Goal: Task Accomplishment & Management: Use online tool/utility

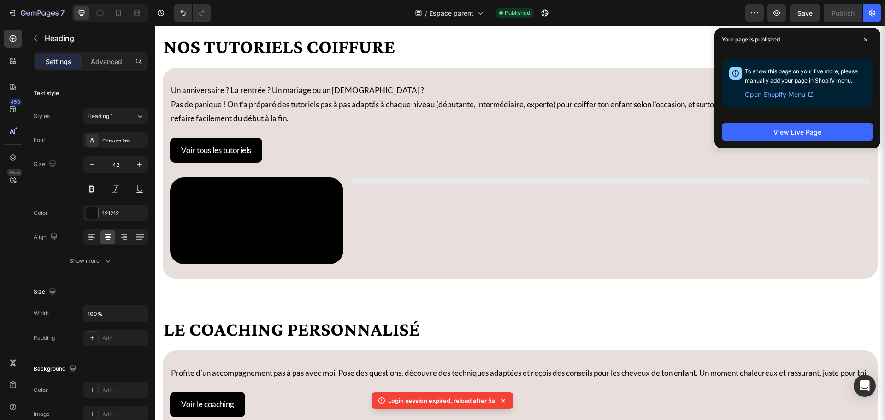
scroll to position [646, 0]
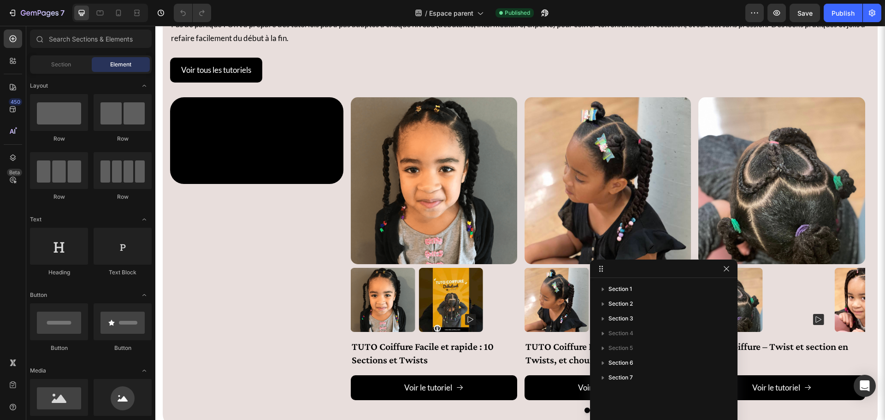
scroll to position [876, 0]
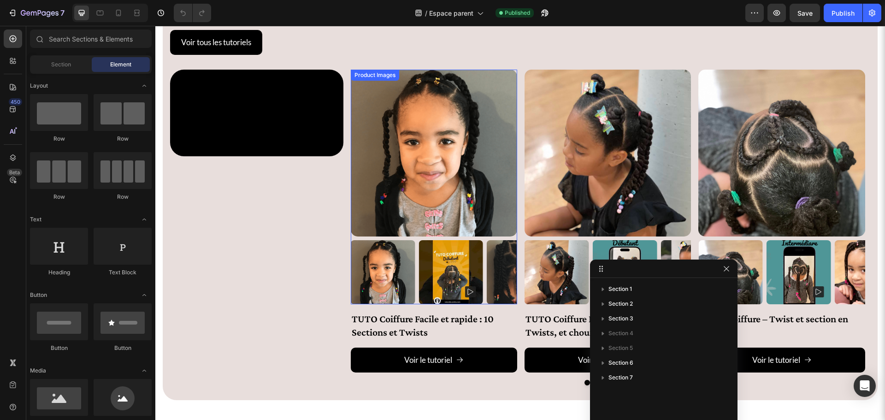
click at [480, 303] on div at bounding box center [474, 295] width 18 height 18
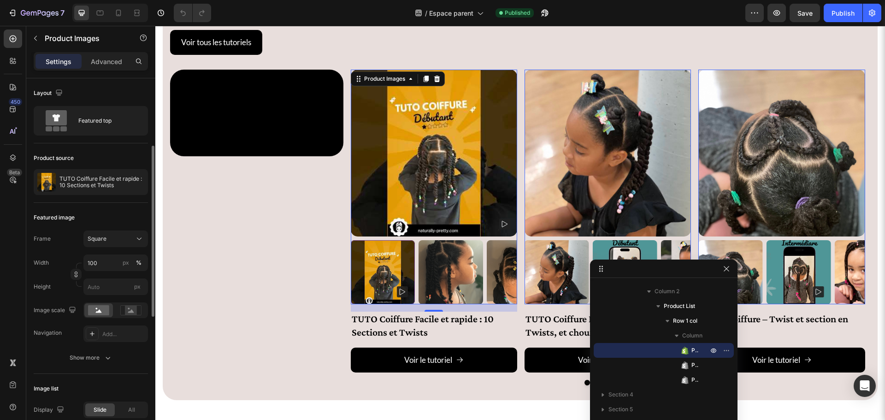
scroll to position [92, 0]
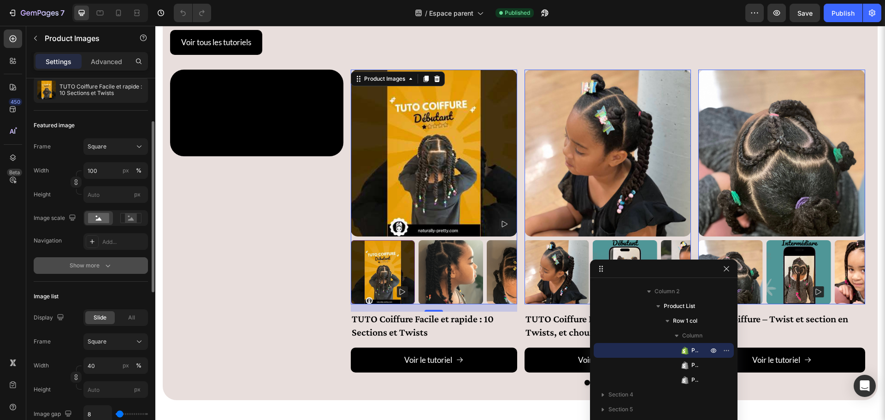
click at [86, 270] on div "Show more" at bounding box center [91, 265] width 43 height 9
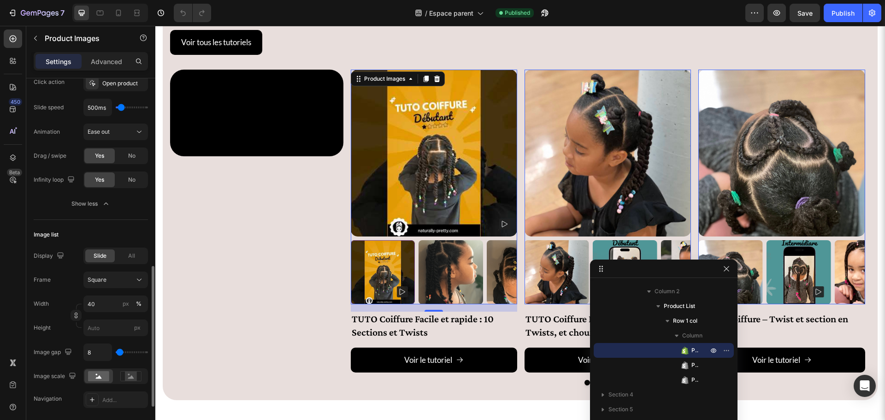
scroll to position [415, 0]
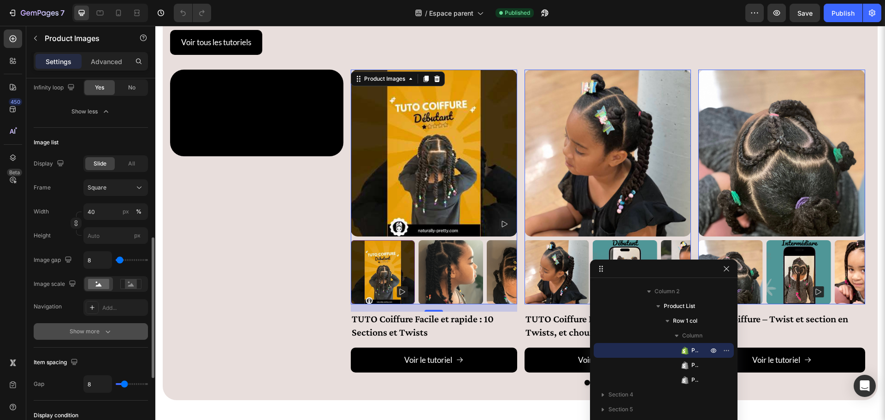
click at [86, 329] on div "Show more" at bounding box center [91, 331] width 43 height 9
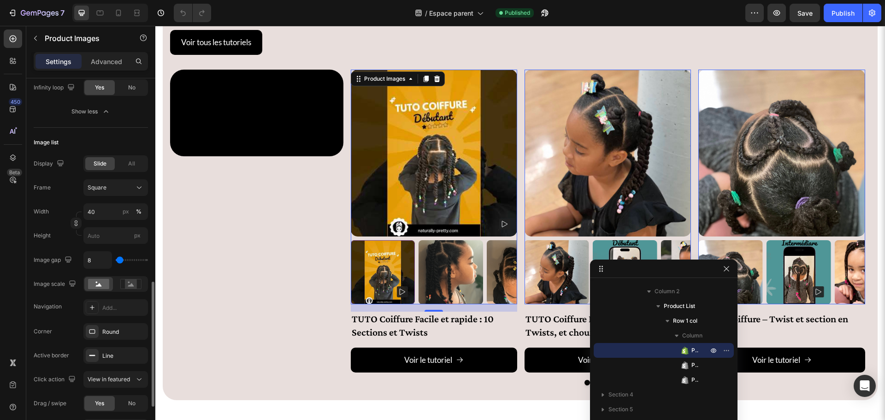
scroll to position [461, 0]
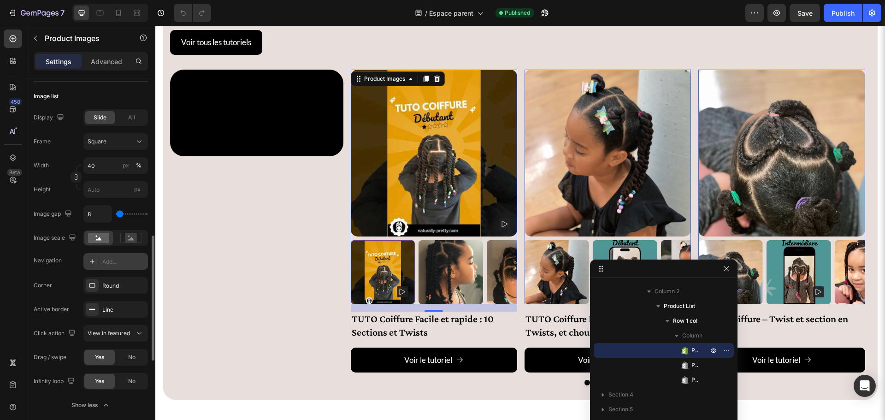
click at [88, 266] on div at bounding box center [92, 261] width 13 height 13
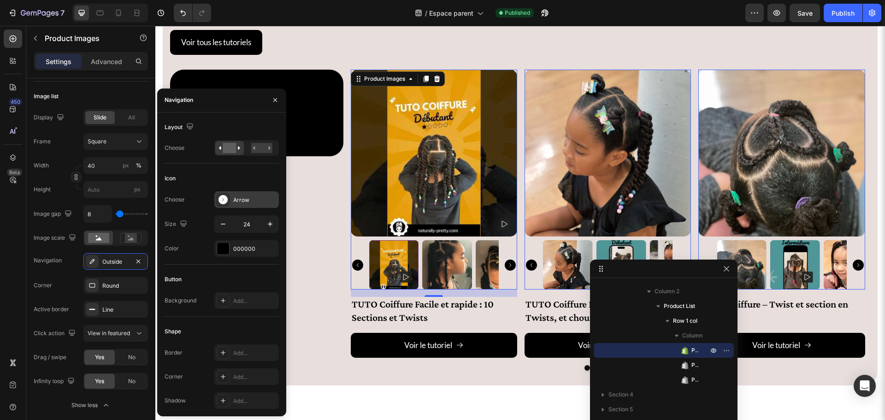
click at [232, 197] on div "Arrow" at bounding box center [246, 199] width 65 height 17
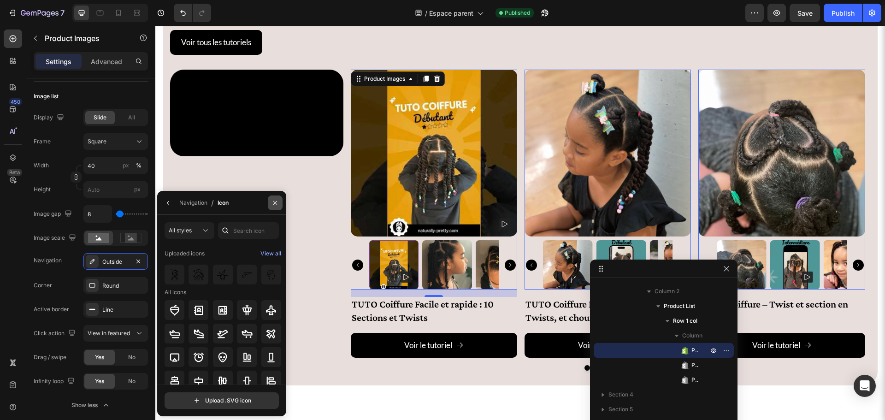
click at [273, 202] on icon "button" at bounding box center [275, 202] width 7 height 7
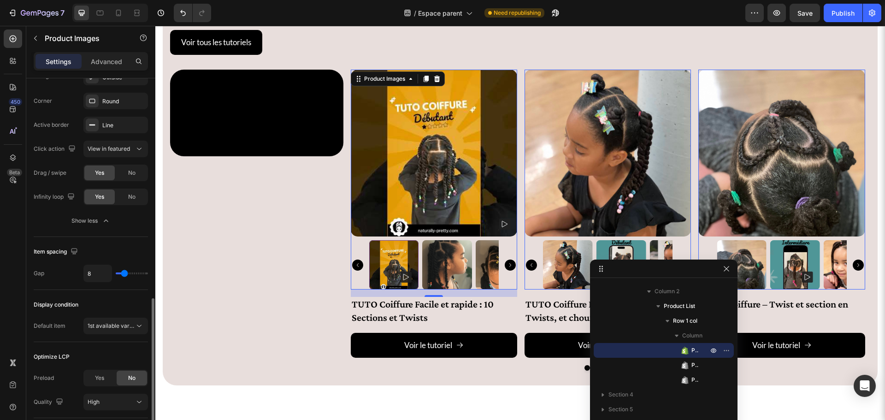
scroll to position [712, 0]
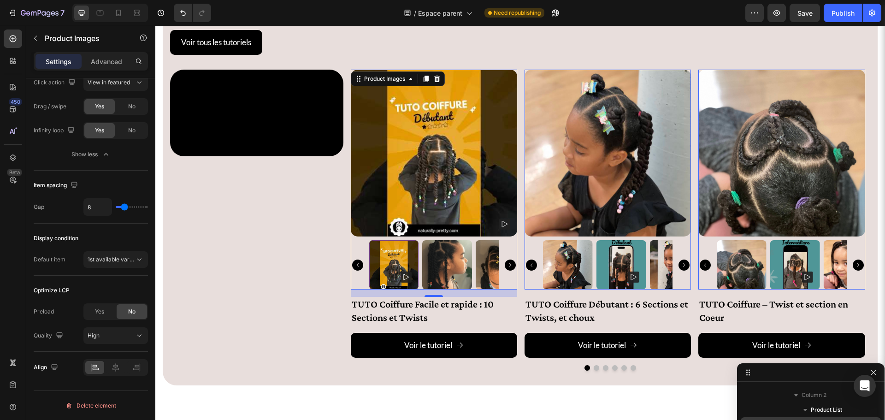
drag, startPoint x: 622, startPoint y: 271, endPoint x: 777, endPoint y: 415, distance: 211.1
click at [777, 415] on div "Row 1 col" at bounding box center [807, 421] width 133 height 15
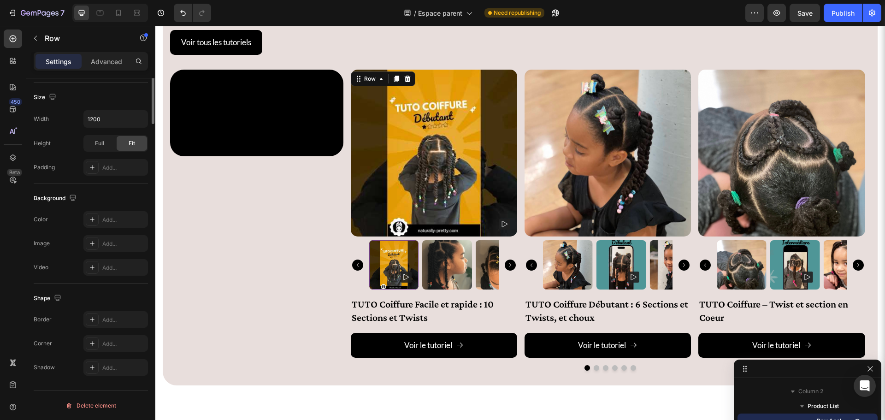
scroll to position [0, 0]
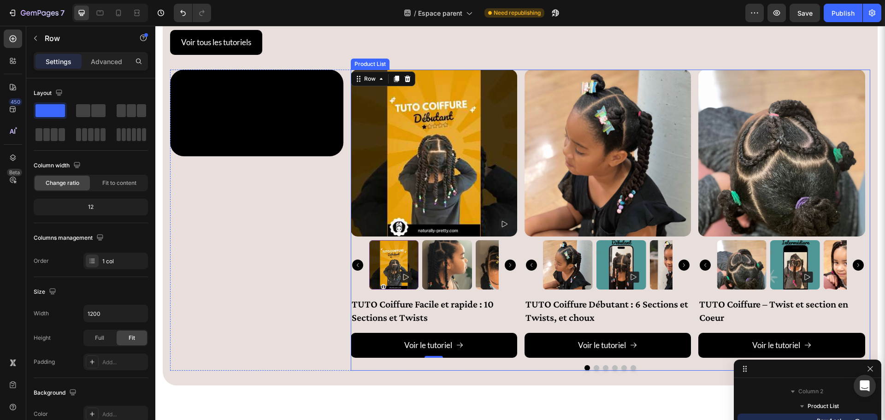
click at [508, 365] on div at bounding box center [611, 368] width 520 height 6
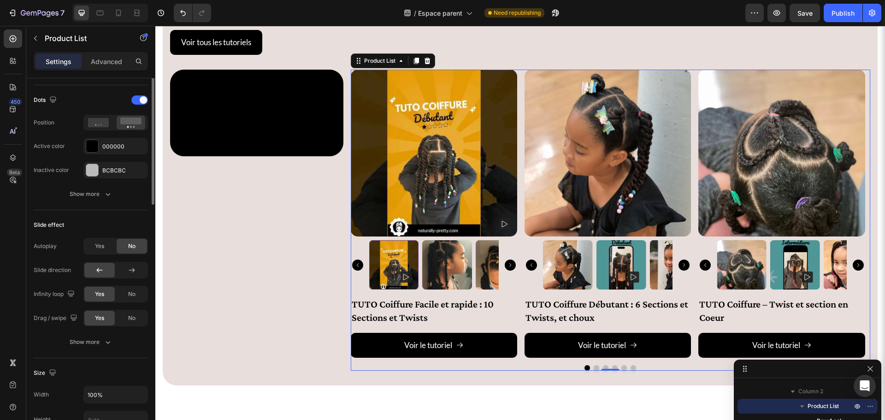
scroll to position [184, 0]
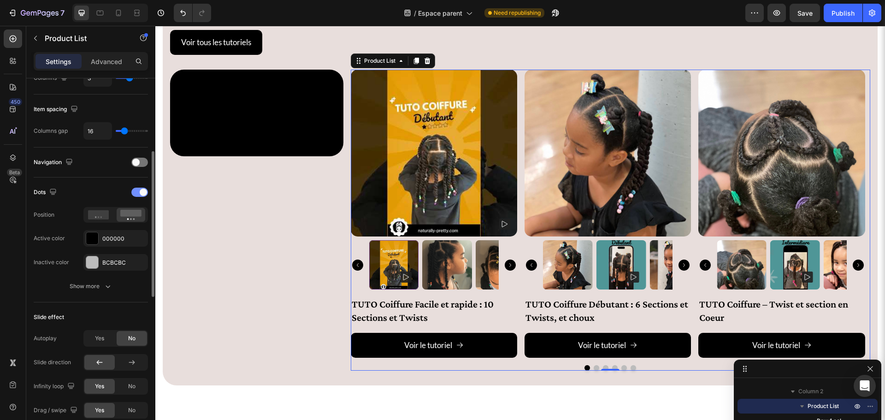
click at [144, 188] on div at bounding box center [139, 192] width 17 height 9
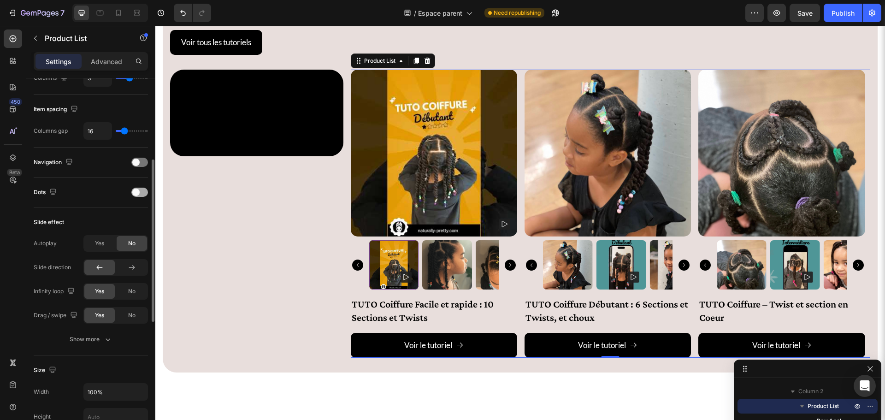
click at [144, 188] on div at bounding box center [139, 192] width 17 height 9
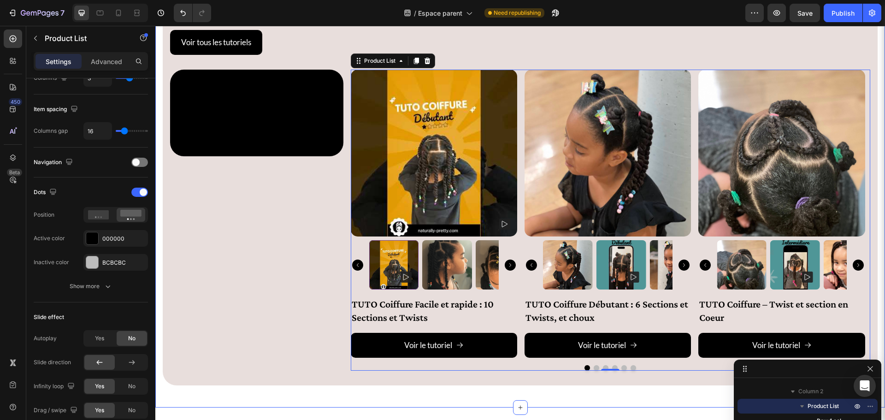
click at [495, 391] on div "Nos tutoriels coiffure Heading Un anniversaire ? La rentrée ? Un mariage ou un …" at bounding box center [520, 159] width 715 height 468
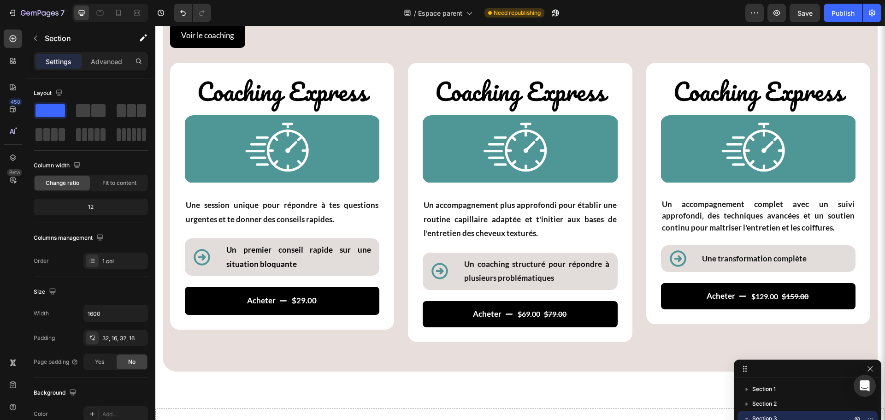
scroll to position [1375, 0]
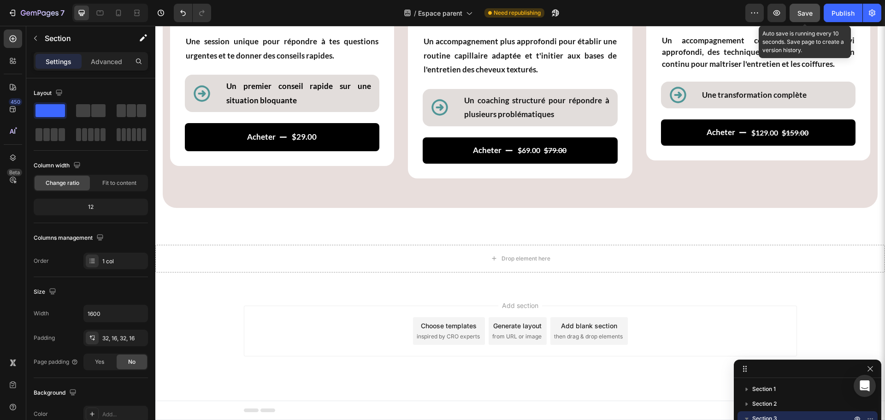
click at [807, 16] on span "Save" at bounding box center [805, 13] width 15 height 8
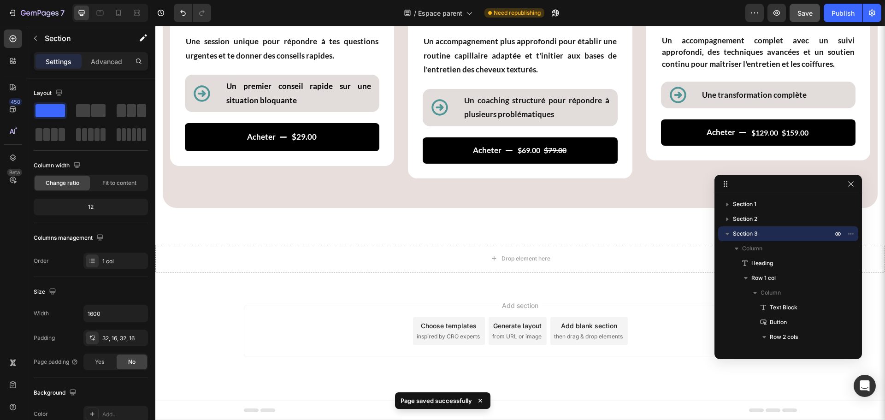
drag, startPoint x: 805, startPoint y: 377, endPoint x: 641, endPoint y: 130, distance: 296.3
click at [842, 10] on div "Publish" at bounding box center [843, 13] width 23 height 10
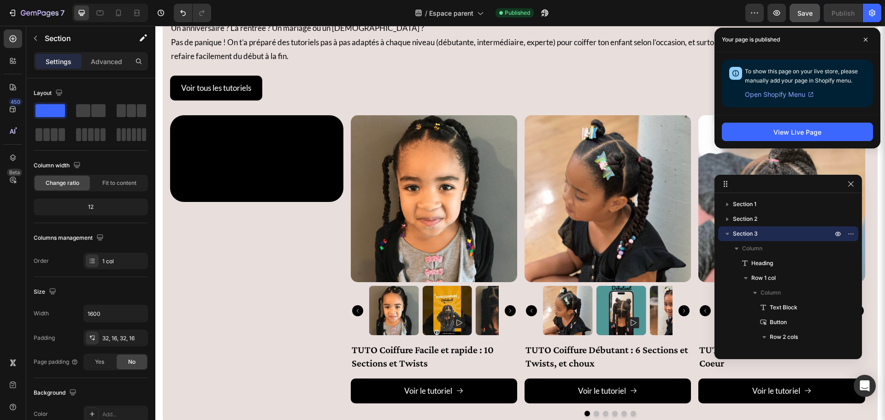
scroll to position [776, 0]
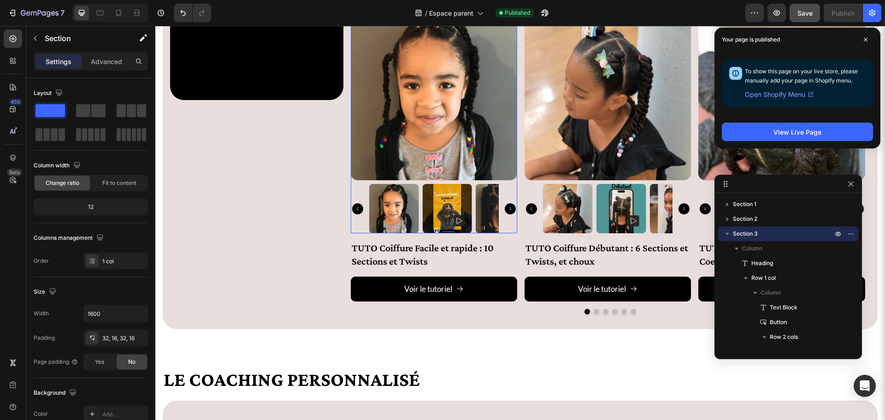
click at [359, 214] on div at bounding box center [434, 209] width 166 height 50
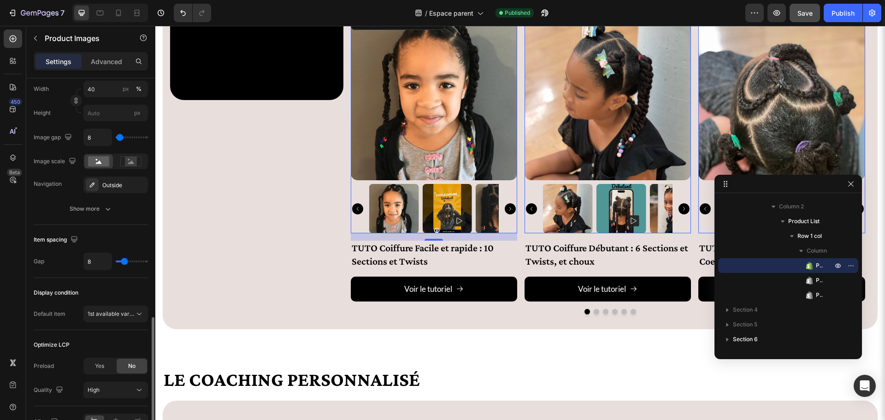
scroll to position [415, 0]
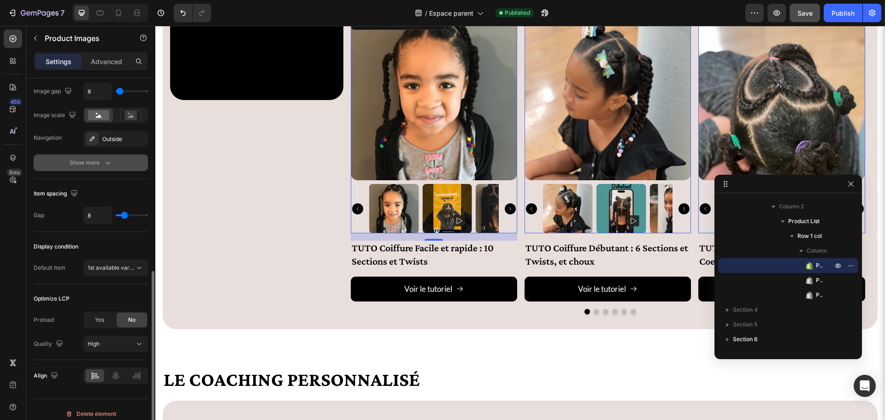
click at [86, 158] on button "Show more" at bounding box center [91, 162] width 114 height 17
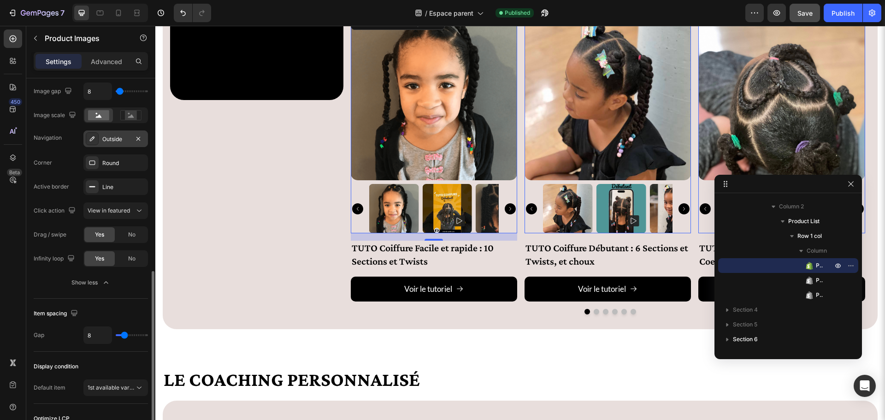
click at [107, 134] on div "Outside" at bounding box center [115, 138] width 65 height 17
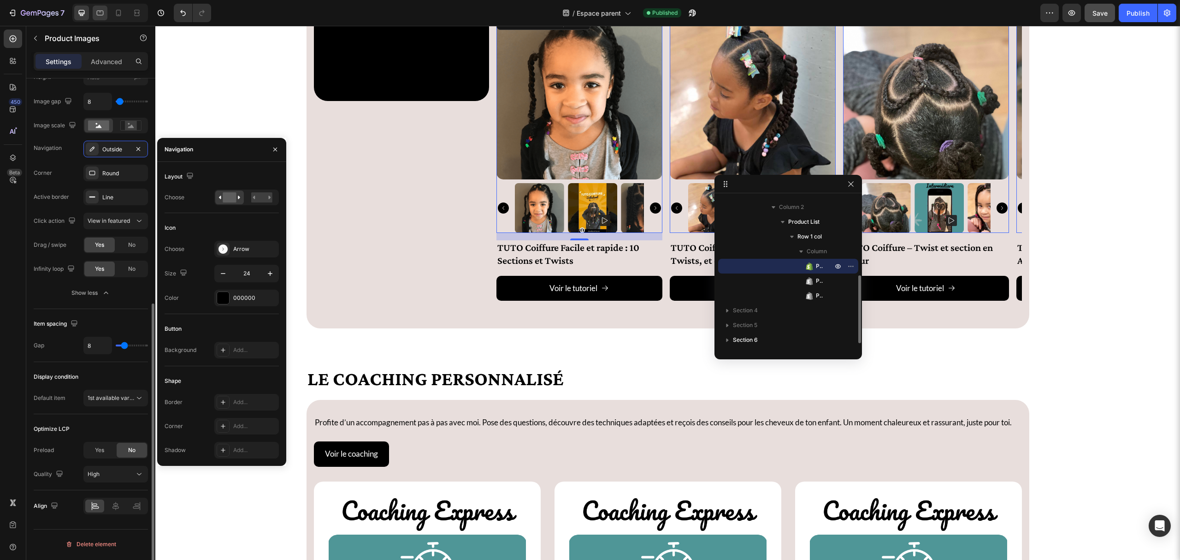
scroll to position [776, 0]
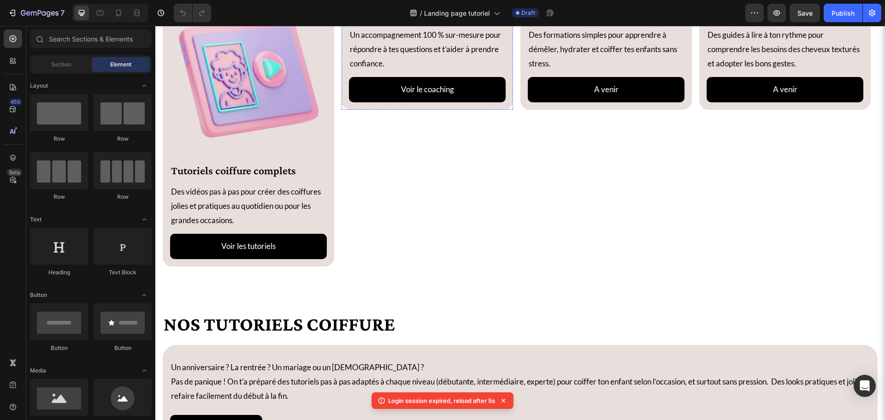
scroll to position [619, 0]
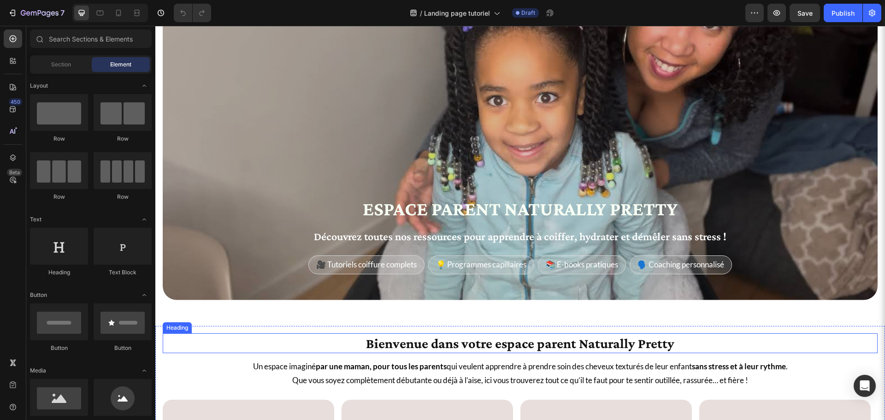
scroll to position [46, 0]
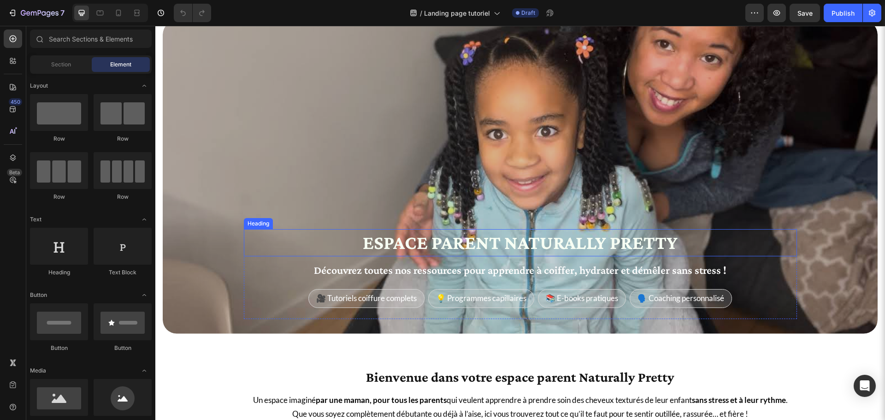
click at [470, 239] on h2 "Espace parent Naturally Pretty" at bounding box center [520, 242] width 553 height 27
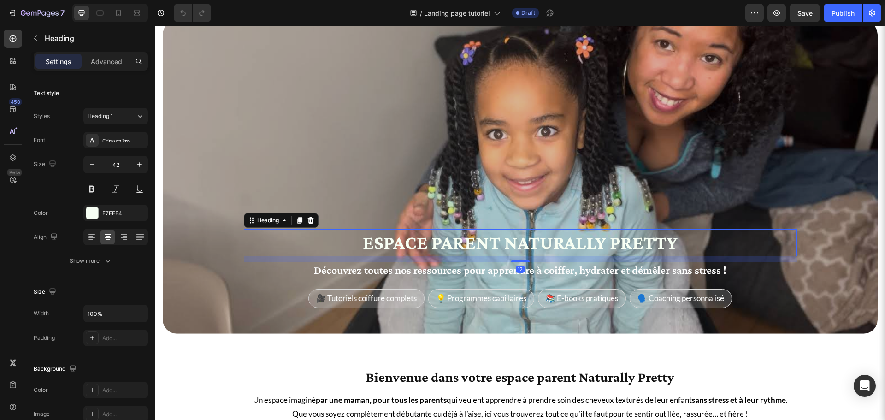
click at [470, 239] on h2 "Espace parent Naturally Pretty" at bounding box center [520, 242] width 553 height 27
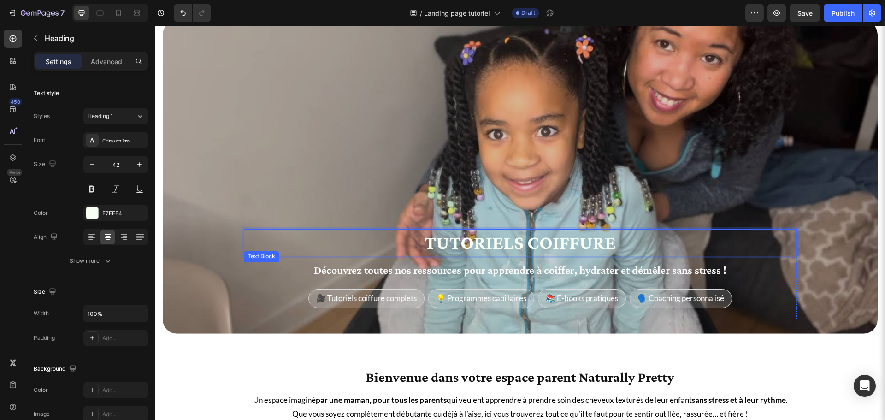
click at [440, 264] on p "Découvrez toutes nos ressources pour apprendre à coiffer, hydrater et démêler s…" at bounding box center [520, 270] width 551 height 14
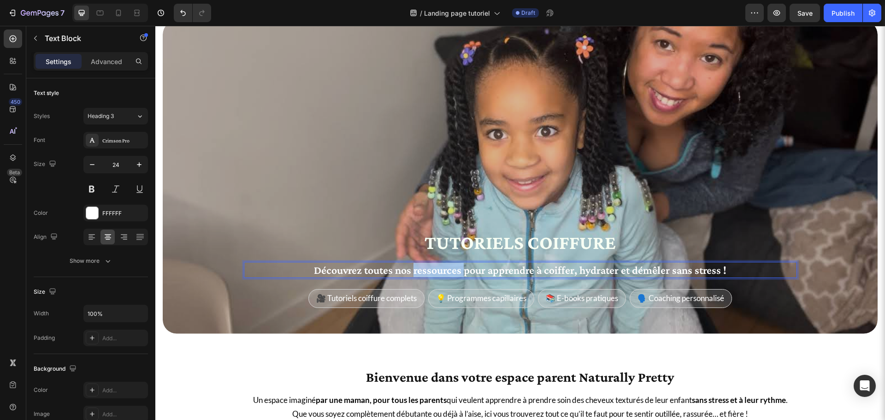
click at [440, 264] on p "Découvrez toutes nos ressources pour apprendre à coiffer, hydrater et démêler s…" at bounding box center [520, 270] width 551 height 14
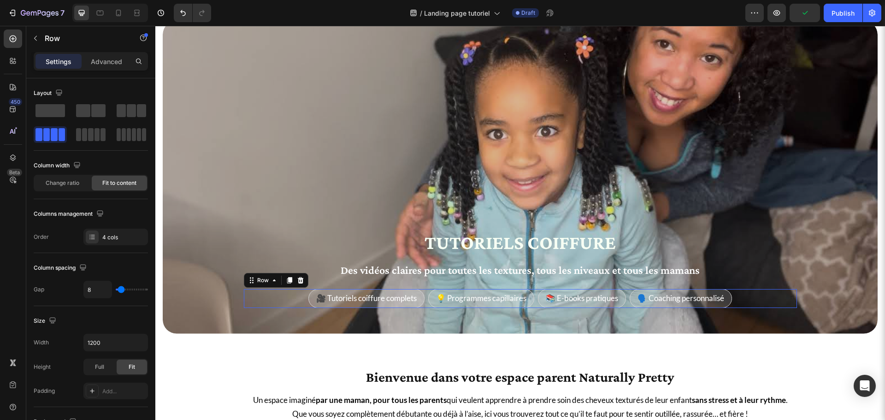
click at [292, 302] on div "🎥 Tutoriels coiffure complets Text Block Row 💡 Programmes capillaires Text Bloc…" at bounding box center [520, 298] width 553 height 19
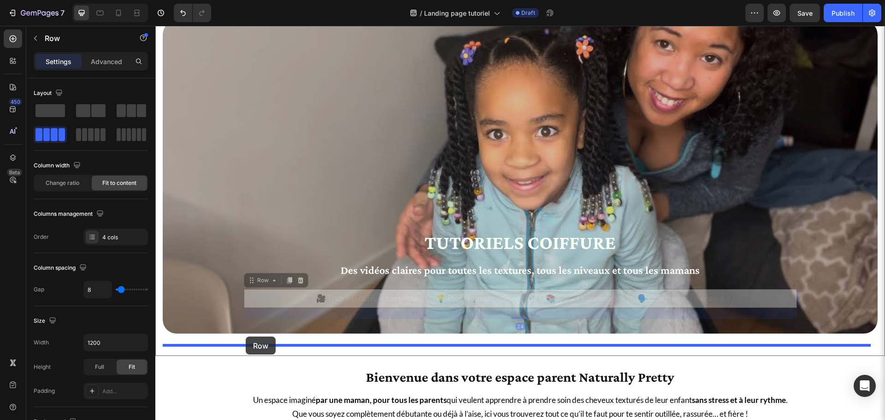
drag, startPoint x: 251, startPoint y: 279, endPoint x: 246, endPoint y: 337, distance: 57.4
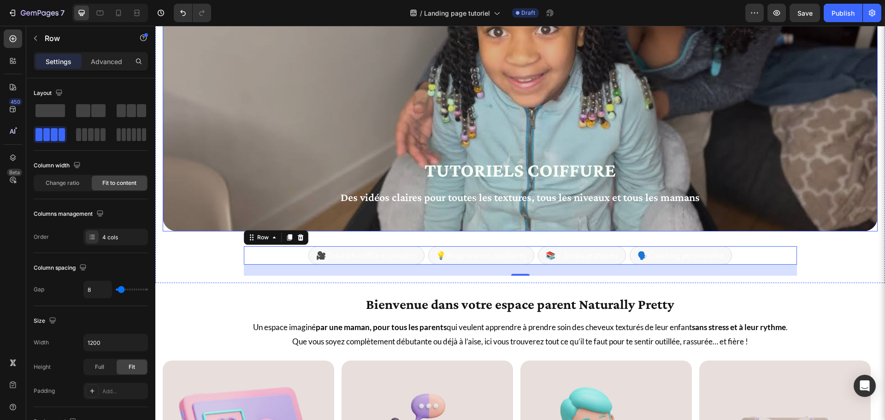
scroll to position [323, 0]
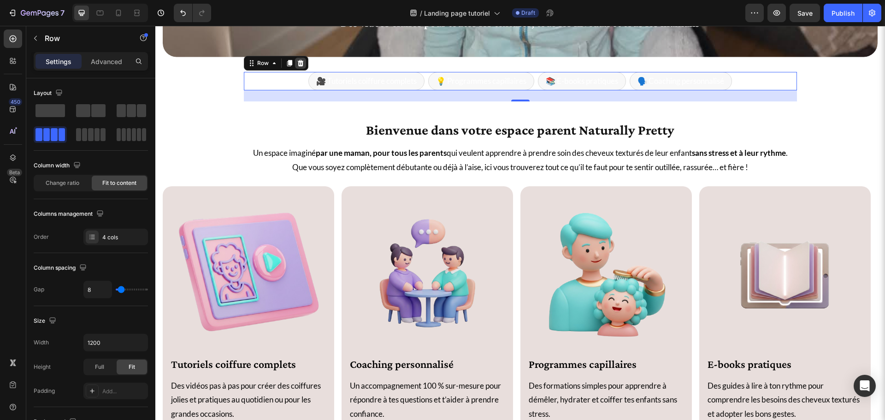
click at [297, 63] on icon at bounding box center [300, 62] width 6 height 6
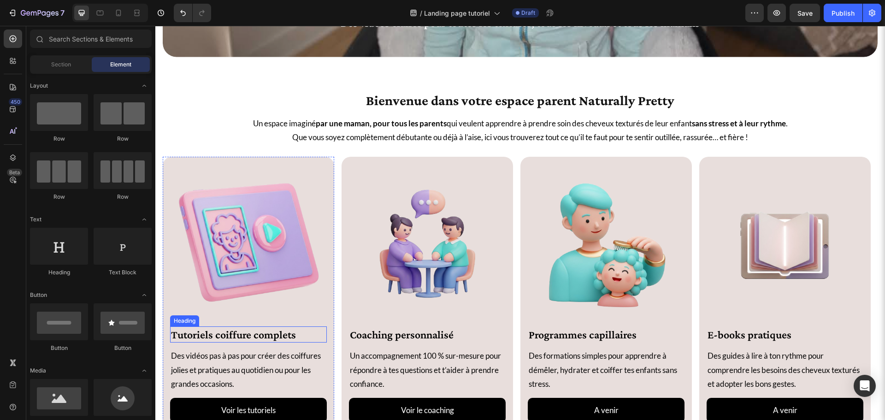
click at [252, 334] on h2 "Tutoriels coiffure complets" at bounding box center [248, 334] width 157 height 16
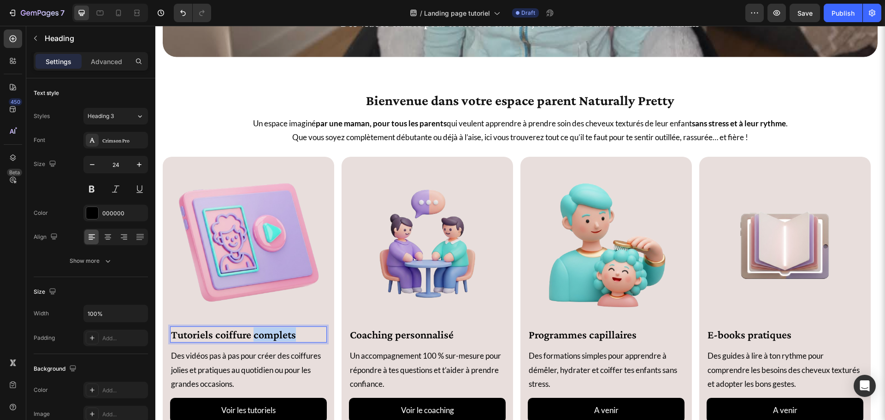
click at [252, 334] on h2 "Tutoriels coiffure complets" at bounding box center [248, 334] width 157 height 16
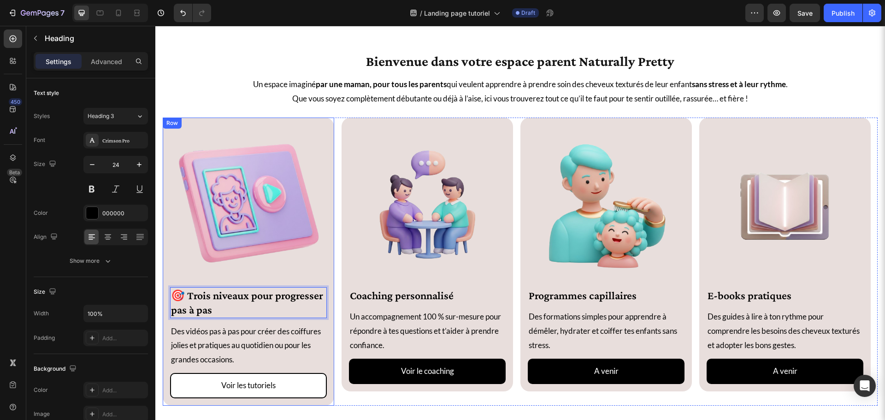
scroll to position [415, 0]
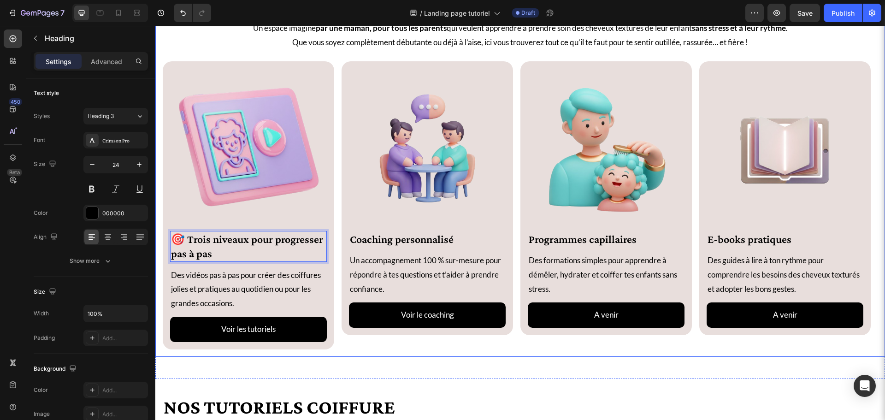
click at [302, 369] on div "Bienvenue dans votre espace parent Naturally Pretty Heading Un espace imaginé p…" at bounding box center [520, 181] width 730 height 395
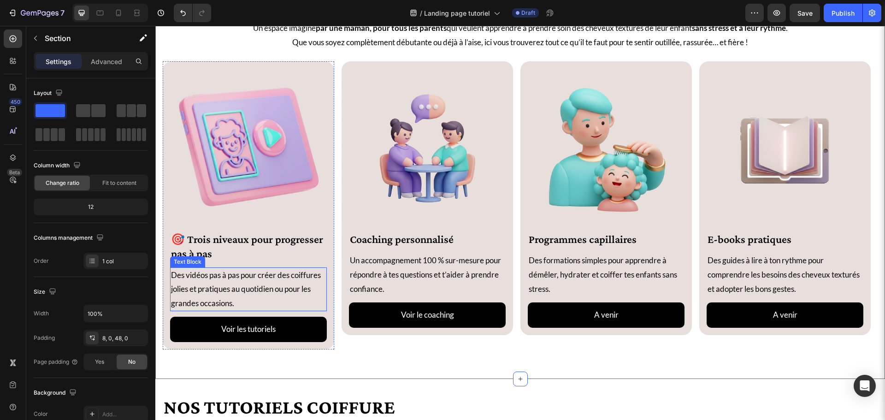
click at [236, 285] on p "Des vidéos pas à pas pour créer des coiffures jolies et pratiques au quotidien …" at bounding box center [248, 289] width 155 height 42
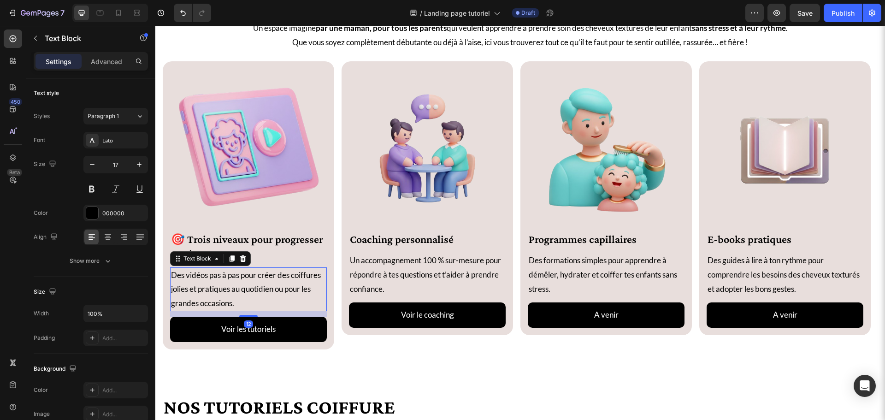
click at [219, 290] on p "Des vidéos pas à pas pour créer des coiffures jolies et pratiques au quotidien …" at bounding box center [248, 289] width 155 height 42
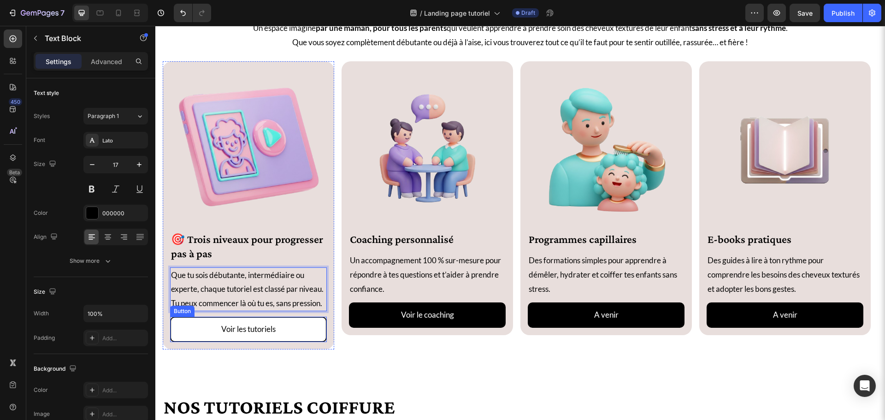
click at [319, 323] on button "Voir les tutoriels" at bounding box center [248, 329] width 157 height 25
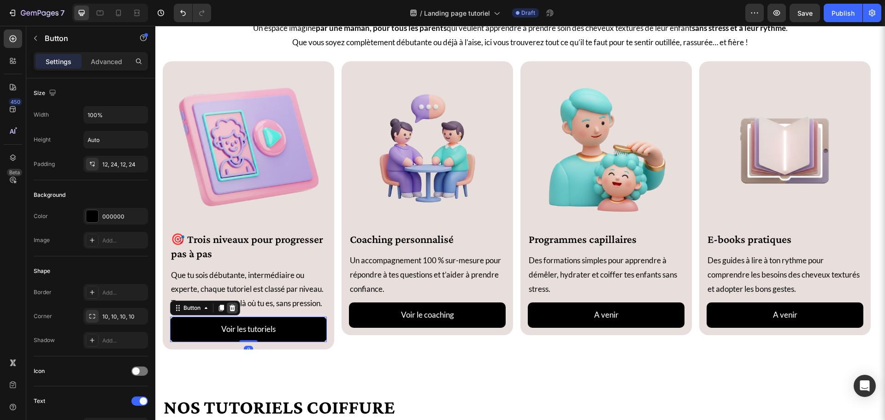
click at [234, 308] on icon at bounding box center [233, 308] width 6 height 6
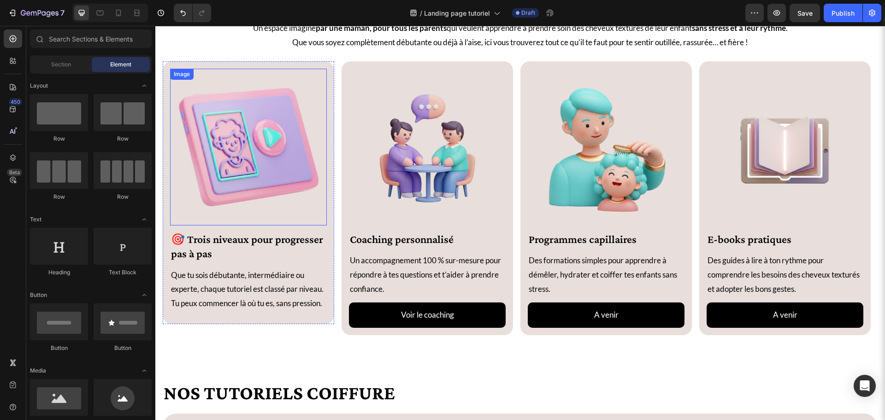
click at [286, 166] on img at bounding box center [248, 147] width 157 height 157
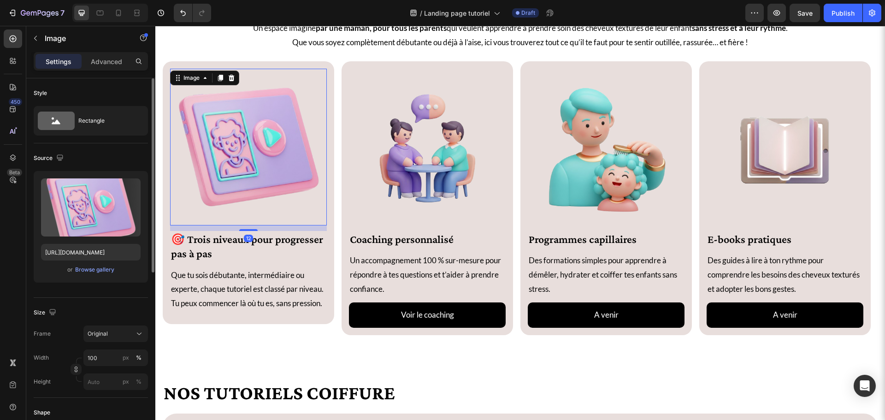
scroll to position [92, 0]
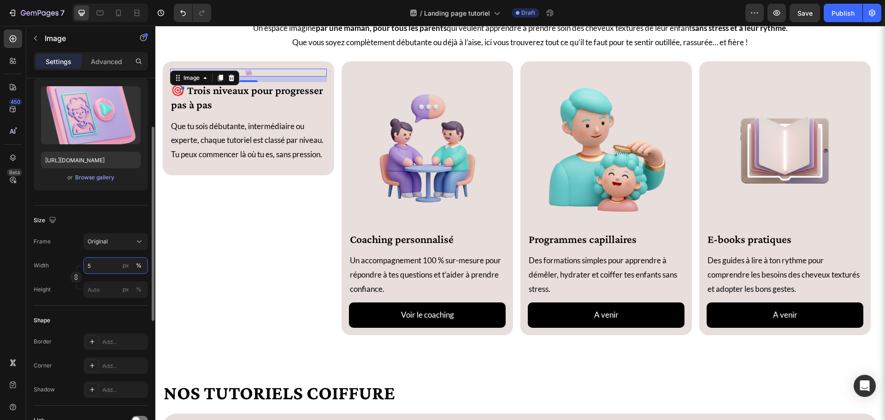
type input "50"
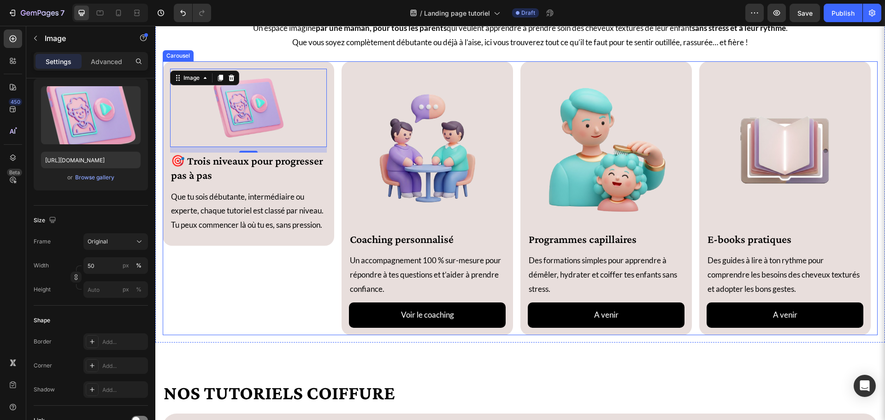
click at [261, 264] on div "Image 12 🎯 Trois niveaux pour progresser pas à pas Heading Que tu sois débutant…" at bounding box center [249, 198] width 172 height 274
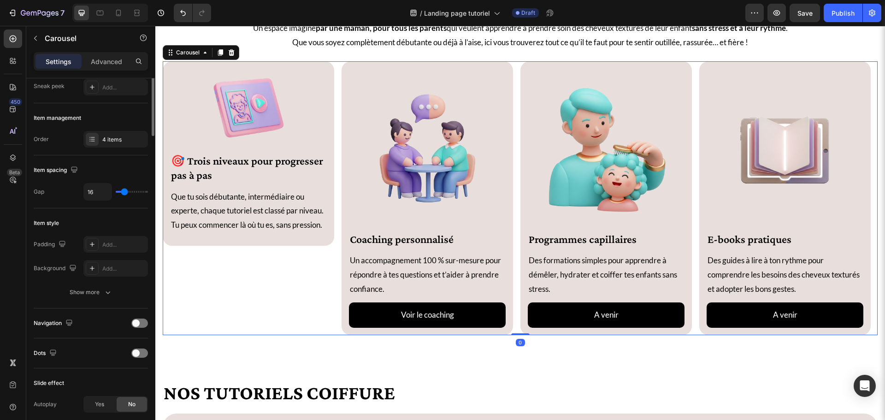
scroll to position [0, 0]
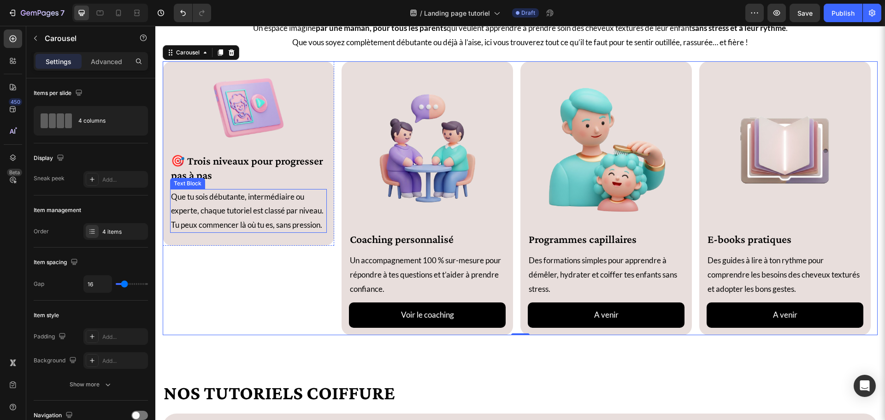
click at [243, 219] on p "Que tu sois débutante, intermédiaire ou experte, chaque tutoriel est classé par…" at bounding box center [248, 211] width 155 height 42
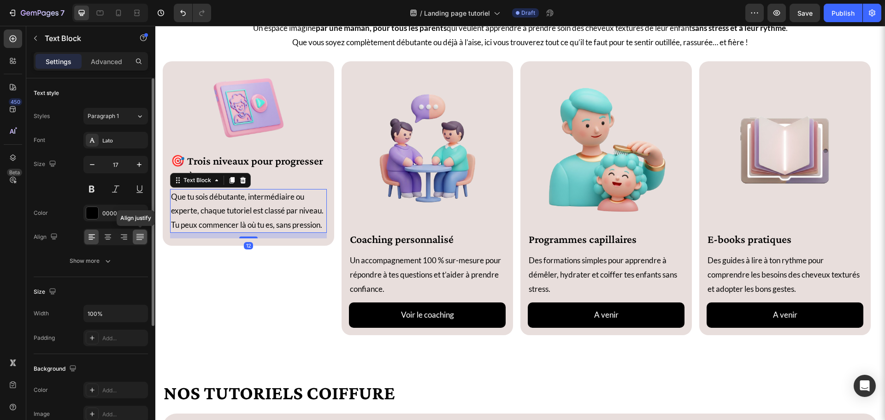
drag, startPoint x: 136, startPoint y: 239, endPoint x: 51, endPoint y: 227, distance: 86.2
click at [136, 239] on icon at bounding box center [140, 236] width 9 height 9
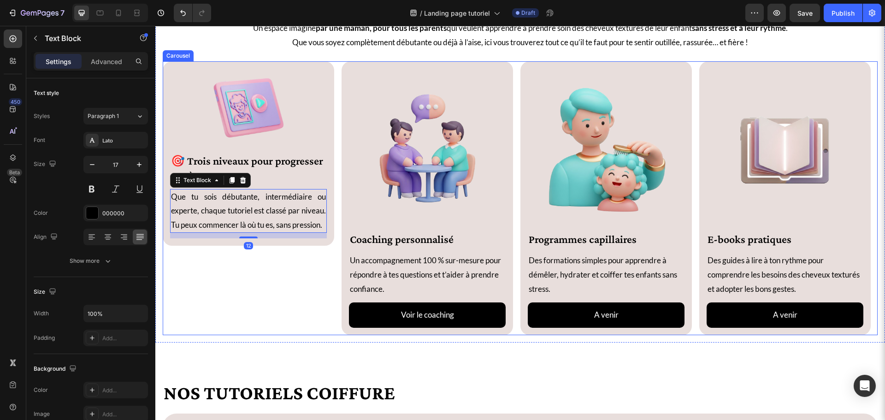
click at [236, 265] on div "Image 🎯 Trois niveaux pour progresser pas à pas Heading Que tu sois débutante, …" at bounding box center [249, 198] width 172 height 274
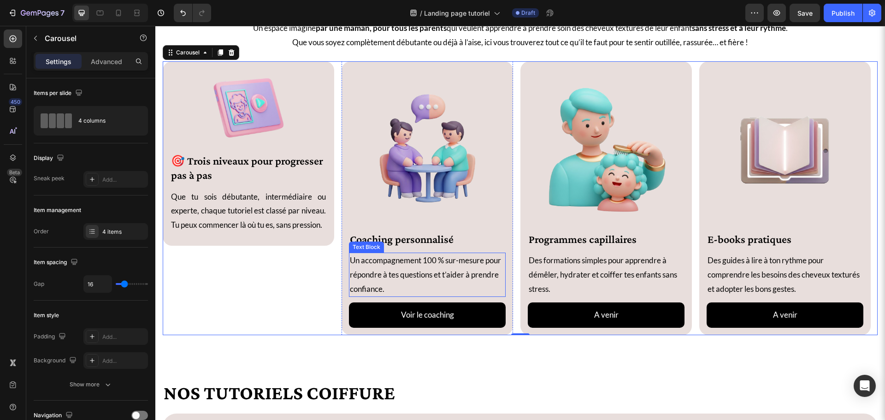
click at [395, 243] on h2 "Coaching personnalisé" at bounding box center [427, 239] width 157 height 16
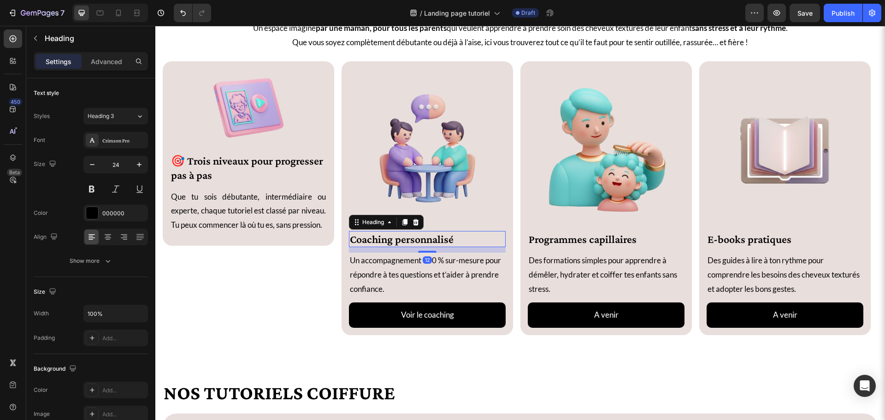
click at [395, 243] on h2 "Coaching personnalisé" at bounding box center [427, 239] width 157 height 16
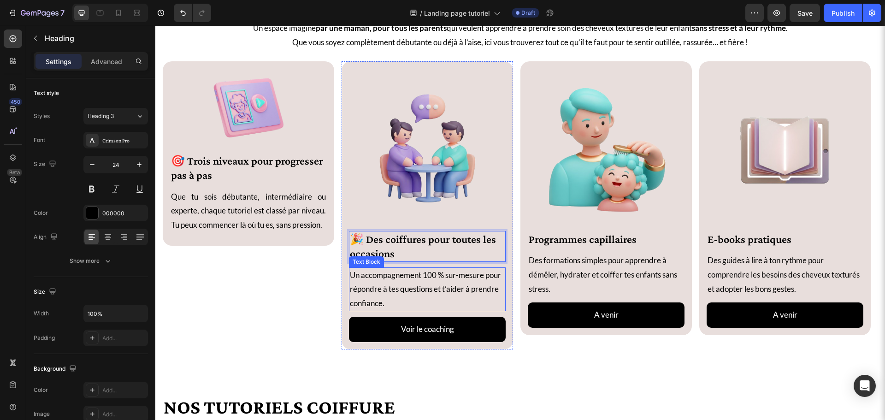
click at [382, 285] on p "Un accompagnement 100 % sur-mesure pour répondre à tes questions et t’aider à p…" at bounding box center [427, 289] width 155 height 42
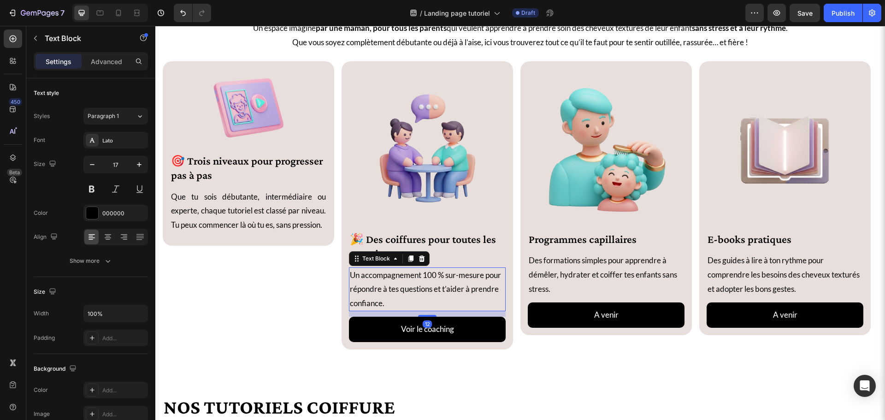
click at [382, 285] on p "Un accompagnement 100 % sur-mesure pour répondre à tes questions et t’aider à p…" at bounding box center [427, 289] width 155 height 42
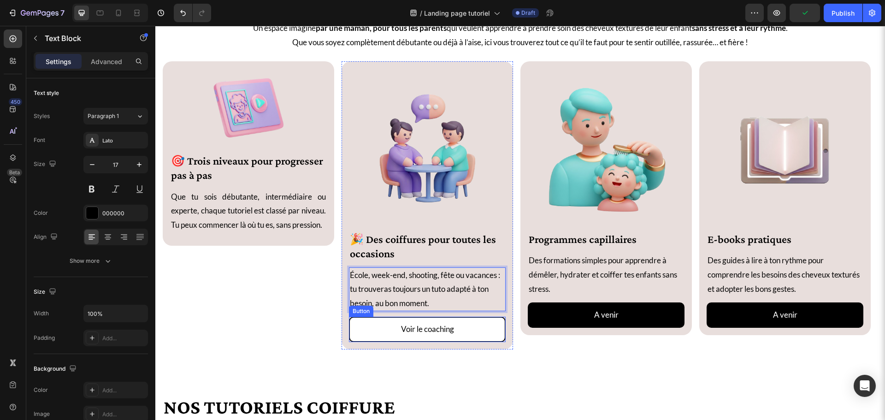
click at [373, 318] on button "Voir le coaching" at bounding box center [427, 329] width 157 height 25
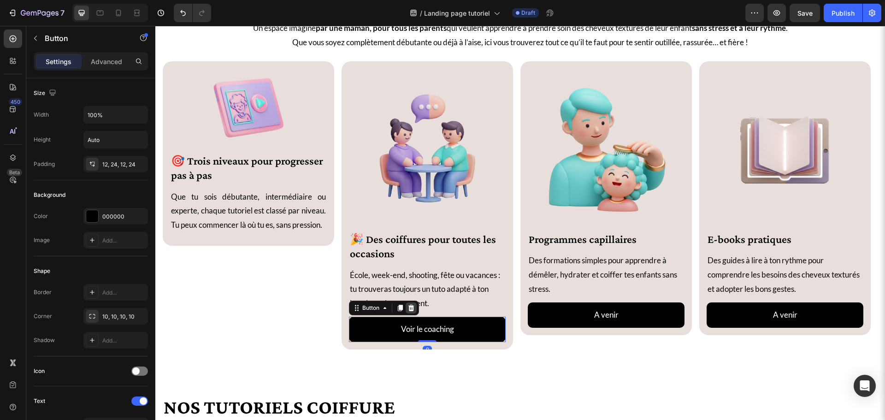
click at [412, 305] on icon at bounding box center [411, 307] width 7 height 7
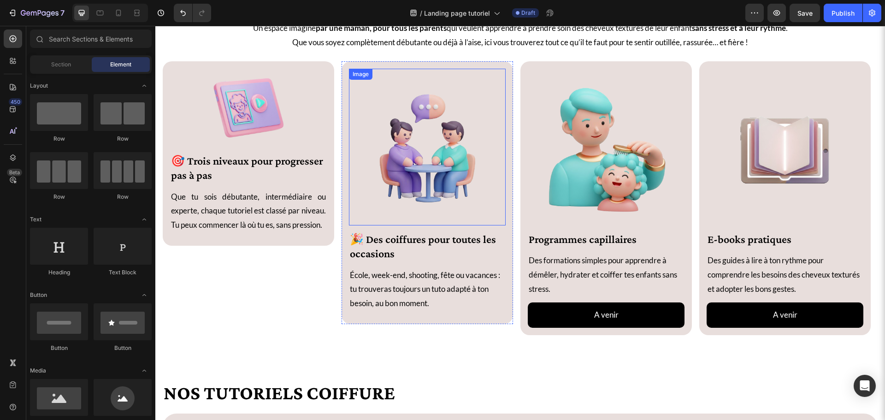
click at [418, 165] on img at bounding box center [427, 147] width 157 height 157
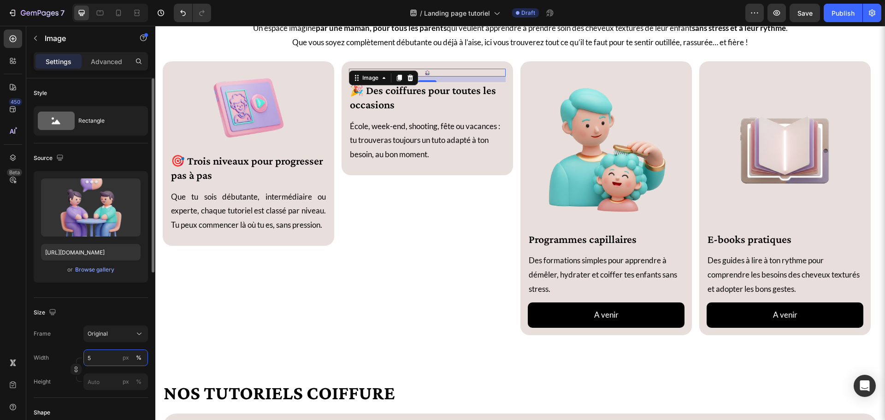
type input "50"
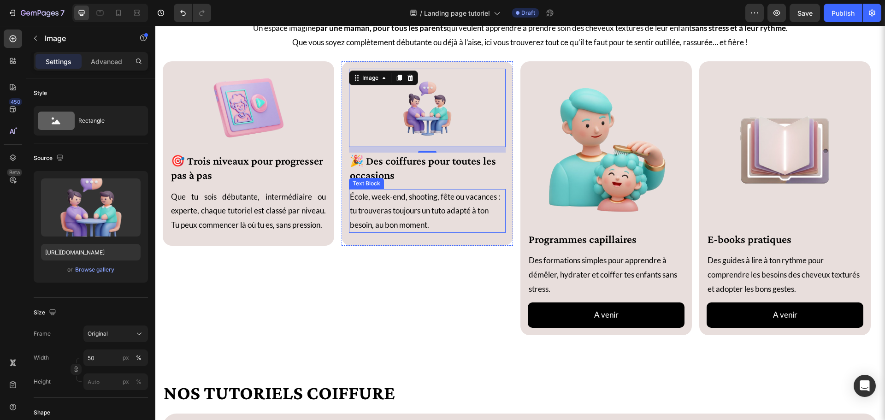
click at [445, 212] on p "École, week-end, shooting, fête ou vacances : tu trouveras toujours un tuto ada…" at bounding box center [427, 211] width 155 height 42
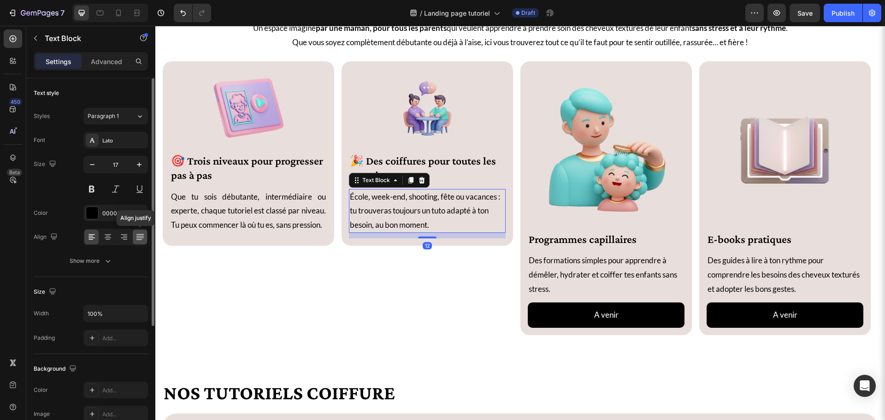
click at [137, 234] on icon at bounding box center [139, 234] width 7 height 0
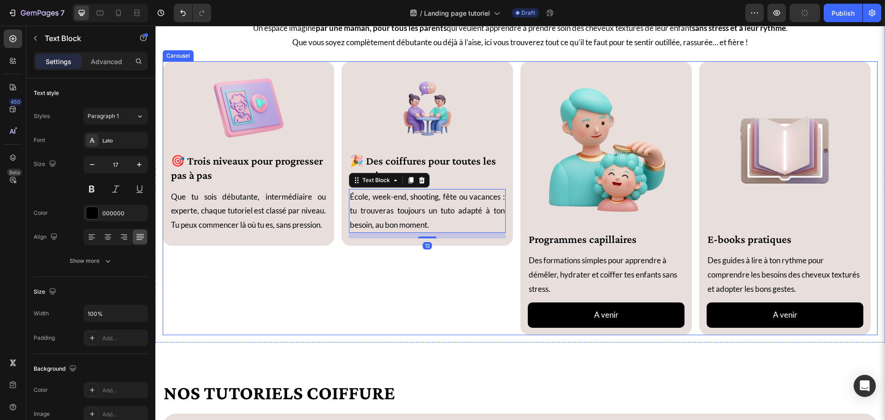
click at [303, 291] on div "Image 🎯 Trois niveaux pour progresser pas à pas Heading Que tu sois débutante, …" at bounding box center [249, 198] width 172 height 274
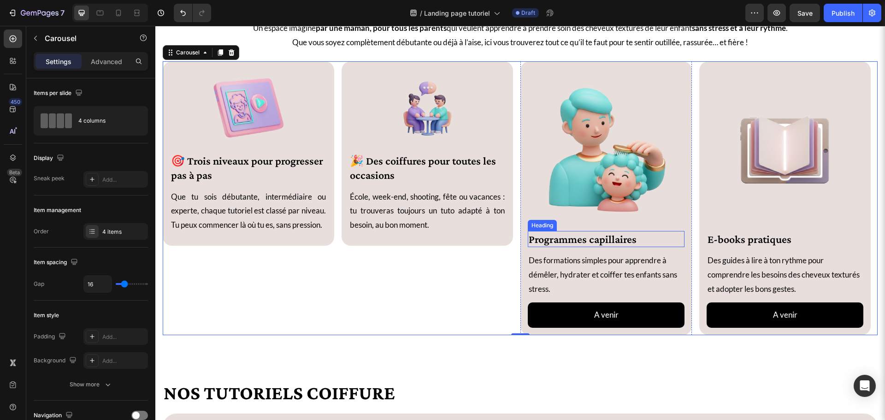
click at [576, 237] on h2 "Programmes capillaires" at bounding box center [606, 239] width 157 height 16
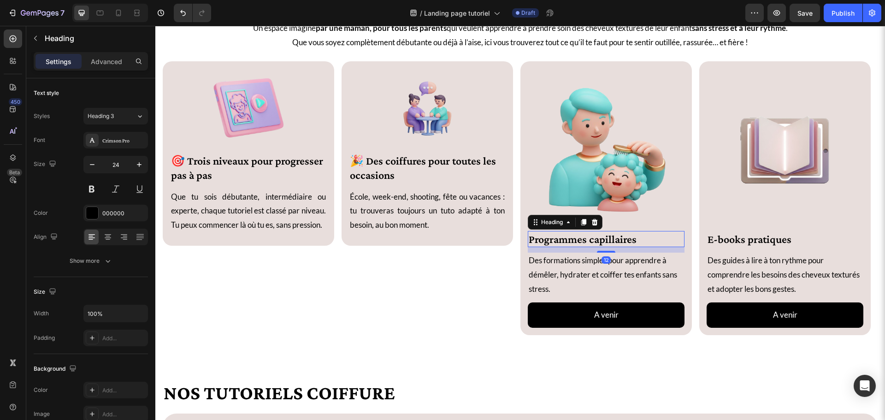
click at [576, 241] on h2 "Programmes capillaires" at bounding box center [606, 239] width 157 height 16
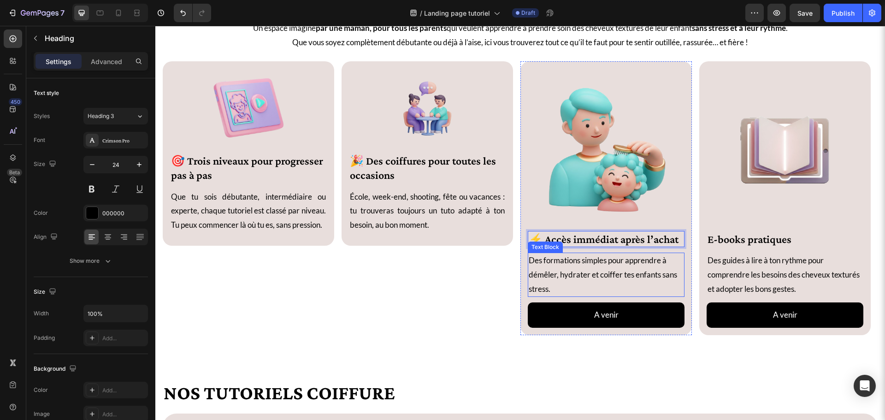
click at [585, 270] on p "Des formations simples pour apprendre à démêler, hydrater et coiffer tes enfant…" at bounding box center [606, 275] width 155 height 42
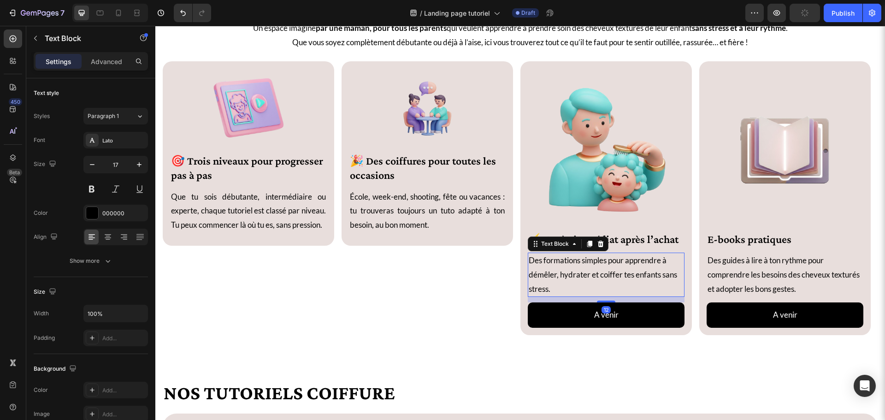
click at [585, 270] on p "Des formations simples pour apprendre à démêler, hydrater et coiffer tes enfant…" at bounding box center [606, 275] width 155 height 42
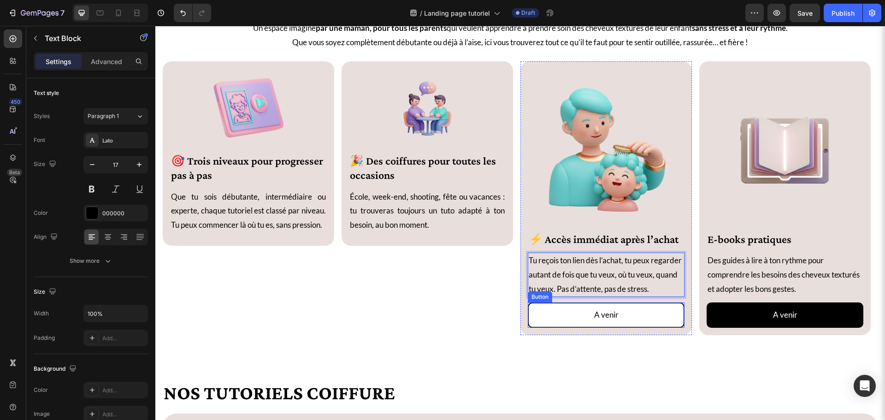
click at [556, 322] on button "A venir" at bounding box center [606, 314] width 157 height 25
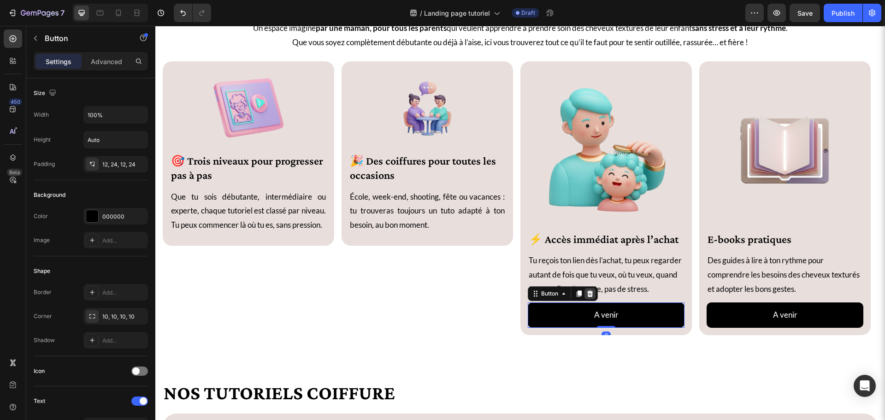
click at [593, 297] on icon at bounding box center [590, 293] width 7 height 7
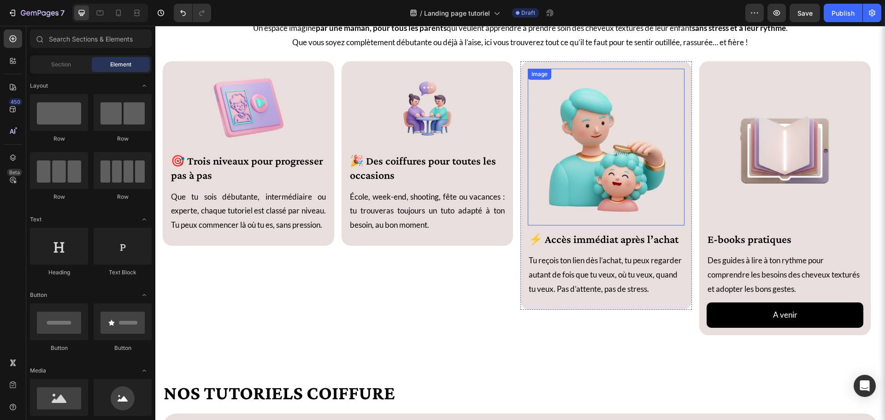
click at [597, 161] on img at bounding box center [606, 147] width 157 height 157
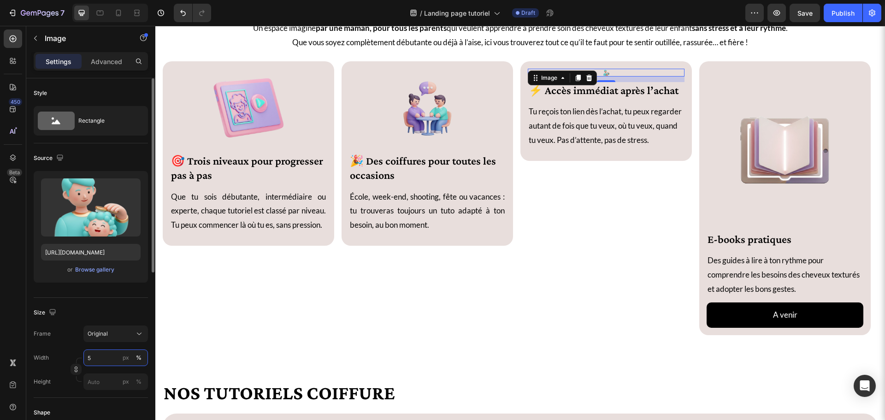
type input "50"
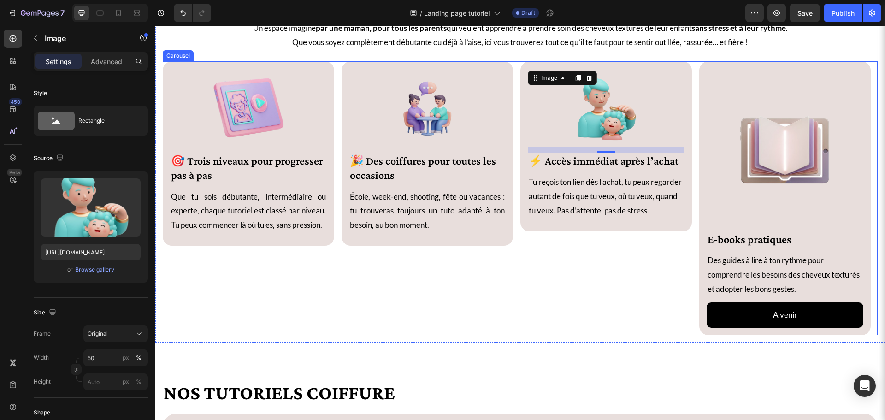
click at [467, 309] on div "Image 🎉 Des coiffures pour toutes les occasions Heading École, week-end, shooti…" at bounding box center [428, 198] width 172 height 274
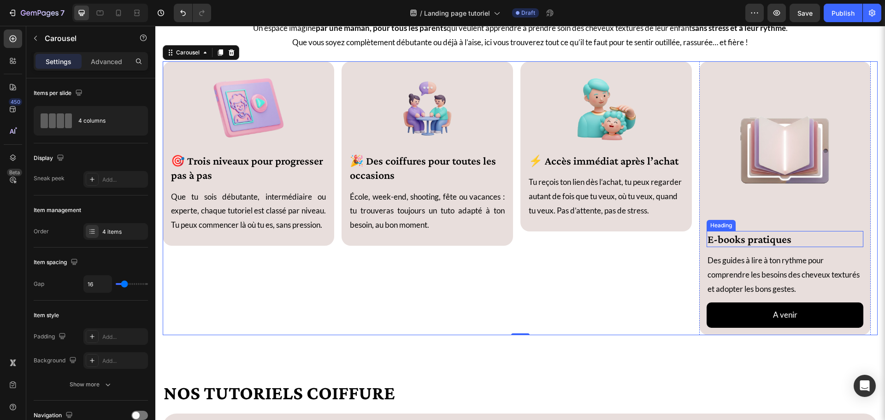
click at [747, 240] on h2 "E-books pratiques" at bounding box center [785, 239] width 157 height 16
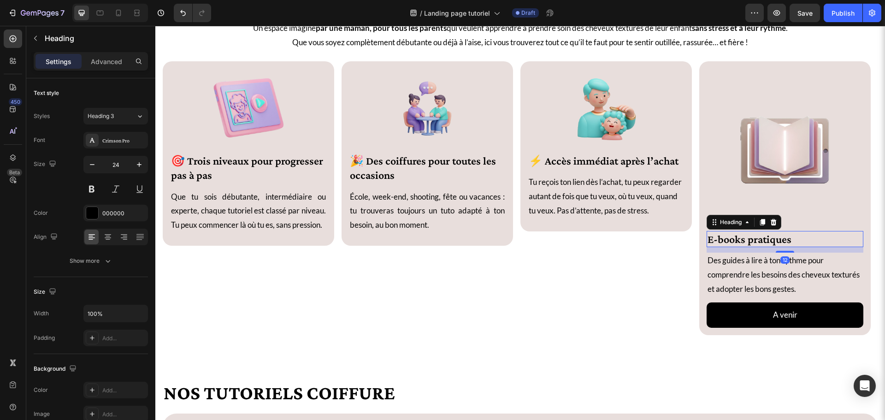
click at [747, 240] on h2 "E-books pratiques" at bounding box center [785, 239] width 157 height 16
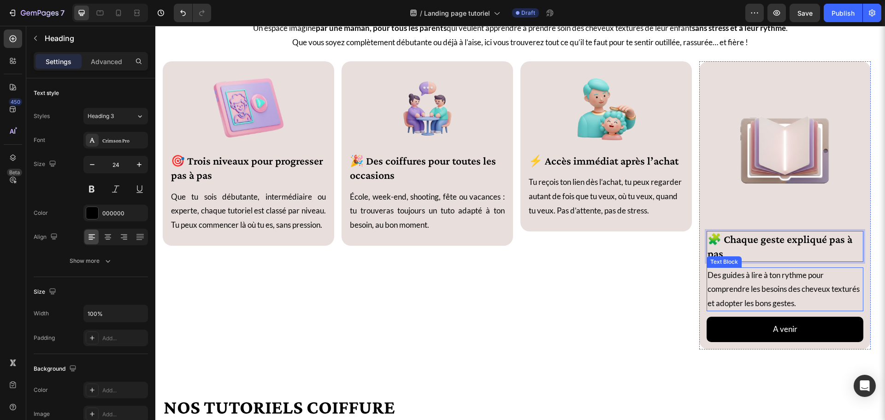
click at [742, 291] on p "Des guides à lire à ton rythme pour comprendre les besoins des cheveux texturés…" at bounding box center [785, 289] width 155 height 42
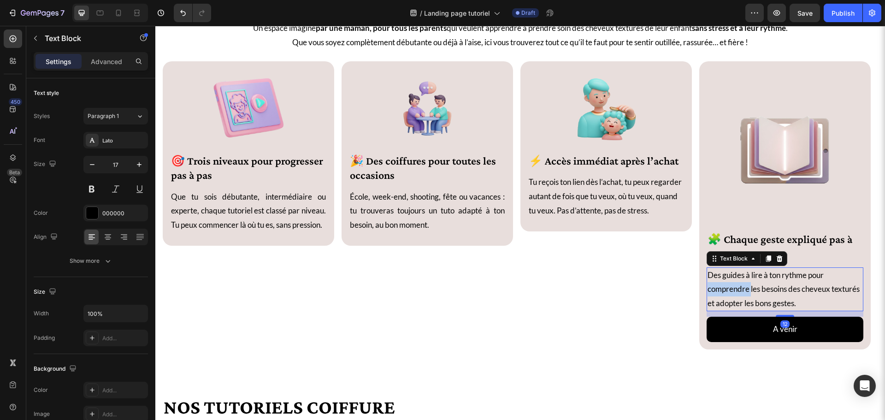
click at [742, 291] on p "Des guides à lire à ton rythme pour comprendre les besoins des cheveux texturés…" at bounding box center [785, 289] width 155 height 42
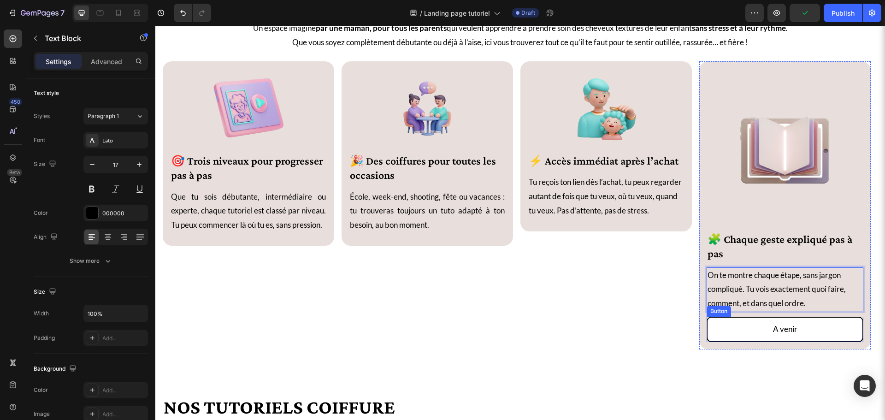
click at [724, 327] on button "A venir" at bounding box center [785, 329] width 157 height 25
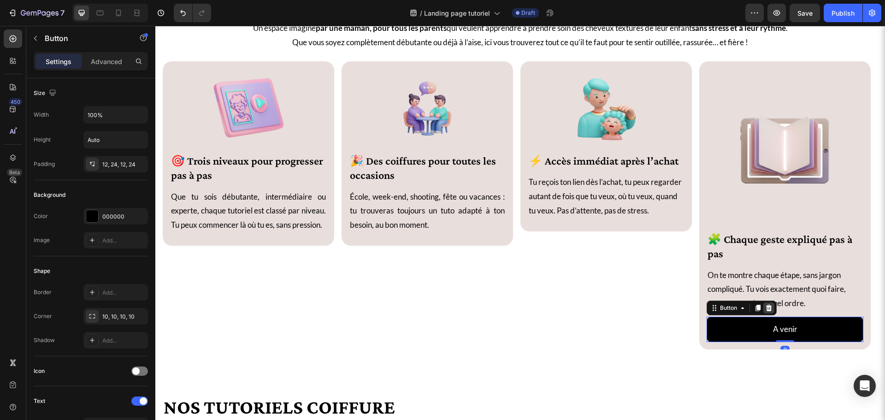
click at [773, 308] on icon at bounding box center [768, 307] width 7 height 7
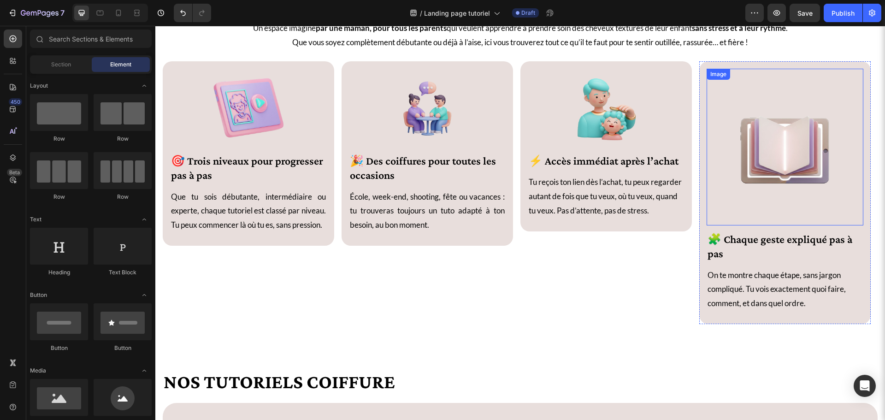
click at [791, 156] on img at bounding box center [785, 147] width 157 height 157
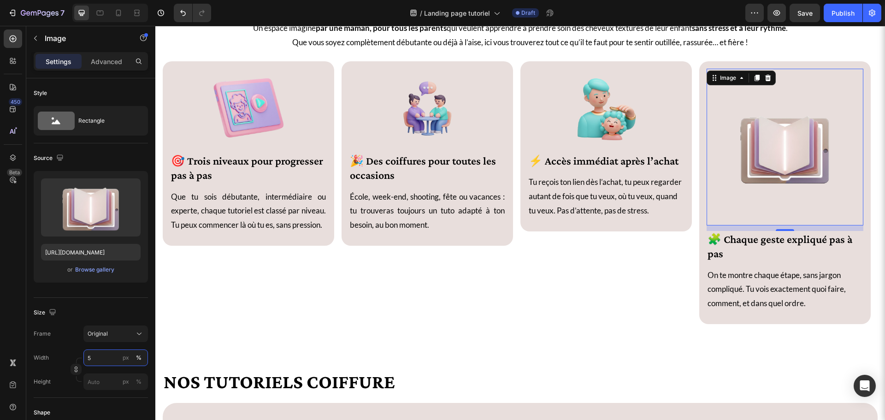
type input "50"
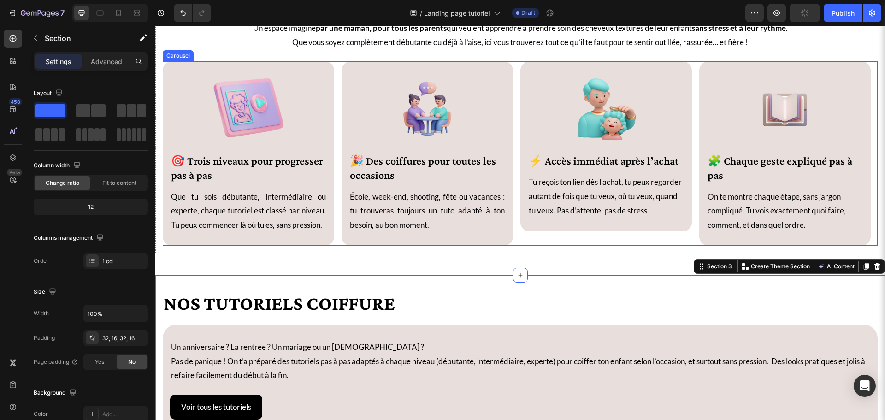
click at [337, 240] on div "Image 🎯 Trois niveaux pour progresser pas à pas Heading Que tu sois débutante, …" at bounding box center [520, 153] width 715 height 184
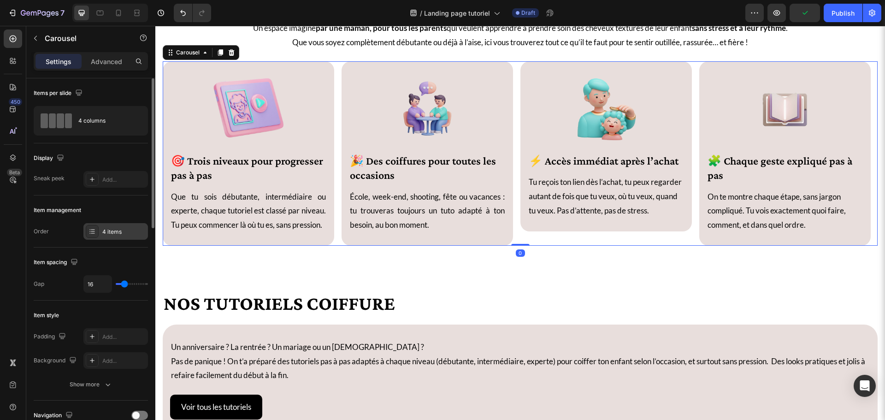
click at [105, 226] on div "4 items" at bounding box center [115, 231] width 65 height 17
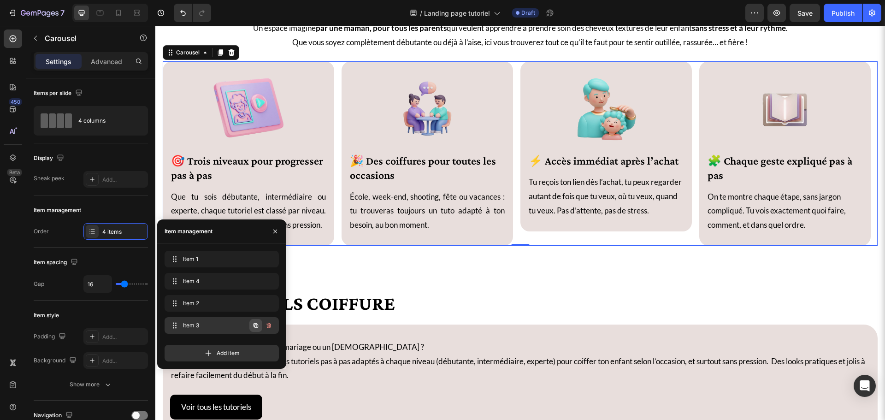
click at [259, 326] on icon "button" at bounding box center [255, 325] width 7 height 7
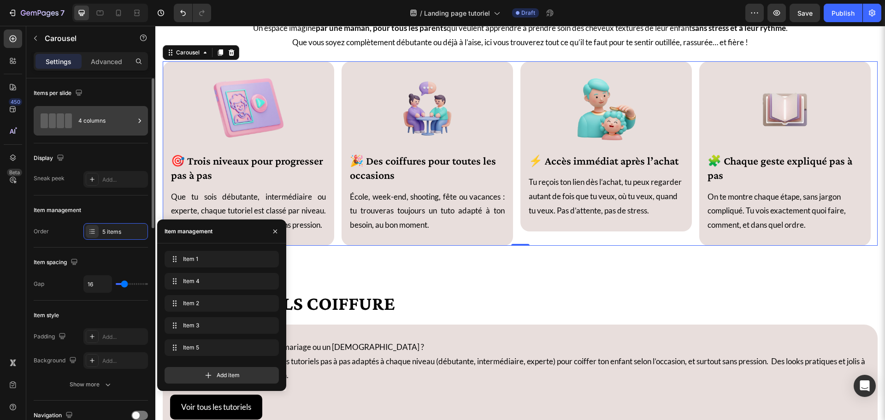
click at [100, 113] on div "4 columns" at bounding box center [106, 120] width 56 height 21
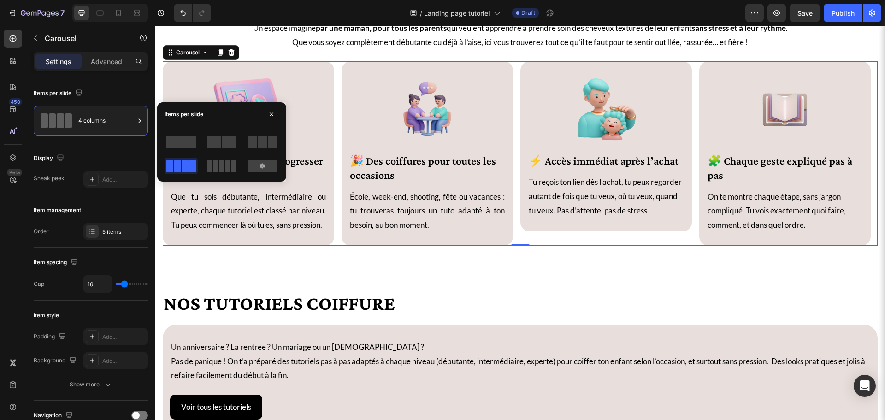
click at [225, 166] on span at bounding box center [227, 166] width 5 height 13
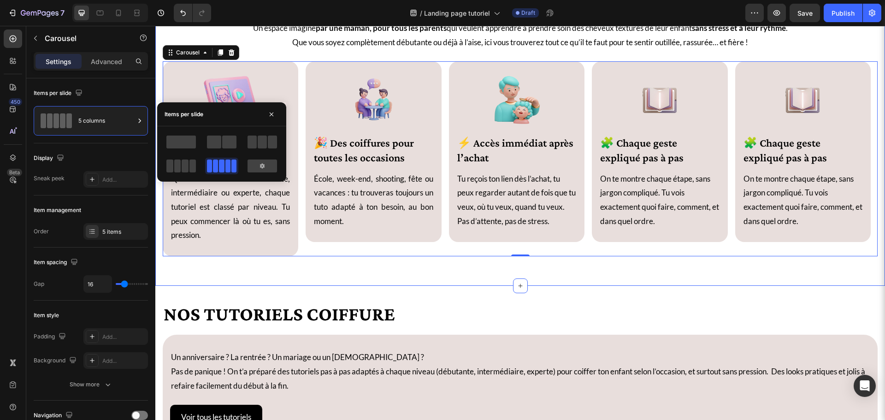
click at [404, 274] on div "Bienvenue dans votre espace parent Naturally Pretty Heading Un espace imaginé p…" at bounding box center [520, 135] width 730 height 302
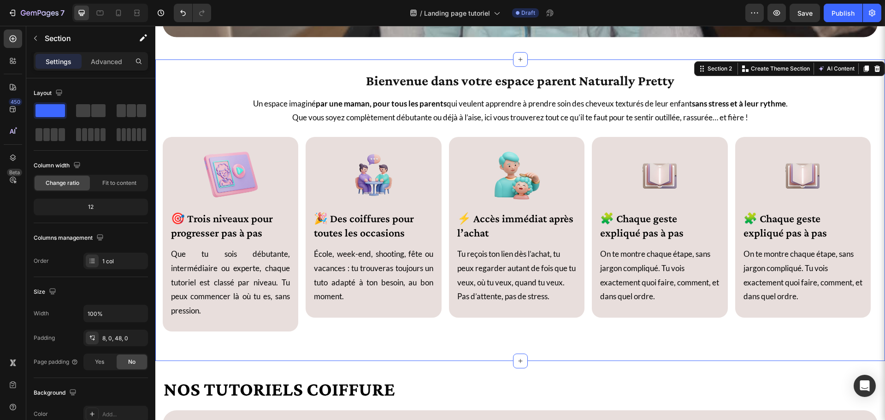
scroll to position [323, 0]
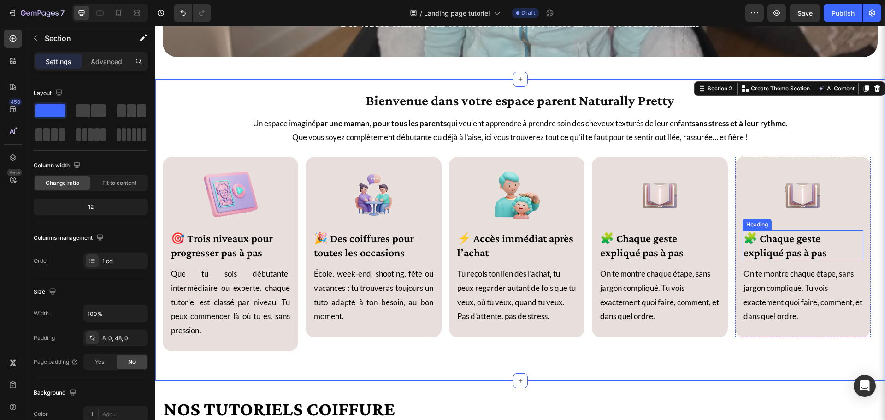
click at [792, 241] on h2 "🧩 Chaque geste expliqué pas à pas" at bounding box center [803, 245] width 121 height 30
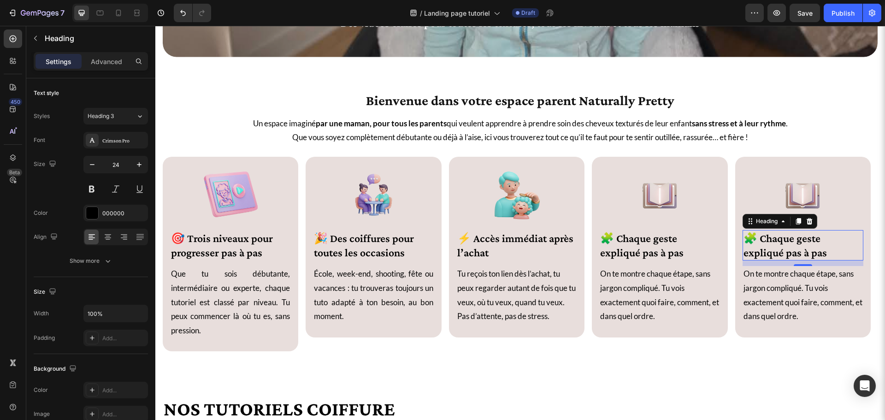
click at [791, 247] on h2 "🧩 Chaque geste expliqué pas à pas" at bounding box center [803, 245] width 121 height 30
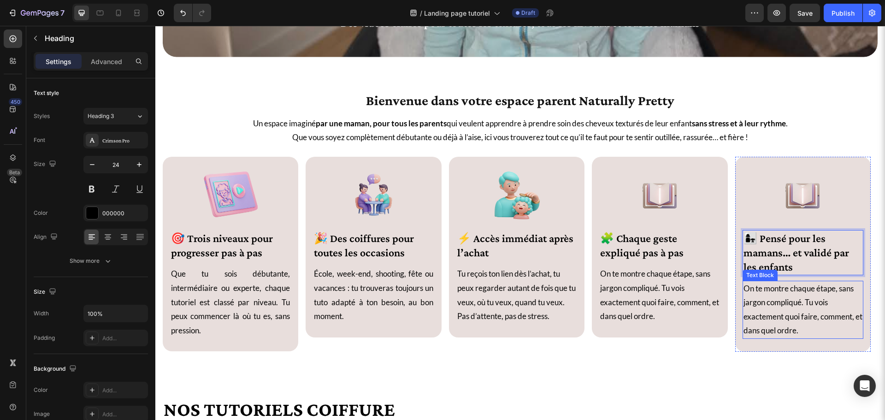
click at [794, 300] on p "On te montre chaque étape, sans jargon compliqué. Tu vois exactement quoi faire…" at bounding box center [803, 310] width 119 height 56
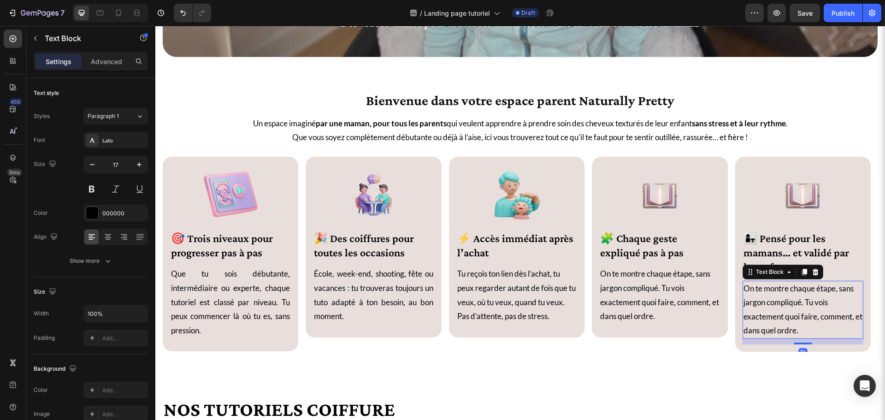
click at [791, 298] on p "On te montre chaque étape, sans jargon compliqué. Tu vois exactement quoi faire…" at bounding box center [803, 310] width 119 height 56
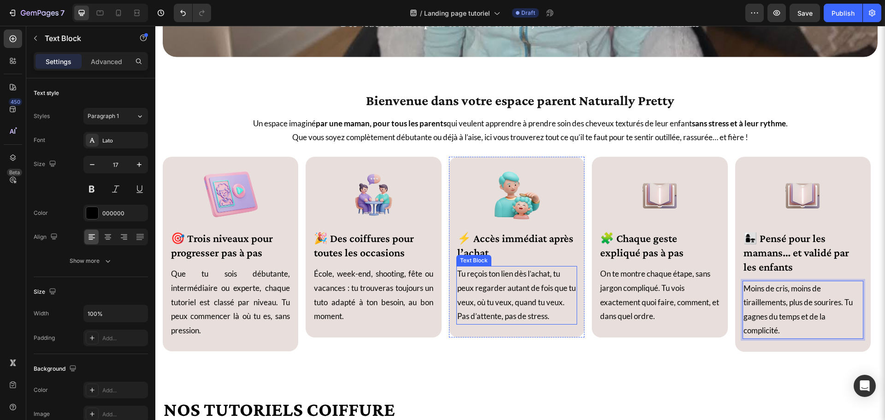
click at [533, 288] on p "Tu reçois ton lien dès l’achat, tu peux regarder autant de fois que tu veux, où…" at bounding box center [516, 295] width 119 height 56
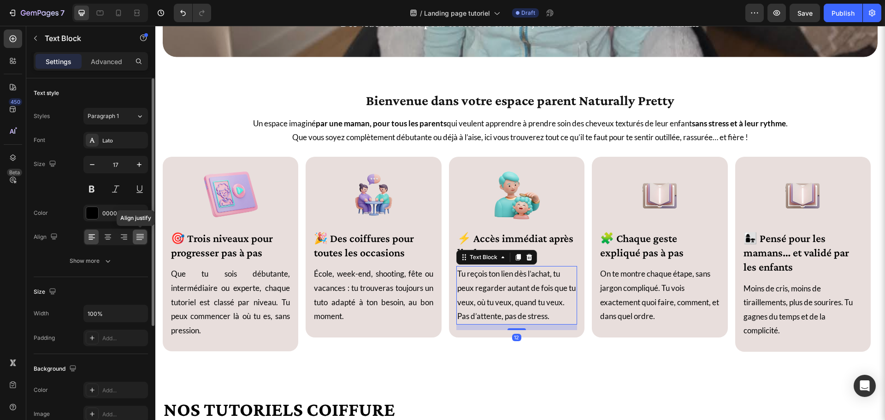
click at [141, 235] on icon at bounding box center [140, 236] width 9 height 9
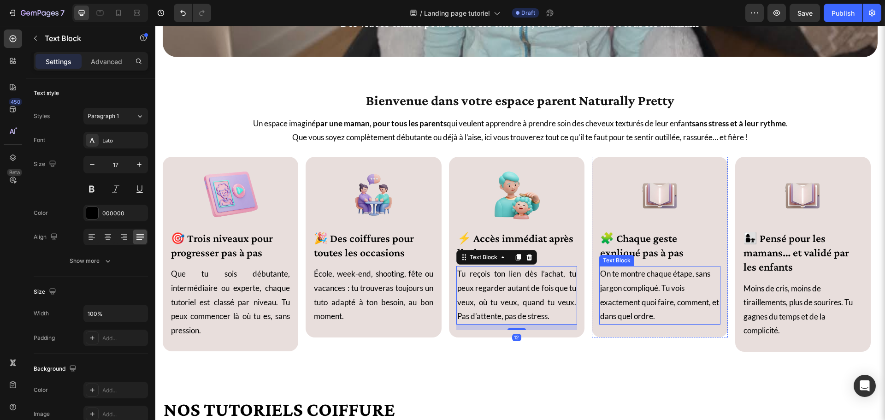
click at [641, 278] on p "On te montre chaque étape, sans jargon compliqué. Tu vois exactement quoi faire…" at bounding box center [659, 295] width 119 height 56
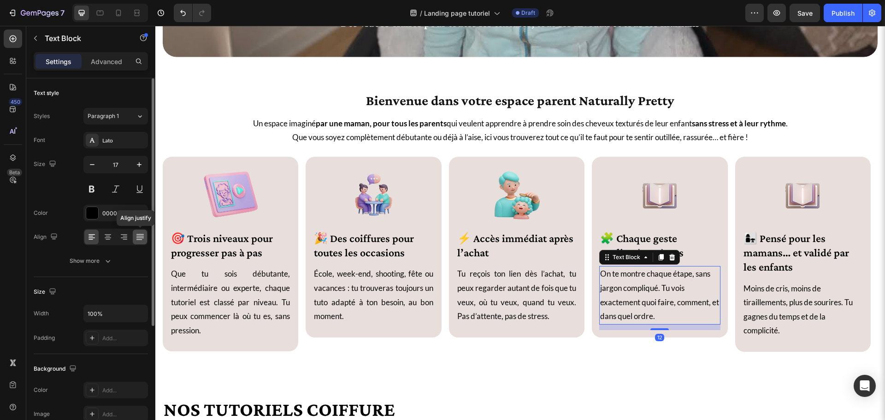
drag, startPoint x: 136, startPoint y: 232, endPoint x: 219, endPoint y: 224, distance: 83.4
click at [136, 232] on icon at bounding box center [140, 236] width 9 height 9
click at [803, 302] on p "Moins de cris, moins de tiraillements, plus de sourires. Tu gagnes du temps et …" at bounding box center [803, 310] width 119 height 56
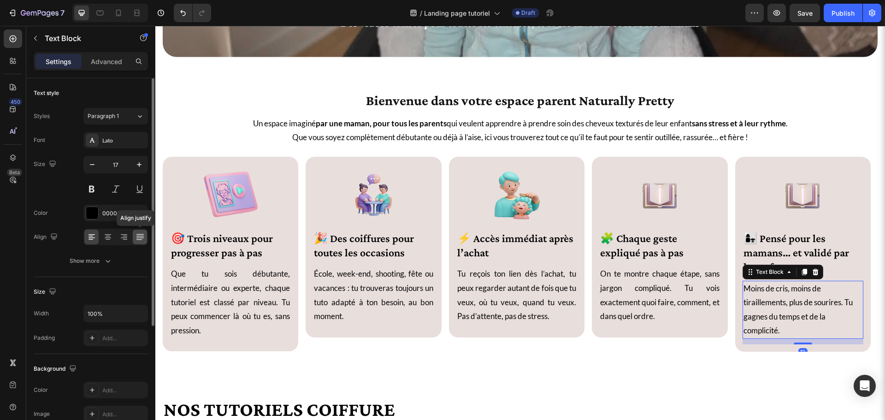
drag, startPoint x: 135, startPoint y: 236, endPoint x: 33, endPoint y: 222, distance: 103.3
click at [136, 236] on icon at bounding box center [140, 236] width 9 height 9
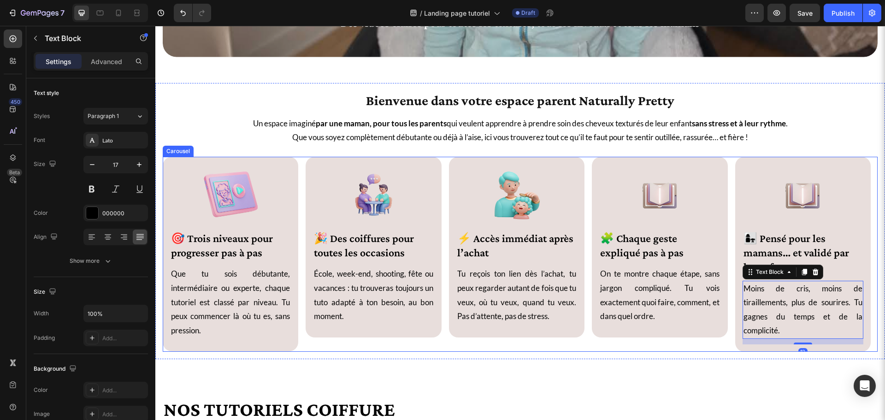
click at [652, 347] on div "Image 🧩 Chaque geste expliqué pas à pas Heading On te montre chaque étape, sans…" at bounding box center [660, 254] width 136 height 195
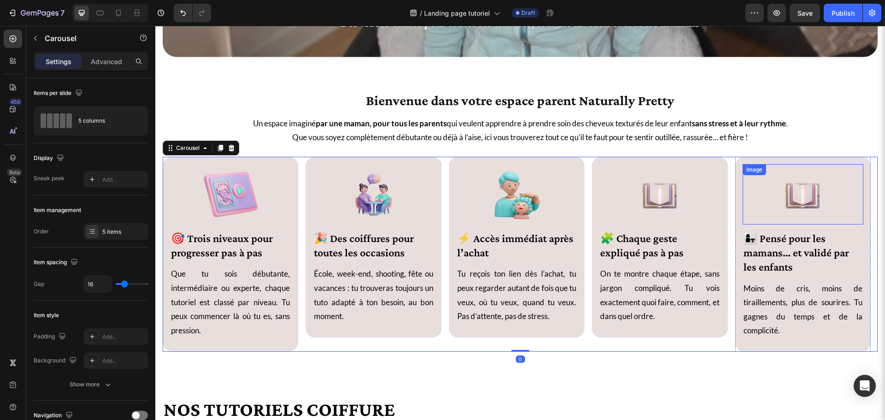
click at [795, 204] on img at bounding box center [803, 194] width 60 height 60
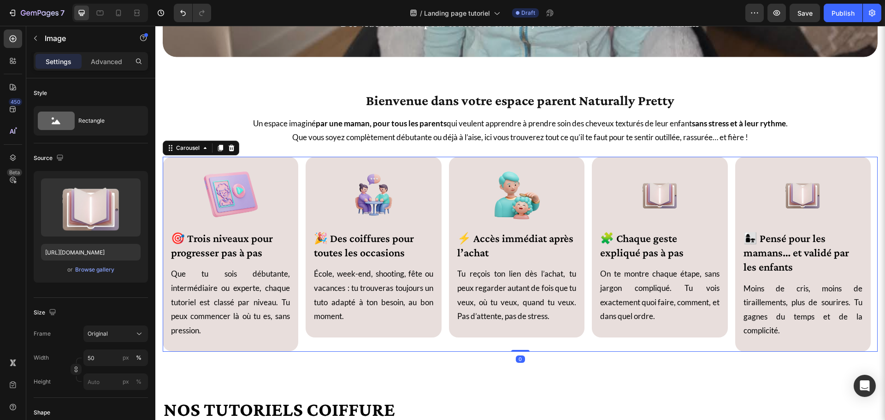
click at [450, 345] on div "Image ⚡ Accès immédiat après l’achat Heading Tu reçois ton lien dès l’achat, tu…" at bounding box center [517, 254] width 136 height 195
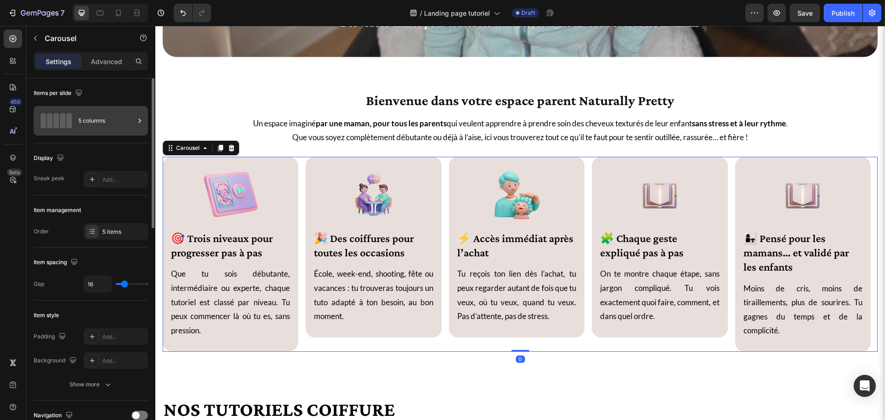
click at [70, 114] on span at bounding box center [69, 120] width 6 height 15
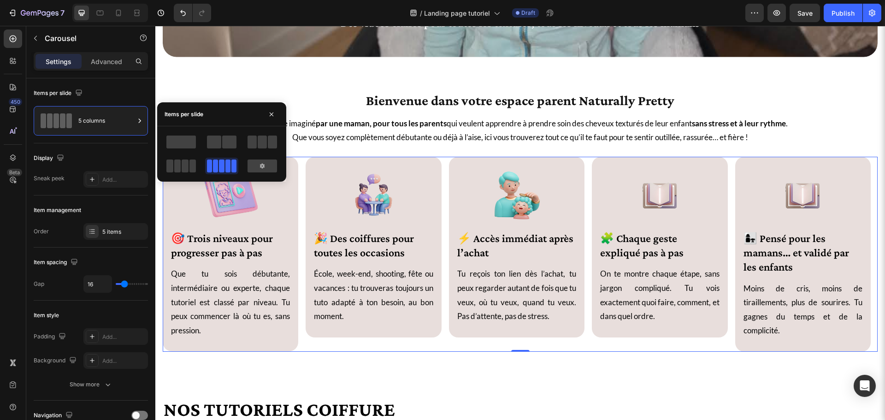
click at [203, 160] on div at bounding box center [222, 154] width 114 height 41
click at [171, 160] on span at bounding box center [169, 166] width 7 height 13
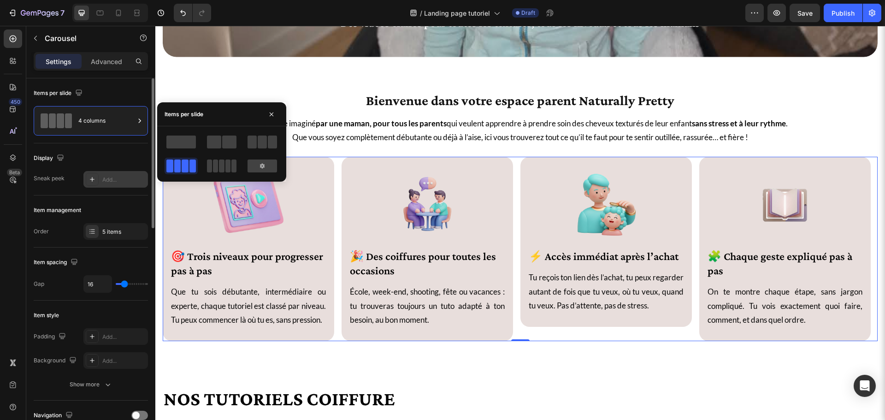
click at [106, 183] on div "Add..." at bounding box center [123, 180] width 43 height 8
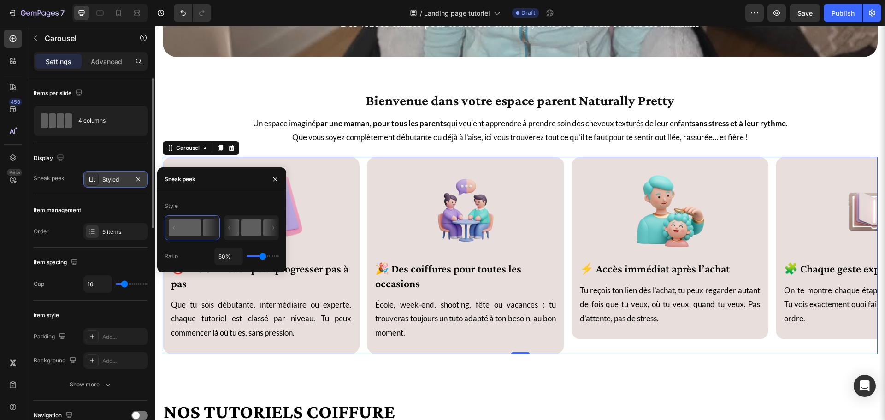
click at [241, 221] on rect at bounding box center [251, 227] width 20 height 17
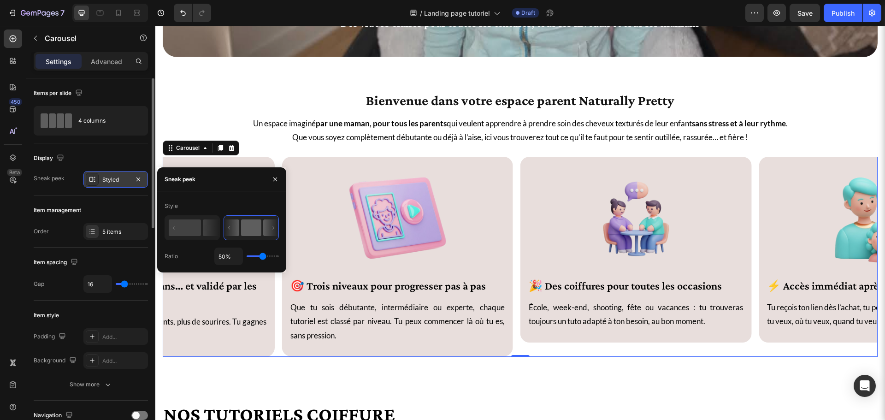
type input "58%"
type input "58"
type input "16%"
type input "16"
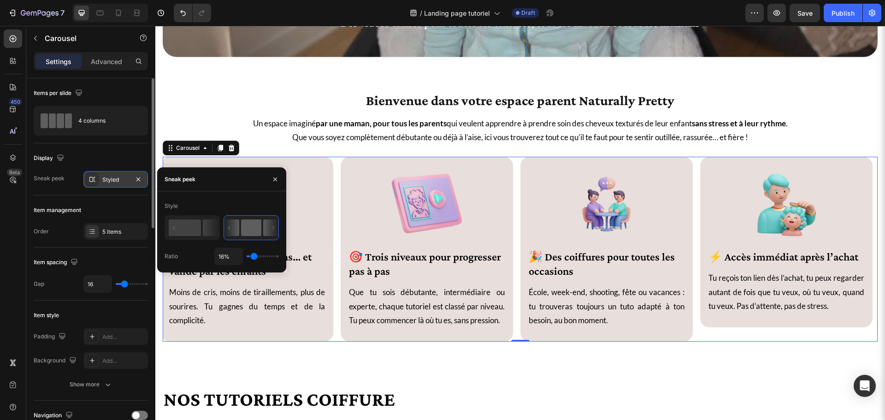
type input "1%"
type input "1"
type input "3%"
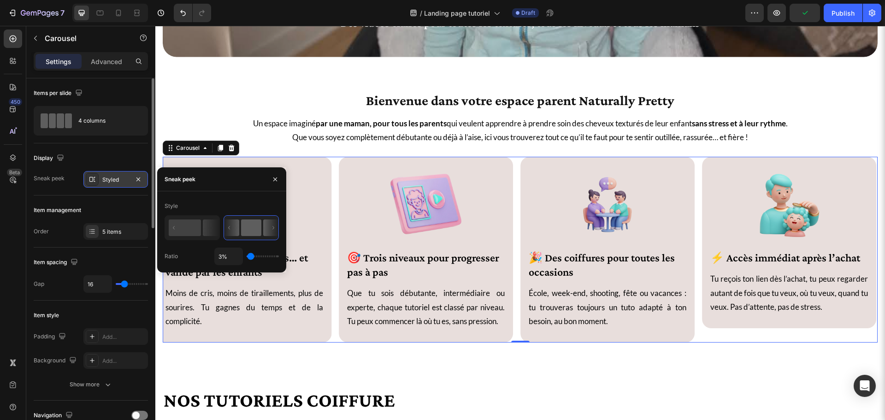
drag, startPoint x: 265, startPoint y: 256, endPoint x: 251, endPoint y: 255, distance: 13.8
type input "3"
click at [251, 255] on input "range" at bounding box center [263, 256] width 32 height 2
click at [198, 225] on rect at bounding box center [185, 227] width 32 height 17
type input "50%"
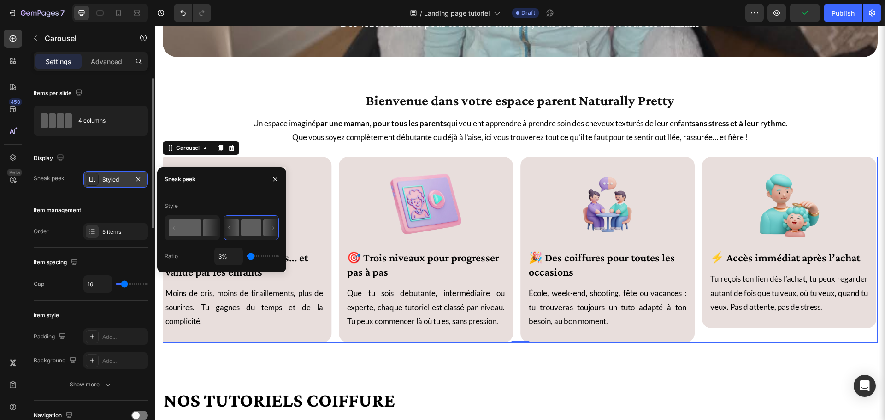
type input "50"
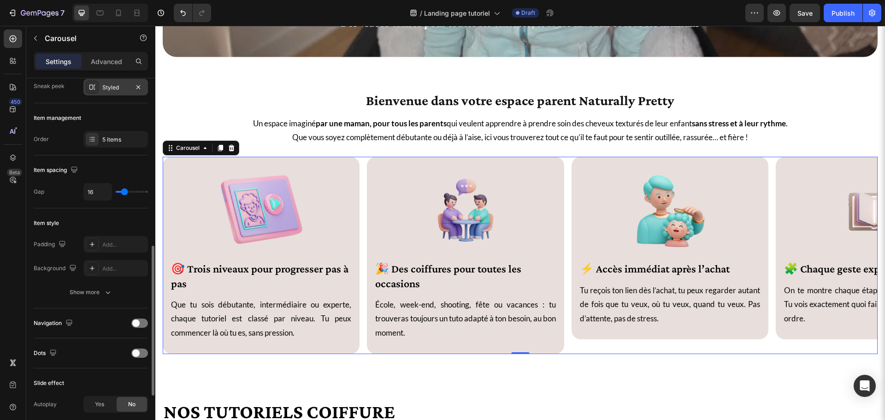
scroll to position [184, 0]
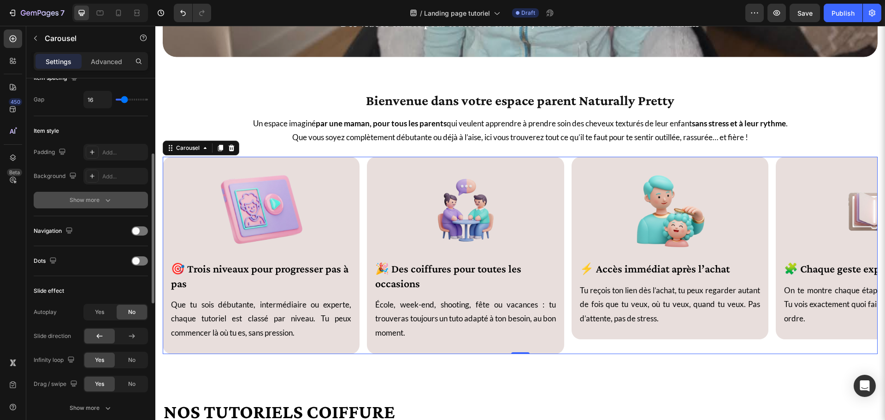
click at [70, 200] on div "Show more" at bounding box center [91, 200] width 43 height 9
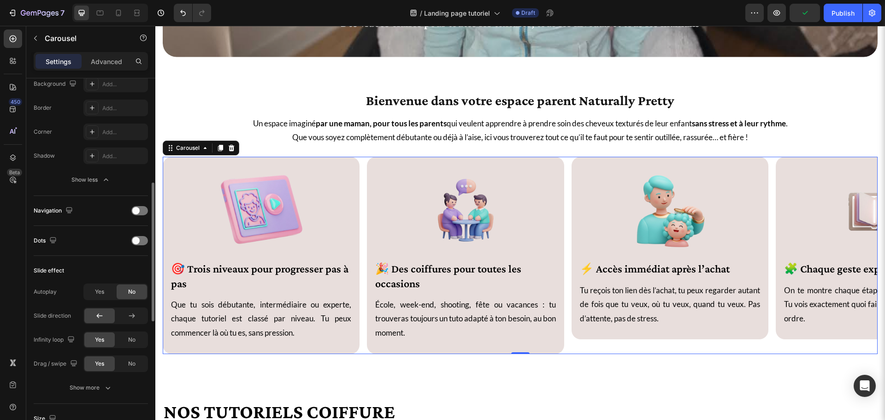
scroll to position [369, 0]
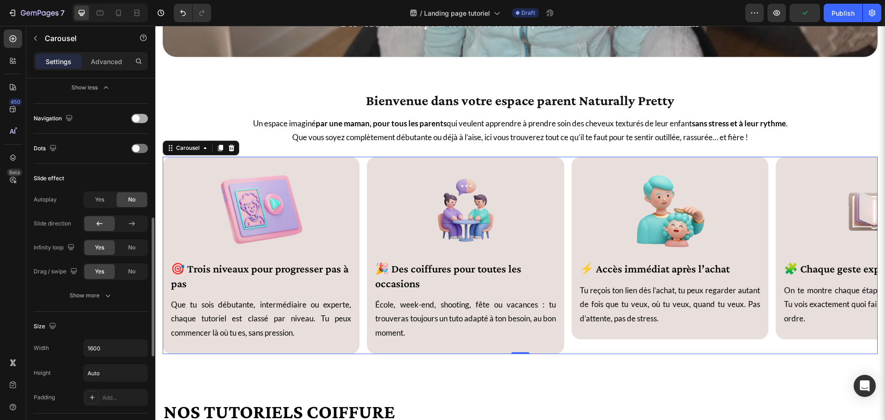
click at [137, 116] on span at bounding box center [135, 118] width 7 height 7
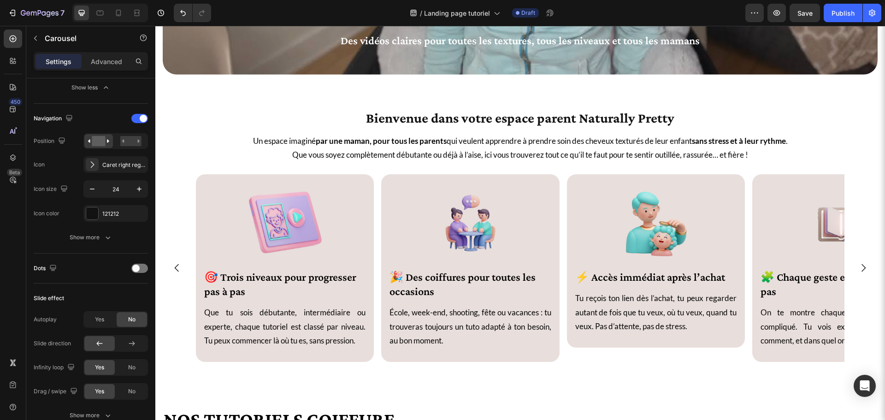
scroll to position [323, 0]
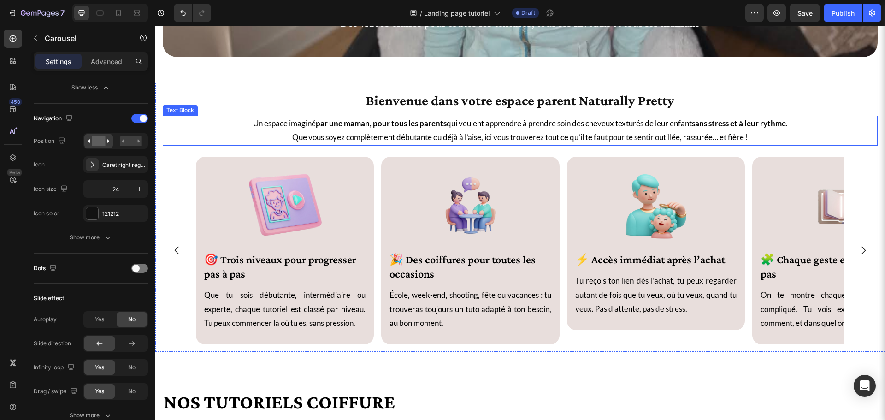
click at [402, 133] on span "Que vous soyez complètement débutante ou déjà à l’aise, ici vous trouverez tout…" at bounding box center [520, 137] width 456 height 10
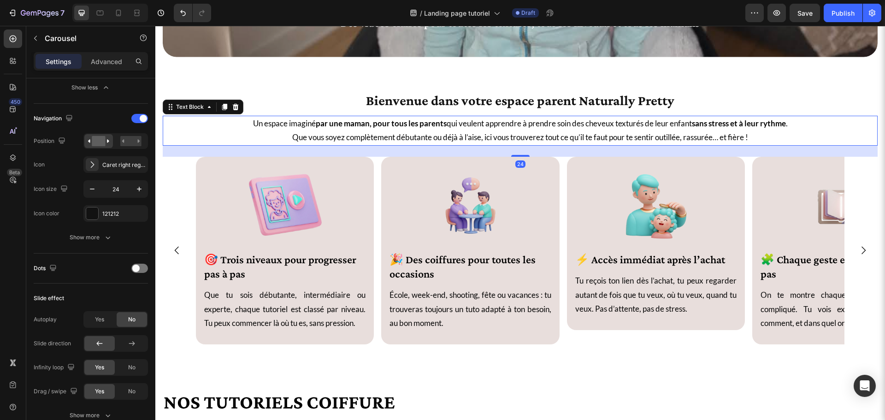
scroll to position [0, 0]
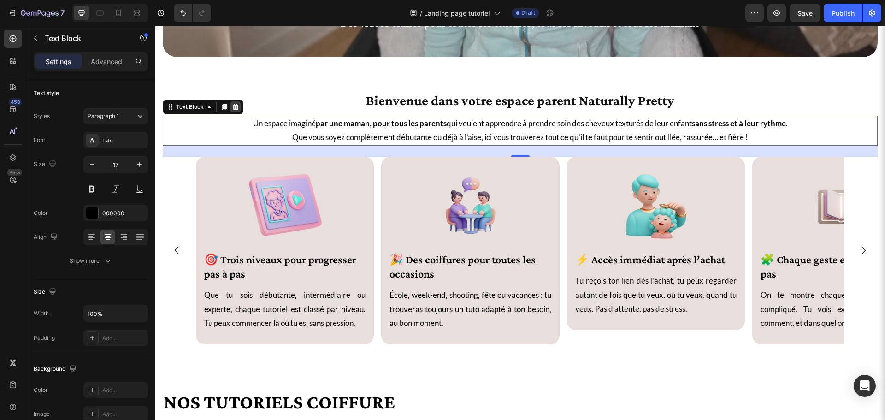
click at [237, 104] on icon at bounding box center [235, 106] width 7 height 7
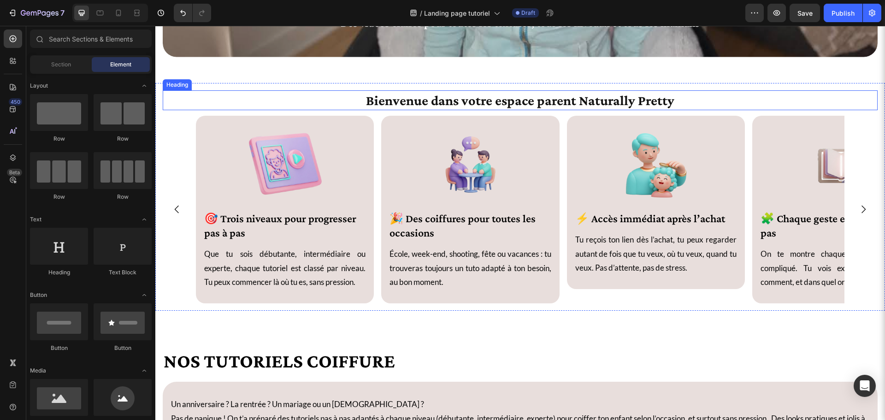
click at [334, 101] on h2 "Bienvenue dans votre espace parent Naturally Pretty" at bounding box center [520, 100] width 715 height 20
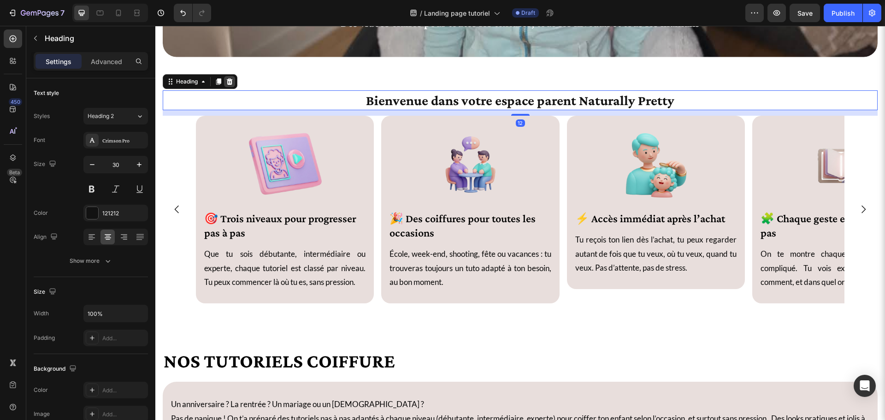
click at [231, 79] on icon at bounding box center [230, 81] width 6 height 6
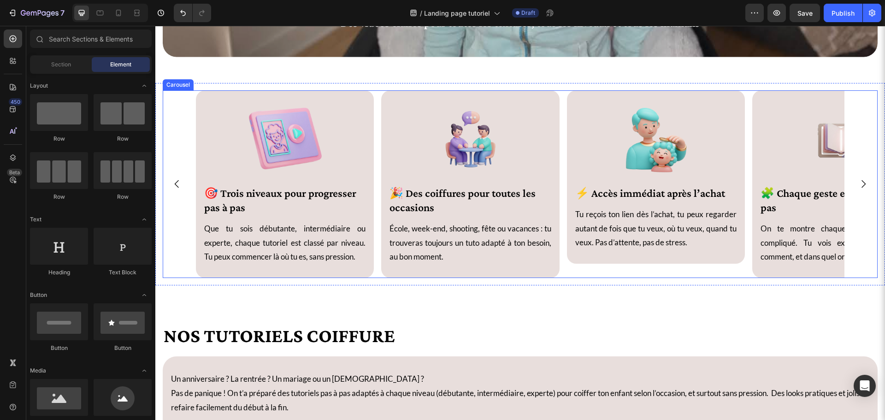
click at [186, 213] on div "Image 🎯 Trois niveaux pour progresser pas à pas Heading Que tu sois débutante, …" at bounding box center [520, 184] width 715 height 188
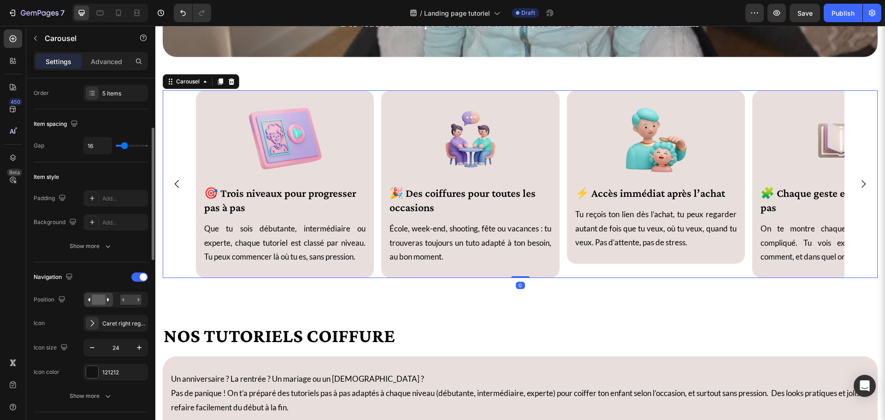
scroll to position [184, 0]
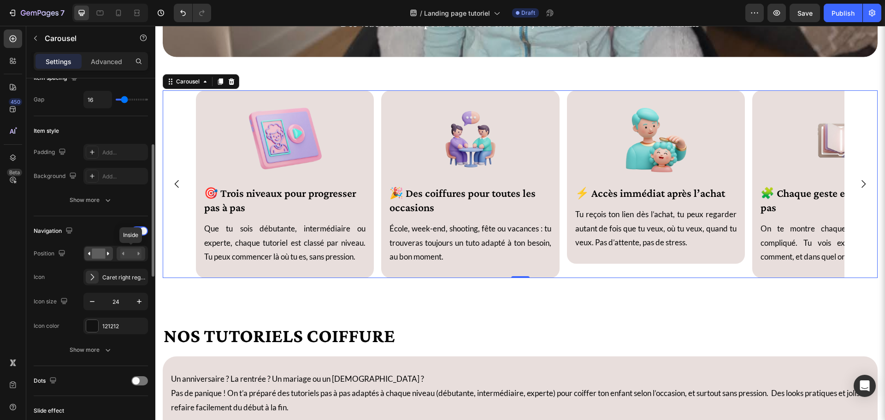
click at [130, 255] on rect at bounding box center [130, 254] width 21 height 10
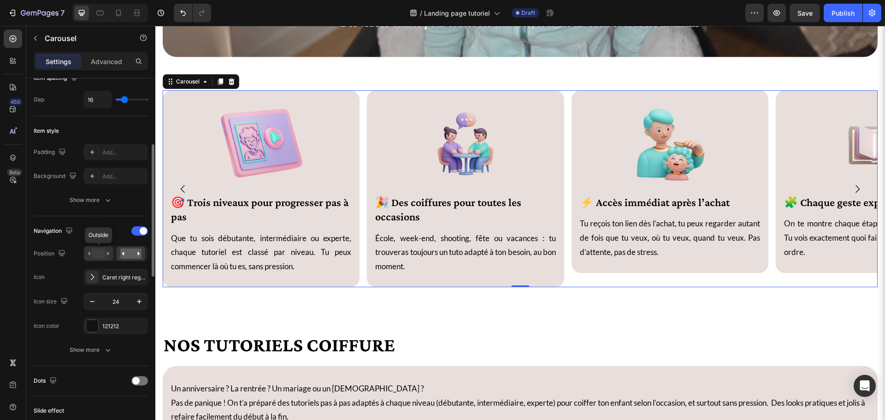
click at [105, 250] on rect at bounding box center [98, 254] width 13 height 10
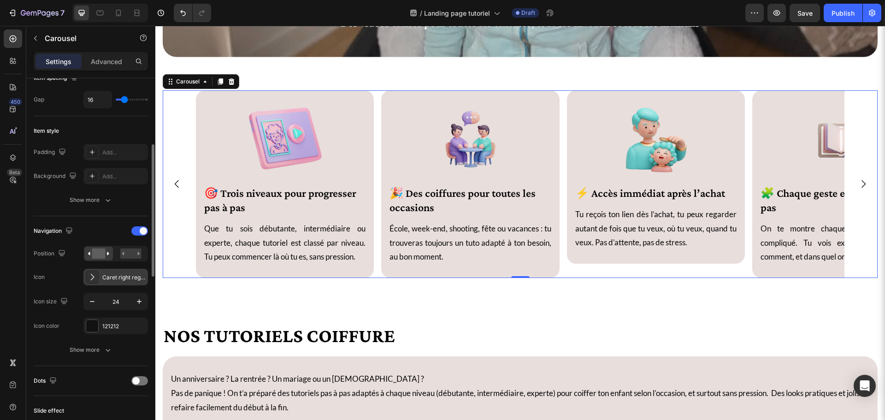
click at [109, 273] on div "Caret right regular" at bounding box center [115, 277] width 65 height 17
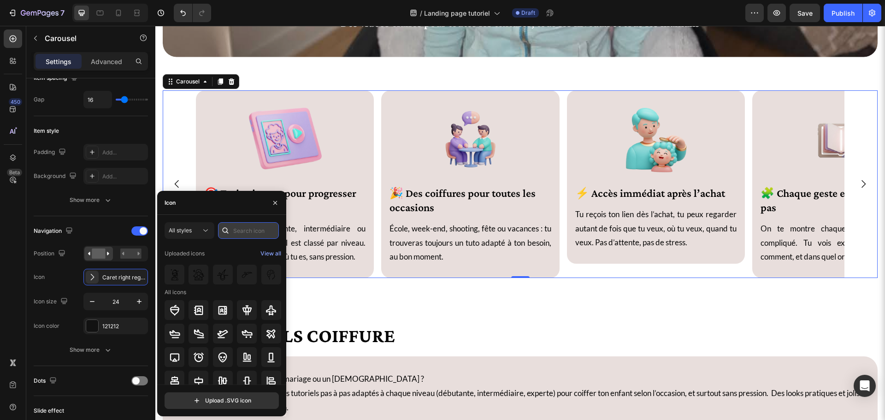
click at [236, 233] on input "text" at bounding box center [248, 230] width 61 height 17
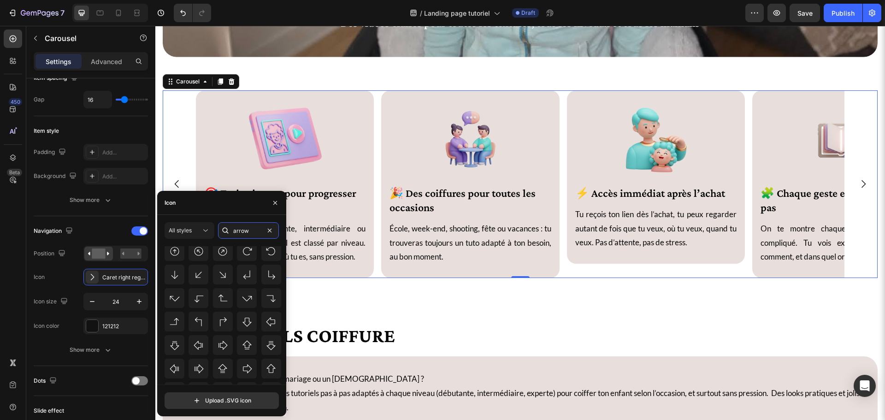
scroll to position [696, 0]
type input "arrow"
click at [215, 348] on div at bounding box center [223, 345] width 20 height 20
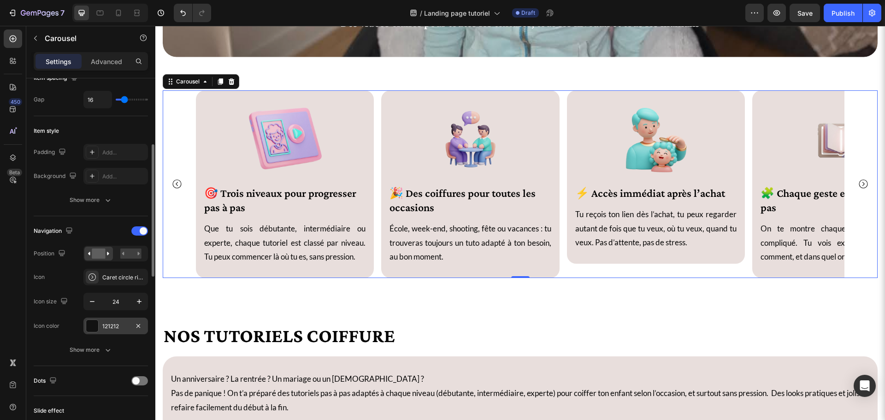
click at [90, 325] on div at bounding box center [92, 326] width 12 height 12
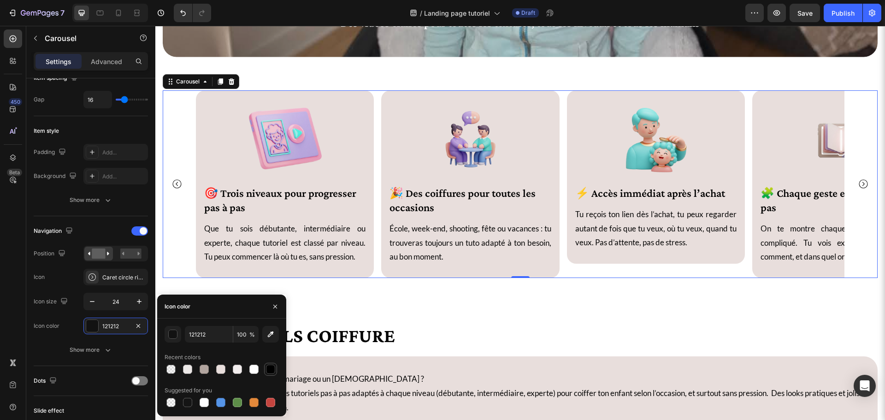
click at [265, 367] on div at bounding box center [270, 369] width 11 height 11
type input "000000"
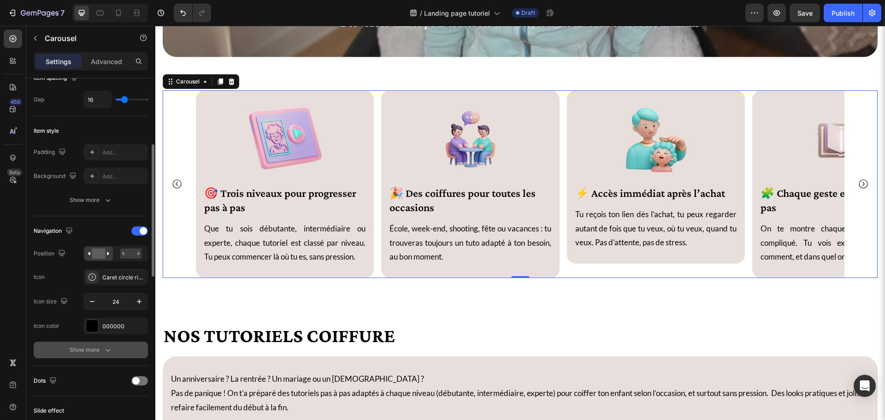
click at [83, 353] on div "Show more" at bounding box center [91, 349] width 43 height 9
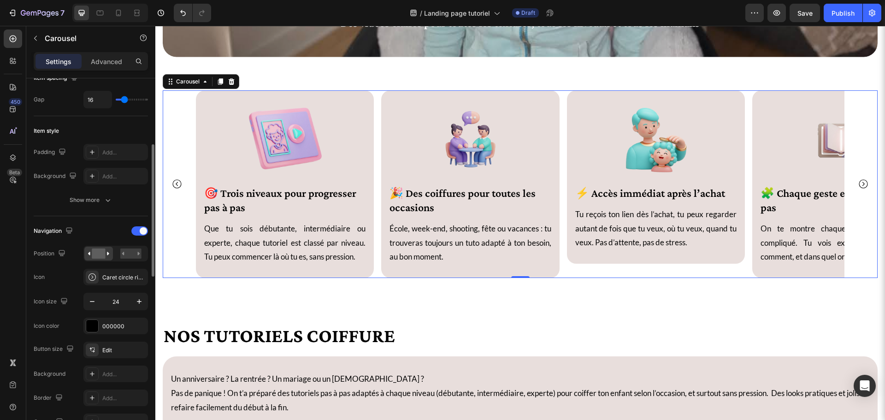
scroll to position [277, 0]
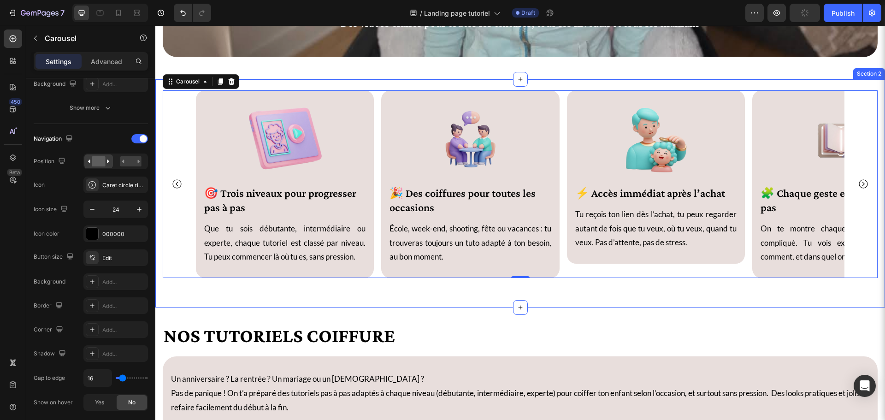
click at [198, 290] on div "Image 🎯 Trois niveaux pour progresser pas à pas Heading Que tu sois débutante, …" at bounding box center [520, 193] width 730 height 228
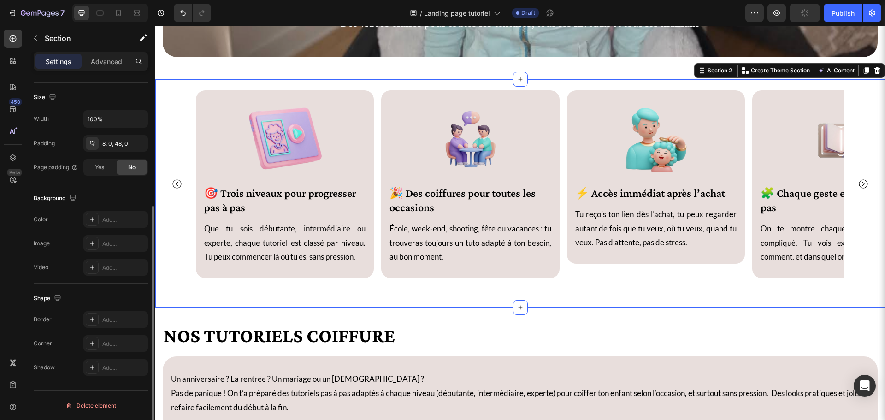
scroll to position [0, 0]
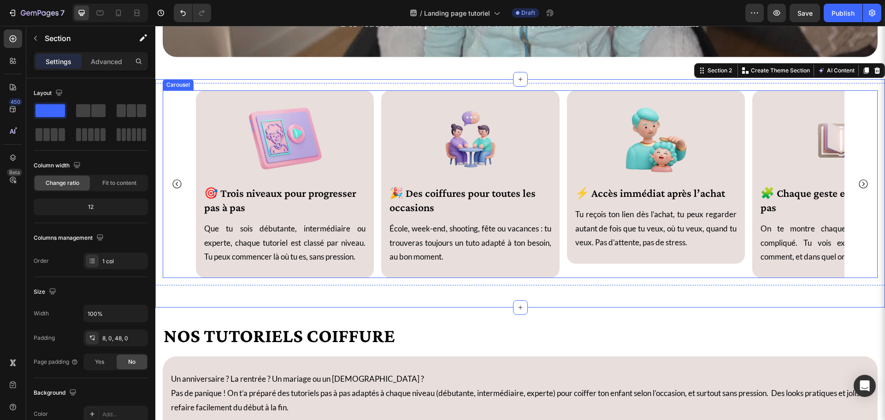
click at [587, 272] on div "Image ⚡ Accès immédiat après l’achat Heading Tu reçois ton lien dès l’achat, tu…" at bounding box center [656, 184] width 178 height 188
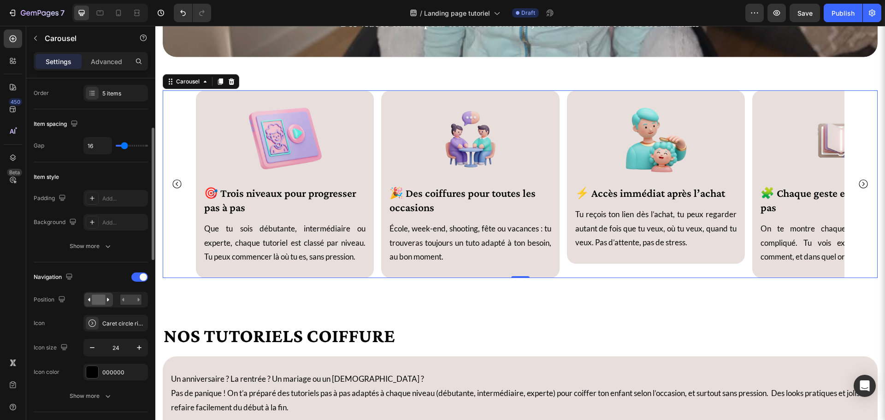
scroll to position [231, 0]
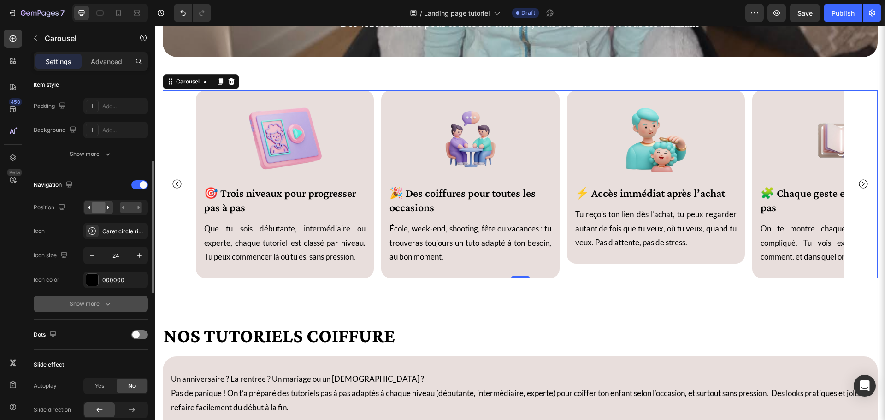
click at [59, 301] on button "Show more" at bounding box center [91, 304] width 114 height 17
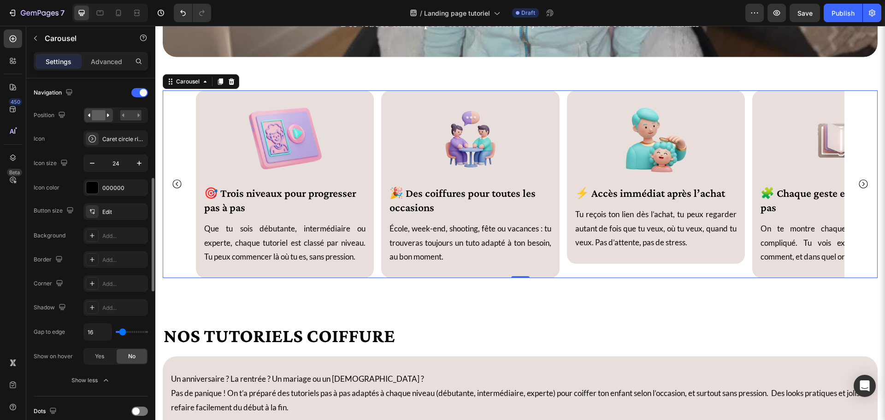
scroll to position [461, 0]
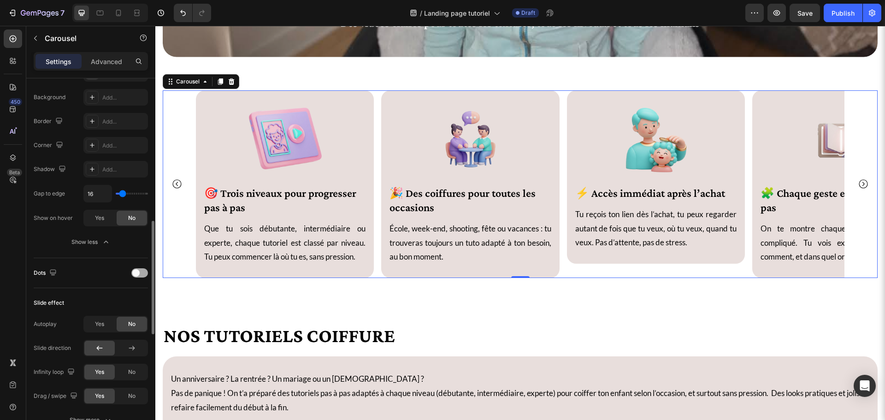
click at [138, 269] on div at bounding box center [139, 272] width 17 height 9
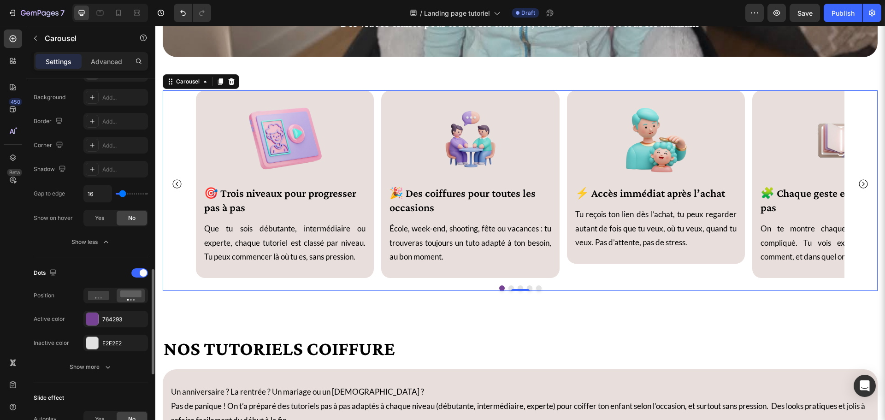
scroll to position [553, 0]
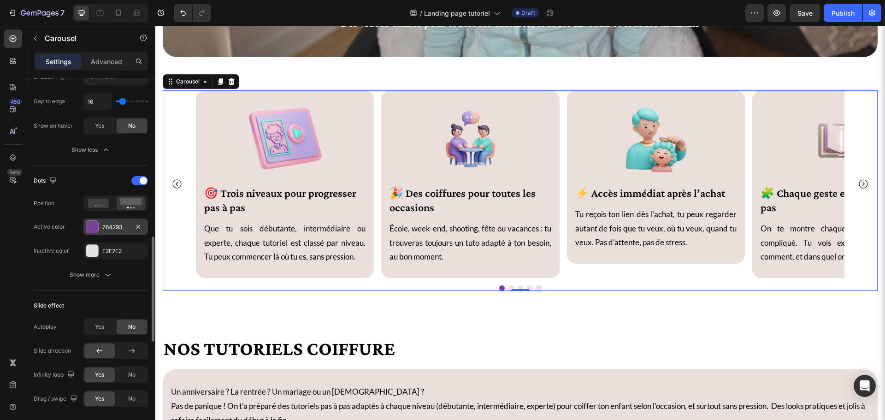
click at [93, 231] on div at bounding box center [92, 227] width 12 height 12
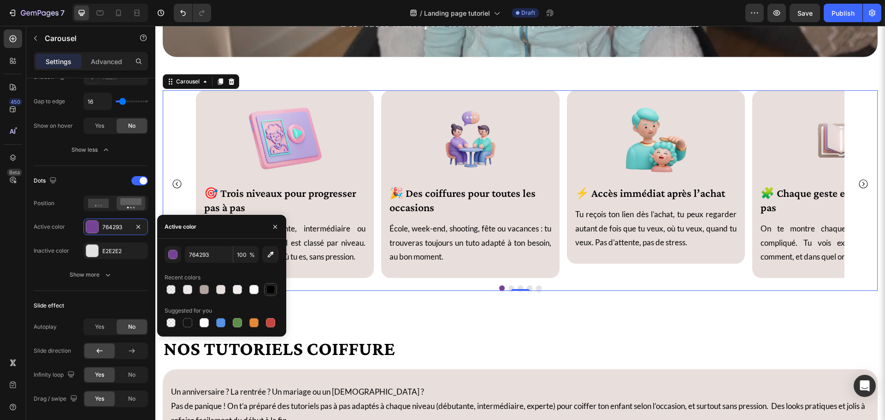
click at [269, 288] on div at bounding box center [270, 289] width 9 height 9
type input "000000"
click at [354, 317] on div "Image 🎯 Trois niveaux pour progresser pas à pas Heading Que tu sois débutante, …" at bounding box center [520, 199] width 730 height 241
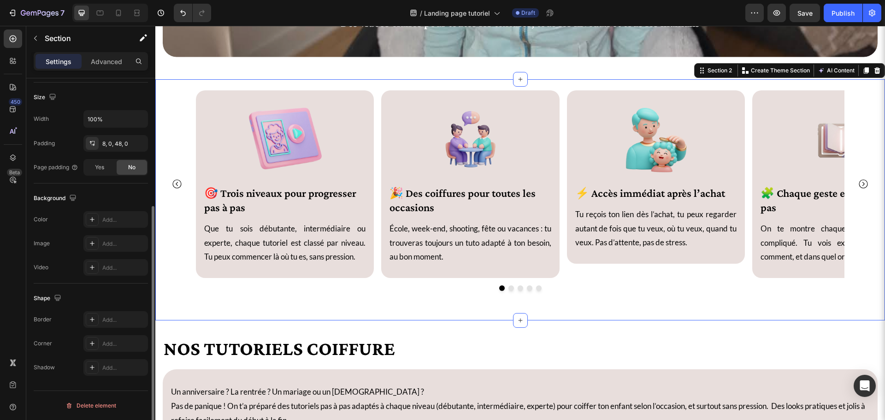
scroll to position [0, 0]
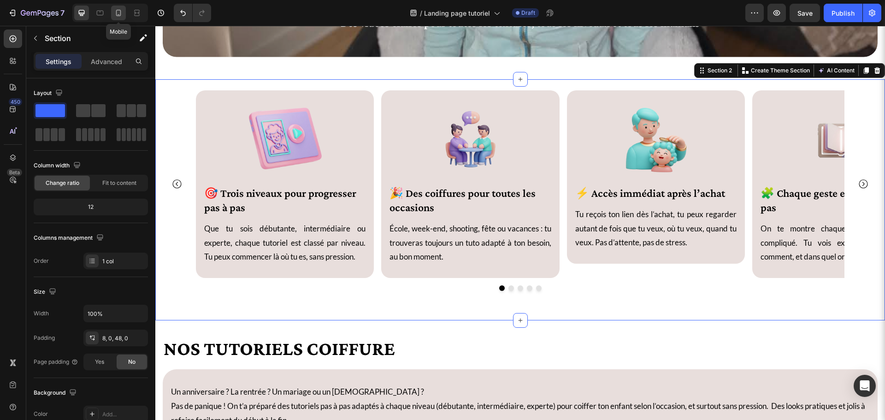
click at [119, 10] on icon at bounding box center [118, 13] width 5 height 6
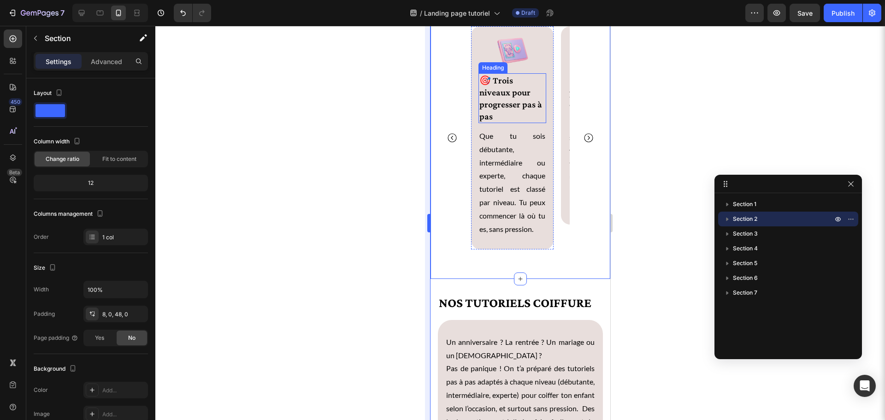
scroll to position [205, 0]
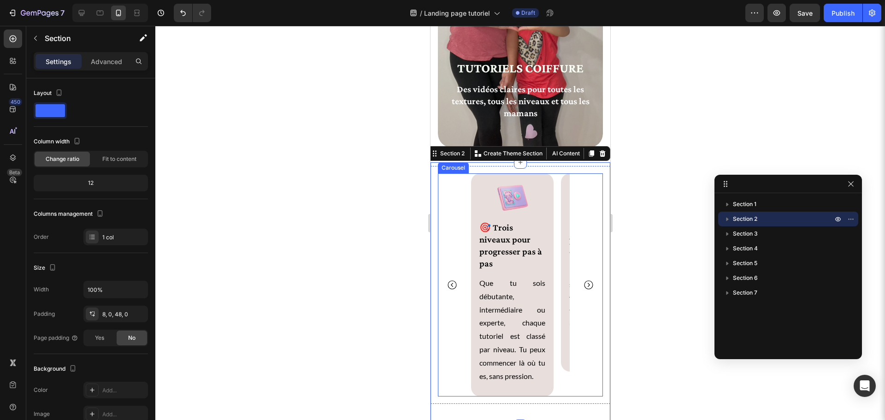
click at [449, 191] on div "Image 🎯 Trois niveaux pour progresser pas à pas Heading Que tu sois débutante, …" at bounding box center [520, 284] width 165 height 223
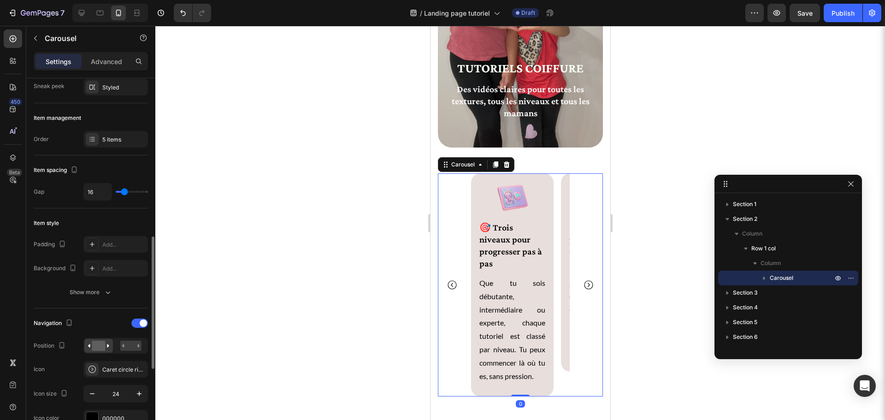
scroll to position [184, 0]
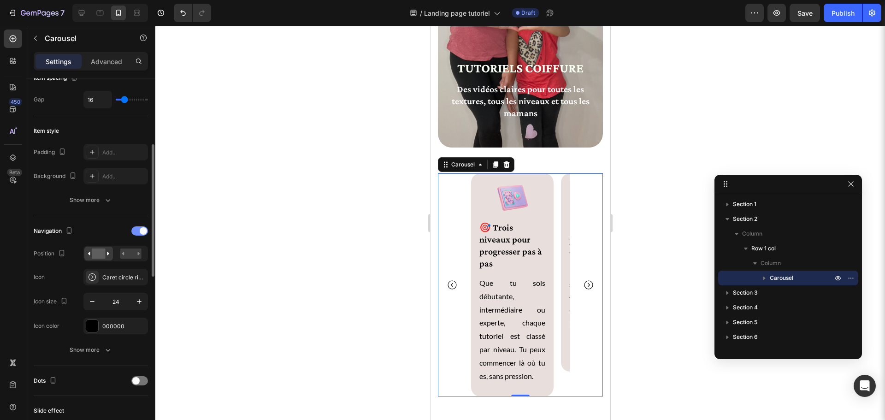
click at [137, 229] on div at bounding box center [139, 230] width 17 height 9
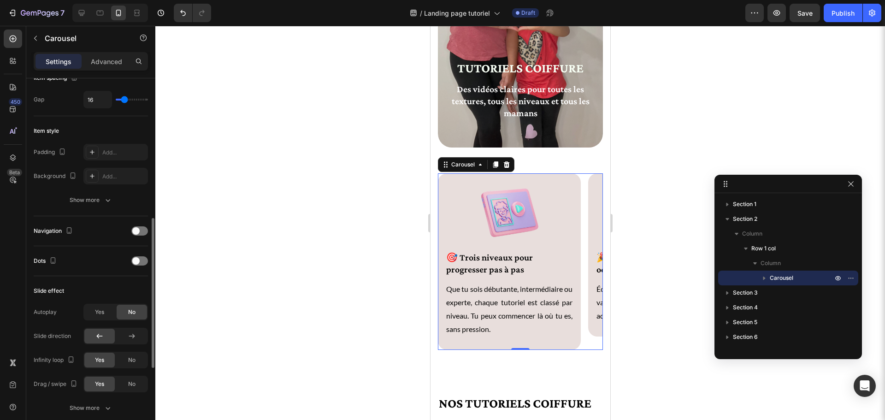
scroll to position [231, 0]
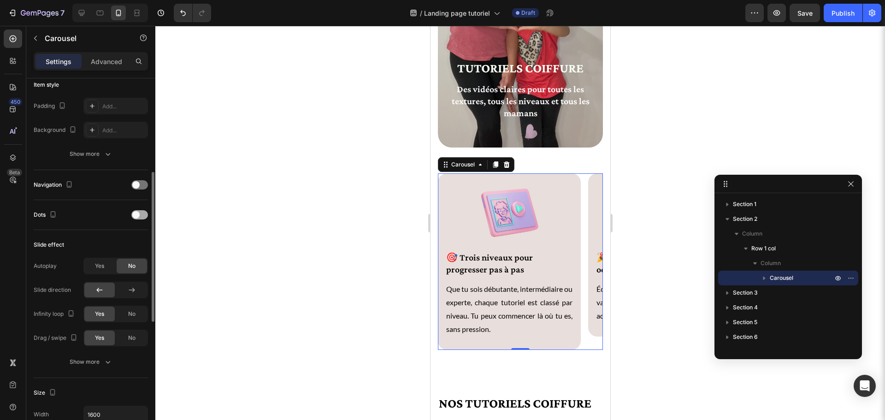
click at [133, 213] on span at bounding box center [135, 214] width 7 height 7
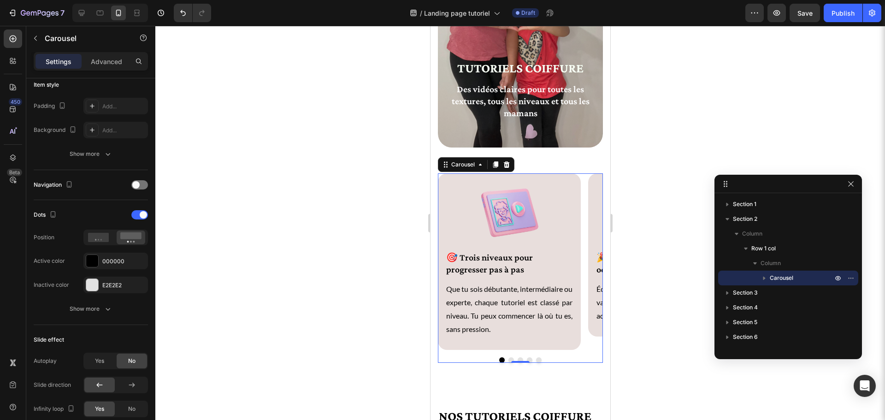
click at [312, 231] on div at bounding box center [520, 223] width 730 height 394
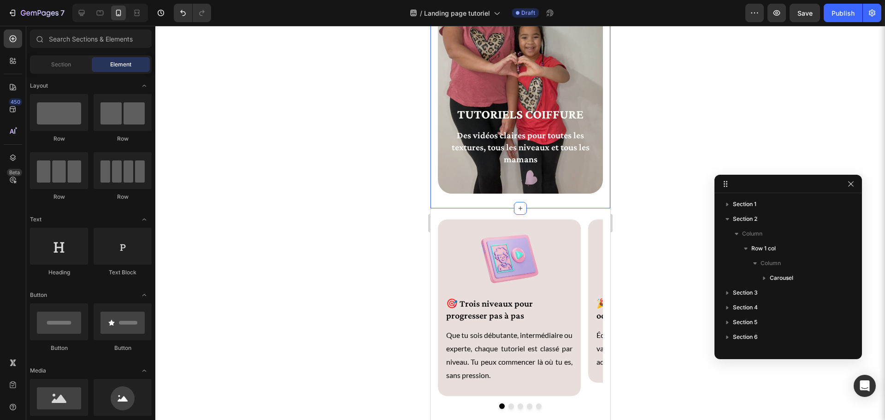
scroll to position [0, 0]
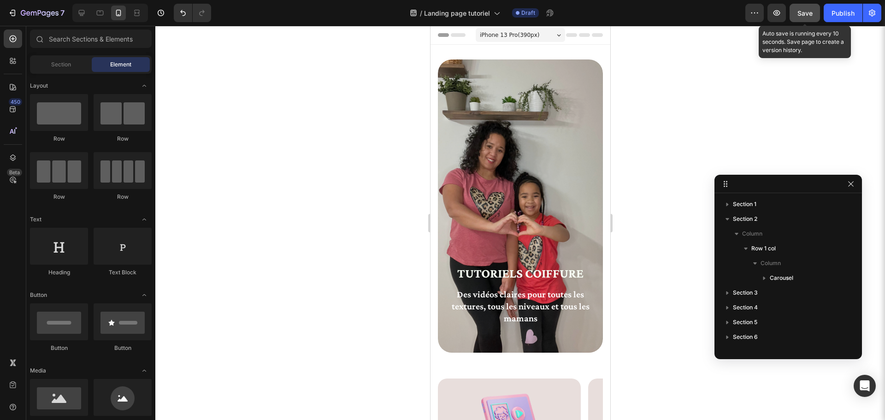
click at [805, 15] on span "Save" at bounding box center [805, 13] width 15 height 8
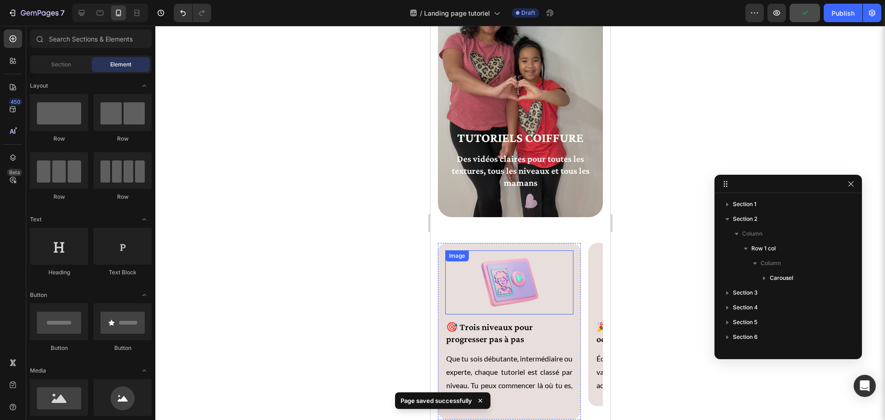
scroll to position [184, 0]
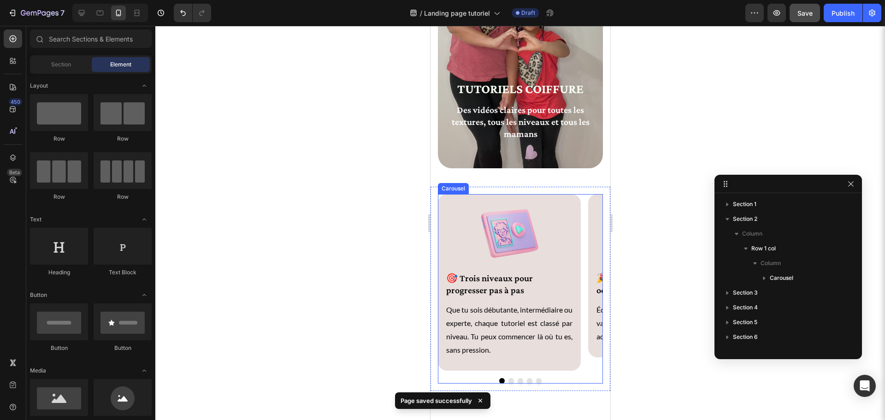
click at [509, 378] on button "Dot" at bounding box center [511, 381] width 6 height 6
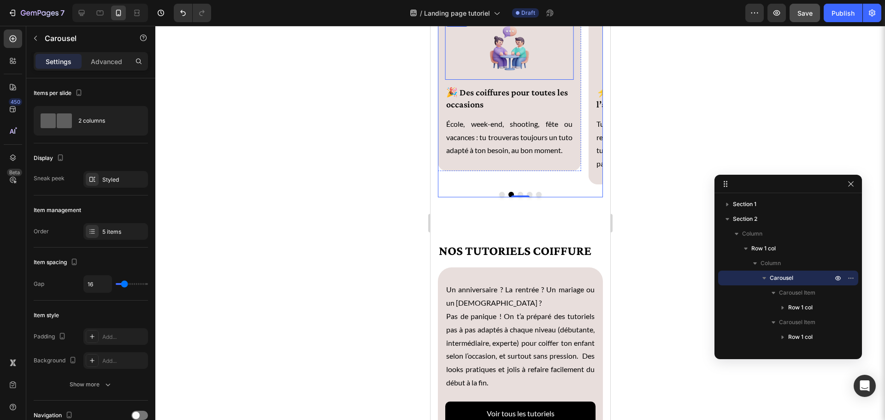
scroll to position [369, 0]
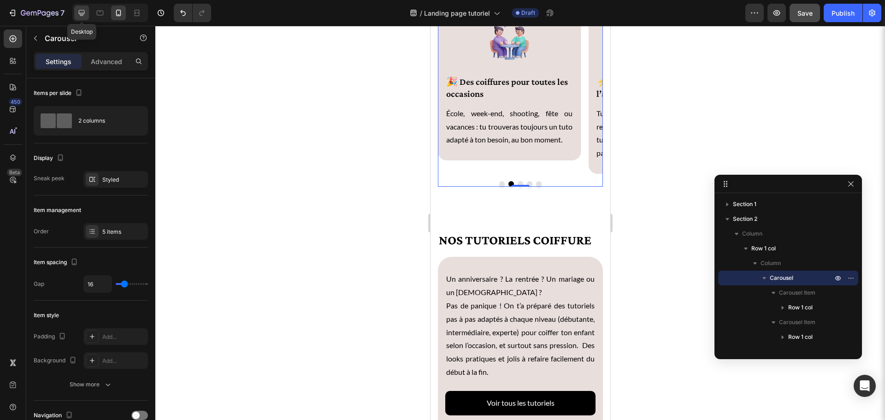
click at [83, 19] on div at bounding box center [81, 13] width 15 height 15
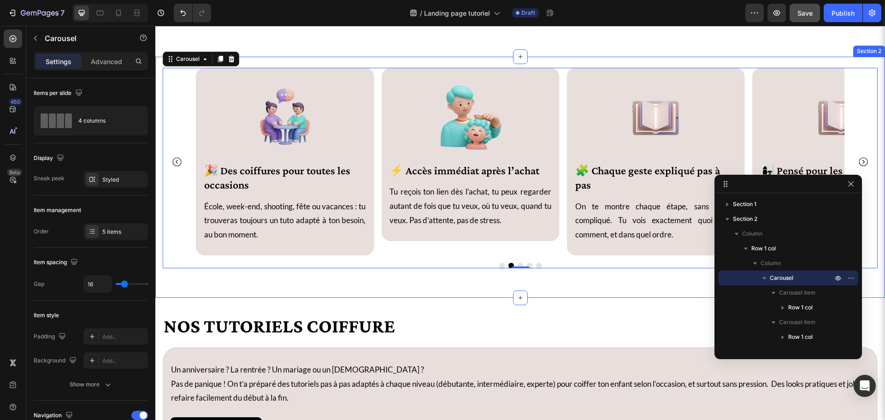
scroll to position [508, 0]
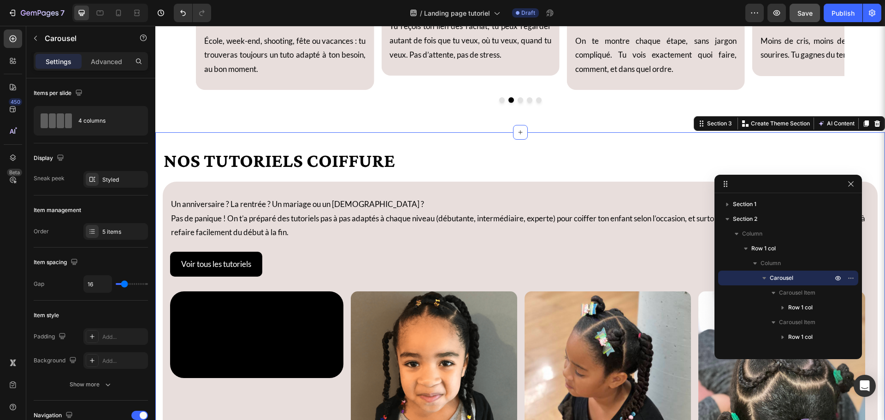
click at [255, 143] on div "Nos tutoriels coiffure Heading Un anniversaire ? La rentrée ? Un mariage ou un …" at bounding box center [520, 388] width 730 height 512
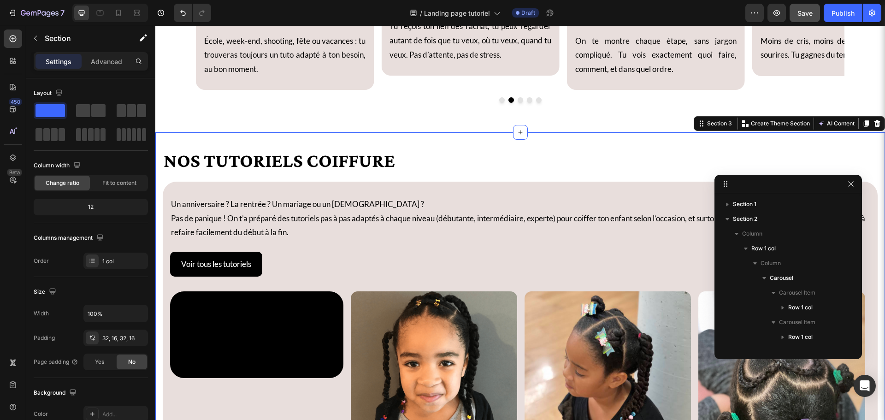
scroll to position [175, 0]
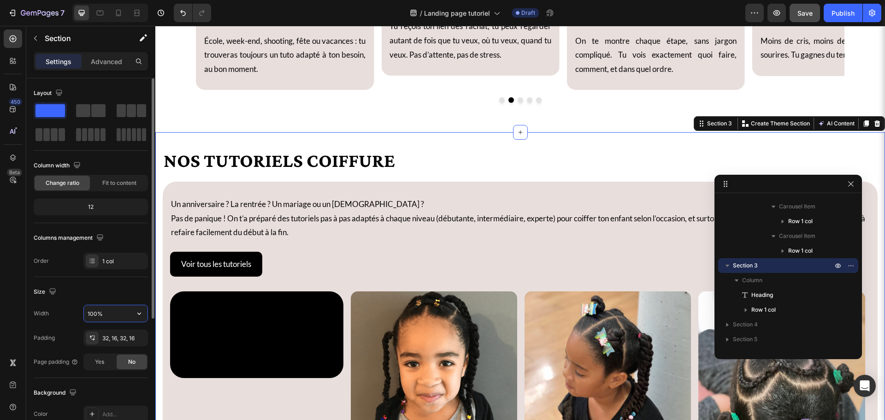
click at [114, 317] on input "100%" at bounding box center [116, 313] width 64 height 17
drag, startPoint x: 119, startPoint y: 316, endPoint x: 75, endPoint y: 314, distance: 44.3
click at [75, 314] on div "Width 100%" at bounding box center [91, 314] width 114 height 18
type input "1600"
click at [128, 8] on div at bounding box center [110, 13] width 76 height 18
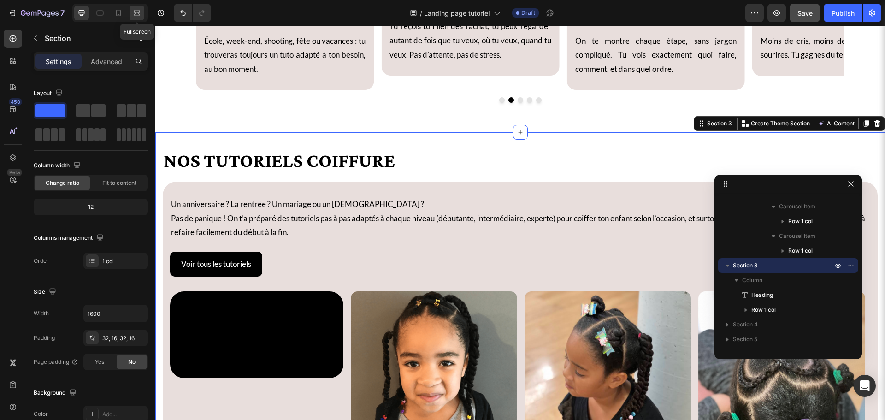
drag, startPoint x: 134, startPoint y: 11, endPoint x: 139, endPoint y: 22, distance: 11.6
click at [134, 11] on icon at bounding box center [136, 12] width 9 height 9
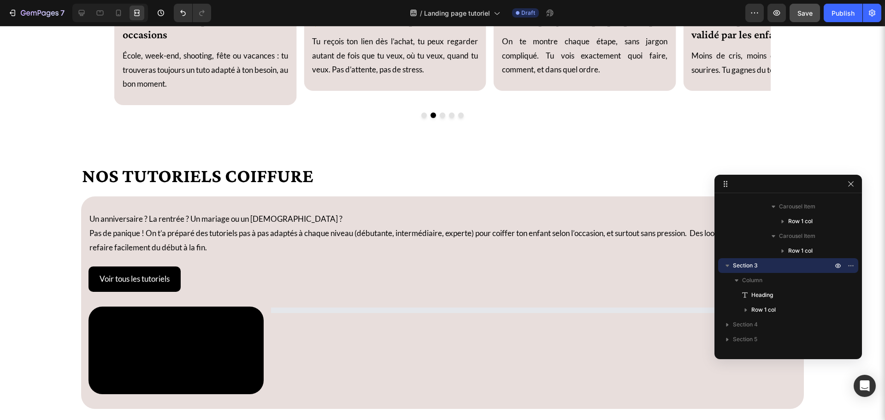
scroll to position [554, 0]
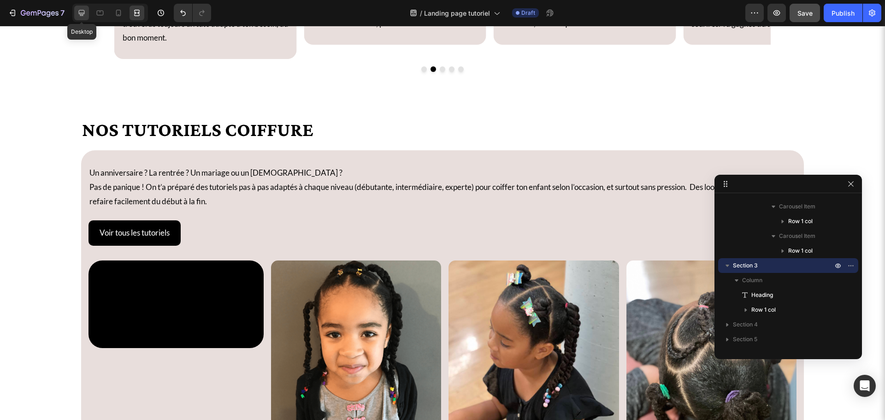
click at [77, 17] on icon at bounding box center [81, 12] width 9 height 9
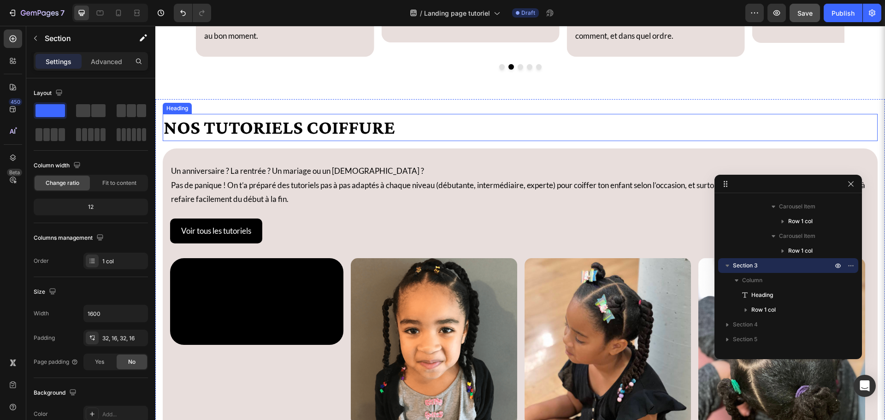
click at [200, 132] on h2 "Nos tutoriels coiffure" at bounding box center [520, 127] width 715 height 27
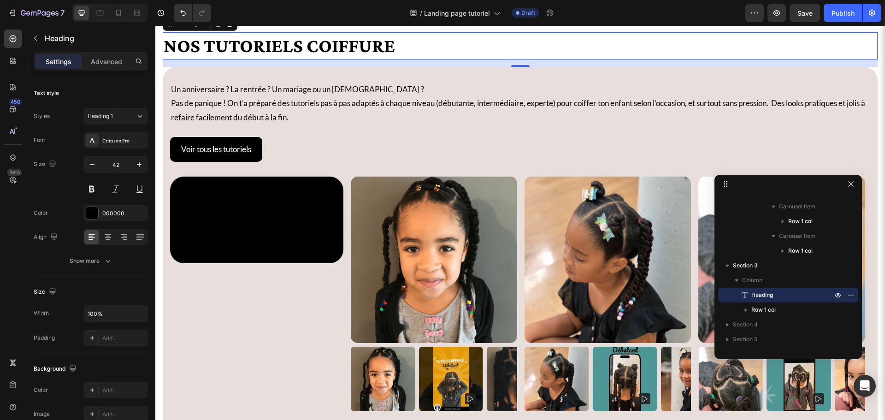
scroll to position [554, 0]
click at [242, 59] on h2 "Nos tutoriels coiffure" at bounding box center [520, 45] width 715 height 27
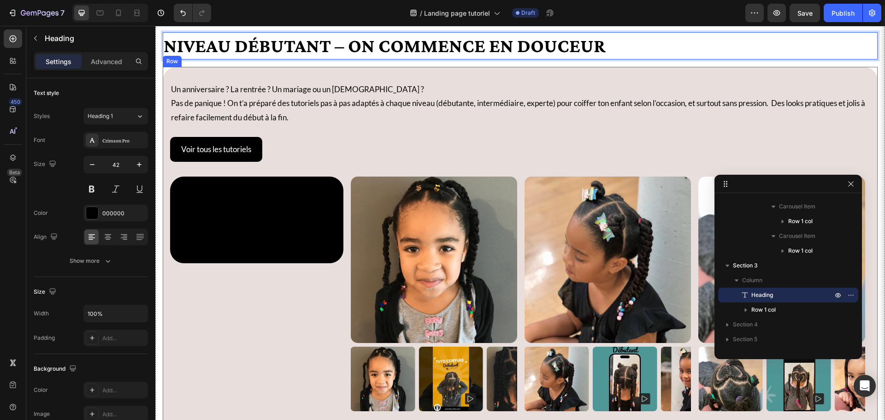
click at [317, 210] on div "Un anniversaire ? La rentrée ? Un mariage ou un baptême ? Pas de panique ! On t…" at bounding box center [520, 287] width 700 height 411
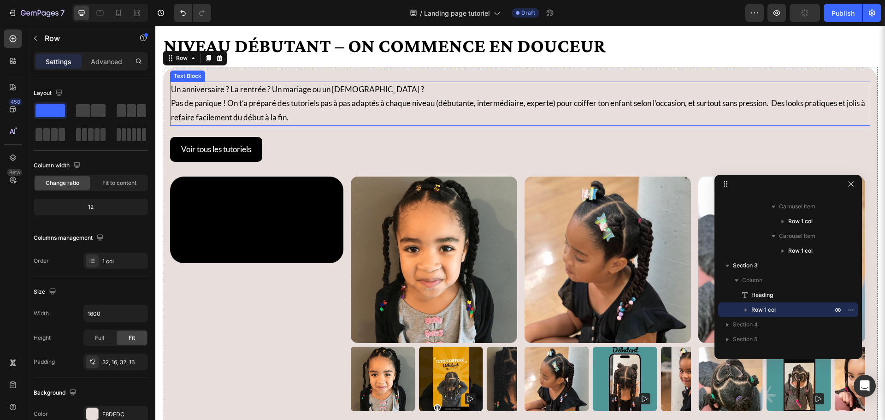
click at [237, 125] on p "Un anniversaire ? La rentrée ? Un mariage ou un baptême ? Pas de panique ! On t…" at bounding box center [520, 104] width 699 height 42
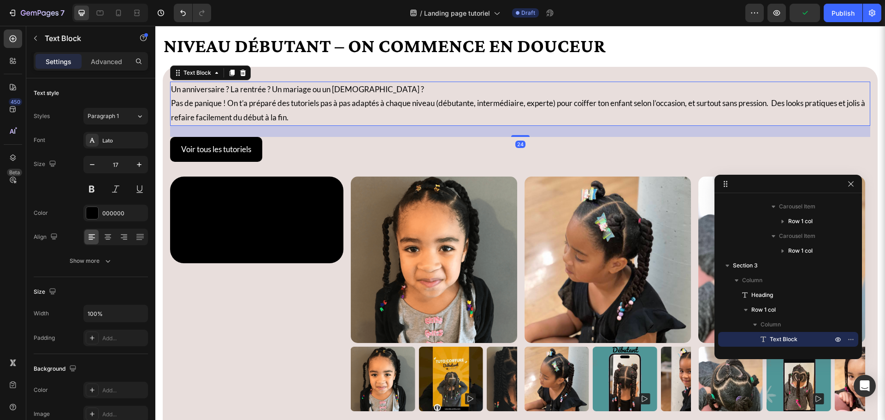
click at [233, 125] on p "Un anniversaire ? La rentrée ? Un mariage ou un baptême ? Pas de panique ! On t…" at bounding box center [520, 104] width 699 height 42
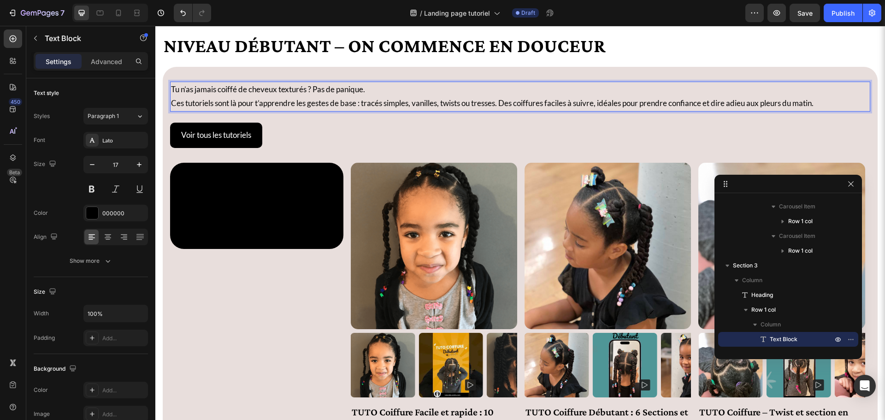
click at [318, 111] on p "Tu n’as jamais coiffé de cheveux texturés ? Pas de panique. Ces tutoriels sont …" at bounding box center [520, 97] width 699 height 28
drag, startPoint x: 312, startPoint y: 185, endPoint x: 360, endPoint y: 185, distance: 48.0
click at [360, 111] on p "Tu n’as jamais coiffé de cheveux texturés ? Pas de panique. Ces tutoriels sont …" at bounding box center [520, 97] width 699 height 28
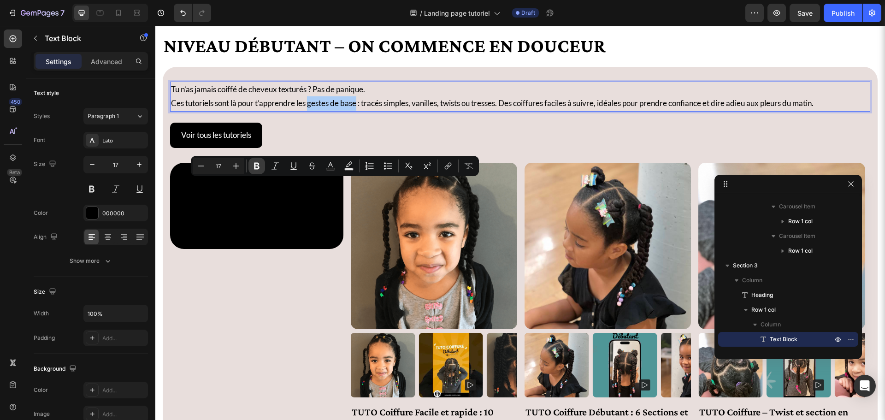
click at [260, 168] on icon "Editor contextual toolbar" at bounding box center [256, 165] width 9 height 9
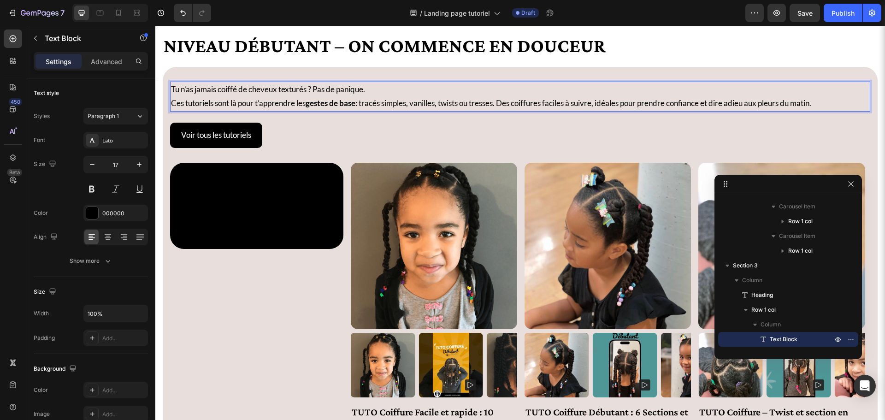
click at [296, 111] on p "Tu n’as jamais coiffé de cheveux texturés ? Pas de panique. Ces tutoriels sont …" at bounding box center [520, 97] width 699 height 28
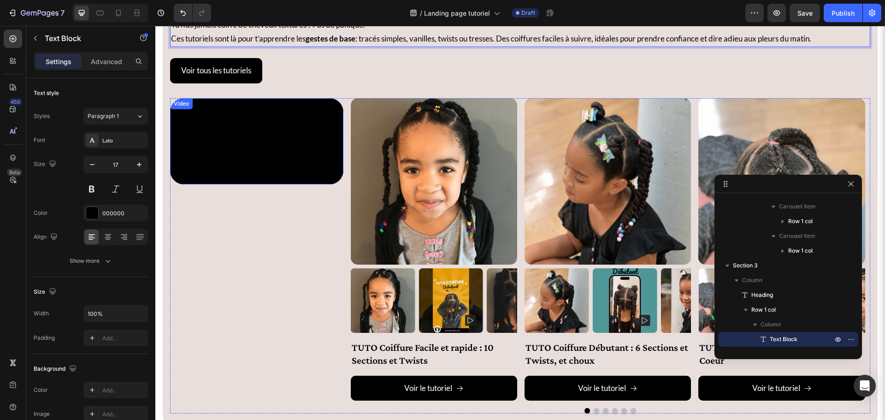
scroll to position [600, 0]
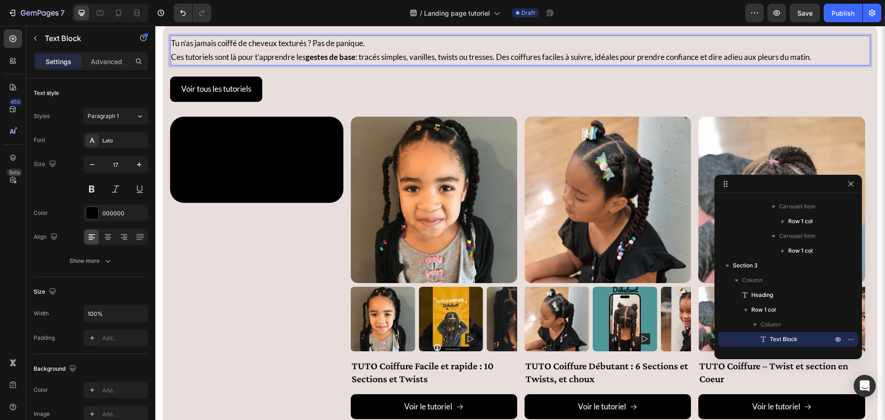
click at [307, 102] on div "Voir tous les tutoriels Button" at bounding box center [520, 89] width 700 height 25
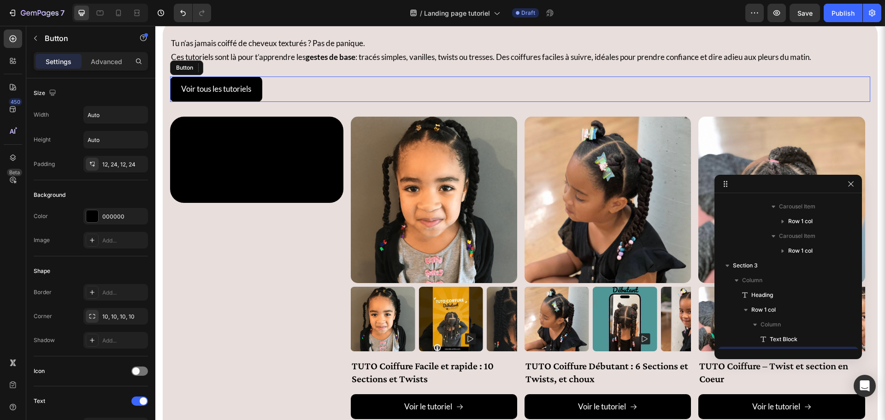
scroll to position [261, 0]
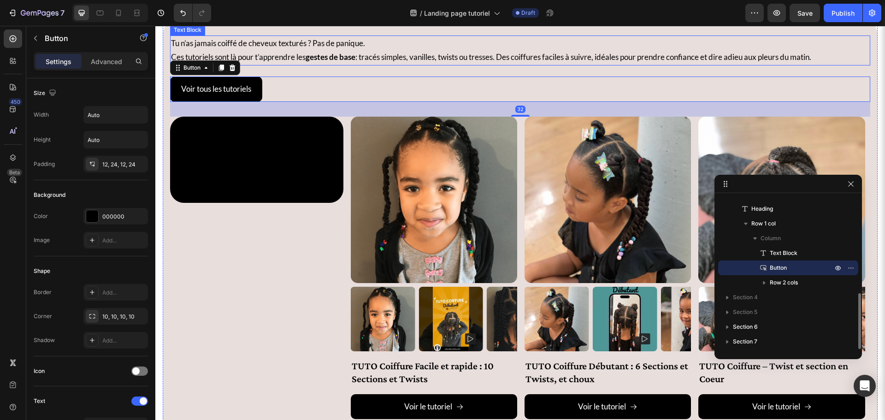
click at [307, 65] on p "Tu n’as jamais coiffé de cheveux texturés ? Pas de panique. Ces tutoriels sont …" at bounding box center [520, 50] width 699 height 28
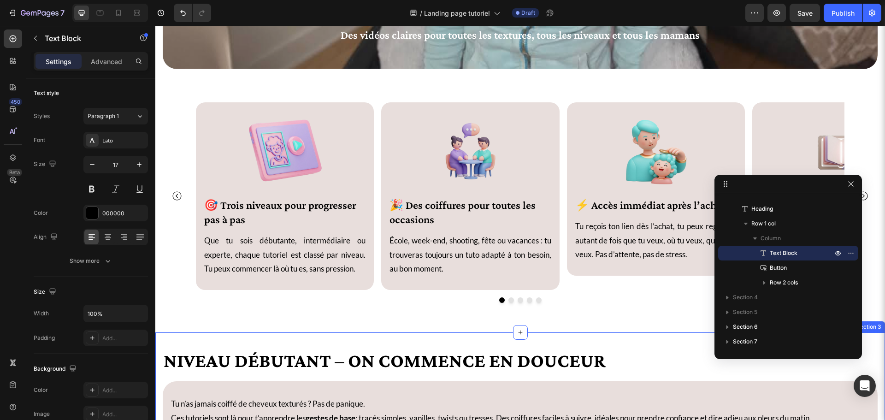
scroll to position [323, 0]
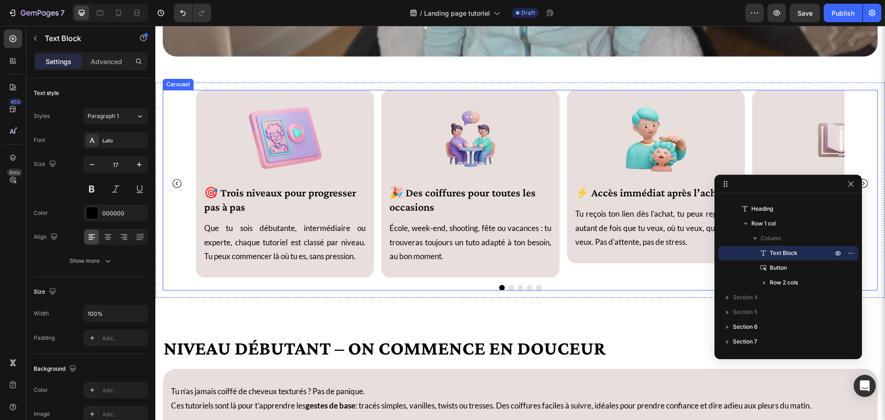
click at [378, 280] on div "Image 🎯 Trois niveaux pour progresser pas à pas Heading Que tu sois débutante, …" at bounding box center [520, 190] width 715 height 201
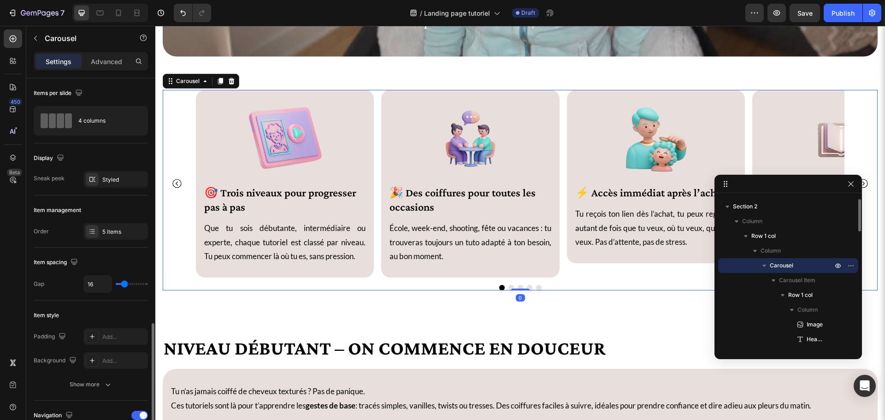
scroll to position [184, 0]
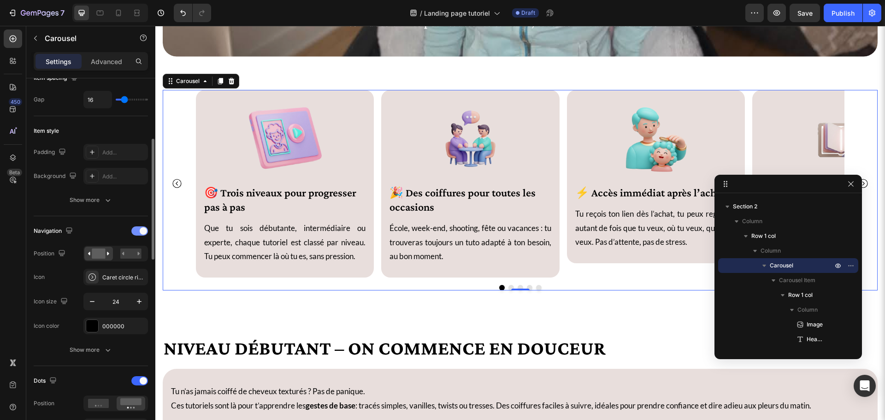
click at [134, 231] on div at bounding box center [139, 230] width 17 height 9
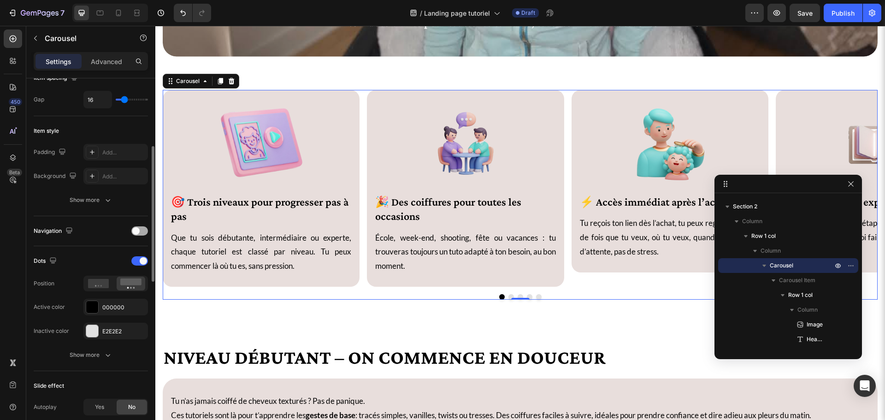
click at [134, 231] on span at bounding box center [135, 230] width 7 height 7
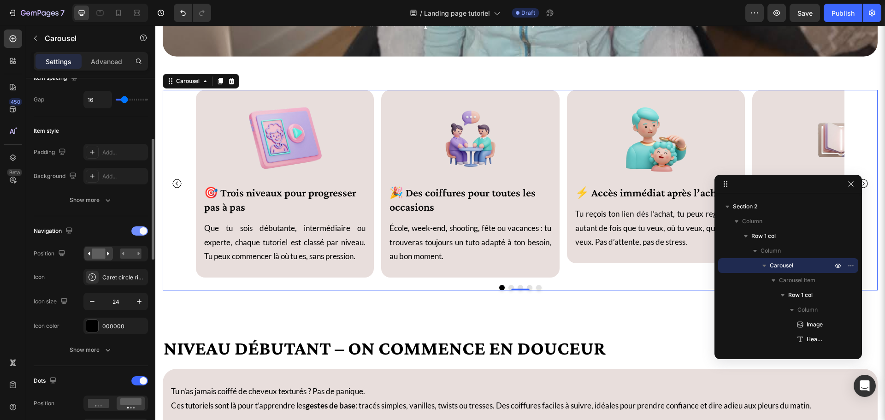
click at [134, 231] on div at bounding box center [139, 230] width 17 height 9
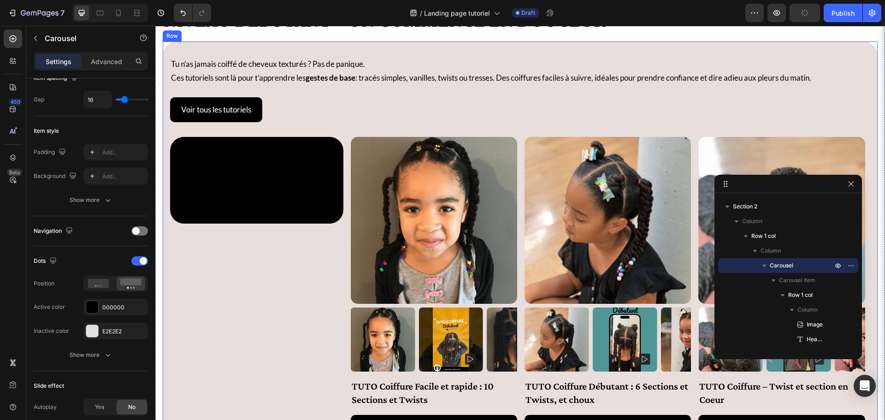
scroll to position [600, 0]
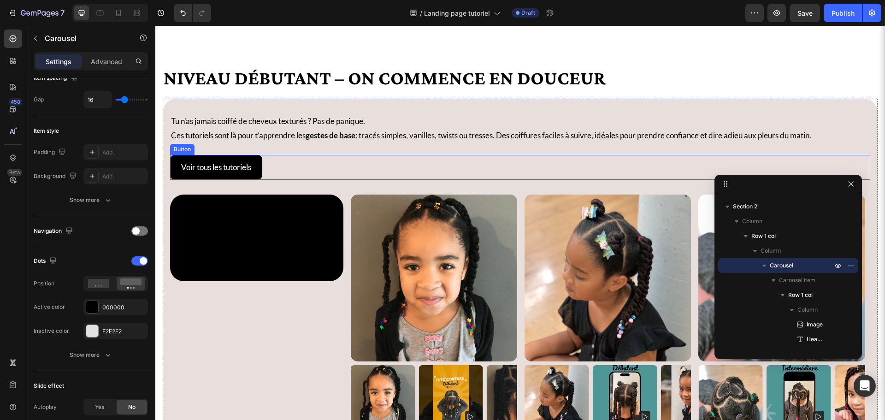
click at [282, 163] on div "Voir tous les tutoriels Button" at bounding box center [520, 167] width 700 height 25
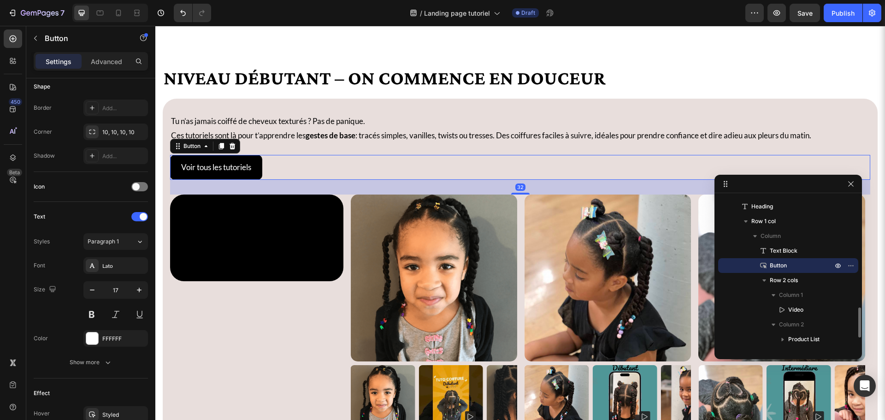
scroll to position [0, 0]
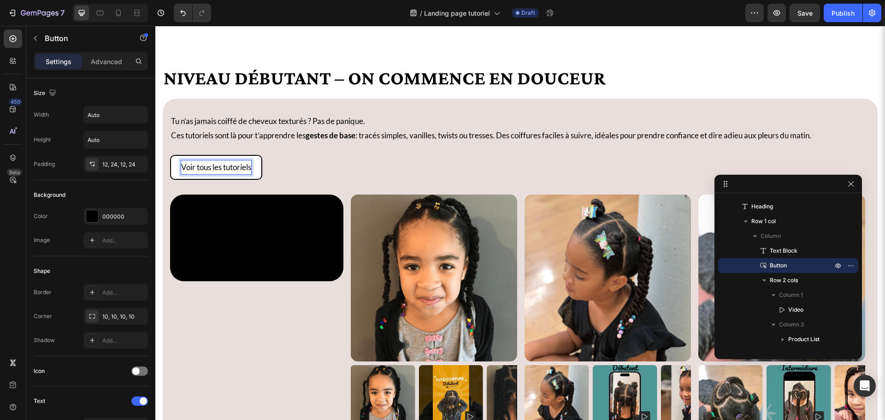
click at [251, 166] on p "Voir tous les tutoriels" at bounding box center [216, 167] width 70 height 14
click at [251, 168] on p "Voir tous les tutoriels" at bounding box center [216, 167] width 70 height 14
click at [170, 155] on button "Voir tous les tutoriels" at bounding box center [216, 167] width 92 height 25
click at [170, 155] on button "Voir tous les tutoriels pourdébutants" at bounding box center [242, 167] width 144 height 25
click at [403, 169] on div "Voir tous les tutoriels pour débutants Button 32" at bounding box center [520, 167] width 700 height 25
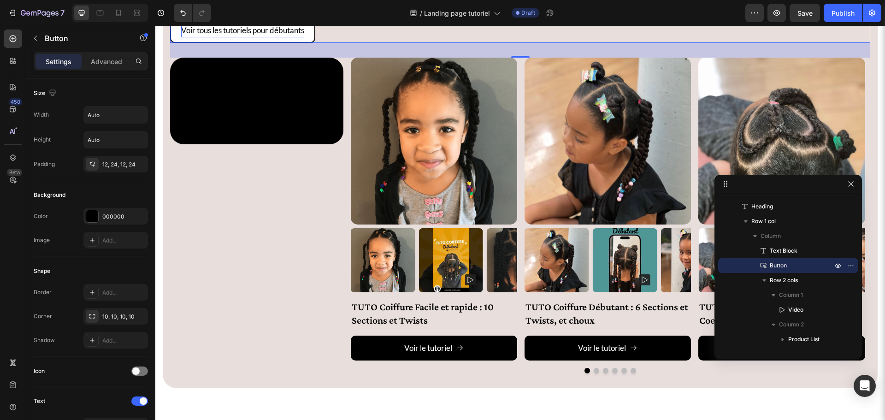
scroll to position [738, 0]
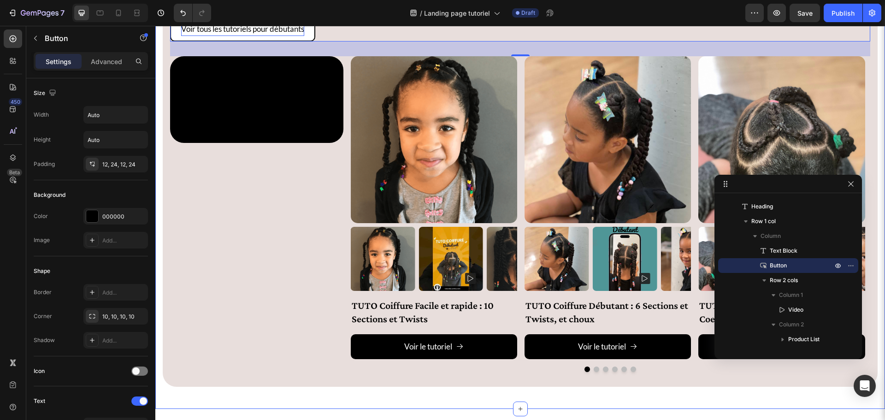
click at [393, 402] on div "Niveau Débutant – On commence en douceur Heading Tu n’as jamais coiffé de cheve…" at bounding box center [520, 160] width 730 height 498
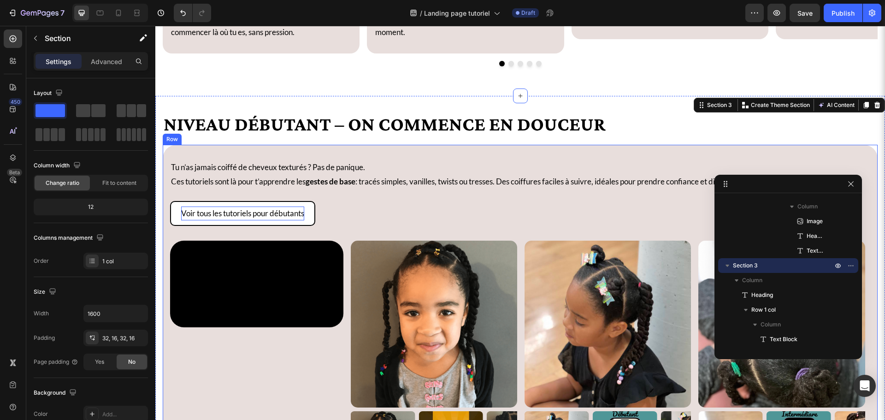
scroll to position [692, 0]
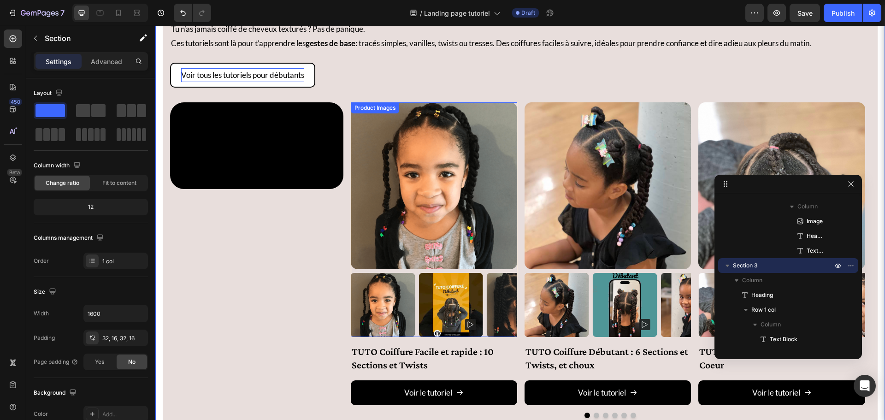
click at [411, 274] on img at bounding box center [383, 305] width 65 height 65
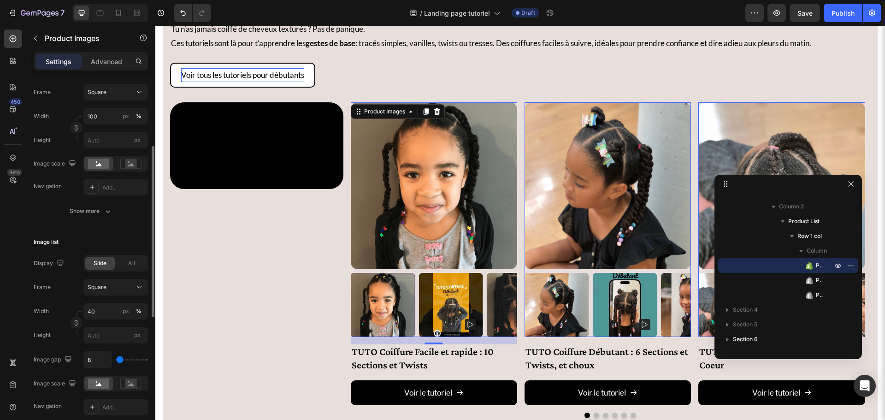
scroll to position [101, 0]
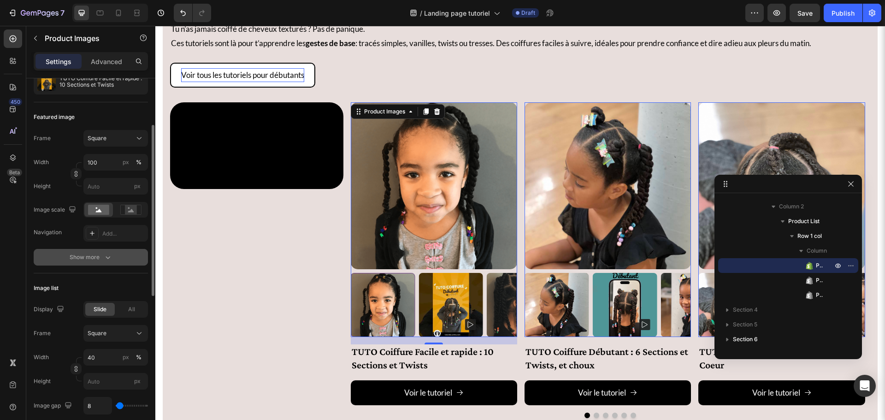
click at [64, 261] on button "Show more" at bounding box center [91, 257] width 114 height 17
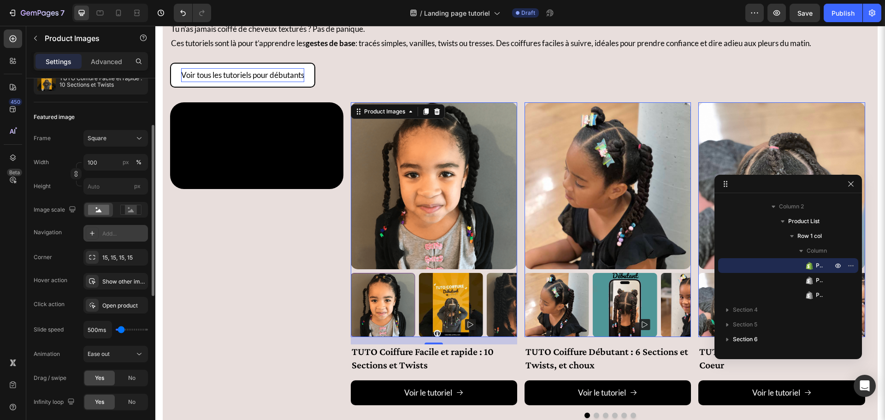
click at [108, 230] on div "Add..." at bounding box center [123, 234] width 43 height 8
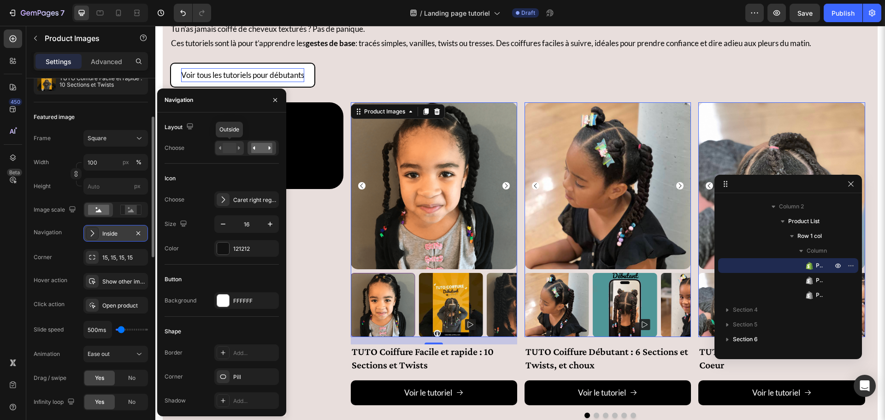
click at [227, 147] on rect at bounding box center [229, 148] width 13 height 10
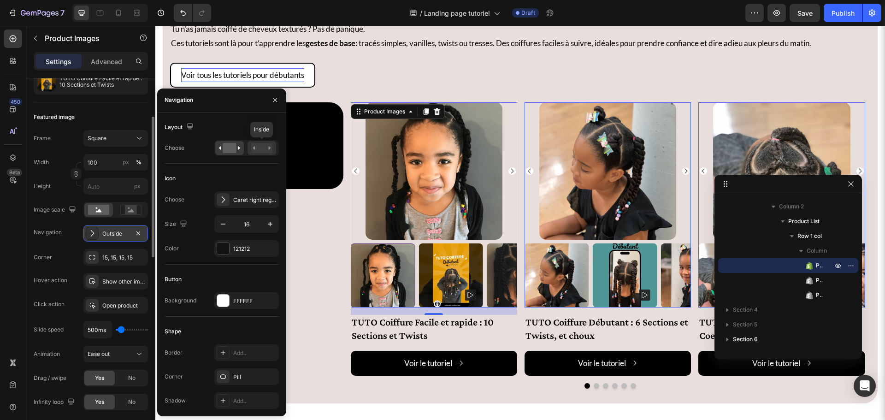
click at [255, 148] on icon at bounding box center [254, 147] width 2 height 3
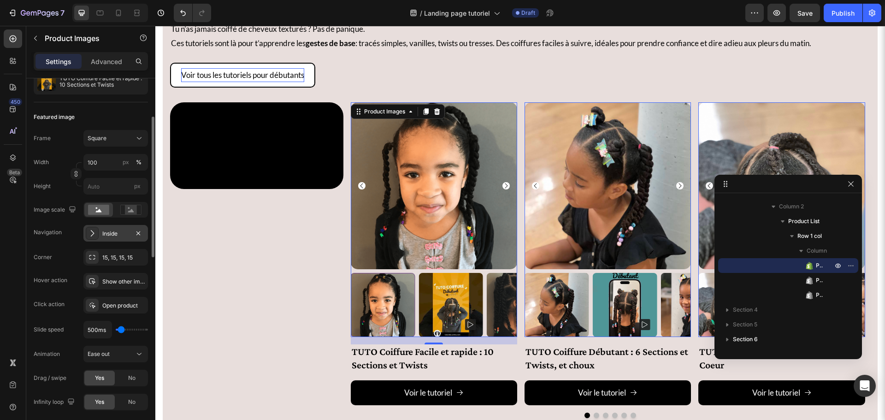
click at [53, 150] on div "Frame Square Width 100 px % Height px" at bounding box center [91, 162] width 114 height 65
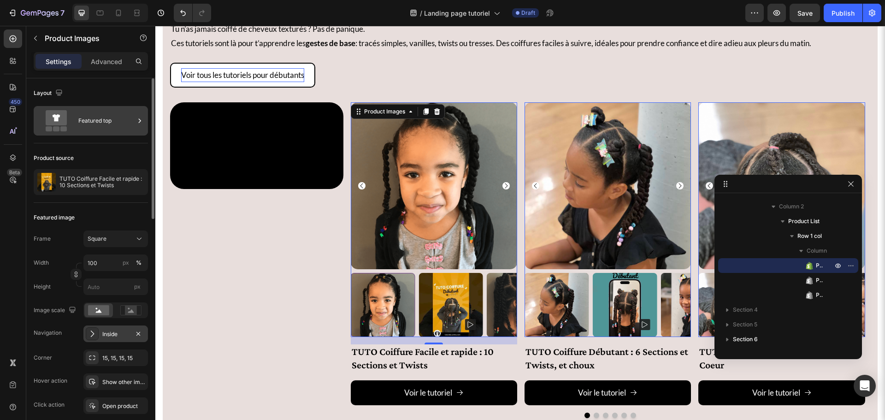
click at [82, 133] on div "Featured top" at bounding box center [91, 121] width 114 height 30
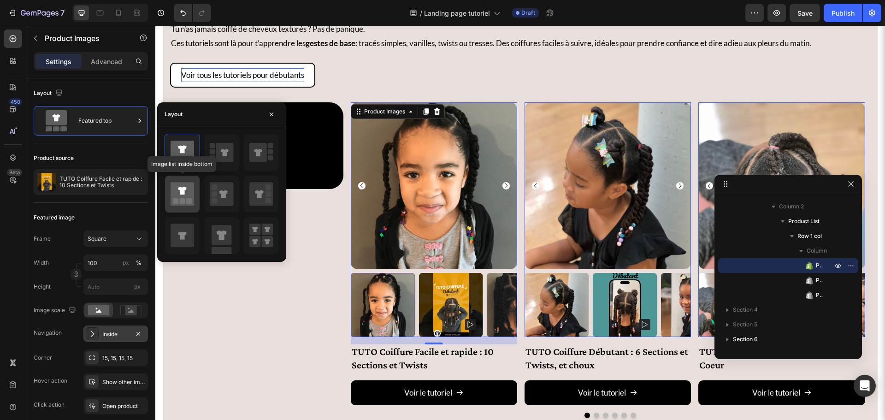
click at [173, 195] on icon at bounding box center [183, 194] width 24 height 24
type input "20"
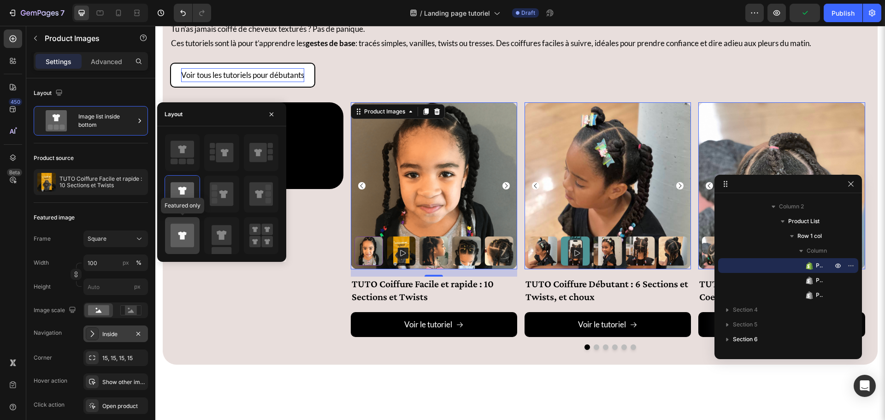
click at [183, 236] on icon at bounding box center [182, 235] width 8 height 8
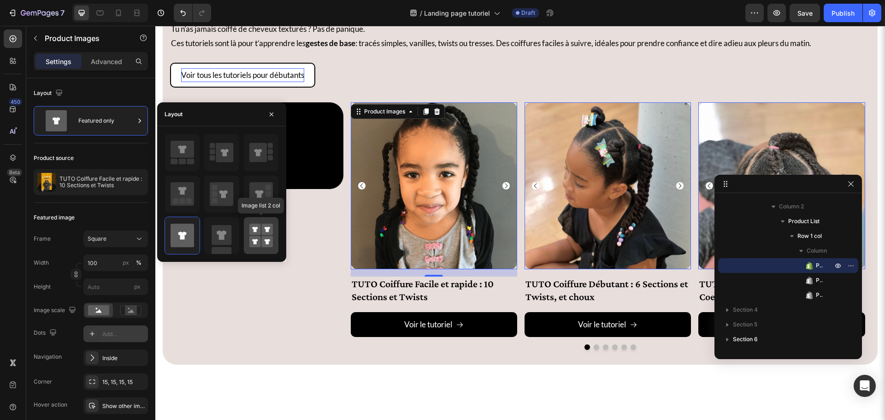
click at [253, 239] on rect at bounding box center [255, 242] width 12 height 12
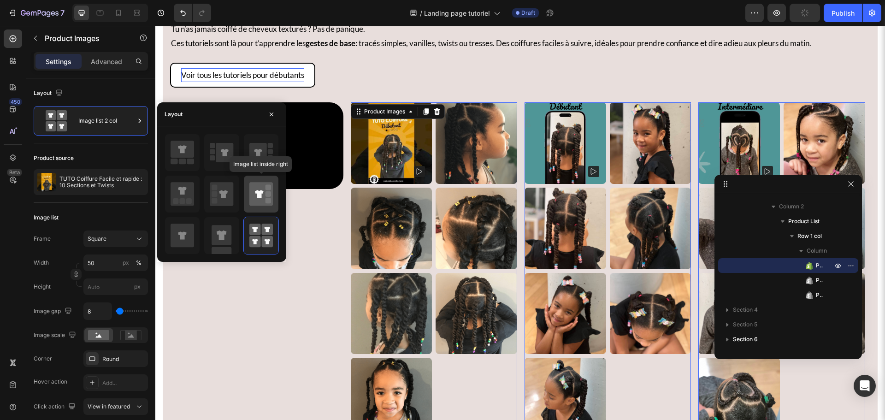
click at [259, 197] on icon at bounding box center [259, 194] width 8 height 8
type input "100"
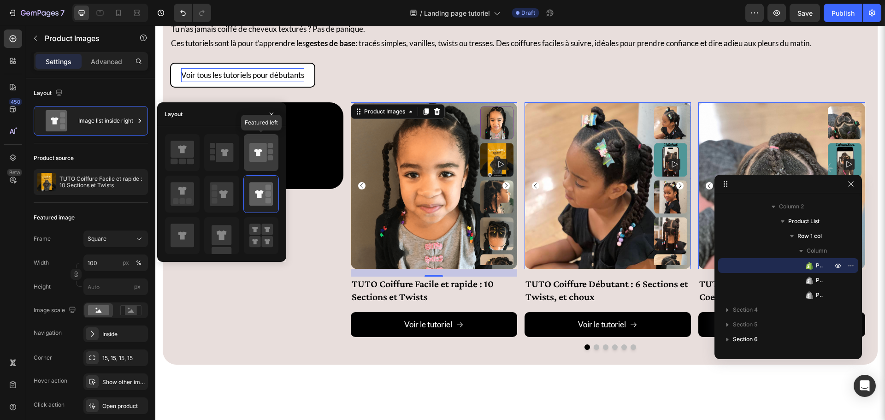
click at [265, 157] on icon at bounding box center [258, 152] width 18 height 19
type input "100"
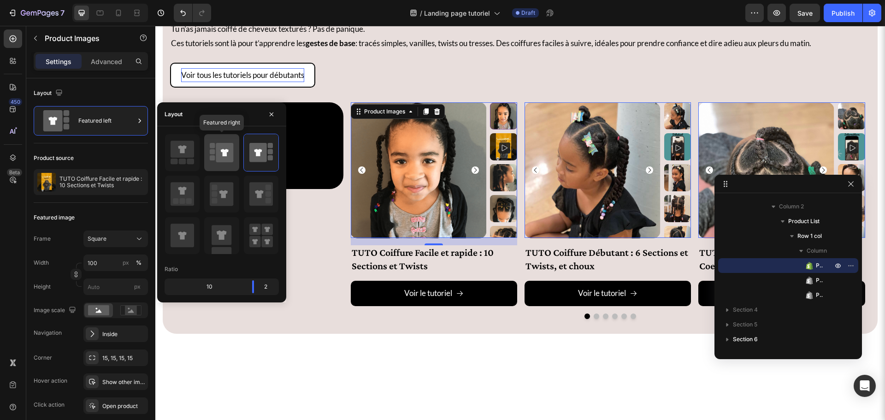
click at [225, 157] on icon at bounding box center [225, 152] width 18 height 19
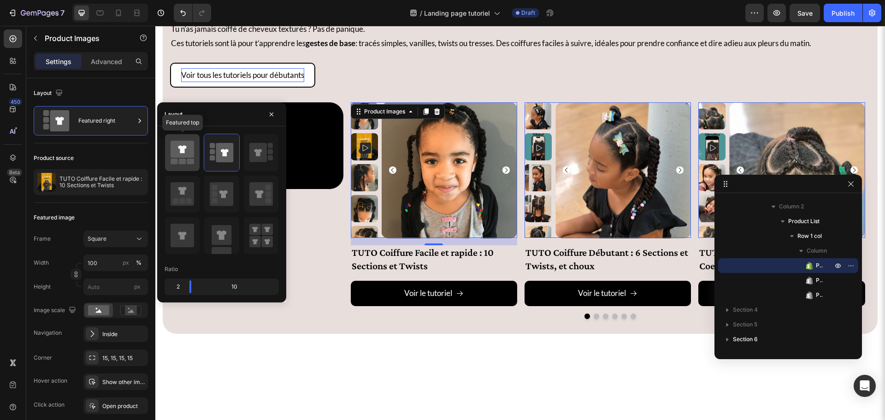
click at [189, 155] on icon at bounding box center [183, 149] width 24 height 17
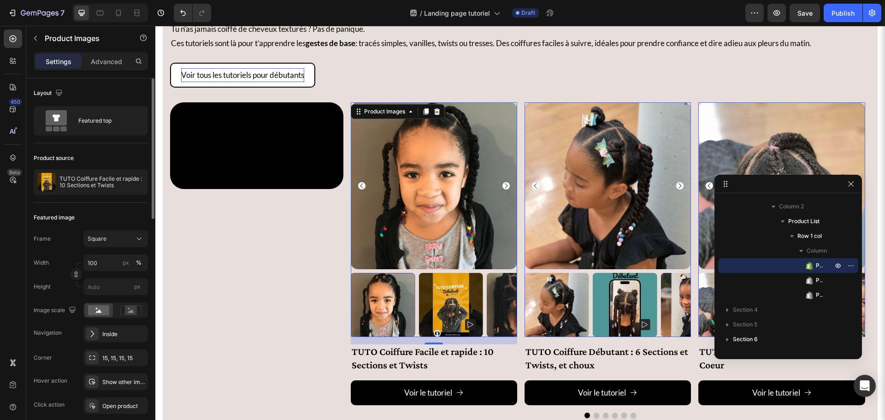
click at [116, 154] on div "Product source" at bounding box center [91, 158] width 114 height 15
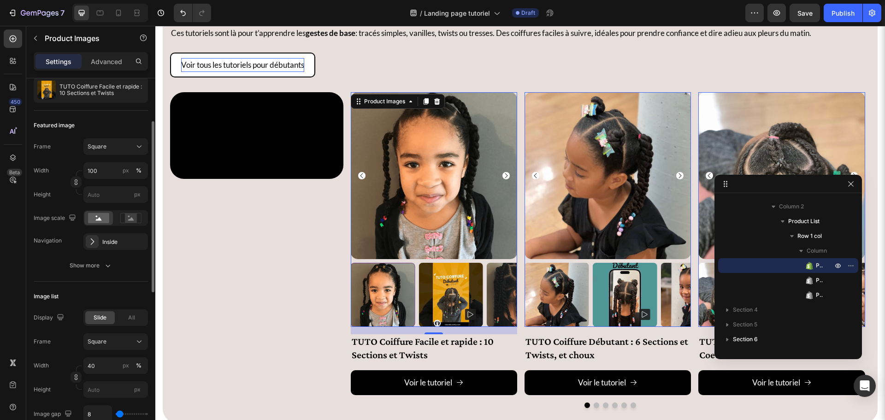
scroll to position [231, 0]
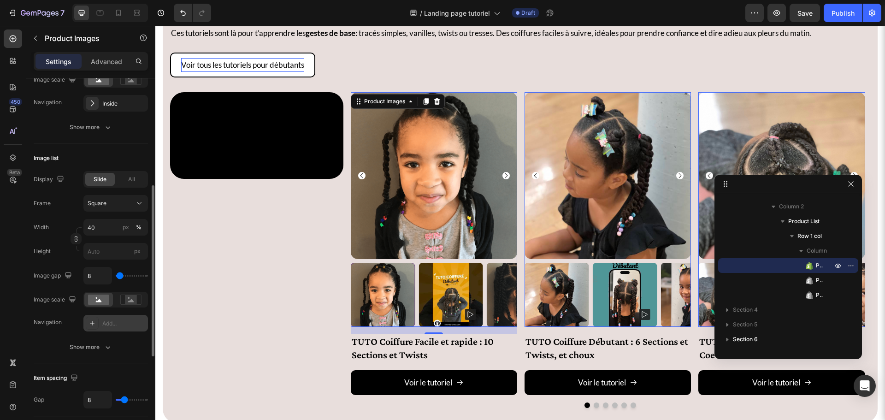
click at [98, 317] on div "Add..." at bounding box center [115, 323] width 65 height 17
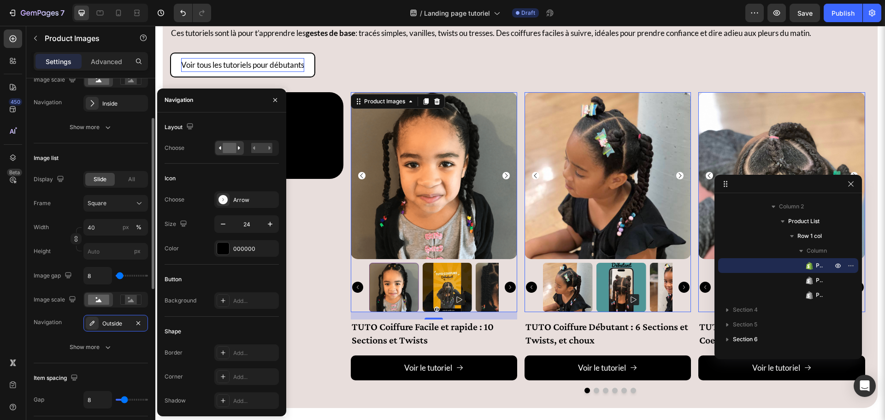
scroll to position [138, 0]
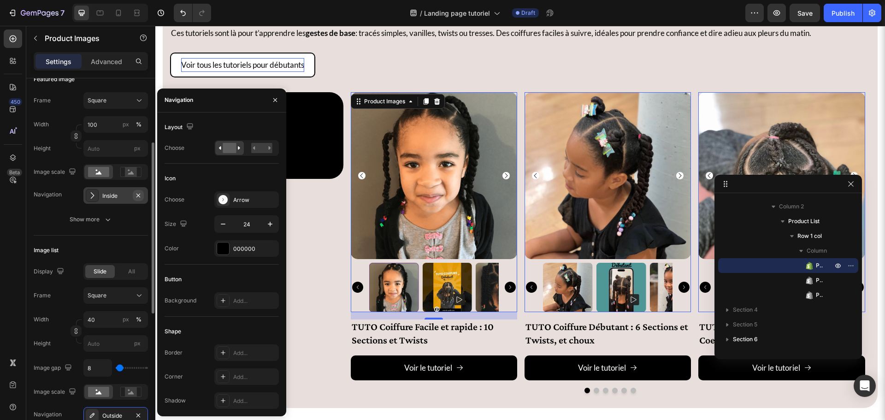
click at [140, 194] on icon "button" at bounding box center [138, 195] width 4 height 4
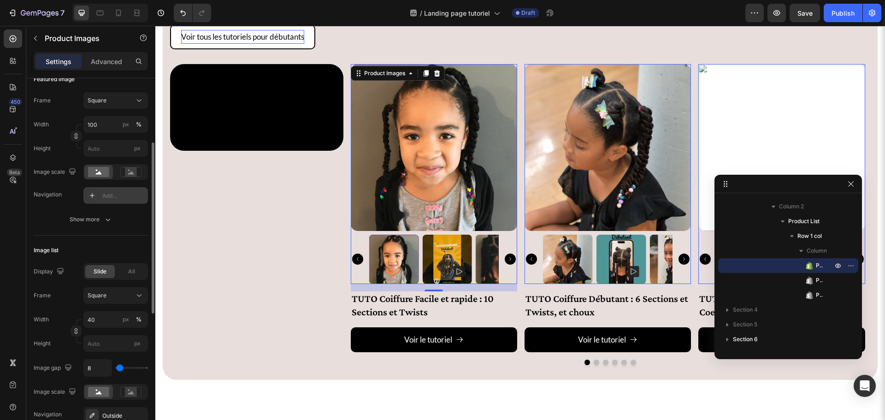
scroll to position [702, 0]
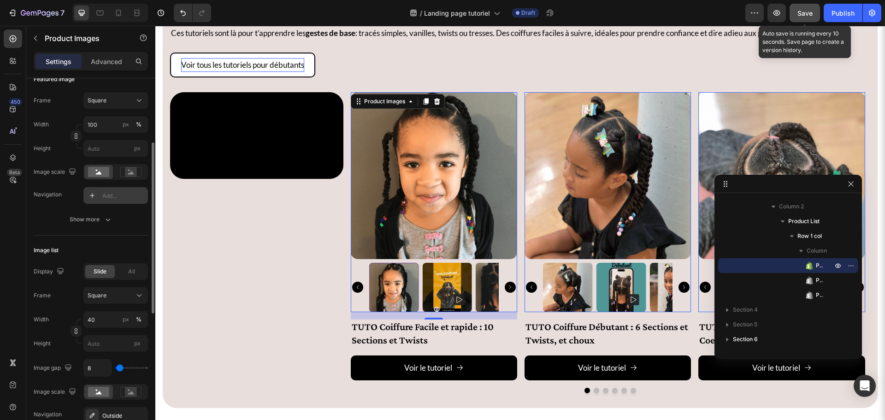
click at [812, 11] on span "Save" at bounding box center [805, 13] width 15 height 8
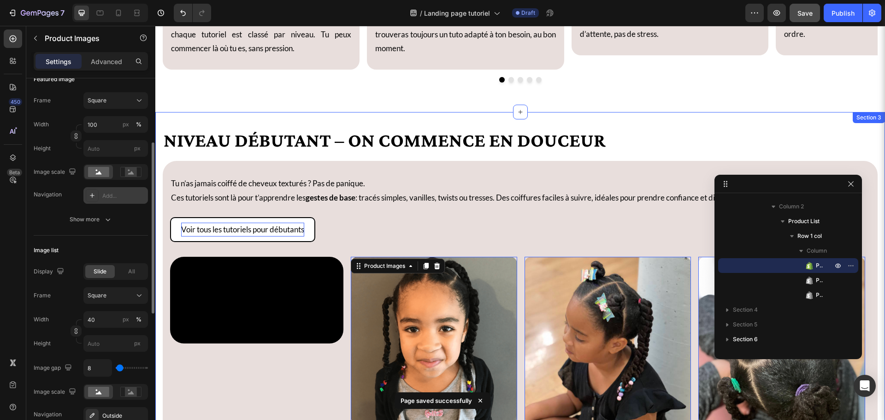
scroll to position [426, 0]
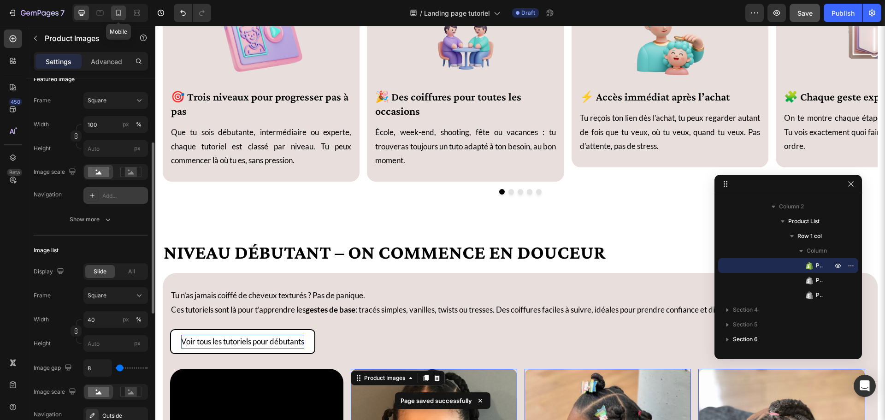
click at [120, 13] on icon at bounding box center [118, 13] width 5 height 6
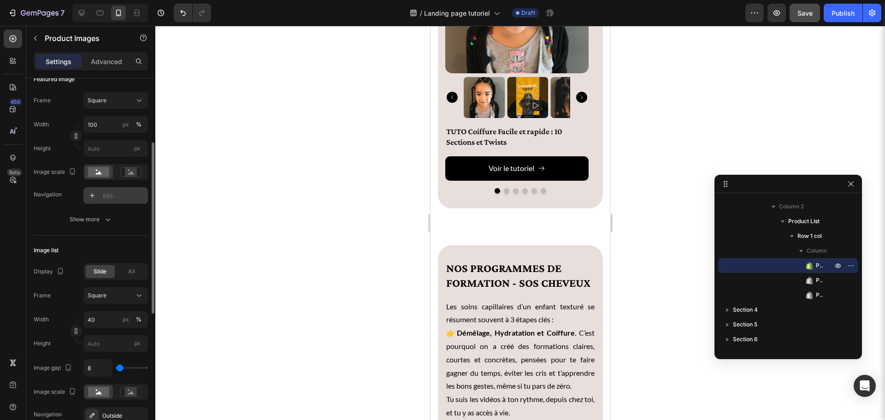
scroll to position [981, 0]
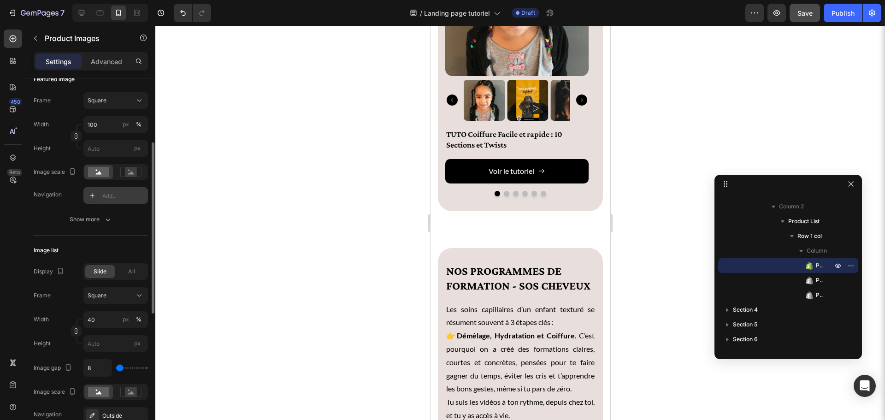
click at [445, 184] on div "Product Images TUTO Coiffure Facile et rapide : 10 Sections et Twists Product T…" at bounding box center [516, 58] width 143 height 251
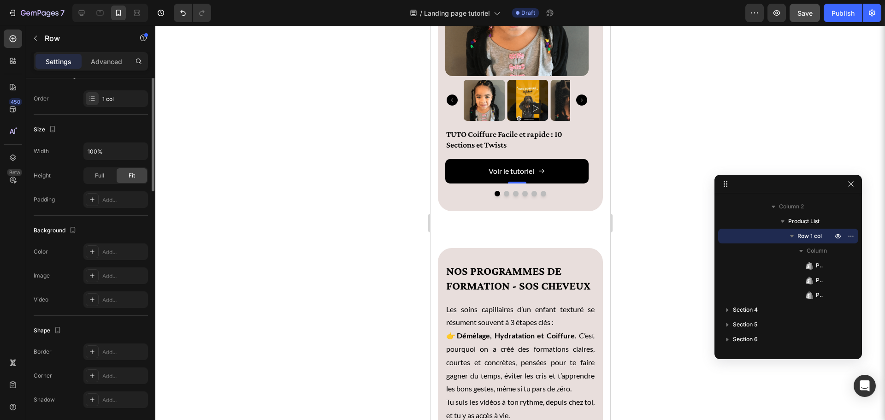
scroll to position [0, 0]
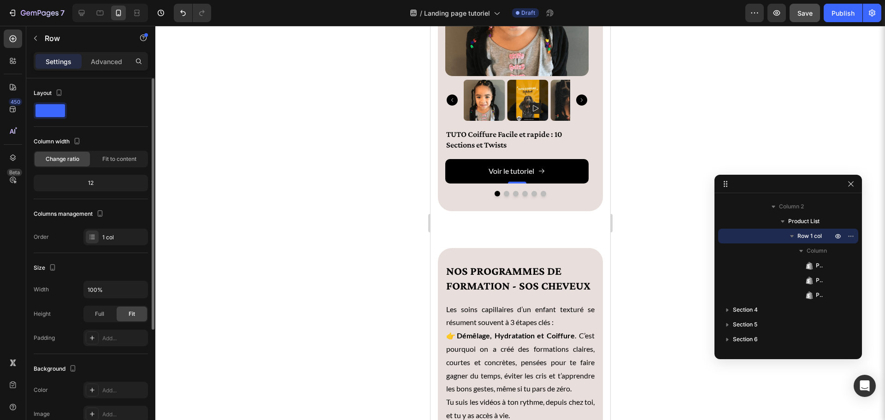
click at [379, 180] on div at bounding box center [520, 223] width 730 height 394
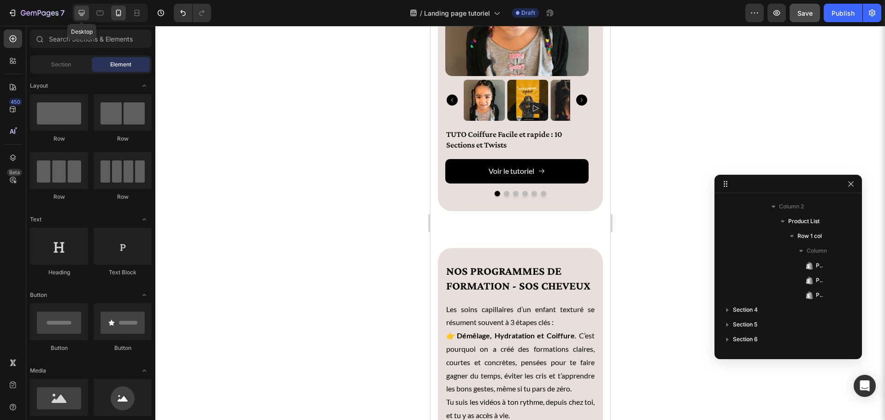
drag, startPoint x: 80, startPoint y: 10, endPoint x: 21, endPoint y: 101, distance: 108.6
click at [80, 10] on icon at bounding box center [81, 12] width 9 height 9
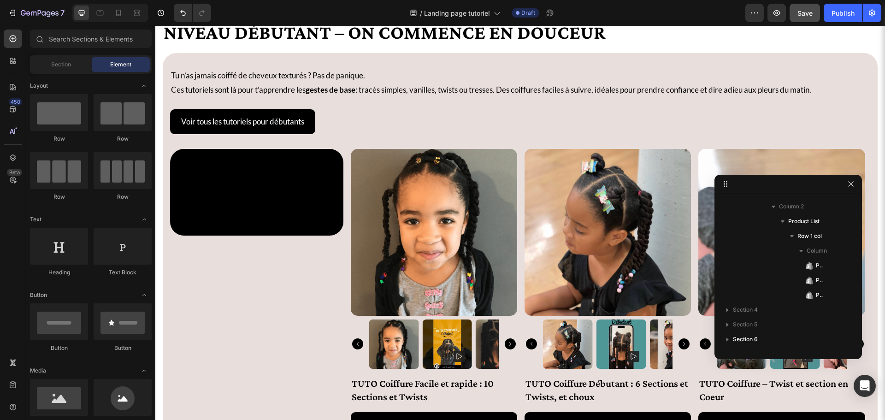
scroll to position [553, 0]
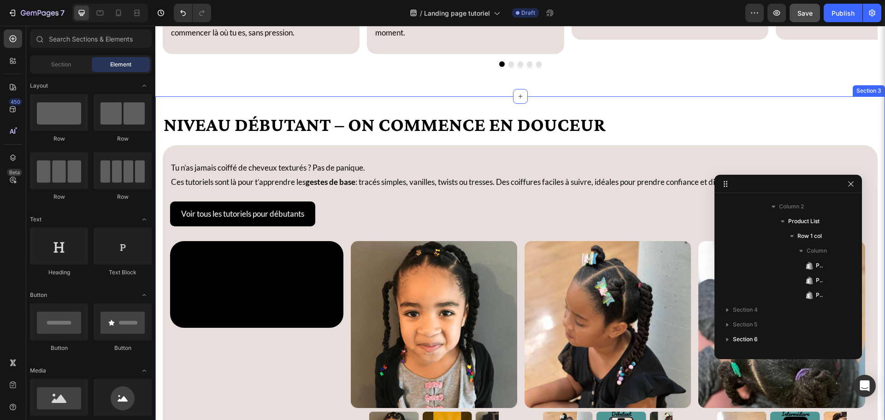
click at [373, 107] on div "Niveau Débutant – On commence en douceur Heading Tu n’as jamais coiffé de cheve…" at bounding box center [520, 337] width 730 height 483
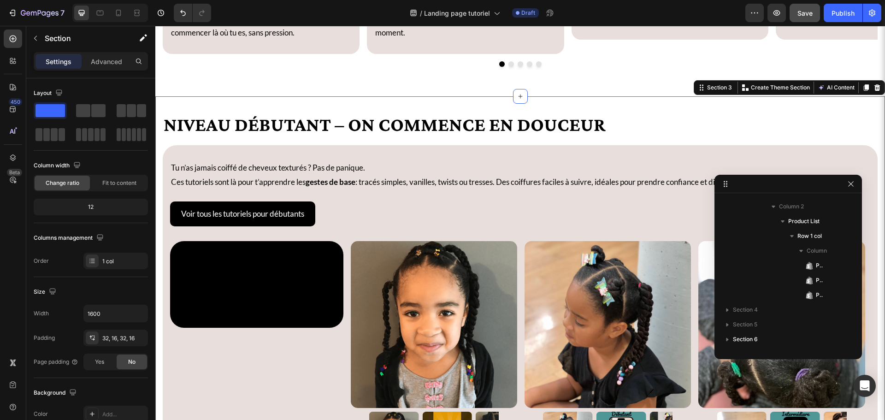
scroll to position [470, 0]
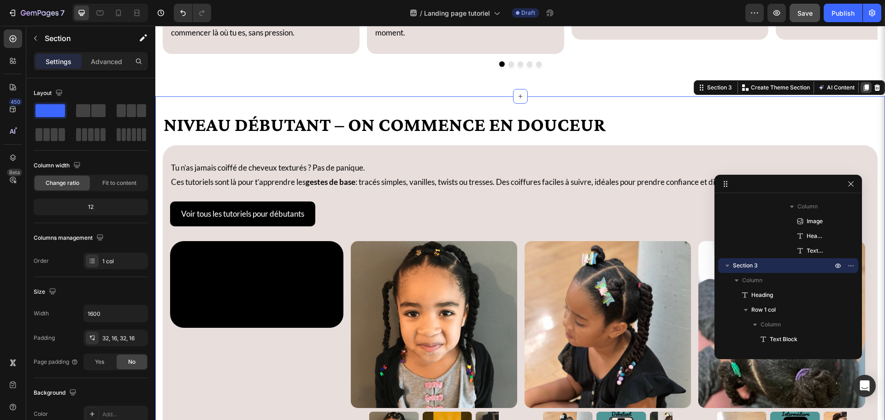
click at [864, 87] on icon at bounding box center [866, 87] width 5 height 6
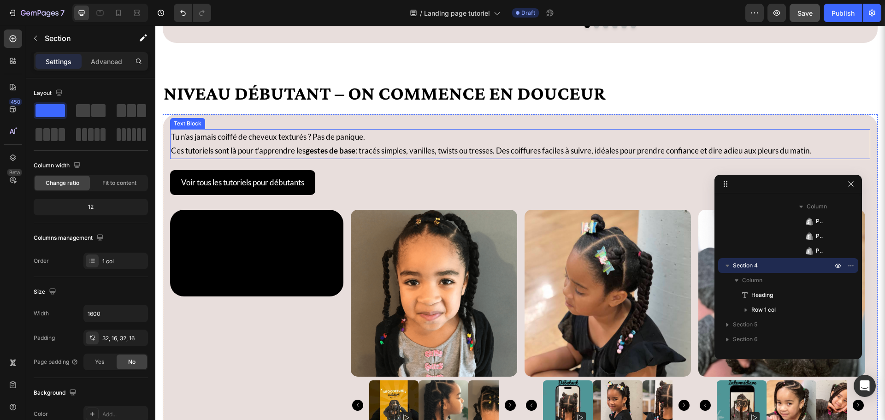
scroll to position [1079, 0]
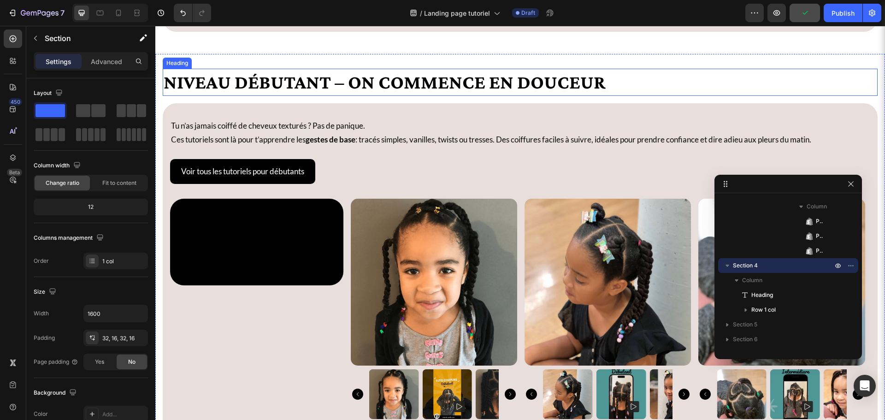
click at [309, 88] on h2 "Niveau Débutant – On commence en douceur" at bounding box center [520, 82] width 715 height 27
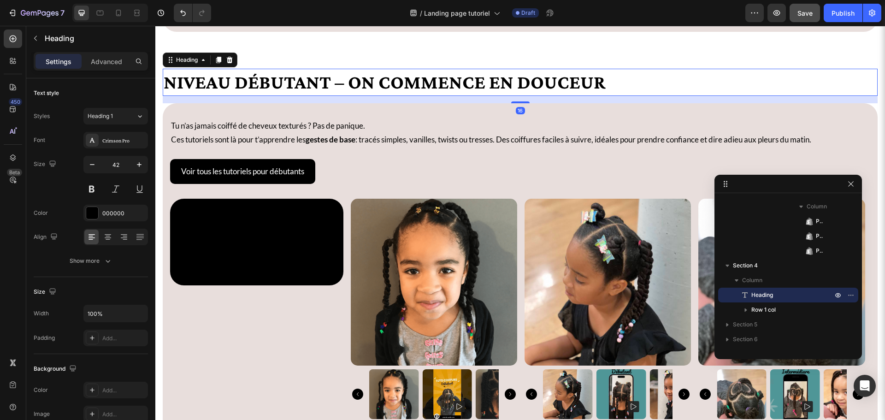
click at [309, 88] on h2 "Niveau Débutant – On commence en douceur" at bounding box center [520, 82] width 715 height 27
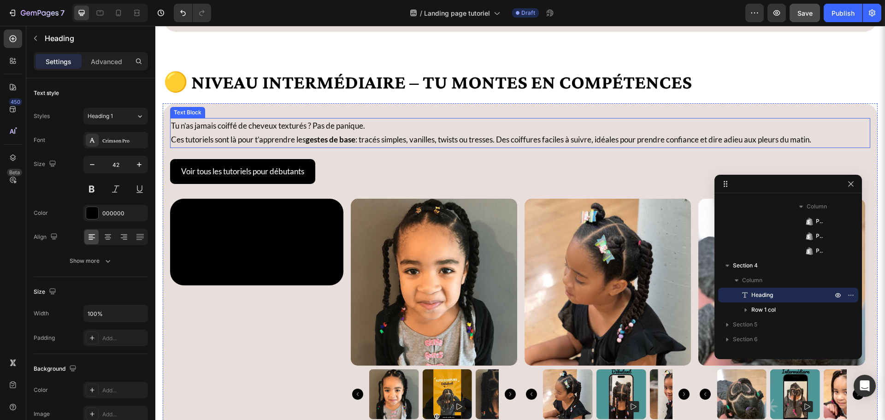
click at [304, 138] on p "Tu n’as jamais coiffé de cheveux texturés ? Pas de panique. Ces tutoriels sont …" at bounding box center [520, 133] width 699 height 28
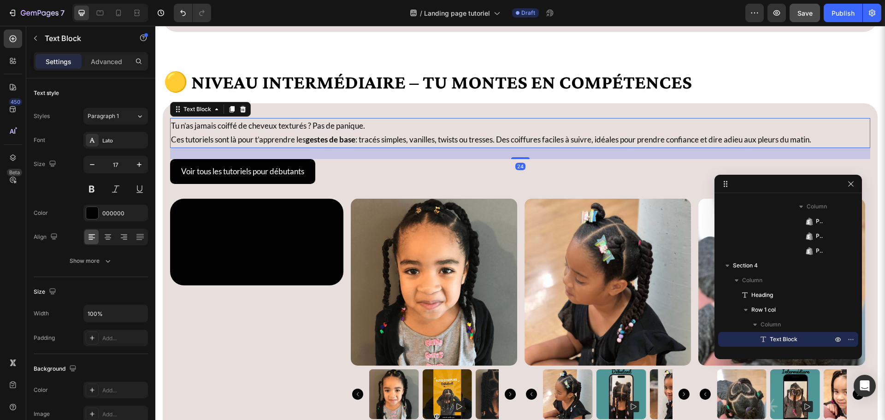
click at [304, 138] on p "Tu n’as jamais coiffé de cheveux texturés ? Pas de panique. Ces tutoriels sont …" at bounding box center [520, 133] width 699 height 28
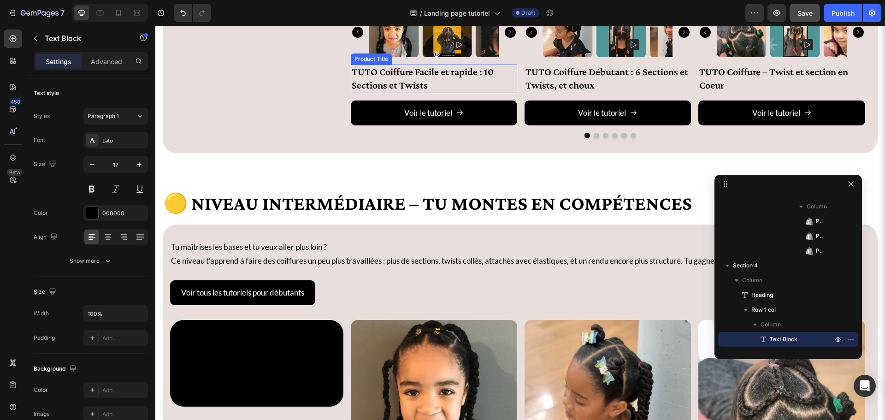
scroll to position [986, 0]
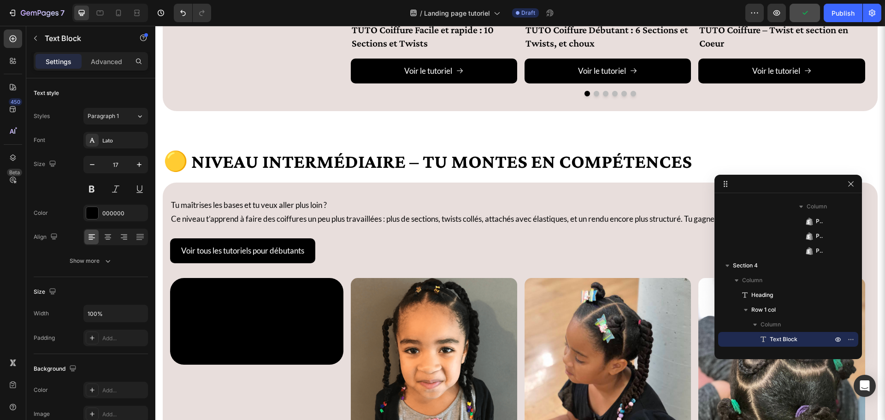
click at [409, 225] on p "Tu maîtrises les bases et tu veux aller plus loin ? Ce niveau t’apprend à faire…" at bounding box center [520, 212] width 699 height 28
click at [336, 225] on p "Tu maîtrises les bases et tu veux aller plus loin ? Ce niveau t’apprend à faire…" at bounding box center [520, 212] width 699 height 28
drag, startPoint x: 391, startPoint y: 222, endPoint x: 450, endPoint y: 221, distance: 59.0
click at [450, 221] on p "Tu maîtrises les bases et tu veux aller plus loin ? Ce niveau t’apprend à faire…" at bounding box center [520, 212] width 699 height 28
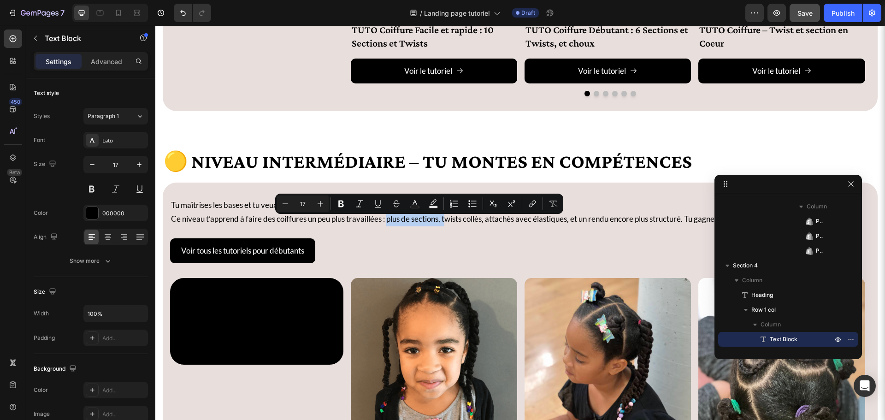
click at [430, 221] on p "Tu maîtrises les bases et tu veux aller plus loin ? Ce niveau t’apprend à faire…" at bounding box center [520, 212] width 699 height 28
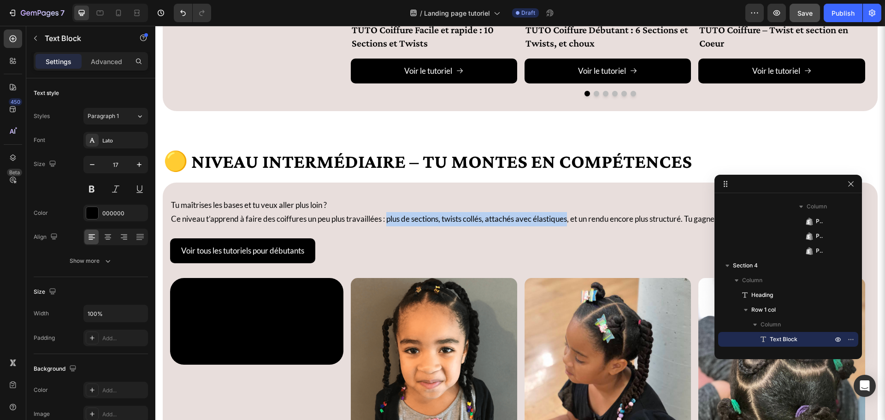
drag, startPoint x: 391, startPoint y: 224, endPoint x: 574, endPoint y: 224, distance: 182.6
click at [574, 224] on p "Tu maîtrises les bases et tu veux aller plus loin ? Ce niveau t’apprend à faire…" at bounding box center [520, 212] width 699 height 28
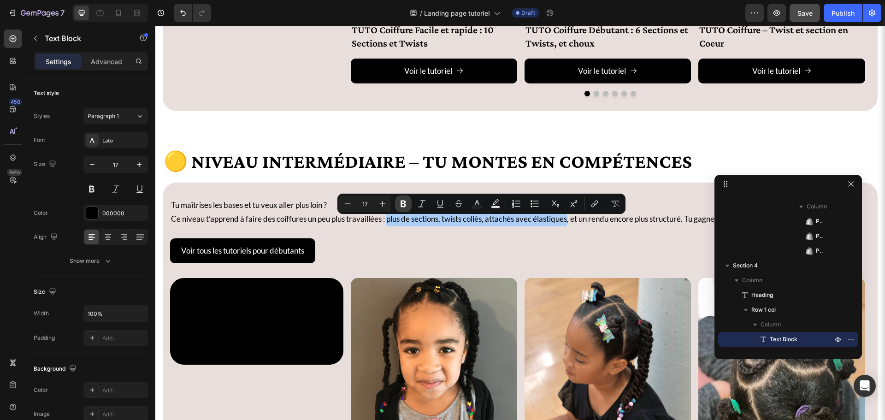
click at [402, 207] on icon "Editor contextual toolbar" at bounding box center [403, 203] width 9 height 9
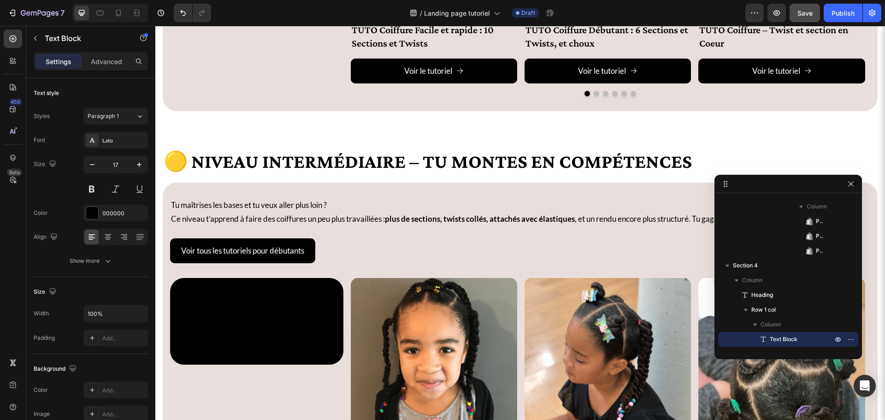
click at [378, 225] on p "Tu maîtrises les bases et tu veux aller plus loin ? Ce niveau t’apprend à faire…" at bounding box center [520, 212] width 699 height 28
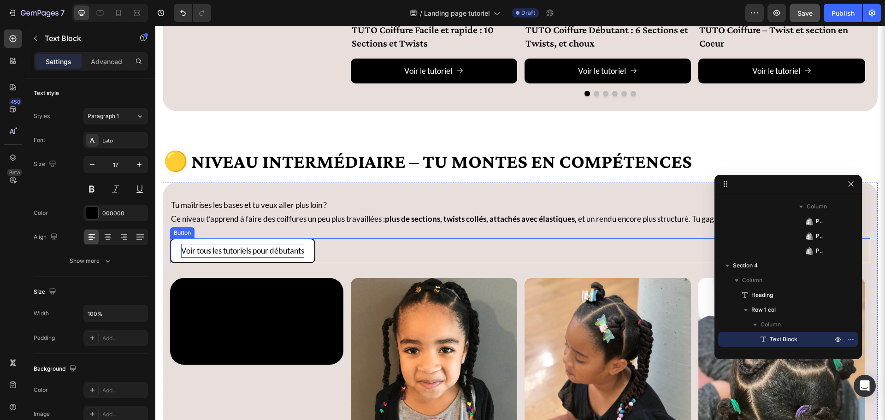
click at [287, 256] on p "Voir tous les tutoriels pour débutants" at bounding box center [242, 251] width 123 height 14
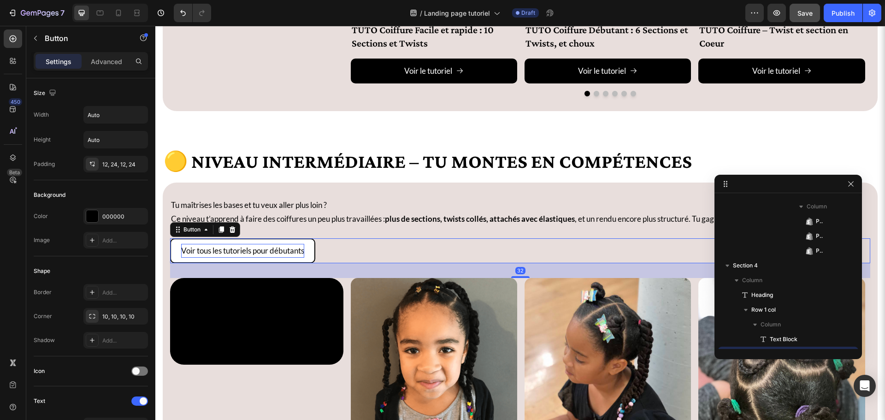
scroll to position [807, 0]
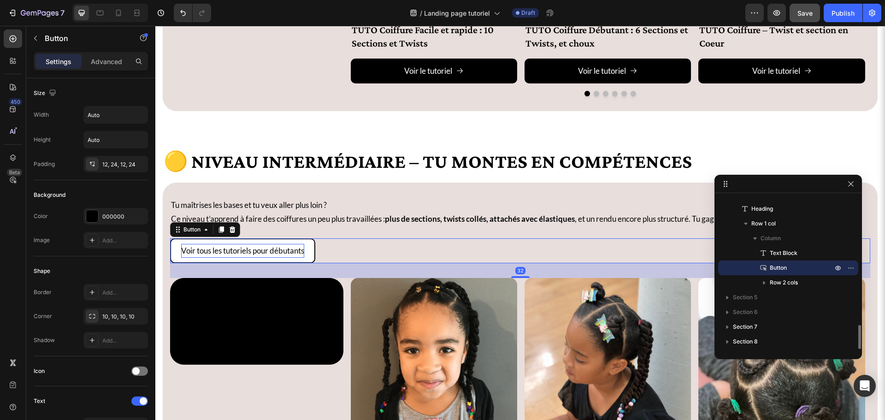
click at [288, 255] on p "Voir tous les tutoriels pour débutants" at bounding box center [242, 251] width 123 height 14
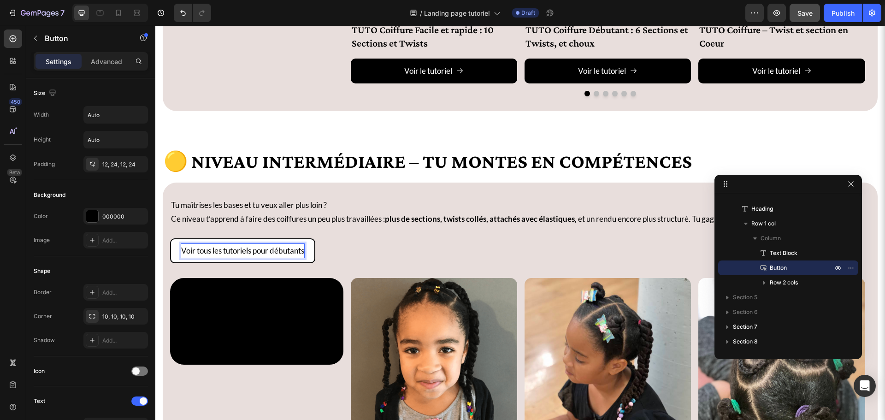
click at [288, 255] on p "Voir tous les tutoriels pour débutants" at bounding box center [242, 251] width 123 height 14
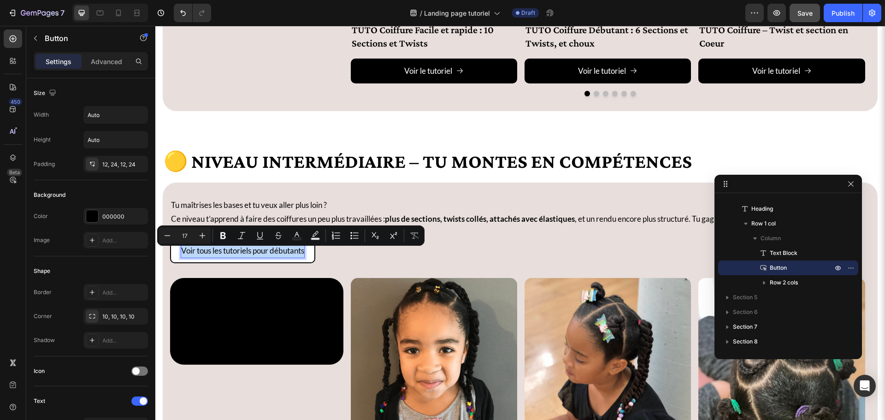
click at [288, 255] on p "Voir tous les tutoriels pour débutants" at bounding box center [242, 251] width 123 height 14
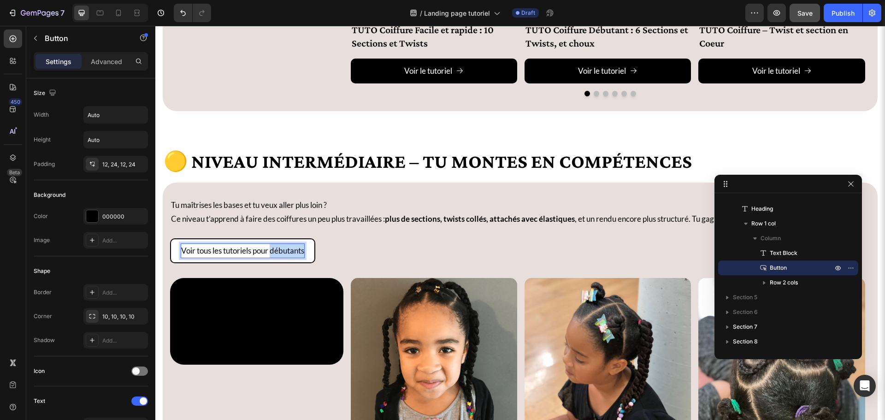
click at [288, 255] on p "Voir tous les tutoriels pour débutants" at bounding box center [242, 251] width 123 height 14
click at [384, 264] on div "Voir tous les tutoriels pour intermédiaires Button 32" at bounding box center [520, 250] width 700 height 25
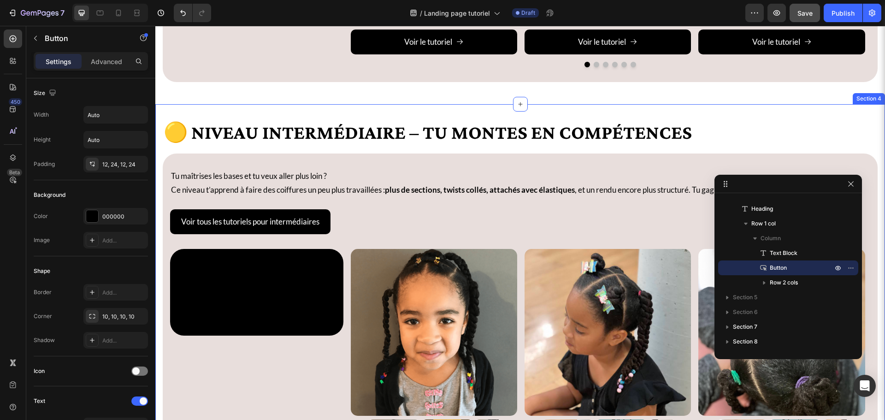
scroll to position [1079, 0]
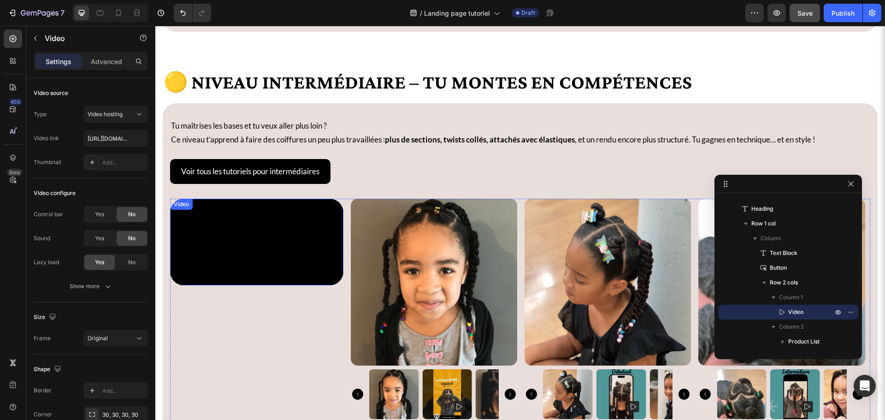
click at [224, 227] on video at bounding box center [256, 242] width 173 height 87
click at [157, 96] on div "🟡 Niveau Intermédiaire – Tu montes en compétences Heading Tu maîtrises les base…" at bounding box center [520, 295] width 730 height 483
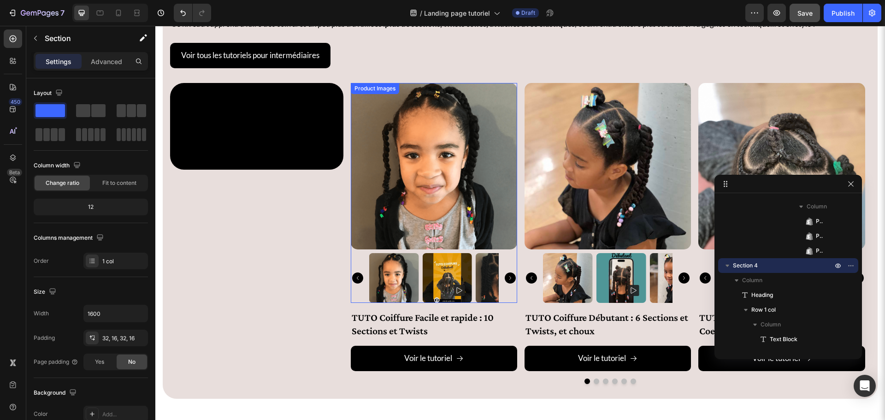
scroll to position [1217, 0]
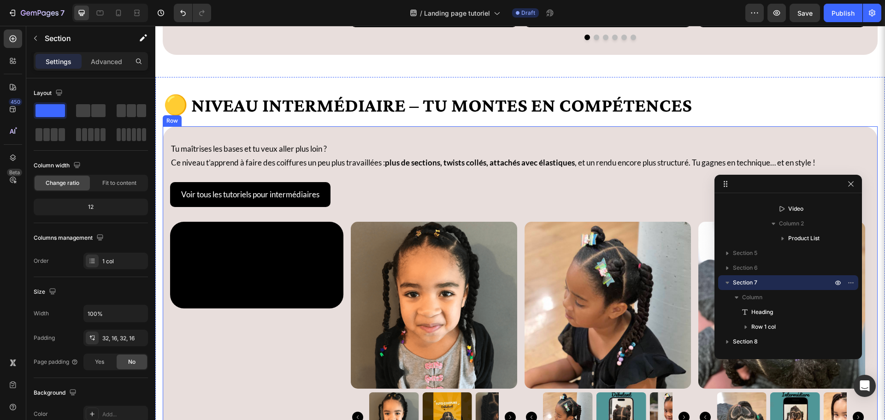
scroll to position [1032, 0]
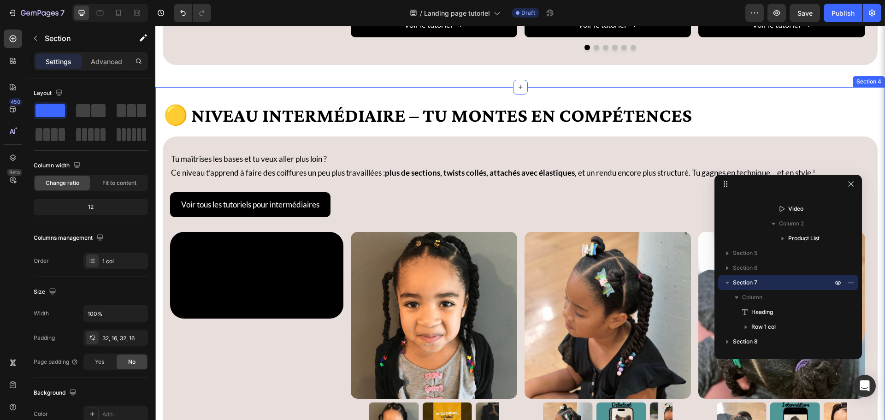
click at [744, 102] on div "🟡 Niveau Intermédiaire – Tu montes en compétences Heading Tu maîtrises les base…" at bounding box center [520, 328] width 730 height 483
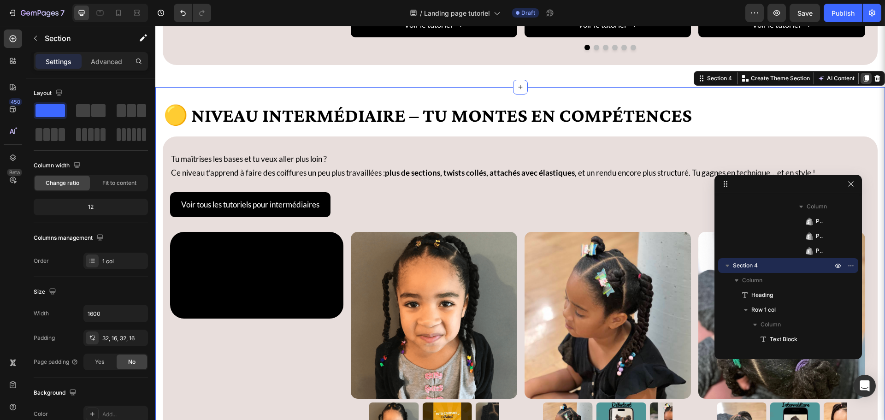
click at [863, 82] on icon at bounding box center [866, 78] width 7 height 7
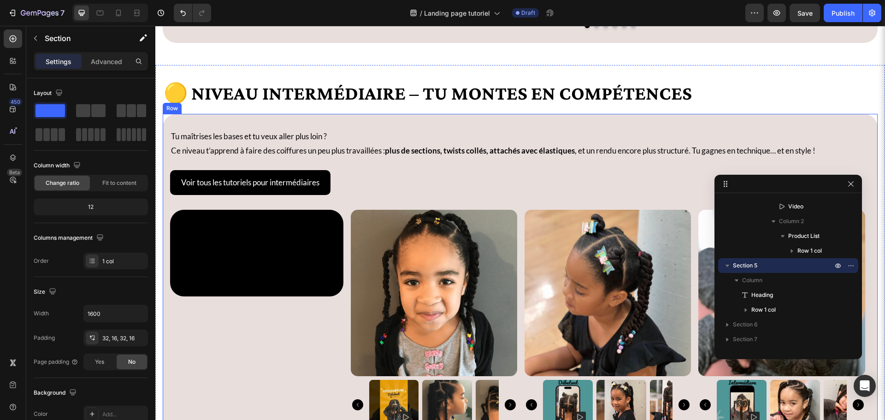
scroll to position [1552, 0]
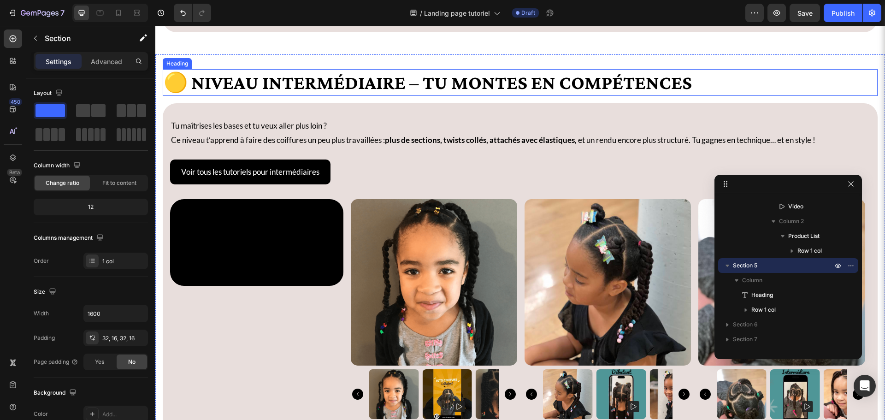
click at [256, 88] on h2 "🟡 Niveau Intermédiaire – Tu montes en compétences" at bounding box center [520, 82] width 715 height 27
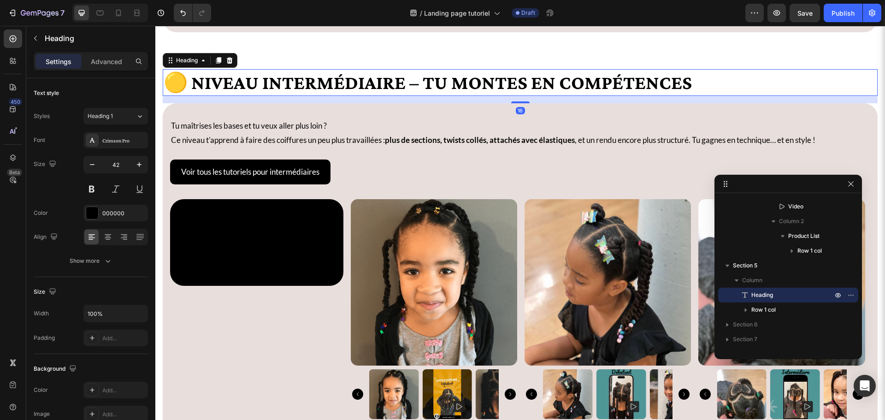
click at [255, 88] on h2 "🟡 Niveau Intermédiaire – Tu montes en compétences" at bounding box center [520, 82] width 715 height 27
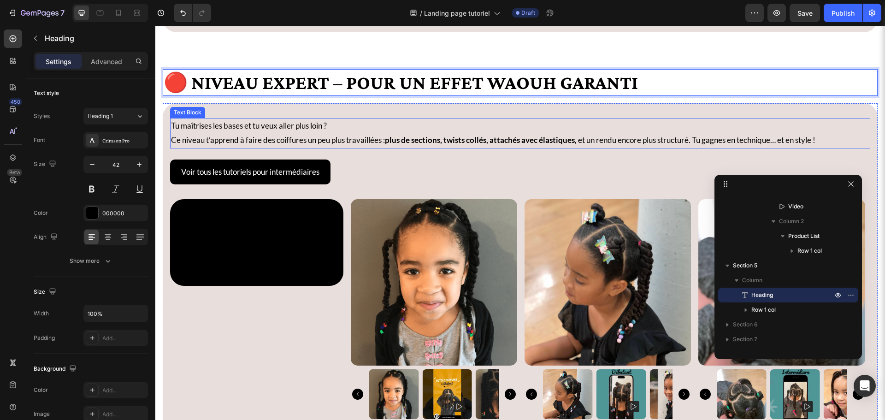
click at [212, 135] on p "Tu maîtrises les bases et tu veux aller plus loin ? Ce niveau t’apprend à faire…" at bounding box center [520, 133] width 699 height 28
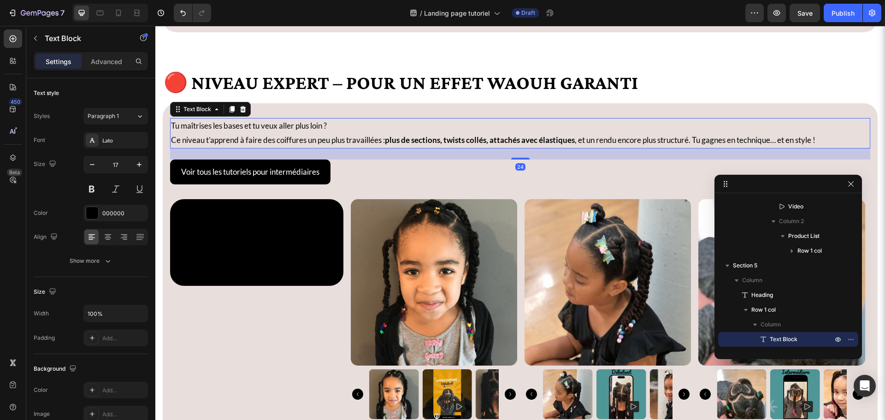
click at [212, 135] on p "Tu maîtrises les bases et tu veux aller plus loin ? Ce niveau t’apprend à faire…" at bounding box center [520, 133] width 699 height 28
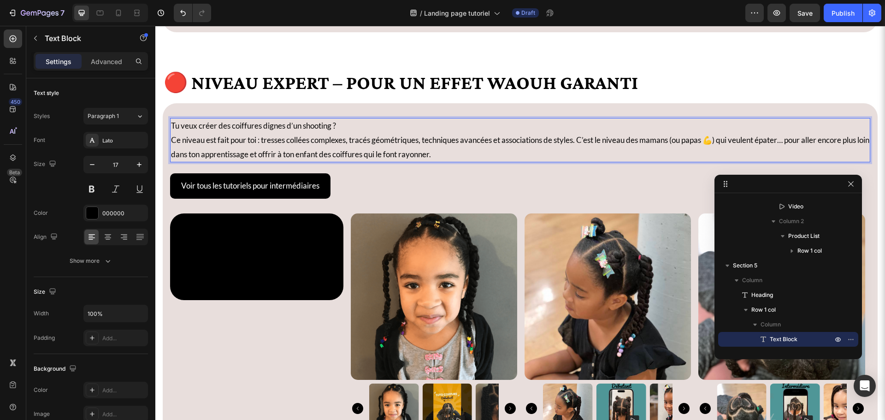
click at [268, 144] on p "Tu veux créer des coiffures dignes d’un shooting ? Ce niveau est fait pour toi …" at bounding box center [520, 140] width 699 height 42
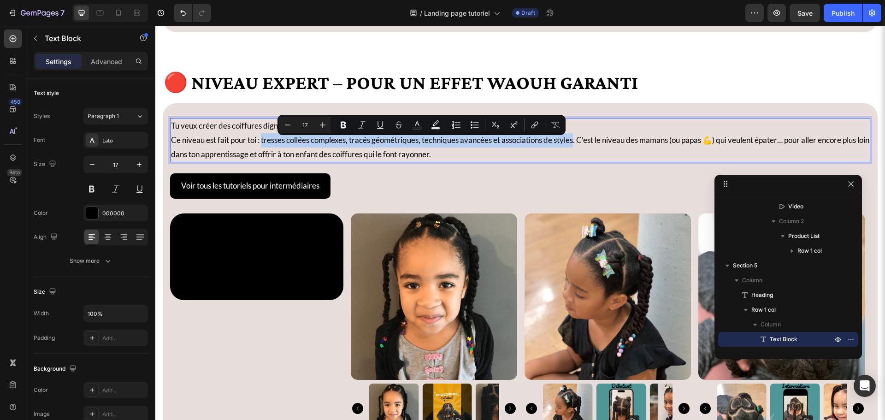
drag, startPoint x: 264, startPoint y: 145, endPoint x: 580, endPoint y: 142, distance: 315.4
click at [580, 142] on p "Tu veux créer des coiffures dignes d’un shooting ? Ce niveau est fait pour toi …" at bounding box center [520, 140] width 699 height 42
drag, startPoint x: 343, startPoint y: 123, endPoint x: 235, endPoint y: 142, distance: 109.5
click at [343, 123] on icon "Editor contextual toolbar" at bounding box center [343, 124] width 9 height 9
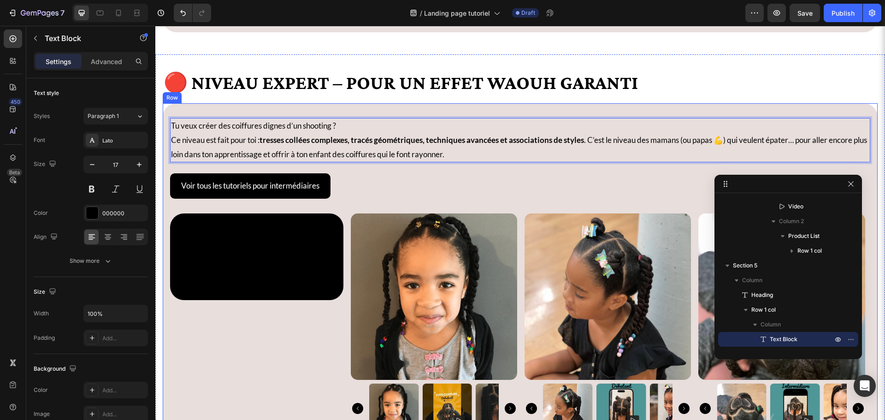
click at [397, 173] on div "Tu veux créer des coiffures dignes d’un shooting ? Ce niveau est fait pour toi …" at bounding box center [520, 316] width 700 height 396
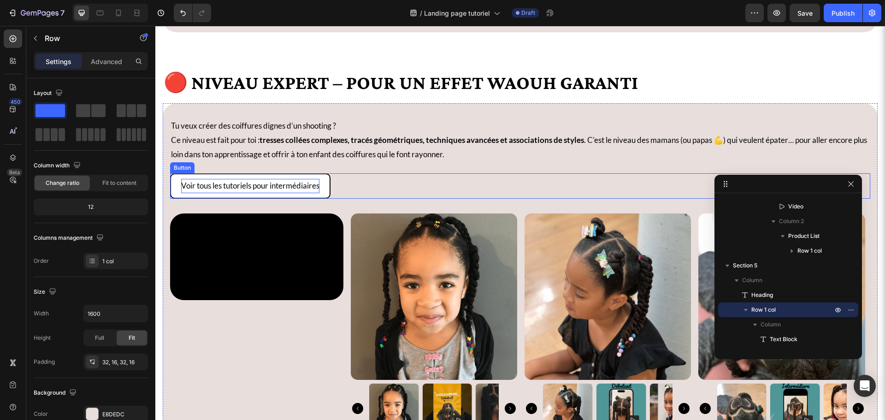
click at [290, 185] on p "Voir tous les tutoriels pour intermédiaires" at bounding box center [250, 186] width 138 height 14
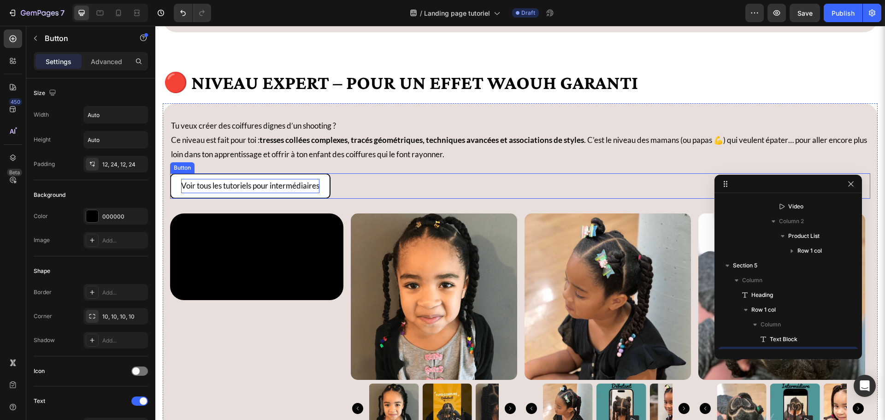
scroll to position [999, 0]
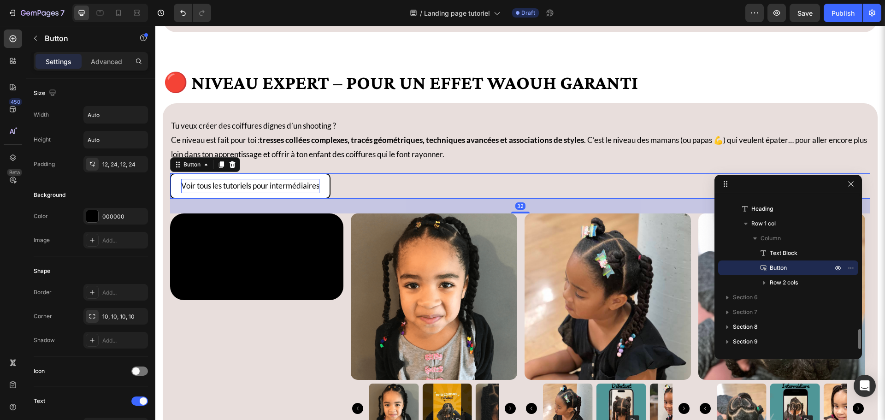
click at [290, 188] on p "Voir tous les tutoriels pour intermédiaires" at bounding box center [250, 186] width 138 height 14
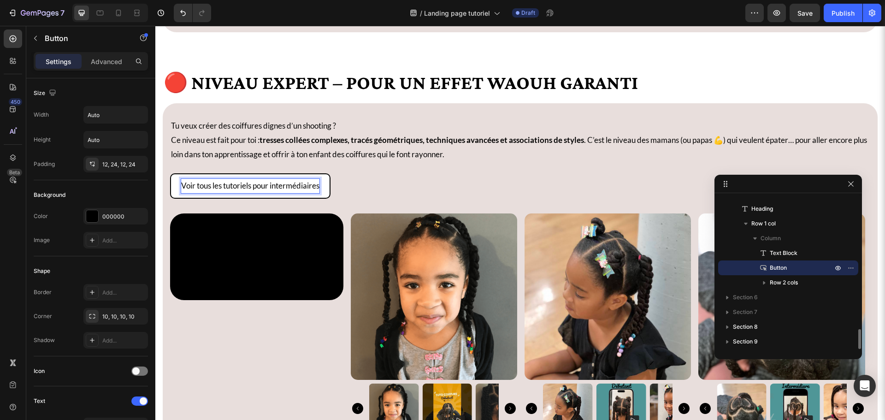
click at [290, 188] on p "Voir tous les tutoriels pour intermédiaires" at bounding box center [250, 186] width 138 height 14
click at [344, 197] on div "Voir tous les tutoriels pour experts Button 32" at bounding box center [520, 185] width 700 height 25
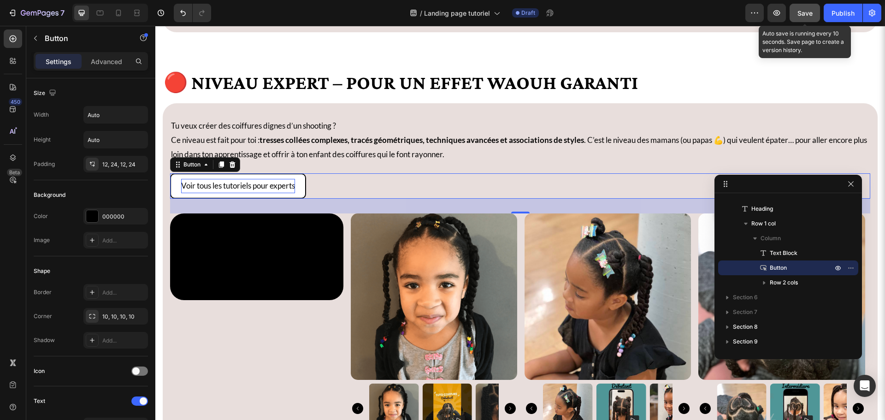
click at [816, 16] on button "Save" at bounding box center [805, 13] width 30 height 18
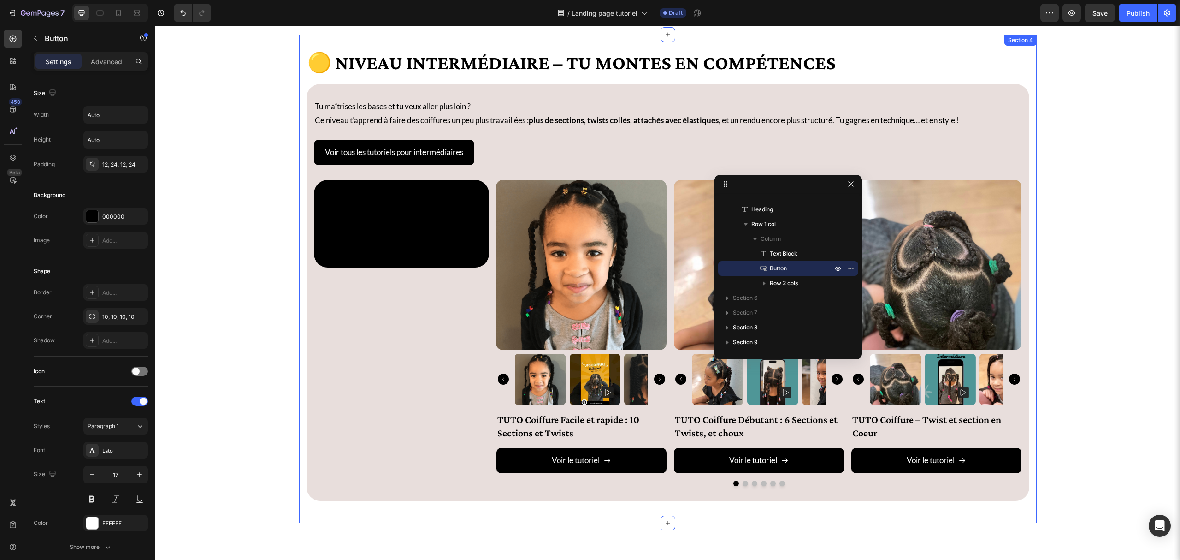
scroll to position [829, 0]
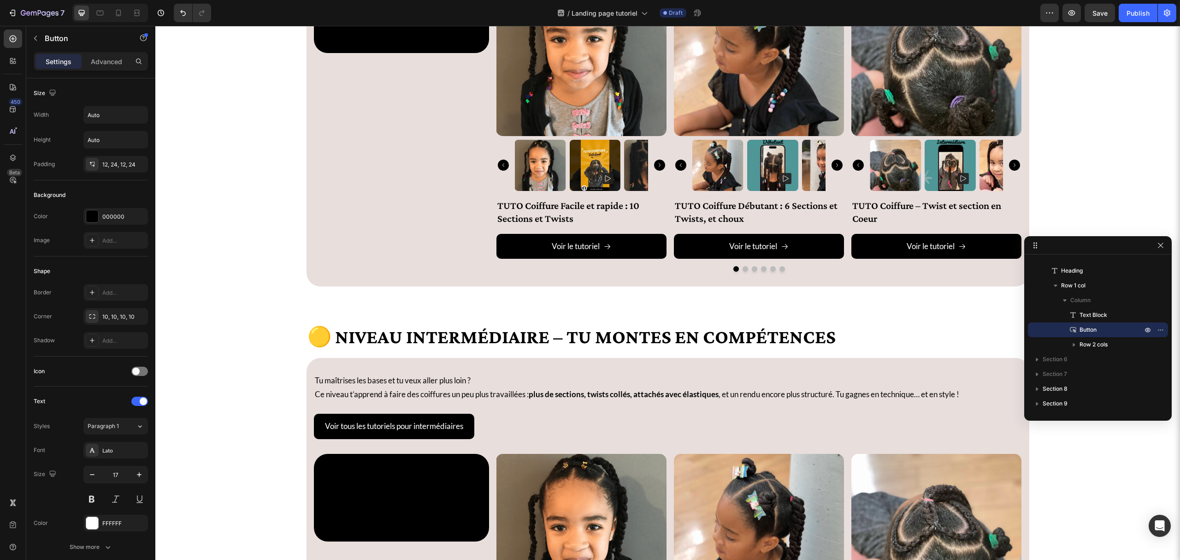
drag, startPoint x: 724, startPoint y: 184, endPoint x: 1048, endPoint y: 246, distance: 329.5
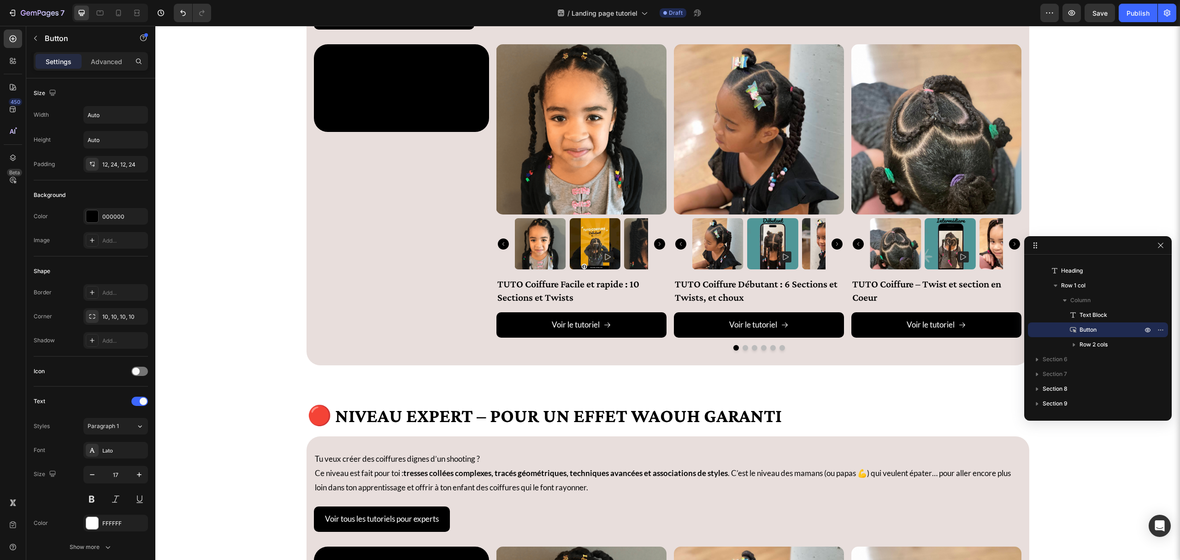
scroll to position [1382, 0]
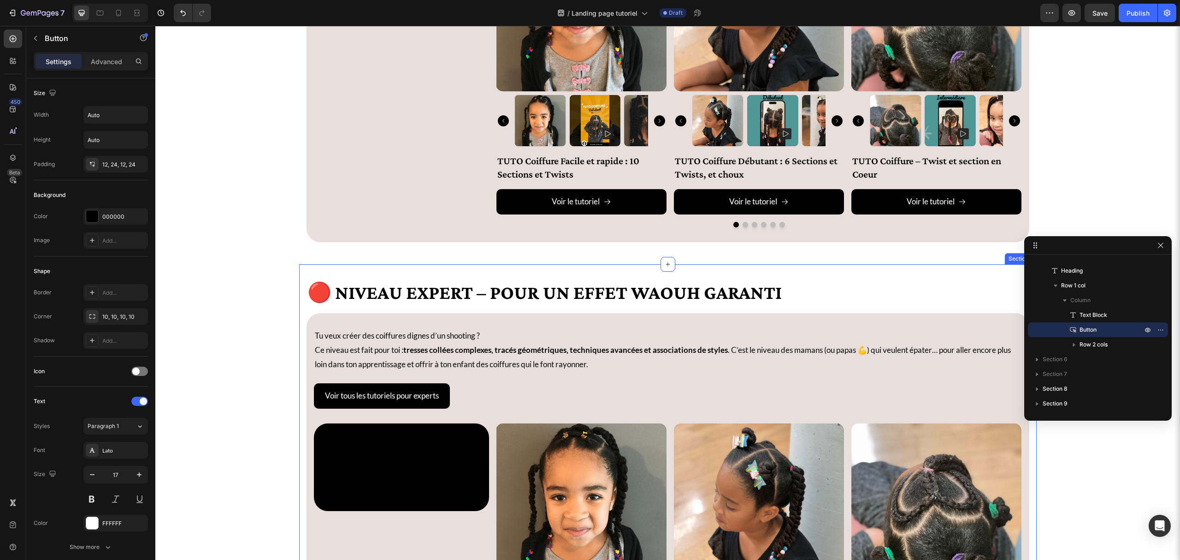
click at [806, 275] on div "🔴 Niveau Expert – Pour un effet WAOUH garanti Heading Tu veux créer des coiffur…" at bounding box center [668, 515] width 738 height 502
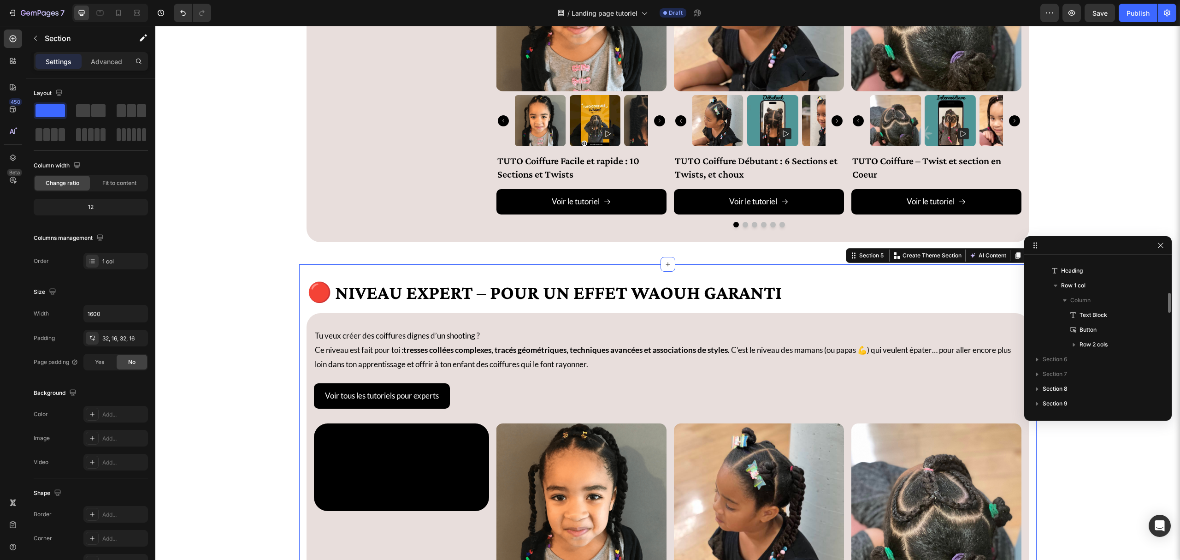
scroll to position [912, 0]
click at [885, 257] on icon at bounding box center [1017, 255] width 7 height 7
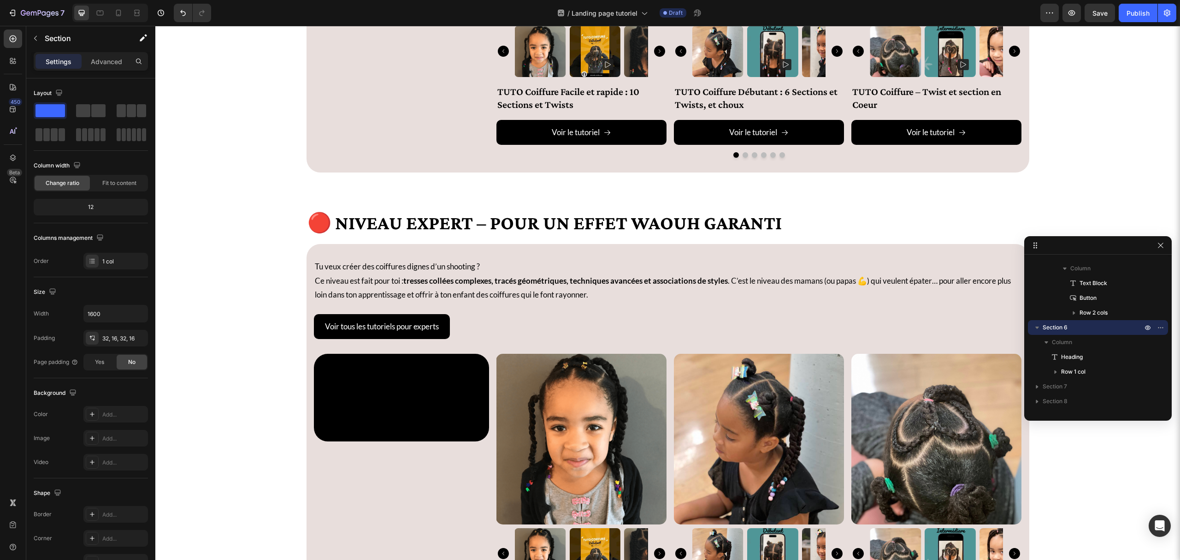
scroll to position [1916, 0]
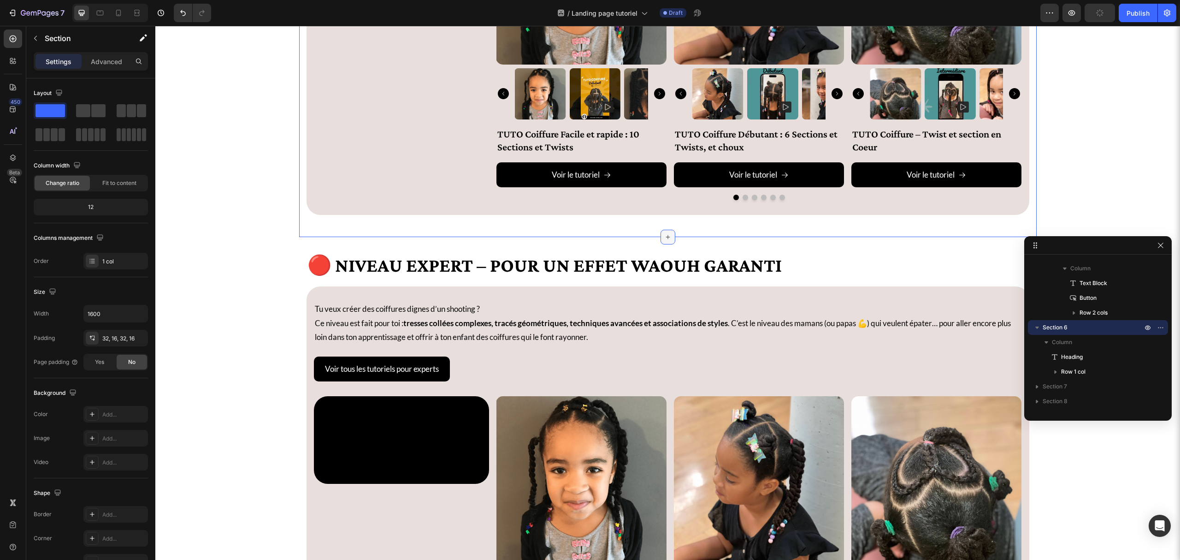
click at [666, 241] on icon at bounding box center [667, 236] width 7 height 7
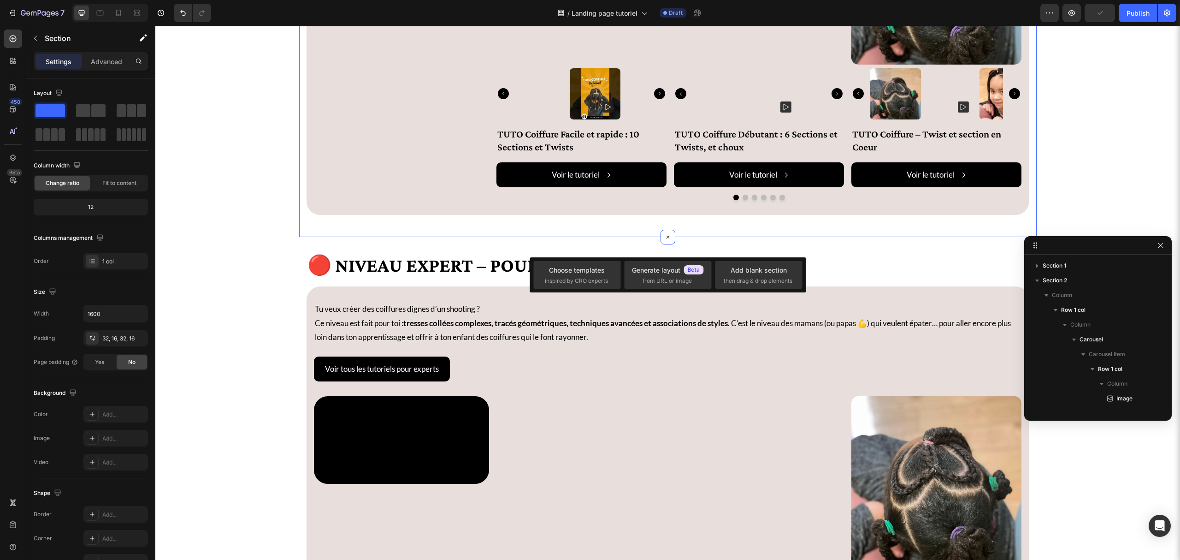
scroll to position [1030, 0]
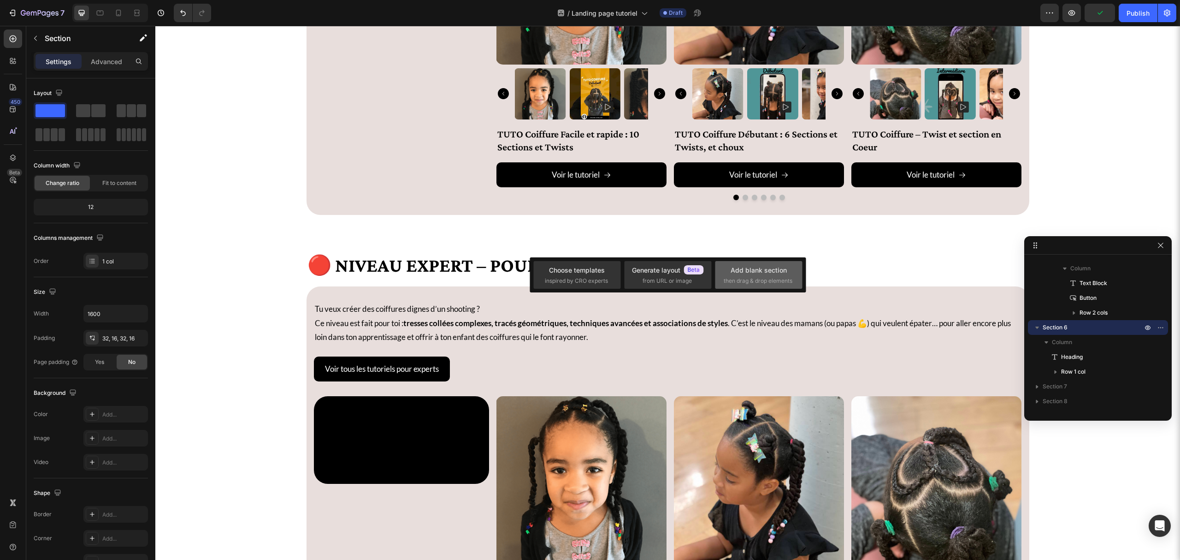
click at [725, 274] on div "Add blank section then drag & drop elements" at bounding box center [759, 275] width 70 height 20
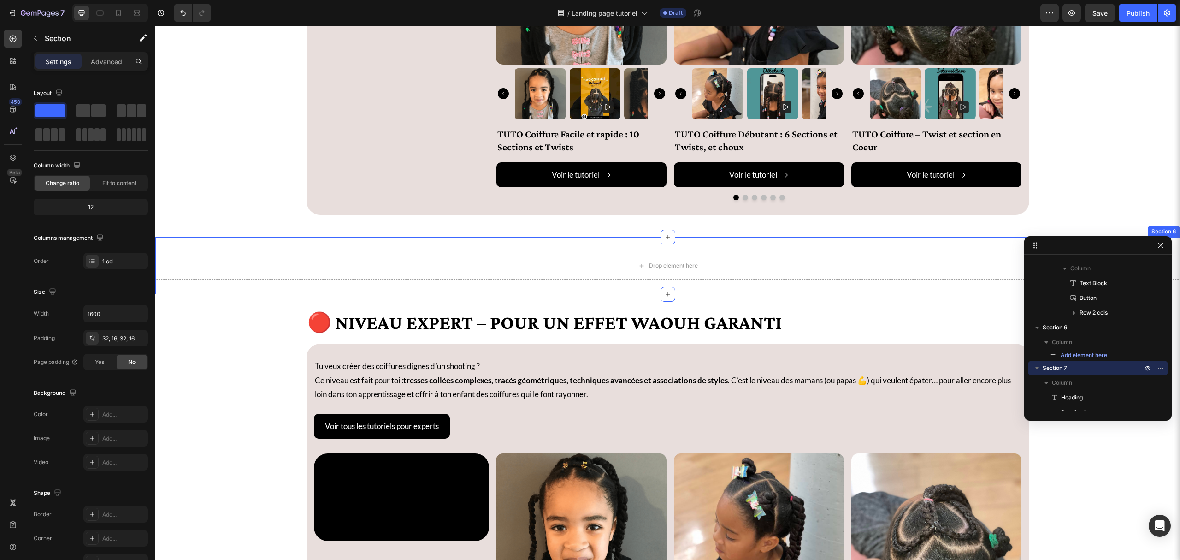
click at [243, 294] on div "Drop element here Section 6" at bounding box center [667, 265] width 1025 height 57
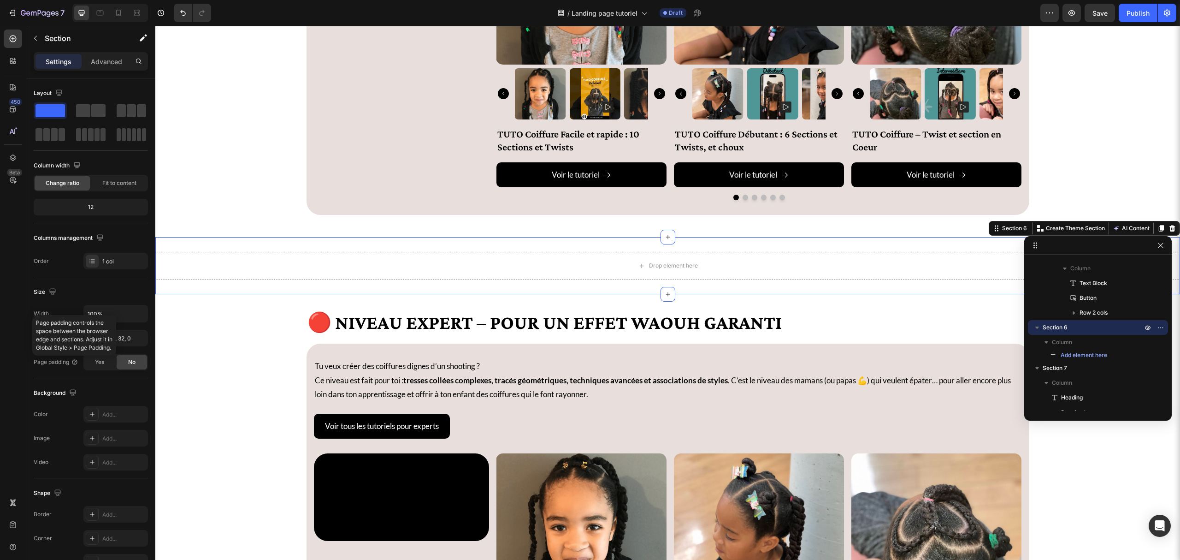
click at [116, 315] on div "Page padding controls the space between the browser edge and sections. Adjust i…" at bounding box center [74, 335] width 84 height 41
drag, startPoint x: 120, startPoint y: 312, endPoint x: 113, endPoint y: 311, distance: 6.5
click at [113, 311] on input "100%" at bounding box center [116, 313] width 64 height 17
drag, startPoint x: 113, startPoint y: 311, endPoint x: 73, endPoint y: 313, distance: 40.6
click at [73, 313] on div "Width 100%" at bounding box center [91, 314] width 114 height 18
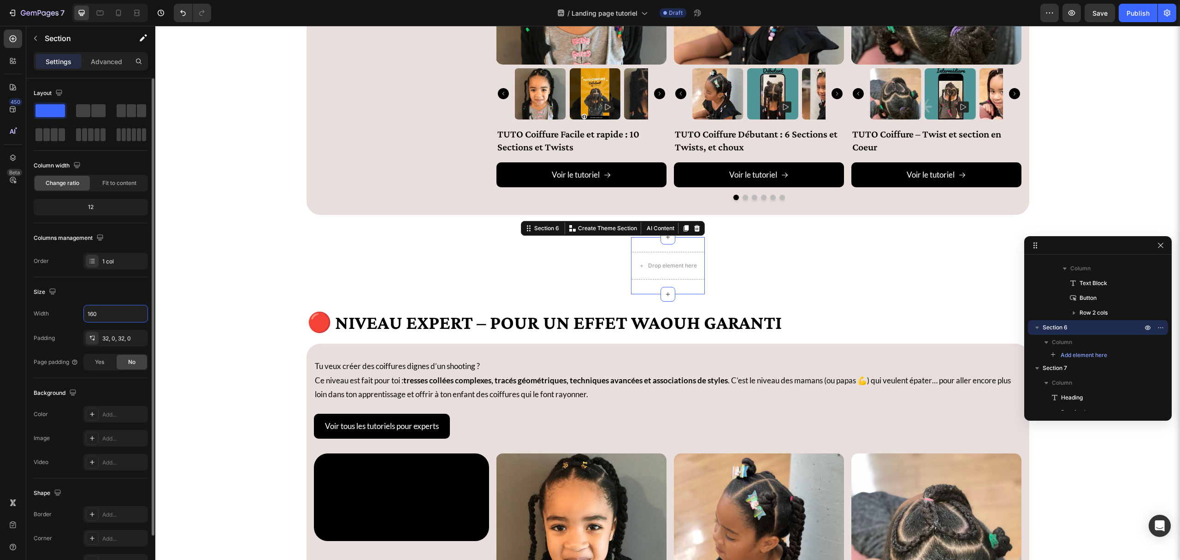
type input "1600"
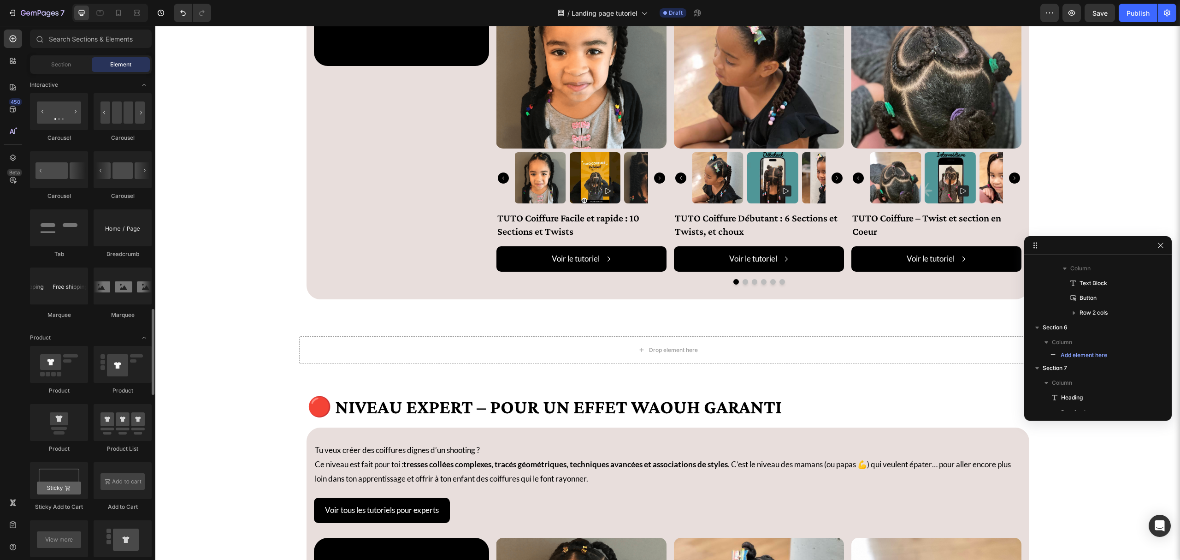
scroll to position [984, 0]
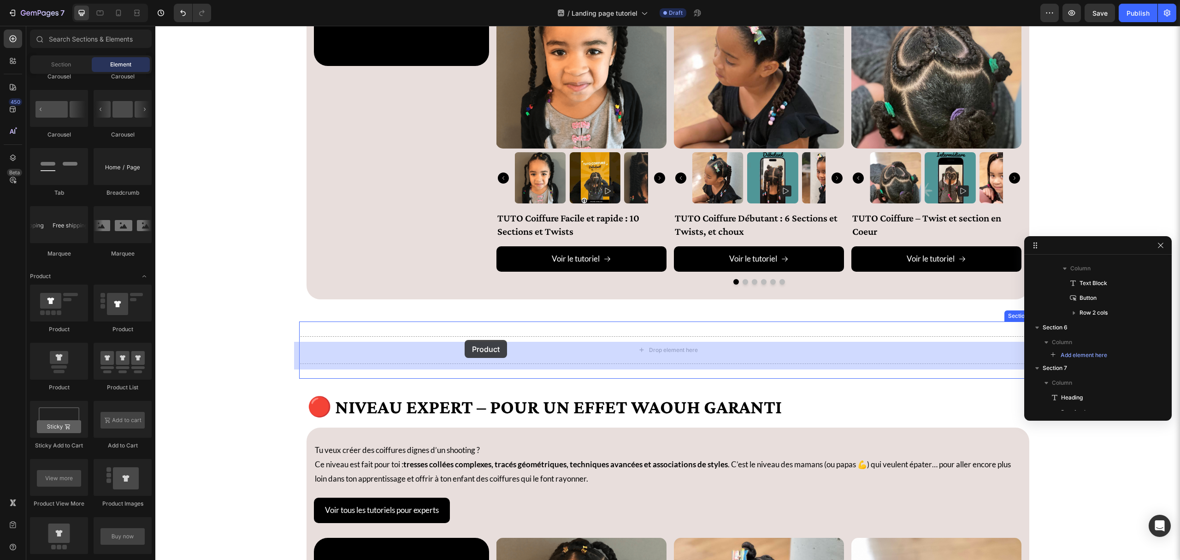
drag, startPoint x: 214, startPoint y: 340, endPoint x: 465, endPoint y: 340, distance: 250.4
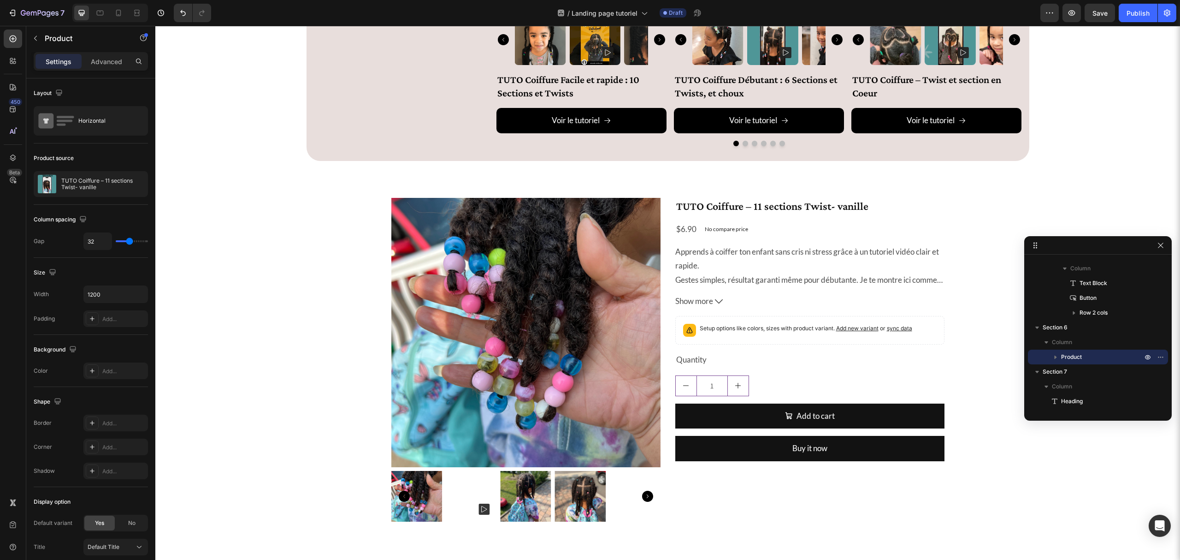
scroll to position [1774, 0]
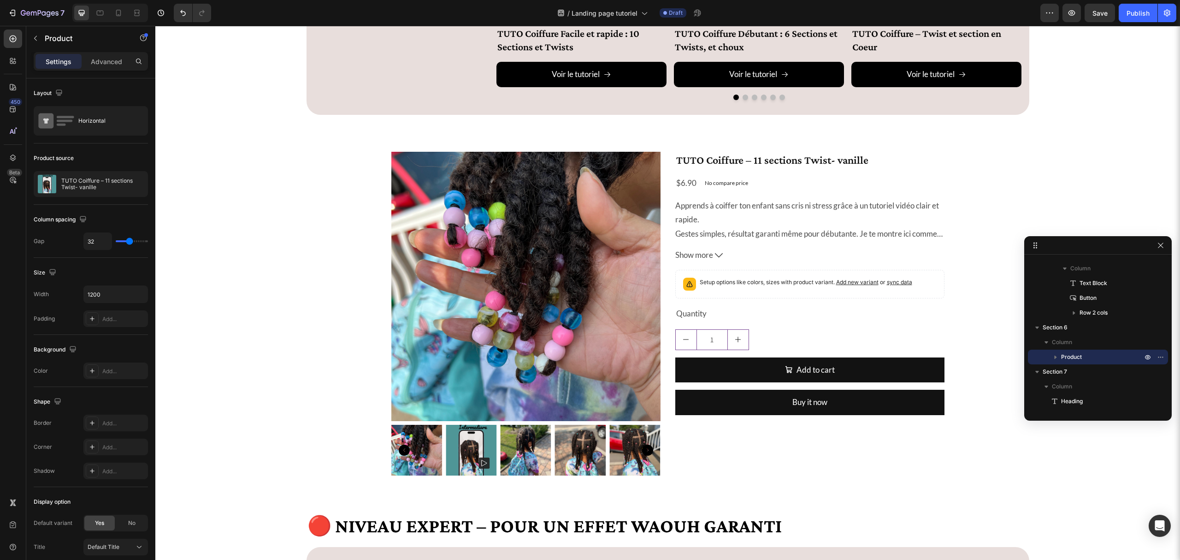
click at [693, 450] on div "TUTO Coiffure – 11 sections Twist- vanille Product Title $6.90 Product Price Pr…" at bounding box center [810, 317] width 269 height 331
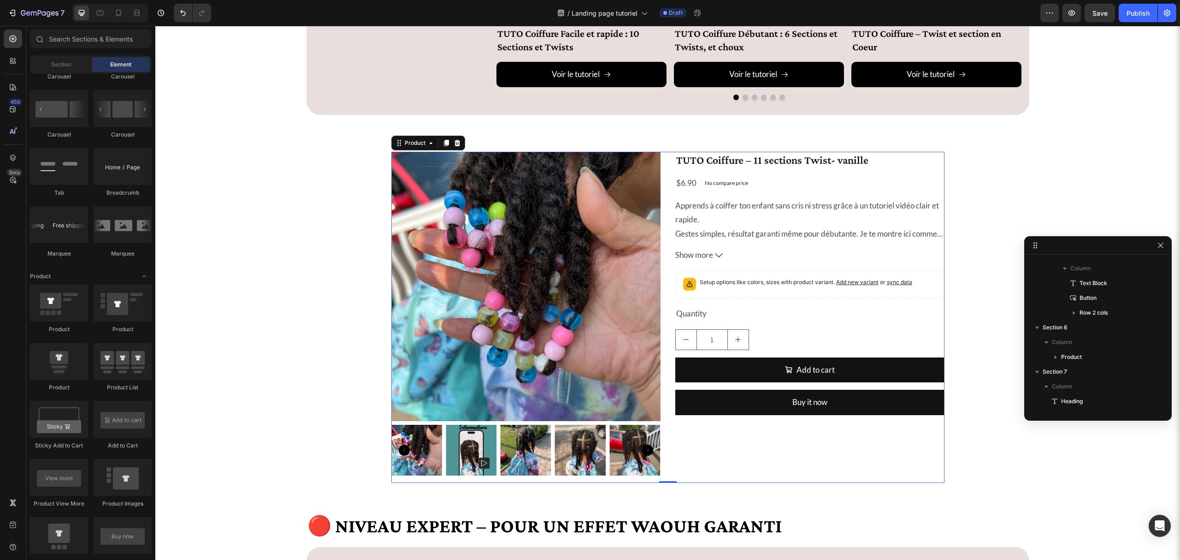
click at [774, 476] on div "TUTO Coiffure – 11 sections Twist- vanille Product Title $6.90 Product Price Pr…" at bounding box center [810, 317] width 269 height 331
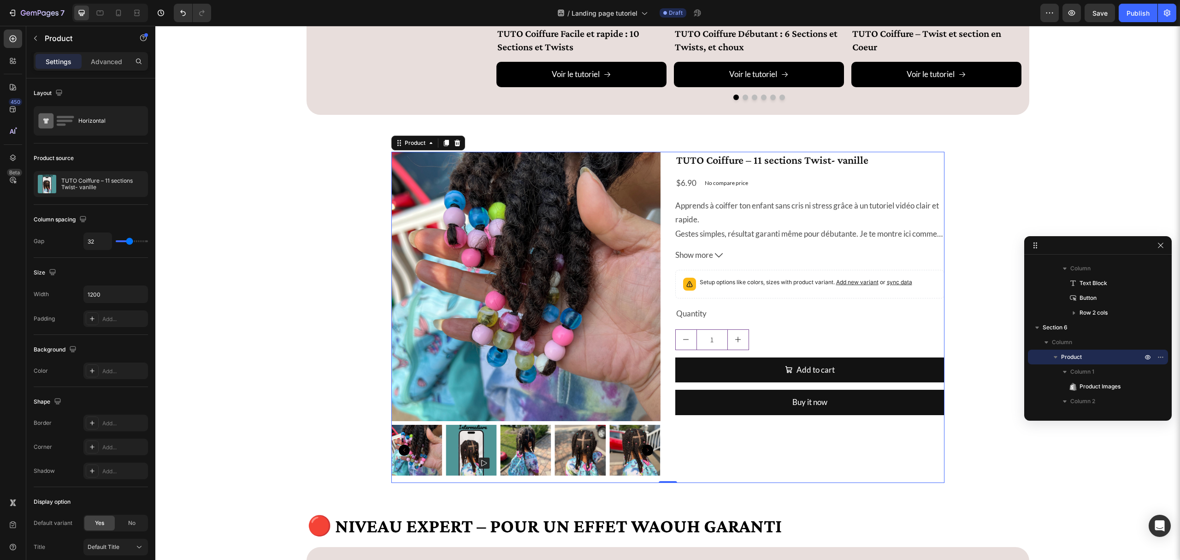
click at [667, 162] on div "Product Images TUTO Coiffure – 11 sections Twist- vanille Product Title $6.90 P…" at bounding box center [667, 317] width 553 height 331
click at [454, 146] on icon at bounding box center [457, 143] width 6 height 6
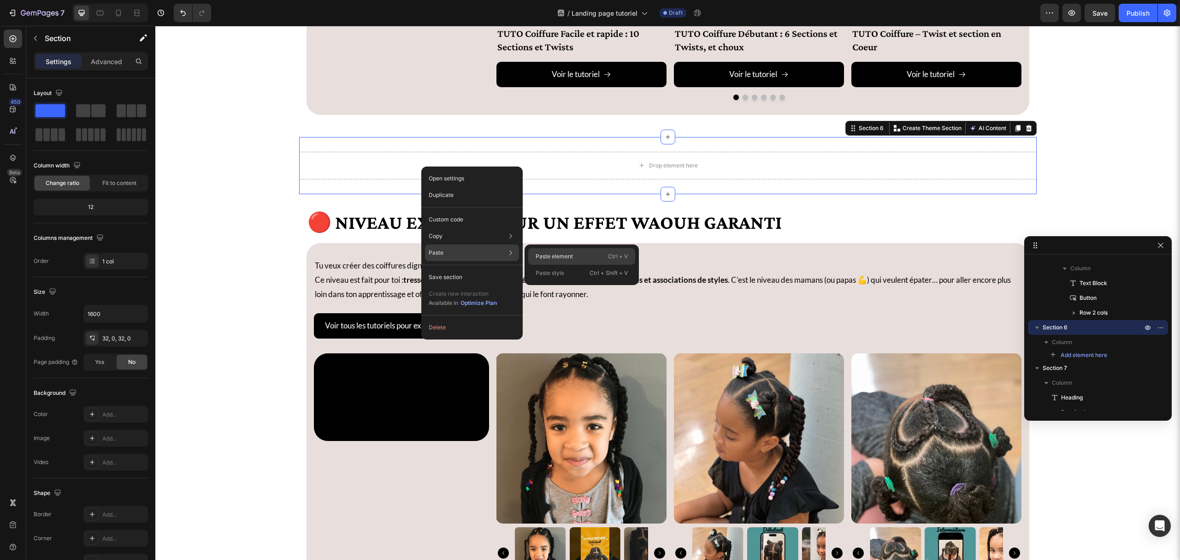
drag, startPoint x: 558, startPoint y: 253, endPoint x: 285, endPoint y: 213, distance: 275.5
click at [558, 253] on p "Paste element" at bounding box center [554, 256] width 37 height 8
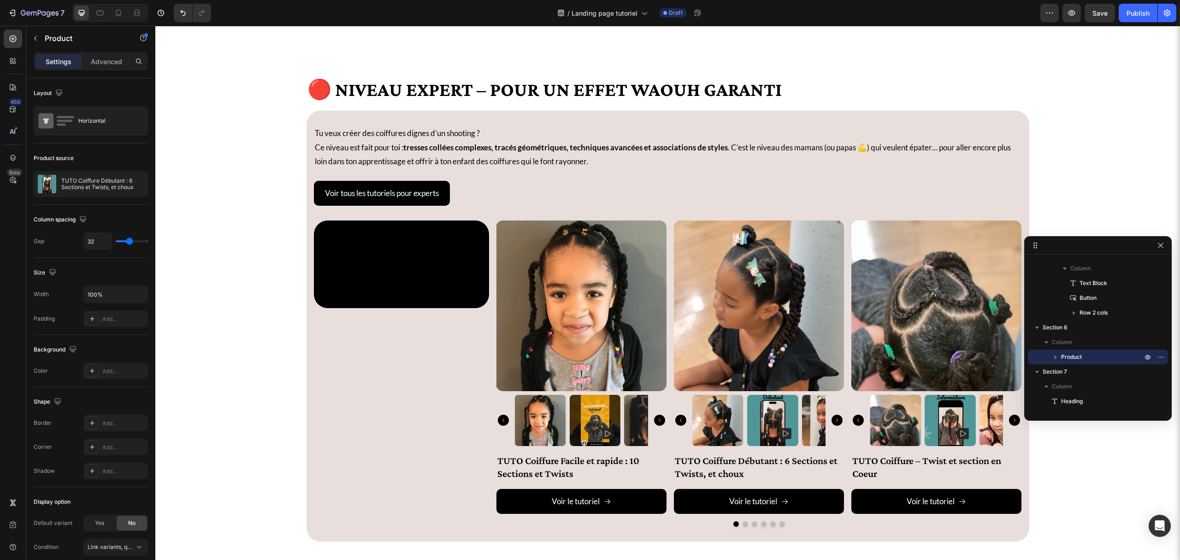
scroll to position [1836, 0]
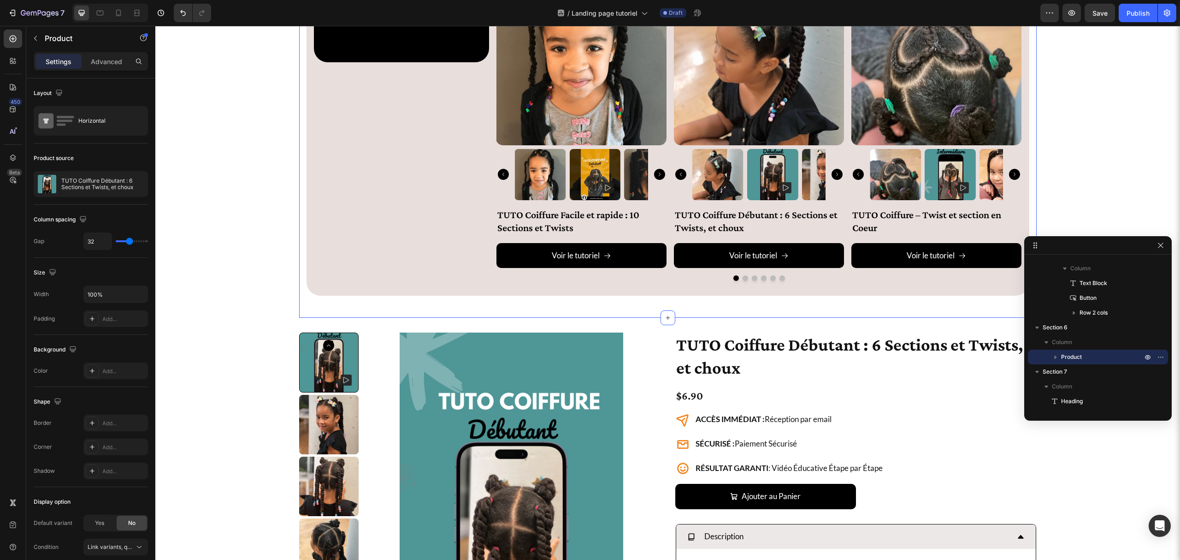
click at [299, 290] on div "🔴 Niveau Expert – Pour un effet WAOUH garanti Heading Tu veux créer des coiffur…" at bounding box center [668, 67] width 738 height 502
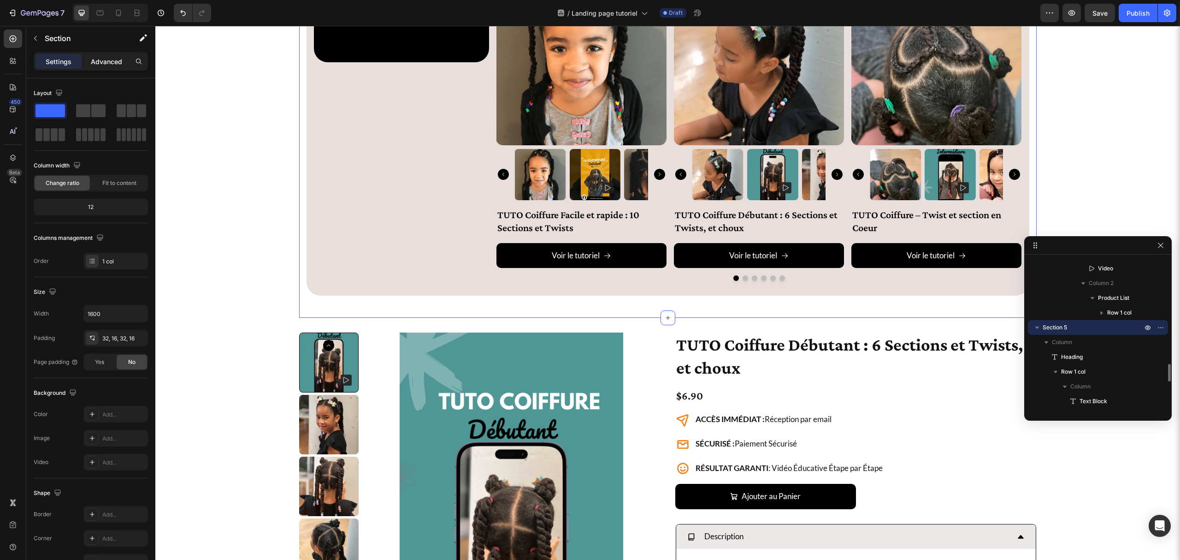
click at [104, 54] on div "Advanced" at bounding box center [106, 61] width 46 height 15
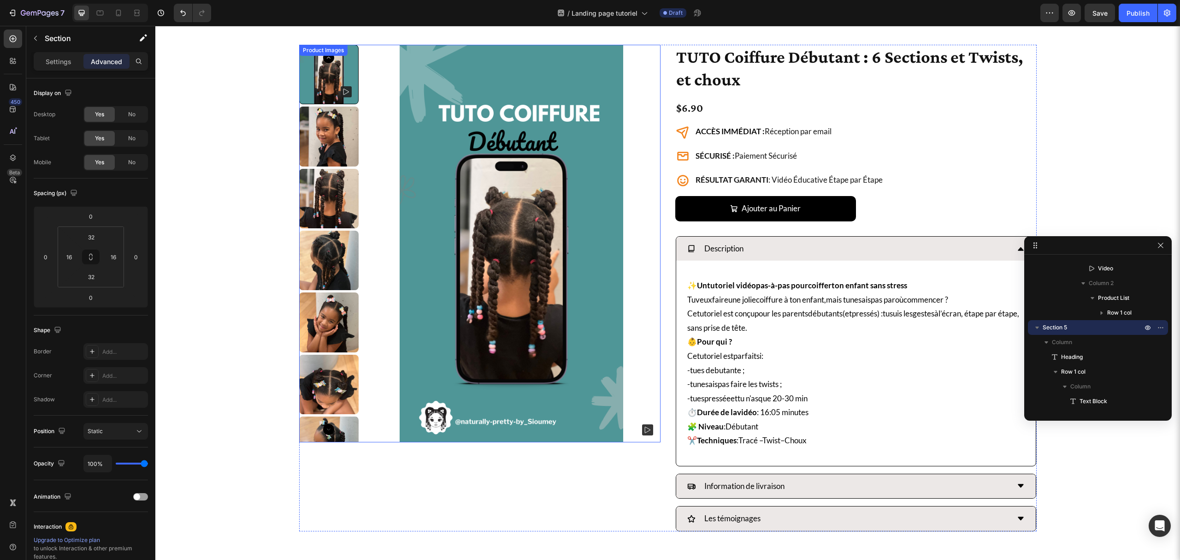
scroll to position [2143, 0]
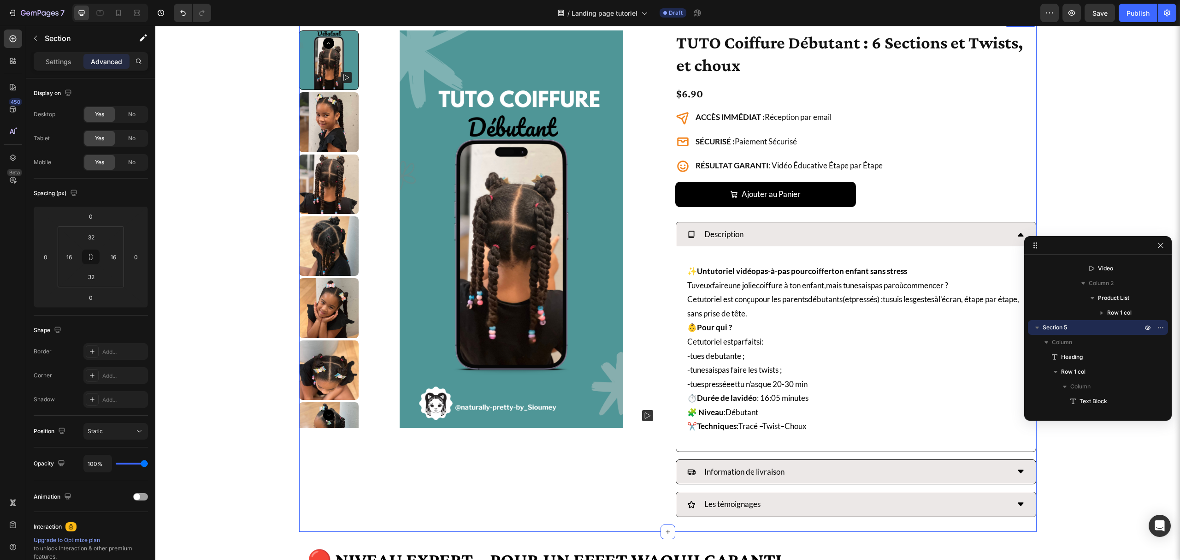
click at [310, 528] on div "Product Images TUTO Coiffure Débutant : 6 Sections et Twists, et choux Product …" at bounding box center [668, 274] width 738 height 516
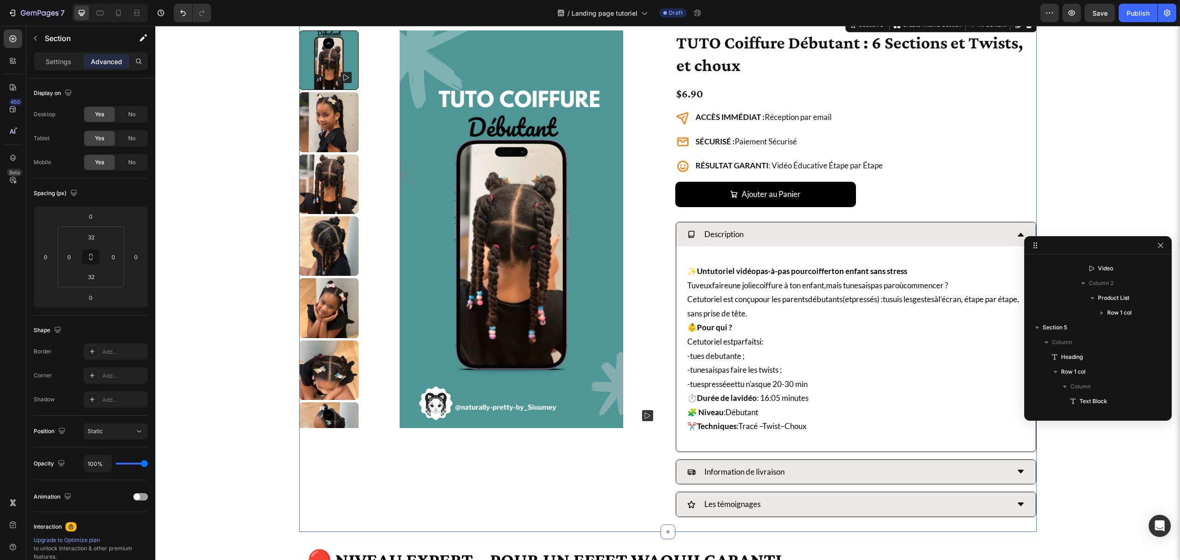
scroll to position [1089, 0]
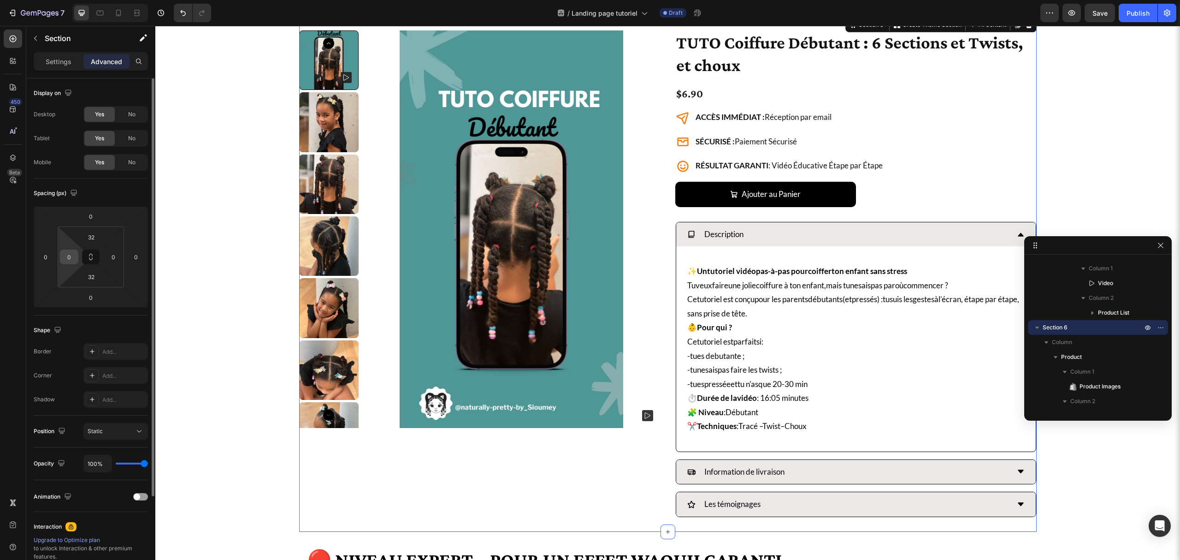
click at [67, 256] on input "0" at bounding box center [69, 257] width 14 height 14
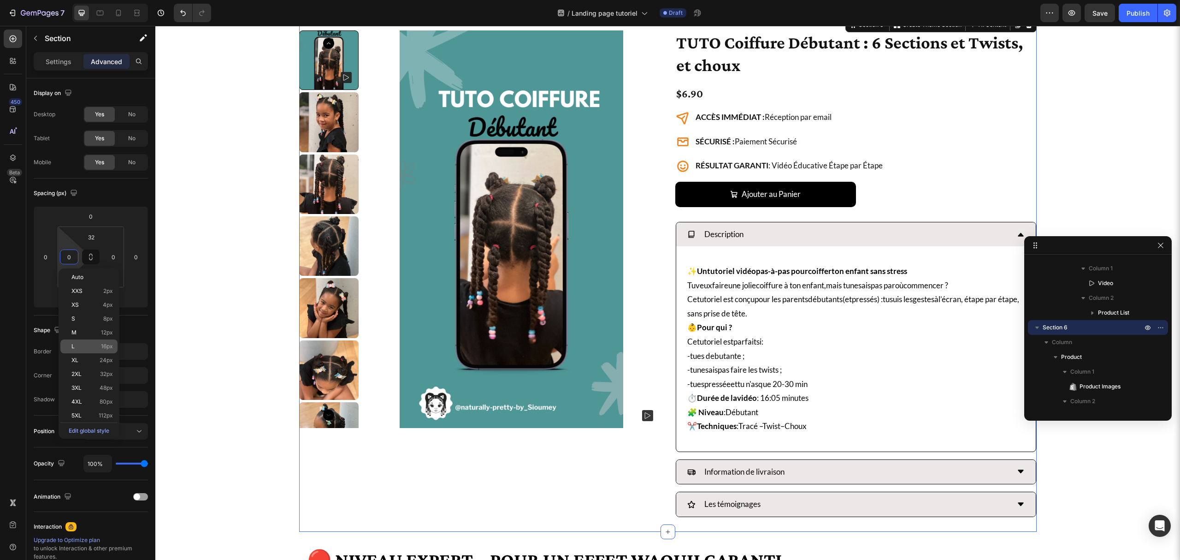
click at [107, 345] on span "16px" at bounding box center [107, 346] width 12 height 6
type input "16"
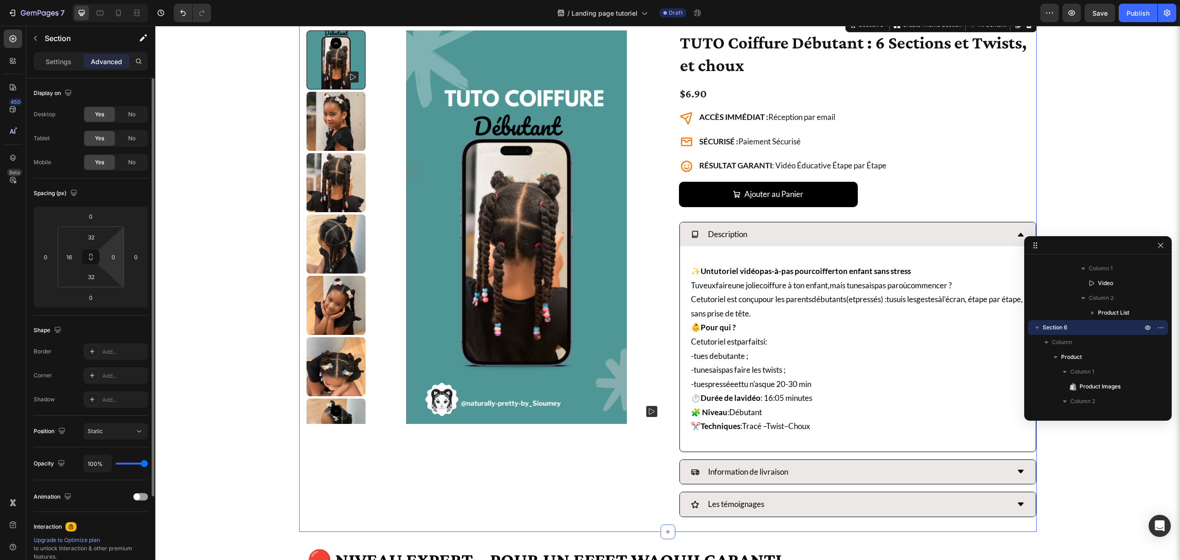
click at [109, 0] on html "7 Version history / Landing page tutoriel Draft Preview Save Publish 450 Beta S…" at bounding box center [590, 0] width 1180 height 0
click at [112, 256] on input "0" at bounding box center [114, 257] width 14 height 14
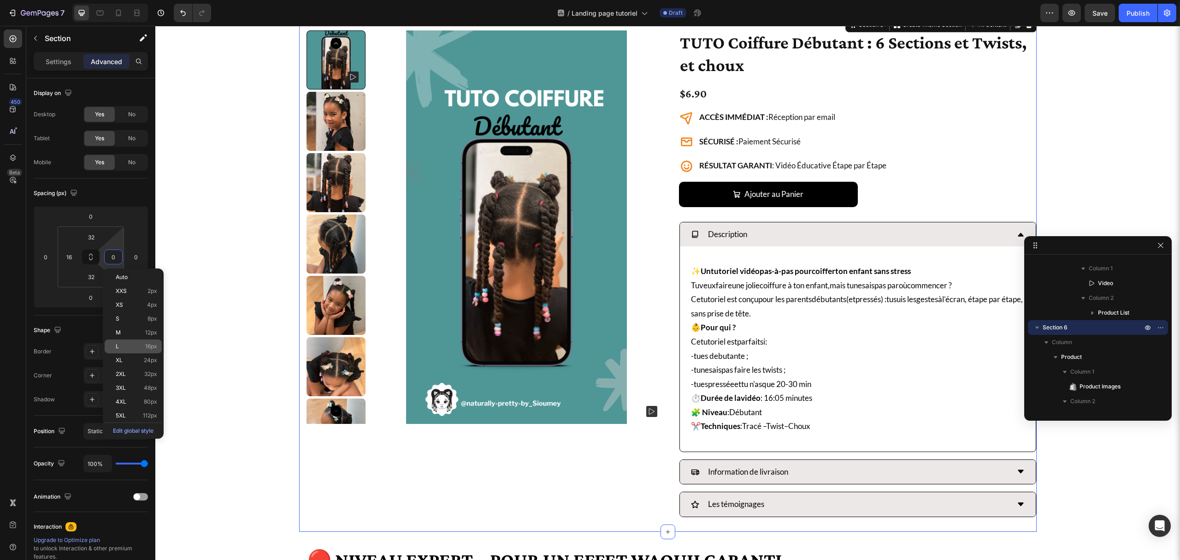
click at [141, 349] on p "L 16px" at bounding box center [136, 346] width 41 height 6
type input "16"
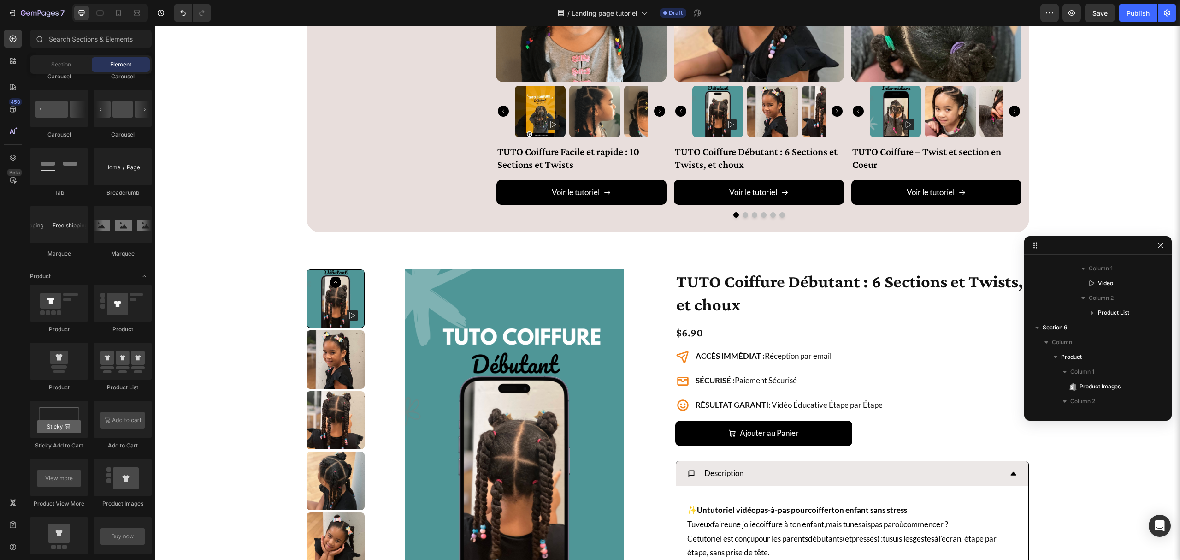
scroll to position [1897, 0]
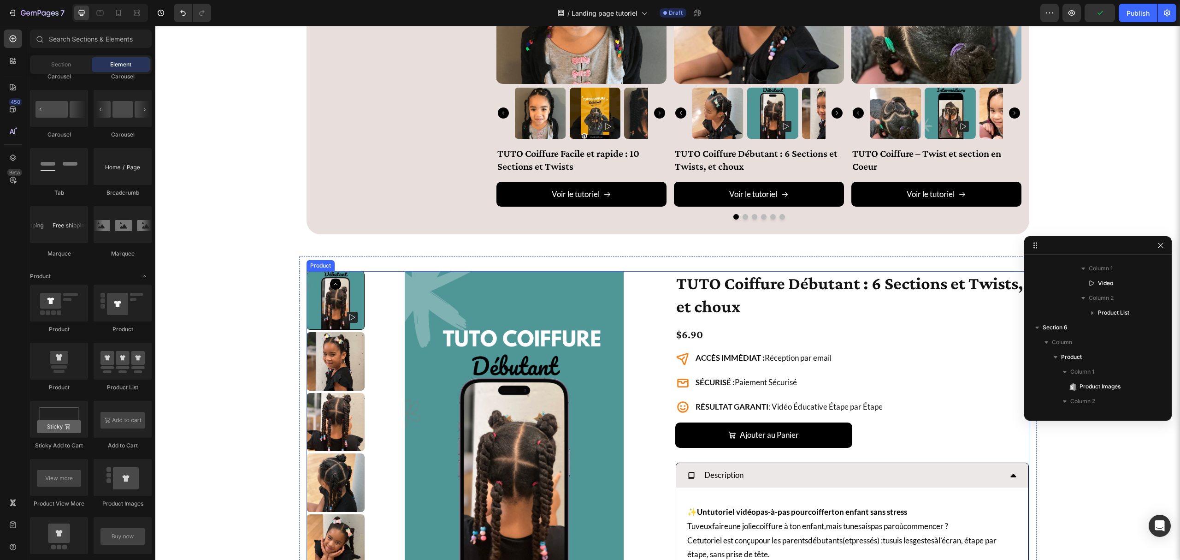
click at [664, 294] on div "Product Images TUTO Coiffure Débutant : 6 Sections et Twists, et choux Product …" at bounding box center [668, 514] width 723 height 486
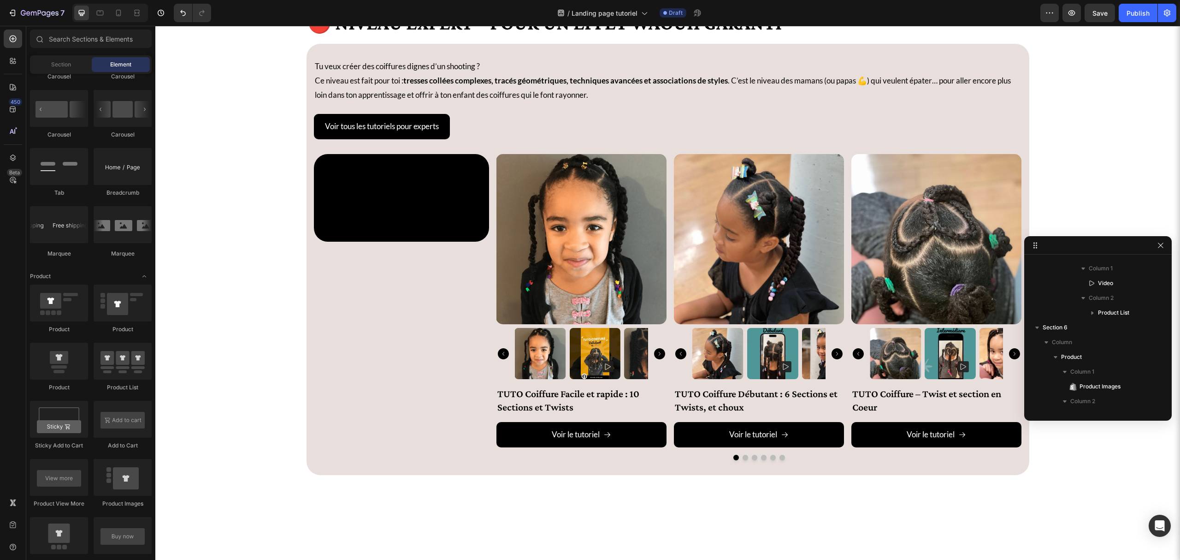
scroll to position [1467, 0]
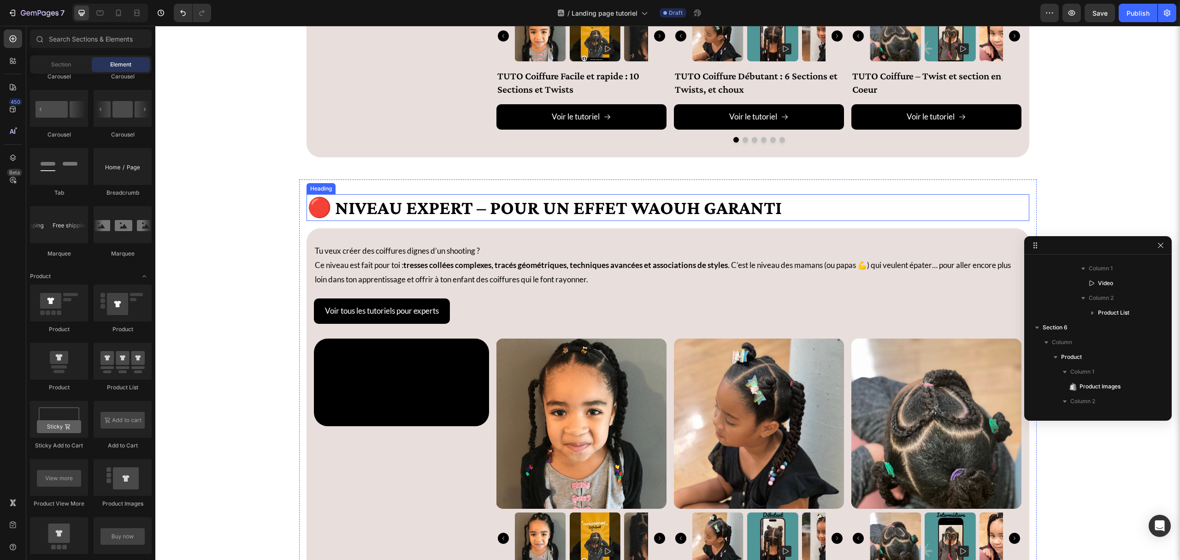
click at [398, 218] on h2 "🔴 Niveau Expert – Pour un effet WAOUH garanti" at bounding box center [668, 207] width 723 height 27
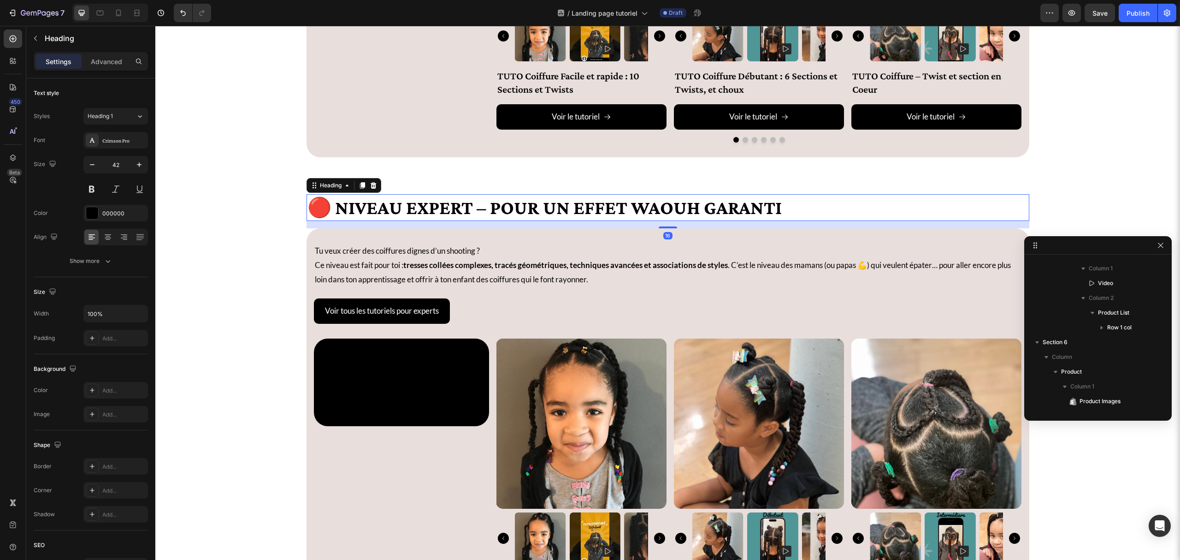
scroll to position [942, 0]
click at [360, 189] on icon at bounding box center [362, 185] width 5 height 6
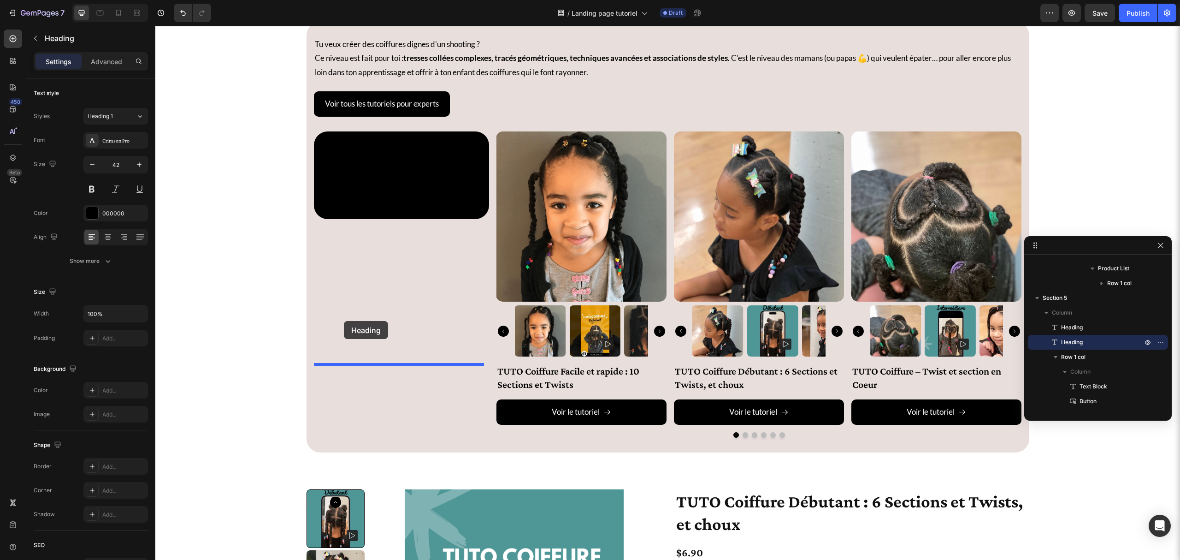
scroll to position [1959, 0]
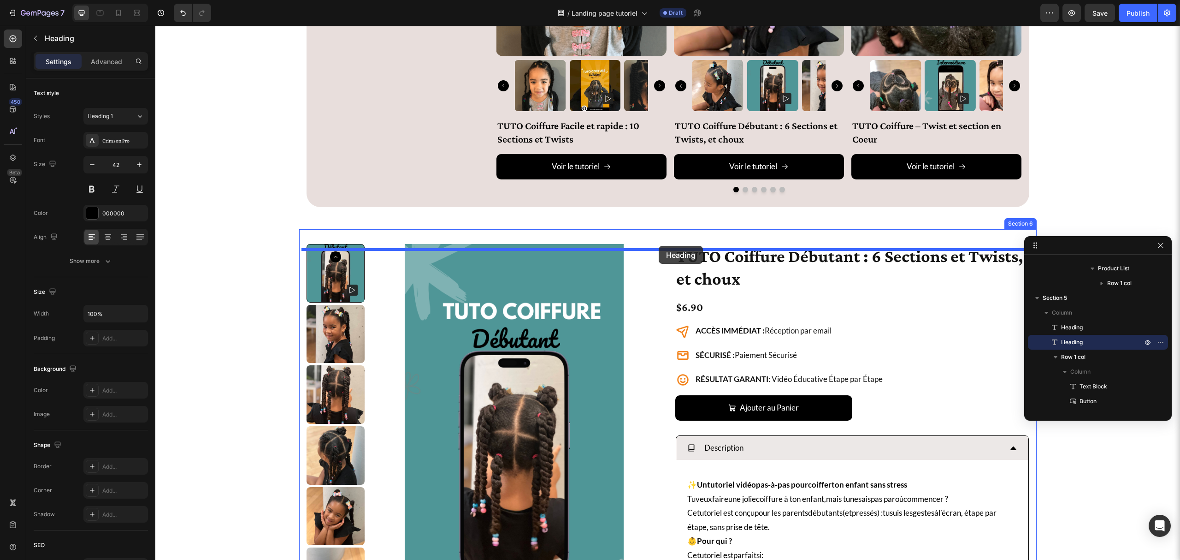
drag, startPoint x: 321, startPoint y: 231, endPoint x: 659, endPoint y: 246, distance: 338.3
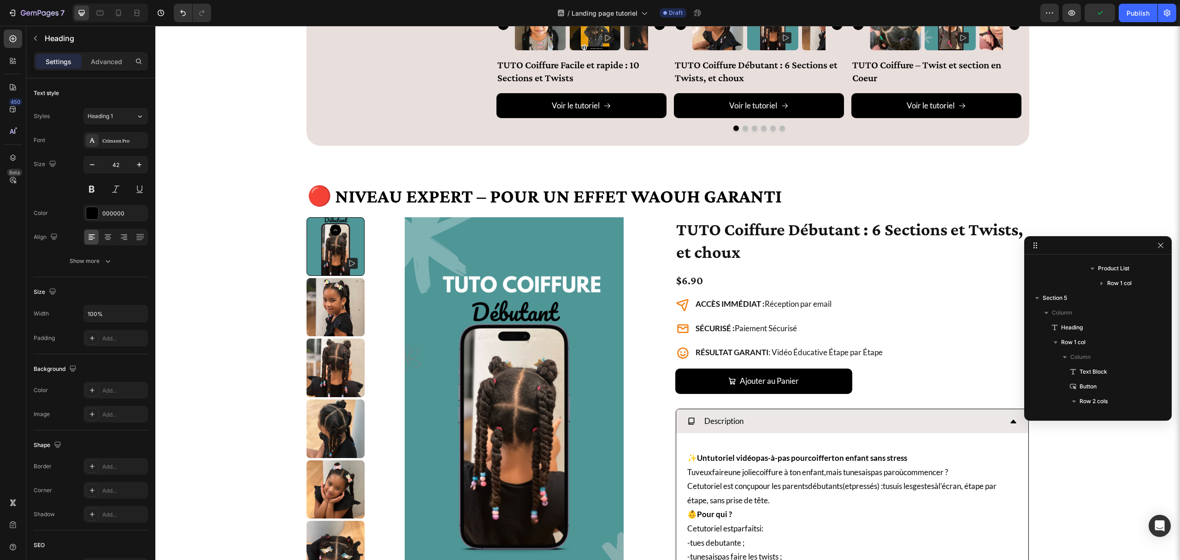
scroll to position [2109, 0]
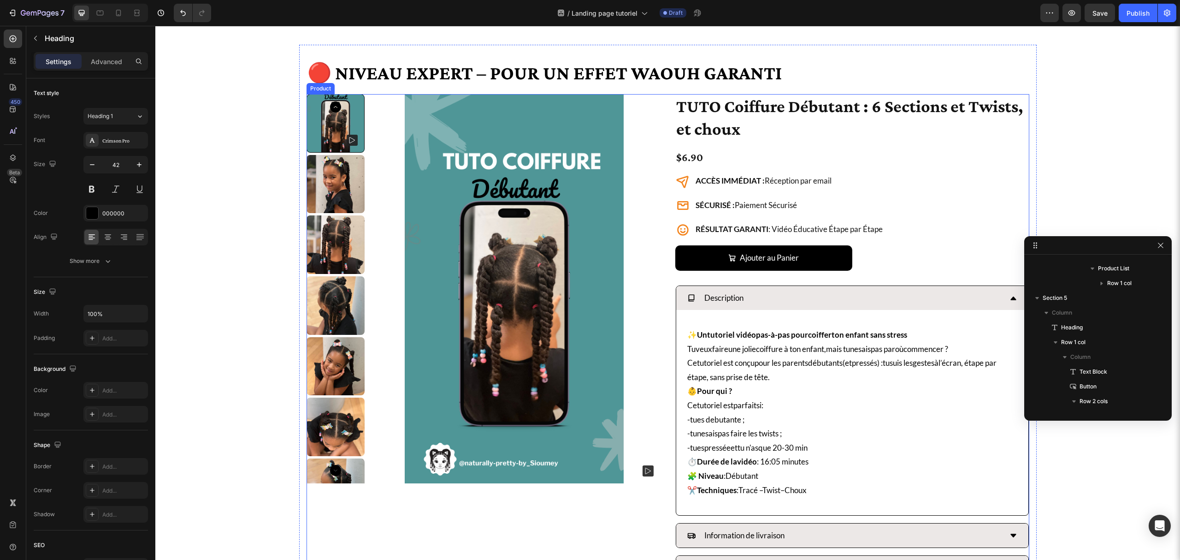
click at [657, 102] on div "Product Images TUTO Coiffure Débutant : 6 Sections et Twists, et choux Product …" at bounding box center [668, 337] width 723 height 486
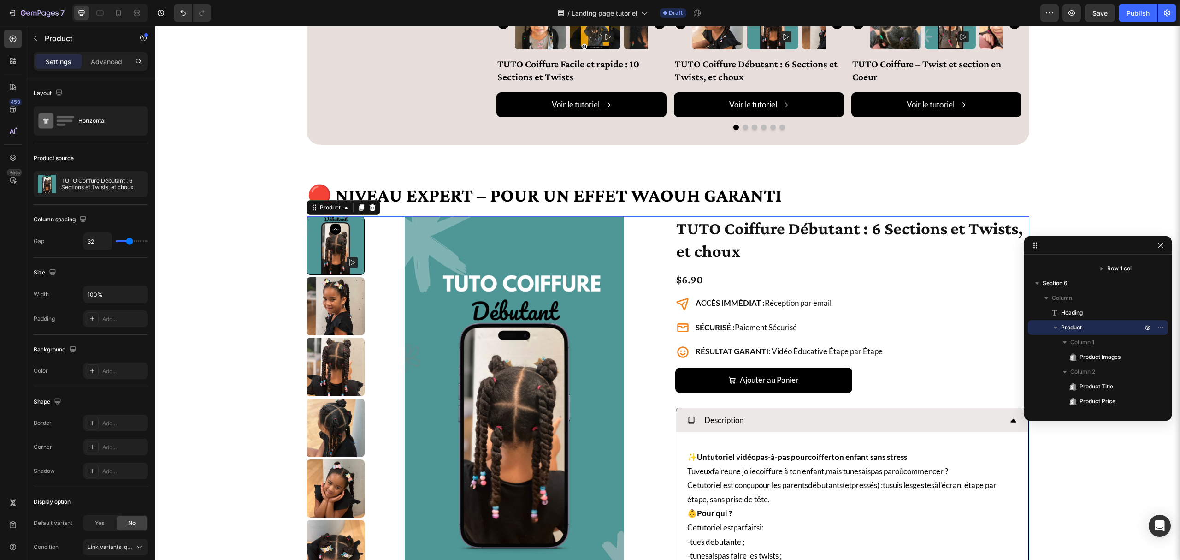
scroll to position [1986, 0]
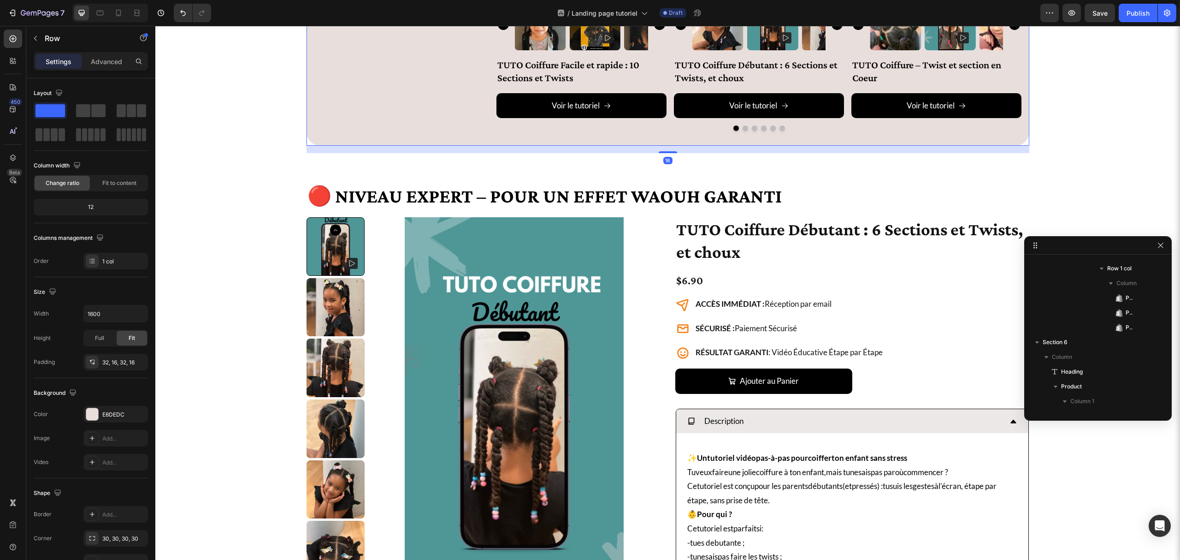
scroll to position [956, 0]
click at [103, 59] on p "Advanced" at bounding box center [106, 62] width 31 height 10
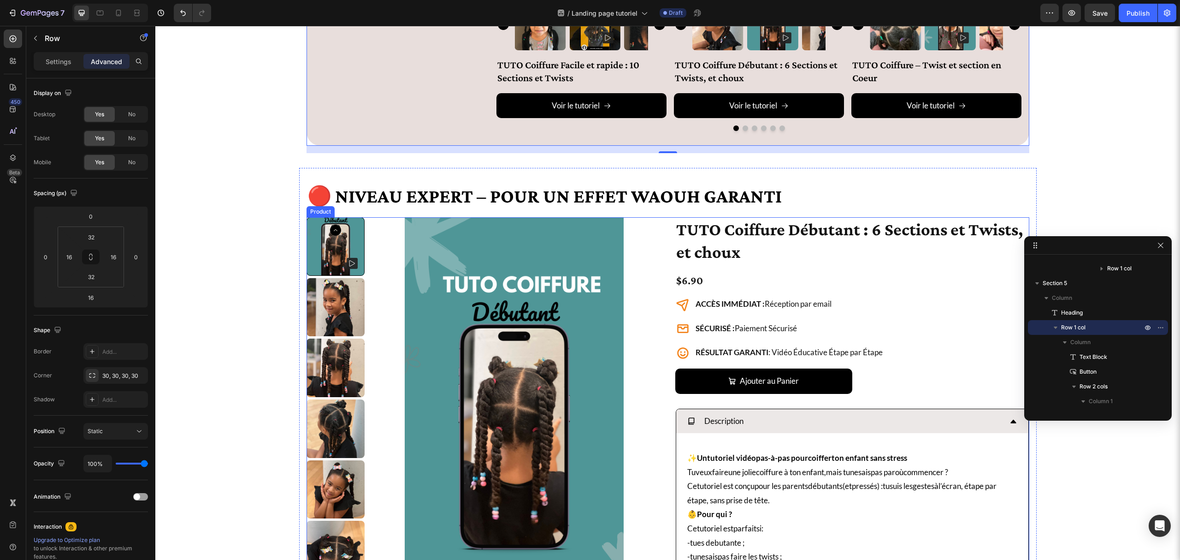
click at [665, 227] on div "Product Images TUTO Coiffure Débutant : 6 Sections et Twists, et choux Product …" at bounding box center [668, 460] width 723 height 486
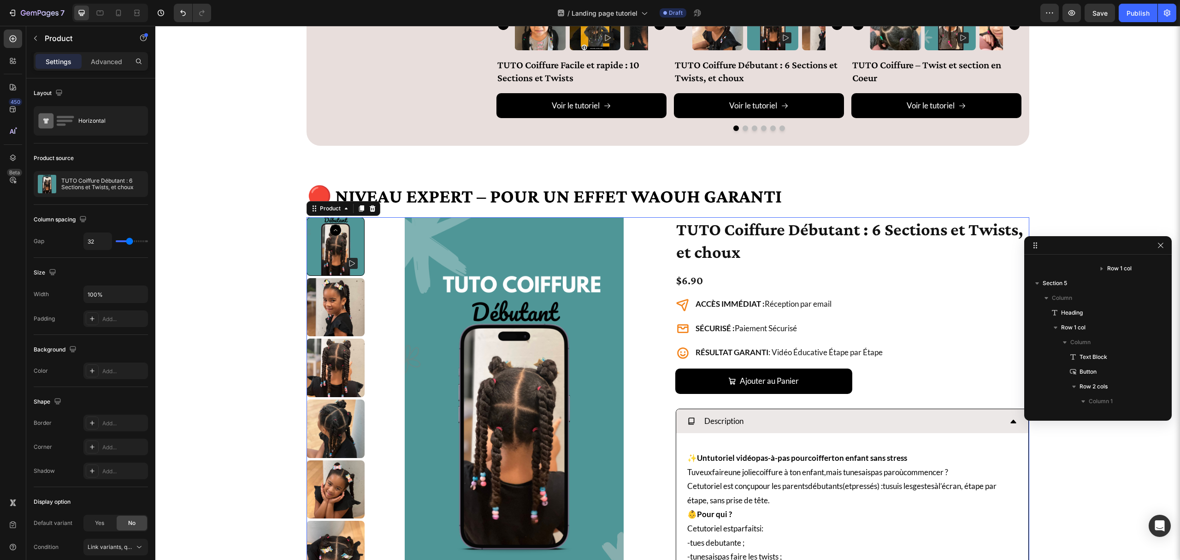
scroll to position [1207, 0]
click at [101, 65] on p "Advanced" at bounding box center [106, 62] width 31 height 10
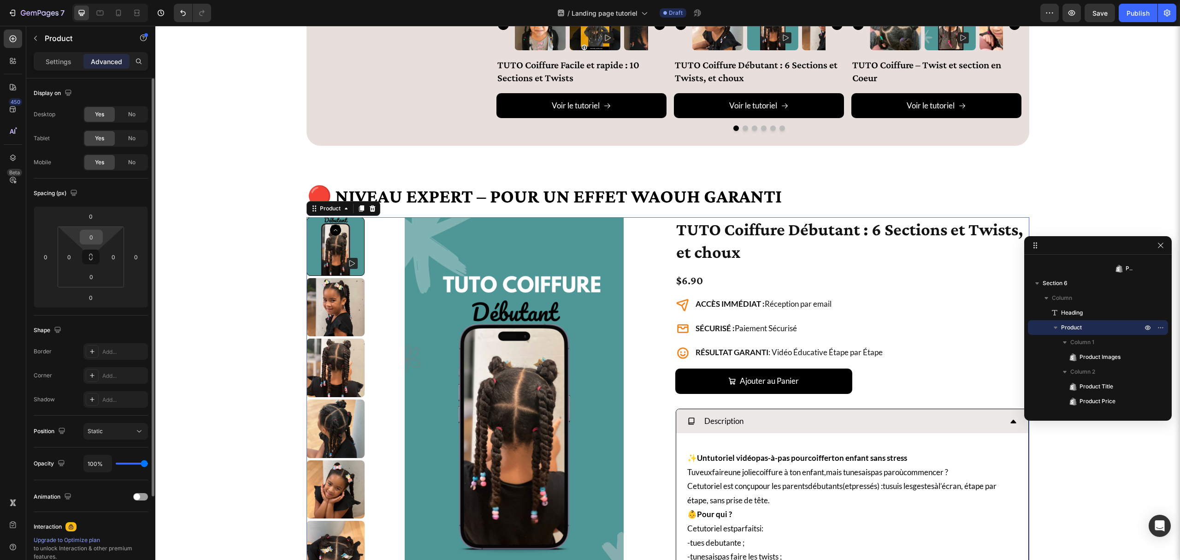
click at [91, 237] on input "0" at bounding box center [91, 237] width 18 height 14
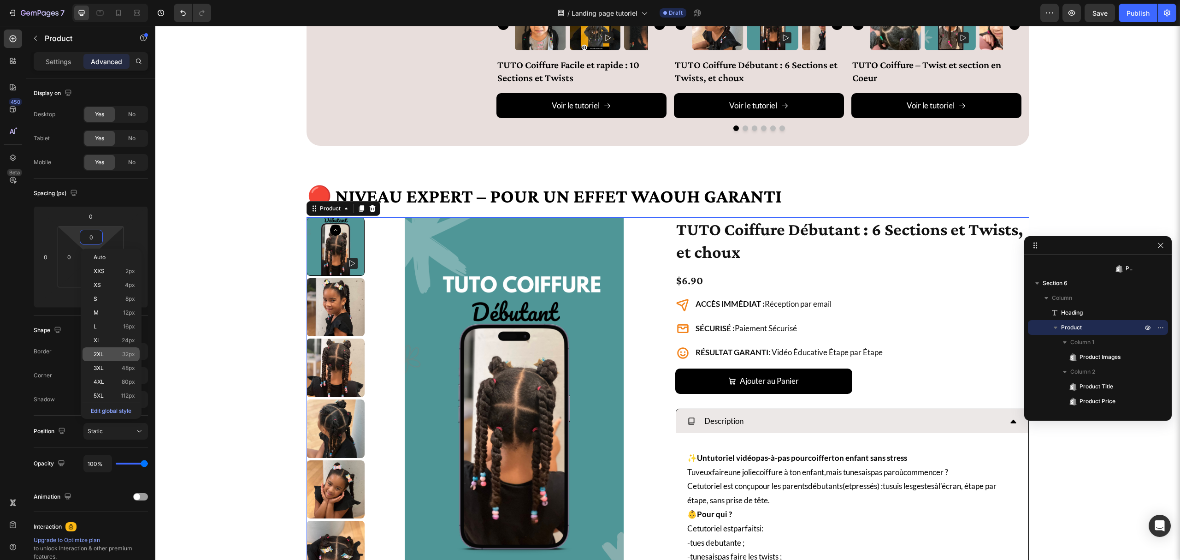
click at [120, 352] on p "2XL 32px" at bounding box center [114, 354] width 41 height 6
type input "32"
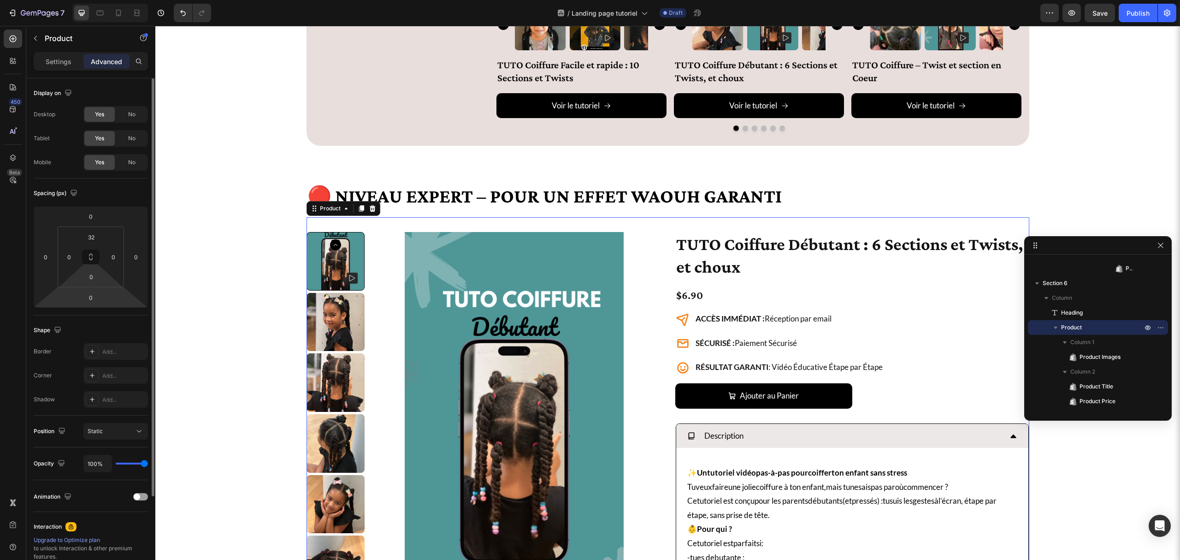
click at [97, 0] on html "7 Version history / Landing page tutoriel Draft Preview Save Publish 450 Beta S…" at bounding box center [590, 0] width 1180 height 0
click at [96, 279] on input "0" at bounding box center [91, 277] width 18 height 14
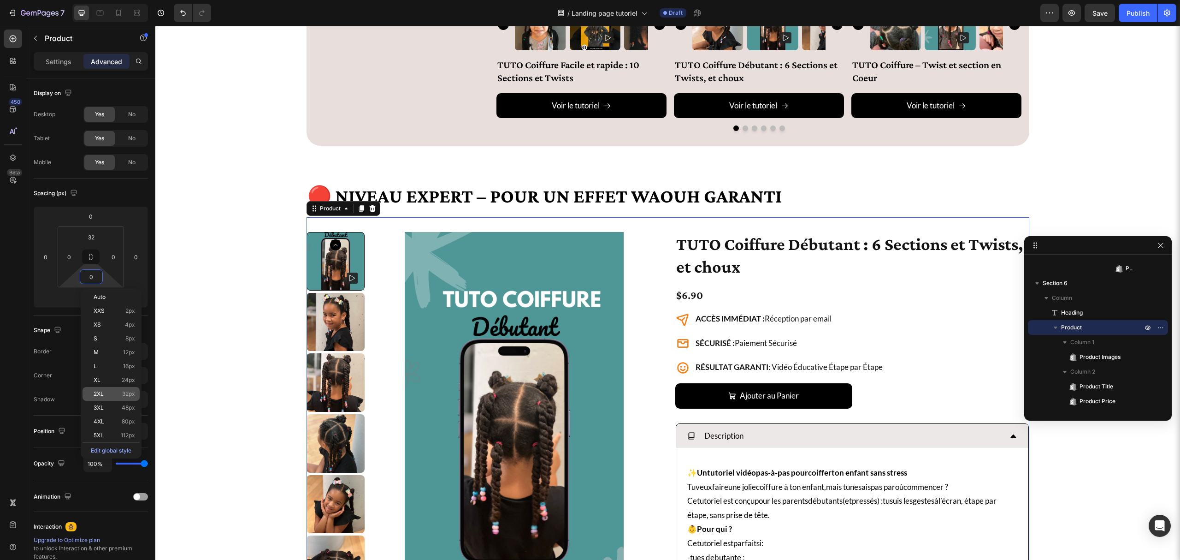
click at [113, 391] on p "2XL 32px" at bounding box center [114, 394] width 41 height 6
type input "32"
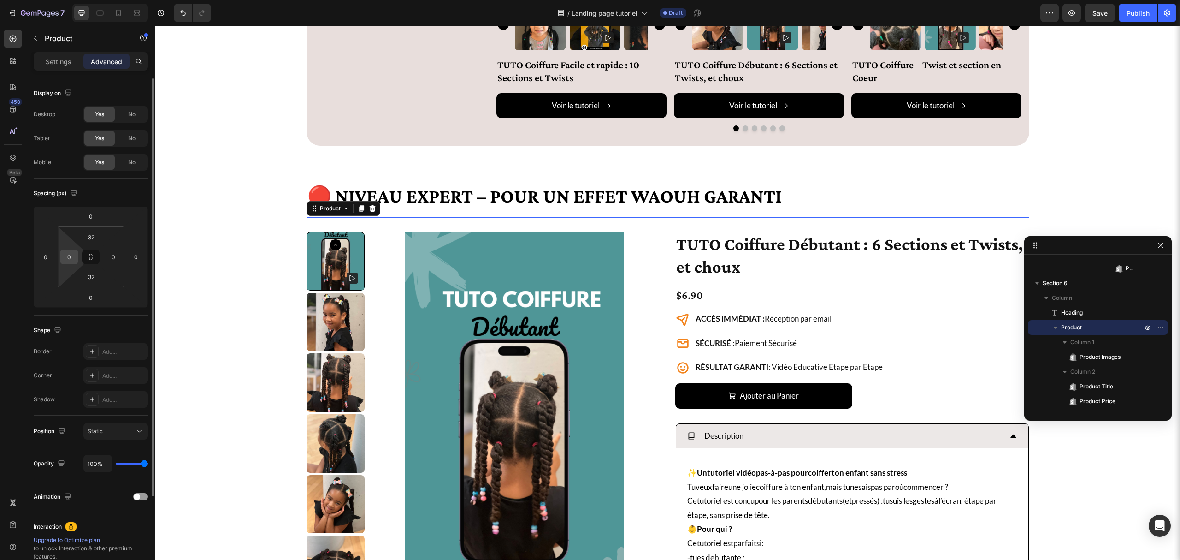
click at [66, 259] on input "0" at bounding box center [69, 257] width 14 height 14
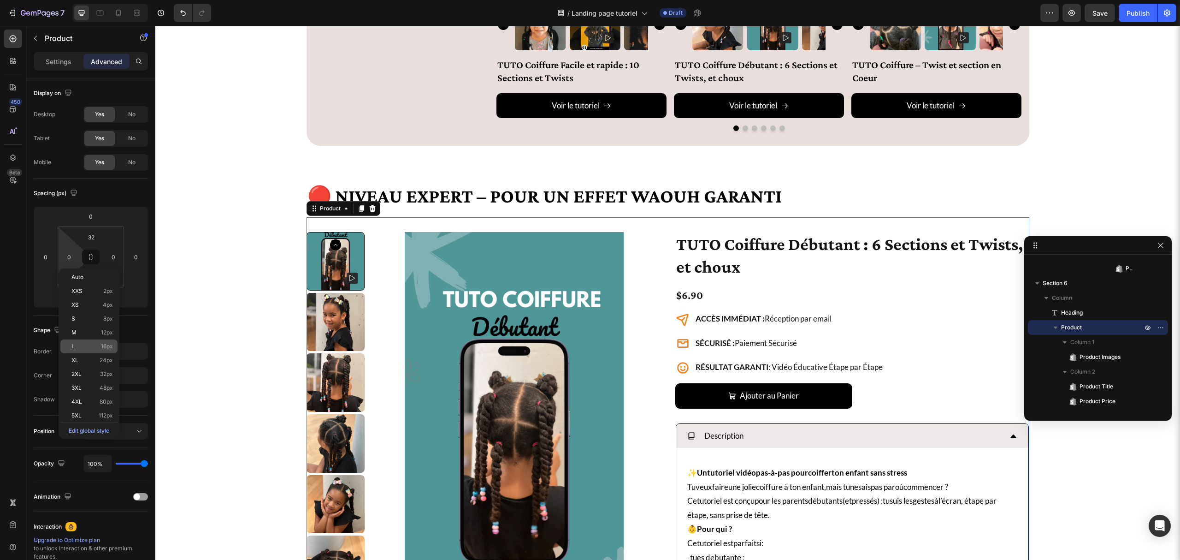
click at [97, 340] on div "L 16px" at bounding box center [88, 346] width 57 height 14
type input "16"
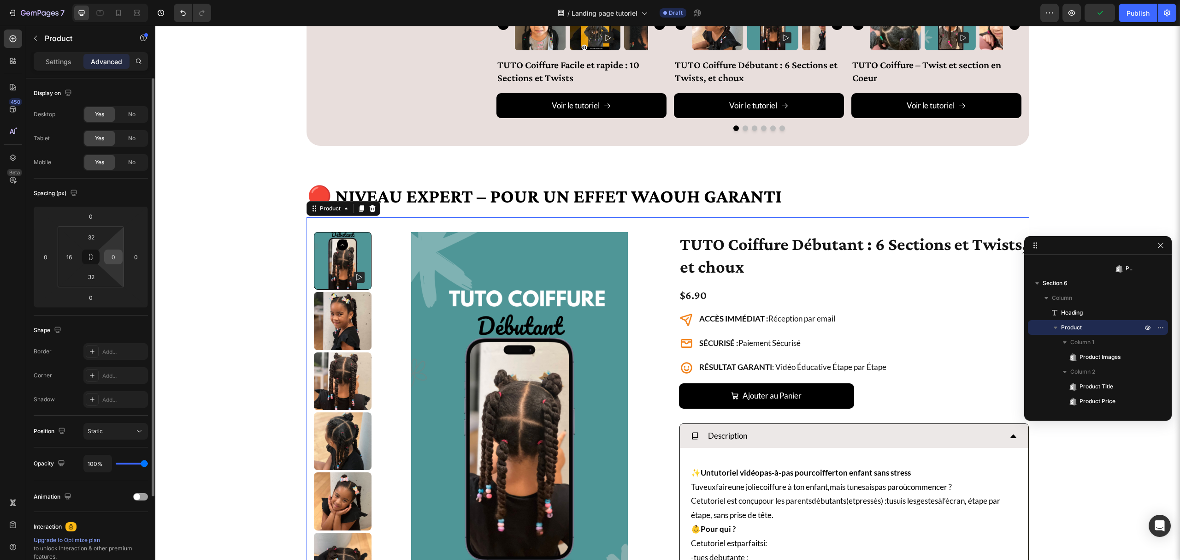
click at [113, 264] on div "0" at bounding box center [113, 256] width 18 height 15
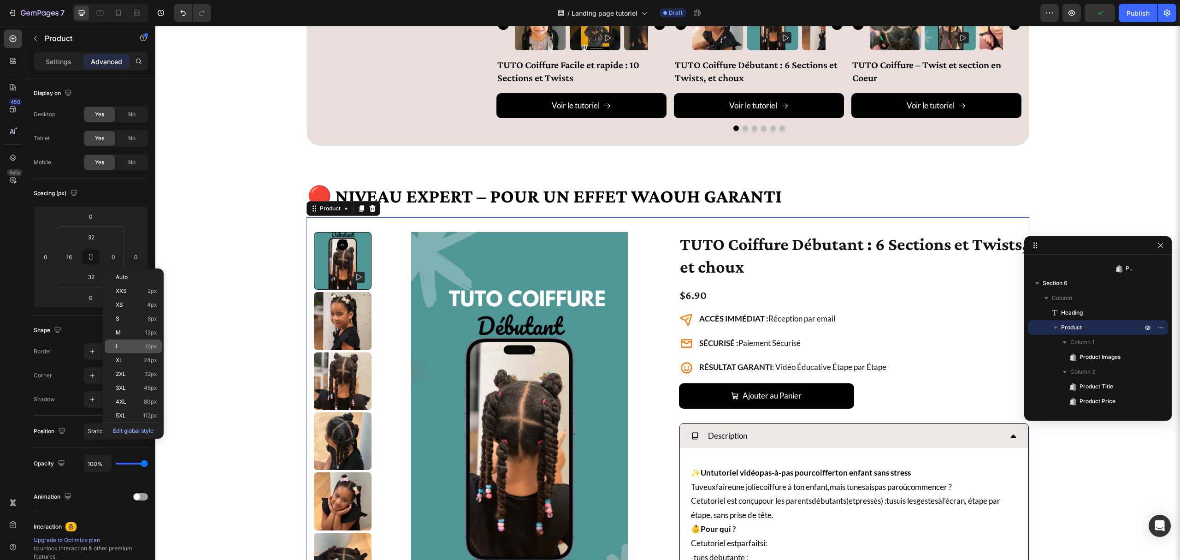
drag, startPoint x: 139, startPoint y: 350, endPoint x: 80, endPoint y: 259, distance: 107.9
click at [139, 350] on div "L 16px" at bounding box center [133, 346] width 57 height 14
type input "16"
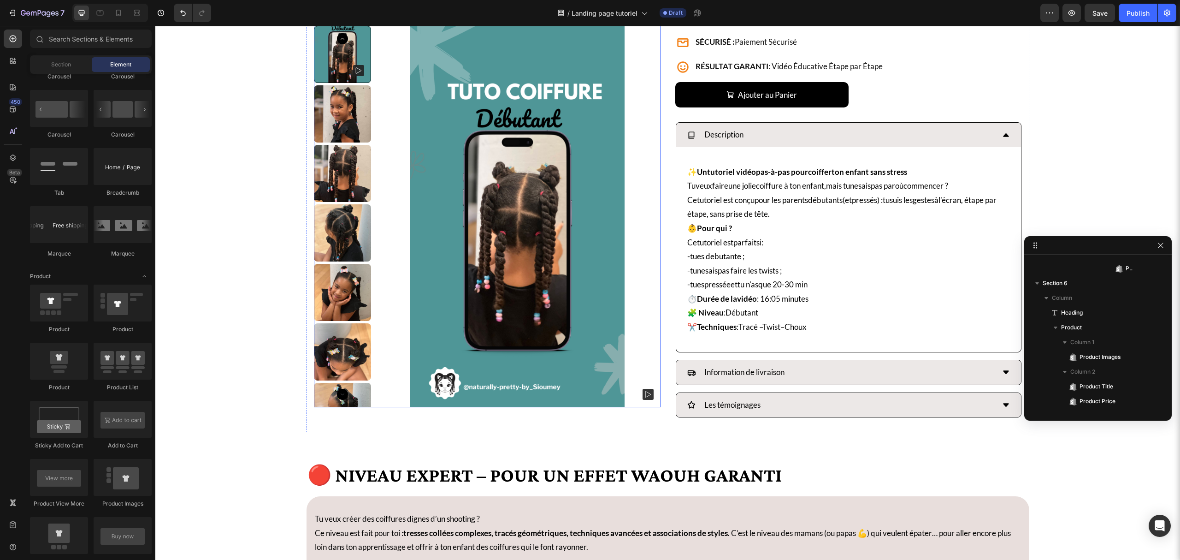
scroll to position [2293, 0]
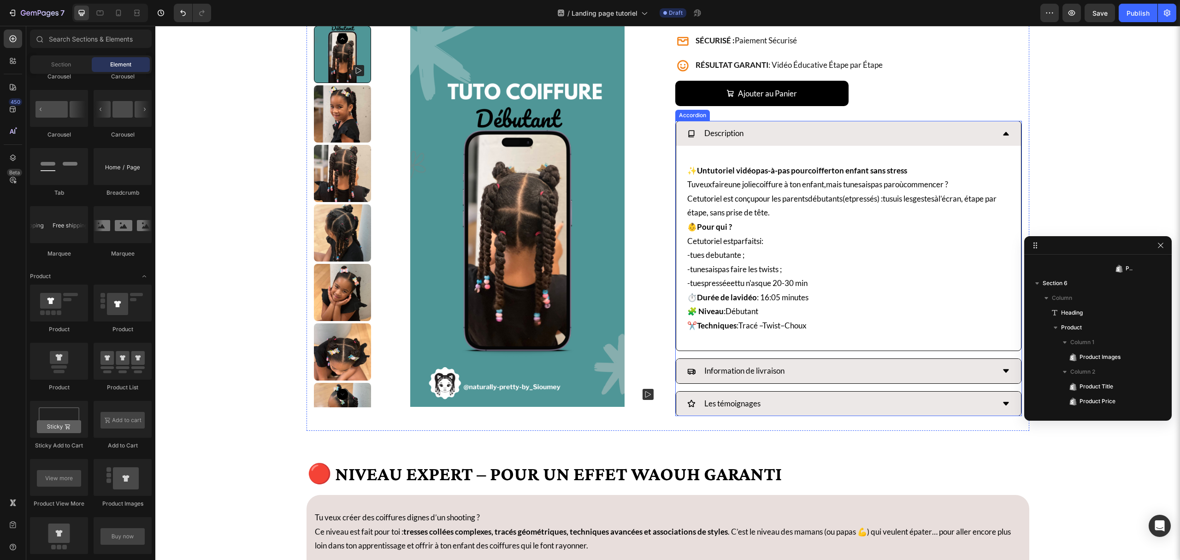
click at [810, 374] on div "Information de livraison" at bounding box center [842, 370] width 308 height 17
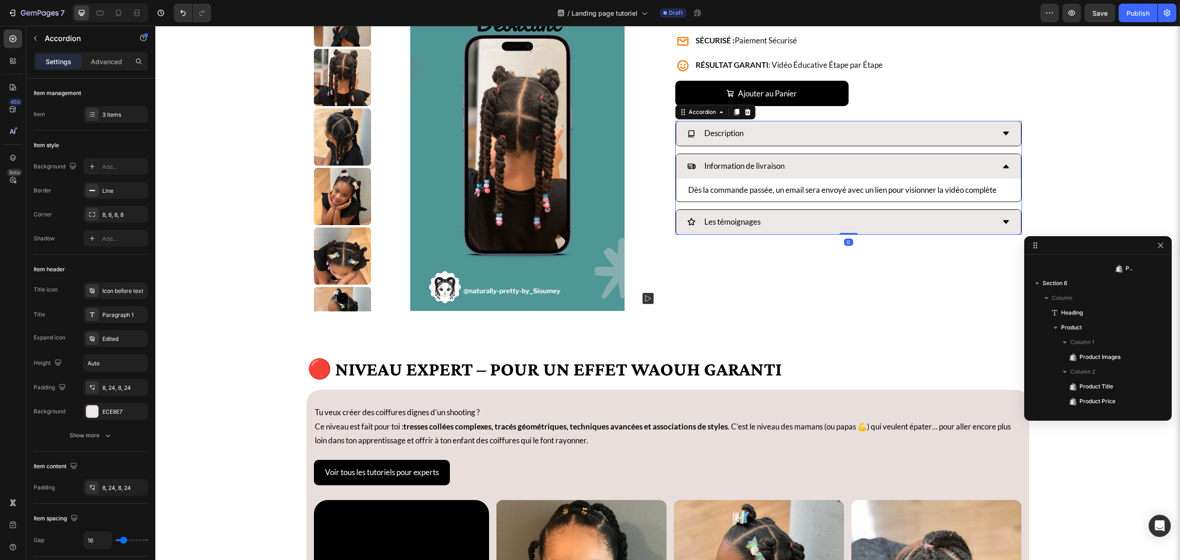
scroll to position [1325, 0]
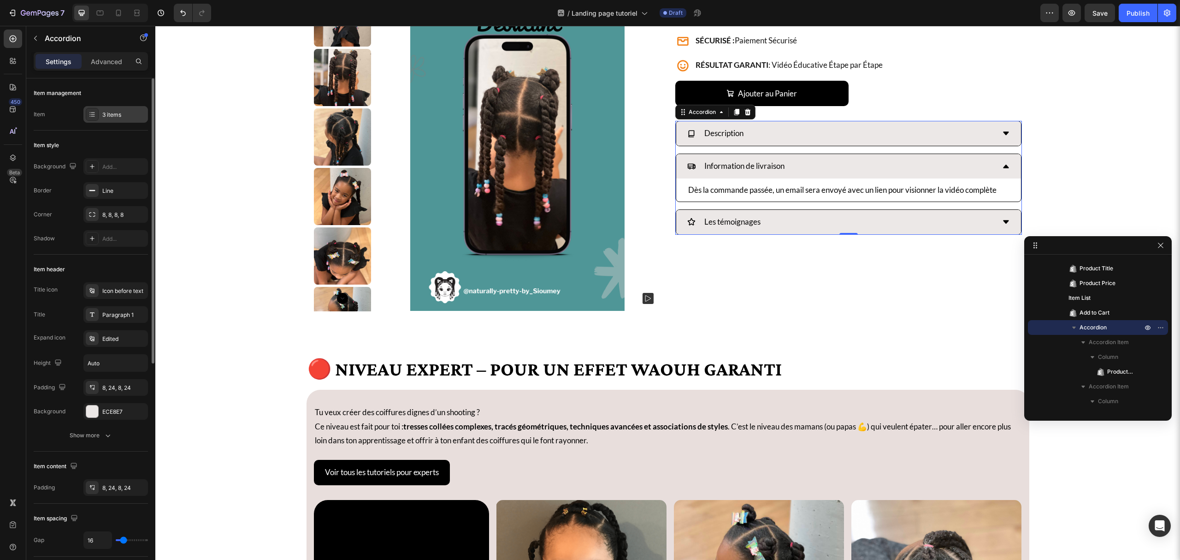
click at [110, 115] on div "3 items" at bounding box center [123, 115] width 43 height 8
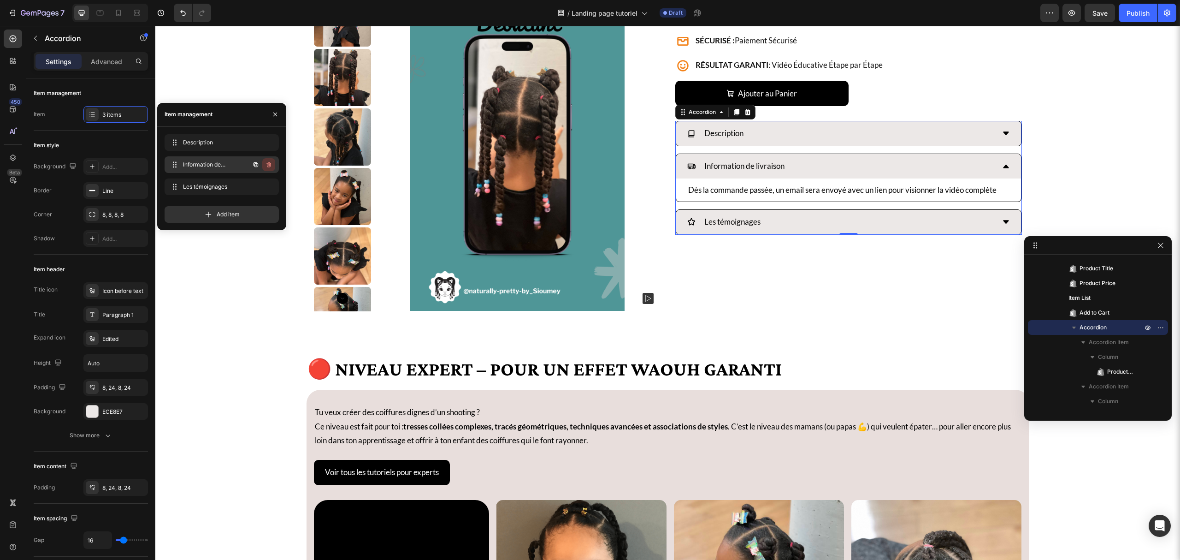
click at [268, 166] on icon "button" at bounding box center [268, 164] width 7 height 7
click at [268, 166] on div "Delete" at bounding box center [262, 164] width 17 height 8
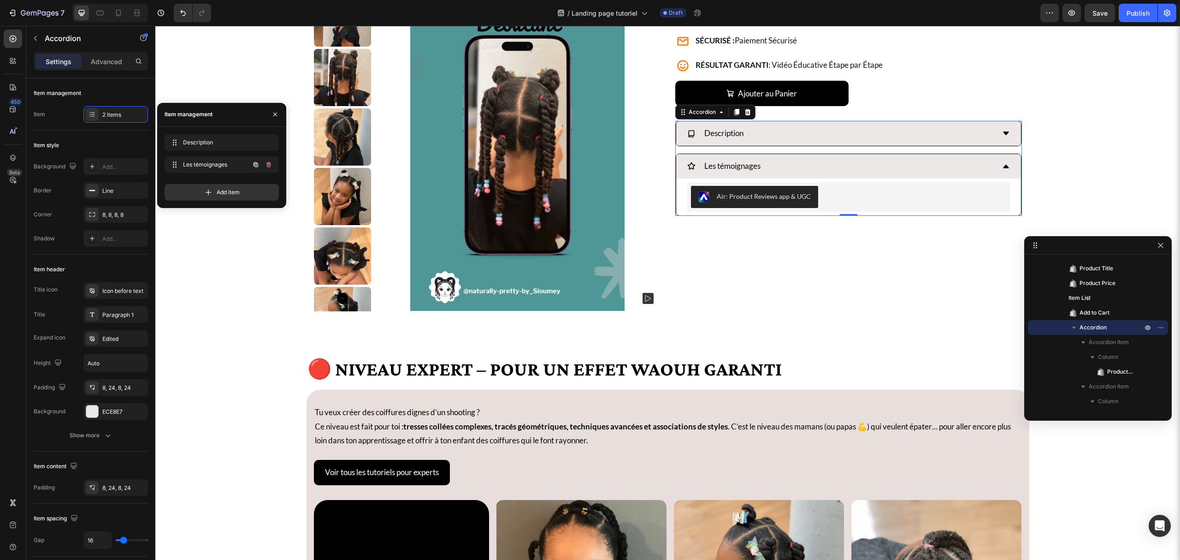
click at [268, 166] on icon "button" at bounding box center [268, 164] width 7 height 7
click at [268, 166] on div "Delete" at bounding box center [262, 164] width 17 height 8
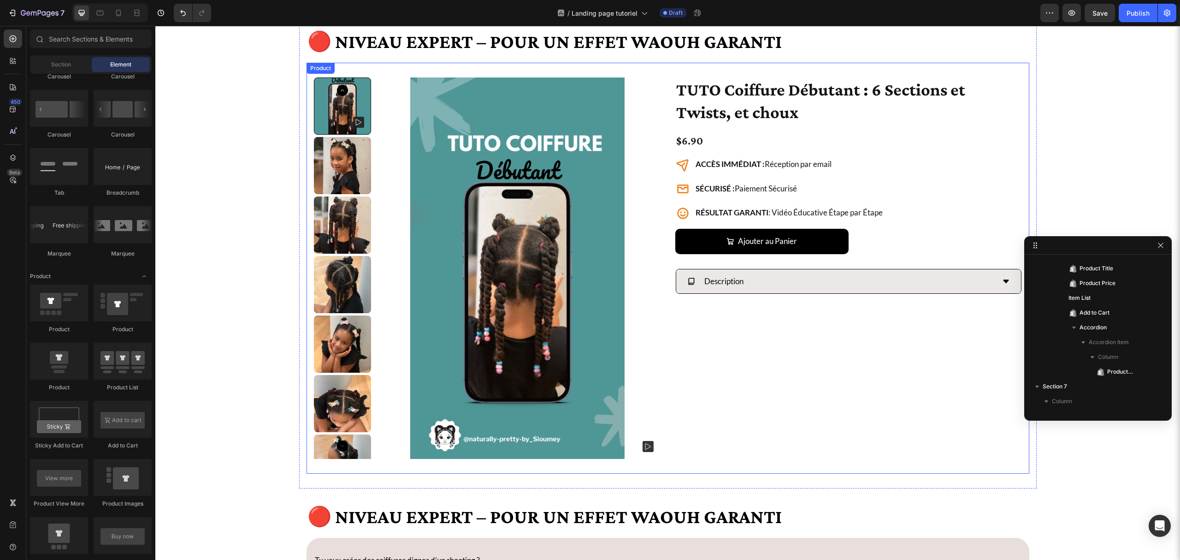
scroll to position [2109, 0]
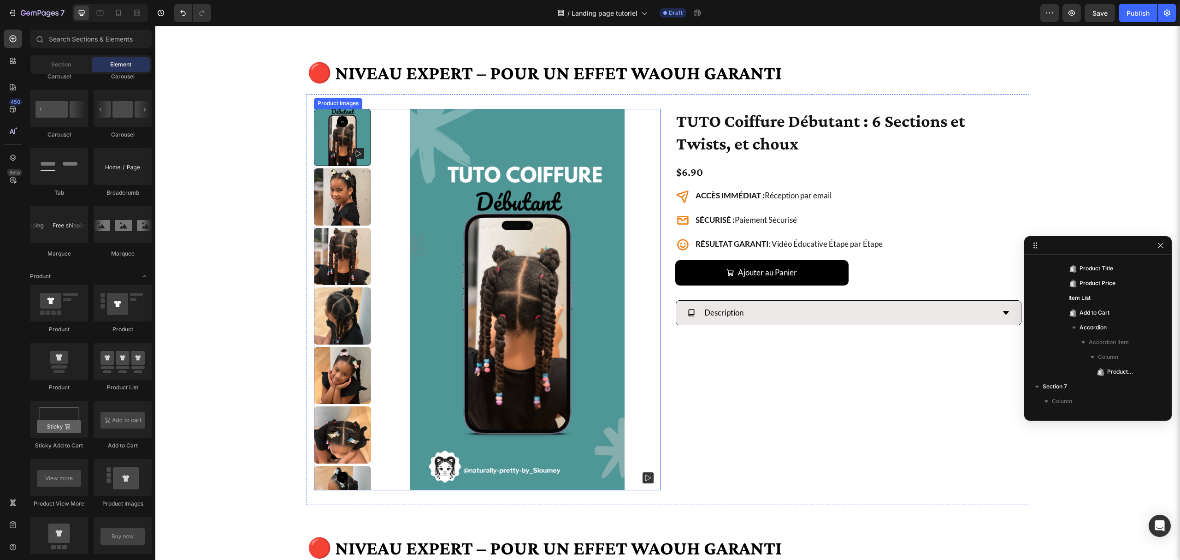
click at [638, 148] on img at bounding box center [518, 299] width 286 height 381
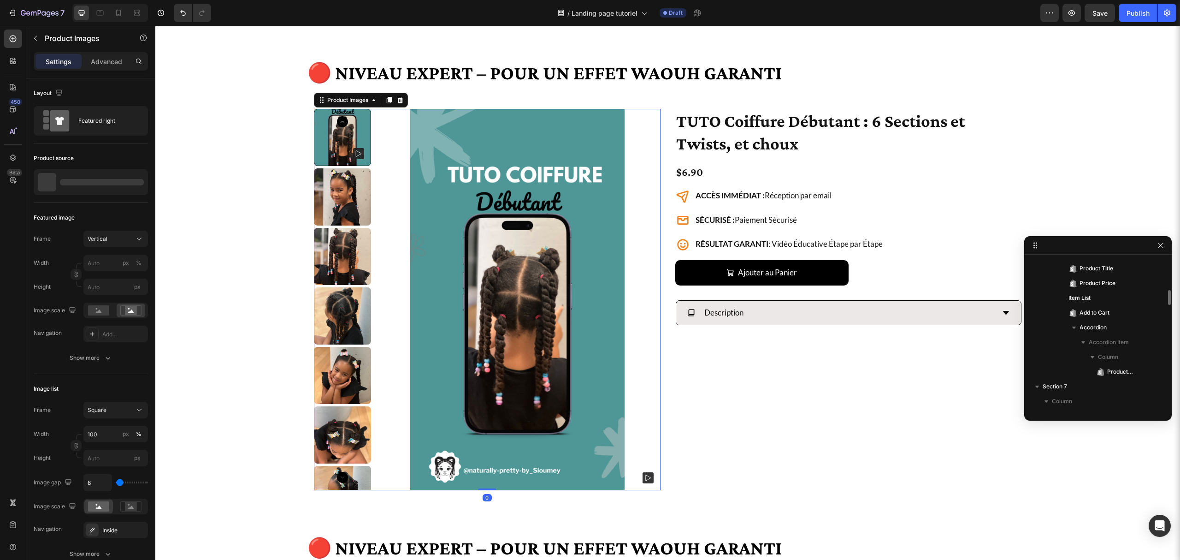
scroll to position [1237, 0]
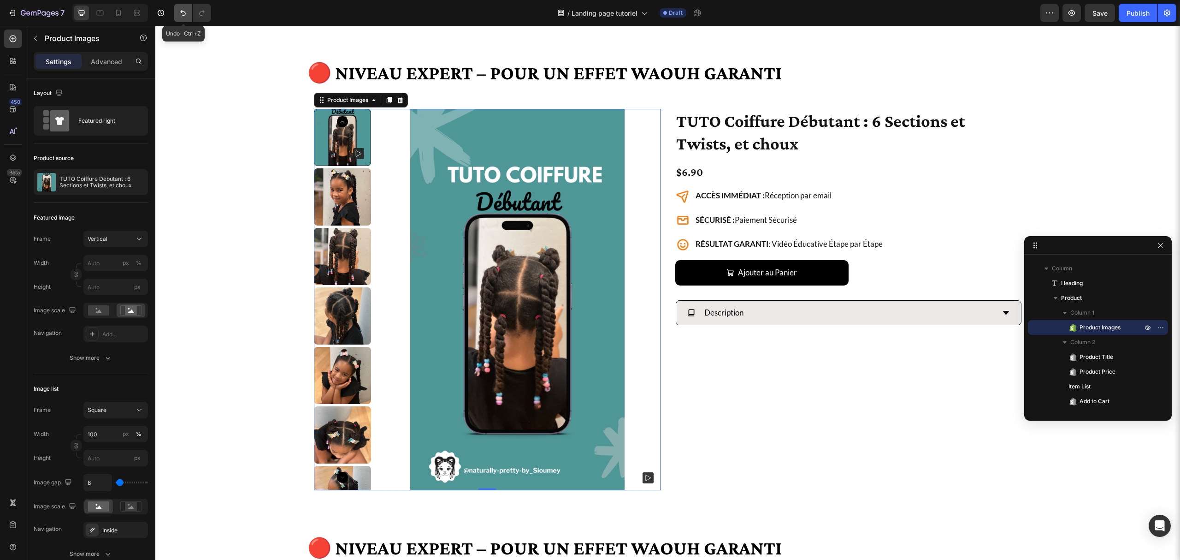
click at [180, 8] on icon "Undo/Redo" at bounding box center [182, 12] width 9 height 9
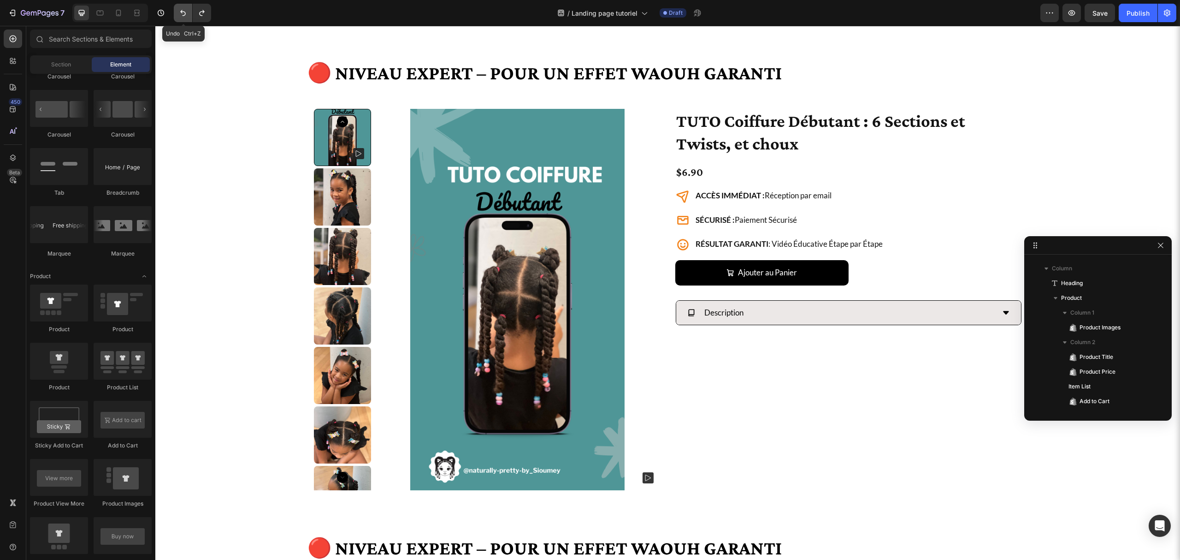
click at [178, 12] on button "Undo/Redo" at bounding box center [183, 13] width 18 height 18
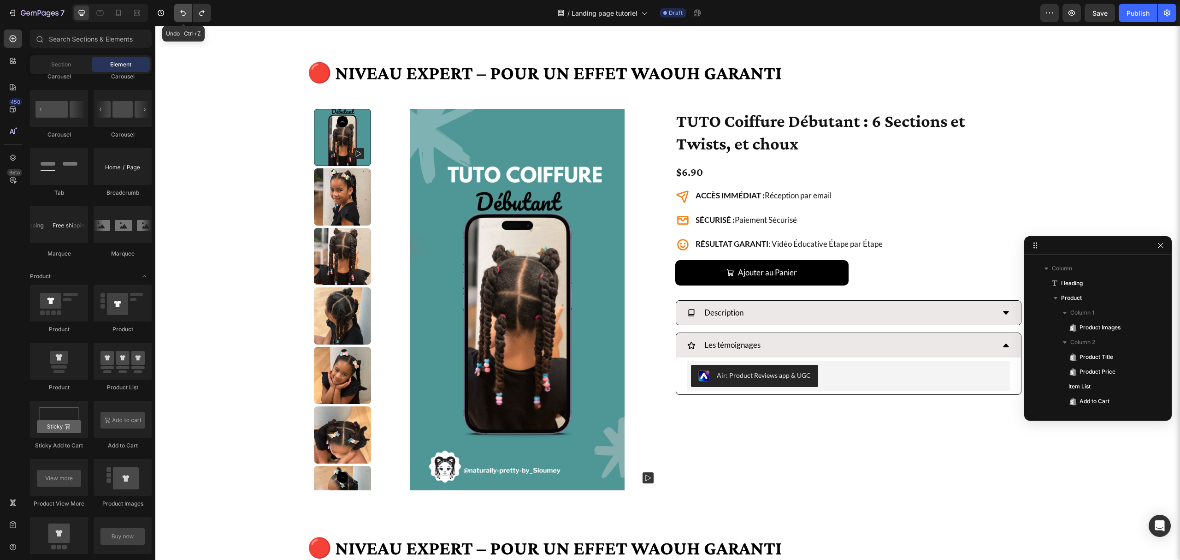
click at [178, 12] on button "Undo/Redo" at bounding box center [183, 13] width 18 height 18
drag, startPoint x: 184, startPoint y: 16, endPoint x: 43, endPoint y: 69, distance: 151.2
click at [184, 16] on icon "Undo/Redo" at bounding box center [182, 12] width 9 height 9
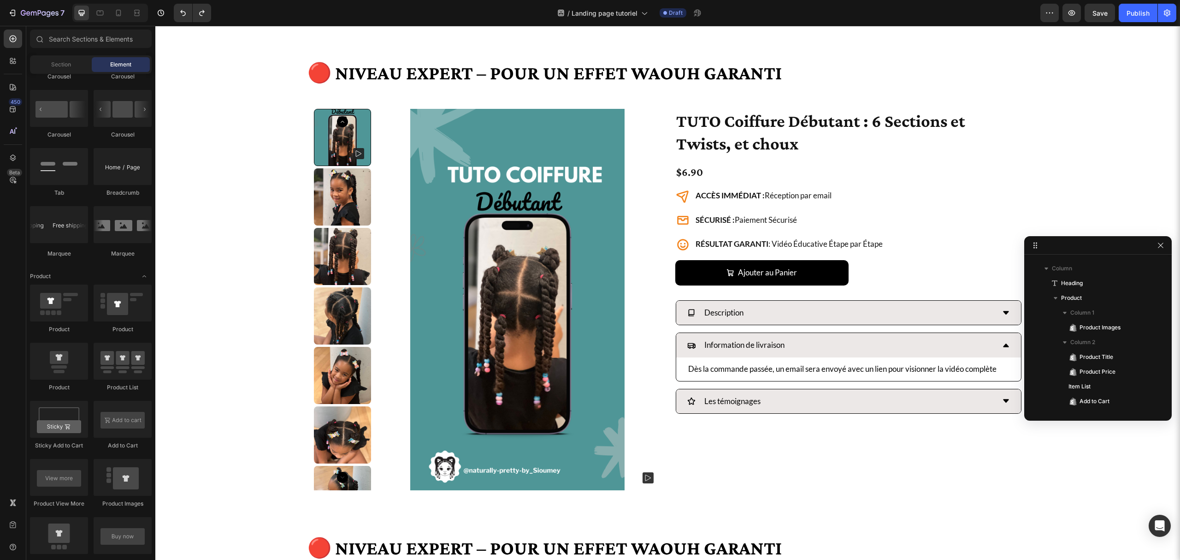
click at [640, 128] on img at bounding box center [518, 299] width 286 height 381
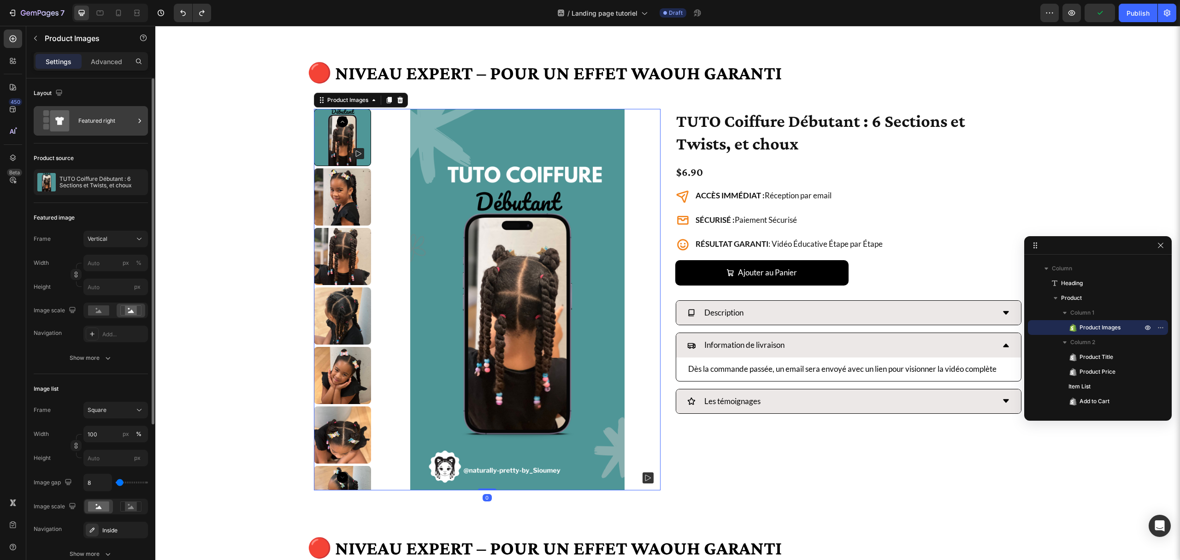
click at [124, 127] on div "Featured right" at bounding box center [106, 120] width 56 height 21
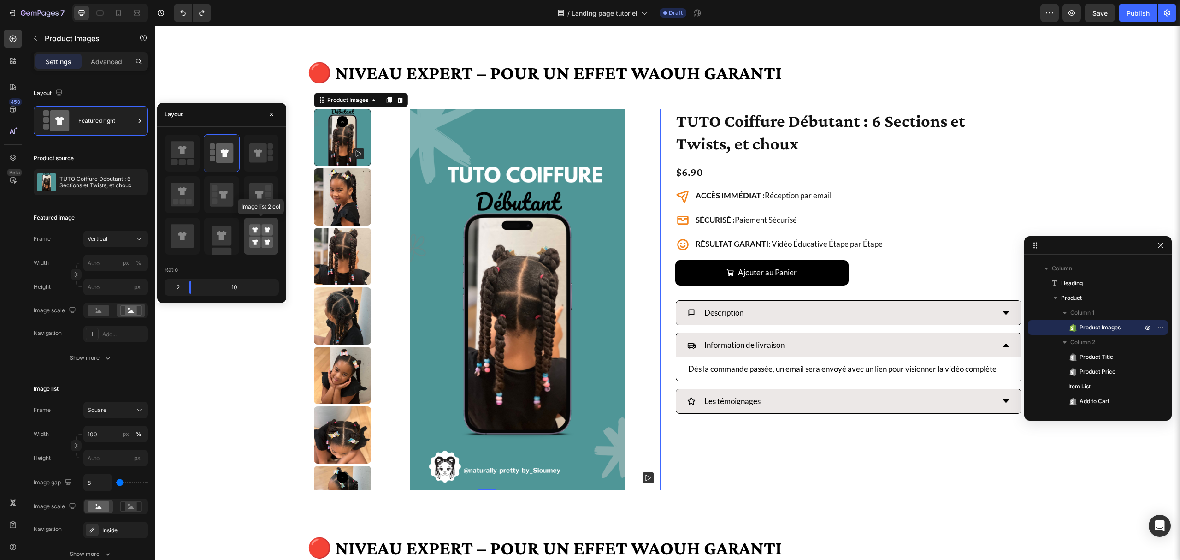
click at [248, 226] on div at bounding box center [261, 236] width 35 height 37
type input "50"
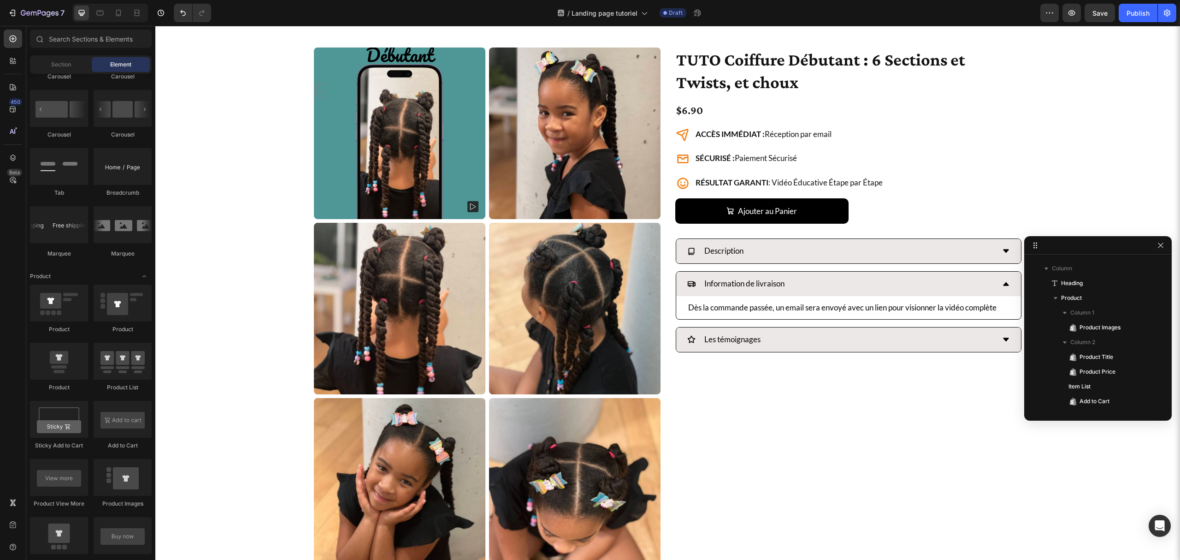
scroll to position [2170, 0]
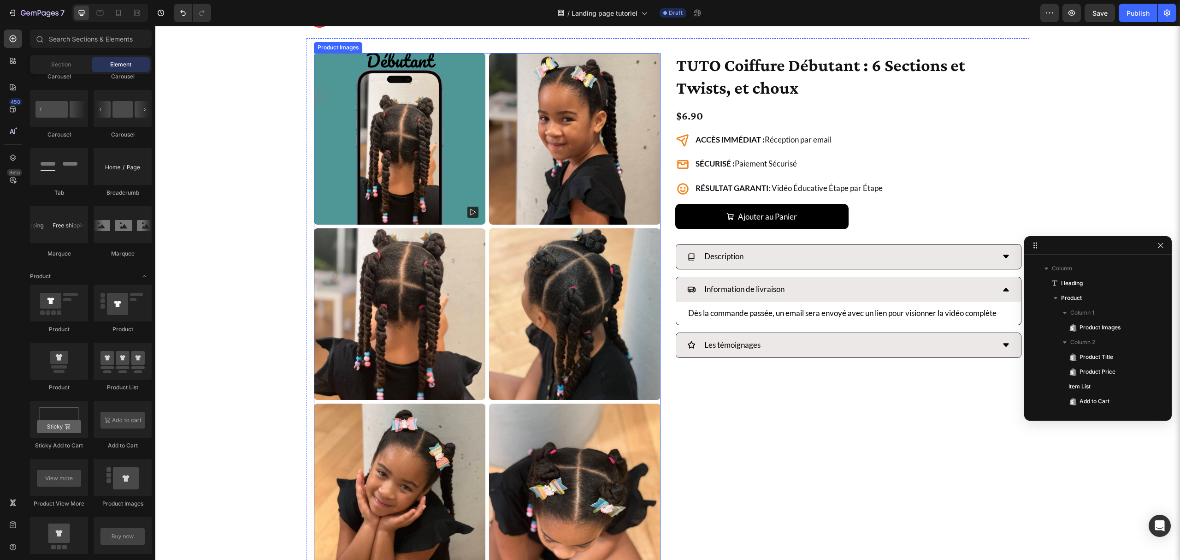
click at [482, 227] on div at bounding box center [487, 401] width 347 height 697
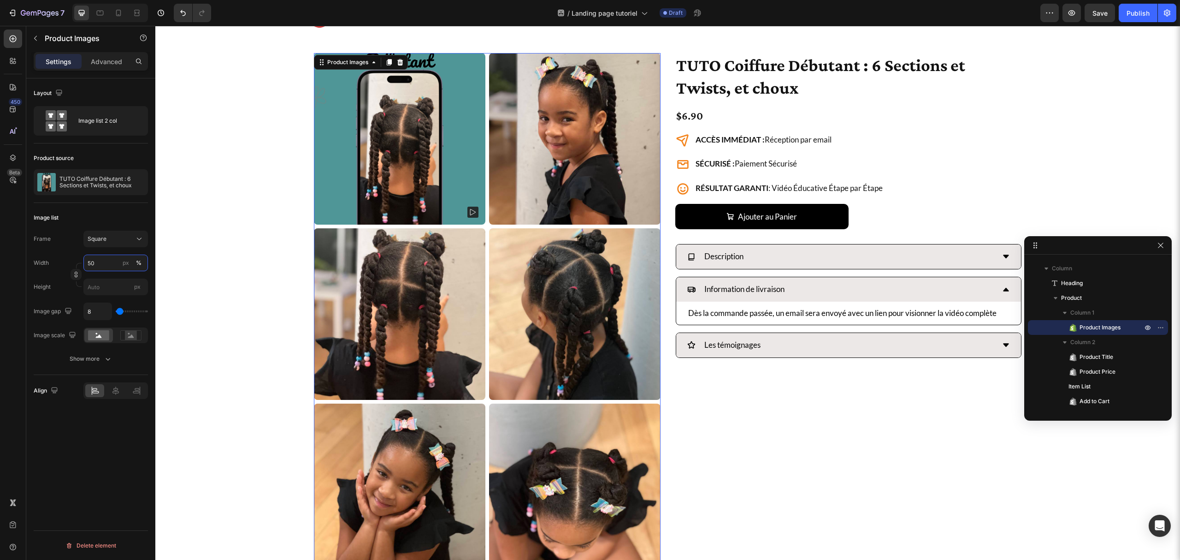
click at [98, 259] on input "50" at bounding box center [115, 263] width 65 height 17
click at [102, 285] on p "Full 100%" at bounding box center [113, 285] width 53 height 8
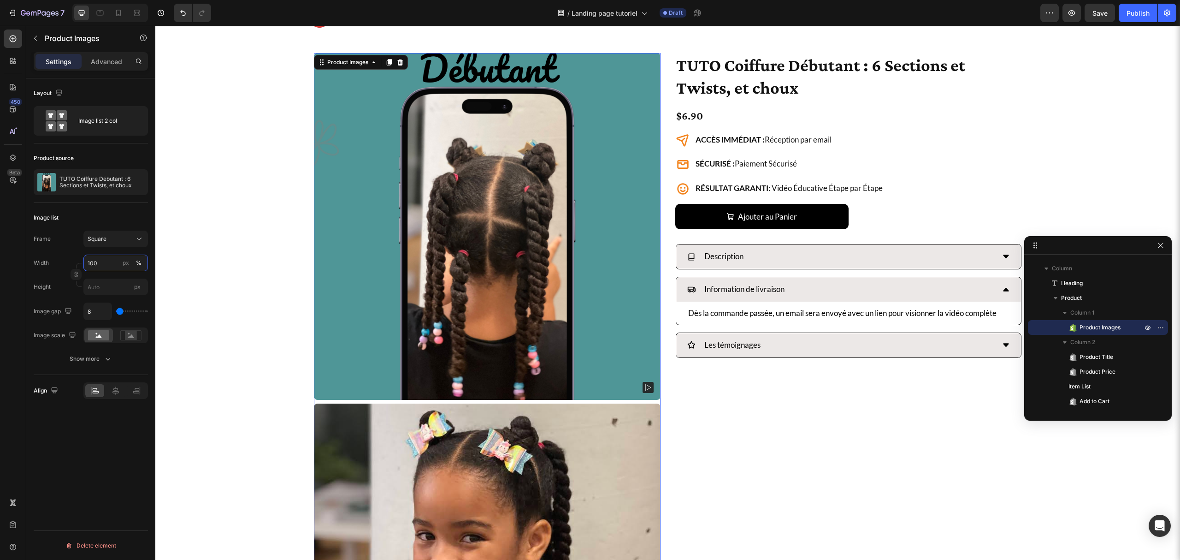
click at [101, 257] on input "100" at bounding box center [115, 263] width 65 height 17
click at [106, 331] on p "Large 50%" at bounding box center [113, 335] width 53 height 8
type input "50"
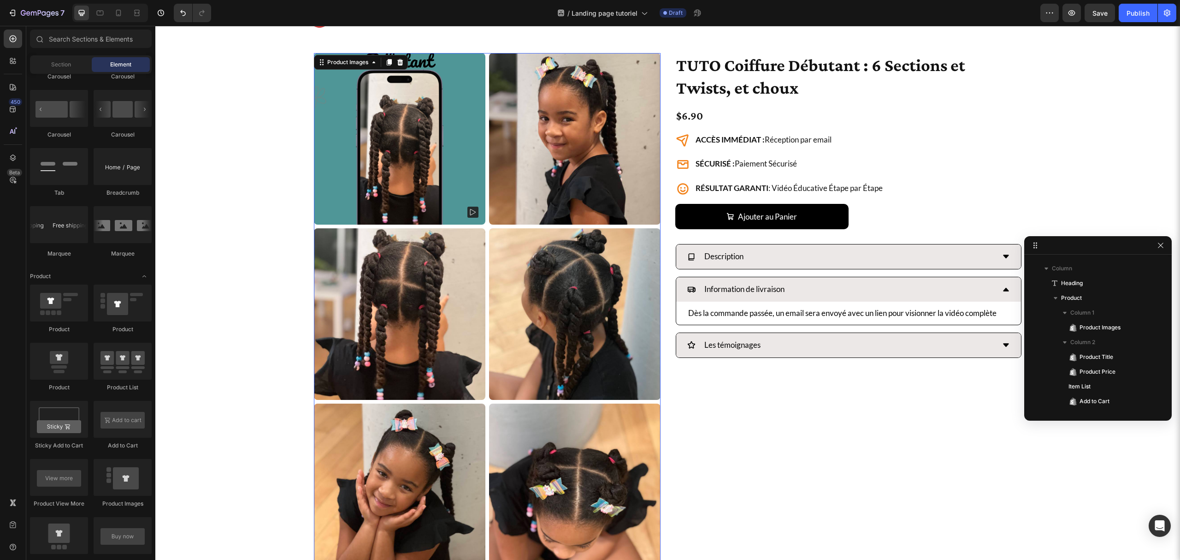
click at [725, 397] on div "TUTO Coiffure Débutant : 6 Sections et Twists, et choux Product Title $6.90 Pro…" at bounding box center [849, 401] width 347 height 697
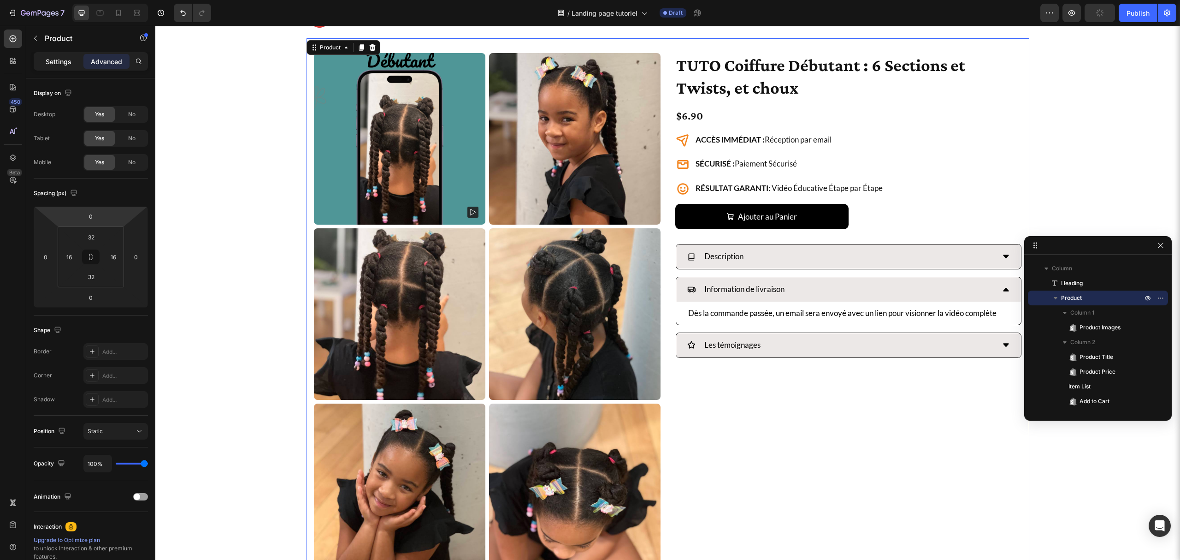
click at [48, 61] on p "Settings" at bounding box center [59, 62] width 26 height 10
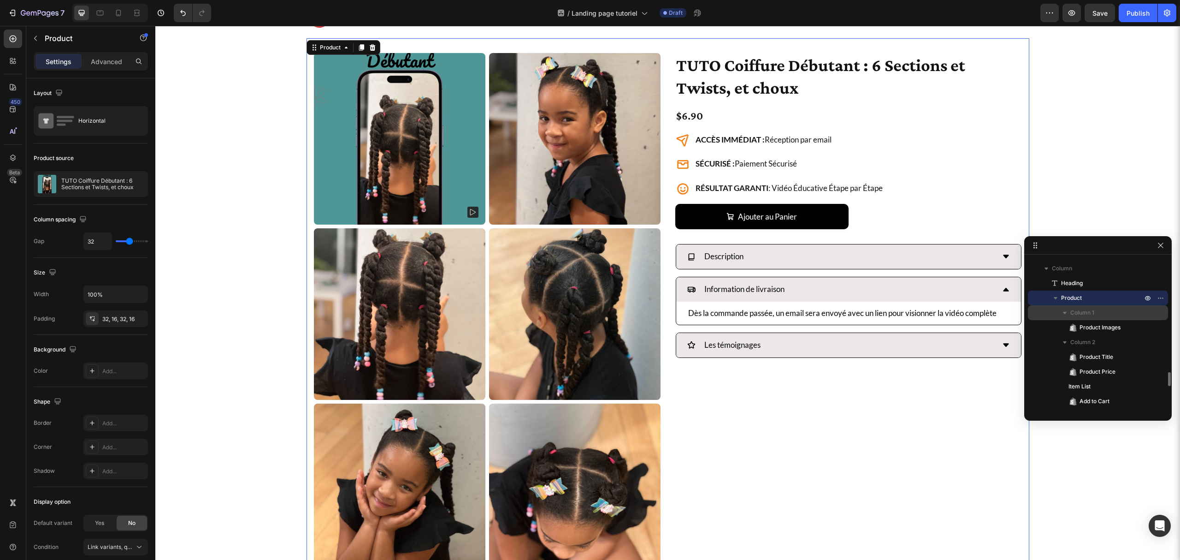
click at [1064, 309] on icon "button" at bounding box center [1065, 312] width 9 height 9
click at [1066, 327] on icon "button" at bounding box center [1065, 327] width 9 height 9
click at [1063, 355] on span "Column" at bounding box center [1062, 356] width 20 height 9
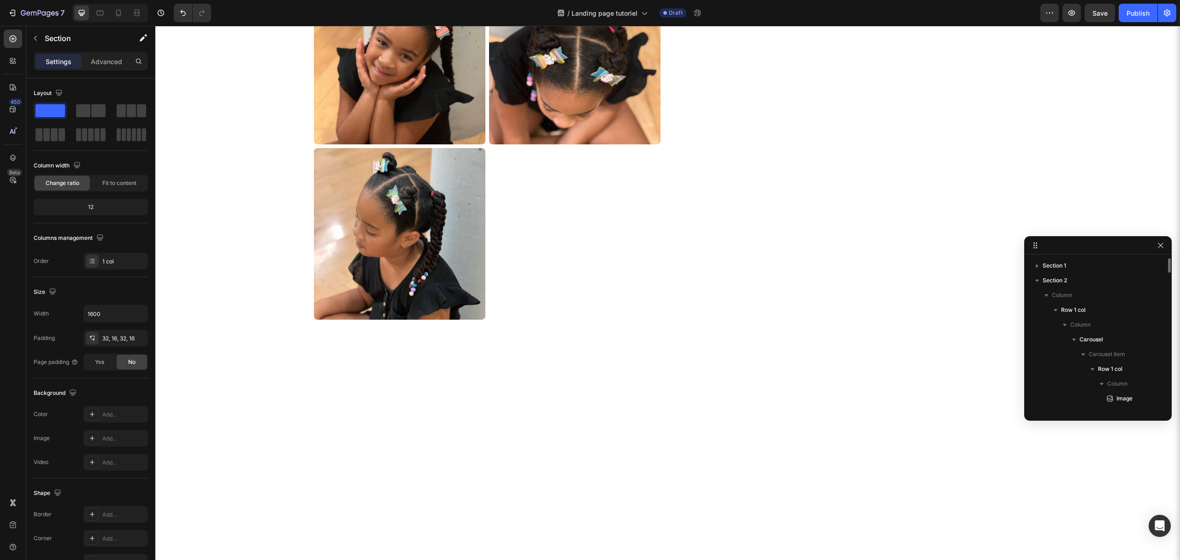
scroll to position [2293, 0]
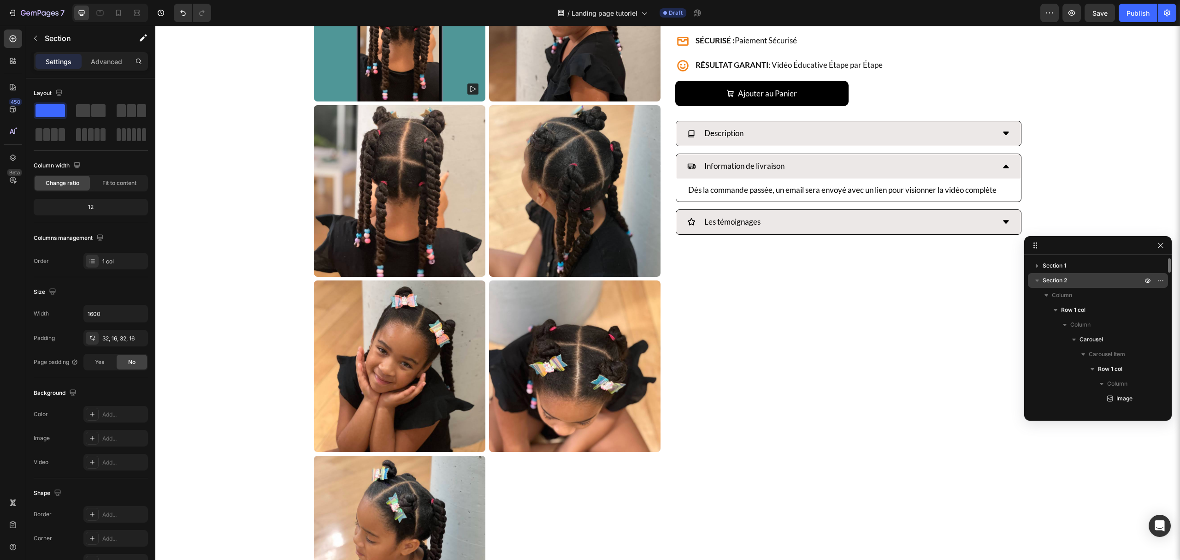
click at [1038, 284] on icon "button" at bounding box center [1037, 280] width 9 height 9
click at [1037, 292] on icon "button" at bounding box center [1037, 294] width 9 height 9
click at [1037, 308] on icon "button" at bounding box center [1037, 309] width 9 height 9
click at [1036, 319] on button "button" at bounding box center [1037, 324] width 11 height 11
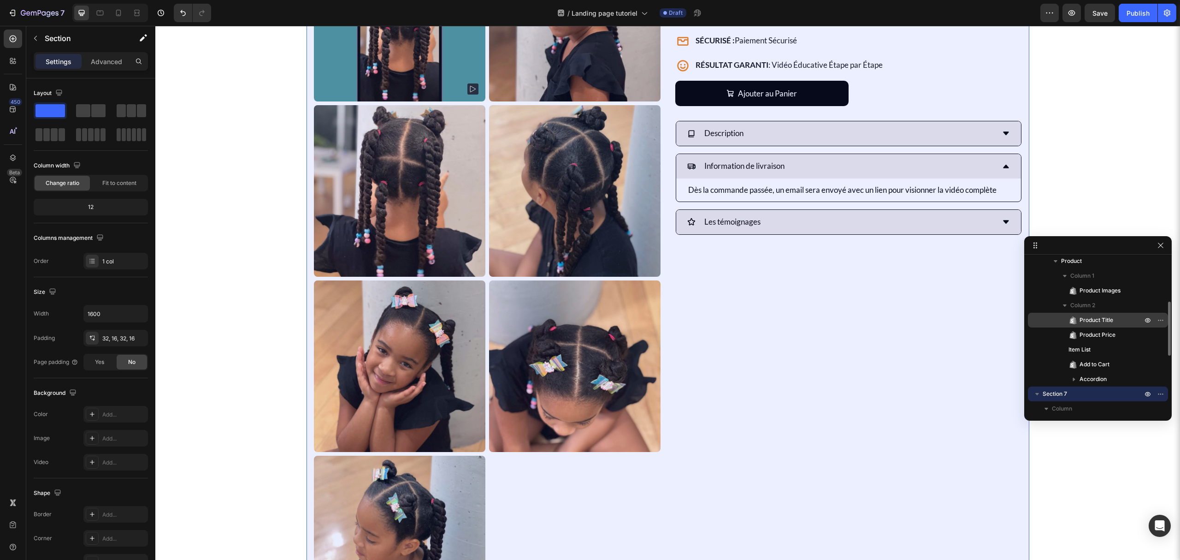
scroll to position [61, 0]
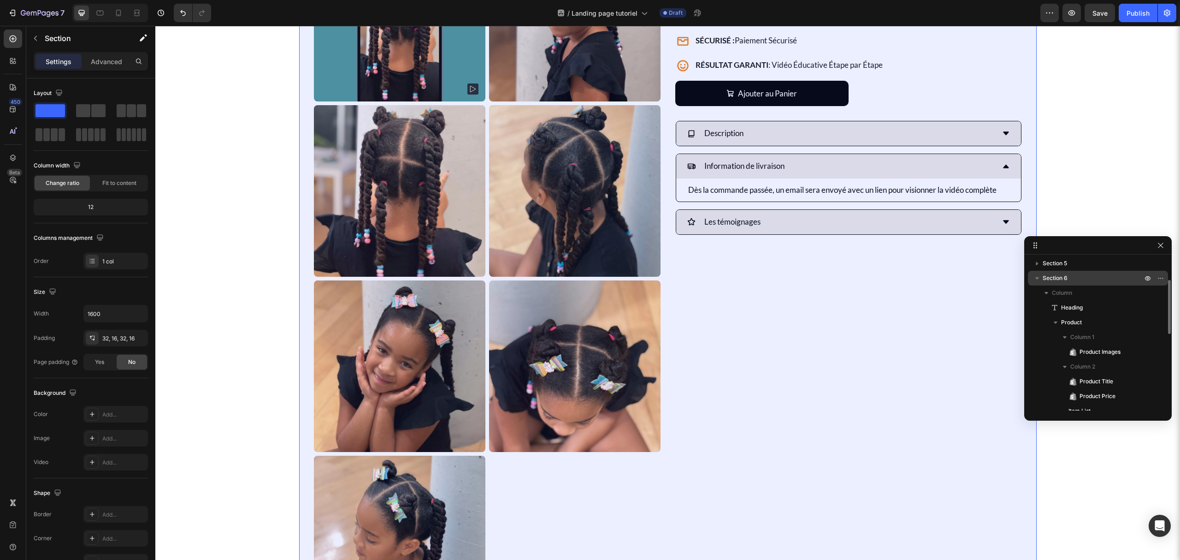
click at [1038, 279] on icon "button" at bounding box center [1037, 277] width 9 height 9
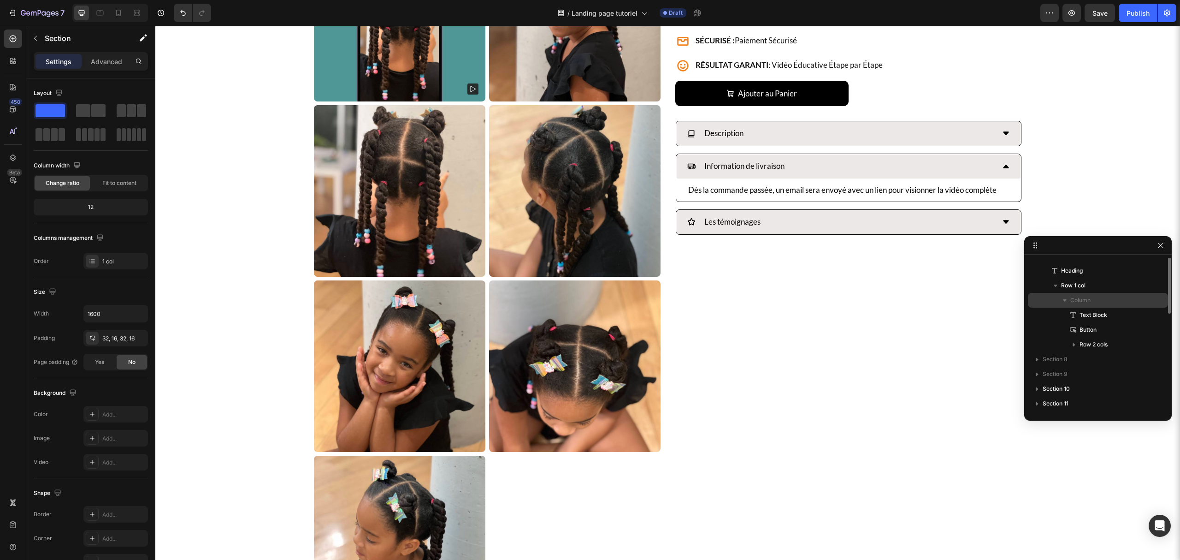
scroll to position [52, 0]
click at [1037, 301] on icon "button" at bounding box center [1037, 302] width 9 height 9
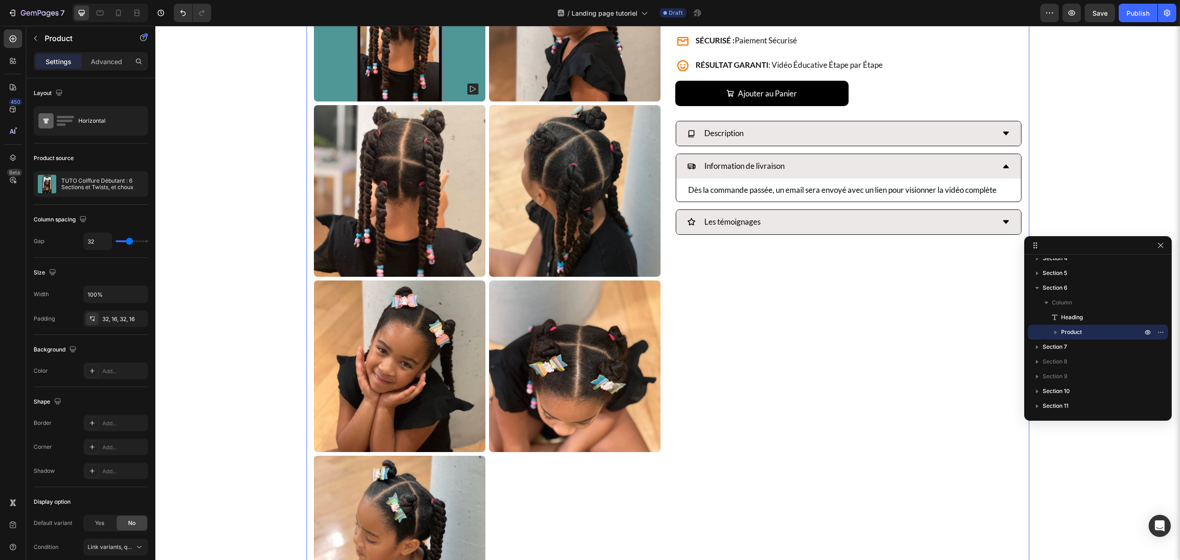
click at [736, 291] on div "TUTO Coiffure Débutant : 6 Sections et Twists, et choux Product Title $6.90 Pro…" at bounding box center [849, 278] width 347 height 697
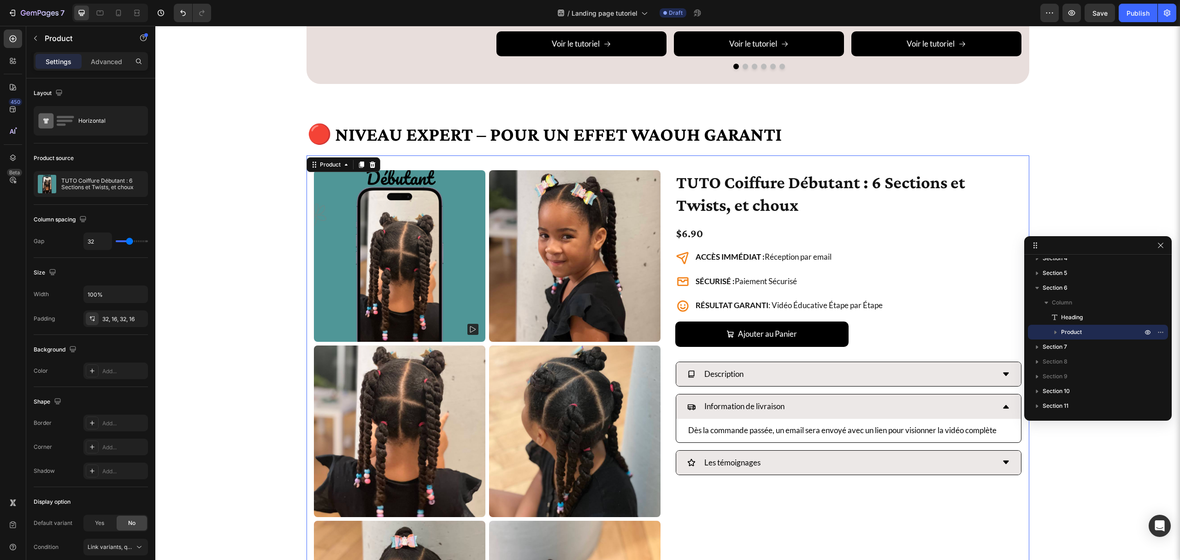
scroll to position [2109, 0]
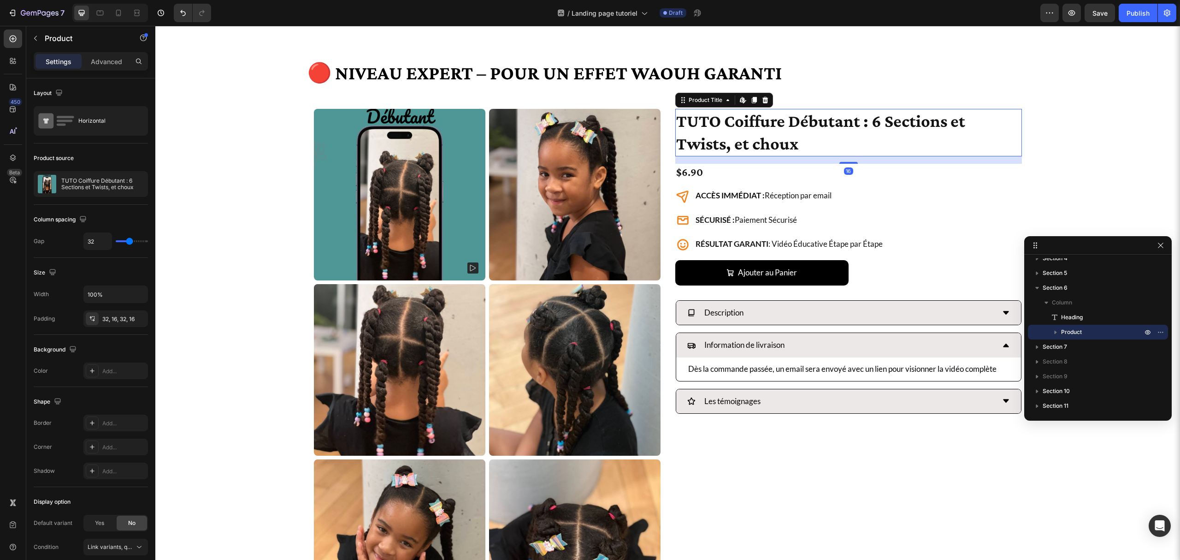
click at [790, 143] on h1 "TUTO Coiffure Débutant : 6 Sections et Twists, et choux" at bounding box center [849, 132] width 347 height 47
click at [659, 134] on div "Product Images TUTO Coiffure Débutant : 6 Sections et Twists, et choux Product …" at bounding box center [668, 457] width 723 height 727
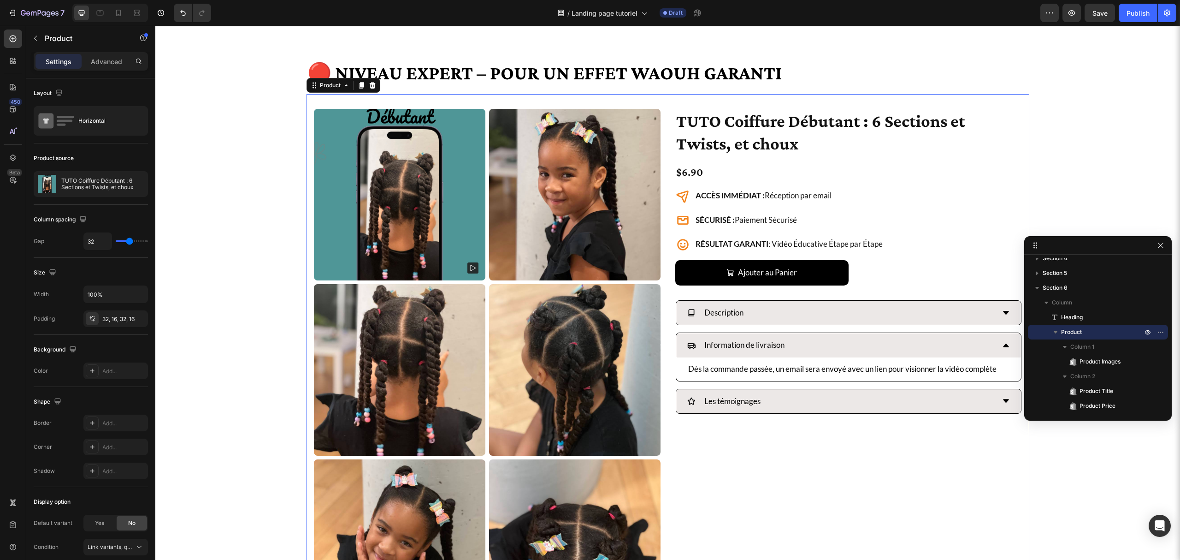
click at [660, 130] on div "Product Images TUTO Coiffure Débutant : 6 Sections et Twists, et choux Product …" at bounding box center [668, 457] width 723 height 727
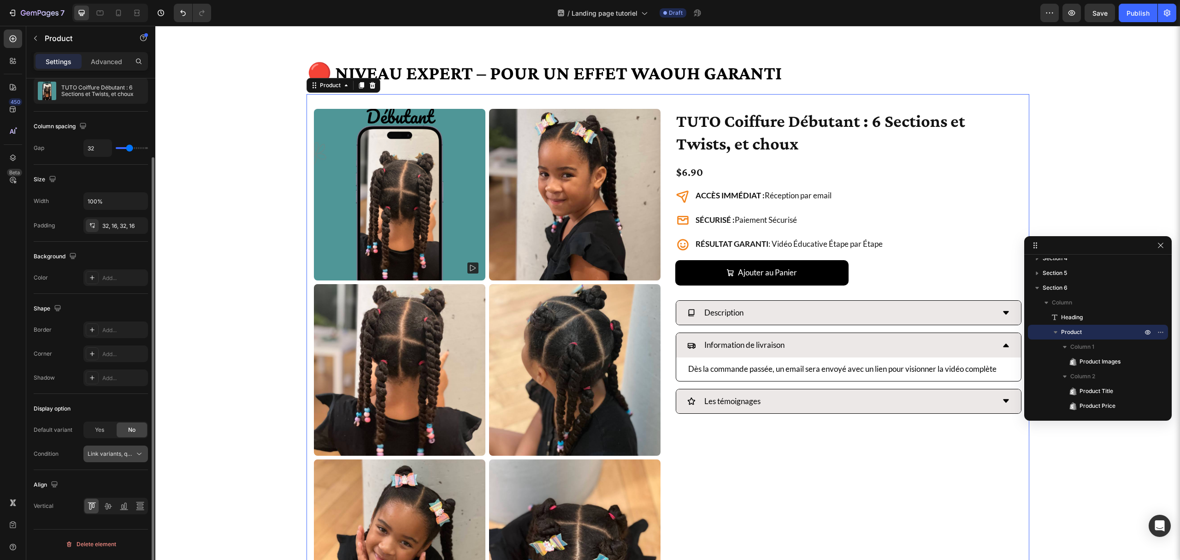
click at [89, 452] on span "Link variants, quantity <br> between same products" at bounding box center [156, 453] width 136 height 7
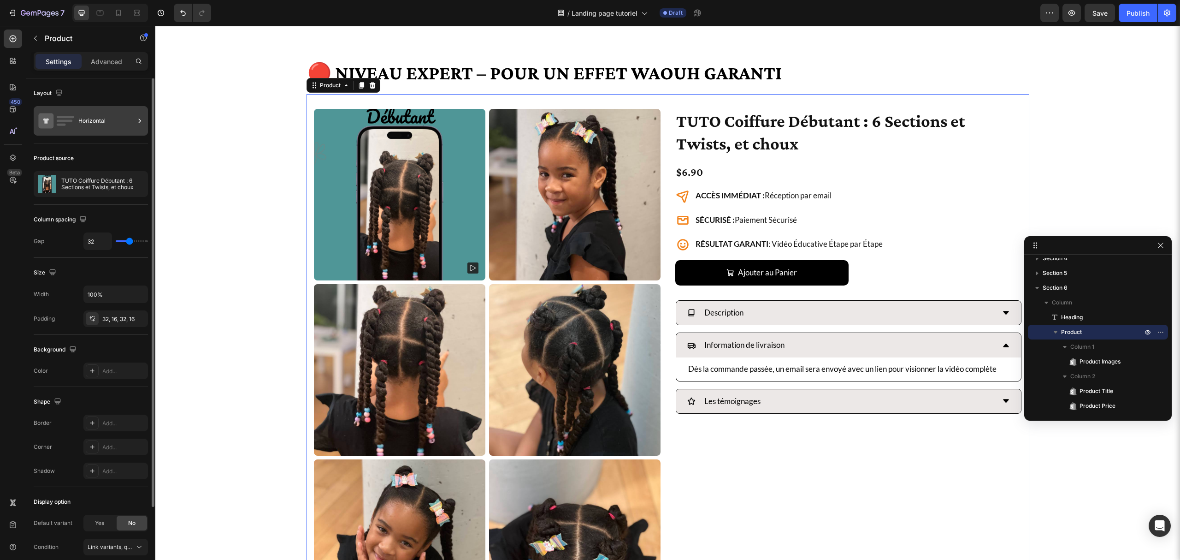
click at [59, 117] on rect at bounding box center [66, 117] width 18 height 2
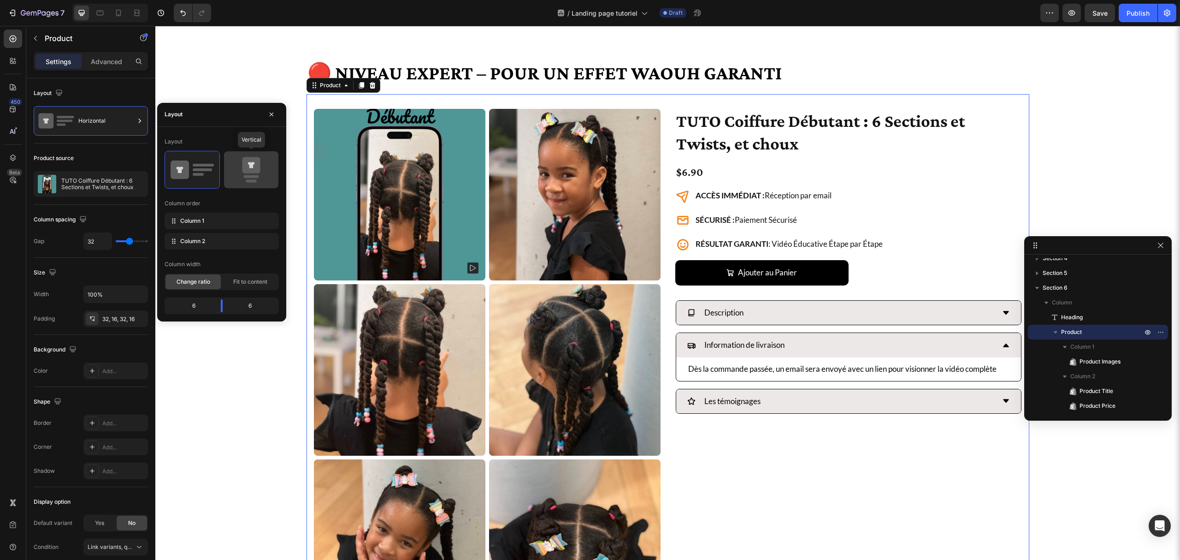
click at [247, 159] on icon at bounding box center [251, 165] width 18 height 16
type input "0"
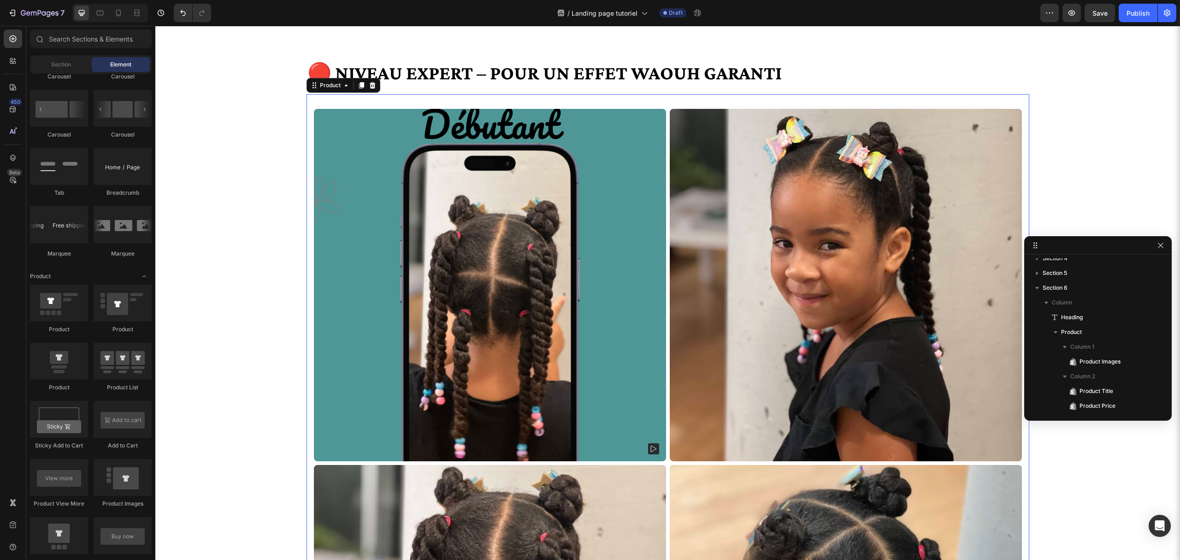
click at [240, 362] on div "🔴 Niveau Expert – Pour un effet WAOUH garanti Heading Tu veux créer des coiffur…" at bounding box center [667, 403] width 1025 height 4935
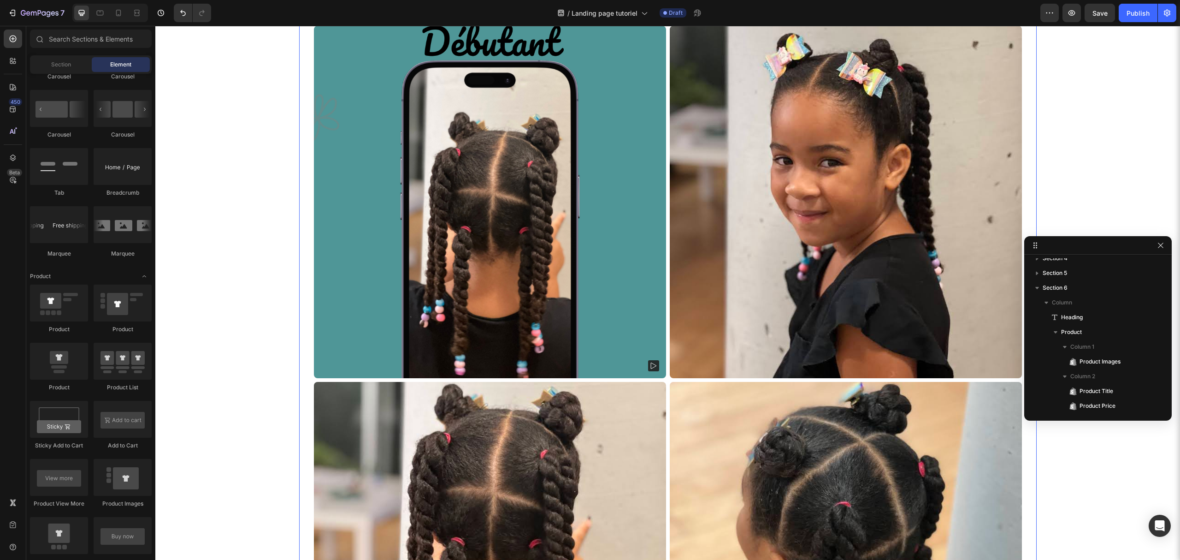
scroll to position [1924, 0]
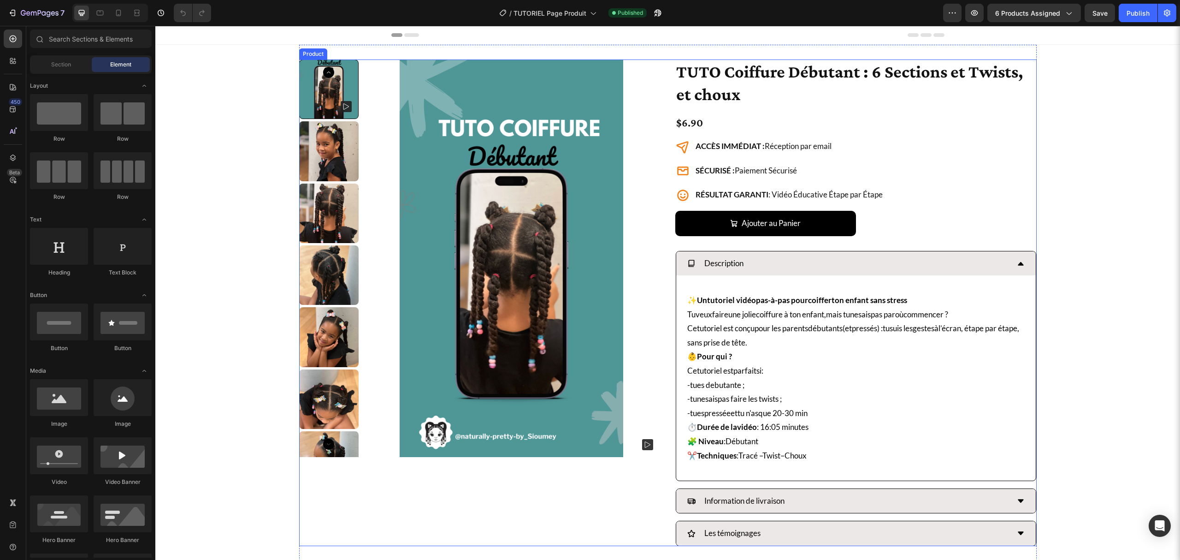
click at [659, 69] on div "Product Images TUTO Coiffure Débutant : 6 Sections et Twists, et choux Product …" at bounding box center [668, 302] width 738 height 486
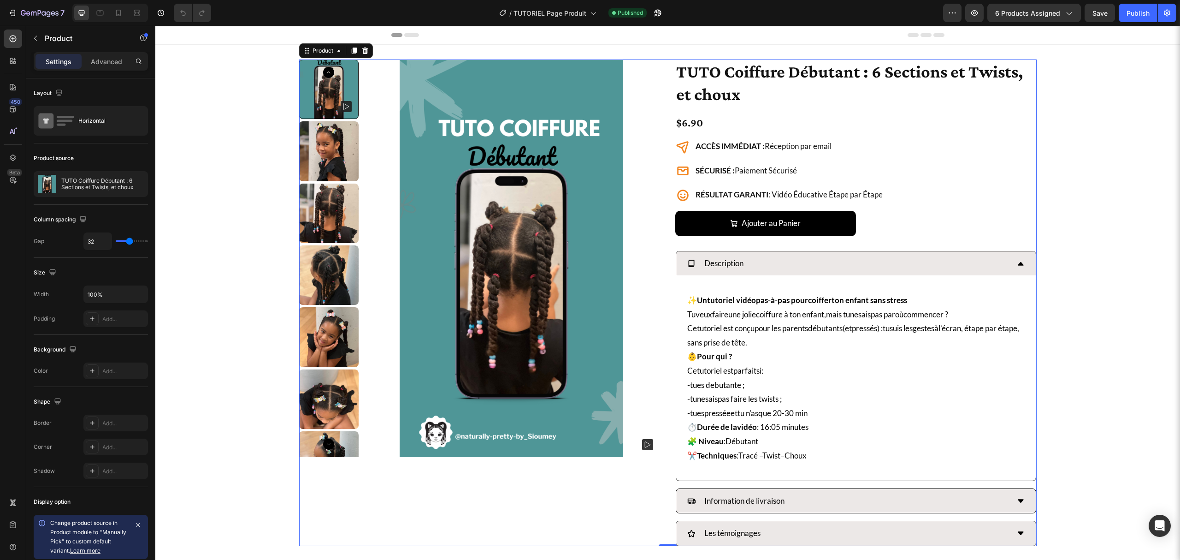
click at [664, 73] on div "Product Images TUTO Coiffure Débutant : 6 Sections et Twists, et choux Product …" at bounding box center [668, 302] width 738 height 486
click at [666, 71] on div "Product Images TUTO Coiffure Débutant : 6 Sections et Twists, et choux Product …" at bounding box center [668, 302] width 738 height 486
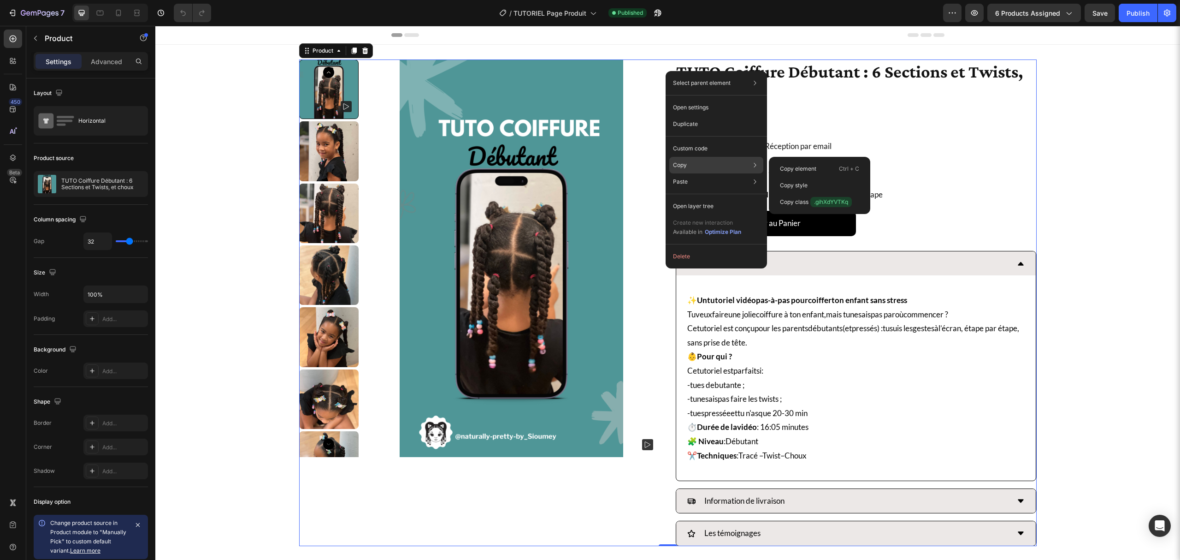
click at [709, 163] on div "Copy Copy element Ctrl + C Copy style Copy class .gihXdYVTKq" at bounding box center [717, 165] width 94 height 17
click at [808, 177] on div "Copy element Ctrl + C" at bounding box center [820, 185] width 94 height 17
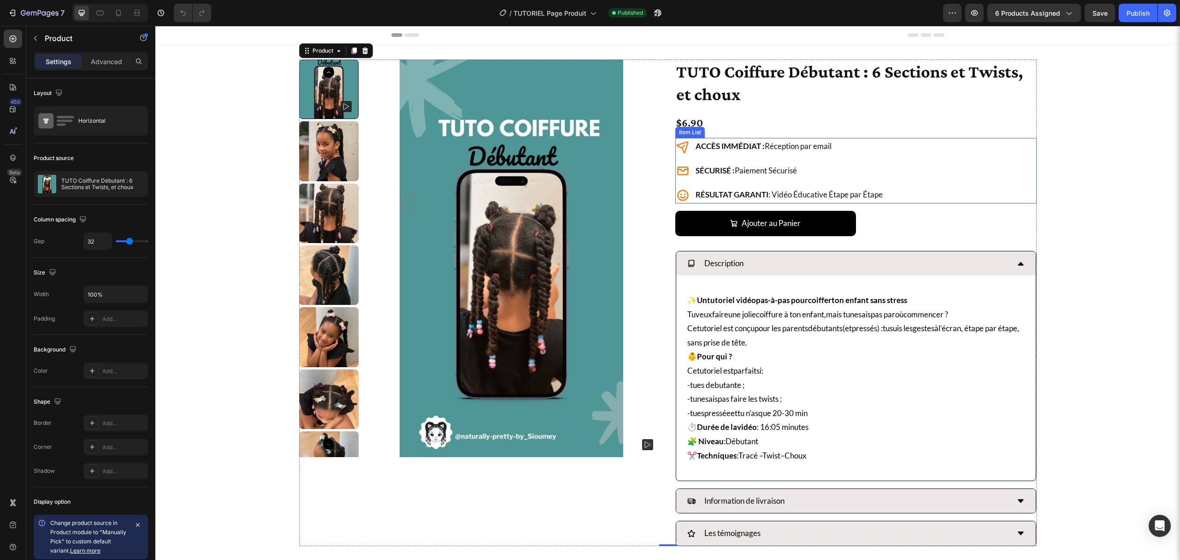
click at [947, 170] on div "ACCÈS IMMÉDIAT : Réception par email SÉCURISÉ : Paiement Sécurisé RÉSULTAT GARA…" at bounding box center [857, 170] width 362 height 65
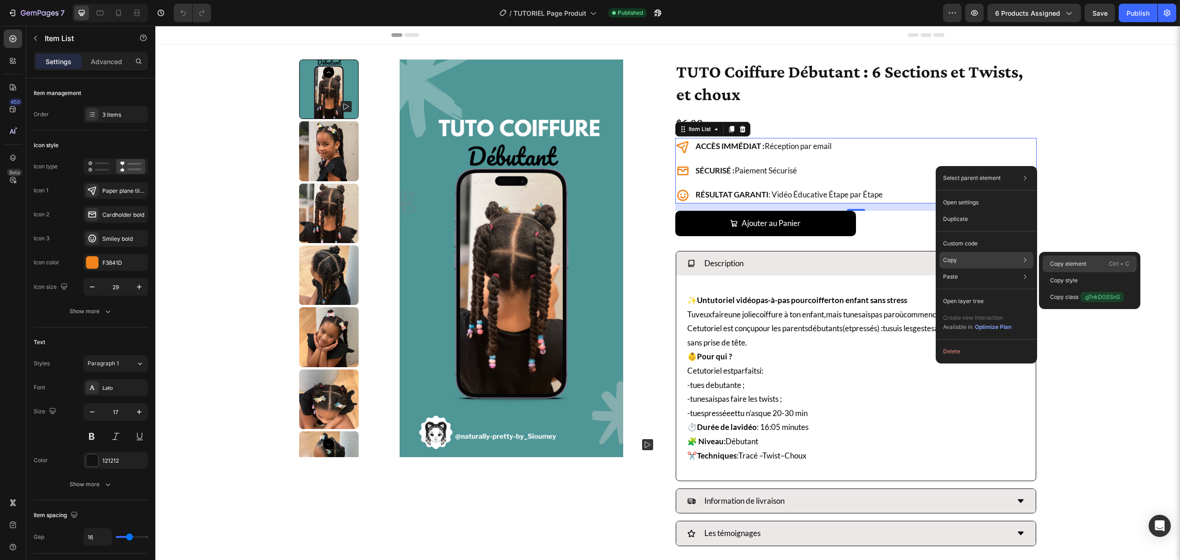
click at [1073, 266] on p "Copy element" at bounding box center [1068, 264] width 36 height 8
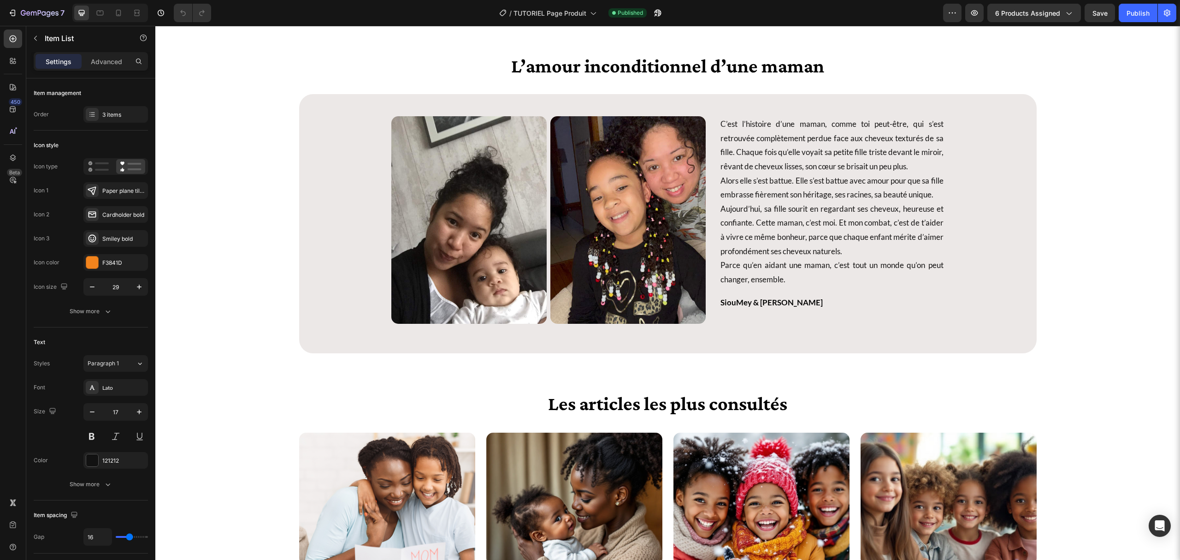
scroll to position [1532, 0]
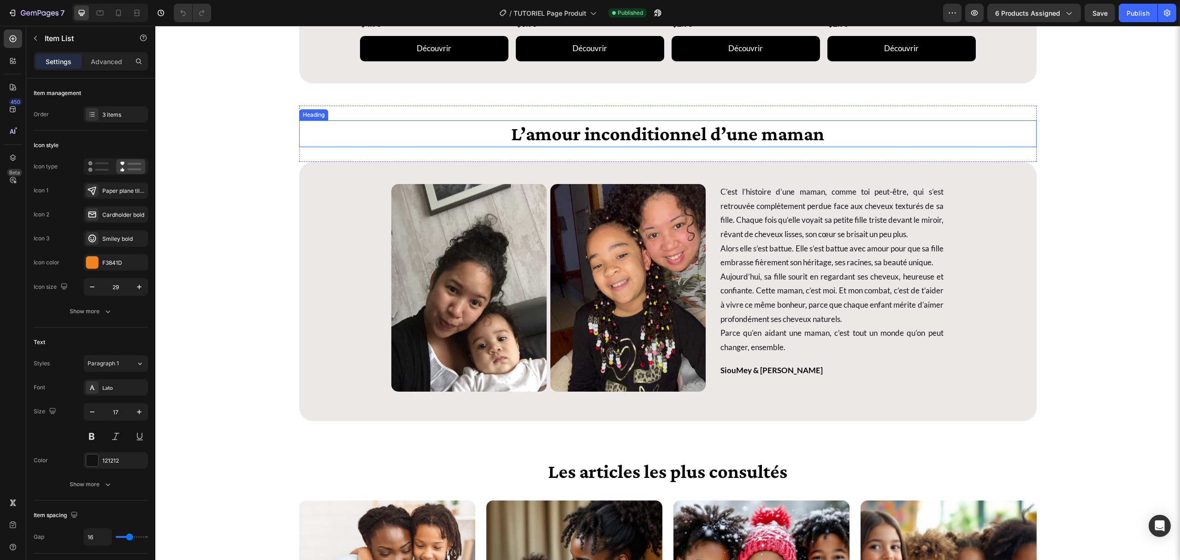
click at [657, 129] on h2 "L’amour inconditionnel d’une maman" at bounding box center [668, 133] width 738 height 27
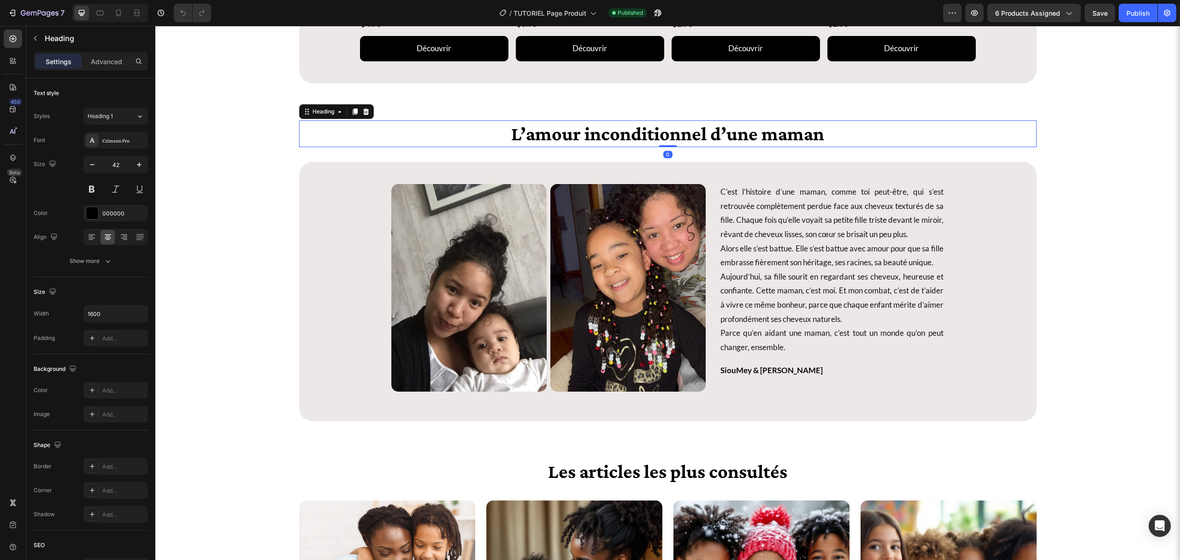
click at [657, 129] on h2 "L’amour inconditionnel d’une maman" at bounding box center [668, 133] width 738 height 27
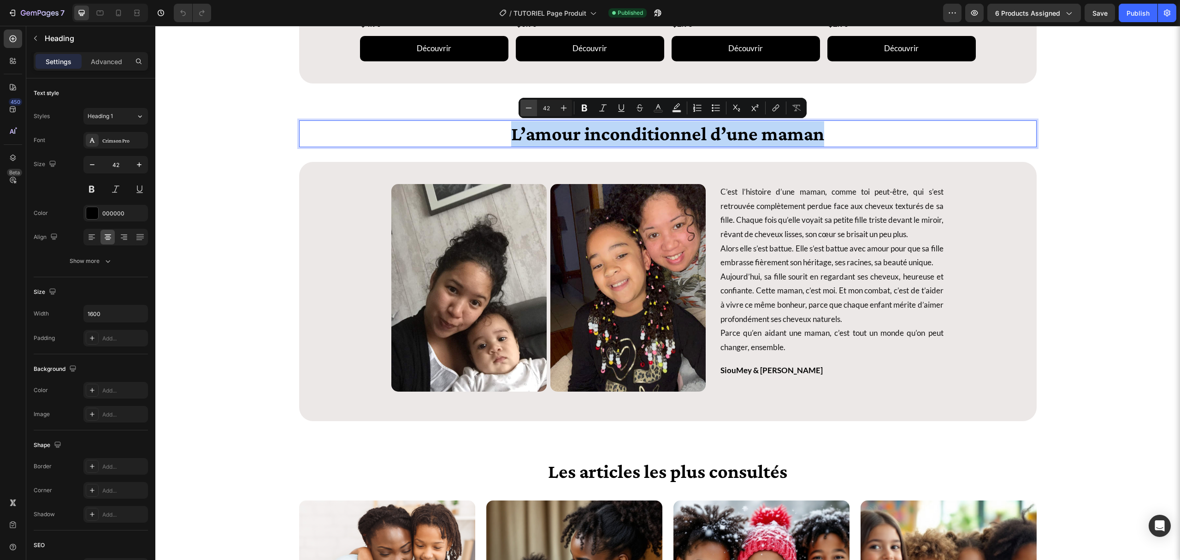
copy p "L’amour inconditionnel d’une maman"
click at [710, 194] on div "Image Image Row C’est l’histoire d’une maman, comme toi peut-être, qui s’est re…" at bounding box center [667, 287] width 553 height 207
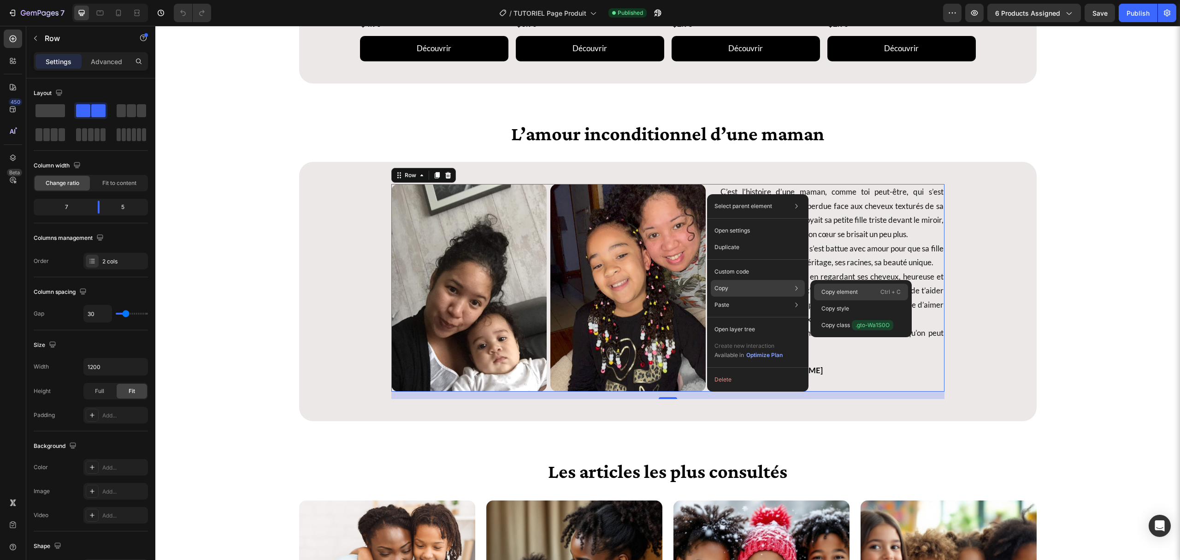
click at [840, 289] on p "Copy element" at bounding box center [840, 292] width 36 height 8
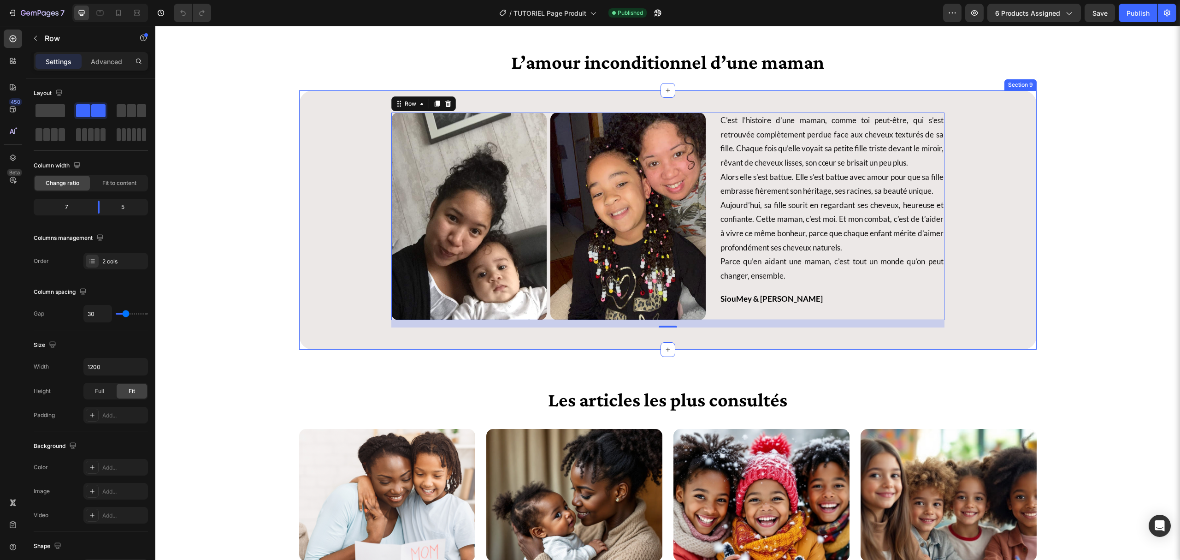
scroll to position [1778, 0]
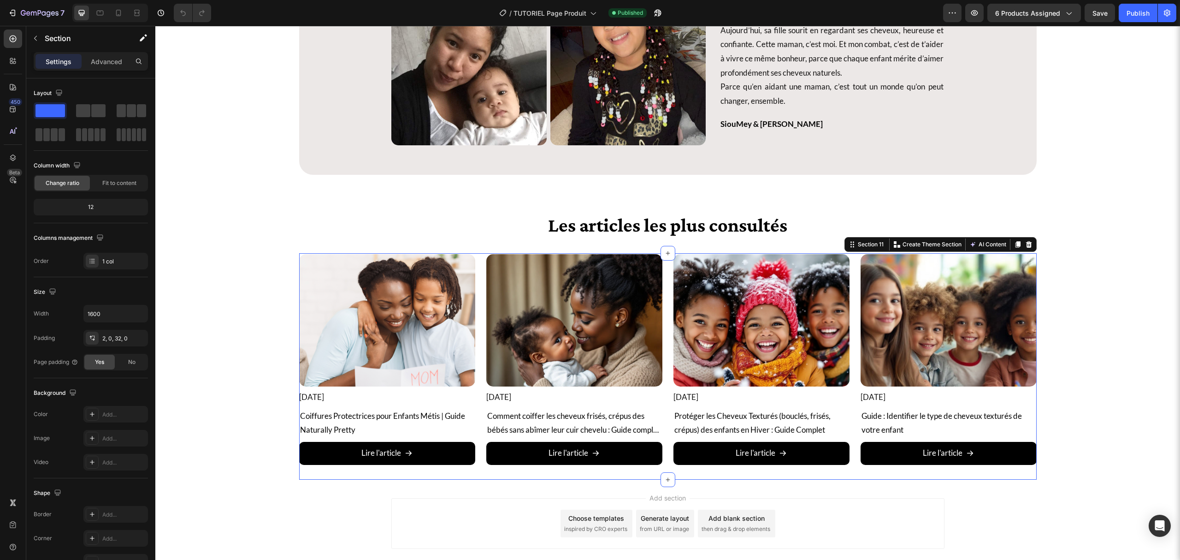
click at [478, 479] on div "Article Image [DATE] Article Date Row Coiffures Protectrices pour Enfants Métis…" at bounding box center [668, 366] width 738 height 226
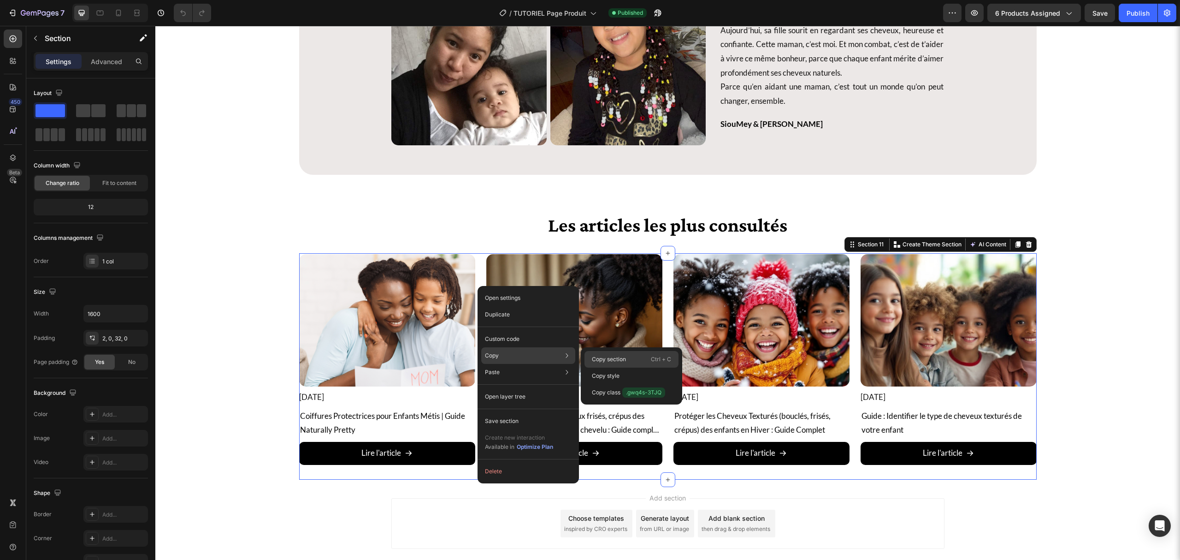
click at [641, 368] on div "Copy section Ctrl + C" at bounding box center [632, 376] width 94 height 17
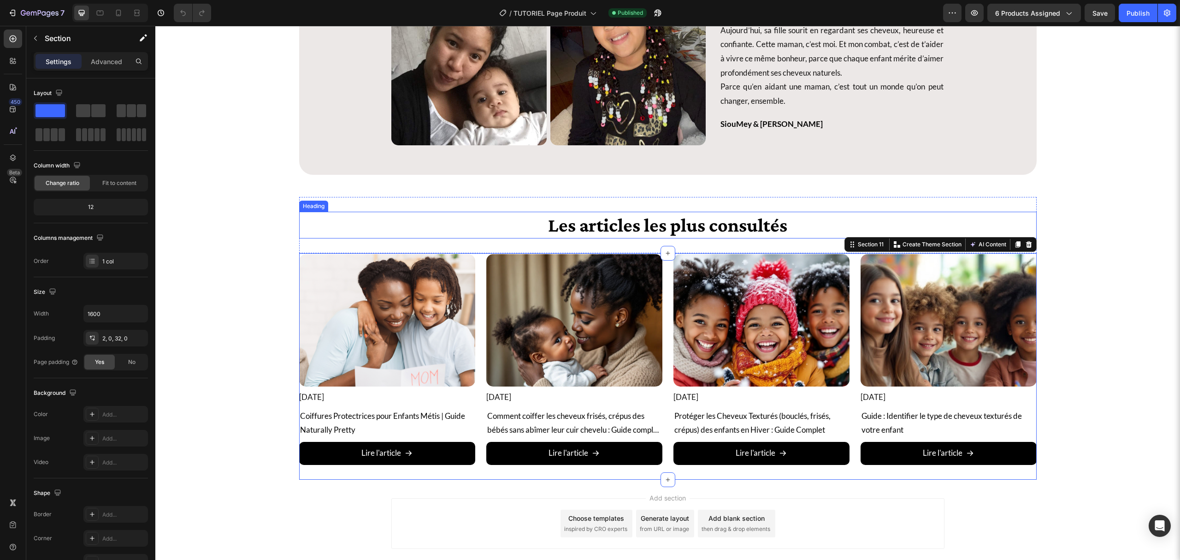
click at [573, 236] on h2 "Les articles les plus consultés" at bounding box center [668, 225] width 738 height 27
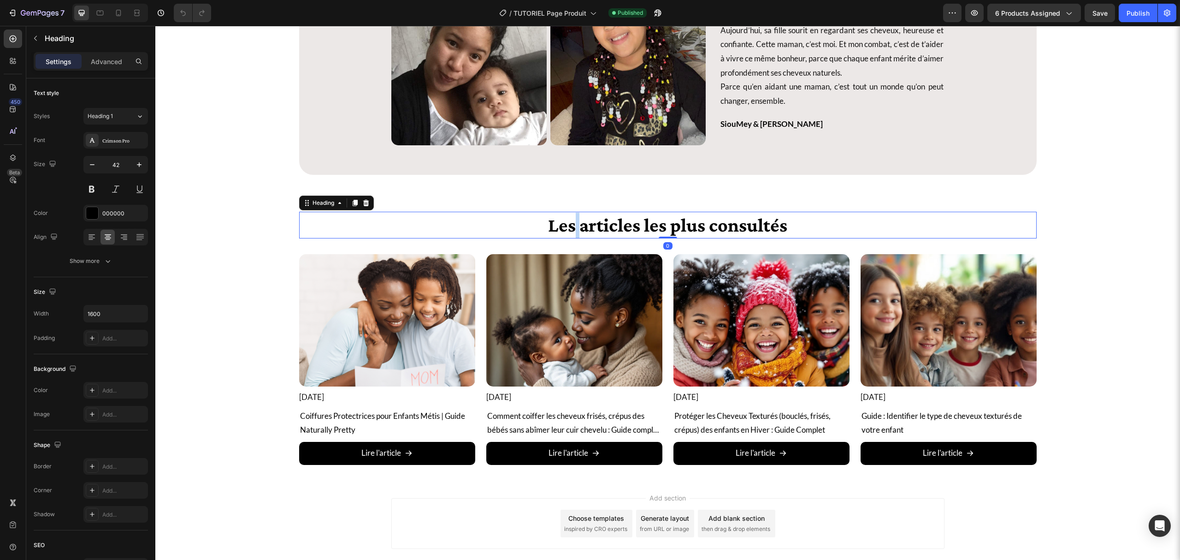
click at [573, 236] on h2 "Les articles les plus consultés" at bounding box center [668, 225] width 738 height 27
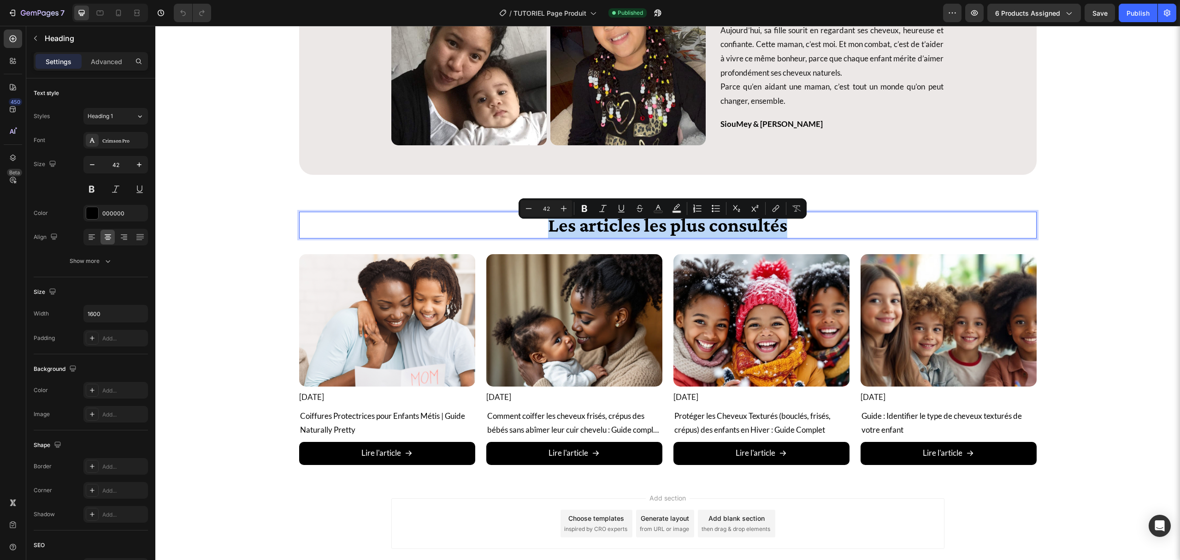
copy p "Les articles les plus consultés"
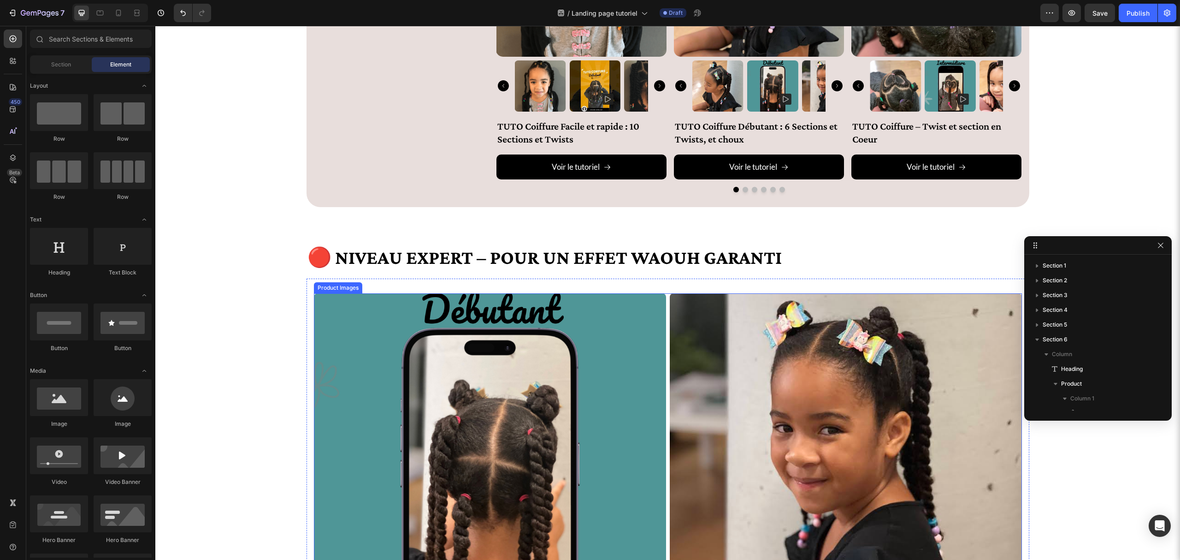
scroll to position [52, 0]
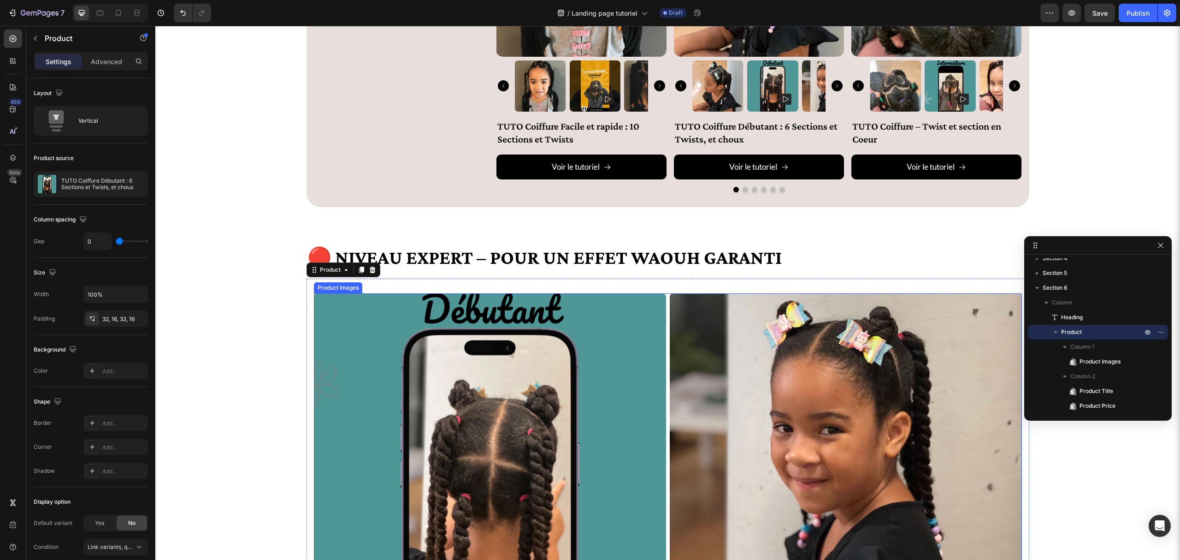
click at [670, 302] on img at bounding box center [846, 469] width 352 height 352
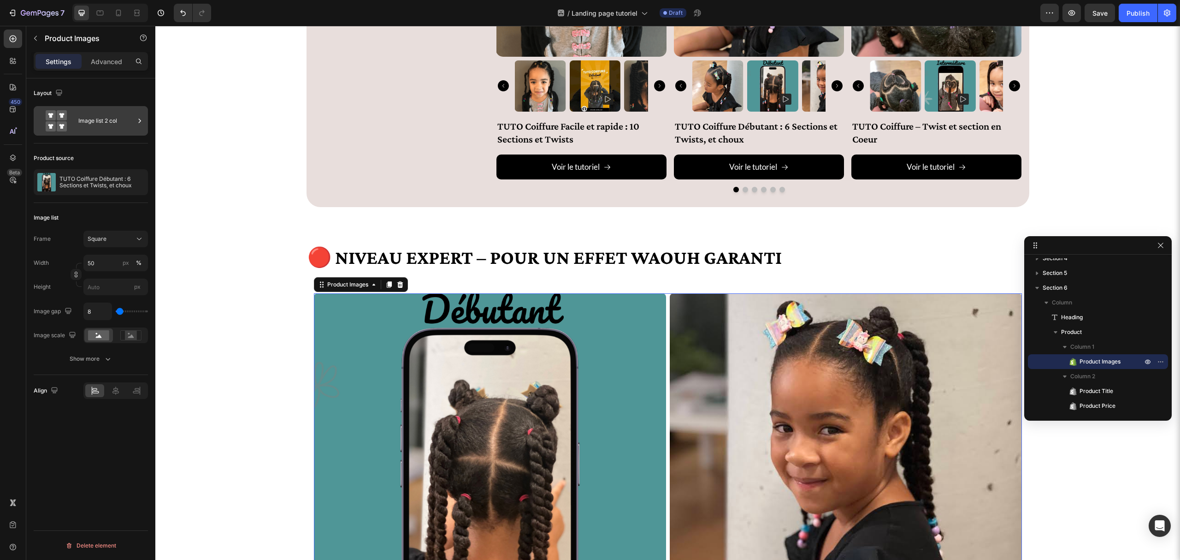
click at [111, 113] on div "Image list 2 col" at bounding box center [106, 120] width 56 height 21
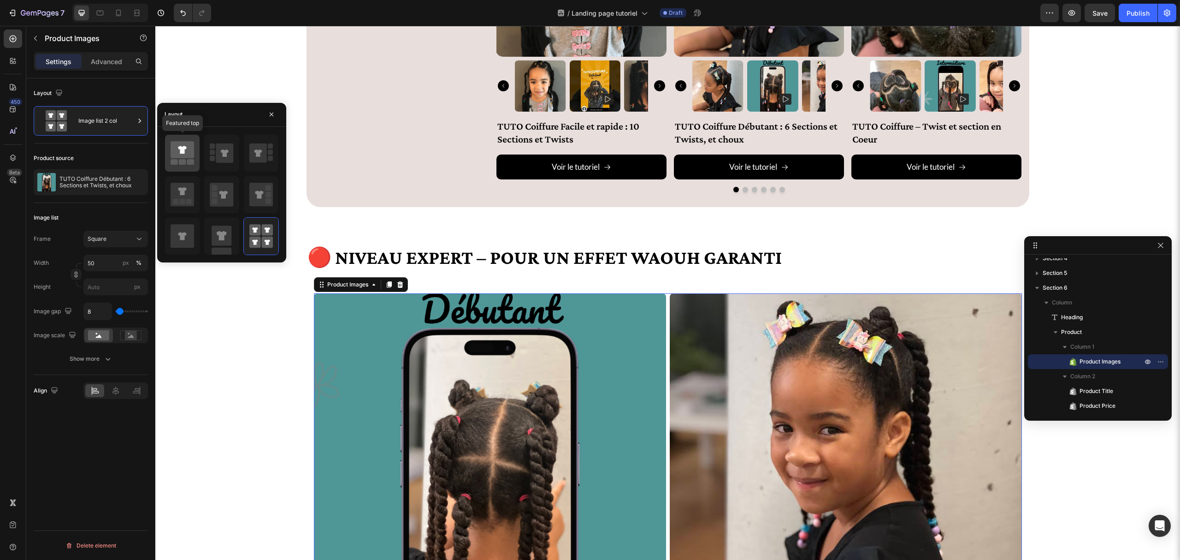
click at [179, 151] on icon at bounding box center [183, 149] width 24 height 17
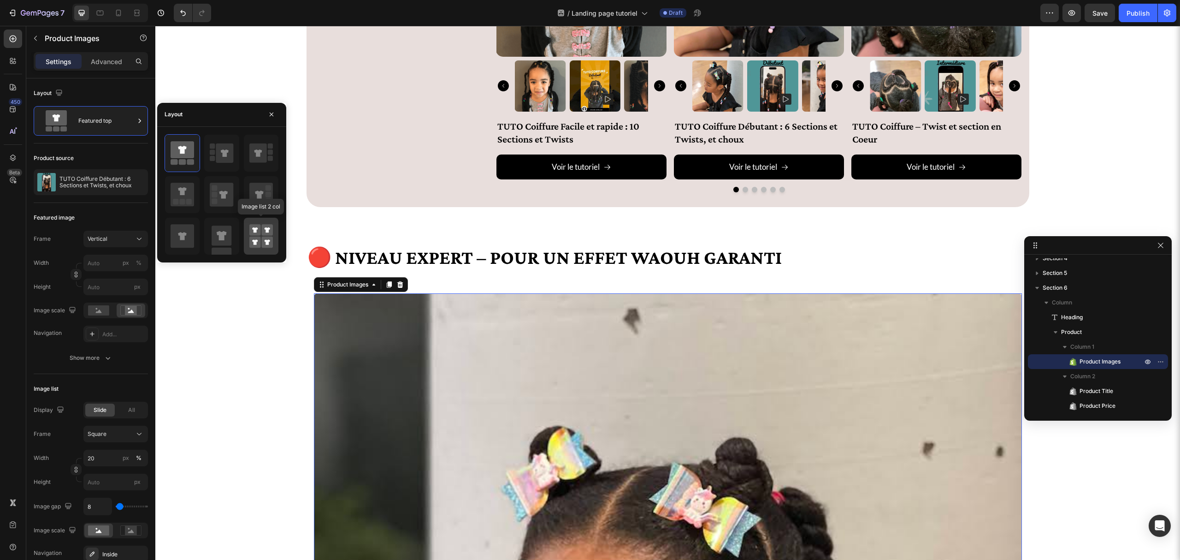
click at [255, 231] on icon at bounding box center [255, 230] width 6 height 6
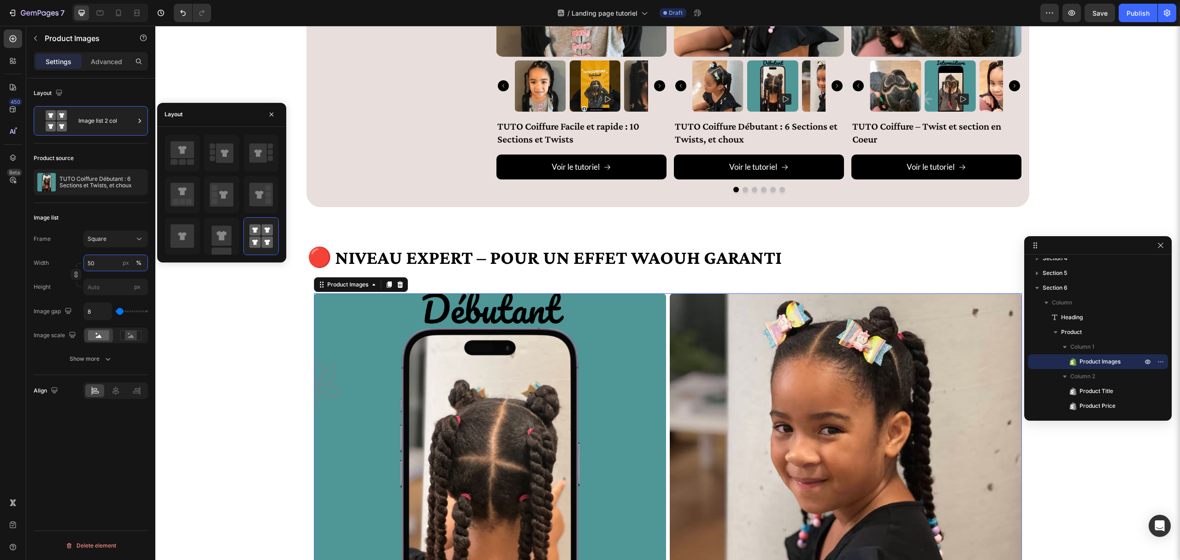
click at [93, 263] on input "50" at bounding box center [115, 263] width 65 height 17
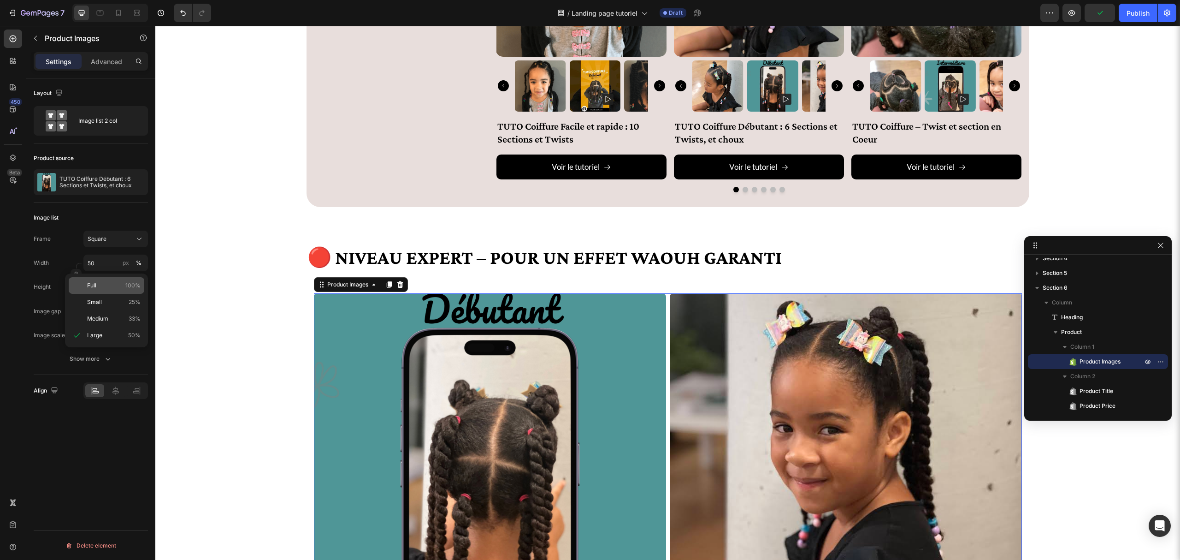
click at [96, 285] on span "Full" at bounding box center [91, 285] width 9 height 8
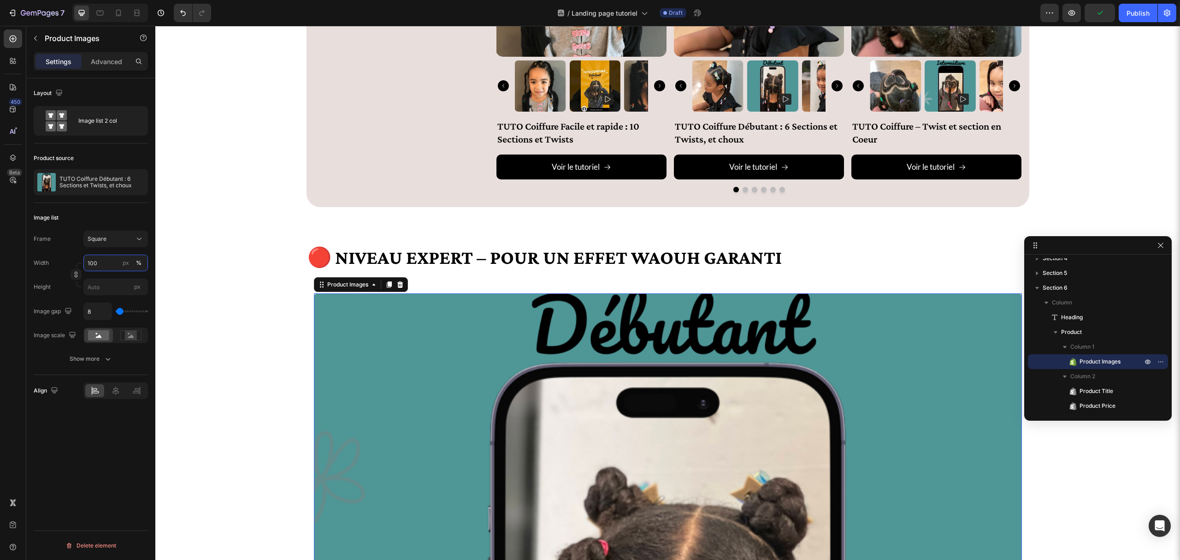
click at [103, 271] on input "100" at bounding box center [115, 263] width 65 height 17
click at [106, 314] on span "Medium" at bounding box center [97, 318] width 21 height 8
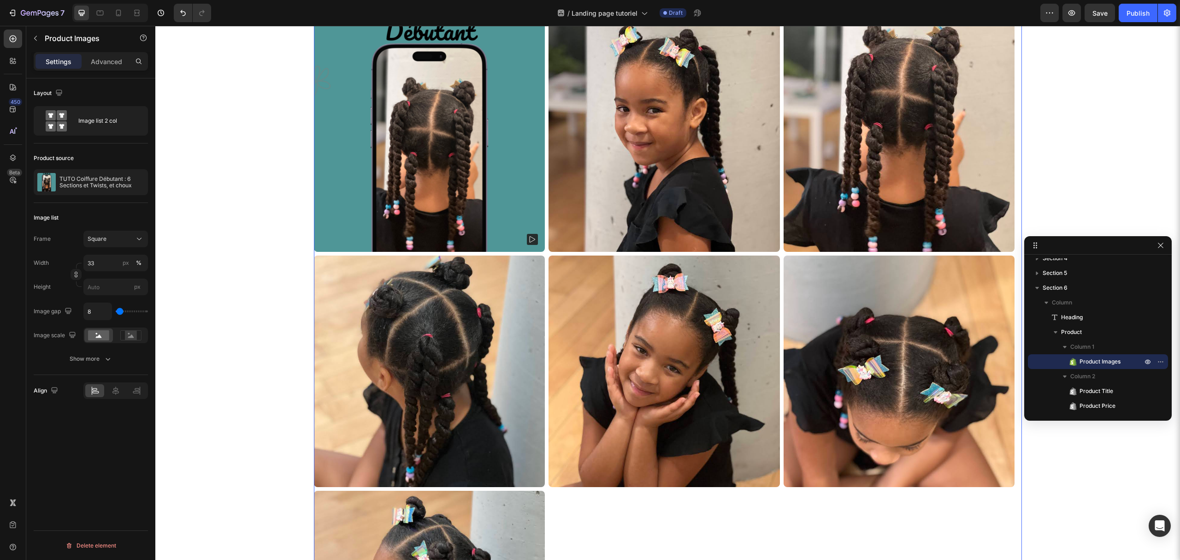
scroll to position [2170, 0]
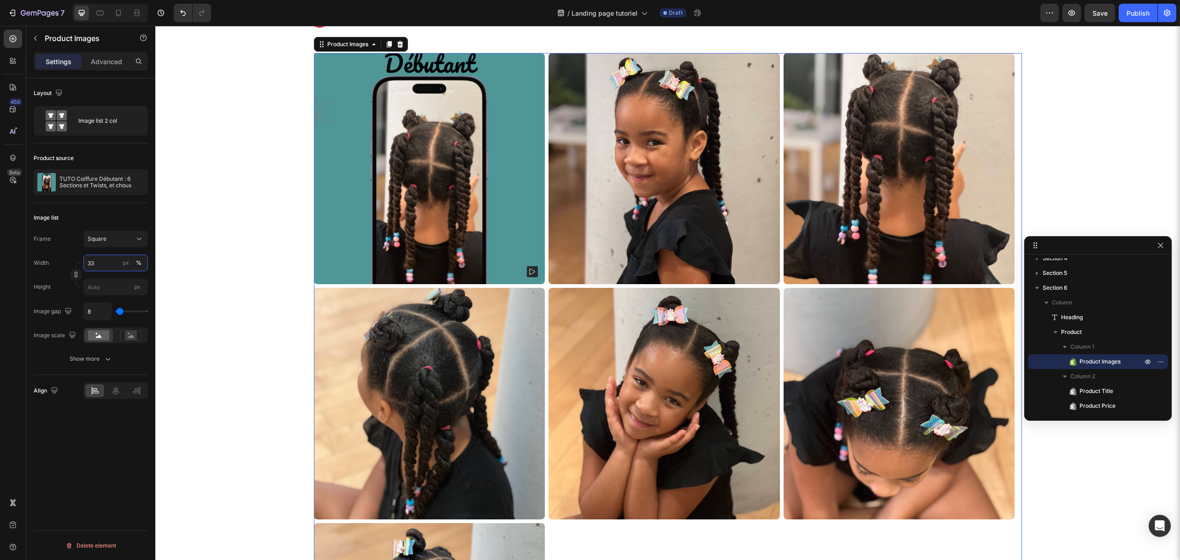
click at [104, 257] on input "33" at bounding box center [115, 263] width 65 height 17
click at [109, 299] on p "Small 25%" at bounding box center [113, 302] width 53 height 8
type input "25"
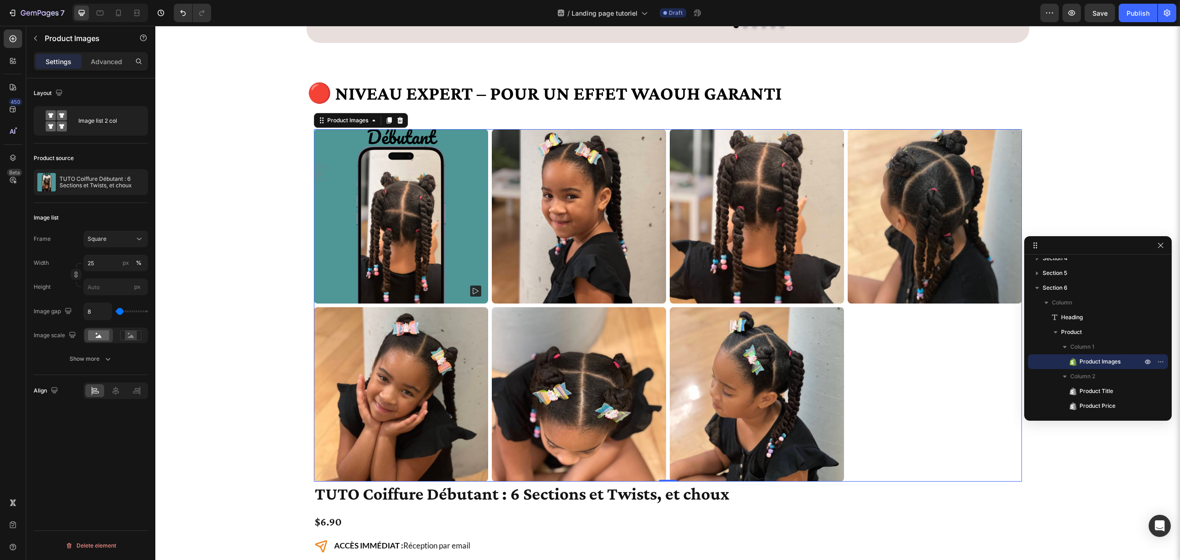
scroll to position [2047, 0]
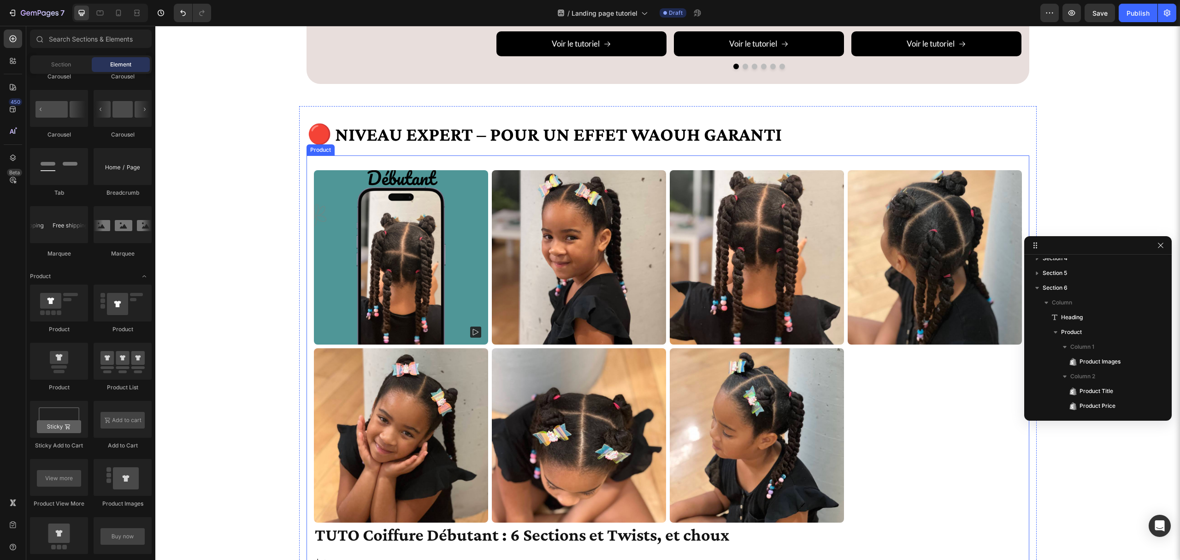
click at [308, 168] on div "Product Images TUTO Coiffure Débutant : 6 Sections et Twists, et choux Product …" at bounding box center [668, 487] width 723 height 664
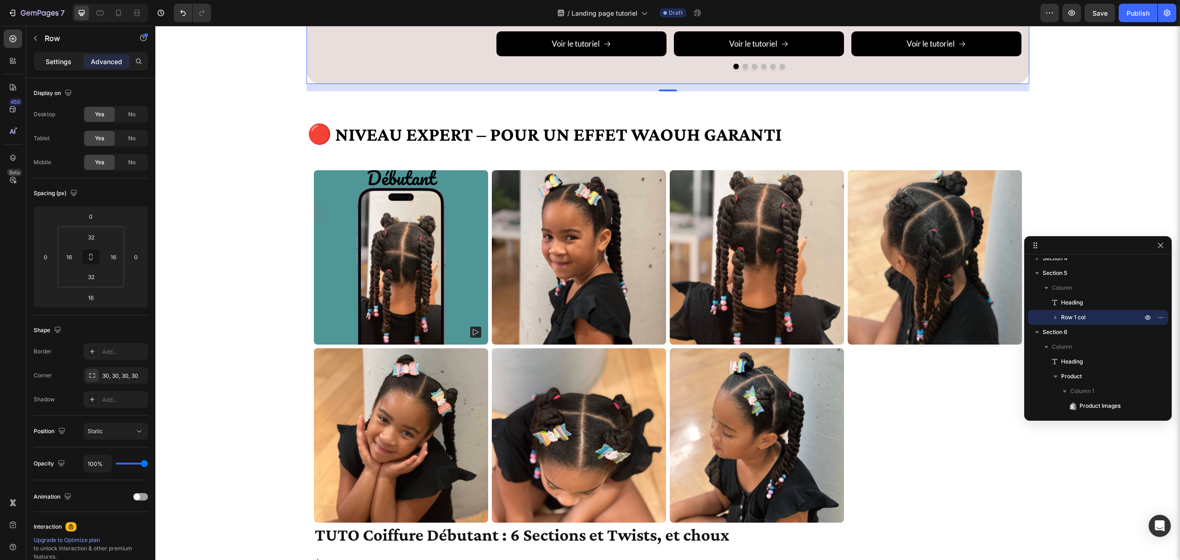
click at [50, 56] on div "Settings" at bounding box center [59, 61] width 46 height 15
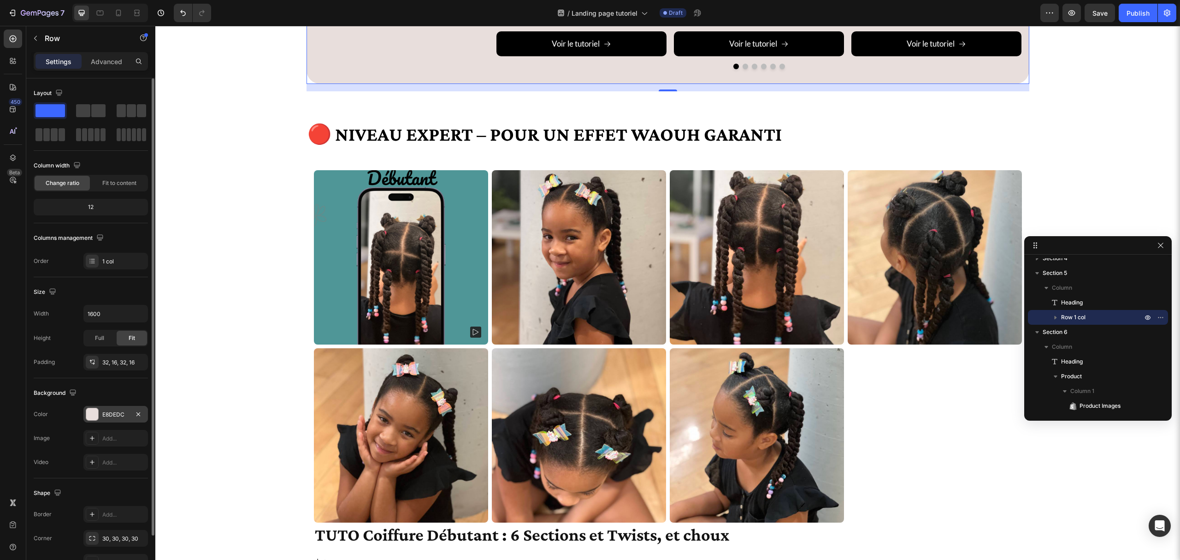
click at [90, 413] on div at bounding box center [92, 414] width 12 height 12
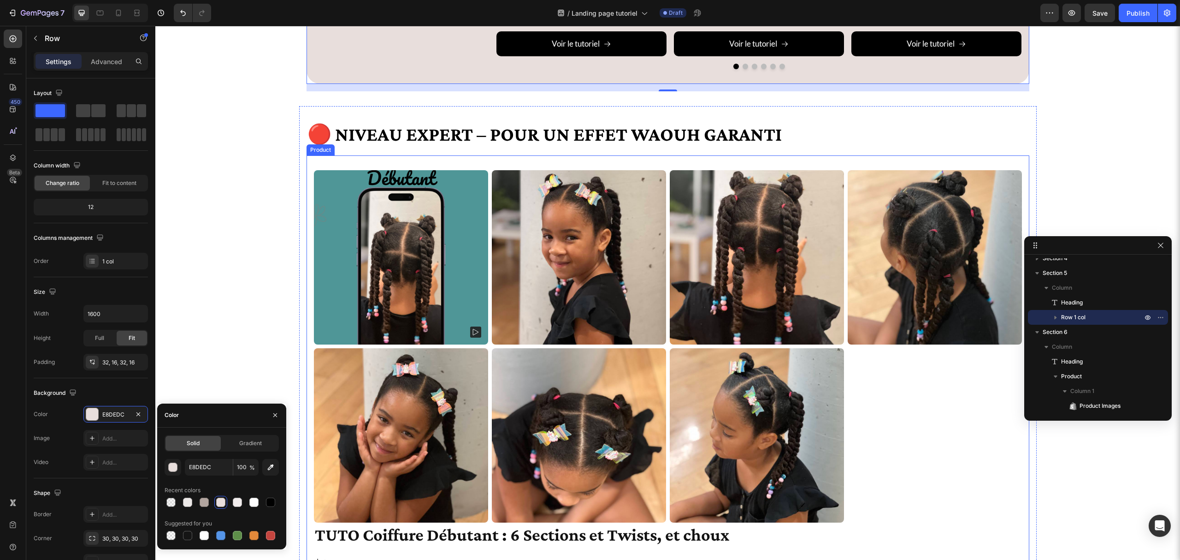
click at [362, 165] on div "Product Images TUTO Coiffure Débutant : 6 Sections et Twists, et choux Product …" at bounding box center [668, 487] width 723 height 664
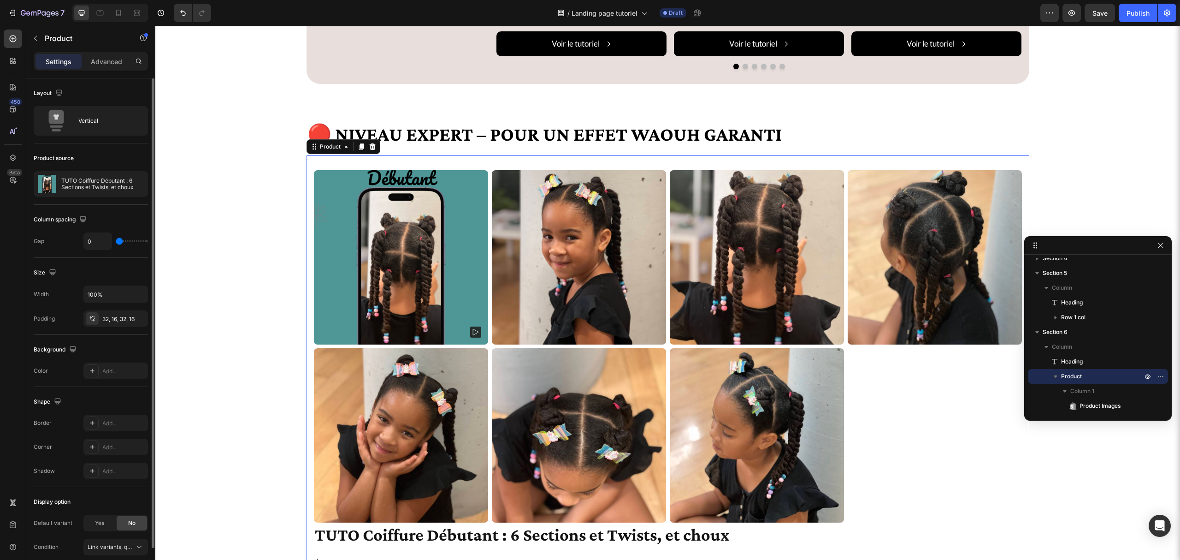
scroll to position [41, 0]
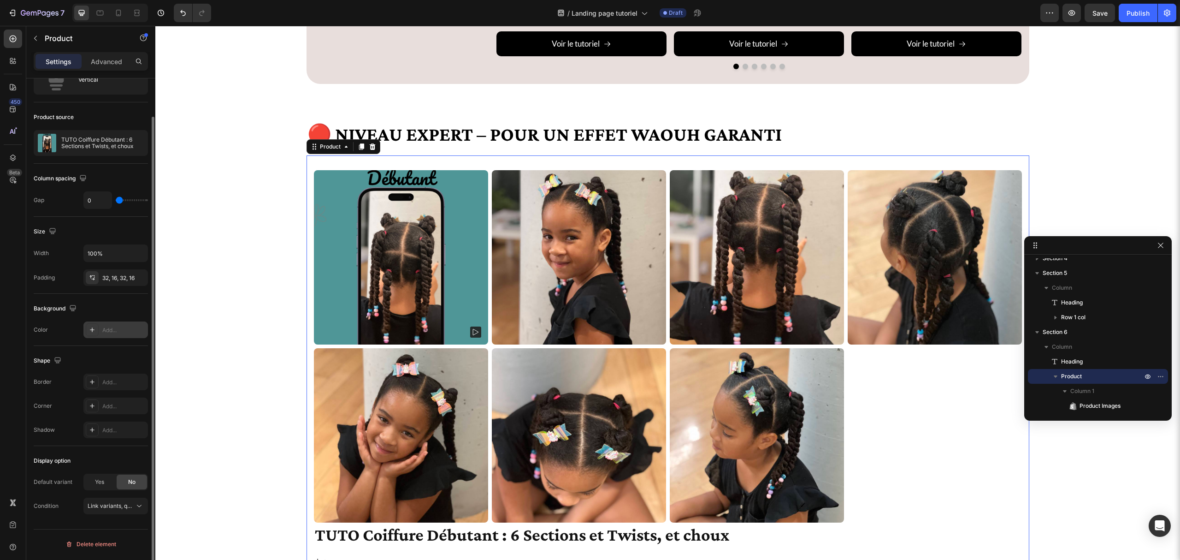
click at [106, 332] on div "Add..." at bounding box center [123, 330] width 43 height 8
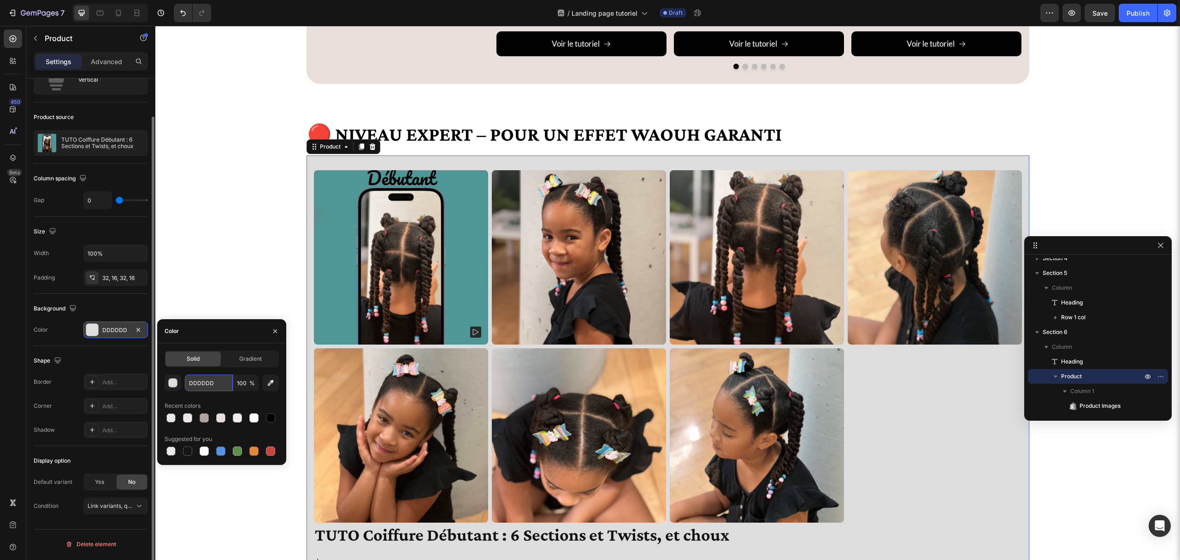
paste input "E8DEDC"
type input "E8DEDC"
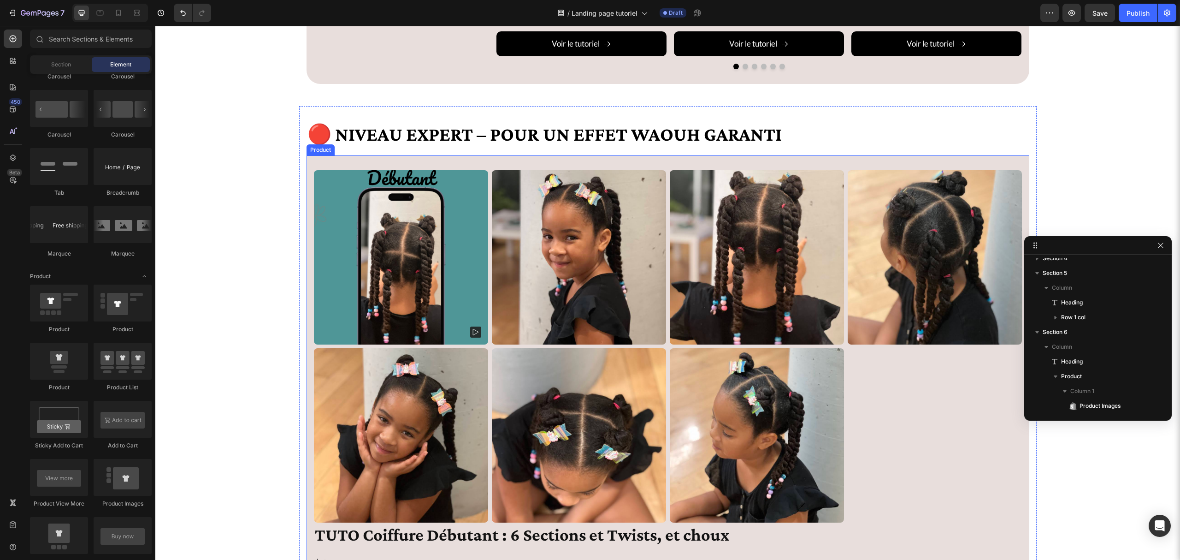
click at [307, 167] on div "Product Images TUTO Coiffure Débutant : 6 Sections et Twists, et choux Product …" at bounding box center [668, 487] width 723 height 664
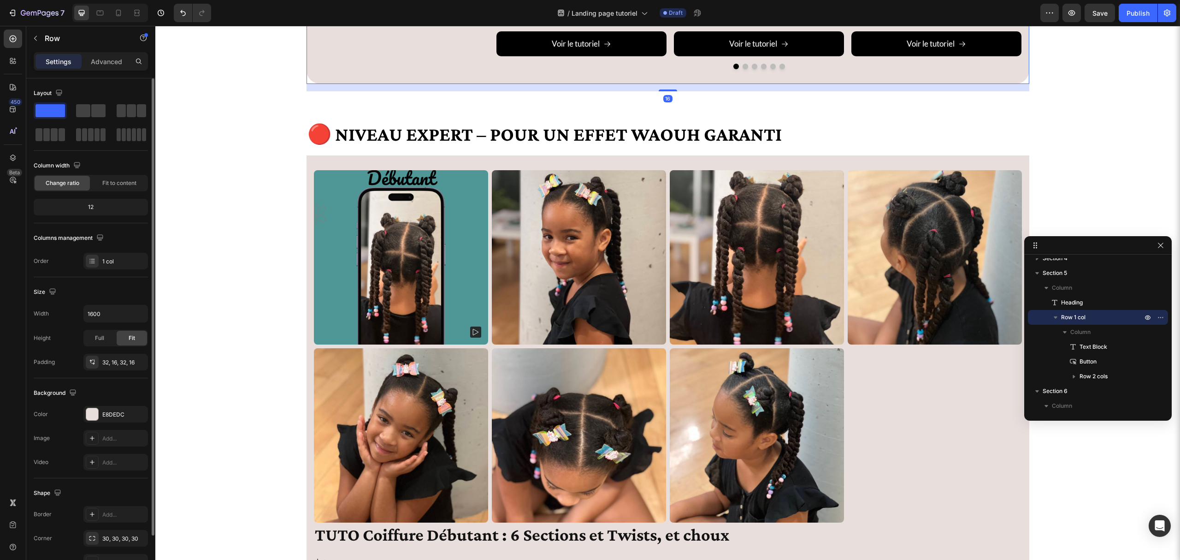
scroll to position [56, 0]
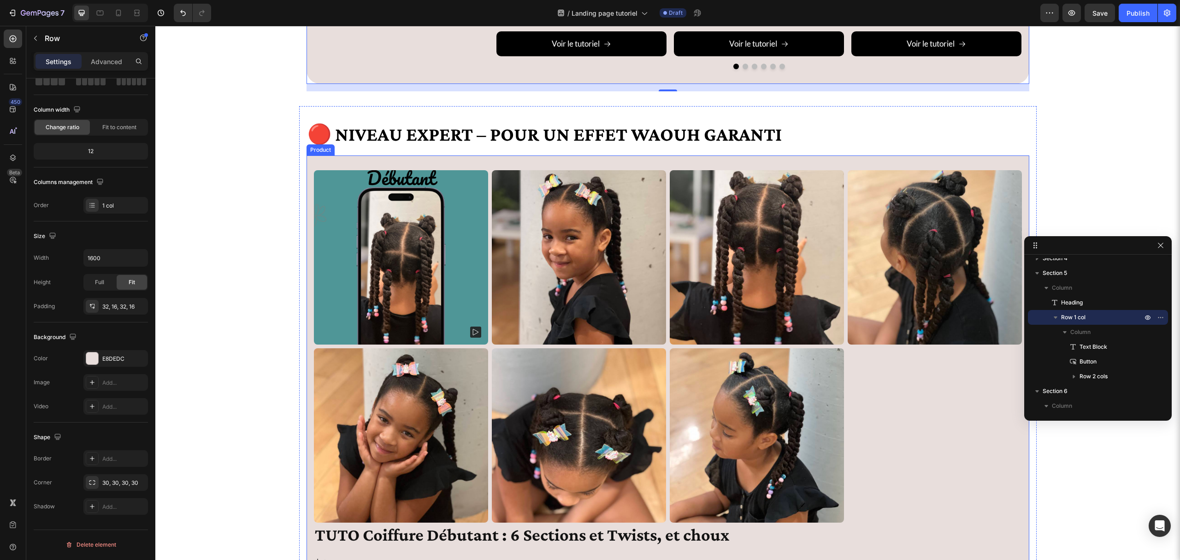
click at [310, 163] on div "Product Images TUTO Coiffure Débutant : 6 Sections et Twists, et choux Product …" at bounding box center [668, 487] width 723 height 664
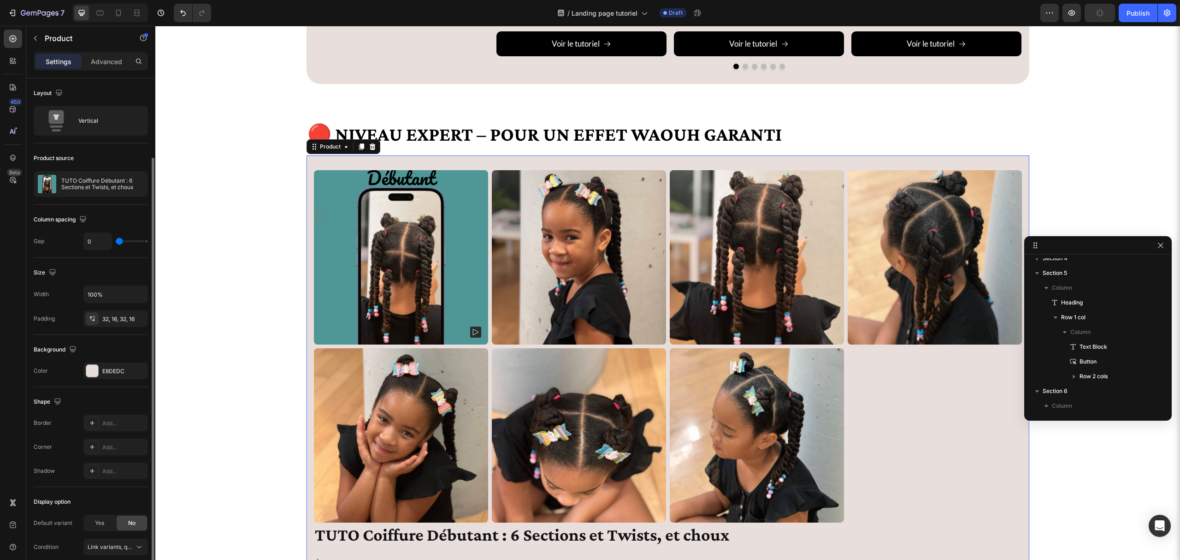
scroll to position [41, 0]
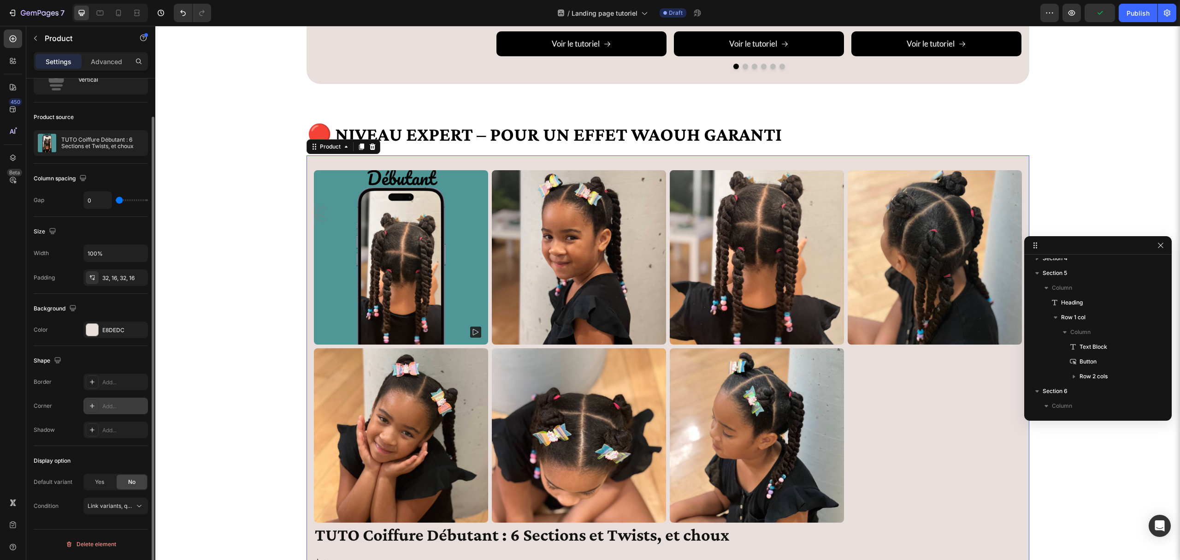
click at [98, 404] on div at bounding box center [92, 405] width 13 height 13
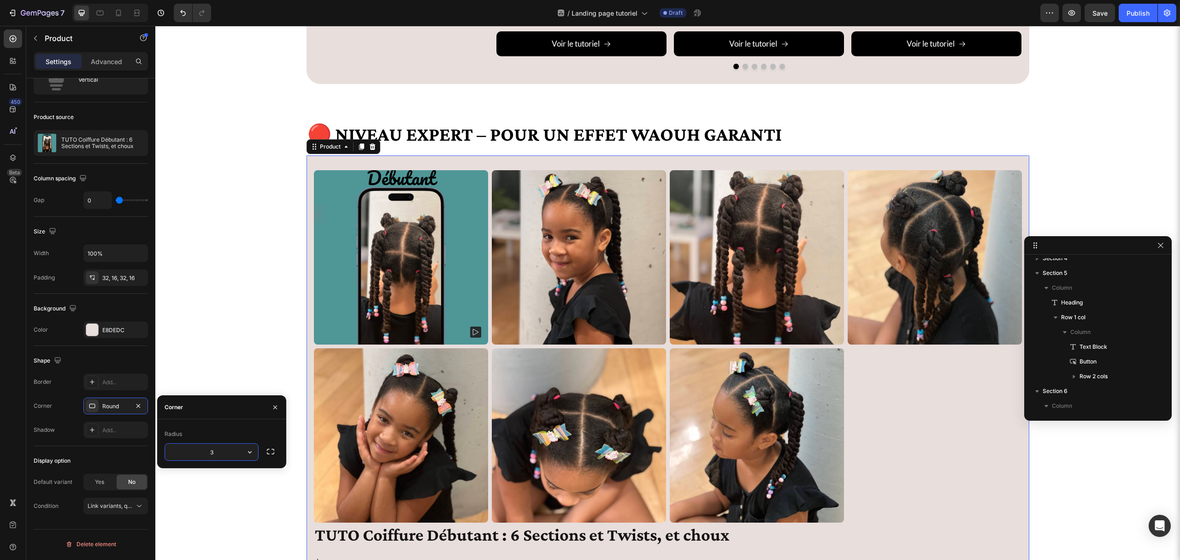
type input "30"
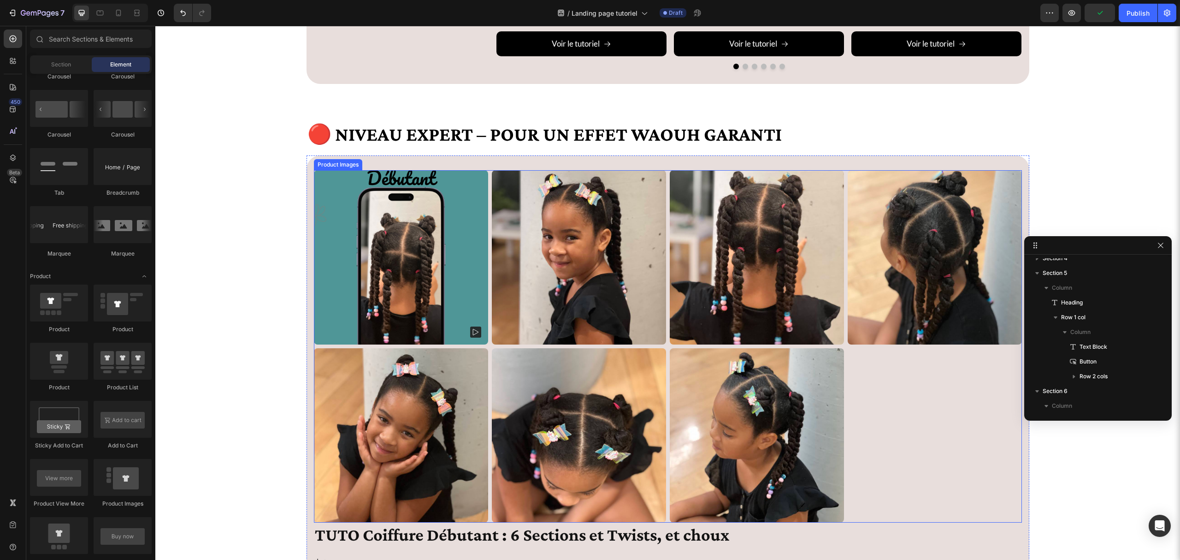
click at [382, 225] on img at bounding box center [401, 257] width 174 height 174
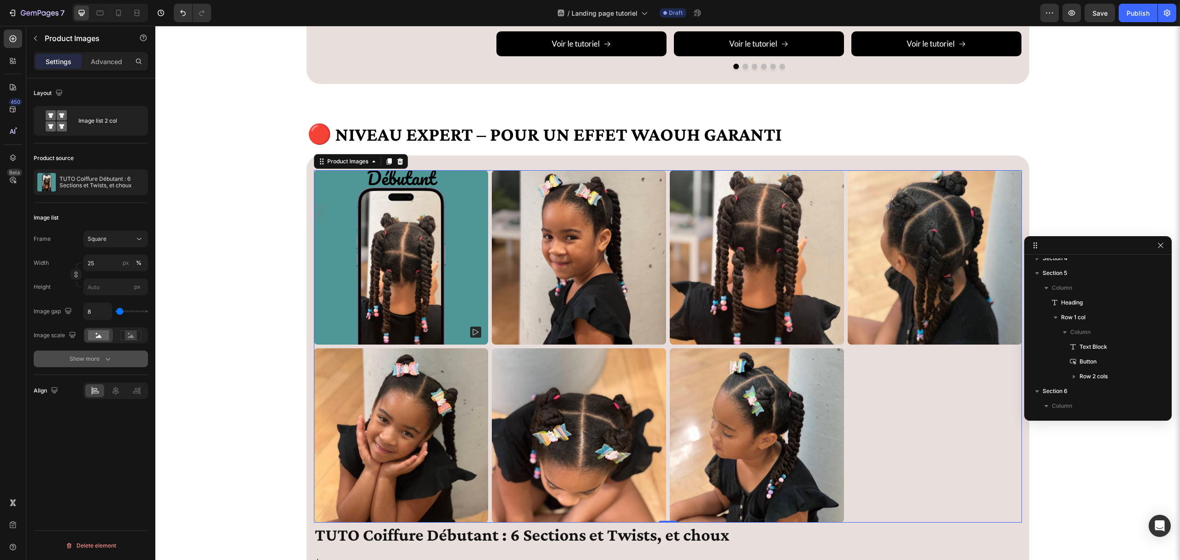
click at [70, 356] on div "Show more" at bounding box center [91, 358] width 43 height 9
click at [117, 365] on div "8, 8, 8, 8" at bounding box center [115, 358] width 65 height 17
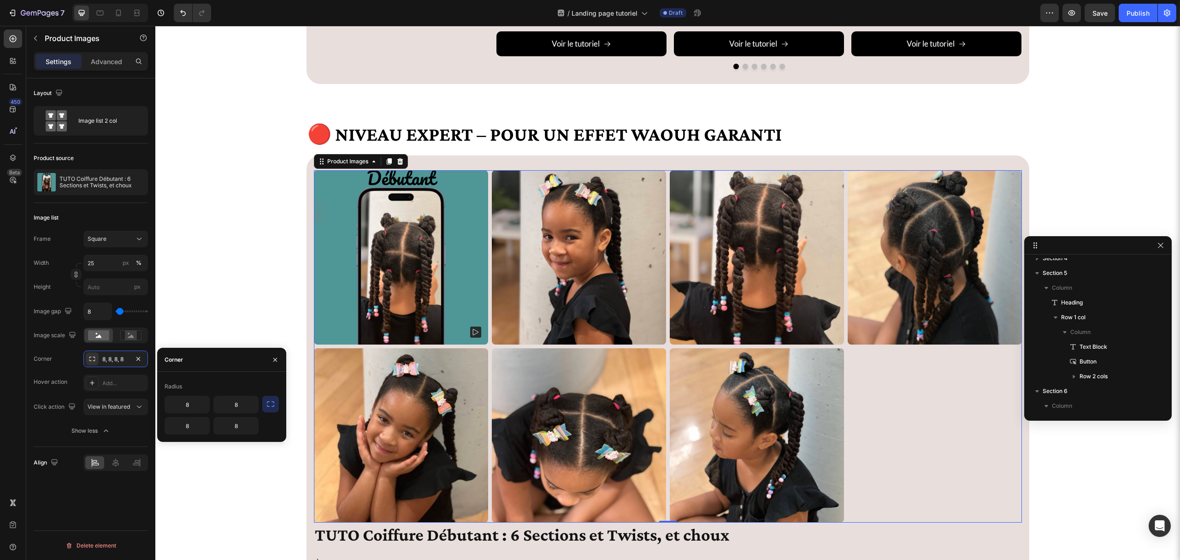
click at [210, 412] on div "8 8 8 8" at bounding box center [212, 415] width 94 height 39
click at [185, 402] on input "8" at bounding box center [187, 404] width 44 height 17
type input "15"
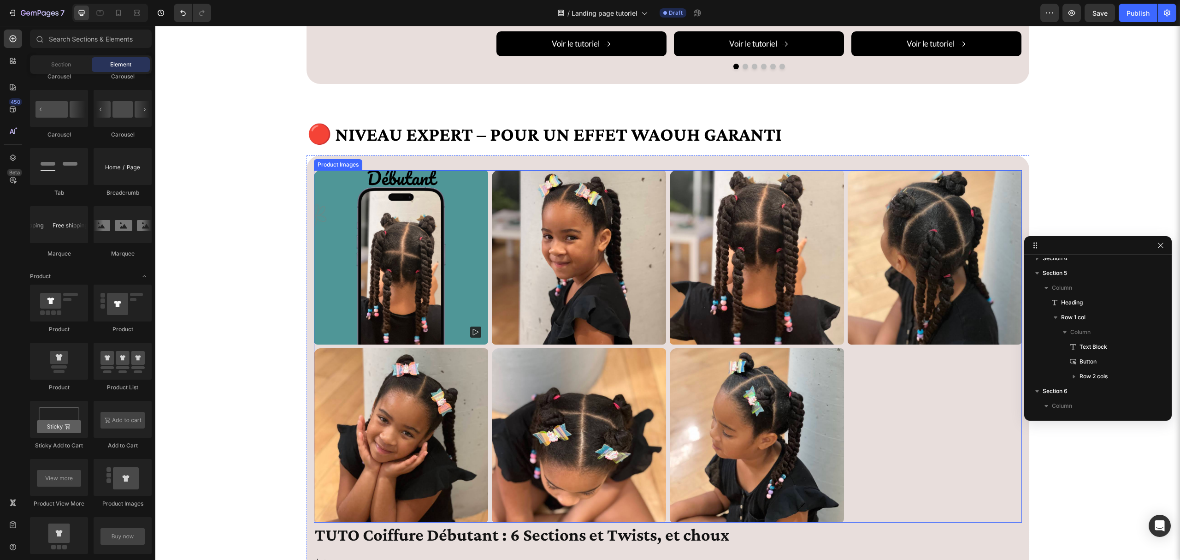
click at [335, 228] on img at bounding box center [401, 257] width 174 height 174
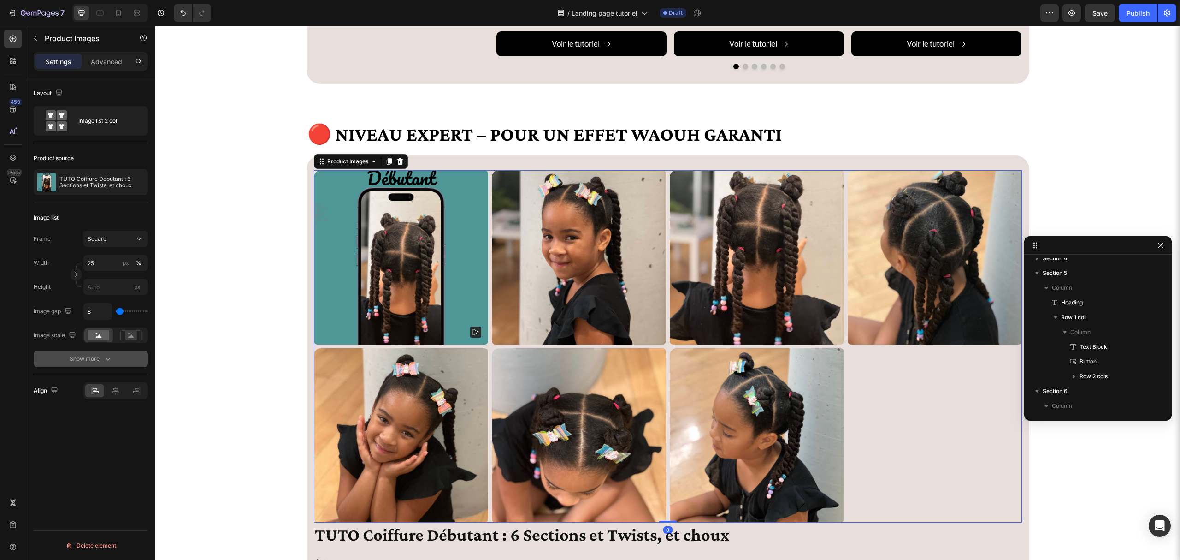
click at [104, 366] on button "Show more" at bounding box center [91, 358] width 114 height 17
click at [115, 360] on div "15, 8, 8, 8" at bounding box center [115, 359] width 27 height 8
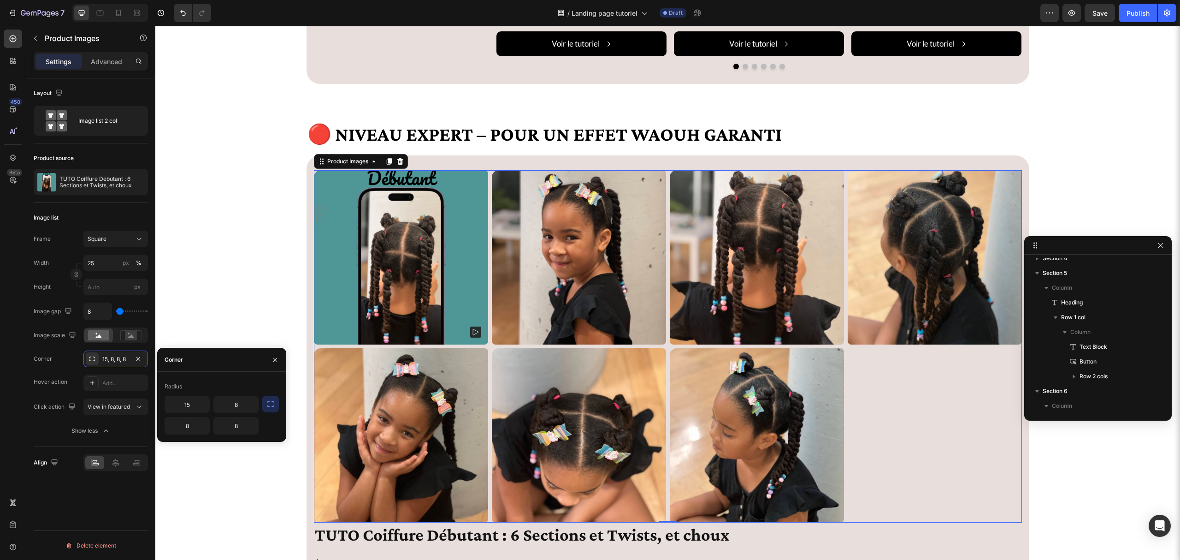
click at [270, 403] on icon "button" at bounding box center [270, 403] width 9 height 9
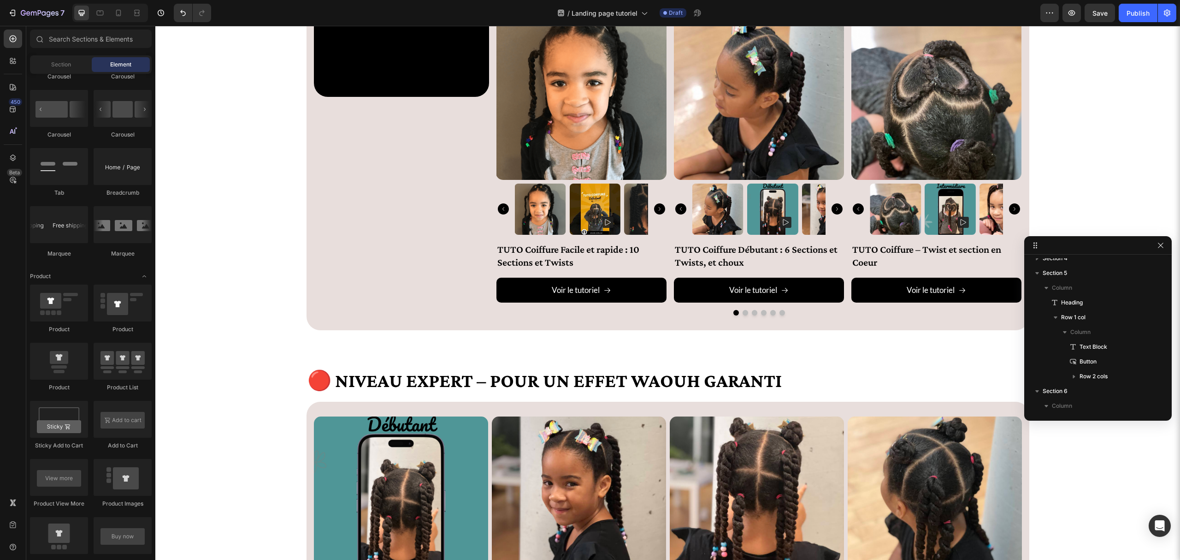
scroll to position [1863, 0]
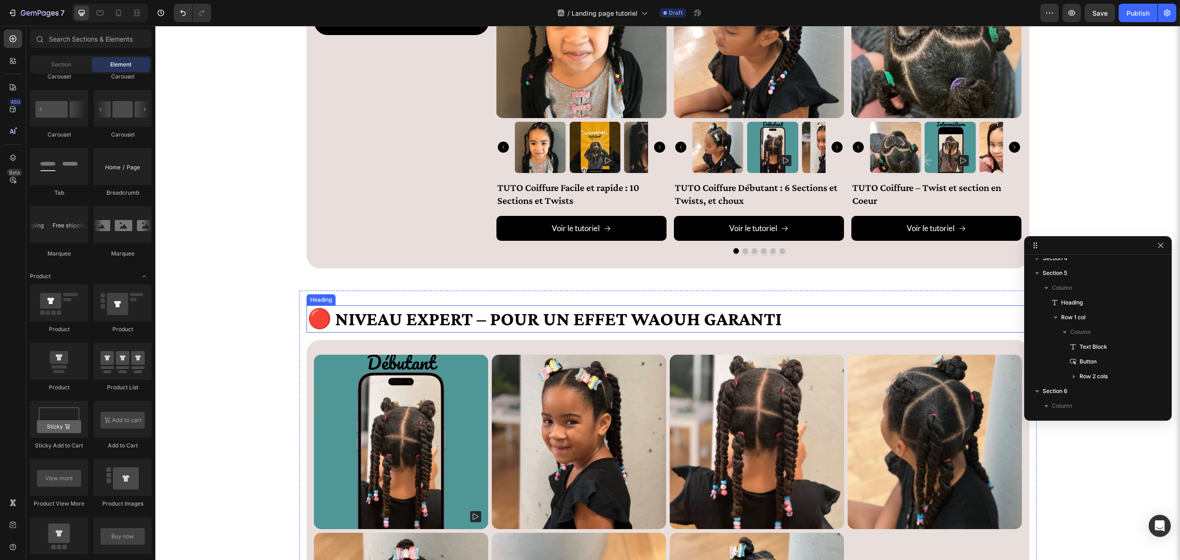
click at [410, 321] on h2 "🔴 Niveau Expert – Pour un effet WAOUH garanti" at bounding box center [668, 318] width 723 height 27
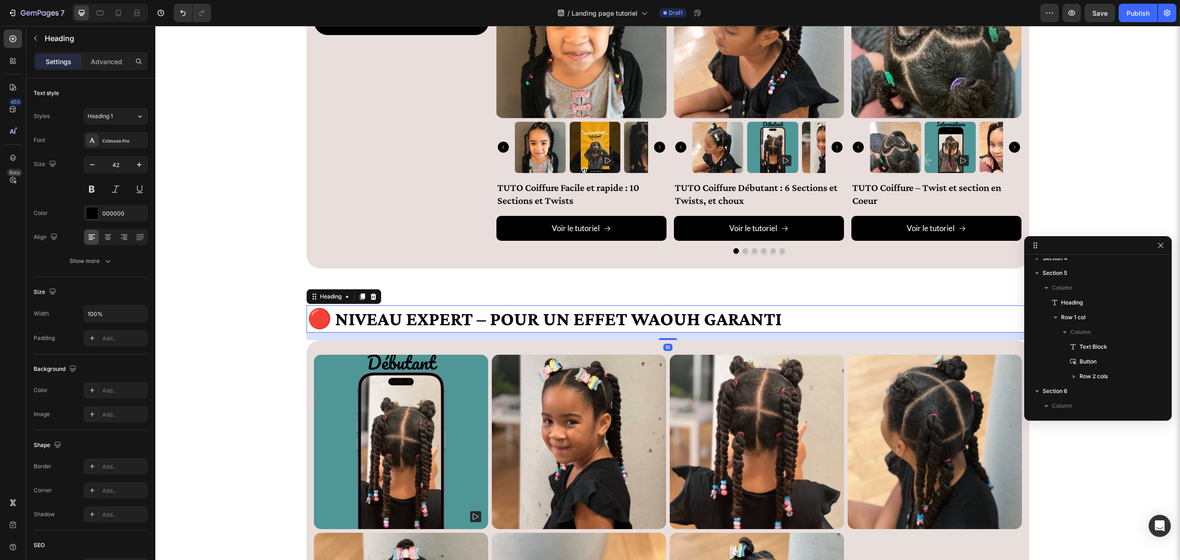
click at [410, 321] on h2 "🔴 Niveau Expert – Pour un effet WAOUH garanti" at bounding box center [668, 318] width 723 height 27
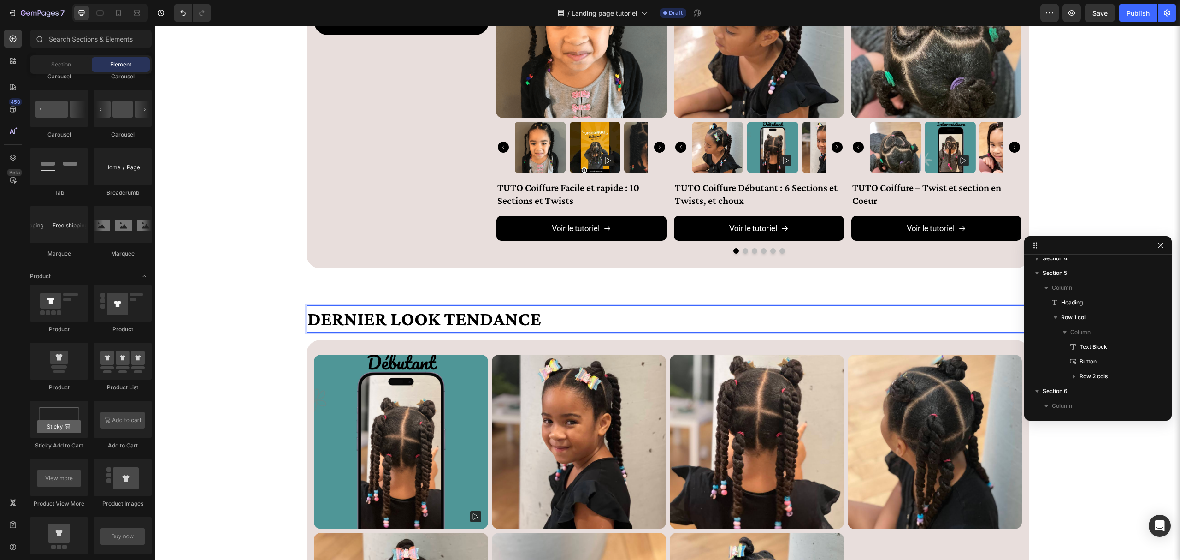
click at [233, 281] on div "🔴 Niveau Expert – Pour un effet WAOUH garanti Heading Tu veux créer des coiffur…" at bounding box center [667, 115] width 1025 height 3867
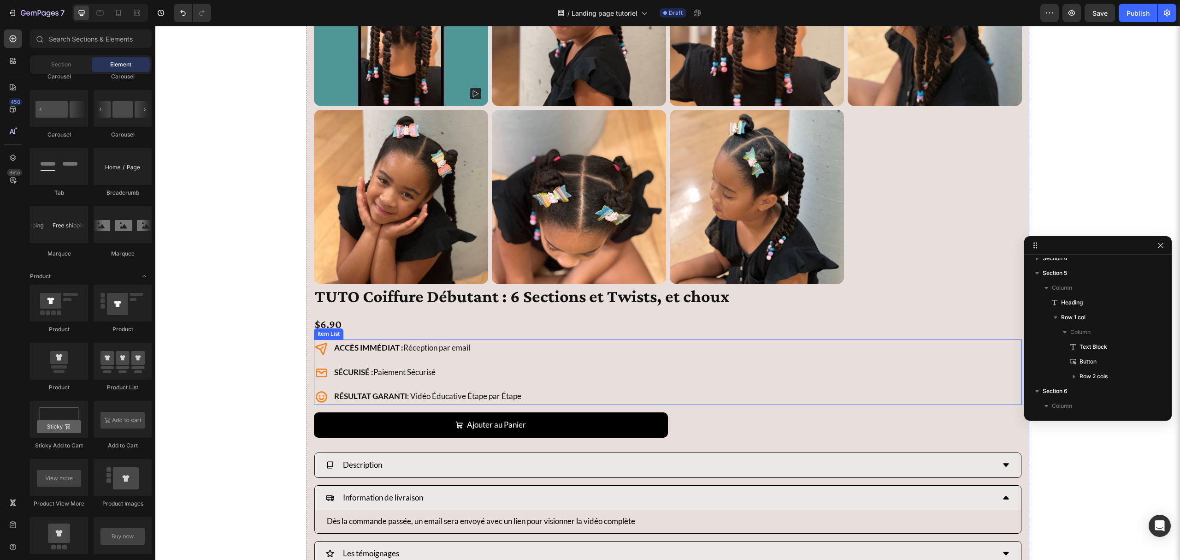
scroll to position [2354, 0]
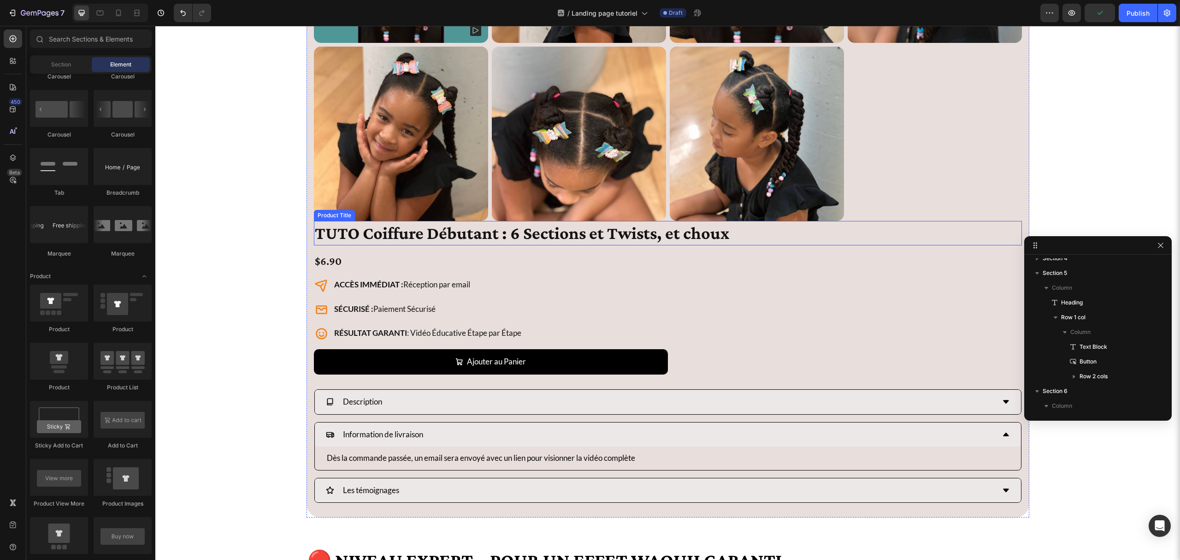
click at [463, 237] on h1 "TUTO Coiffure Débutant : 6 Sections et Twists, et choux" at bounding box center [668, 233] width 708 height 24
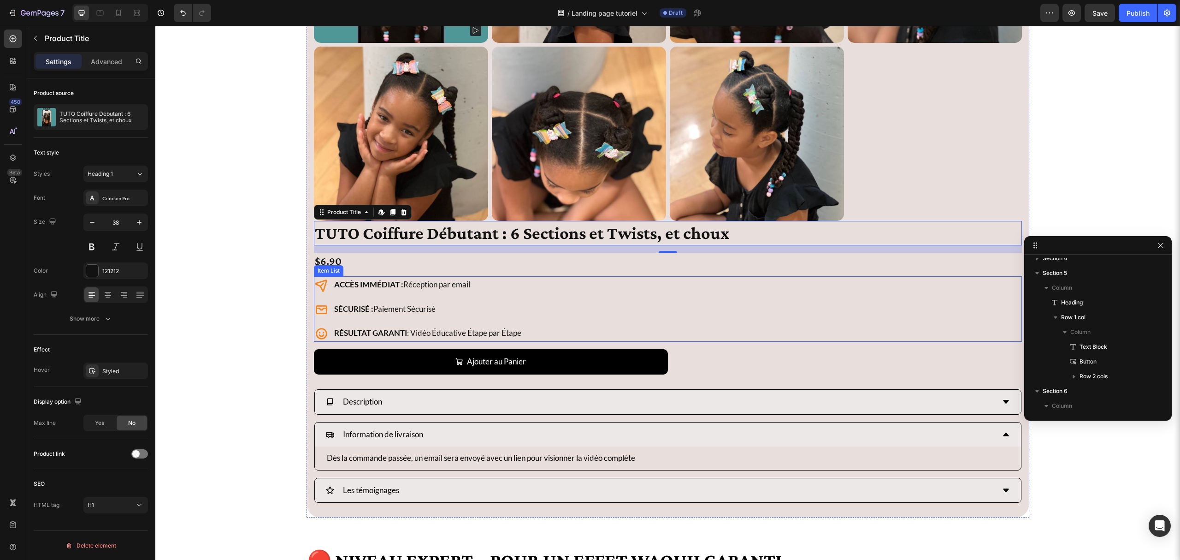
click at [539, 299] on div "ACCÈS IMMÉDIAT : Réception par email SÉCURISÉ : Paiement Sécurisé RÉSULTAT GARA…" at bounding box center [668, 308] width 708 height 65
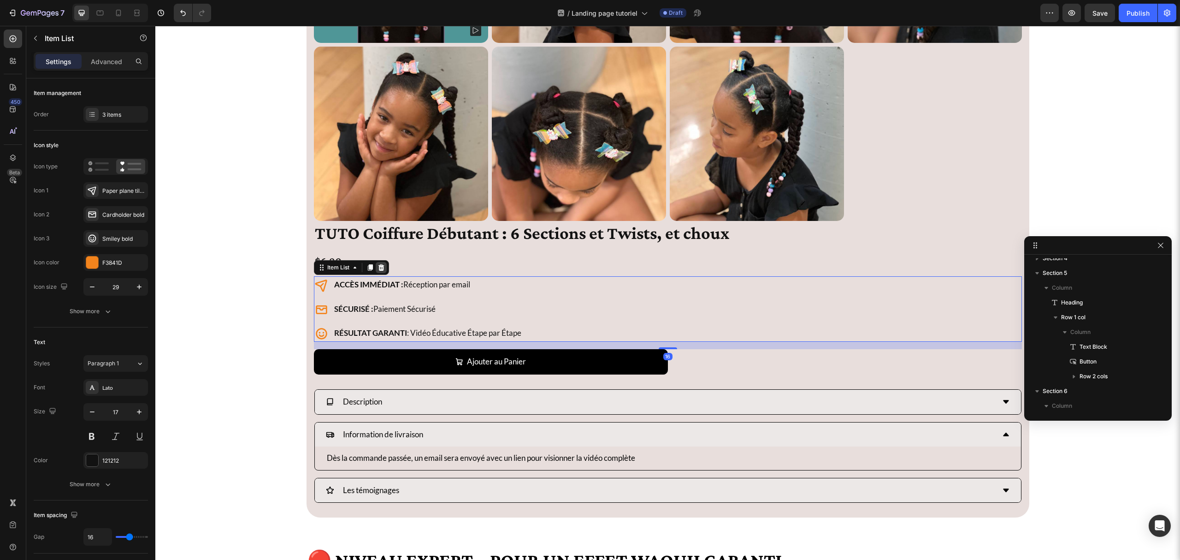
click at [378, 267] on icon at bounding box center [381, 267] width 6 height 6
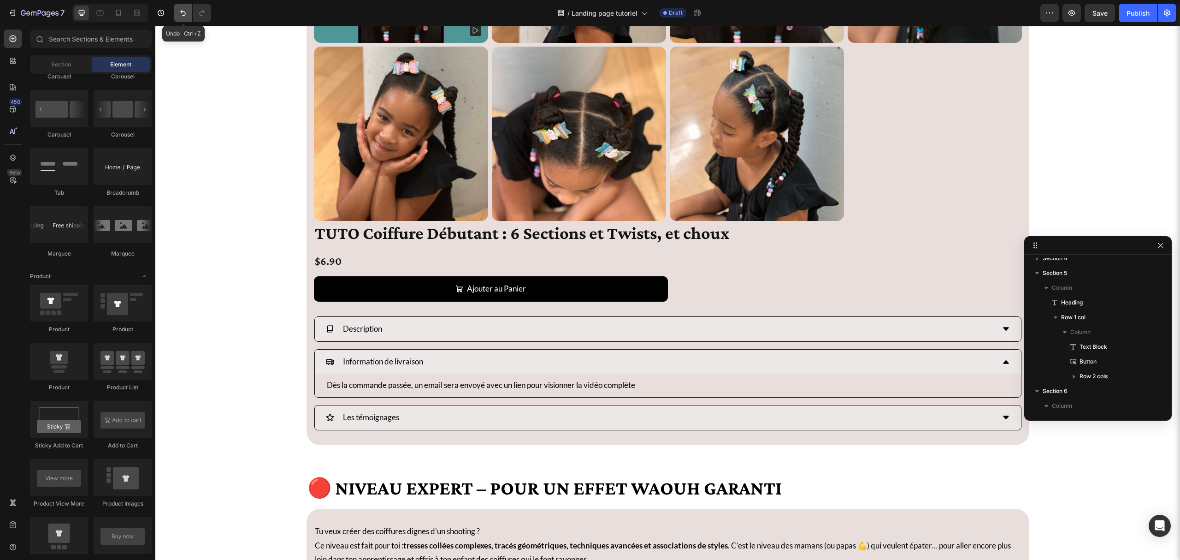
click at [176, 7] on button "Undo/Redo" at bounding box center [183, 13] width 18 height 18
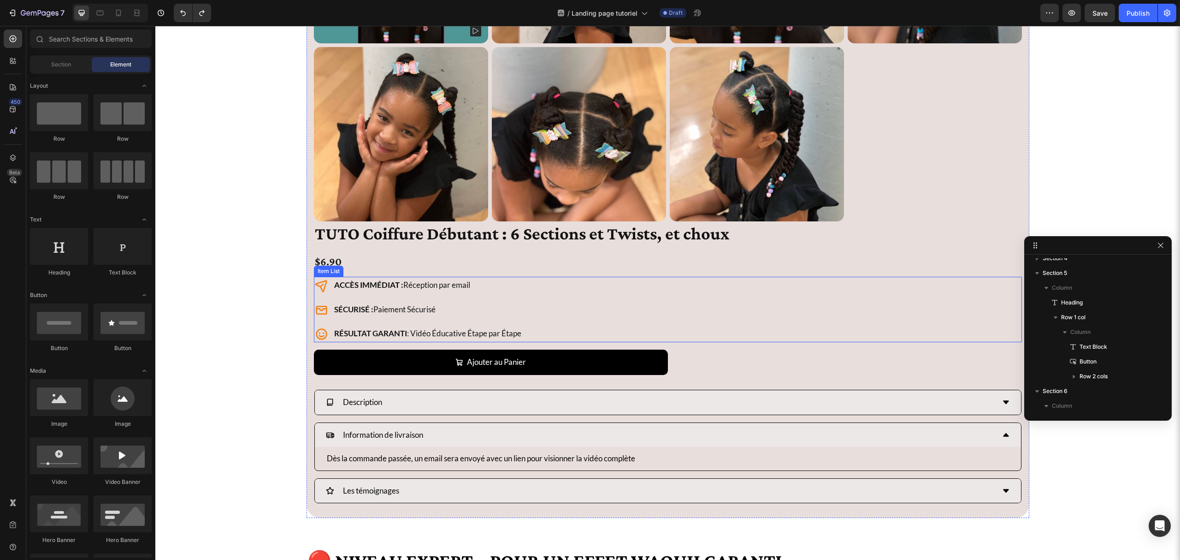
scroll to position [2416, 0]
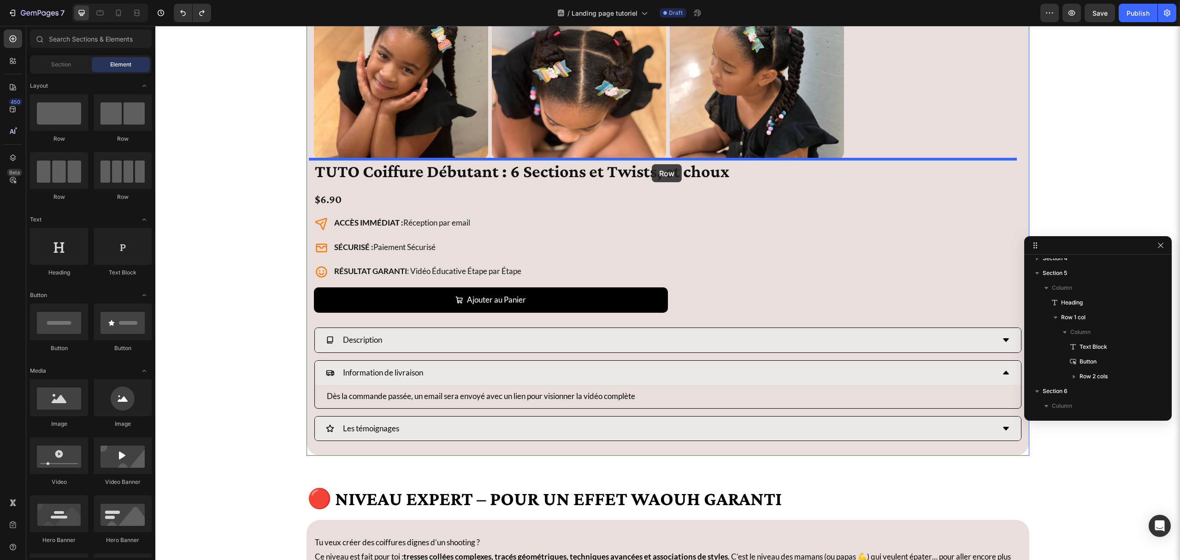
drag, startPoint x: 276, startPoint y: 154, endPoint x: 652, endPoint y: 164, distance: 376.4
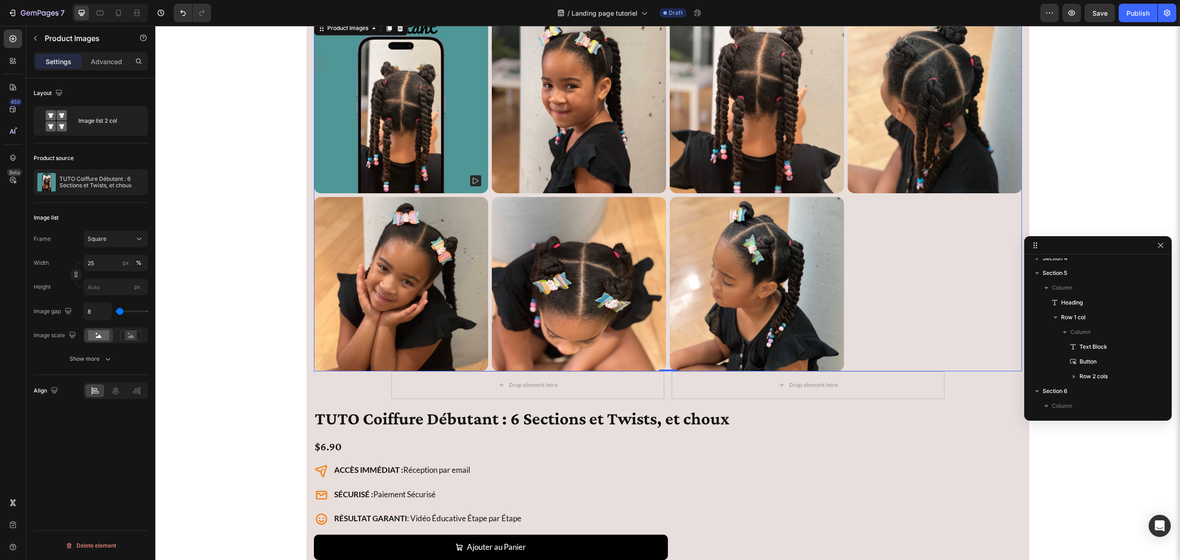
scroll to position [2232, 0]
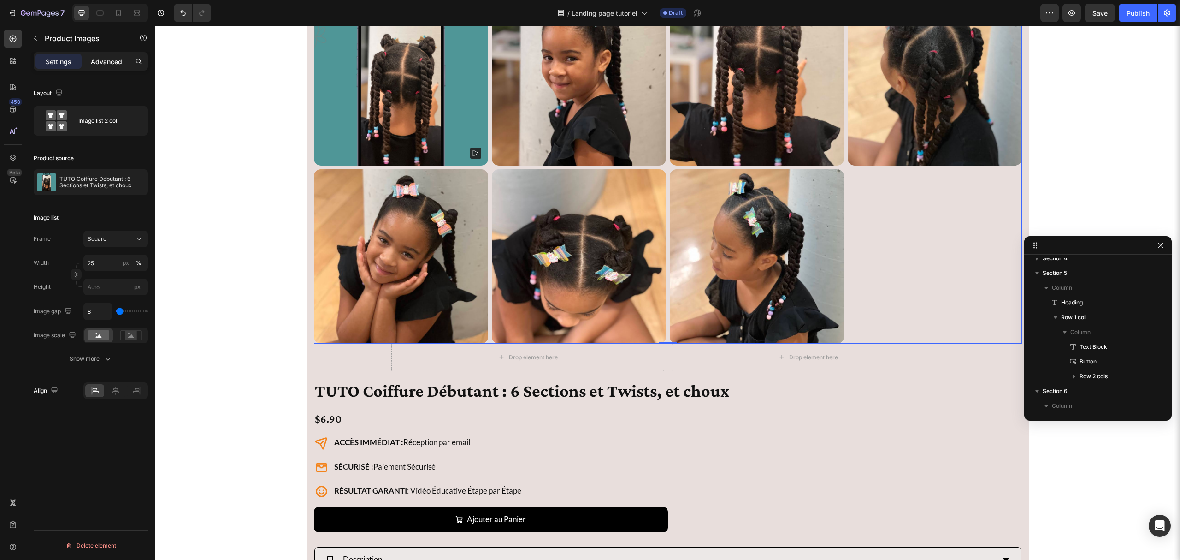
click at [95, 61] on p "Advanced" at bounding box center [106, 62] width 31 height 10
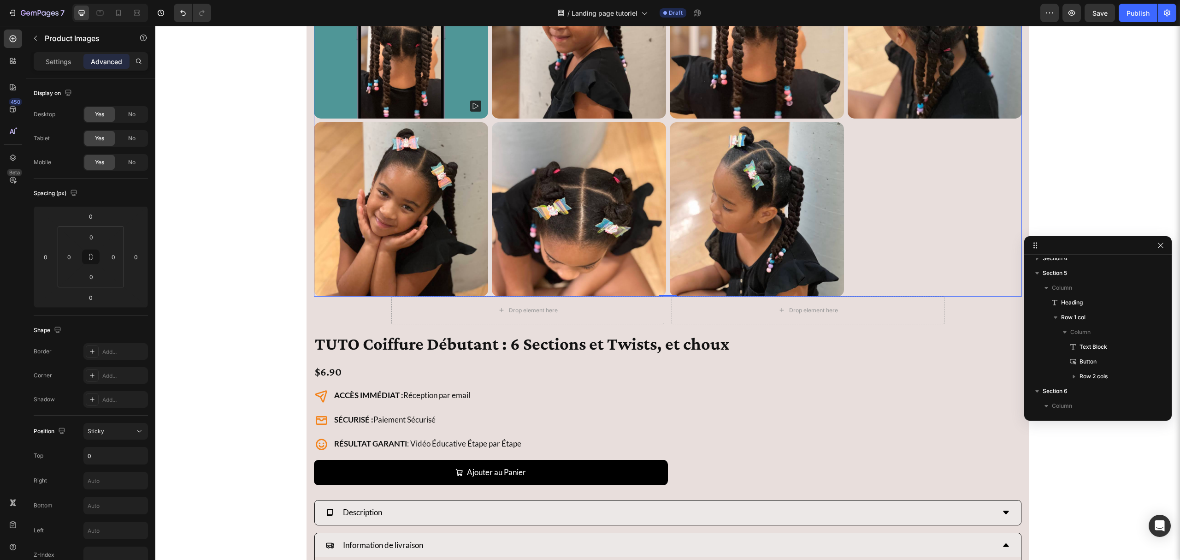
scroll to position [2293, 0]
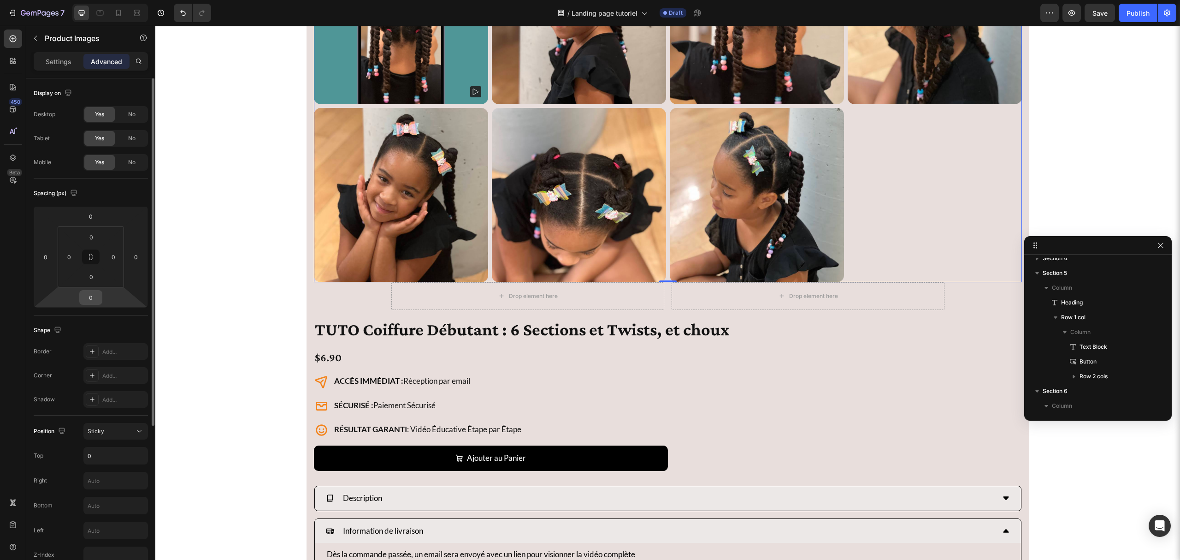
click at [88, 293] on input "0" at bounding box center [91, 297] width 18 height 14
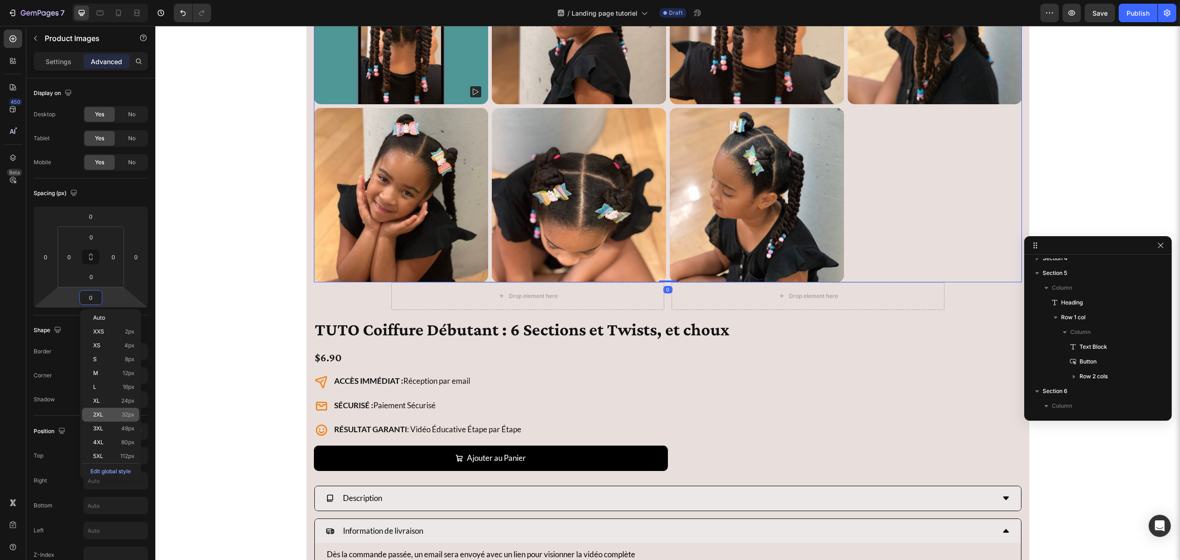
click at [113, 412] on p "2XL 32px" at bounding box center [113, 414] width 41 height 6
type input "32"
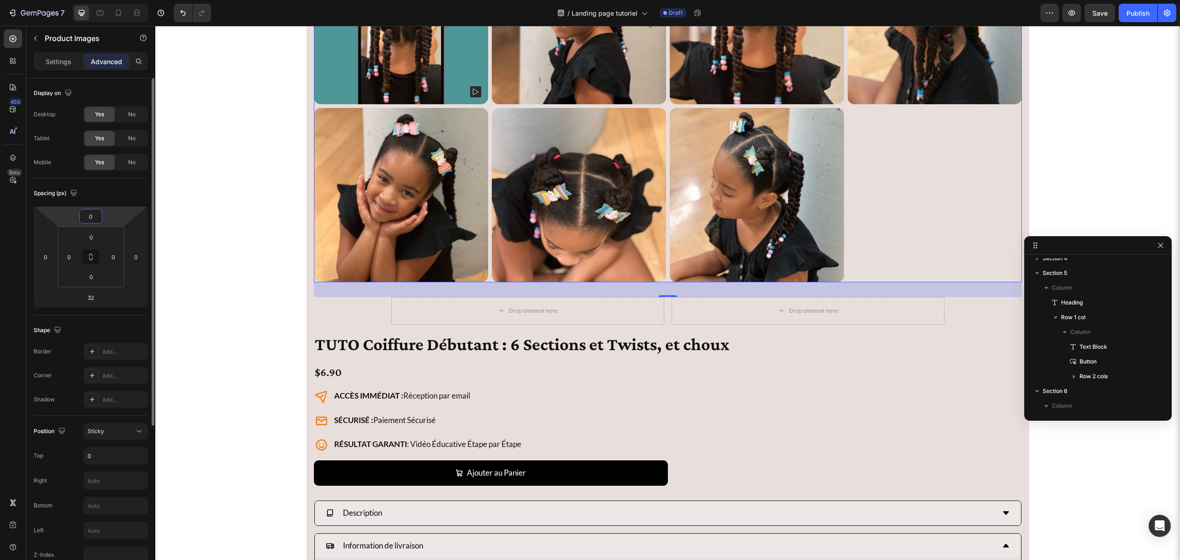
click at [93, 214] on input "0" at bounding box center [91, 216] width 18 height 14
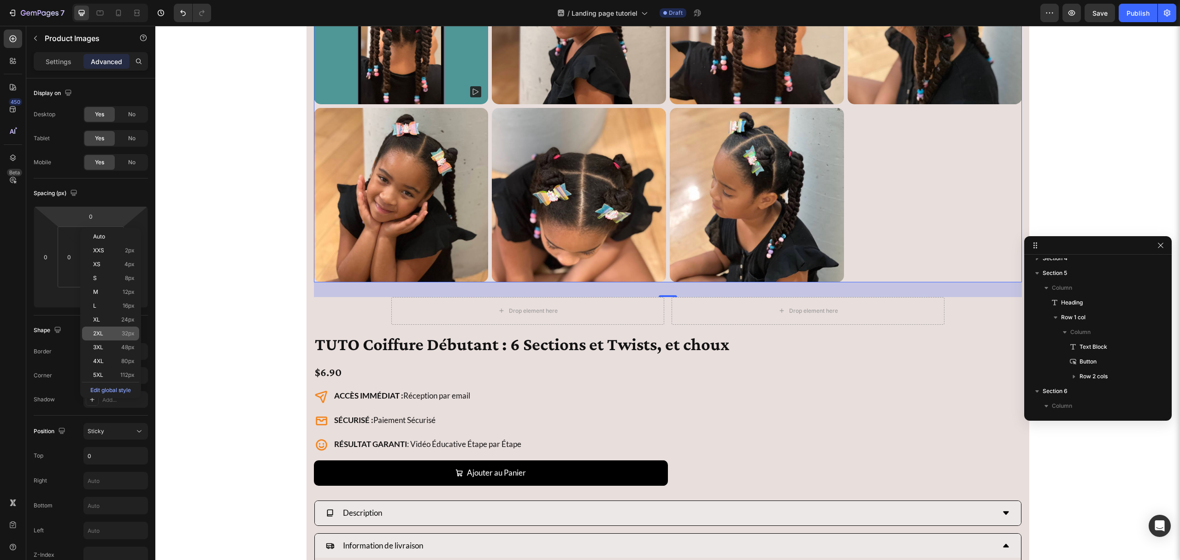
drag, startPoint x: 128, startPoint y: 327, endPoint x: 20, endPoint y: 268, distance: 123.2
click at [128, 327] on div "2XL 32px" at bounding box center [110, 333] width 57 height 14
type input "32"
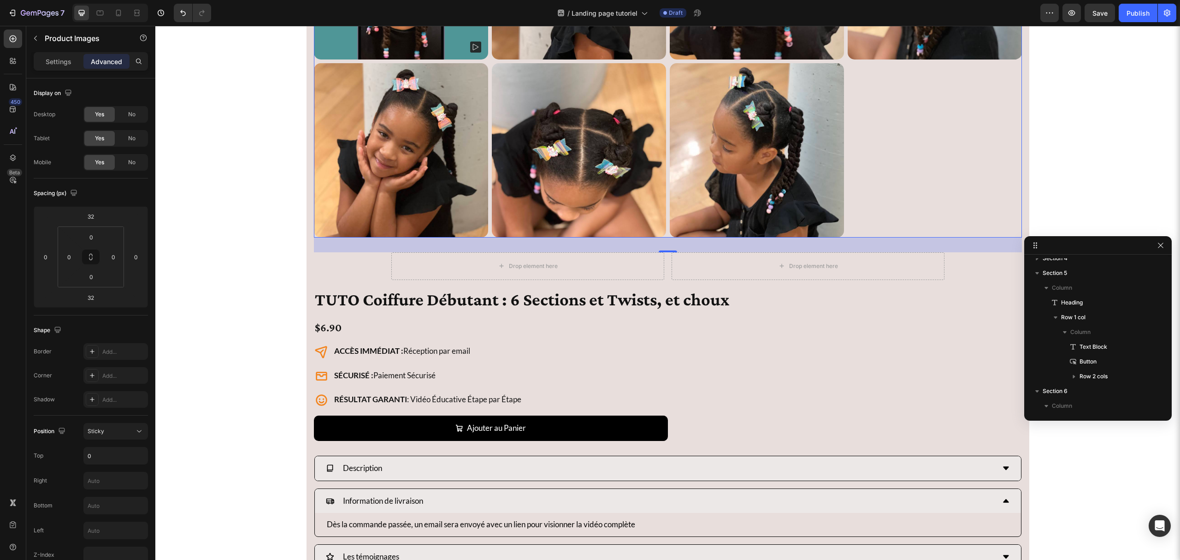
scroll to position [2354, 0]
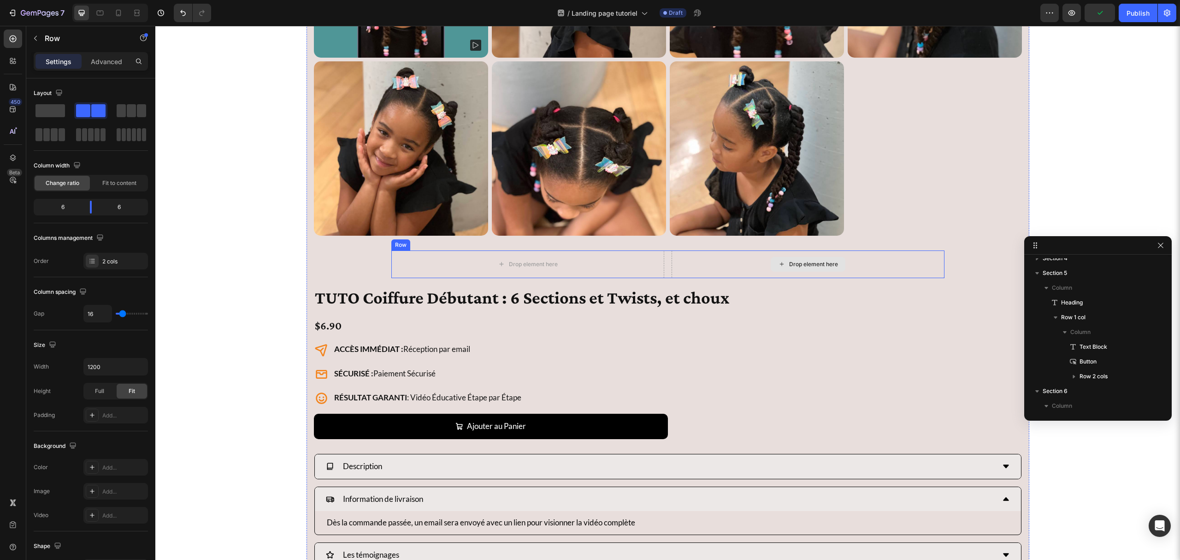
click at [672, 276] on div "Drop element here" at bounding box center [808, 264] width 273 height 28
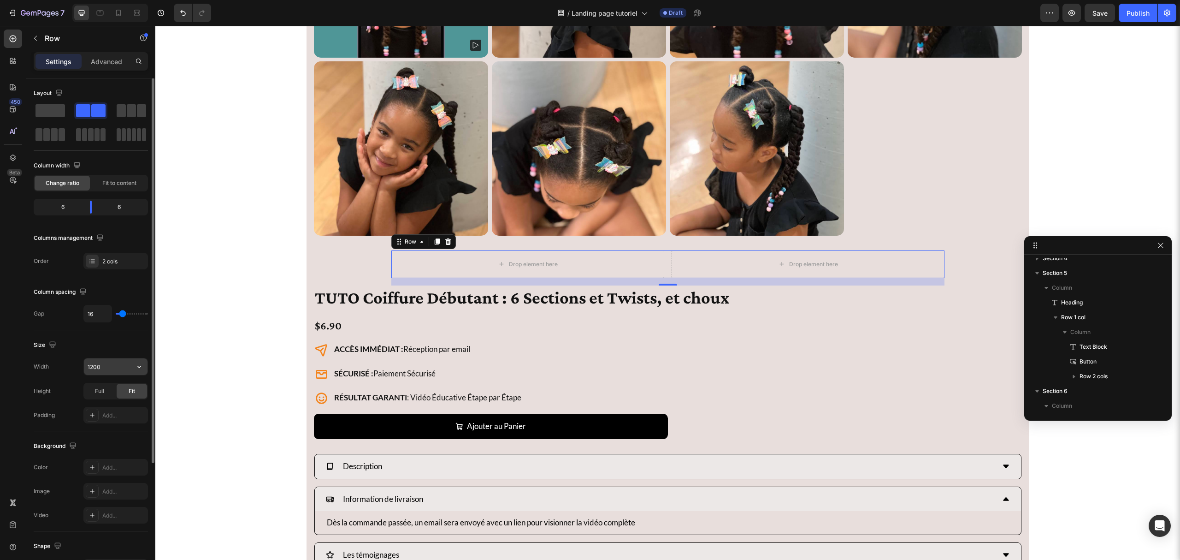
click at [104, 370] on input "1200" at bounding box center [116, 366] width 64 height 17
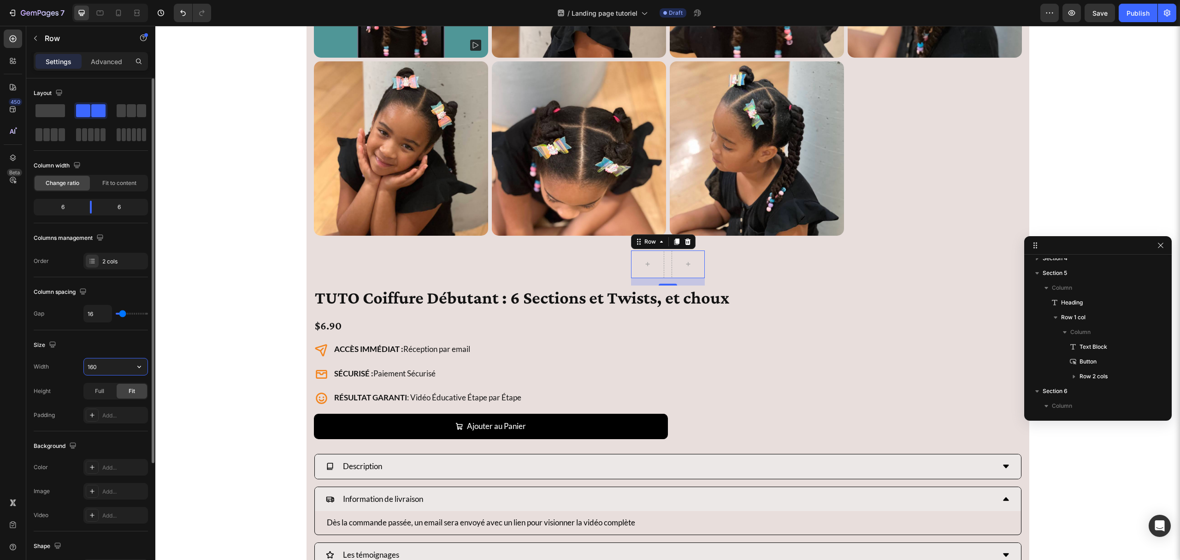
type input "1600"
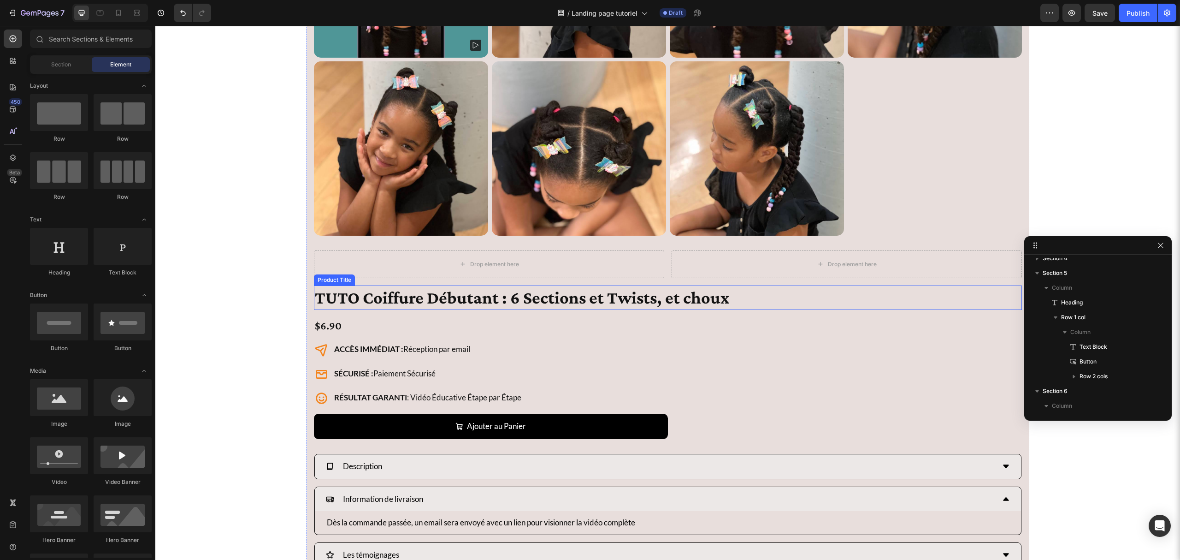
click at [517, 302] on h1 "TUTO Coiffure Débutant : 6 Sections et Twists, et choux" at bounding box center [668, 297] width 708 height 24
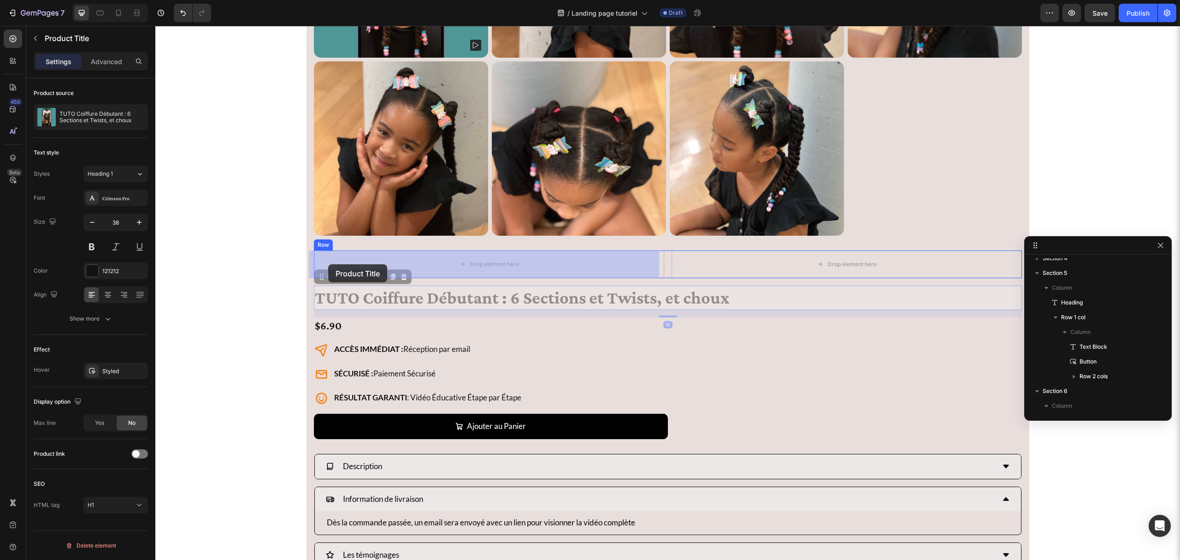
drag, startPoint x: 322, startPoint y: 277, endPoint x: 328, endPoint y: 264, distance: 14.4
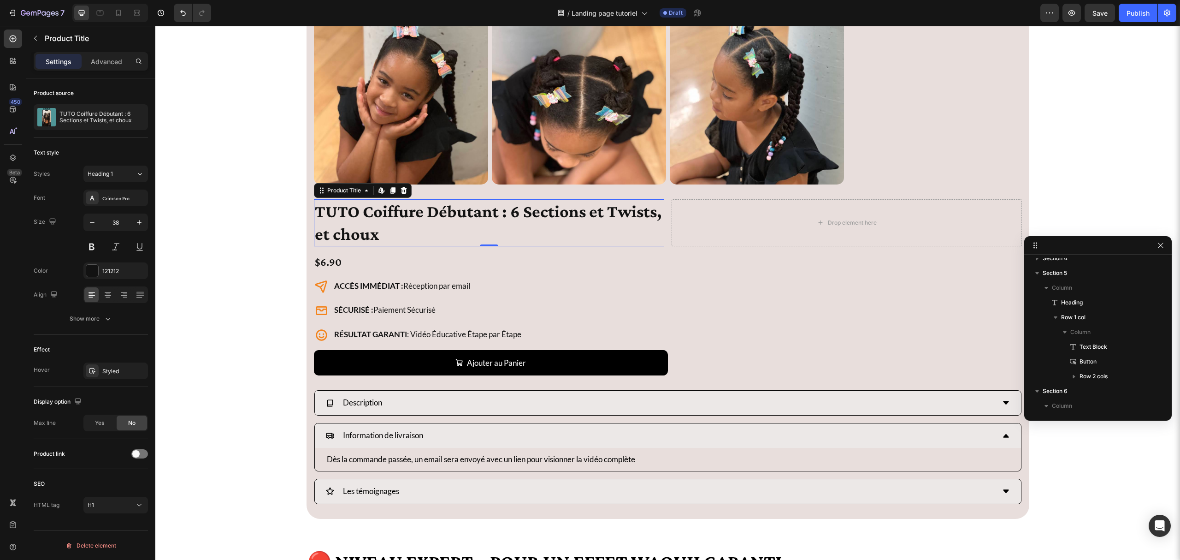
scroll to position [2416, 0]
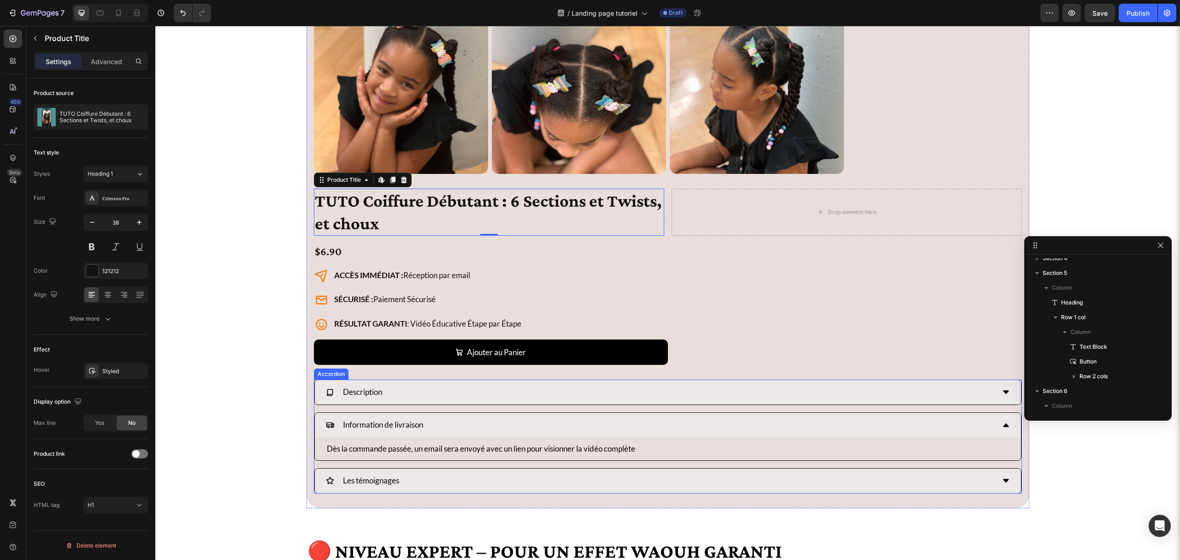
click at [370, 411] on div "Description Information de livraison Dès la commande passée, un email sera envo…" at bounding box center [668, 435] width 708 height 113
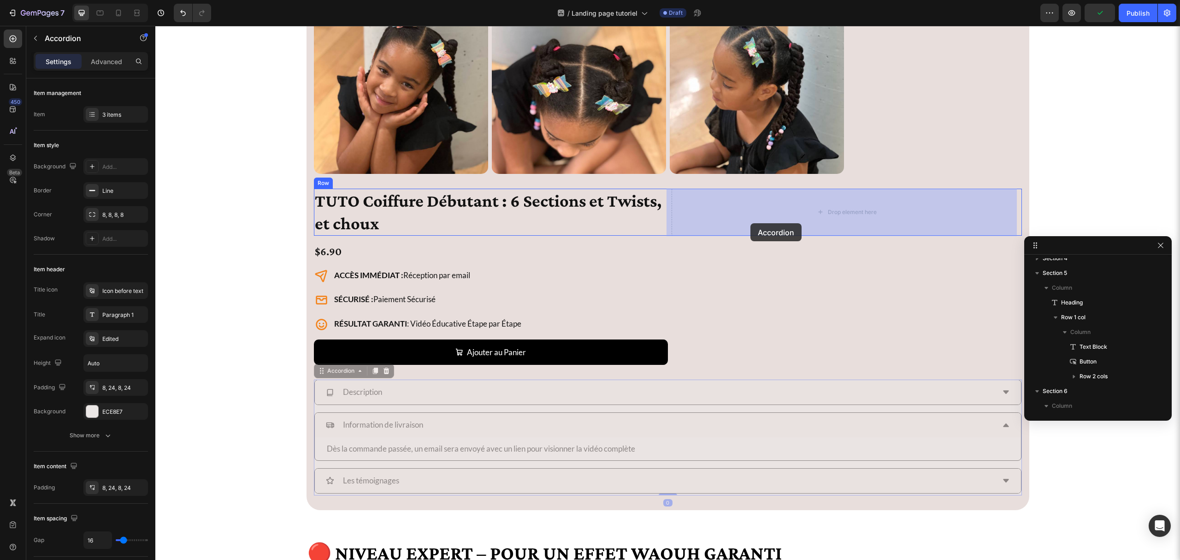
drag, startPoint x: 675, startPoint y: 298, endPoint x: 751, endPoint y: 223, distance: 106.3
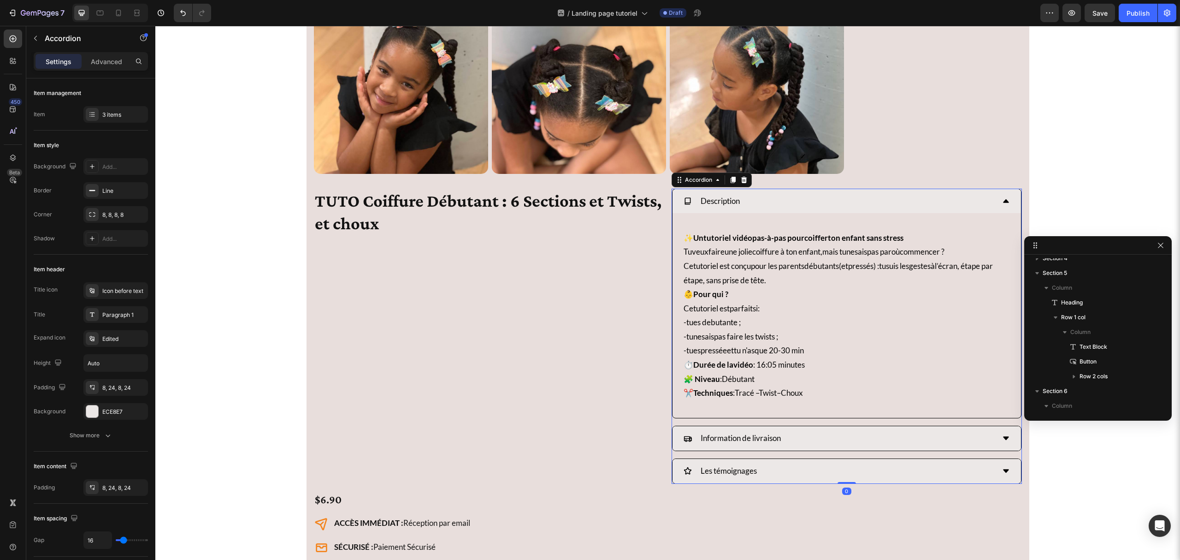
click at [777, 205] on div "Description" at bounding box center [839, 201] width 311 height 17
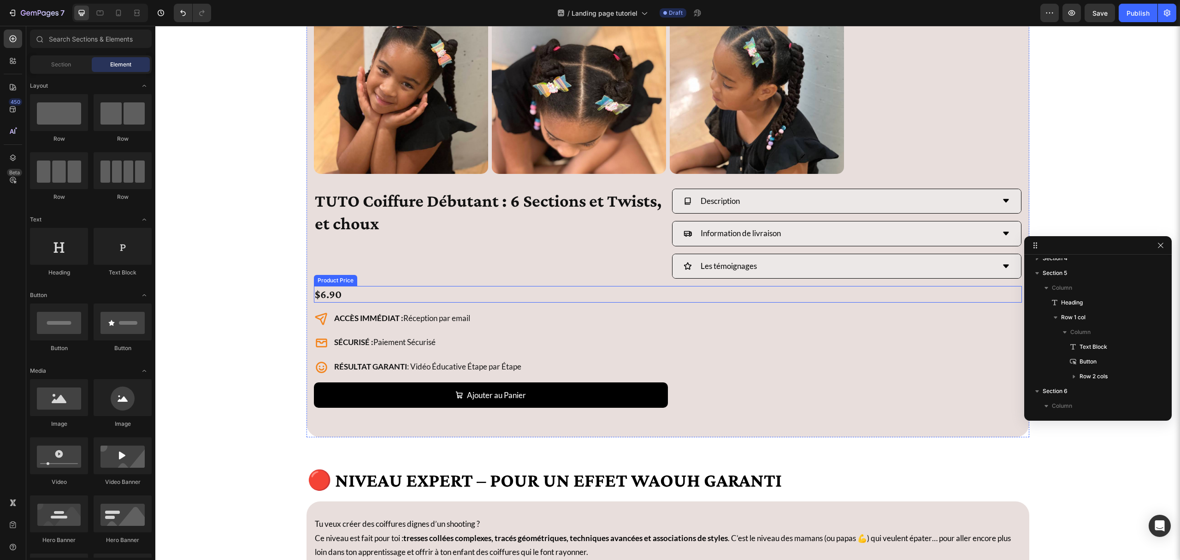
click at [367, 299] on div "$6.90" at bounding box center [668, 294] width 708 height 16
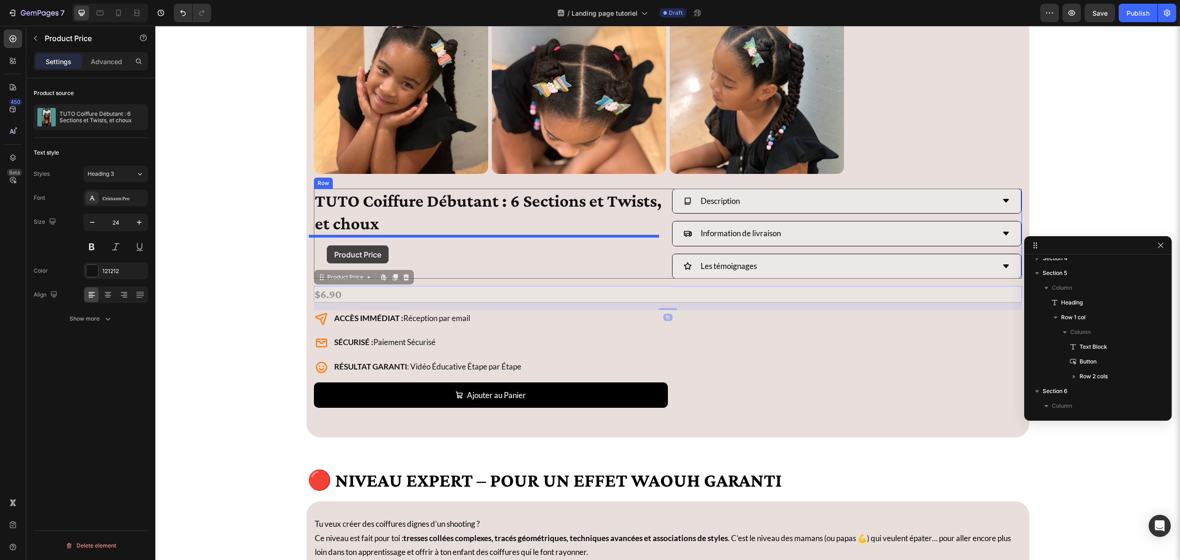
drag, startPoint x: 323, startPoint y: 285, endPoint x: 327, endPoint y: 245, distance: 39.8
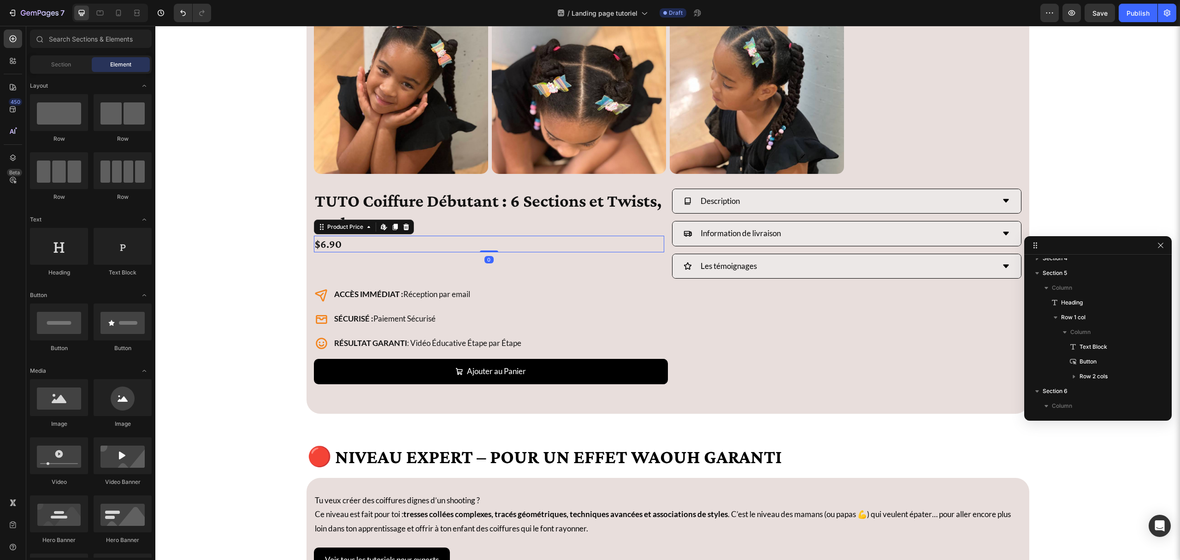
click at [594, 338] on div "ACCÈS IMMÉDIAT : Réception par email SÉCURISÉ : Paiement Sécurisé RÉSULTAT GARA…" at bounding box center [668, 318] width 708 height 65
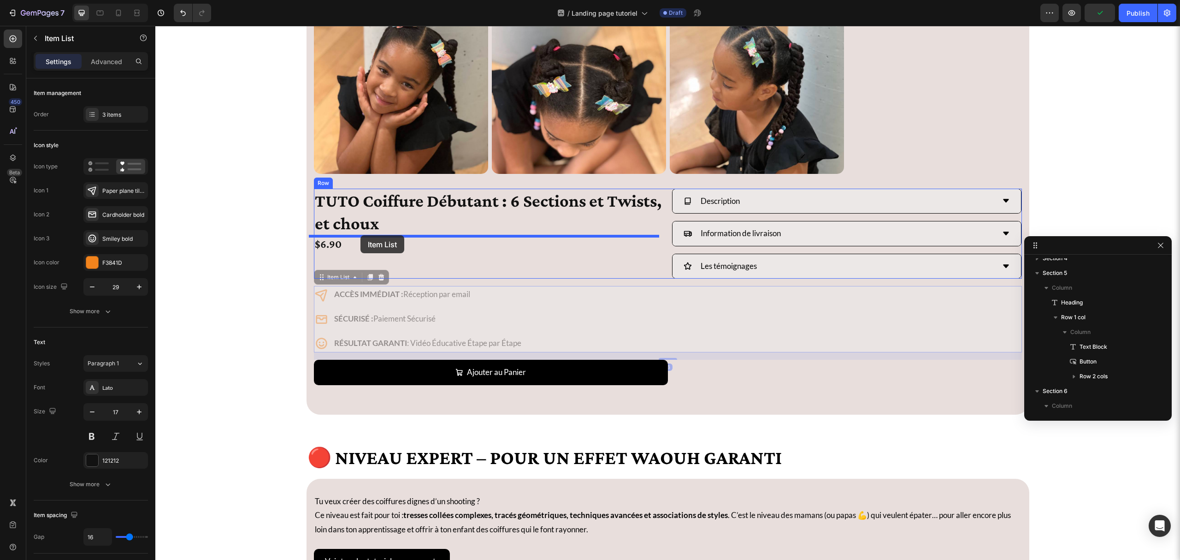
drag, startPoint x: 317, startPoint y: 279, endPoint x: 361, endPoint y: 235, distance: 62.0
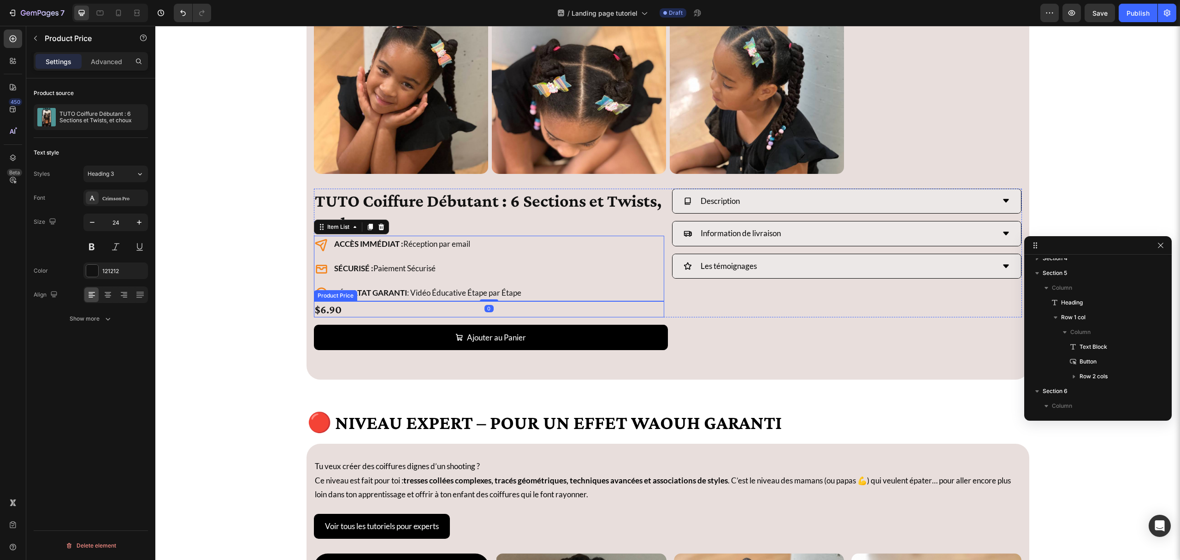
click at [360, 312] on div "$6.90" at bounding box center [489, 309] width 350 height 16
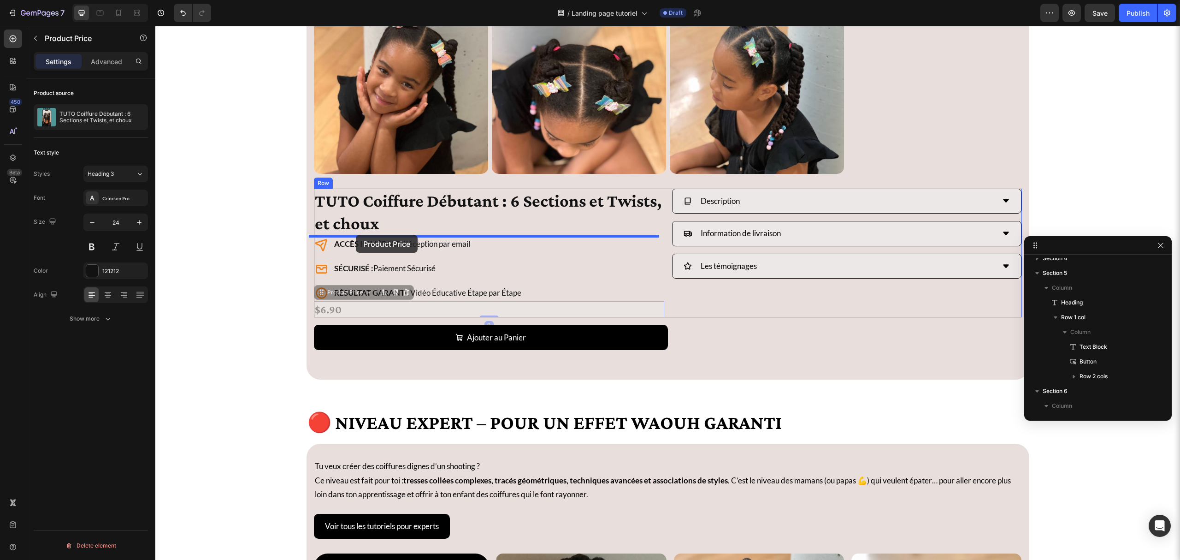
drag, startPoint x: 322, startPoint y: 296, endPoint x: 356, endPoint y: 235, distance: 70.2
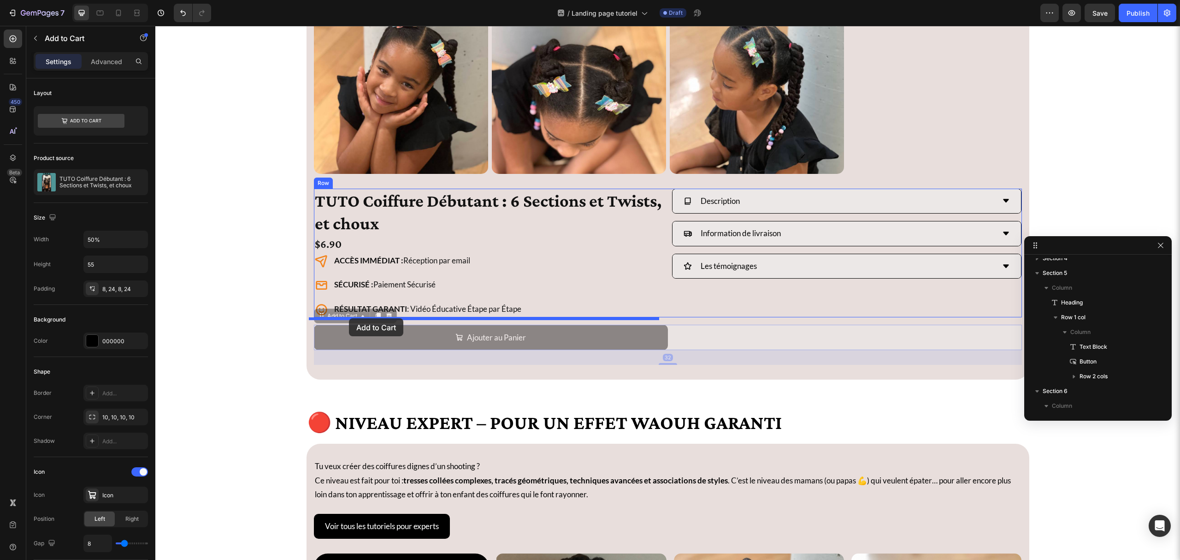
drag, startPoint x: 319, startPoint y: 320, endPoint x: 349, endPoint y: 318, distance: 30.0
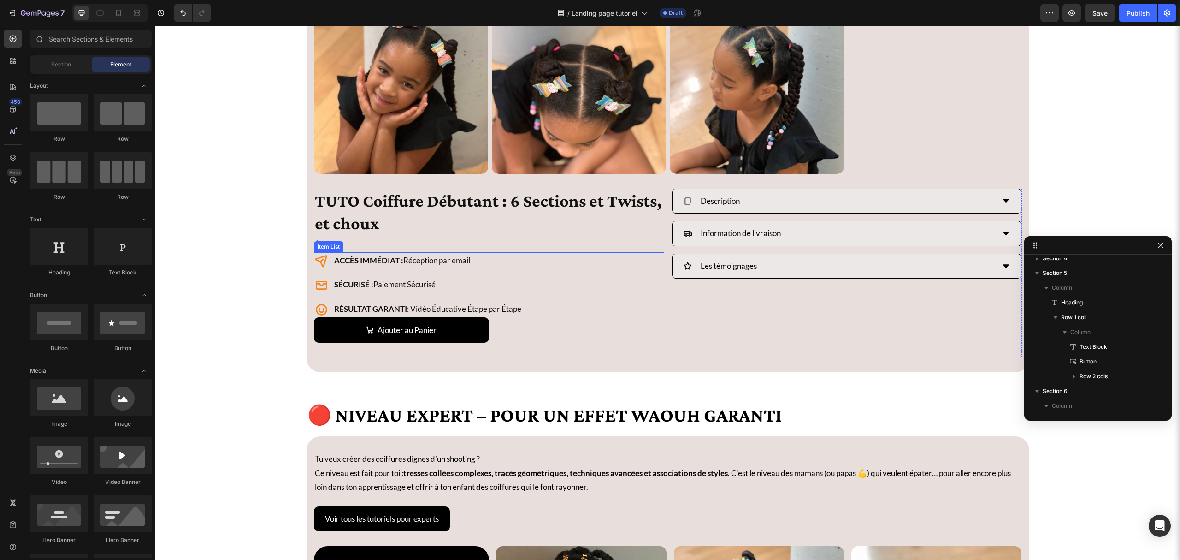
click at [546, 303] on div "ACCÈS IMMÉDIAT : Réception par email SÉCURISÉ : Paiement Sécurisé RÉSULTAT GARA…" at bounding box center [489, 284] width 350 height 65
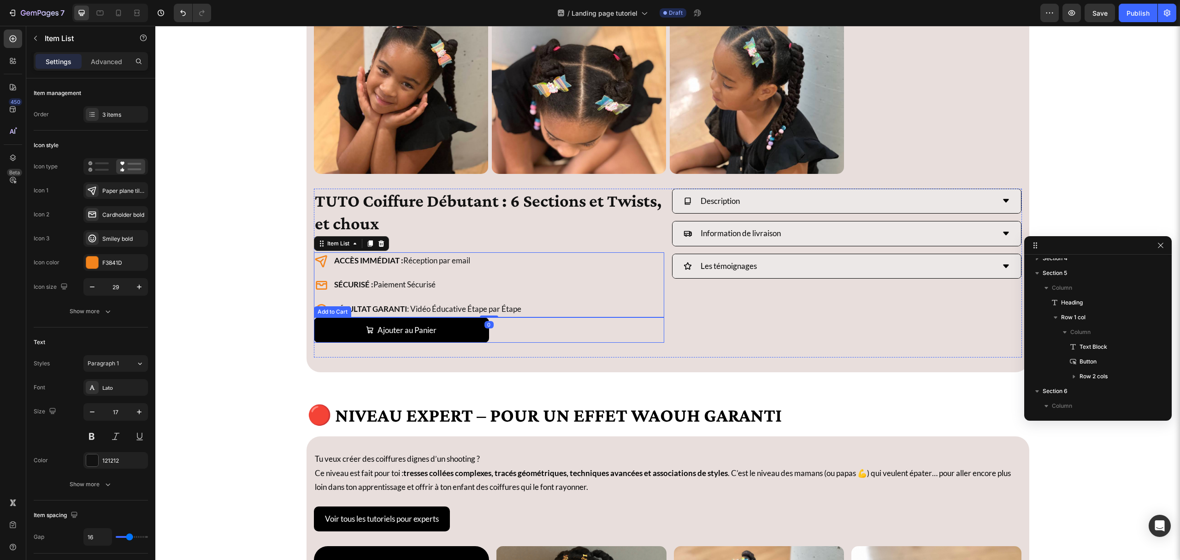
click at [510, 338] on div "Ajouter au Panier Add to Cart" at bounding box center [489, 329] width 350 height 25
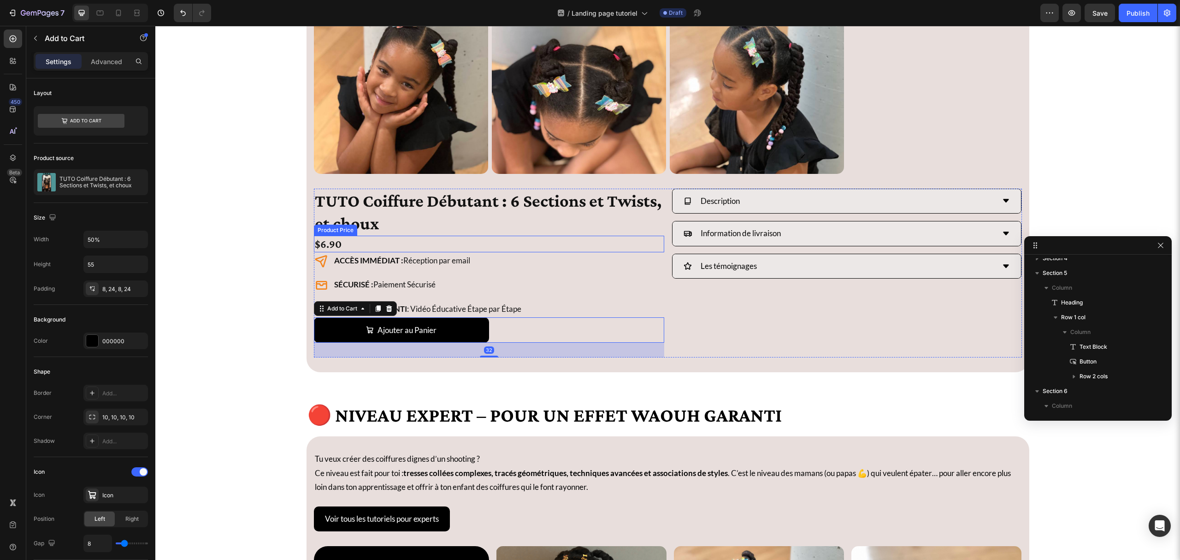
click at [498, 244] on div "$6.90" at bounding box center [489, 244] width 350 height 16
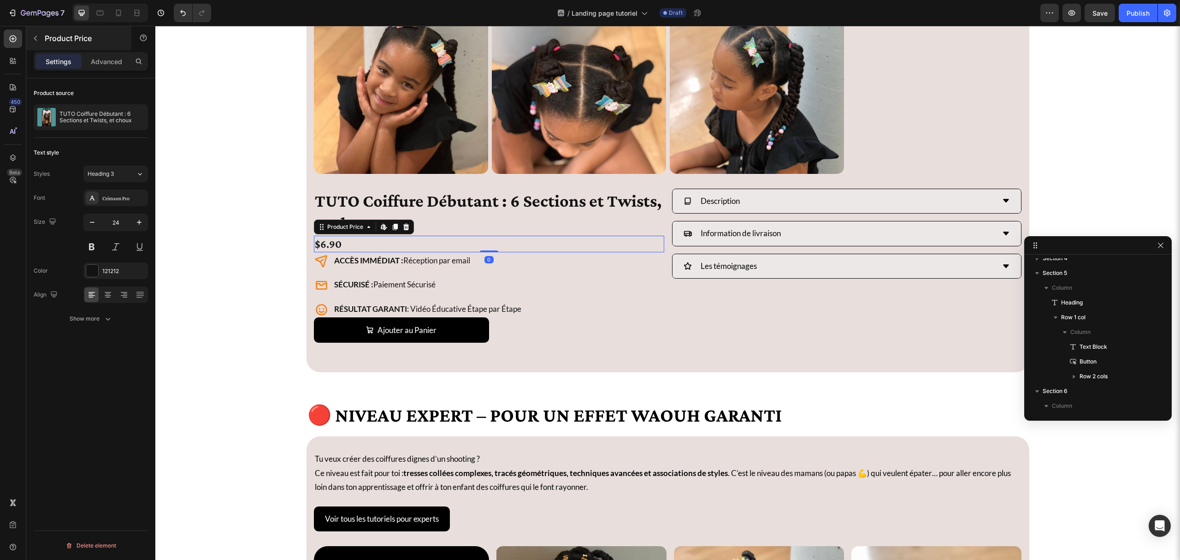
click at [89, 48] on div "Product Price" at bounding box center [78, 38] width 105 height 24
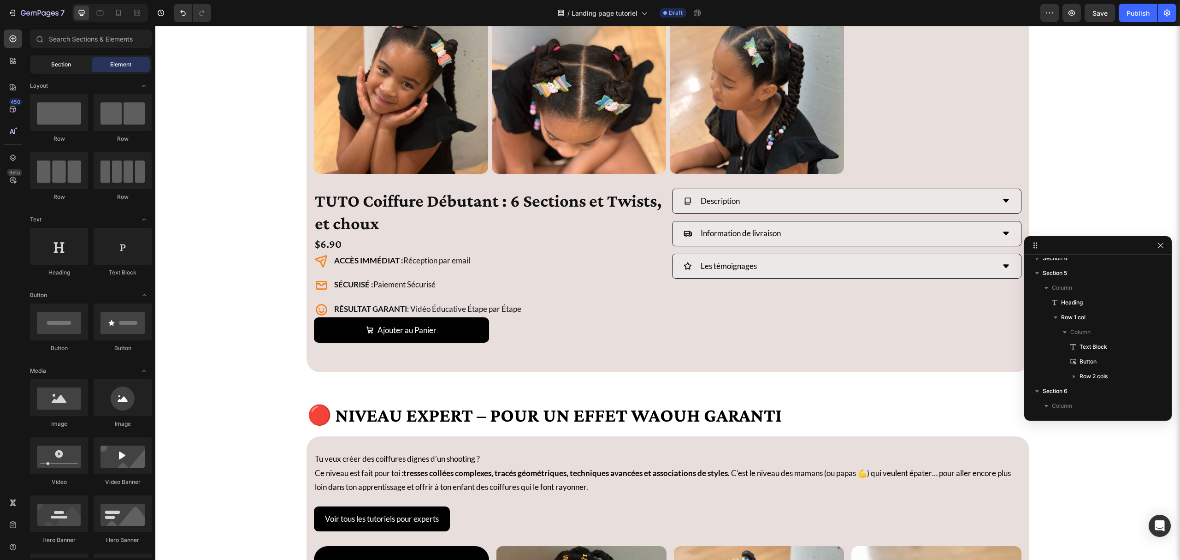
click at [53, 68] on span "Section" at bounding box center [61, 64] width 20 height 8
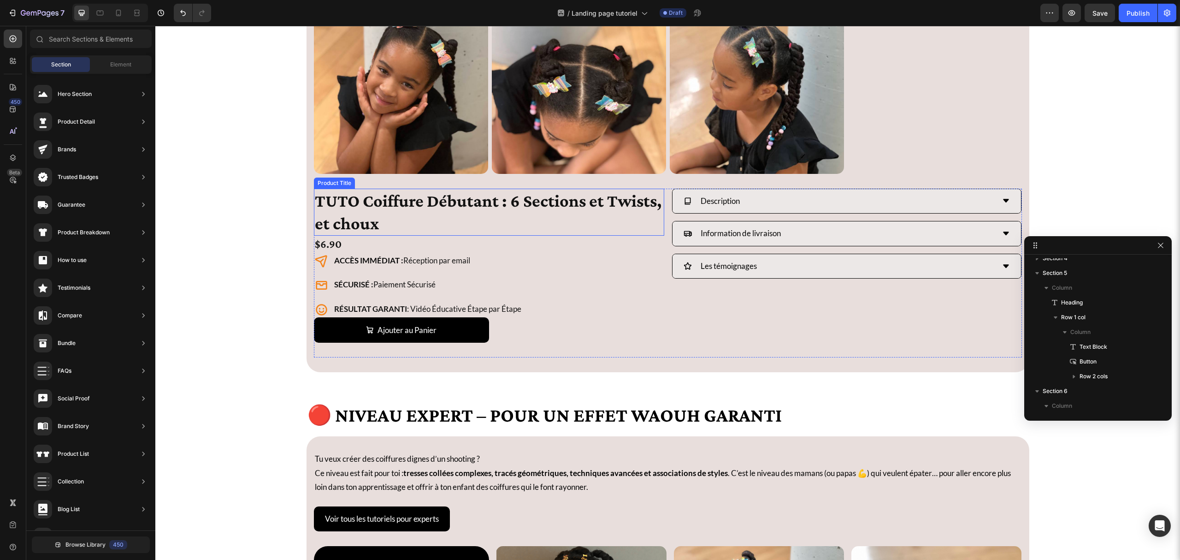
click at [479, 219] on h1 "TUTO Coiffure Débutant : 6 Sections et Twists, et choux" at bounding box center [489, 212] width 350 height 47
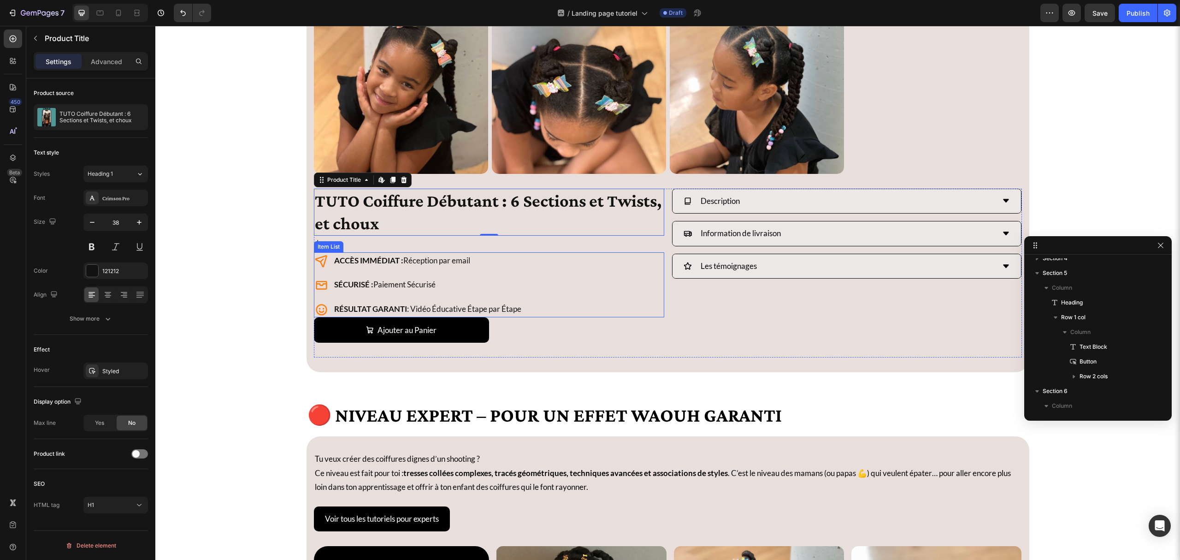
click at [568, 283] on div "ACCÈS IMMÉDIAT : Réception par email SÉCURISÉ : Paiement Sécurisé RÉSULTAT GARA…" at bounding box center [489, 284] width 350 height 65
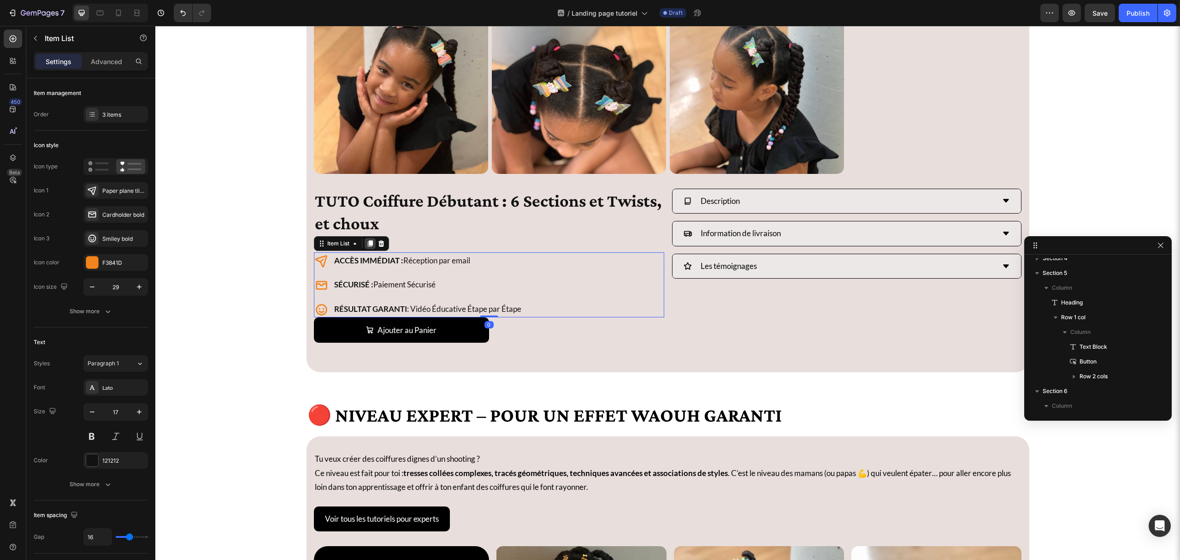
click at [371, 240] on div at bounding box center [370, 243] width 11 height 11
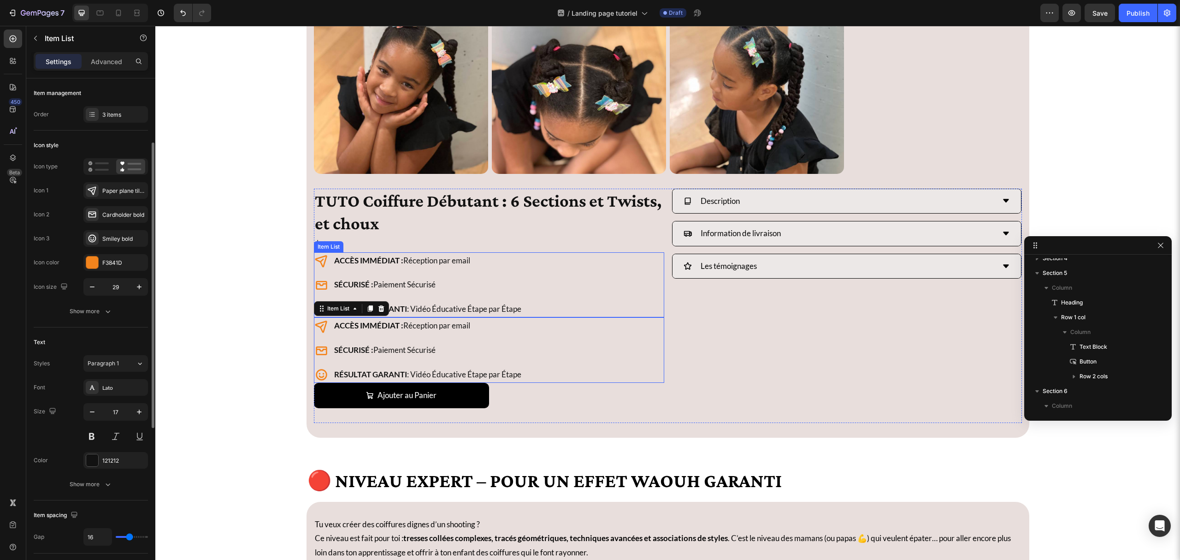
scroll to position [41, 0]
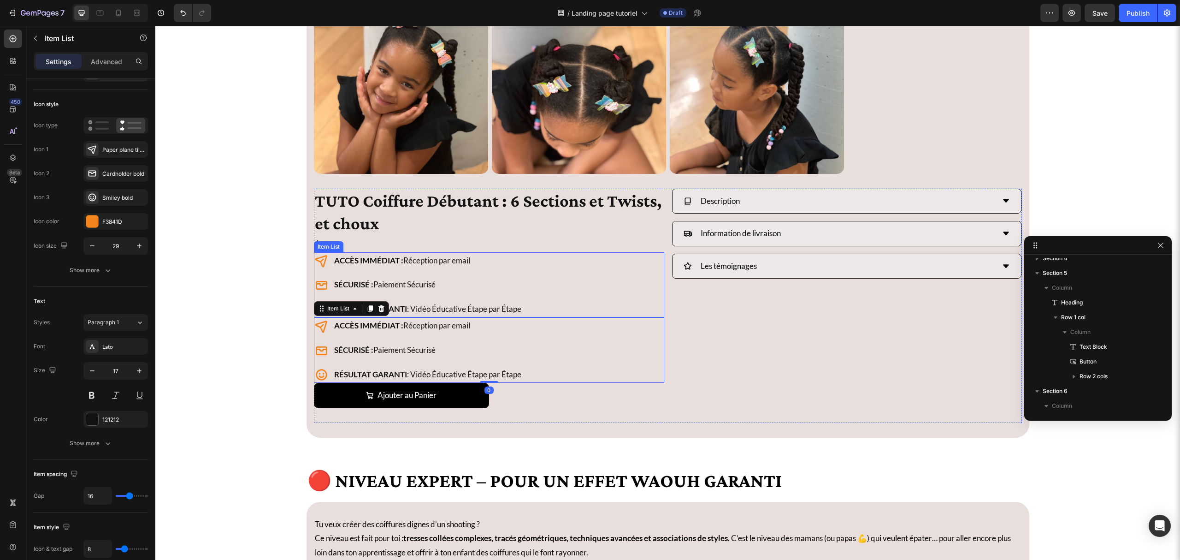
click at [385, 314] on strong "RÉSULTAT GARANTI" at bounding box center [370, 309] width 73 height 10
click at [587, 340] on div "ACCÈS IMMÉDIAT : Réception par email SÉCURISÉ : Paiement Sécurisé RÉSULTAT GARA…" at bounding box center [489, 349] width 350 height 65
click at [376, 314] on div at bounding box center [381, 308] width 11 height 11
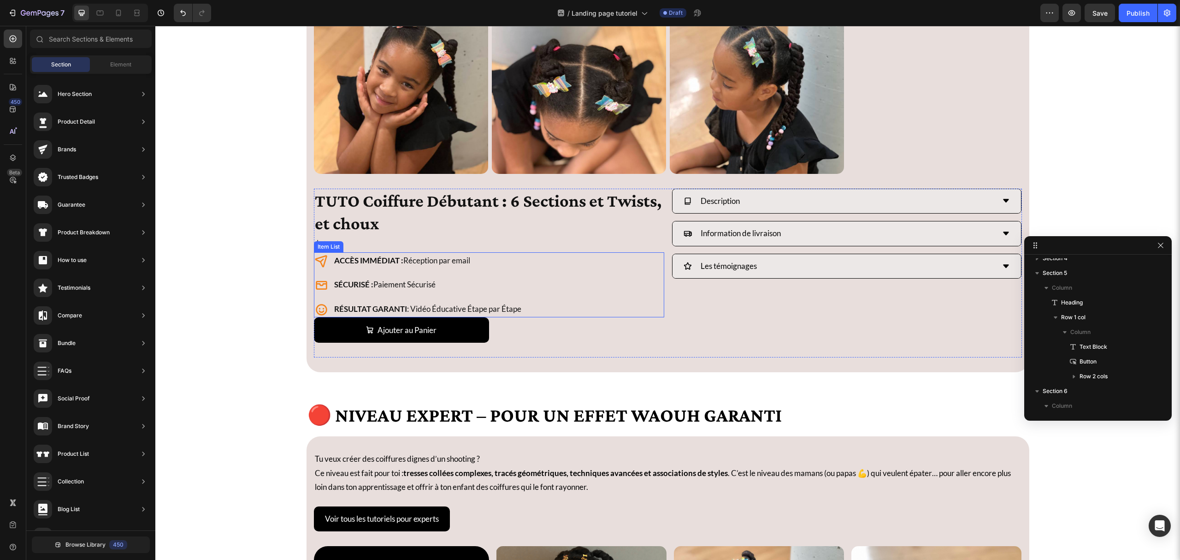
click at [598, 271] on div "ACCÈS IMMÉDIAT : Réception par email SÉCURISÉ : Paiement Sécurisé RÉSULTAT GARA…" at bounding box center [489, 284] width 350 height 65
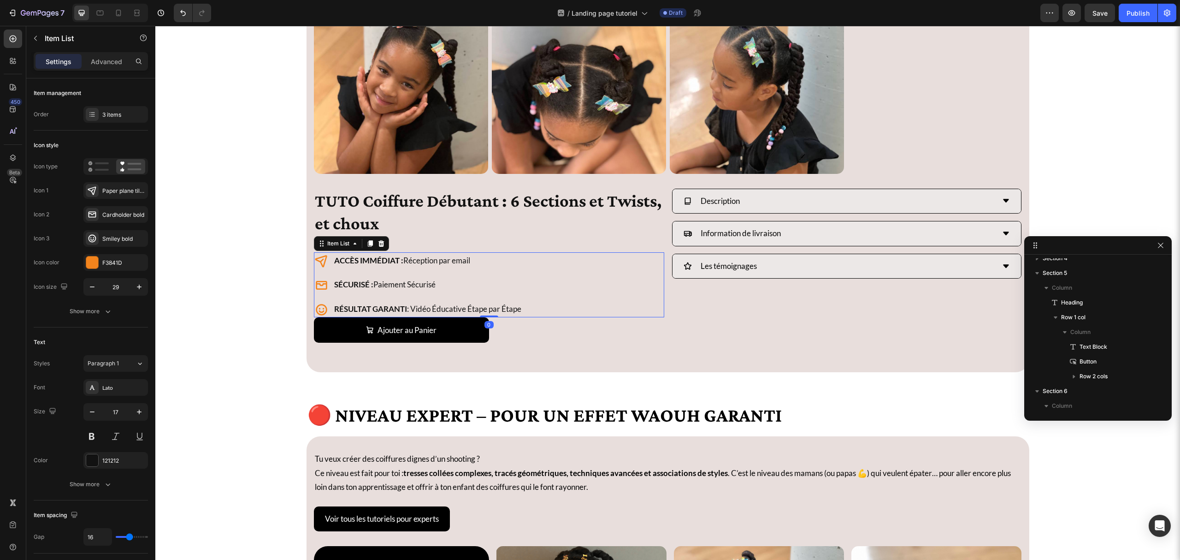
click at [380, 249] on div "Item List" at bounding box center [351, 243] width 75 height 15
click at [378, 246] on icon at bounding box center [381, 243] width 6 height 6
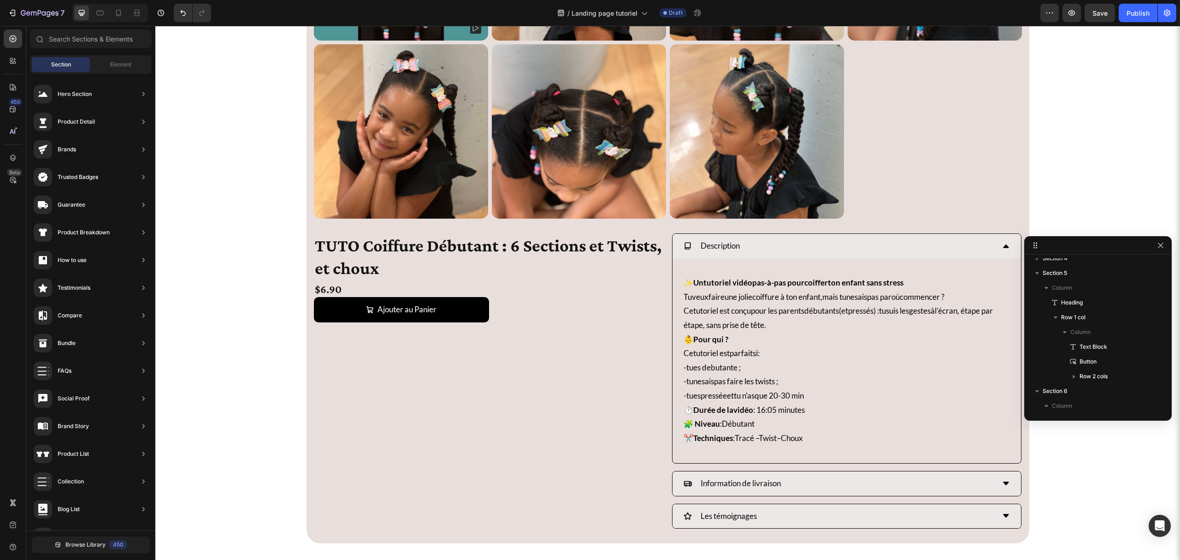
scroll to position [2047, 0]
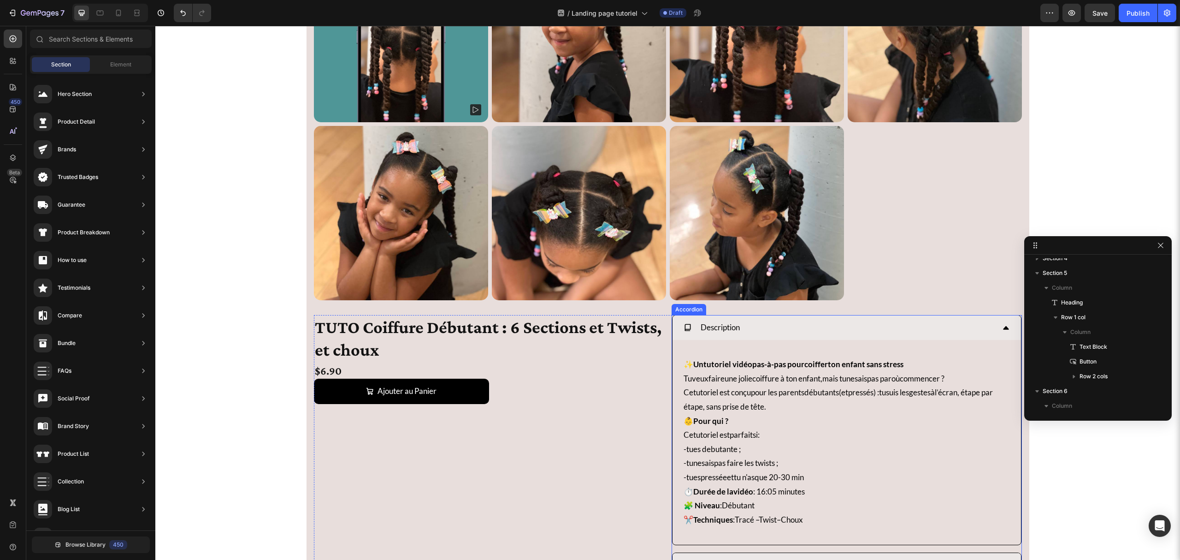
click at [779, 327] on div "Description" at bounding box center [839, 327] width 311 height 17
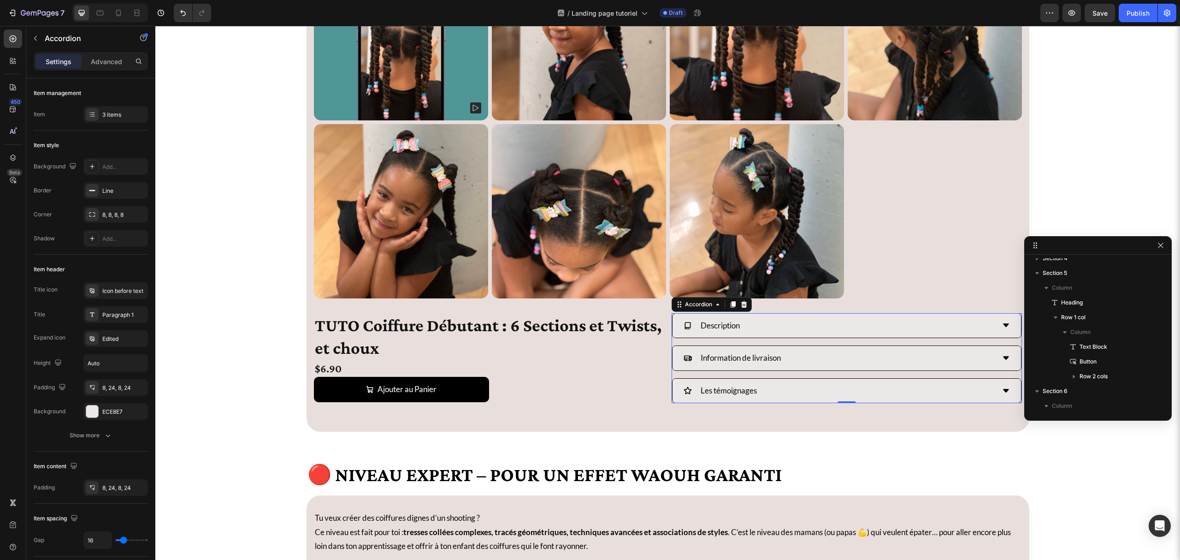
scroll to position [2354, 0]
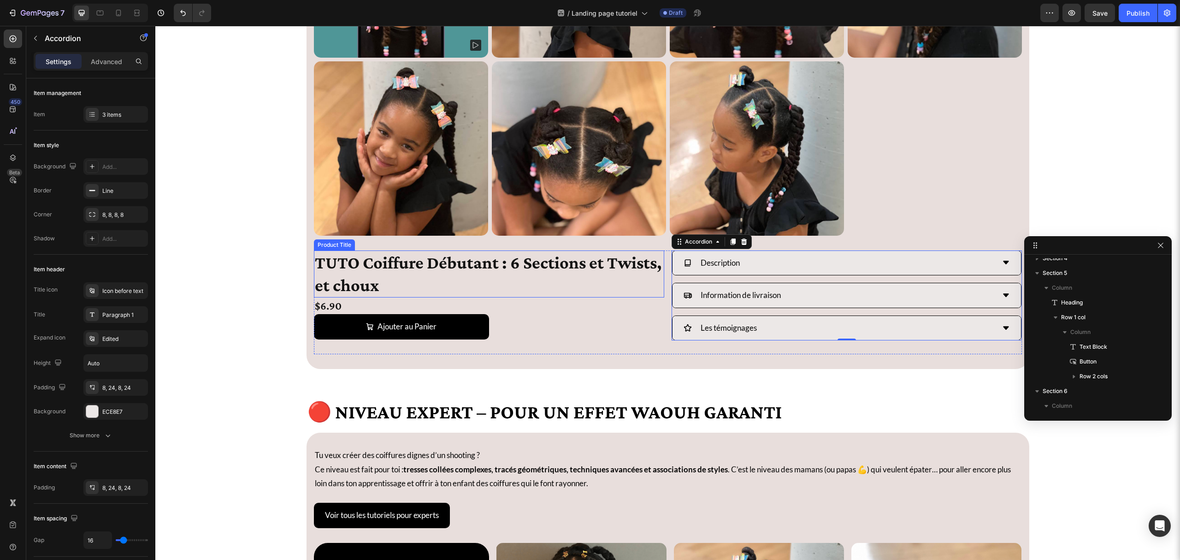
click at [443, 286] on h1 "TUTO Coiffure Débutant : 6 Sections et Twists, et choux" at bounding box center [489, 273] width 350 height 47
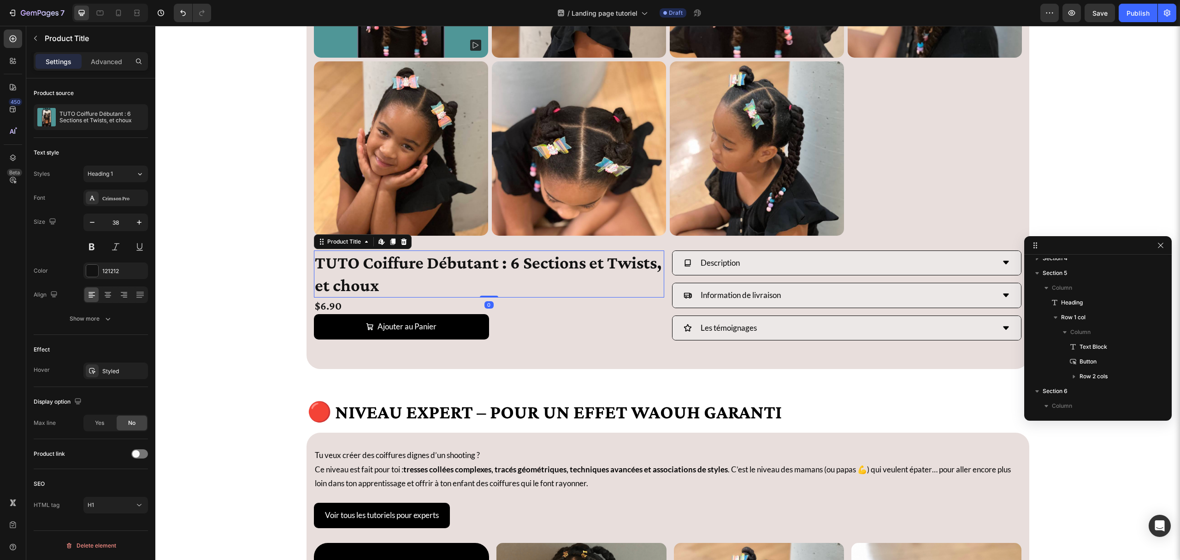
click at [124, 53] on div "Settings Advanced" at bounding box center [91, 61] width 114 height 18
click at [113, 54] on div "Advanced" at bounding box center [106, 61] width 46 height 15
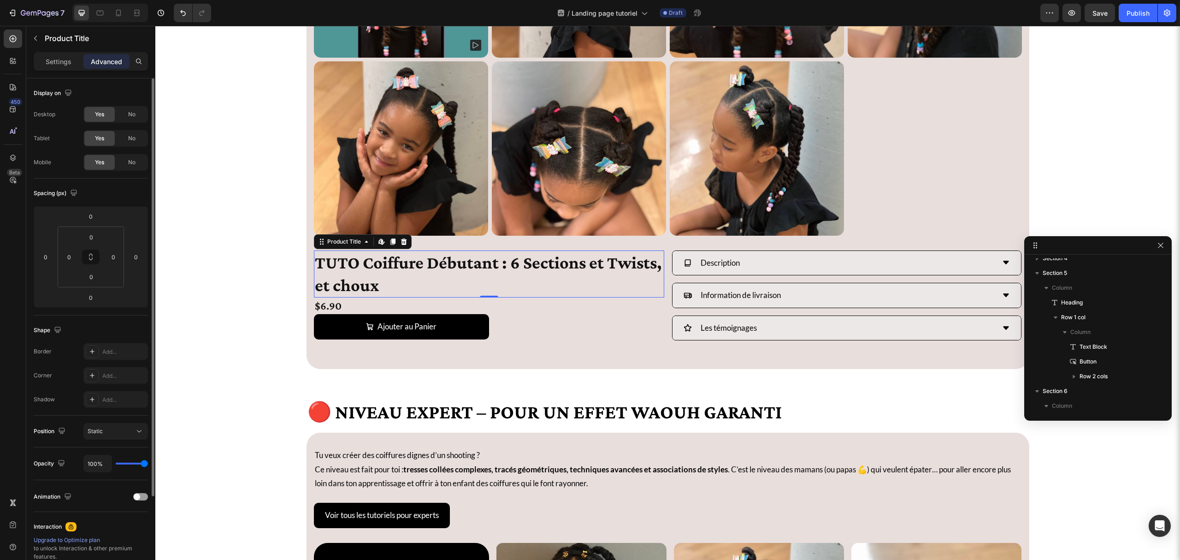
click at [0, 0] on div "Spacing (px) 0 0 0 0 0 0 0 0" at bounding box center [0, 0] width 0 height 0
click at [90, 303] on input "0" at bounding box center [91, 297] width 18 height 14
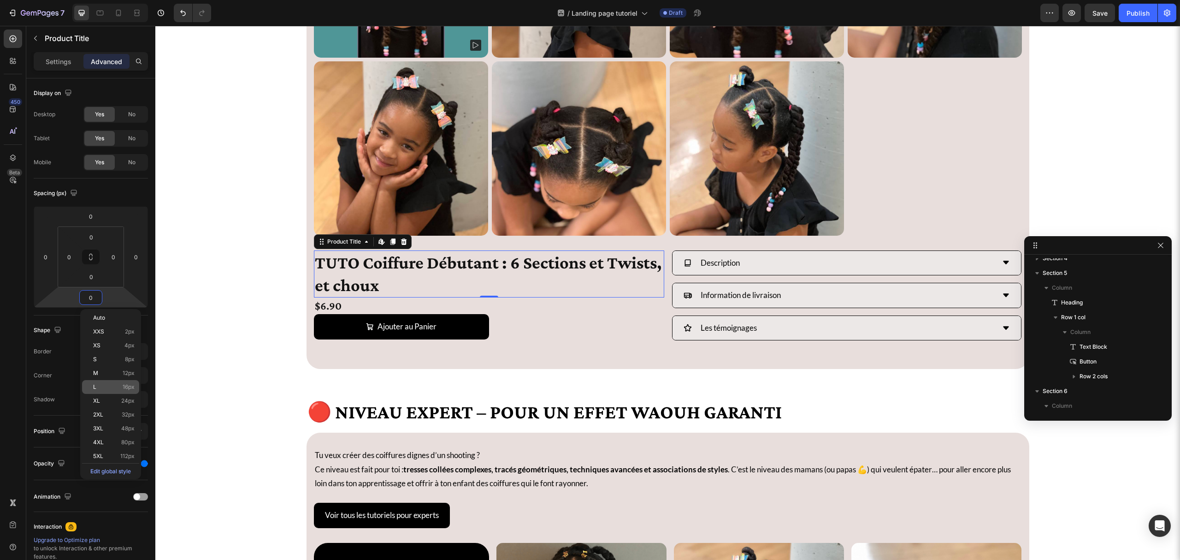
click at [119, 386] on p "L 16px" at bounding box center [113, 387] width 41 height 6
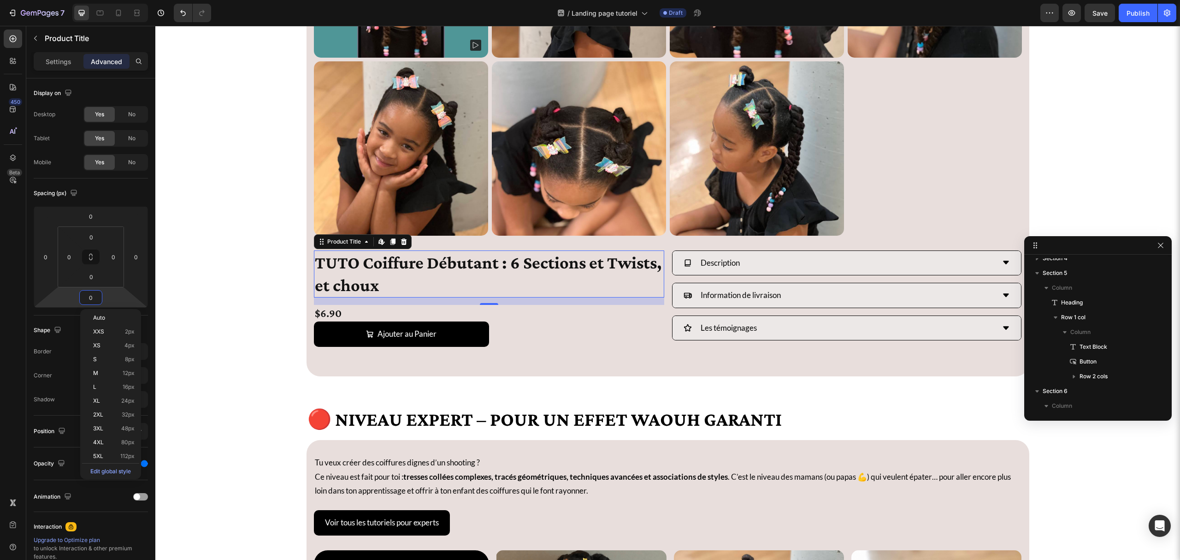
type input "16"
click at [364, 312] on div "$6.90" at bounding box center [489, 313] width 350 height 16
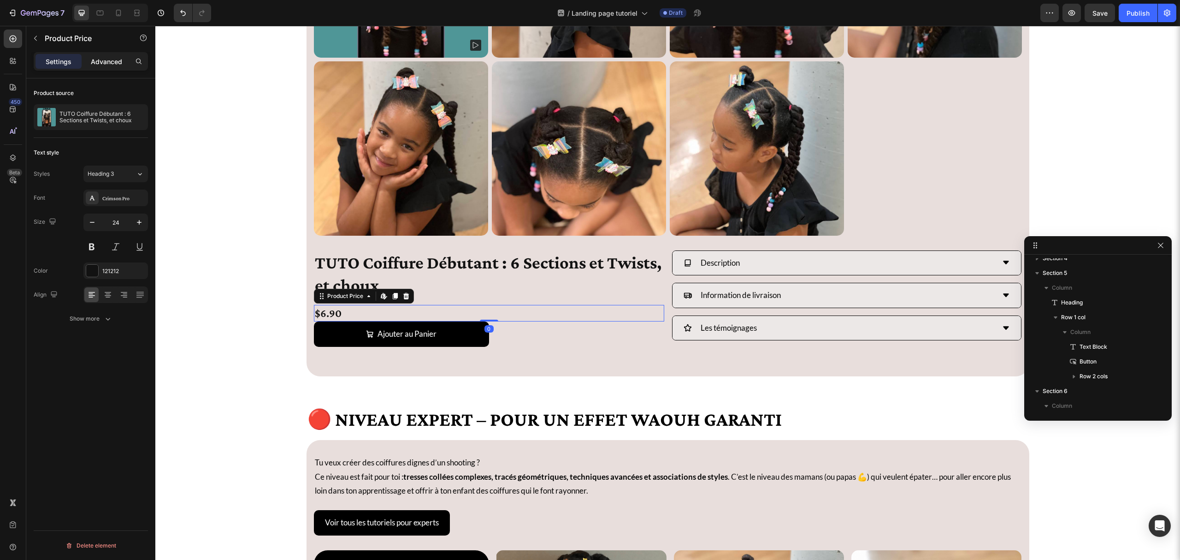
click at [95, 65] on p "Advanced" at bounding box center [106, 62] width 31 height 10
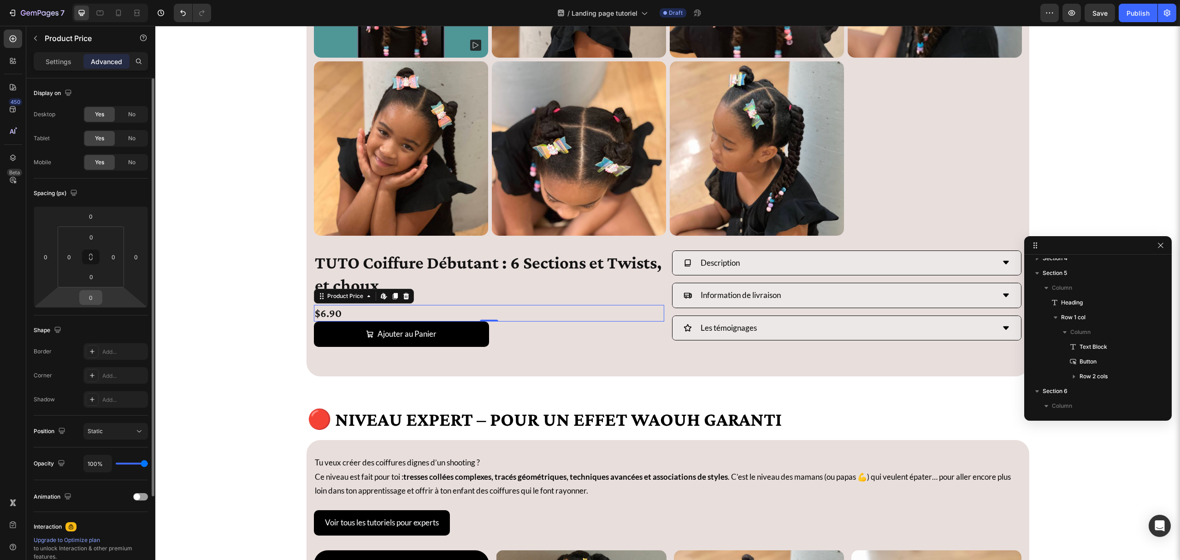
click at [88, 296] on input "0" at bounding box center [91, 297] width 18 height 14
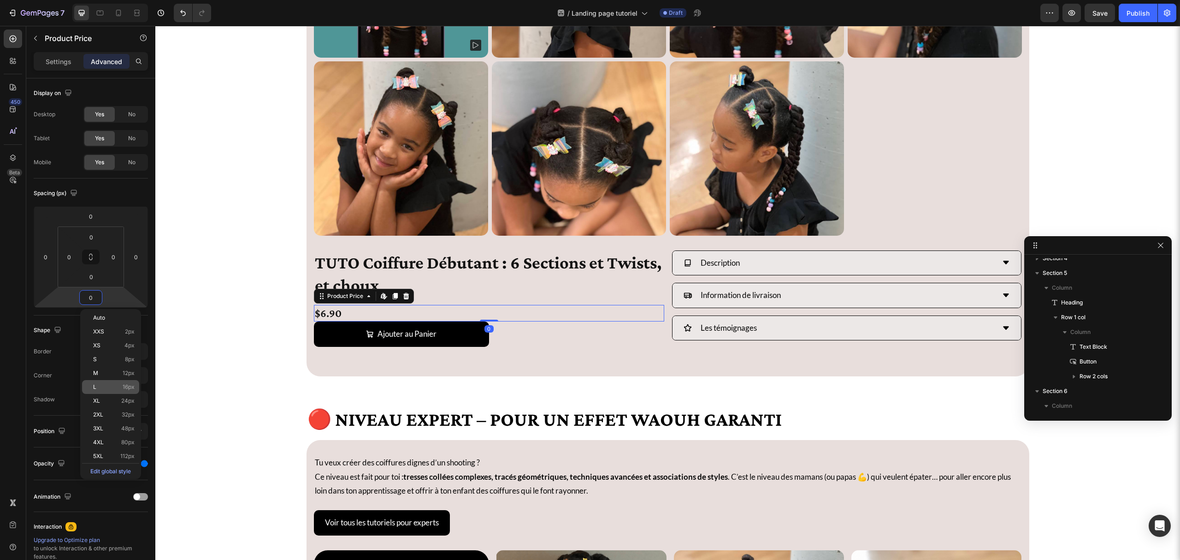
click at [119, 388] on p "L 16px" at bounding box center [113, 387] width 41 height 6
type input "16"
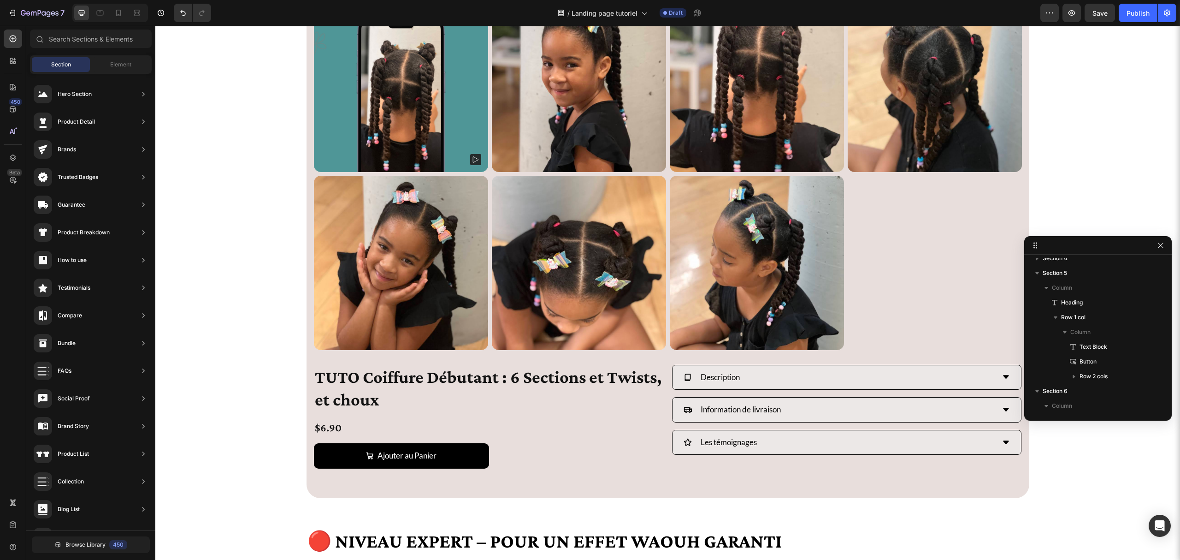
scroll to position [2232, 0]
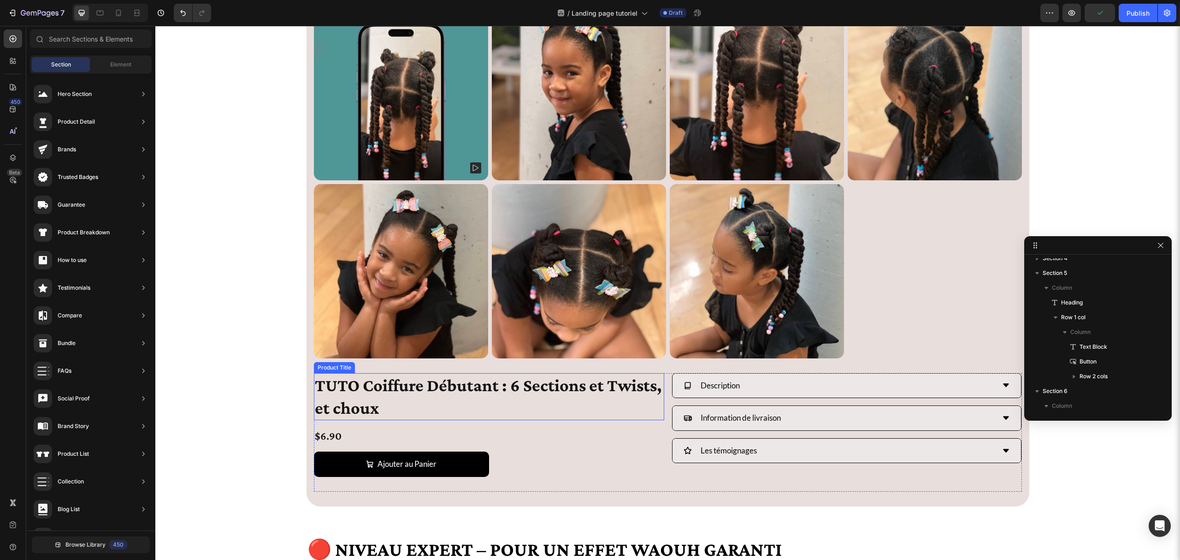
click at [375, 404] on h1 "TUTO Coiffure Débutant : 6 Sections et Twists, et choux" at bounding box center [489, 396] width 350 height 47
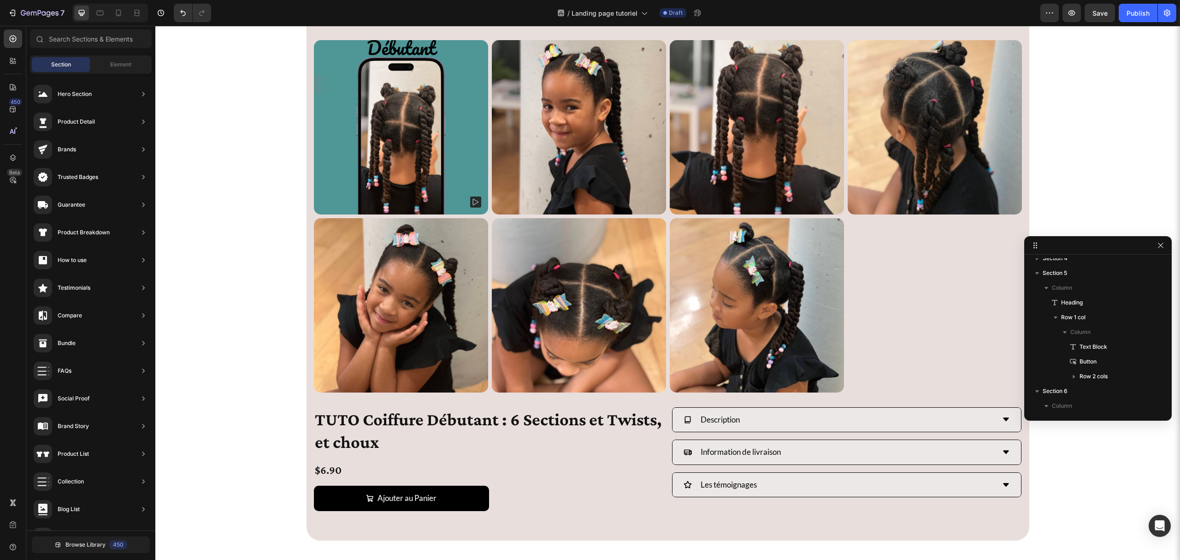
scroll to position [2170, 0]
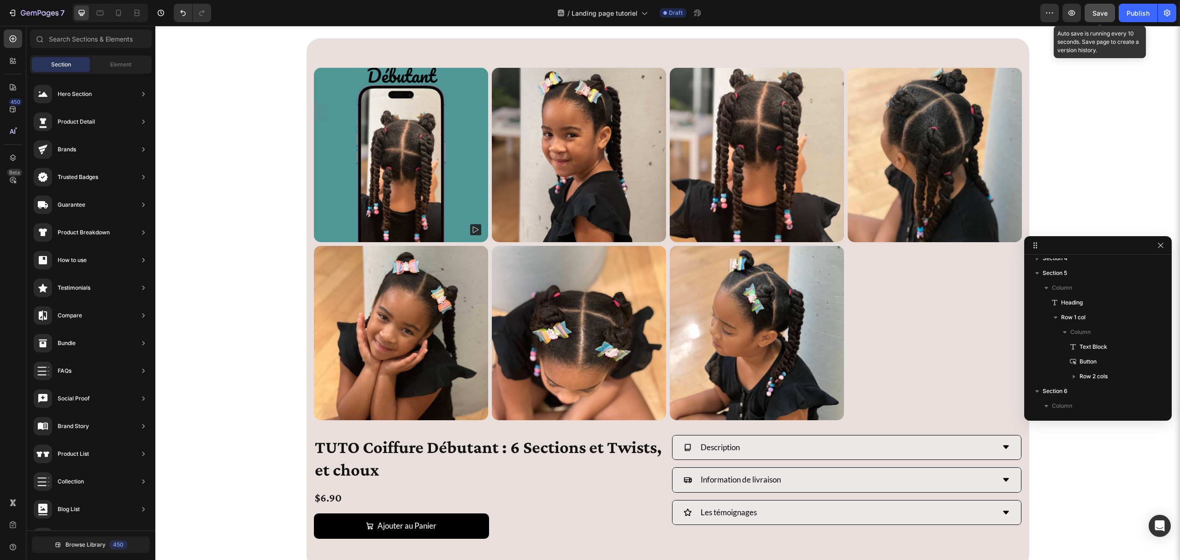
click at [1107, 12] on span "Save" at bounding box center [1100, 13] width 15 height 8
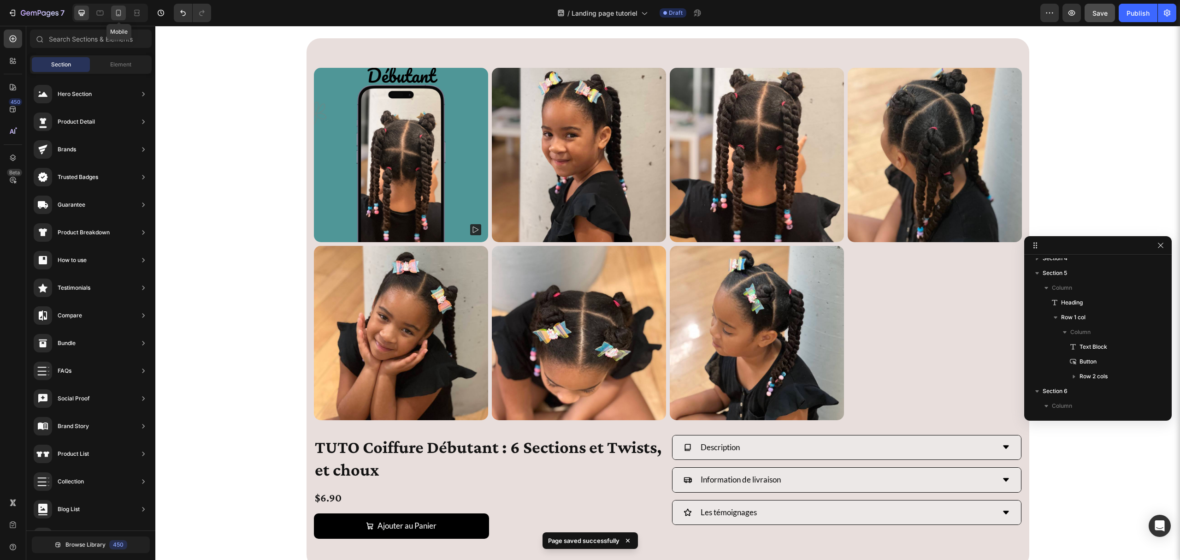
click at [119, 13] on icon at bounding box center [118, 12] width 9 height 9
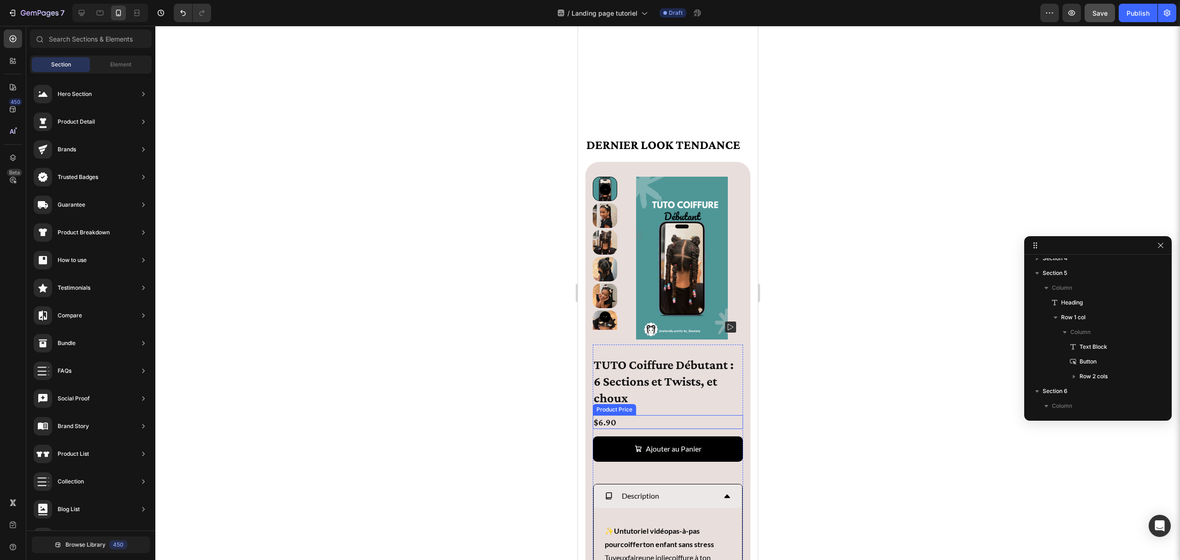
scroll to position [2780, 0]
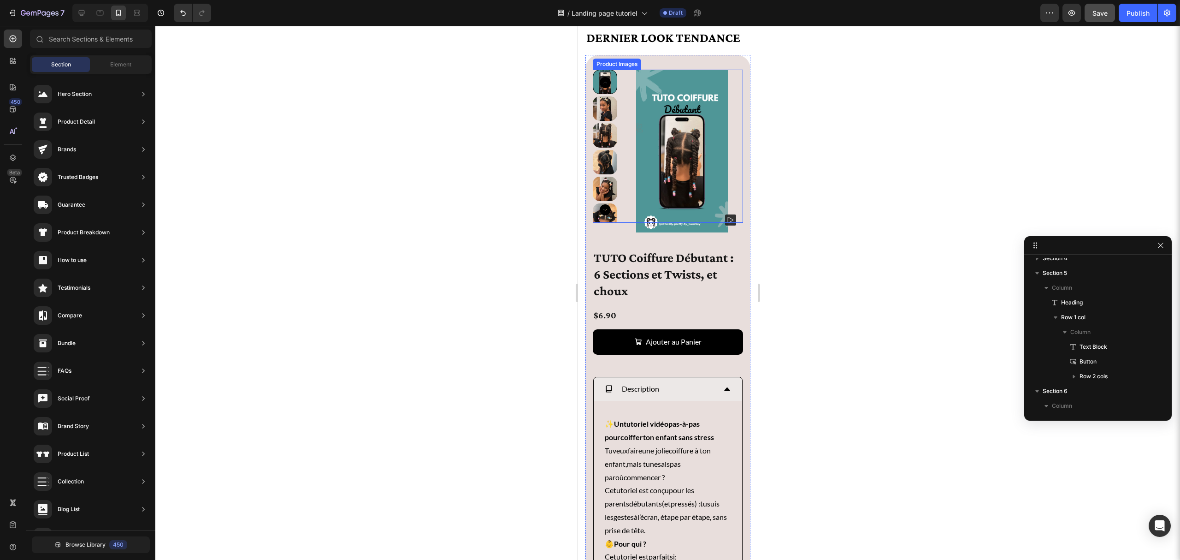
click at [628, 232] on img at bounding box center [682, 151] width 122 height 163
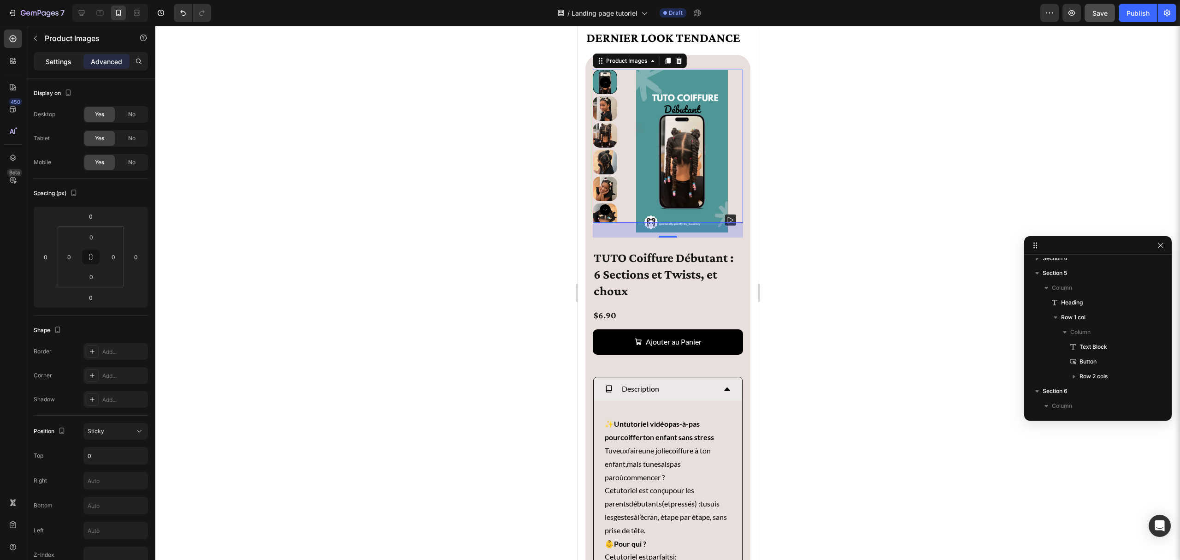
click at [44, 60] on div "Settings" at bounding box center [59, 61] width 46 height 15
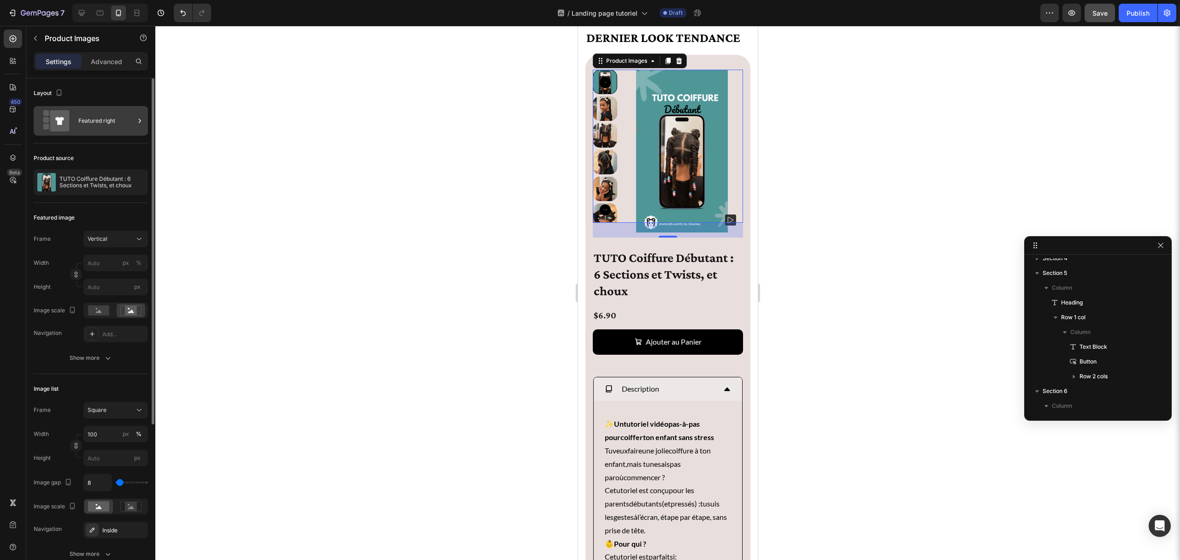
click at [77, 118] on div "Featured right" at bounding box center [91, 121] width 114 height 30
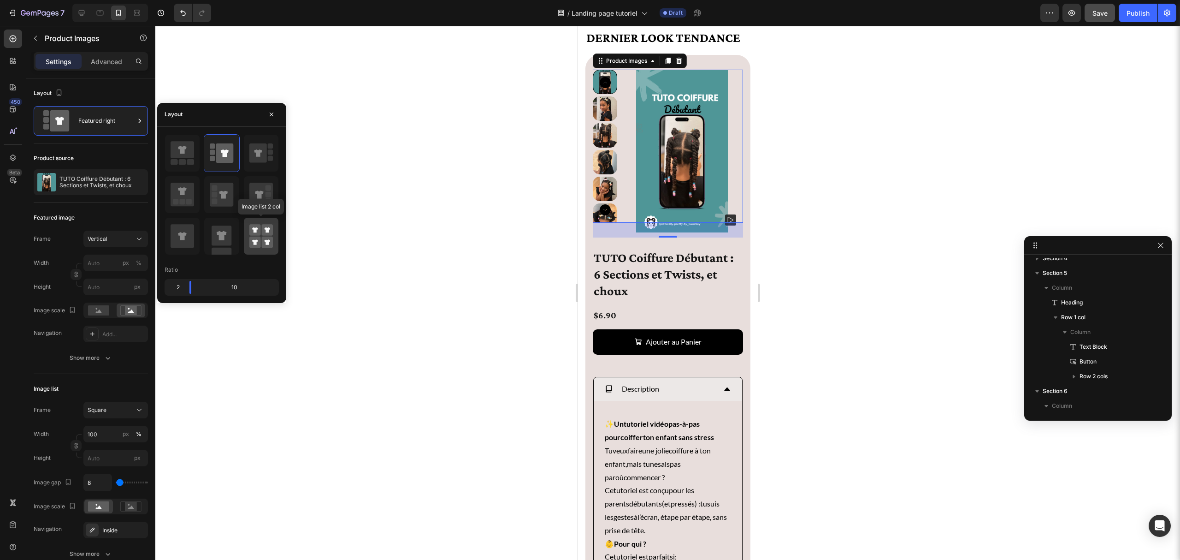
click at [257, 231] on rect at bounding box center [255, 230] width 12 height 12
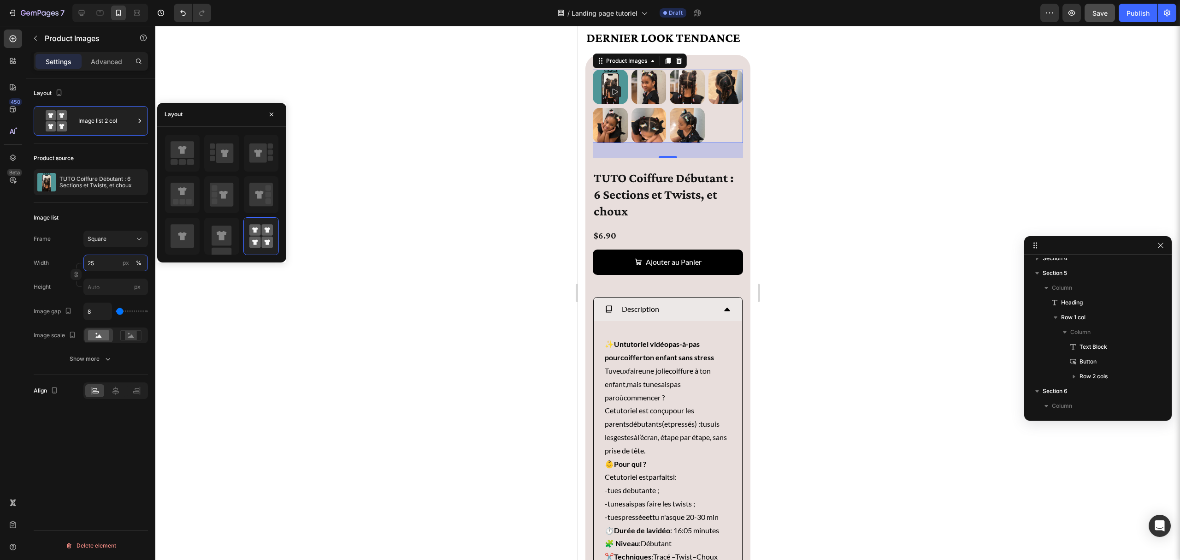
click at [104, 265] on input "25" at bounding box center [115, 263] width 65 height 17
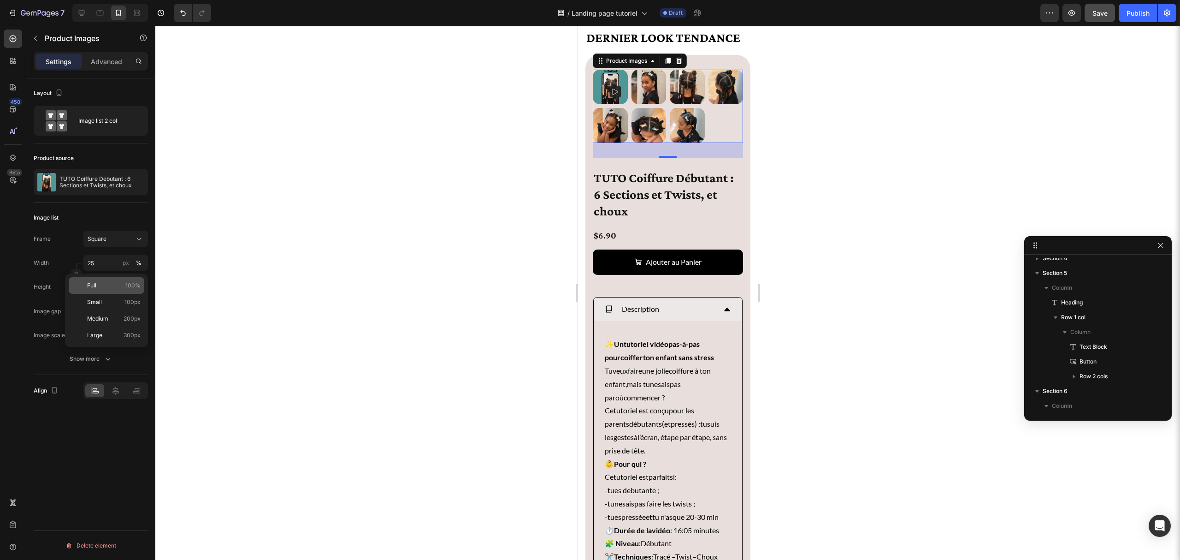
click at [103, 285] on p "Full 100%" at bounding box center [113, 285] width 53 height 8
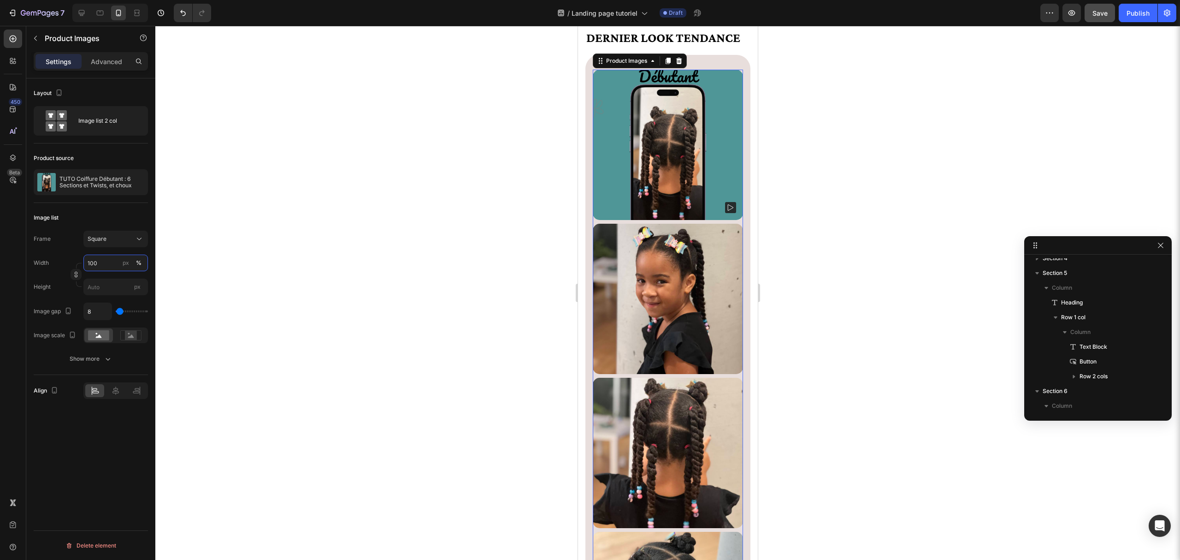
click at [106, 269] on input "100" at bounding box center [115, 263] width 65 height 17
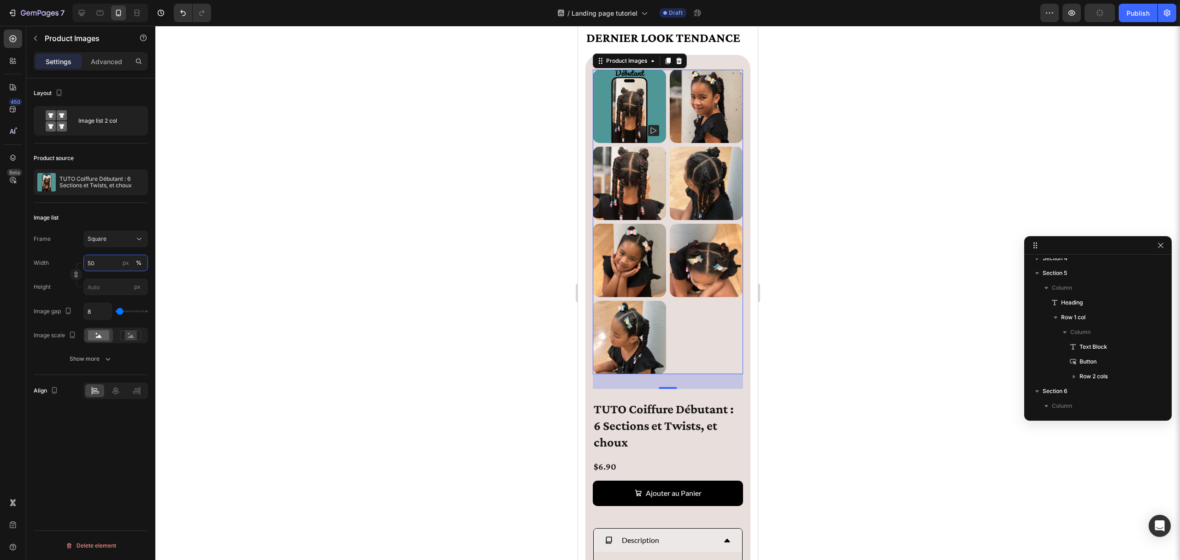
type input "50"
click at [67, 235] on div "Frame Square" at bounding box center [91, 239] width 114 height 17
click at [360, 198] on div at bounding box center [667, 293] width 1025 height 534
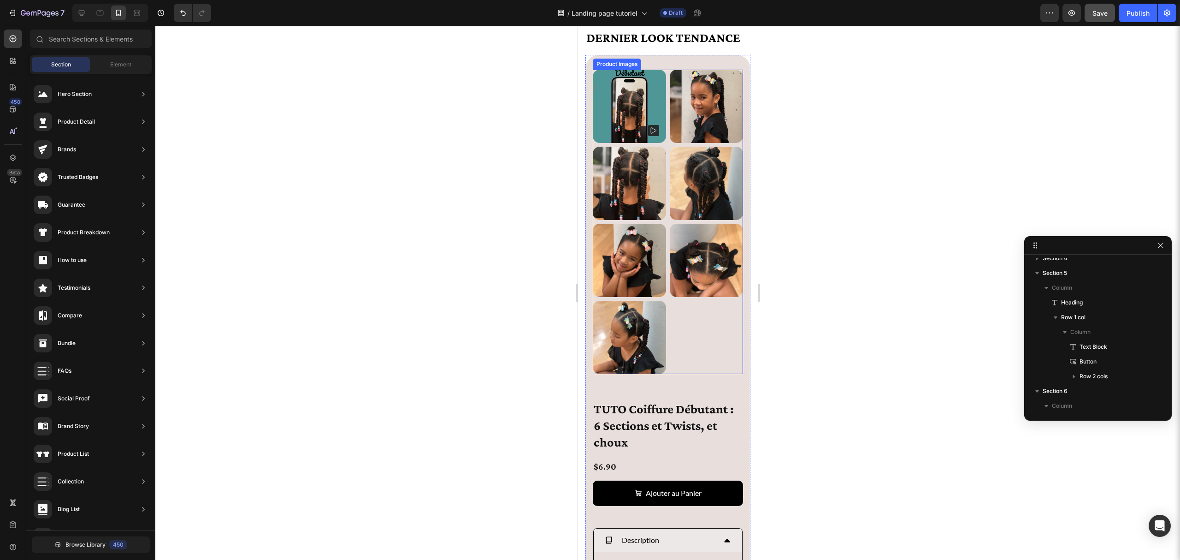
click at [710, 367] on div at bounding box center [668, 222] width 150 height 304
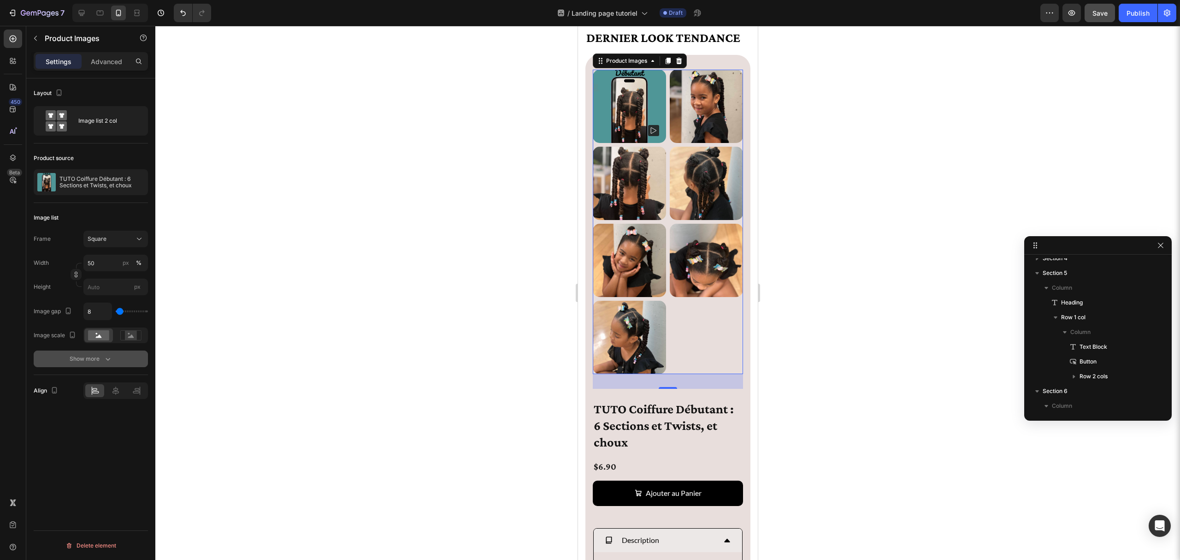
click at [54, 354] on button "Show more" at bounding box center [91, 358] width 114 height 17
click at [124, 404] on span "View in featured" at bounding box center [109, 406] width 42 height 7
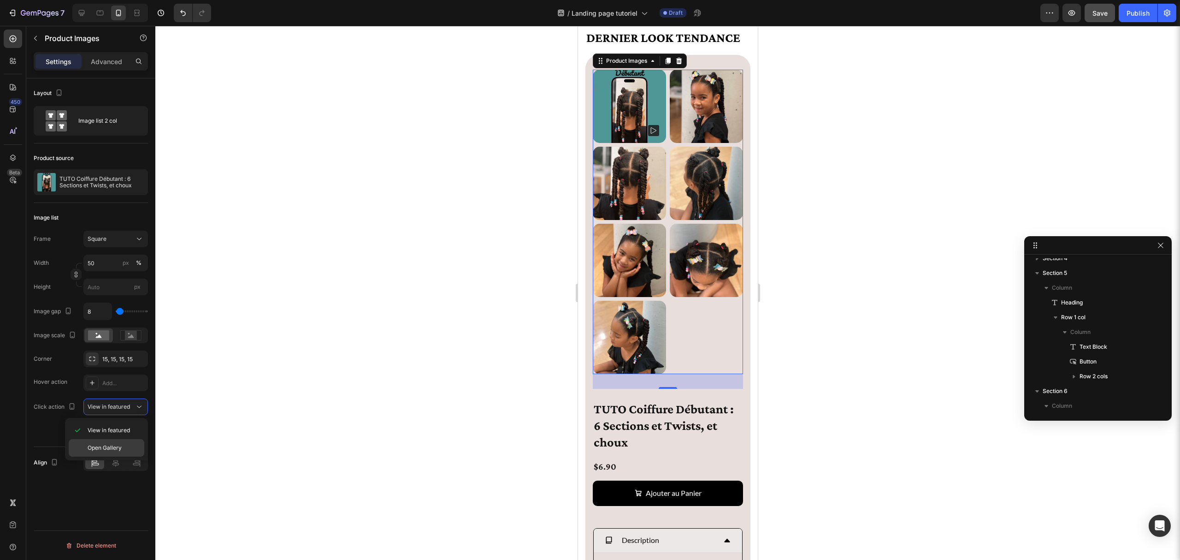
click at [107, 445] on span "Open Gallery" at bounding box center [105, 448] width 34 height 8
click at [204, 394] on div at bounding box center [667, 293] width 1025 height 534
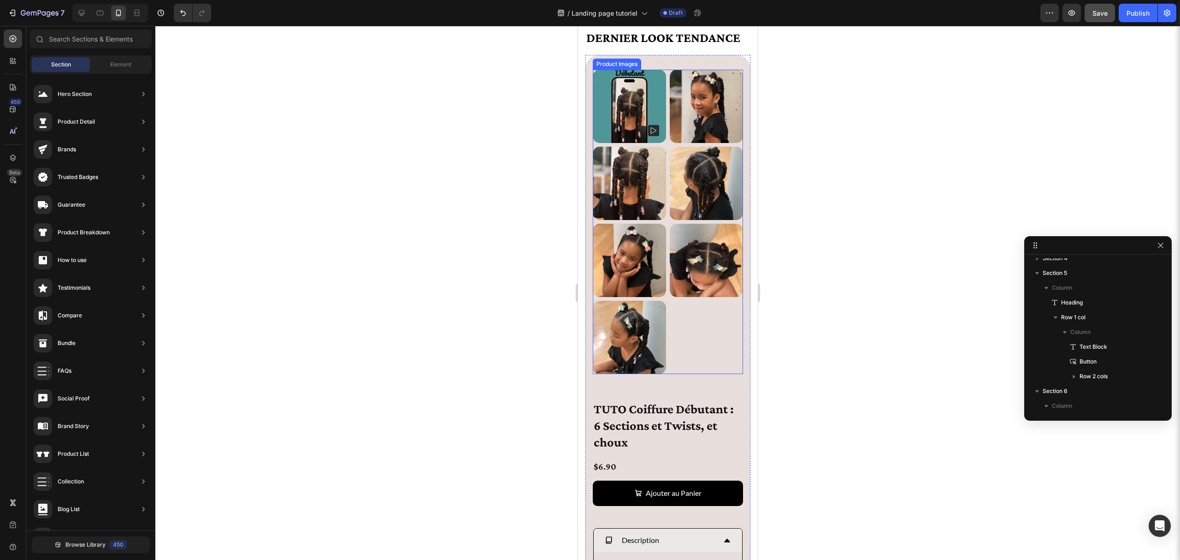
click at [709, 366] on div at bounding box center [668, 222] width 150 height 304
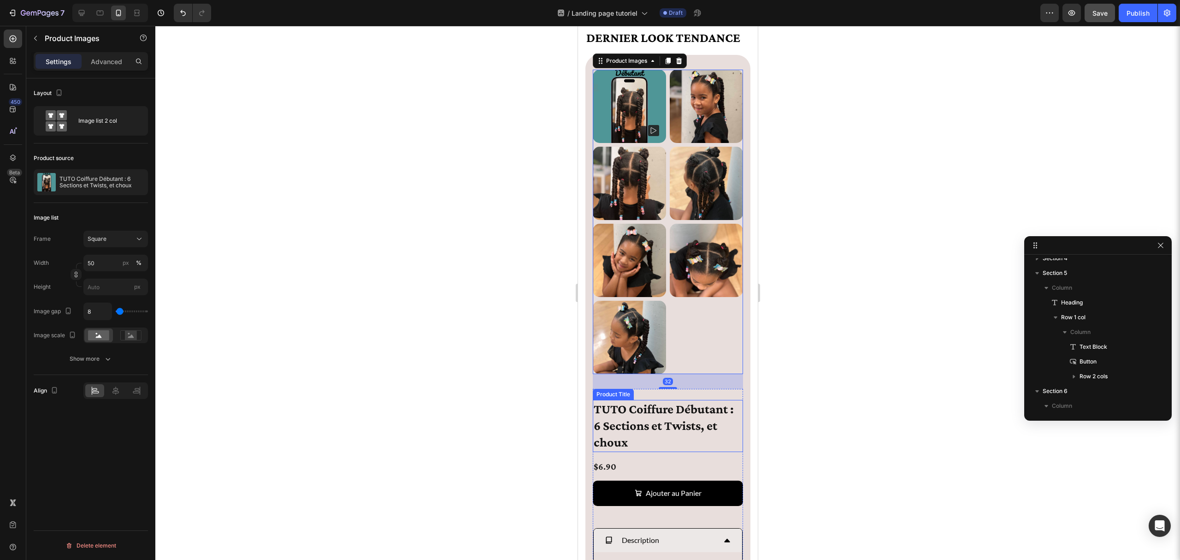
click at [645, 423] on h1 "TUTO Coiffure Débutant : 6 Sections et Twists, et choux" at bounding box center [668, 426] width 150 height 52
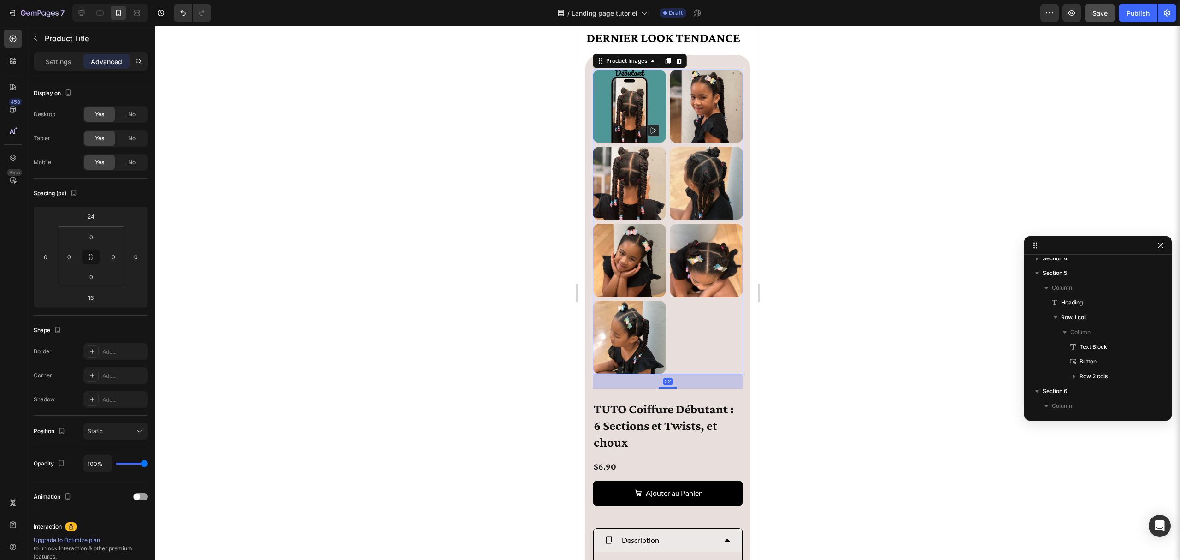
click at [698, 358] on div at bounding box center [668, 222] width 150 height 304
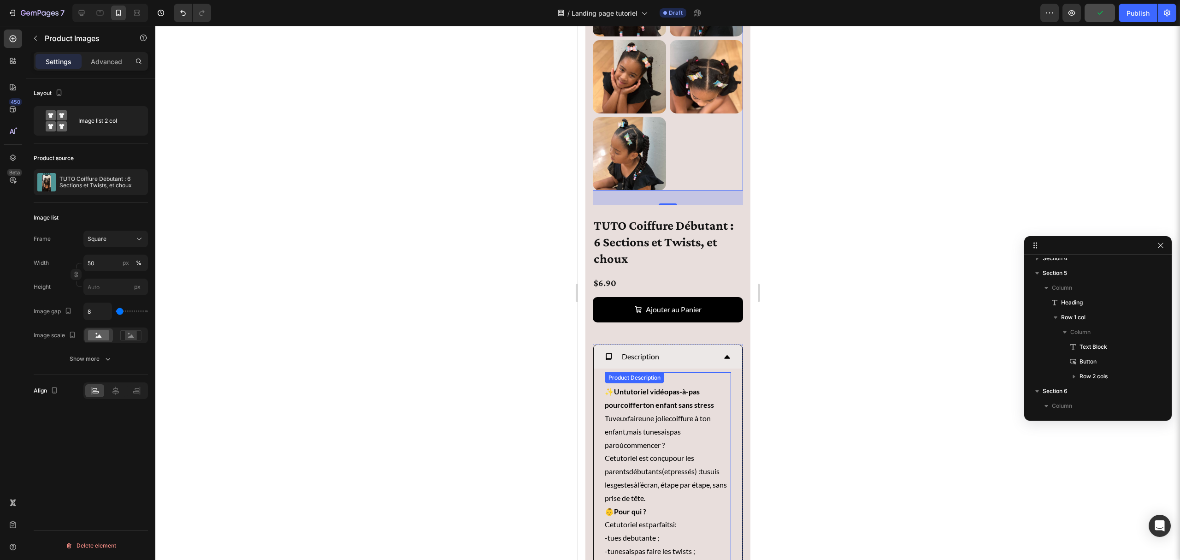
scroll to position [2965, 0]
click at [651, 356] on p "Description" at bounding box center [640, 355] width 37 height 13
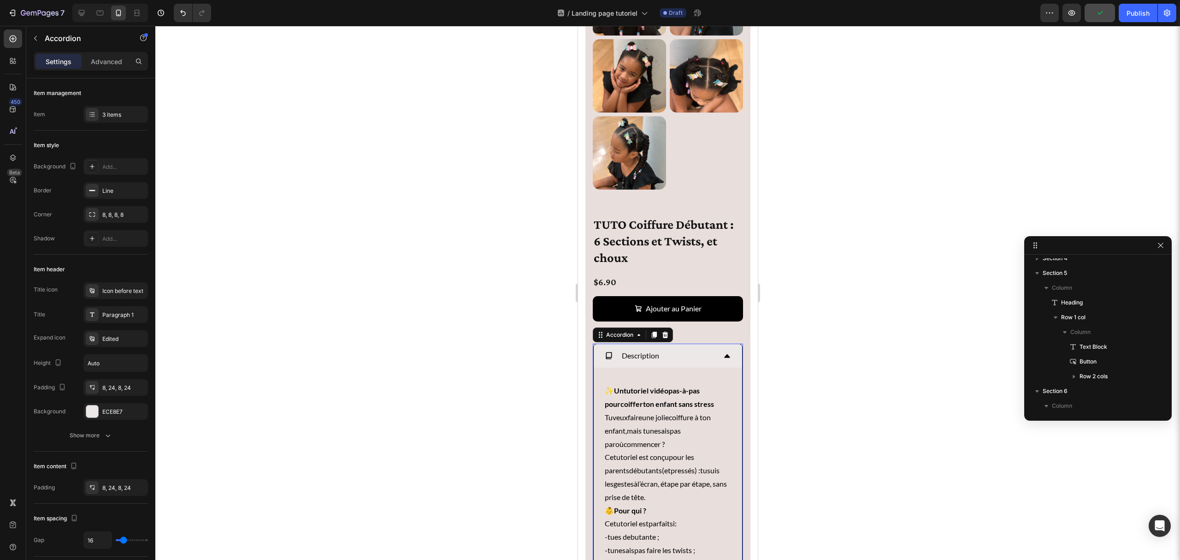
click at [686, 353] on div "Description" at bounding box center [660, 356] width 111 height 16
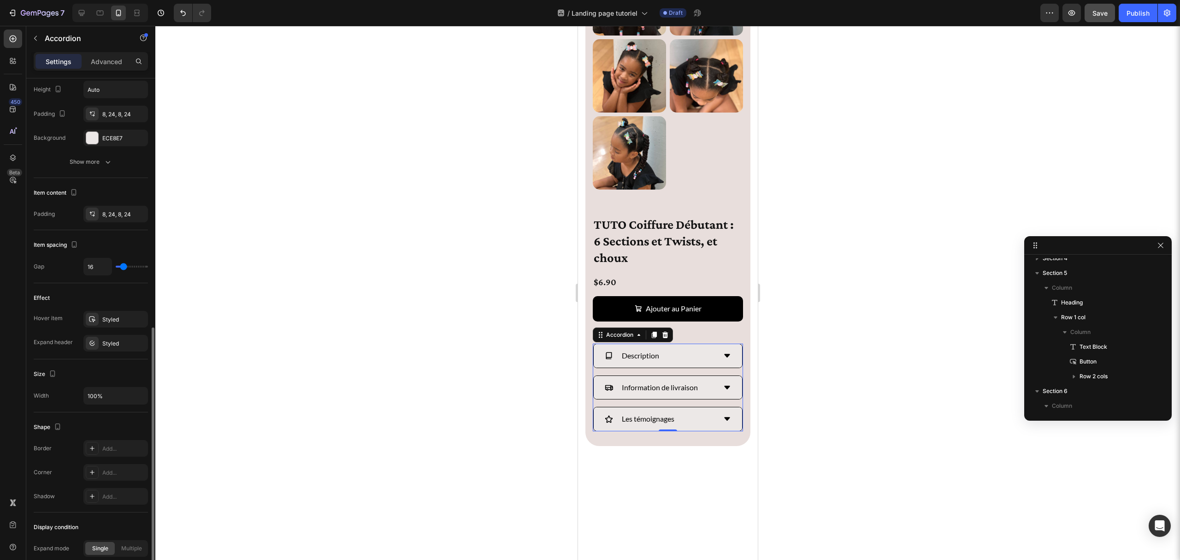
scroll to position [397, 0]
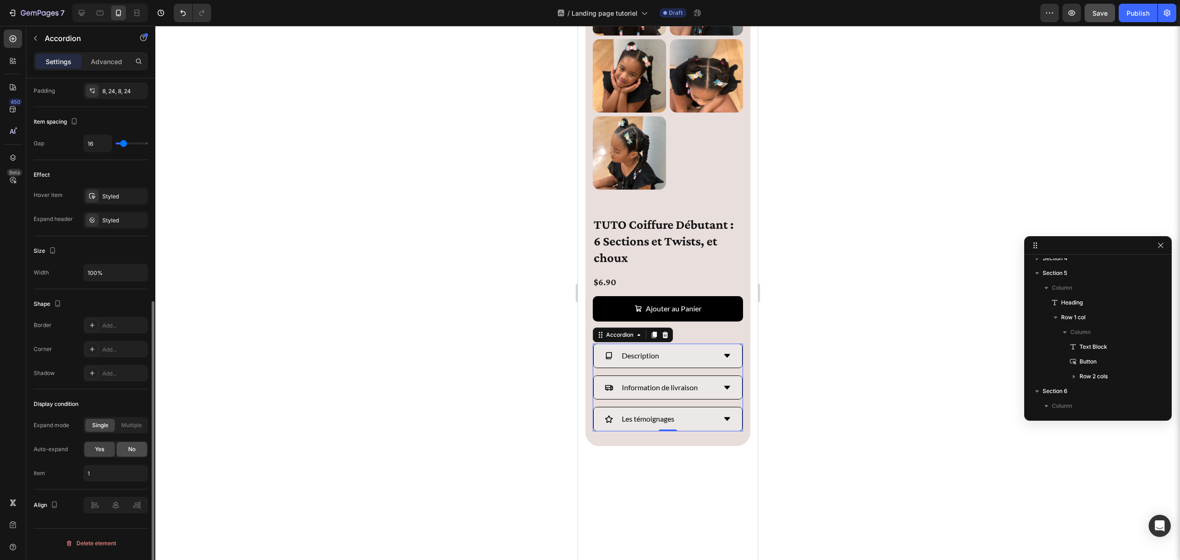
click at [122, 452] on div "No" at bounding box center [132, 449] width 30 height 15
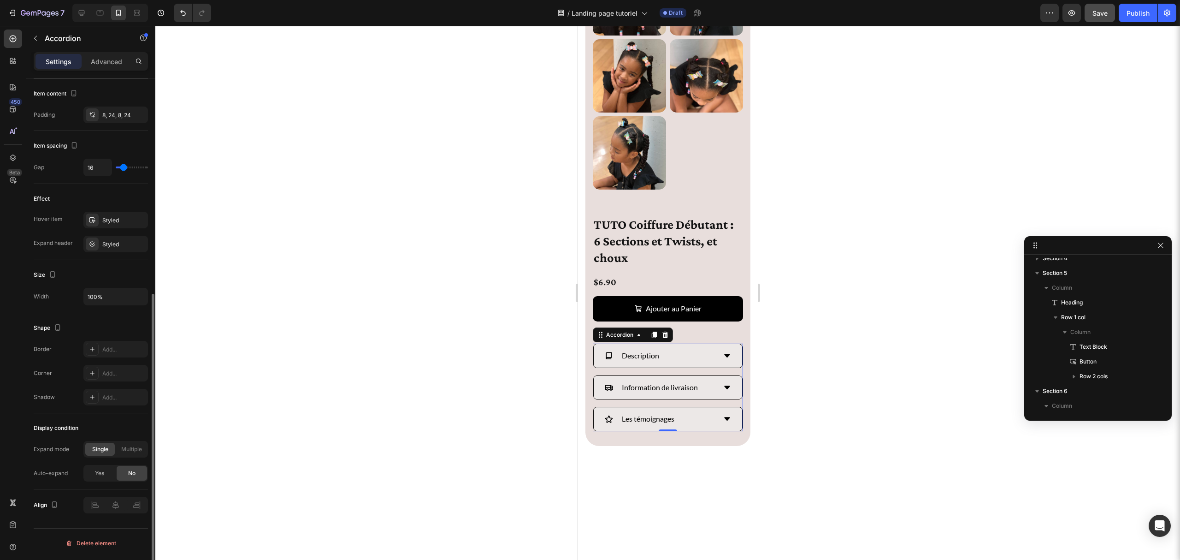
scroll to position [373, 0]
click at [558, 331] on div at bounding box center [667, 293] width 1025 height 534
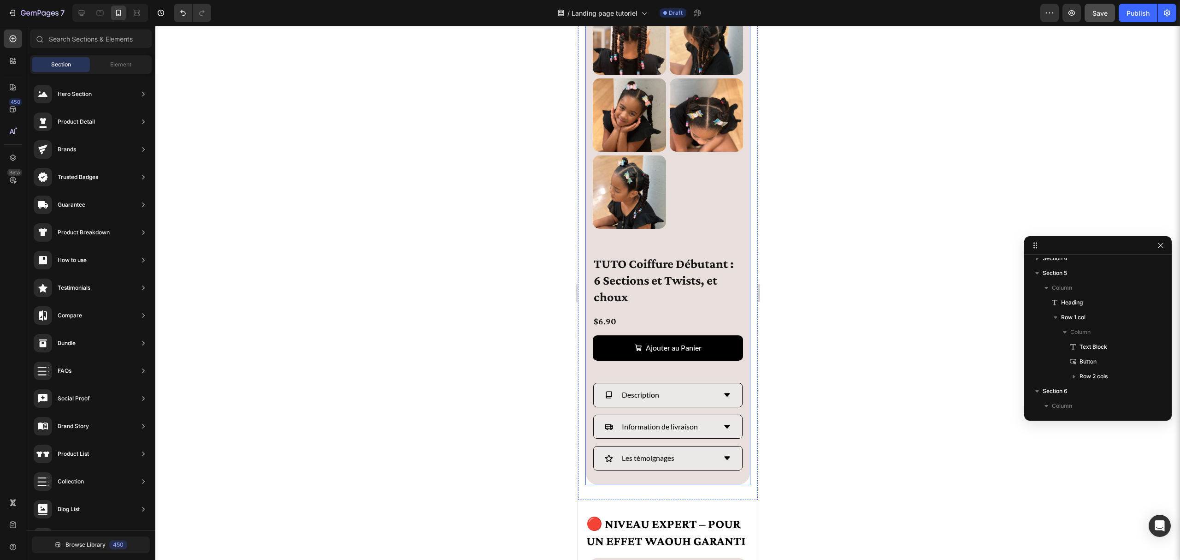
scroll to position [2780, 0]
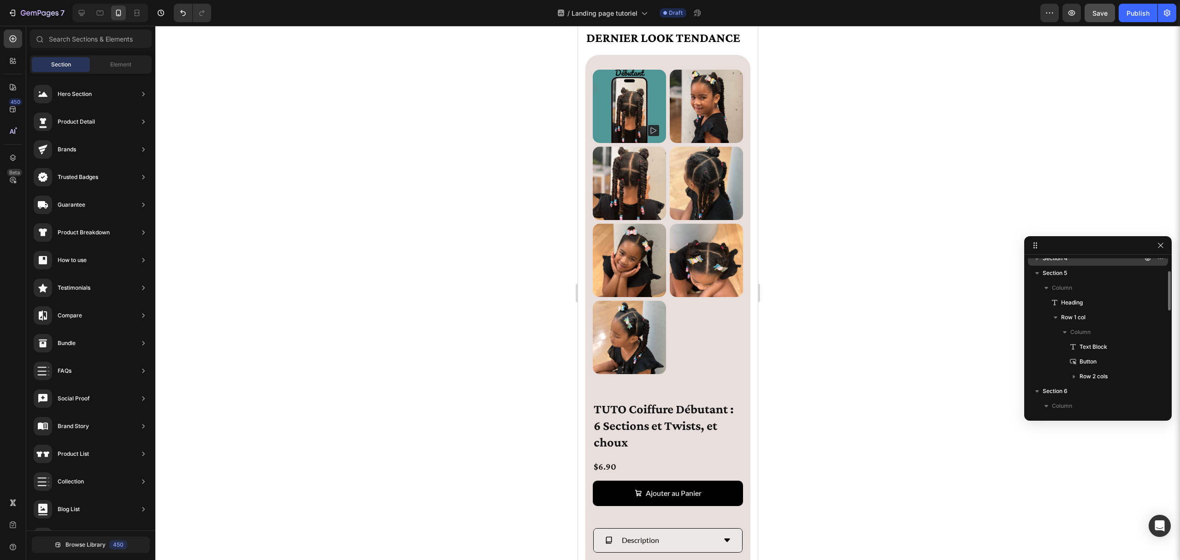
click at [1035, 264] on div "Section 4" at bounding box center [1098, 258] width 133 height 15
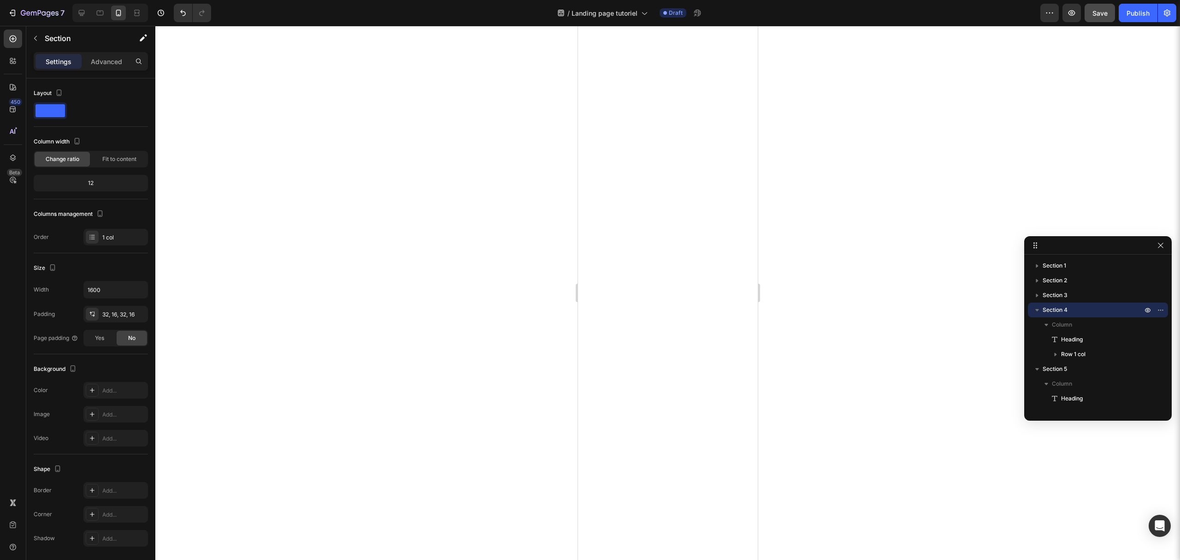
scroll to position [1085, 0]
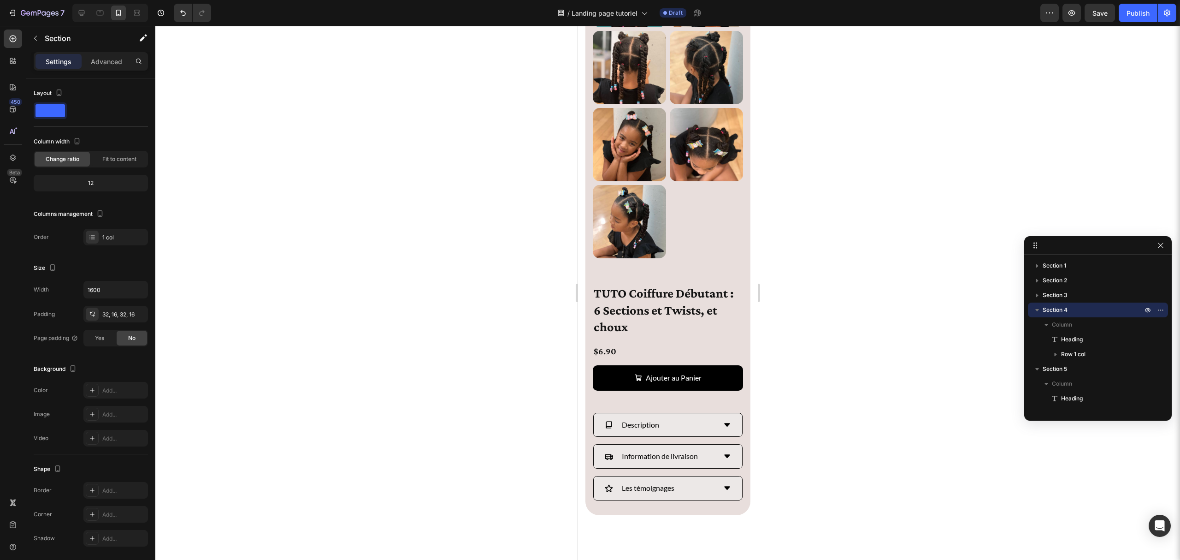
scroll to position [3053, 0]
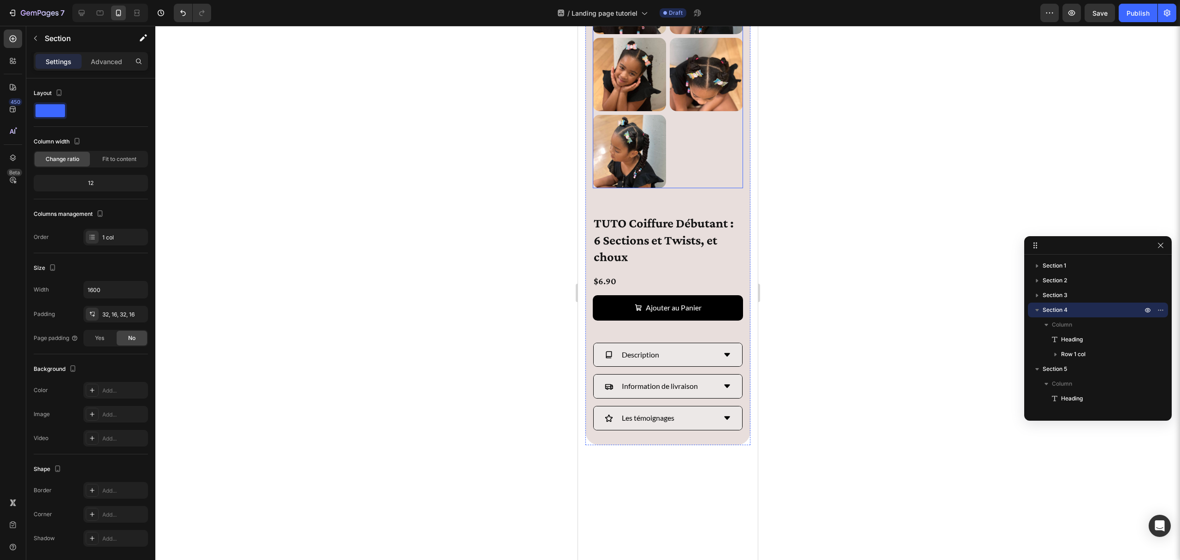
click at [671, 188] on div at bounding box center [668, 36] width 150 height 304
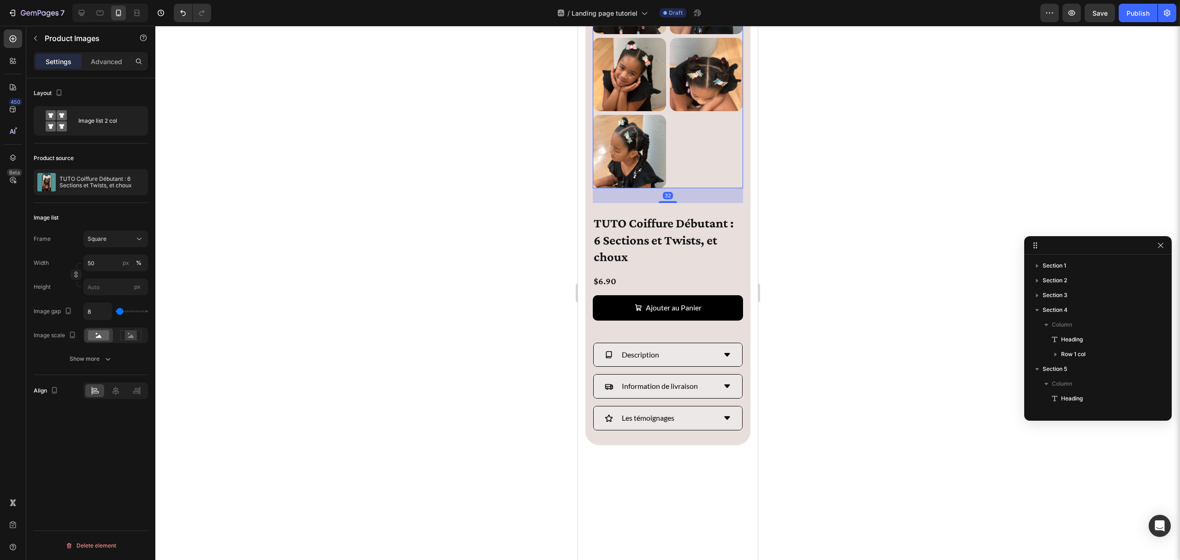
scroll to position [233, 0]
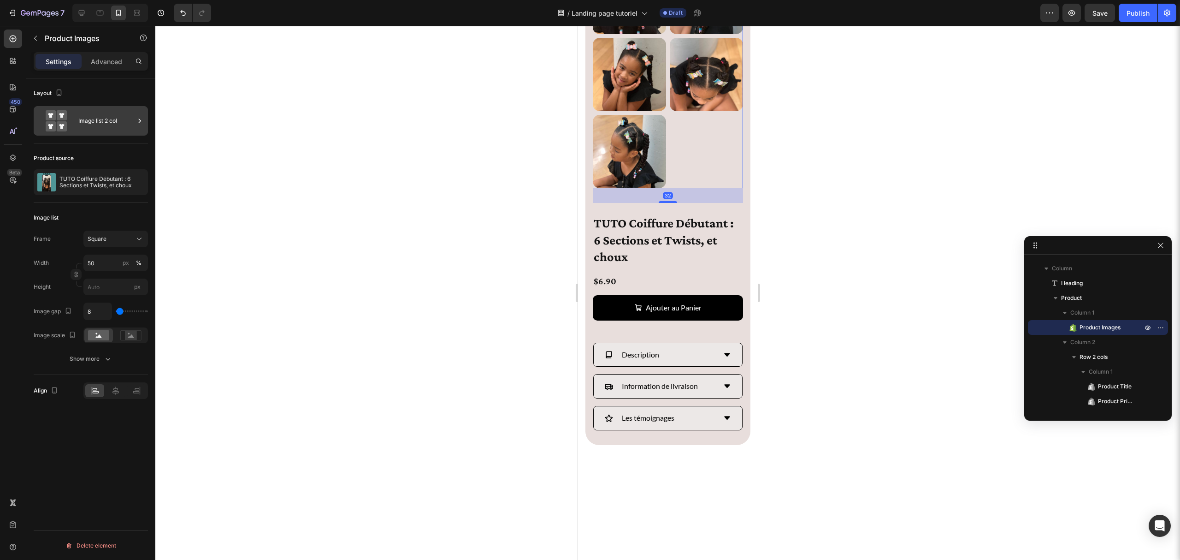
click at [50, 119] on rect at bounding box center [51, 115] width 10 height 10
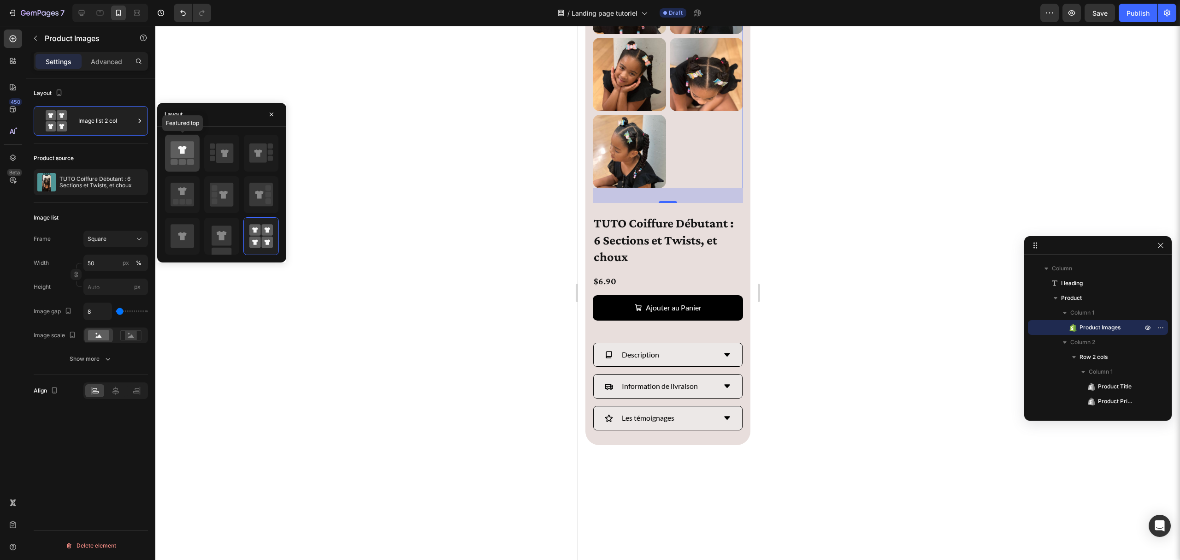
click at [181, 158] on icon at bounding box center [183, 149] width 24 height 17
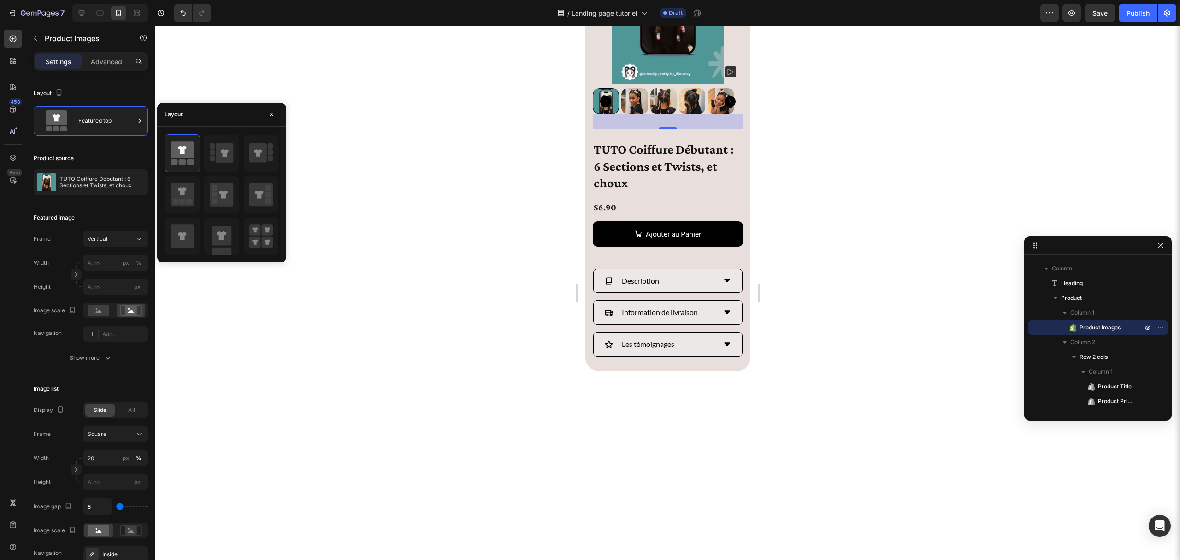
click at [627, 114] on div at bounding box center [634, 101] width 26 height 26
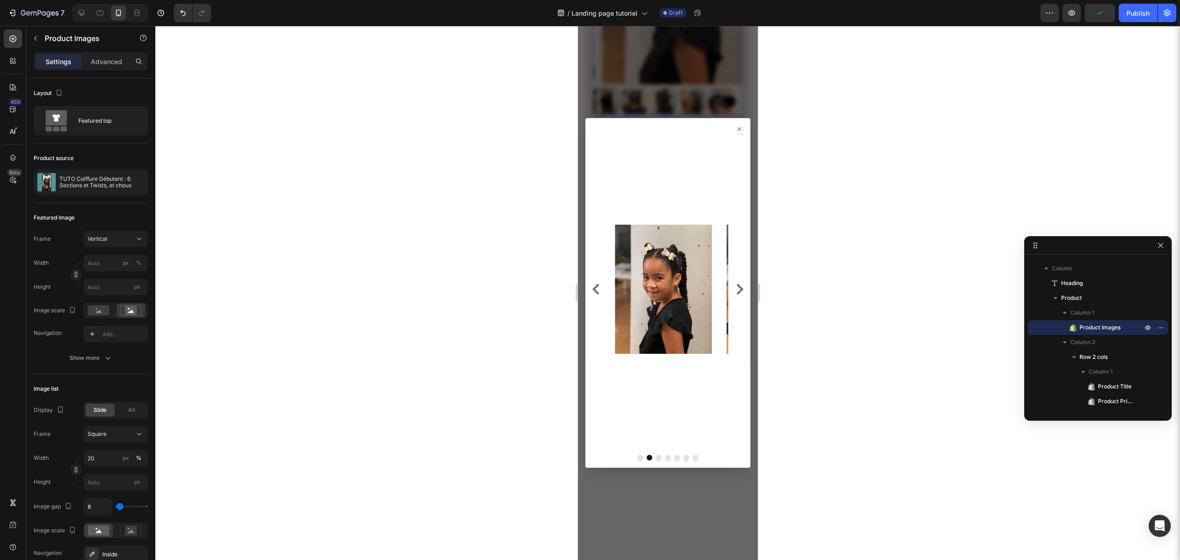
click at [735, 127] on icon at bounding box center [738, 128] width 7 height 7
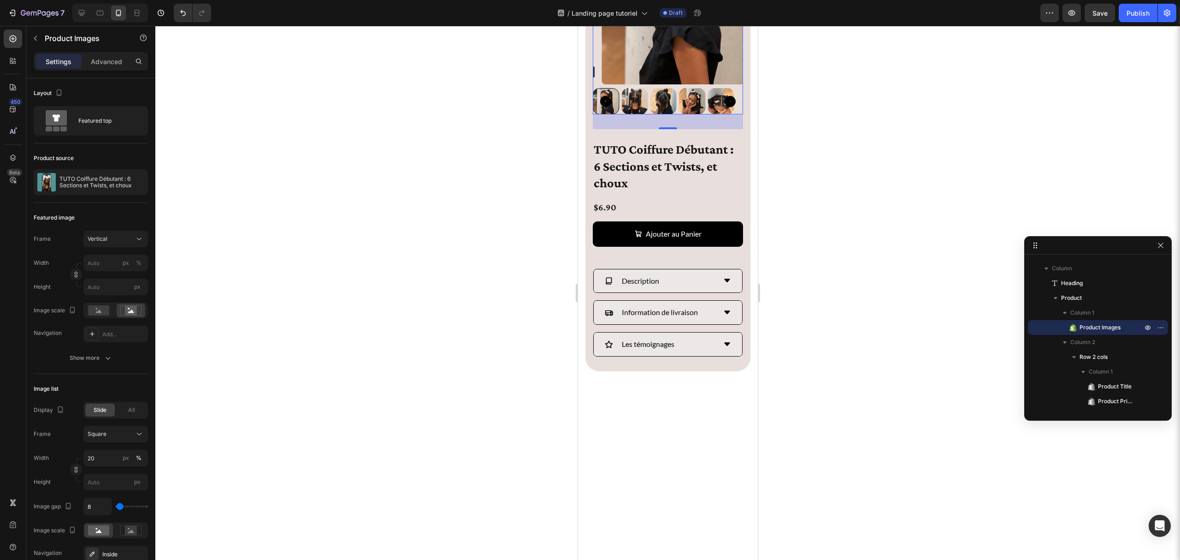
click at [487, 373] on div at bounding box center [667, 293] width 1025 height 534
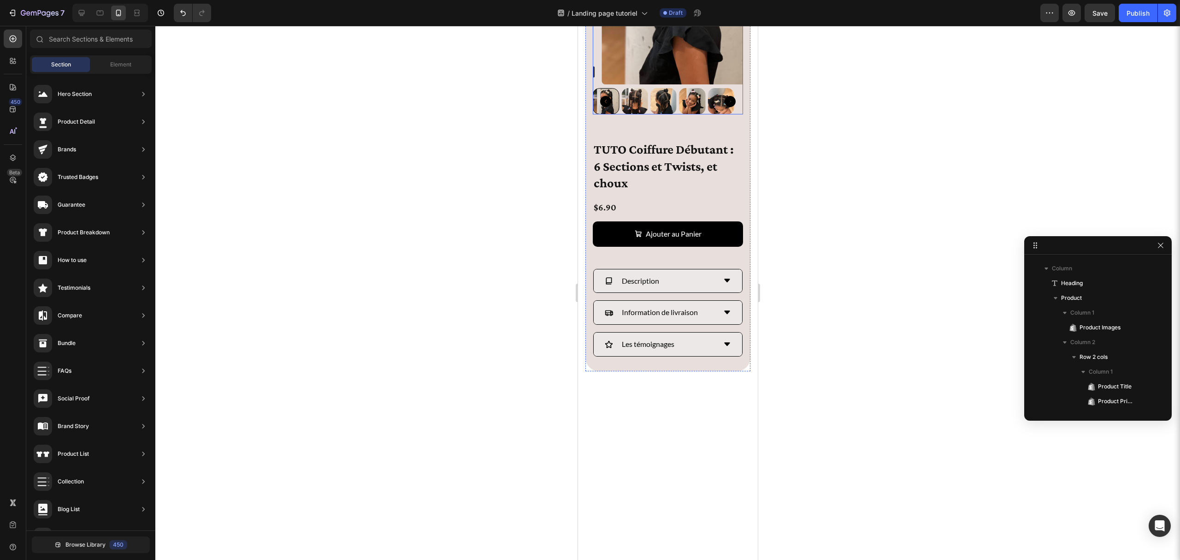
click at [619, 114] on div at bounding box center [668, 101] width 150 height 26
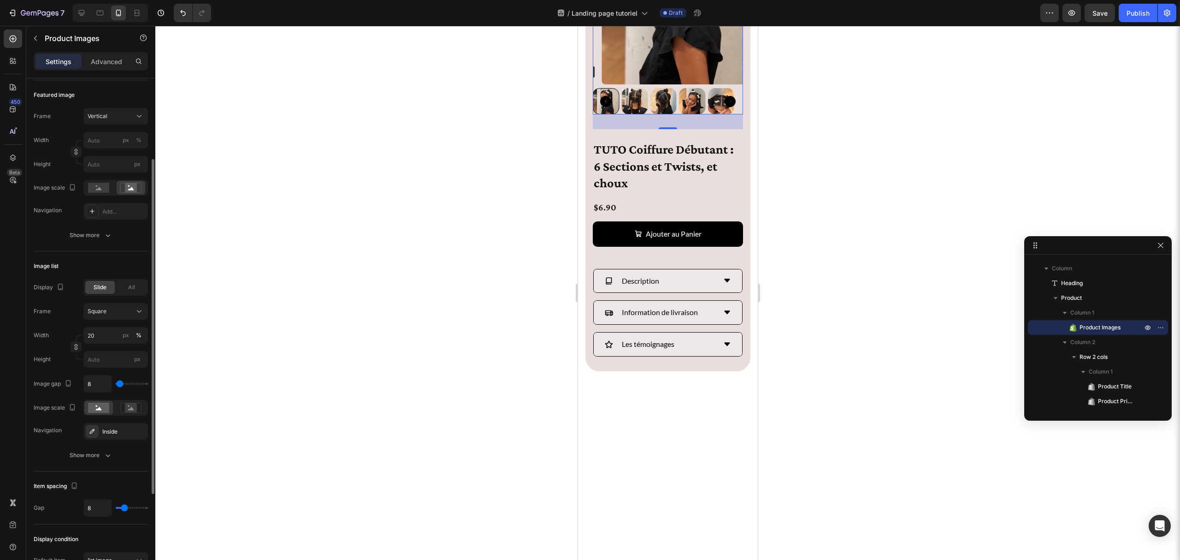
scroll to position [246, 0]
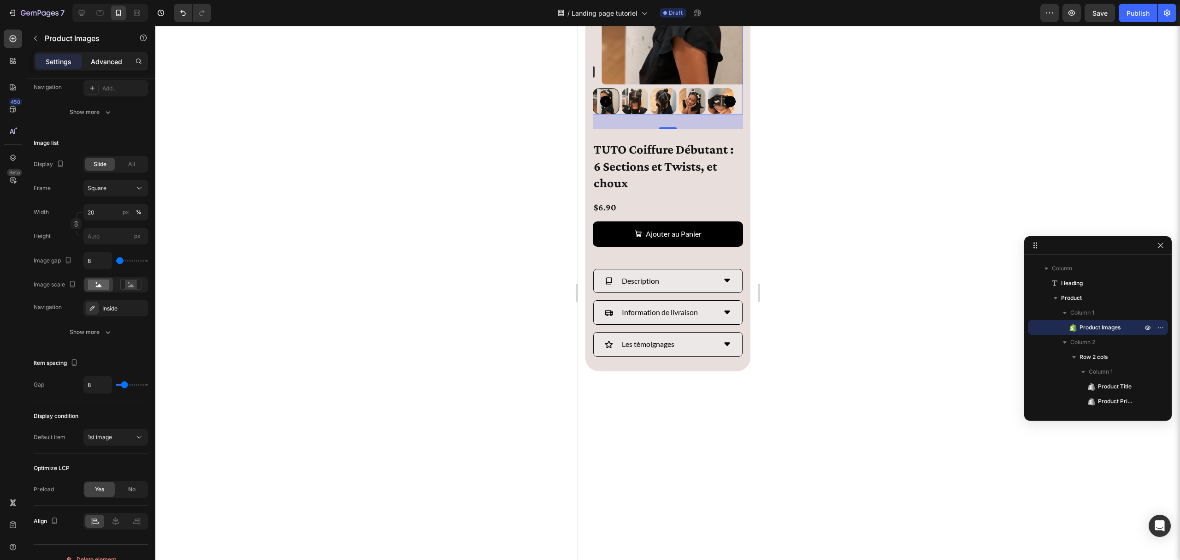
click at [112, 65] on p "Advanced" at bounding box center [106, 62] width 31 height 10
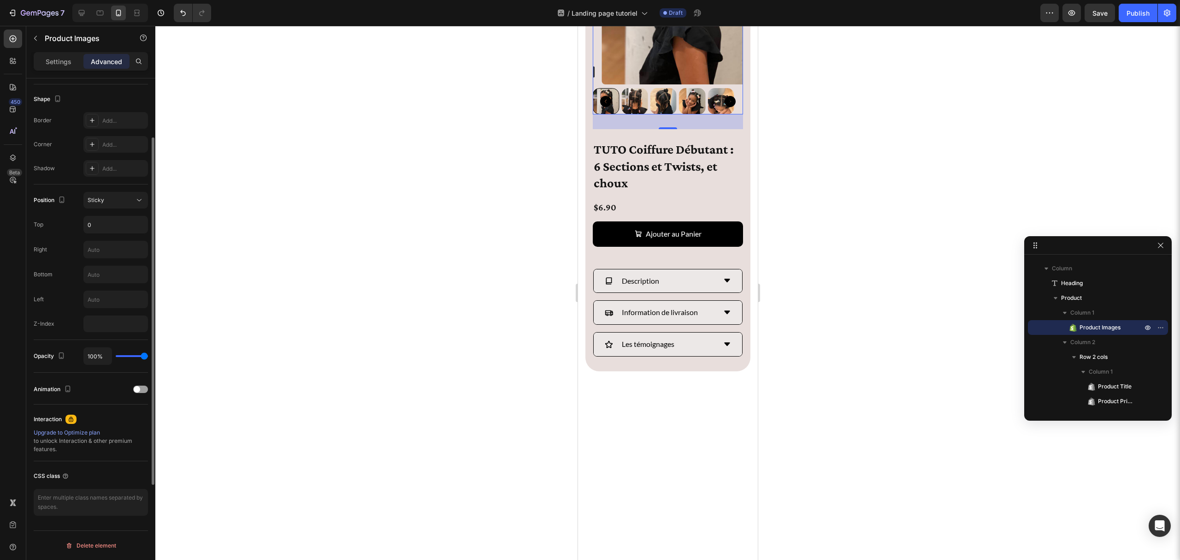
scroll to position [0, 0]
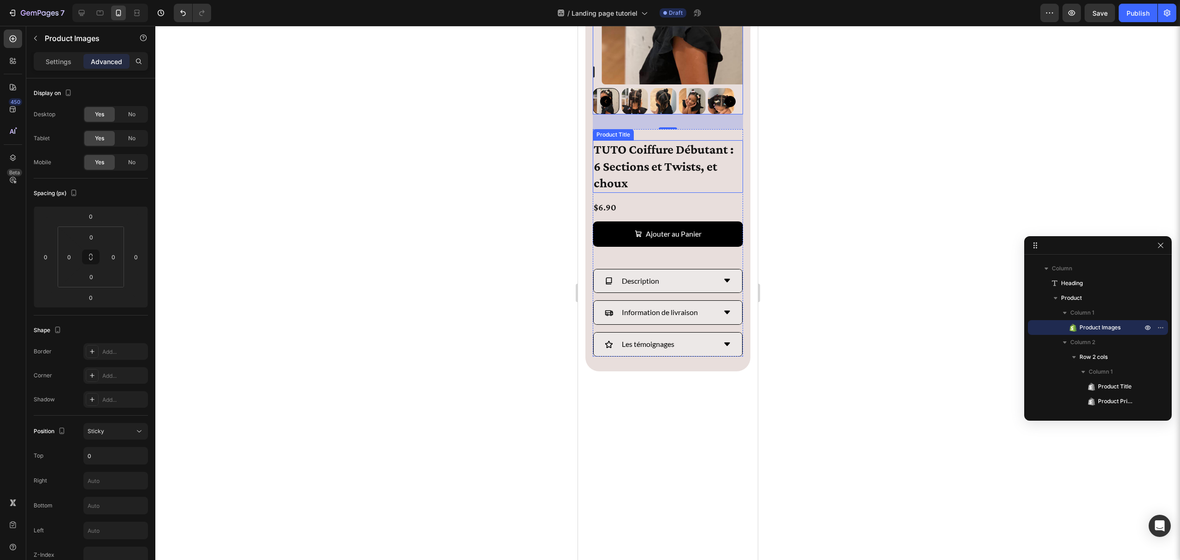
click at [600, 192] on h1 "TUTO Coiffure Débutant : 6 Sections et Twists, et choux" at bounding box center [668, 166] width 150 height 52
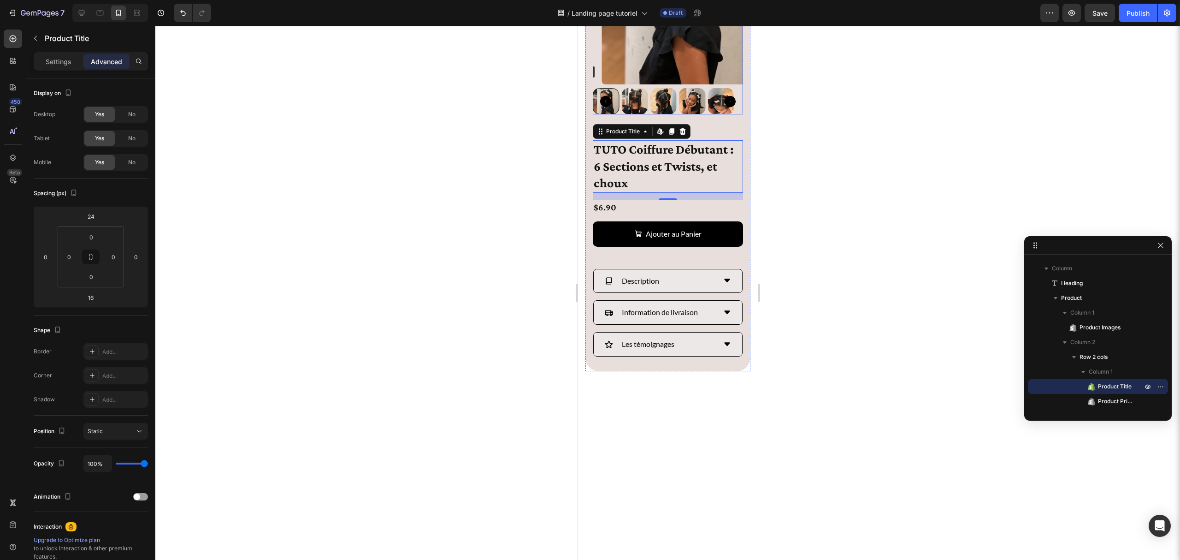
click at [732, 114] on div at bounding box center [720, 101] width 26 height 26
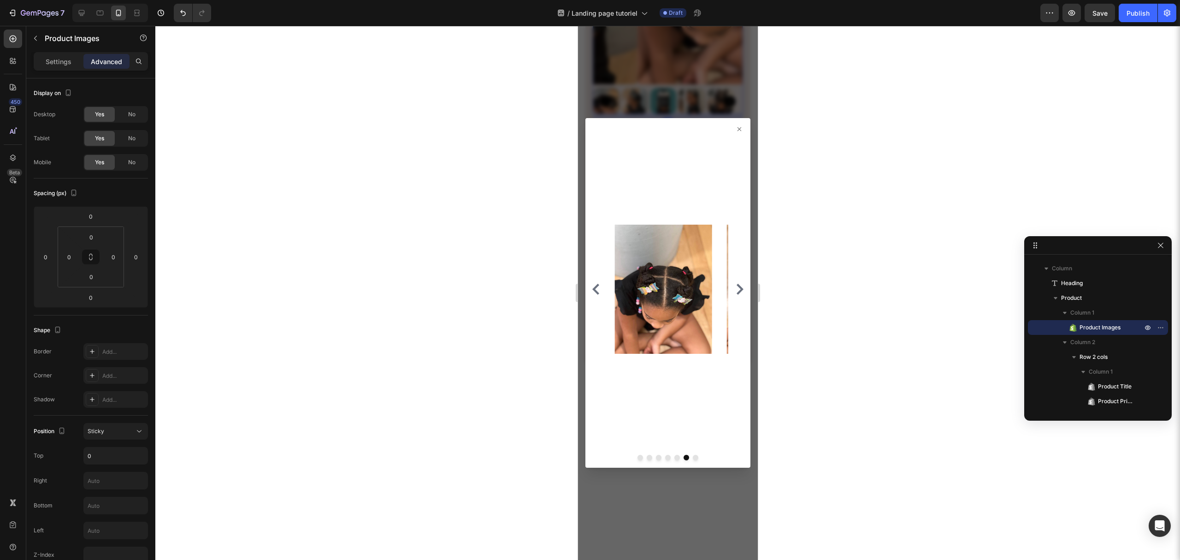
click at [674, 492] on div at bounding box center [668, 293] width 180 height 534
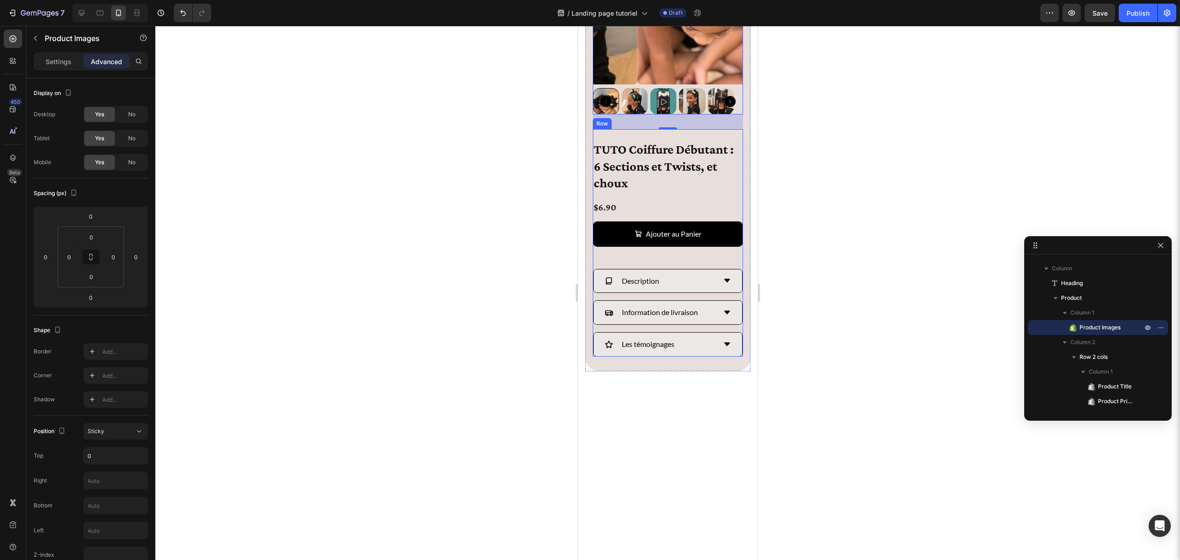
click at [643, 261] on div "TUTO Coiffure Débutant : 6 Sections et Twists, et choux Product Title $6.90 Pro…" at bounding box center [668, 195] width 150 height 132
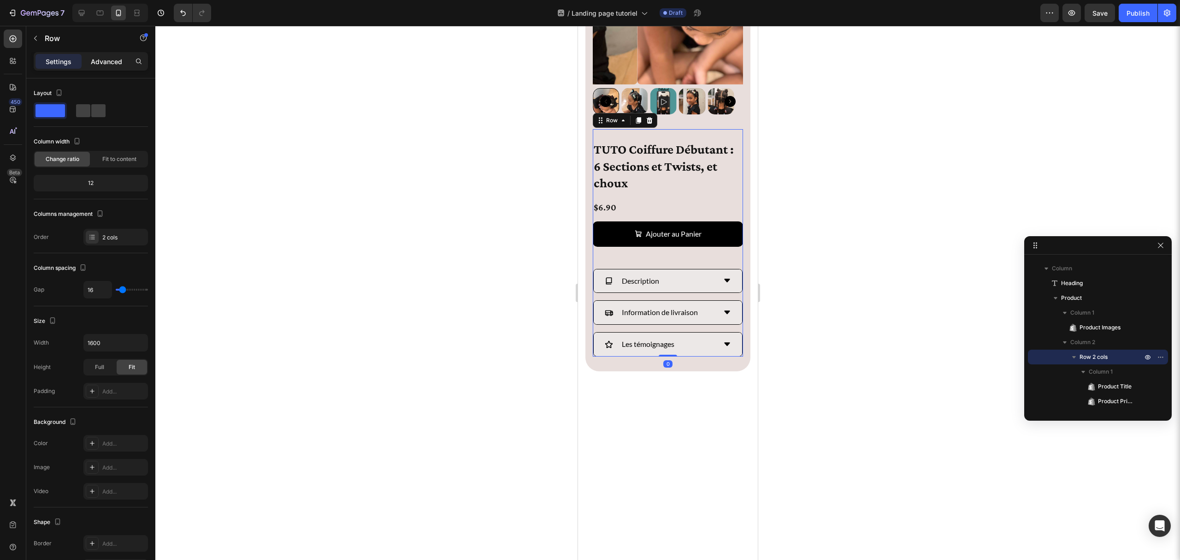
click at [106, 68] on div "Advanced" at bounding box center [106, 61] width 46 height 15
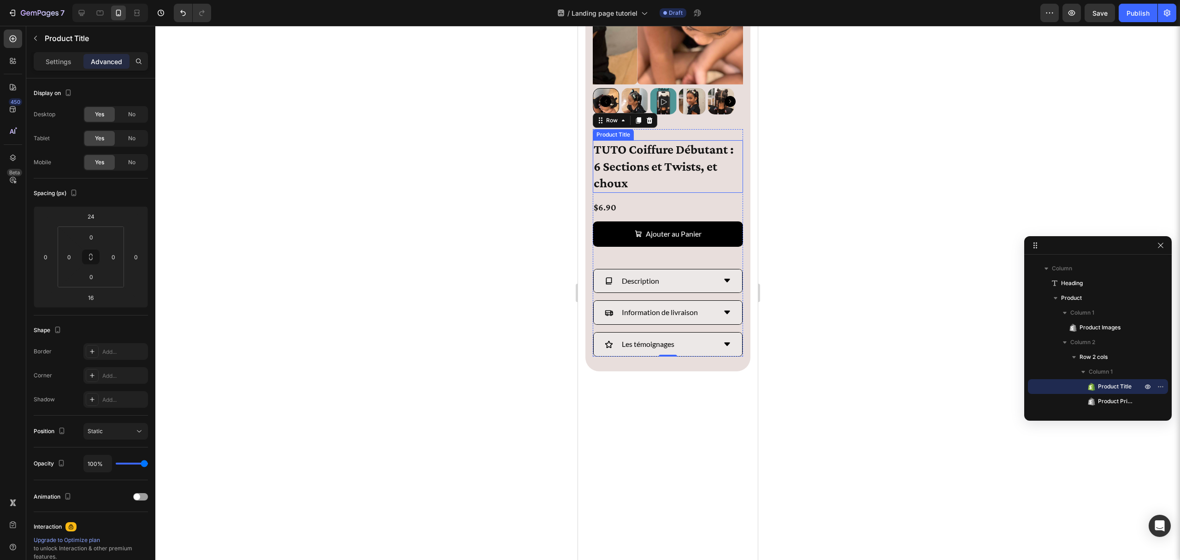
click at [655, 192] on h1 "TUTO Coiffure Débutant : 6 Sections et Twists, et choux" at bounding box center [668, 166] width 150 height 52
click at [301, 250] on div at bounding box center [667, 293] width 1025 height 534
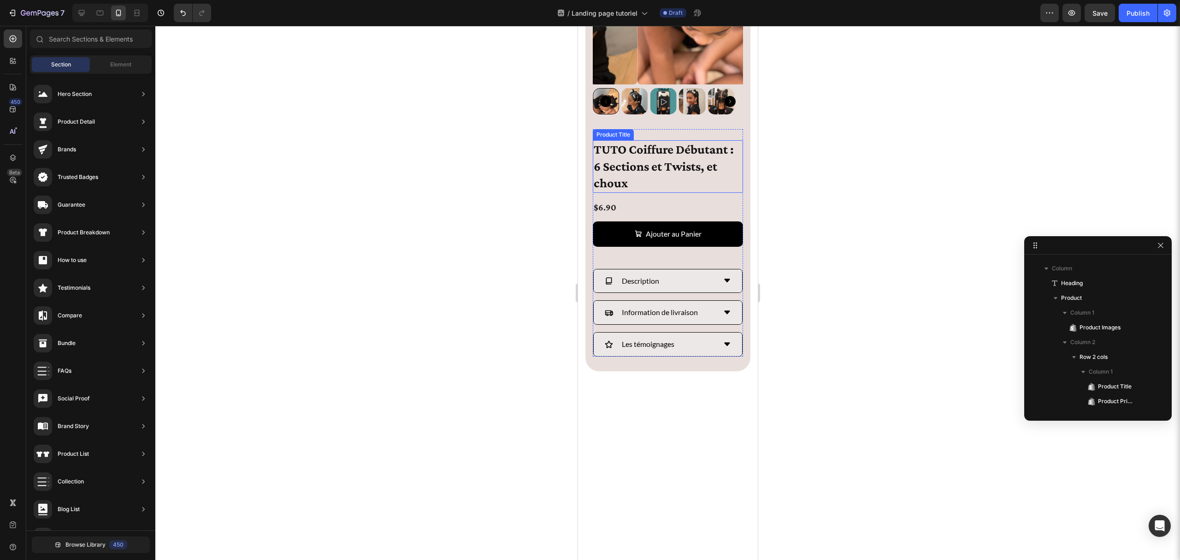
click at [636, 192] on h1 "TUTO Coiffure Débutant : 6 Sections et Twists, et choux" at bounding box center [668, 166] width 150 height 52
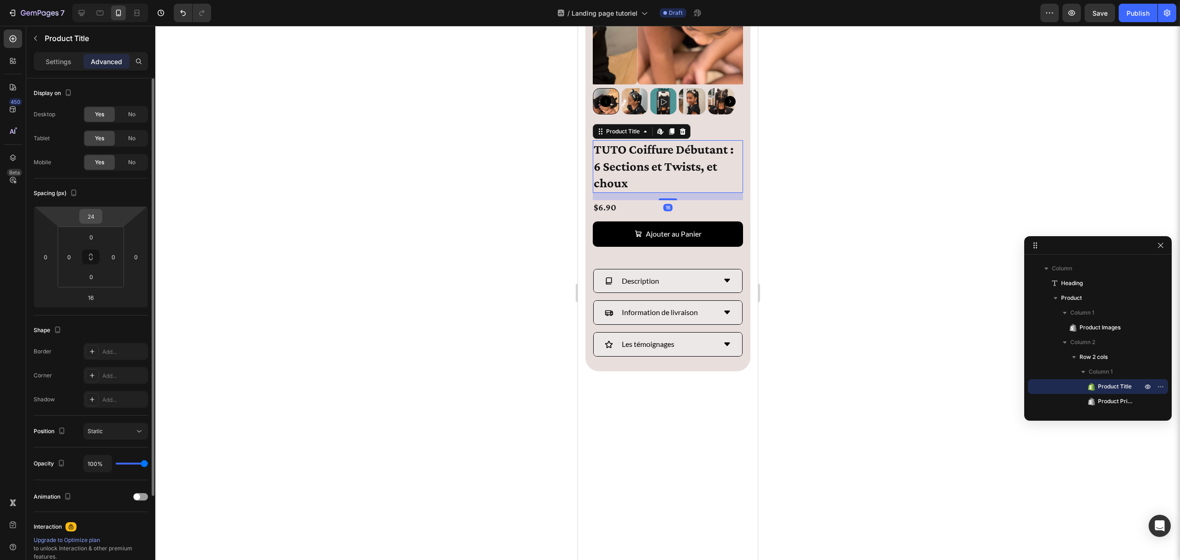
click at [93, 221] on input "24" at bounding box center [91, 216] width 18 height 14
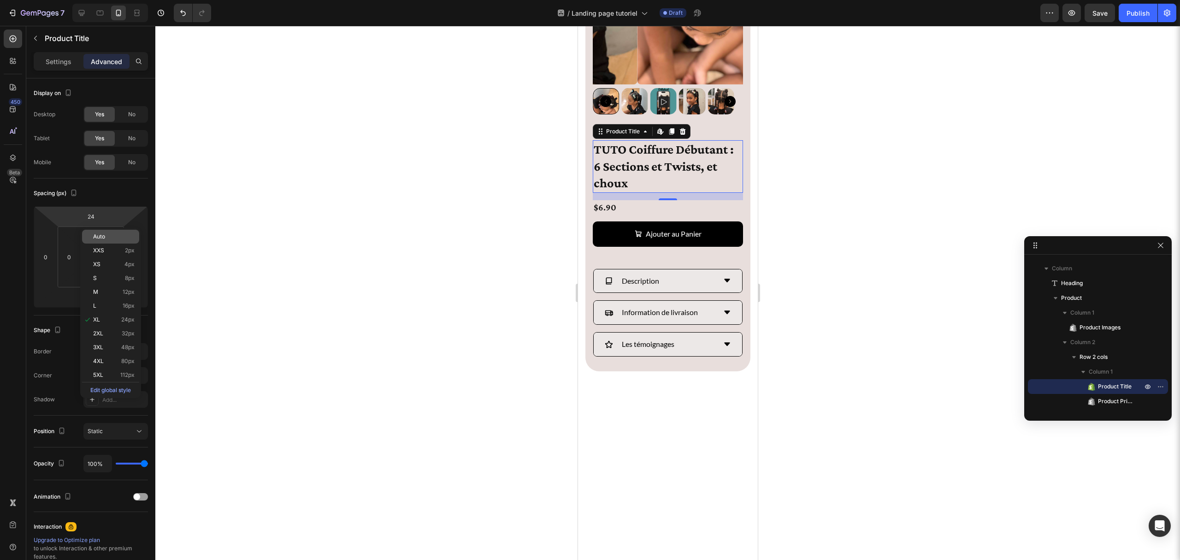
click at [103, 236] on span "Auto" at bounding box center [99, 236] width 12 height 6
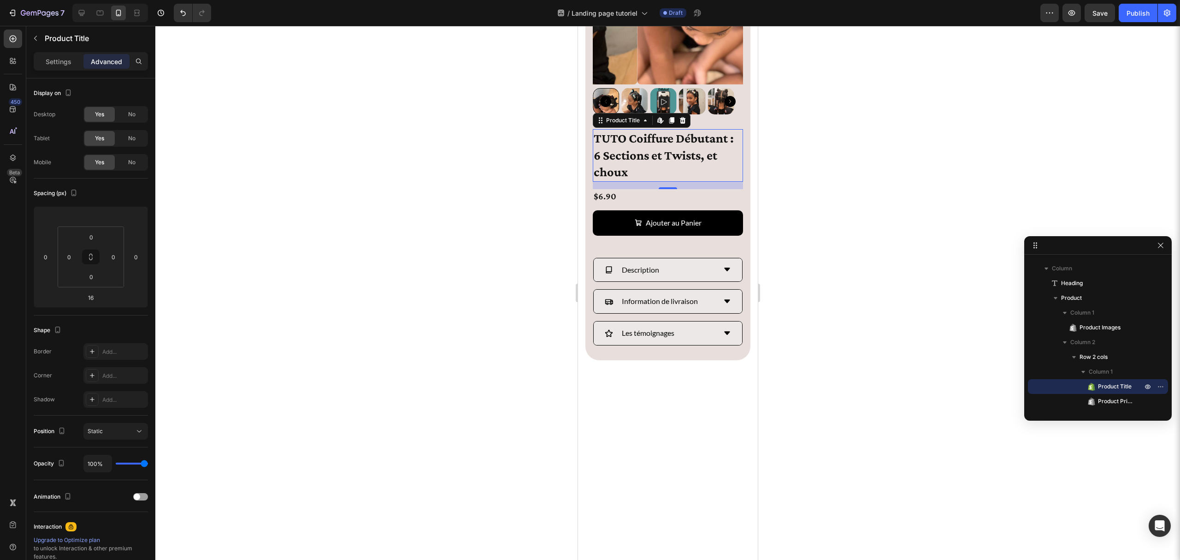
click at [266, 236] on div at bounding box center [667, 293] width 1025 height 534
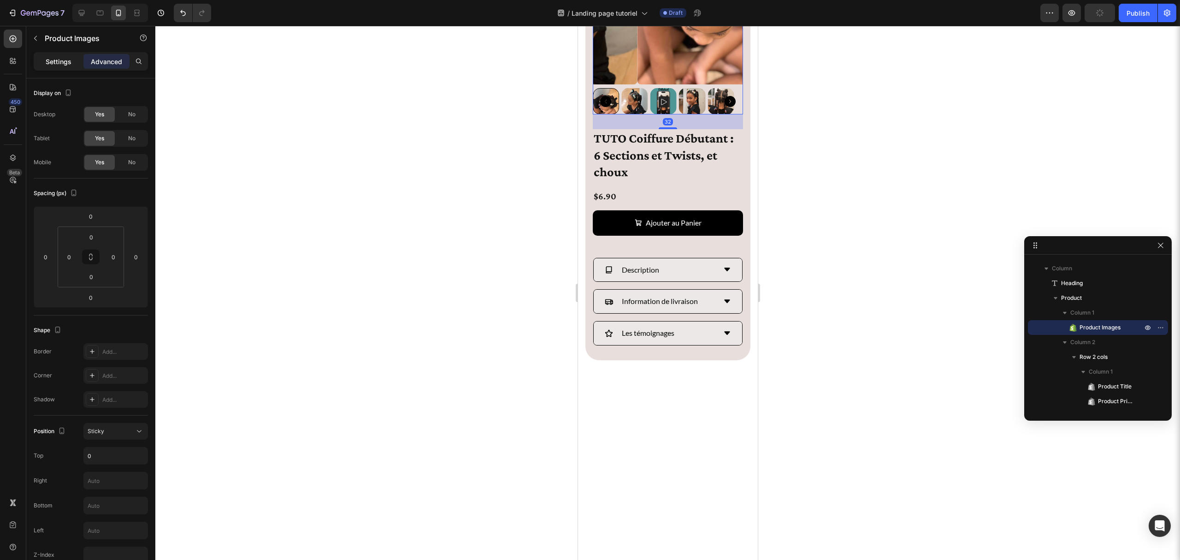
click at [70, 63] on p "Settings" at bounding box center [59, 62] width 26 height 10
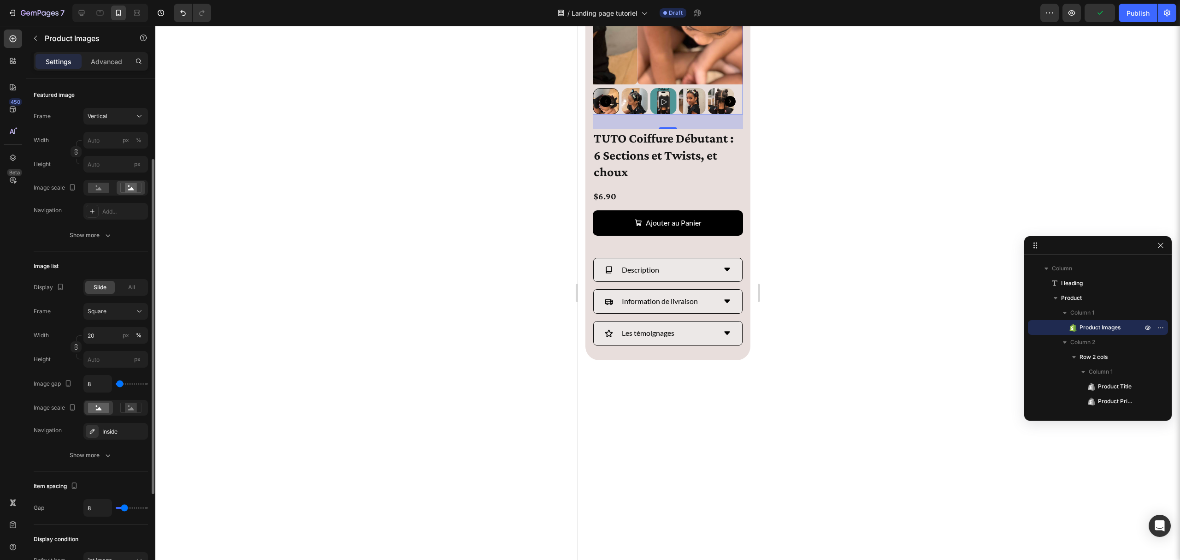
scroll to position [261, 0]
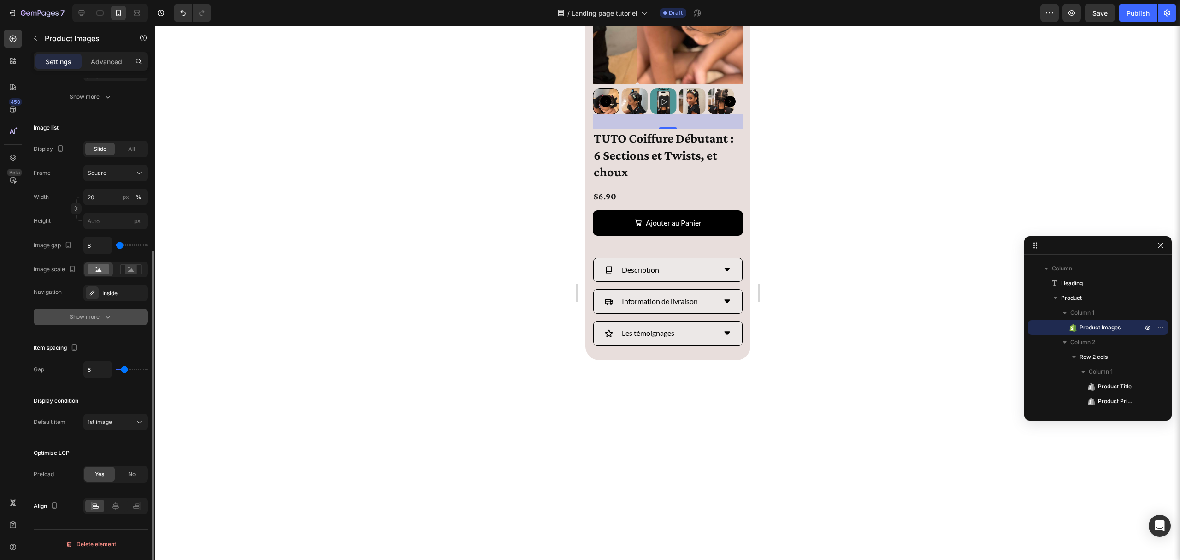
click at [77, 315] on div "Show more" at bounding box center [91, 316] width 43 height 9
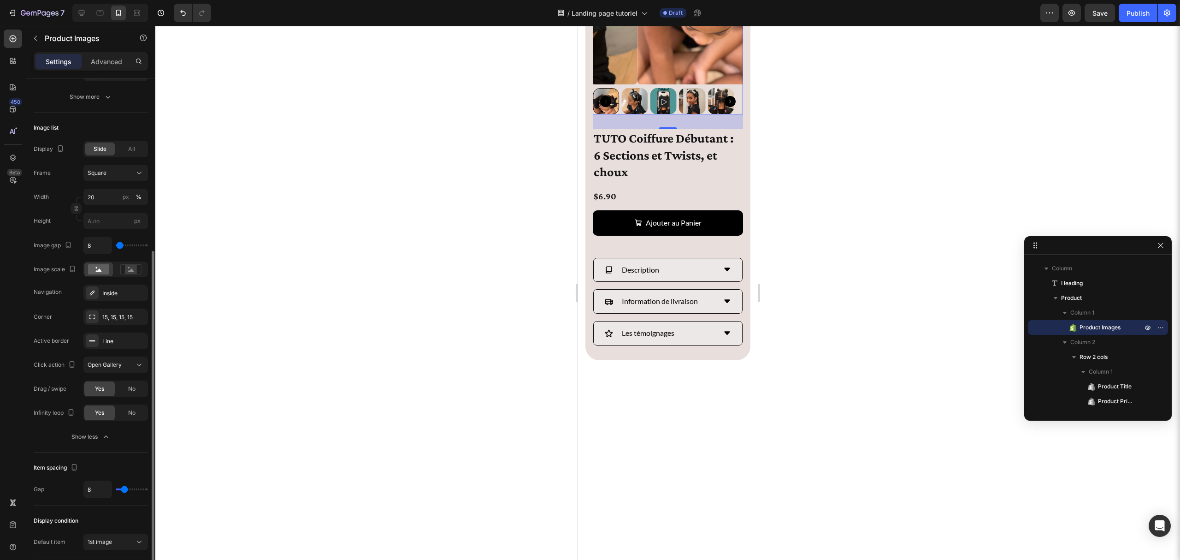
scroll to position [323, 0]
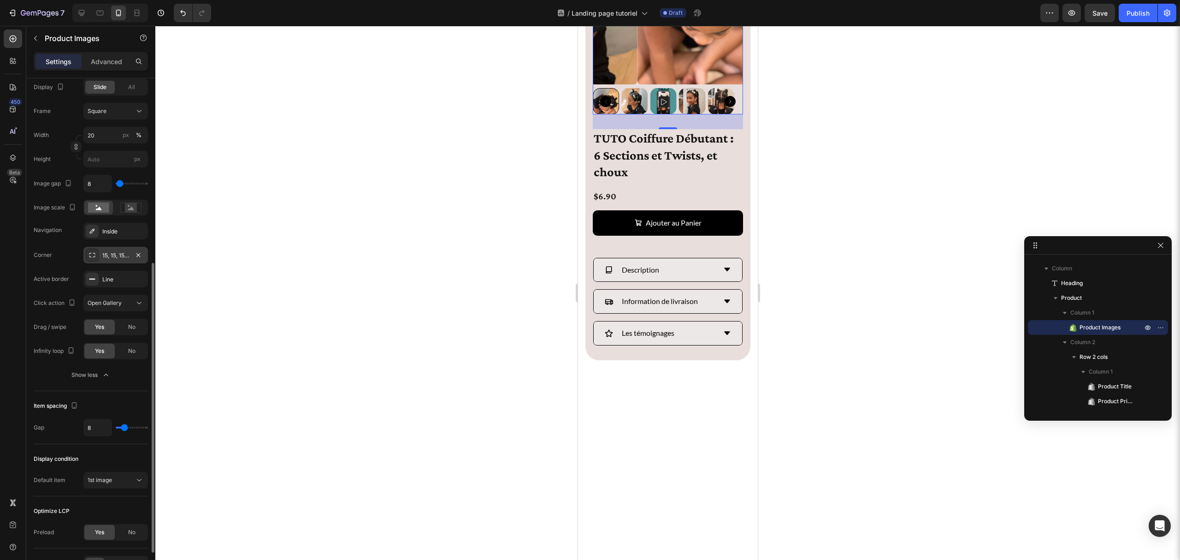
click at [125, 258] on div "15, 15, 15, 15" at bounding box center [115, 255] width 27 height 8
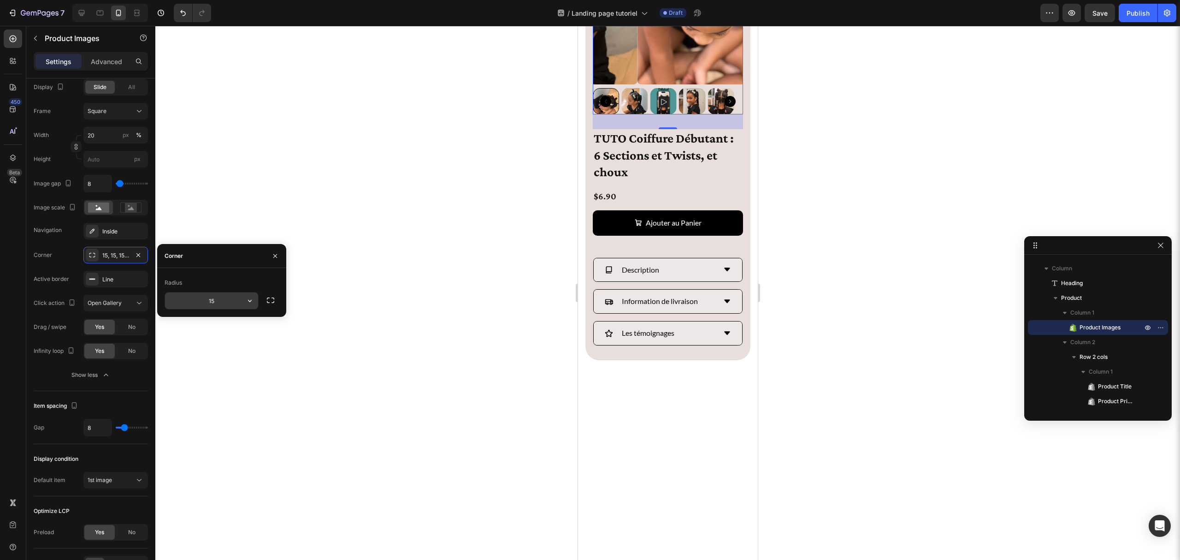
drag, startPoint x: 238, startPoint y: 300, endPoint x: 207, endPoint y: 299, distance: 30.9
click at [207, 299] on div "15" at bounding box center [211, 300] width 93 height 17
type input "8"
click at [37, 255] on div "Corner" at bounding box center [43, 255] width 18 height 8
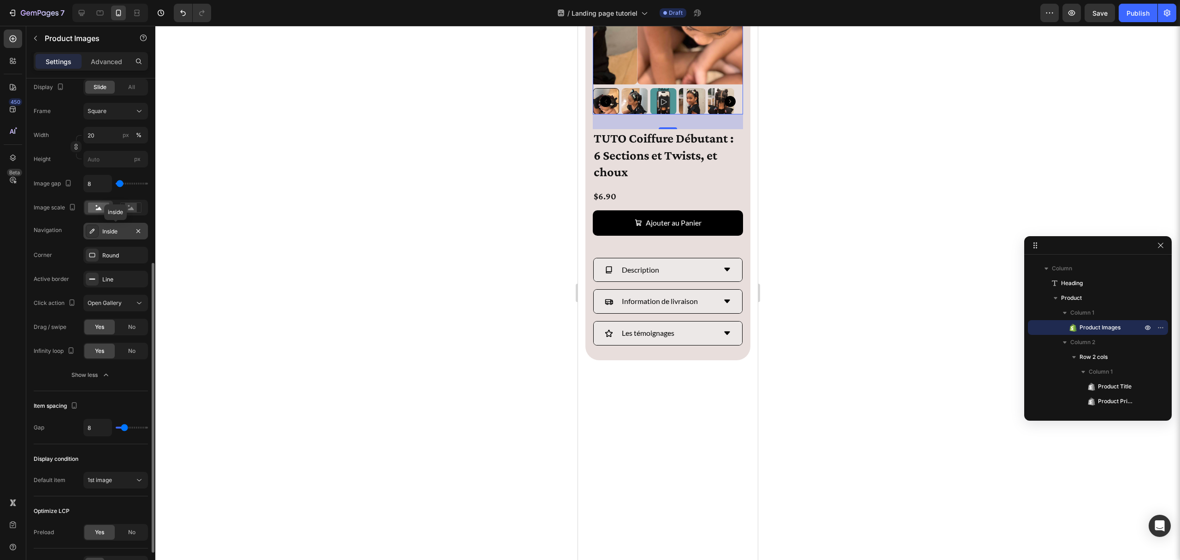
click at [102, 230] on div "Inside" at bounding box center [115, 231] width 27 height 8
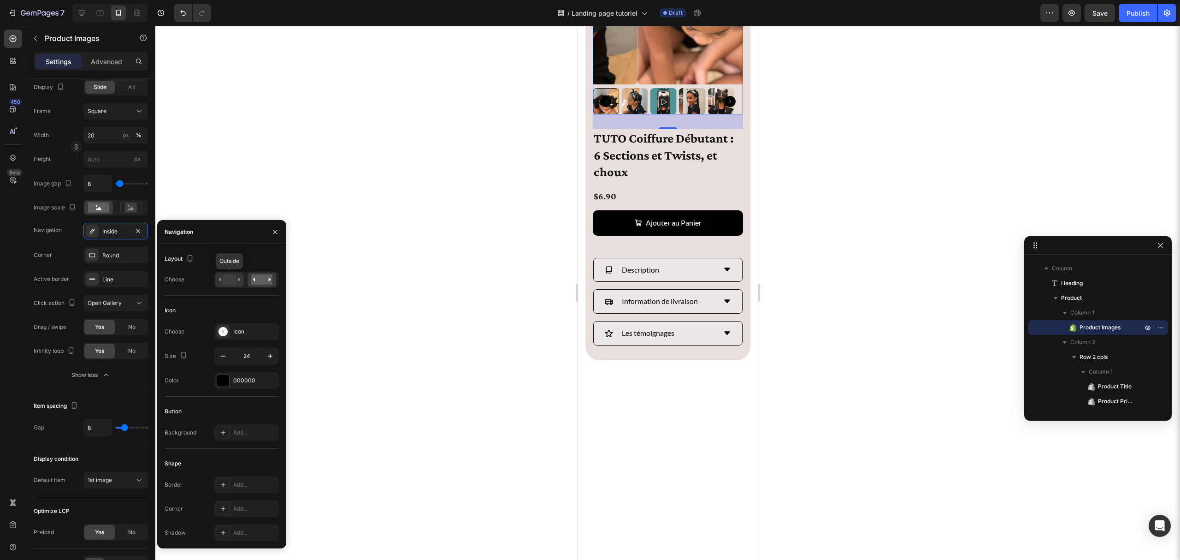
click at [224, 277] on rect at bounding box center [229, 279] width 13 height 10
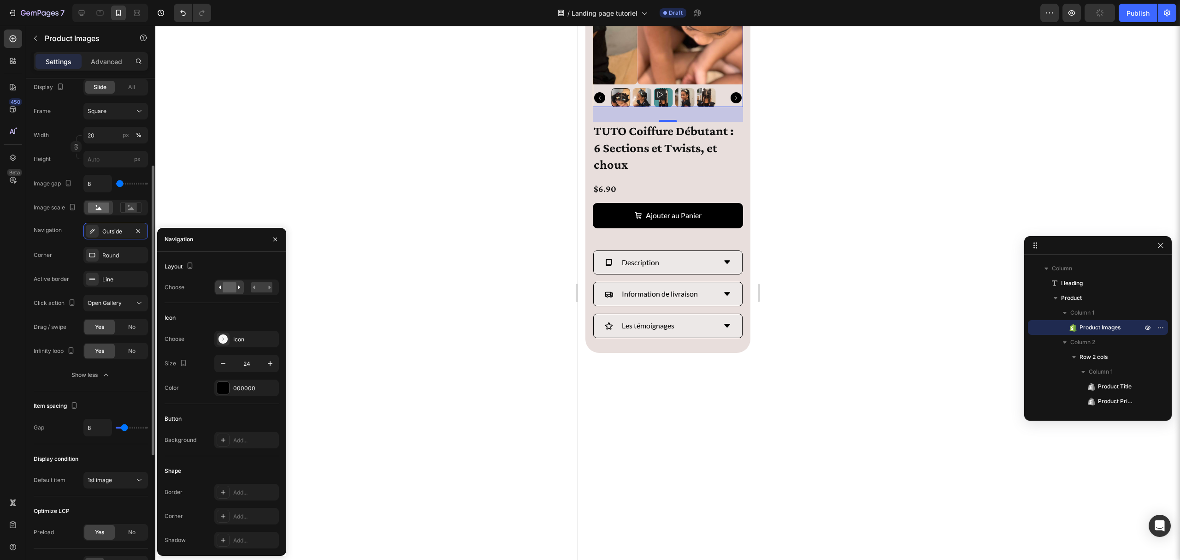
scroll to position [261, 0]
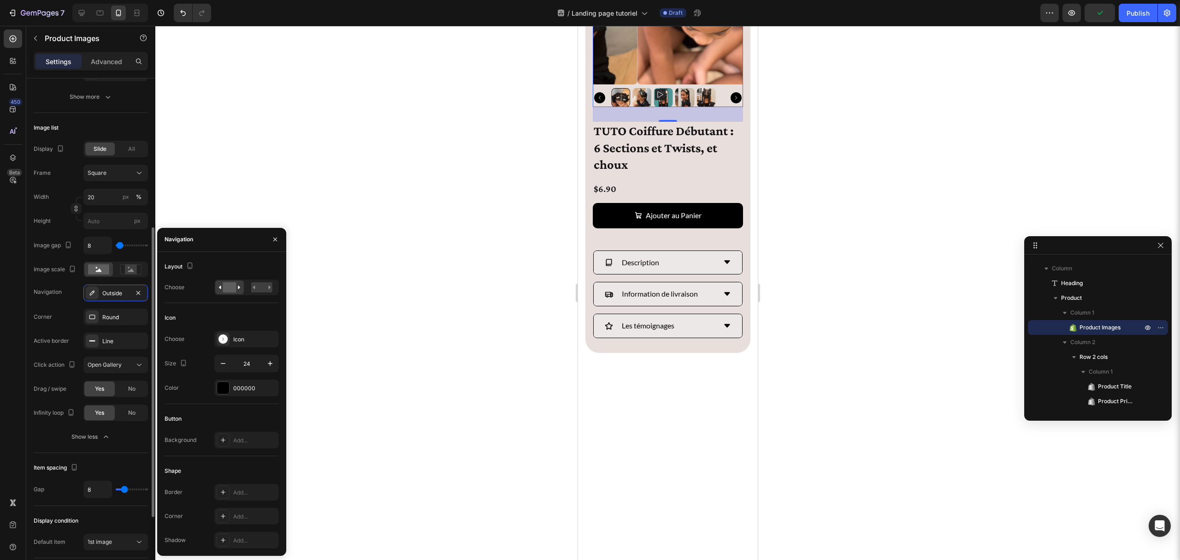
click at [48, 182] on div "Frame Square Width 20 px % Height px" at bounding box center [91, 197] width 114 height 65
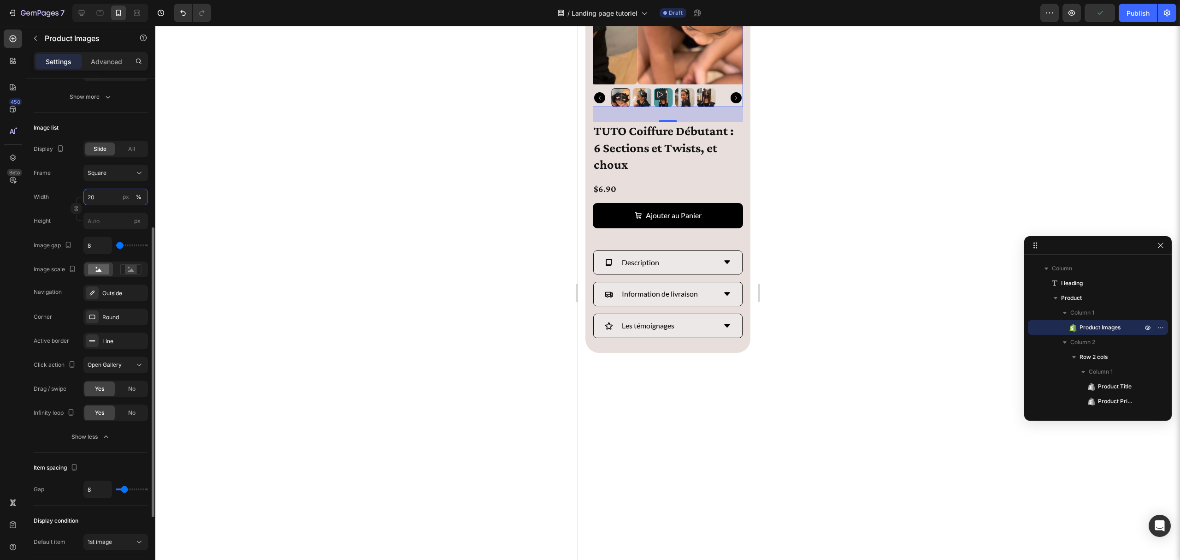
click at [99, 194] on input "20" at bounding box center [115, 197] width 65 height 17
click at [109, 233] on p "Small 10%" at bounding box center [113, 236] width 53 height 8
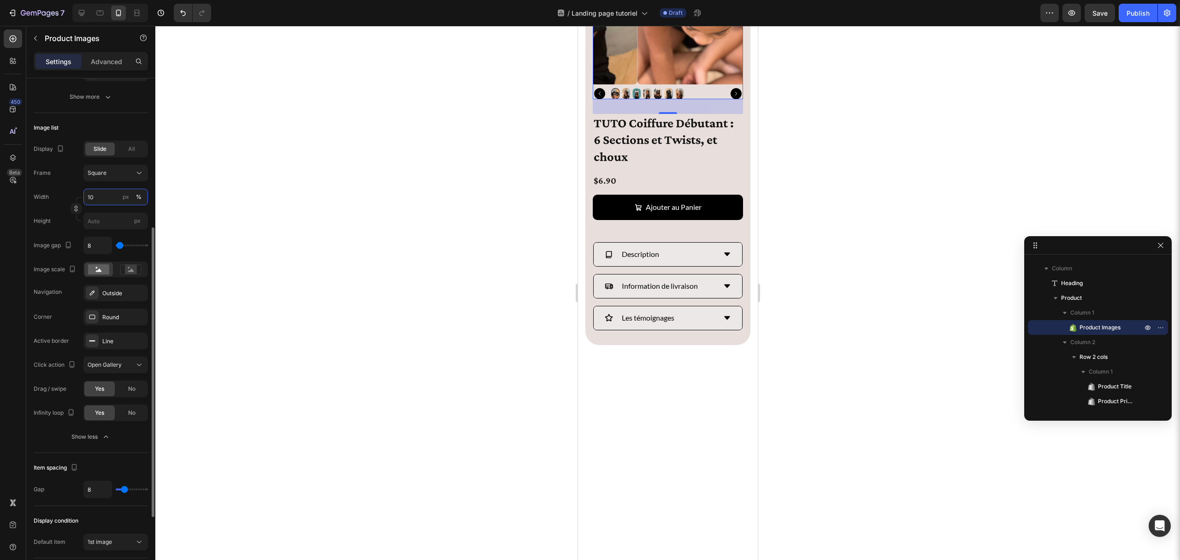
click at [102, 204] on input "10" at bounding box center [115, 197] width 65 height 17
click at [128, 267] on p "Large 25%" at bounding box center [113, 269] width 53 height 8
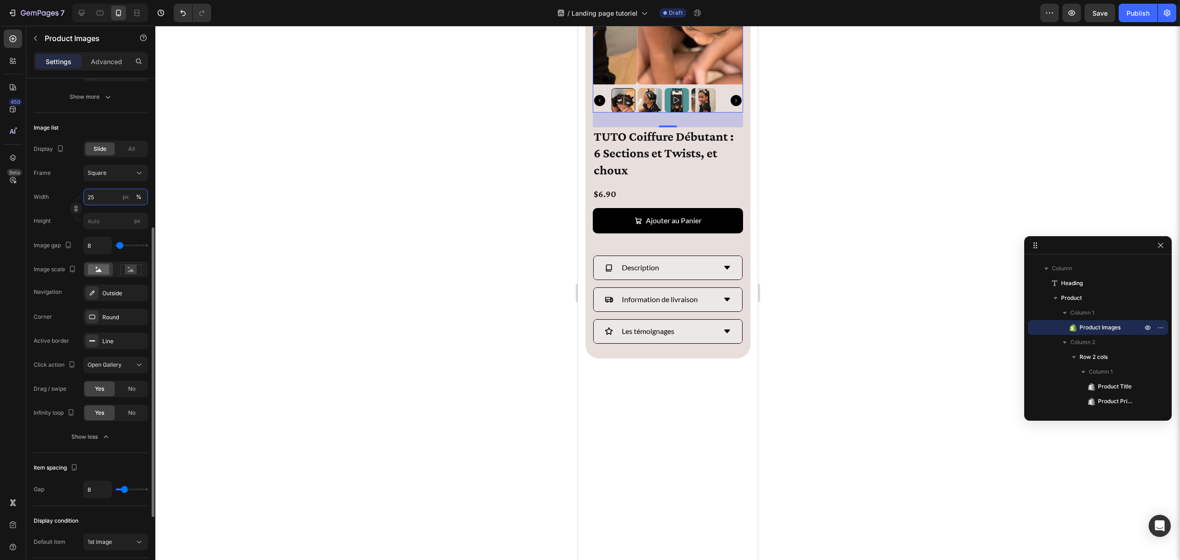
click at [104, 195] on input "25" at bounding box center [115, 197] width 65 height 17
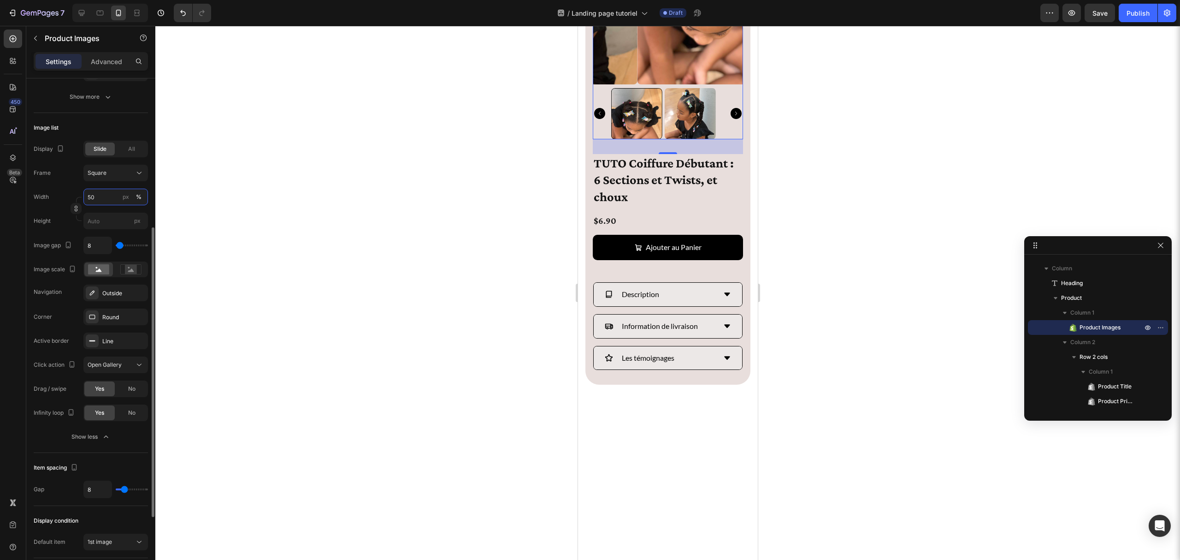
click at [104, 195] on input "50" at bounding box center [115, 197] width 65 height 17
drag, startPoint x: 104, startPoint y: 195, endPoint x: 71, endPoint y: 196, distance: 33.2
click at [71, 196] on div "Width 50 px %" at bounding box center [91, 197] width 114 height 17
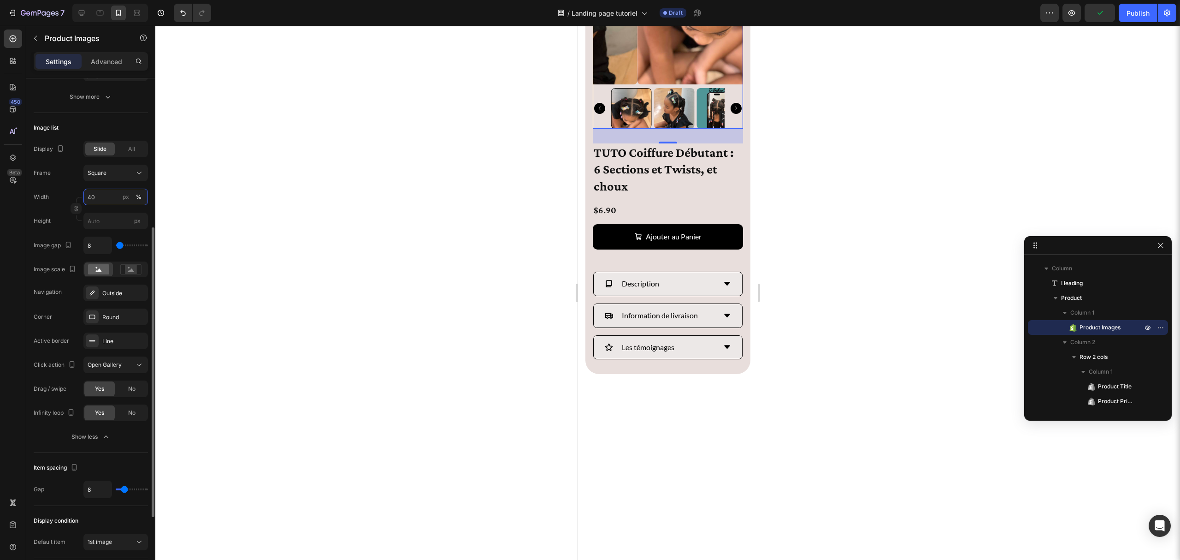
type input "40"
click at [59, 179] on div "Frame Square" at bounding box center [91, 173] width 114 height 17
click at [286, 167] on div at bounding box center [667, 293] width 1025 height 534
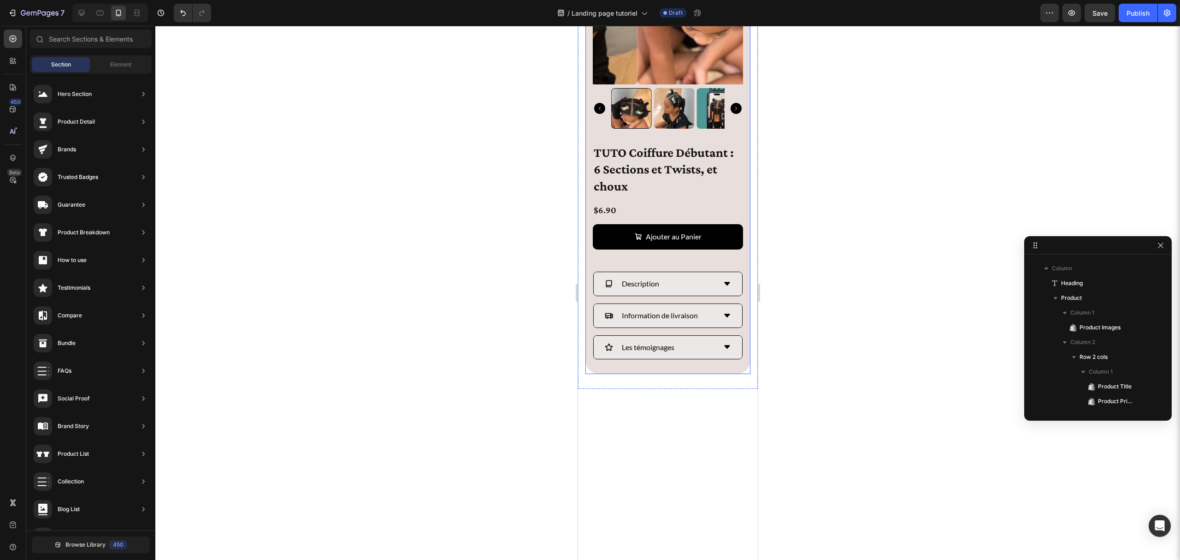
click at [919, 265] on div at bounding box center [667, 293] width 1025 height 534
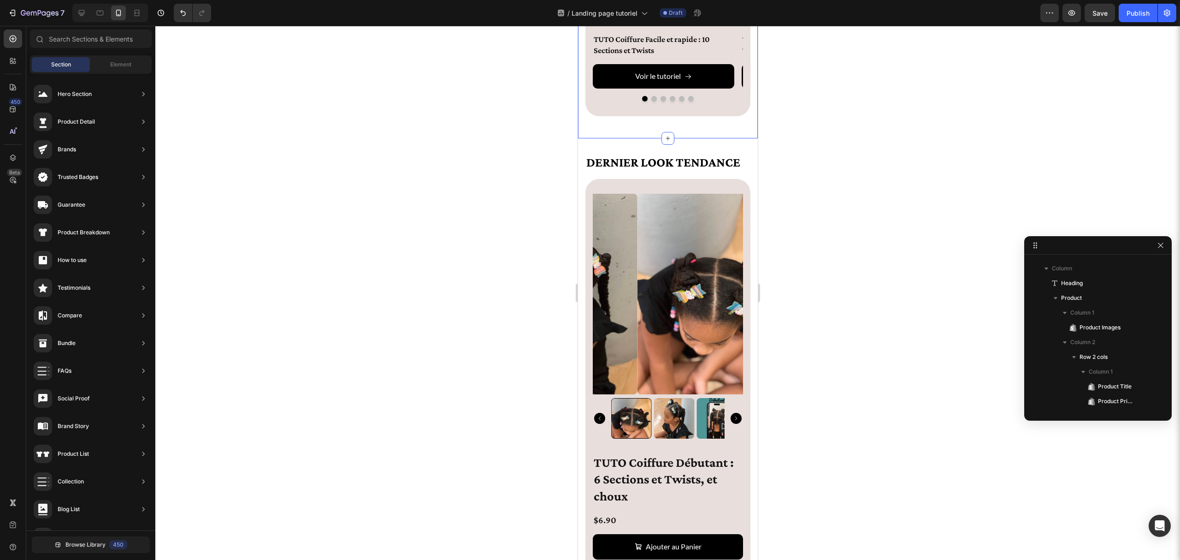
scroll to position [2931, 0]
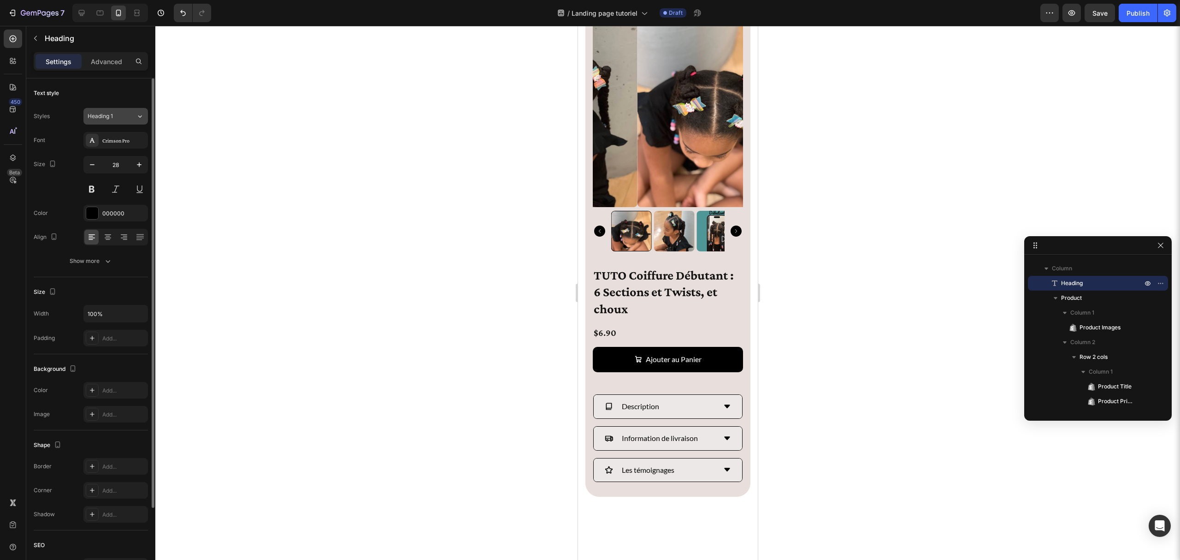
click at [123, 115] on div "Heading 1" at bounding box center [106, 116] width 37 height 8
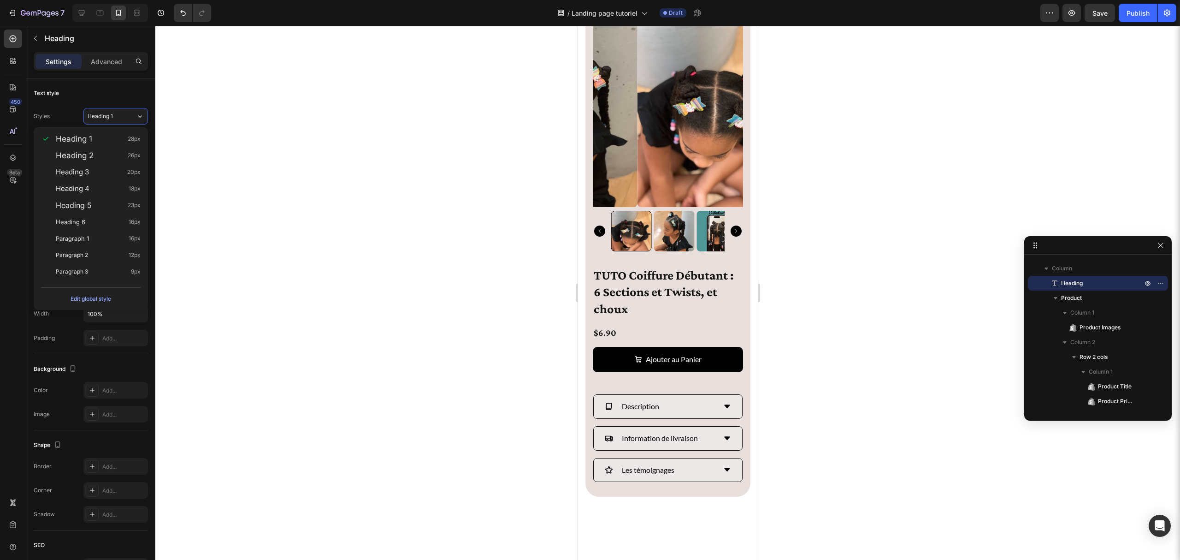
click at [246, 137] on div at bounding box center [667, 293] width 1025 height 534
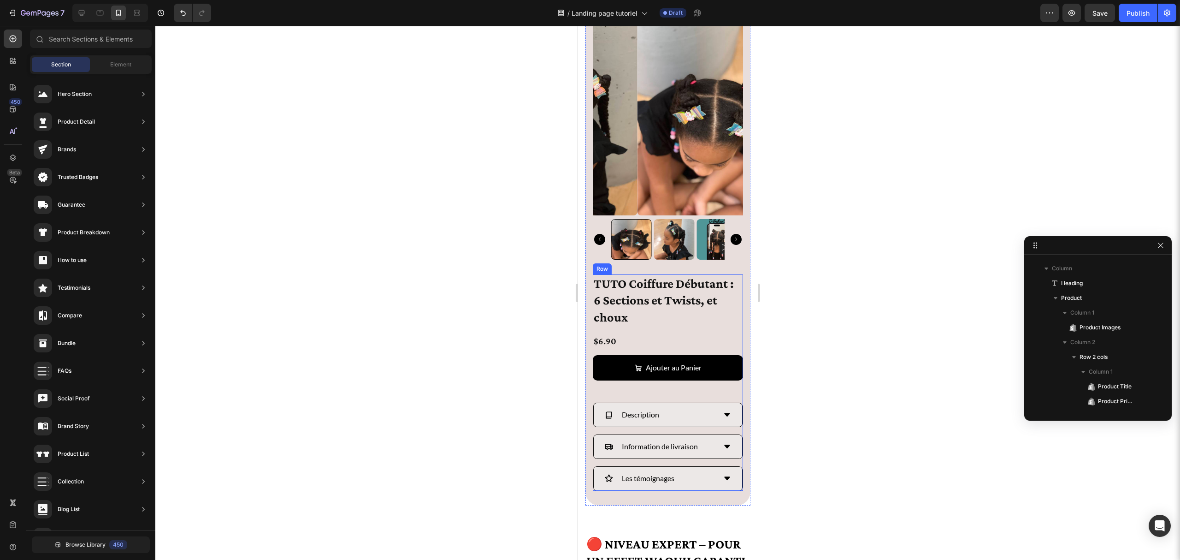
scroll to position [3115, 0]
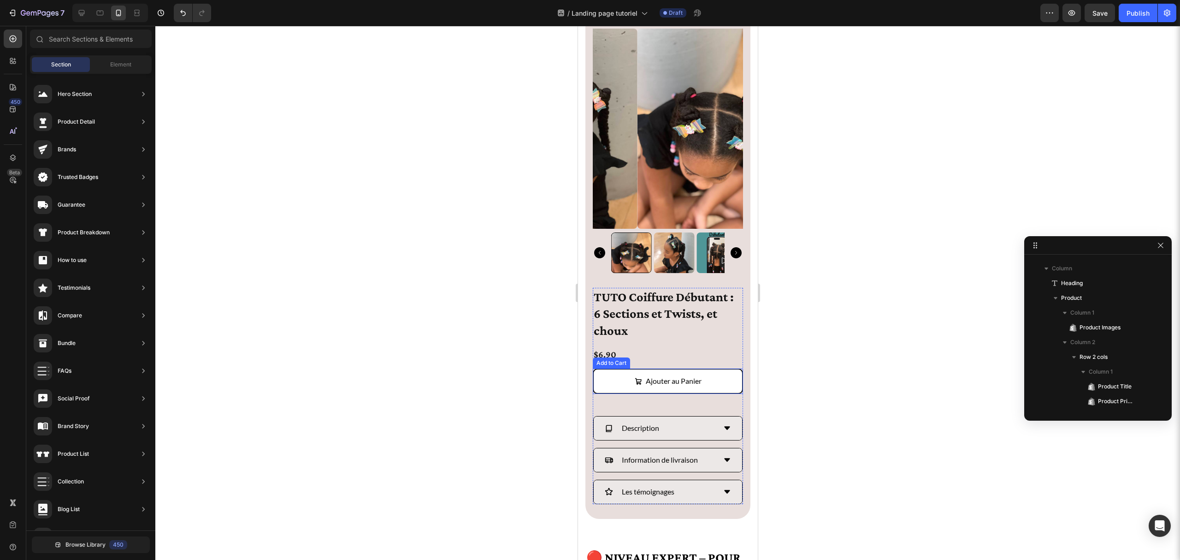
click at [719, 382] on button "Ajouter au Panier" at bounding box center [668, 380] width 150 height 25
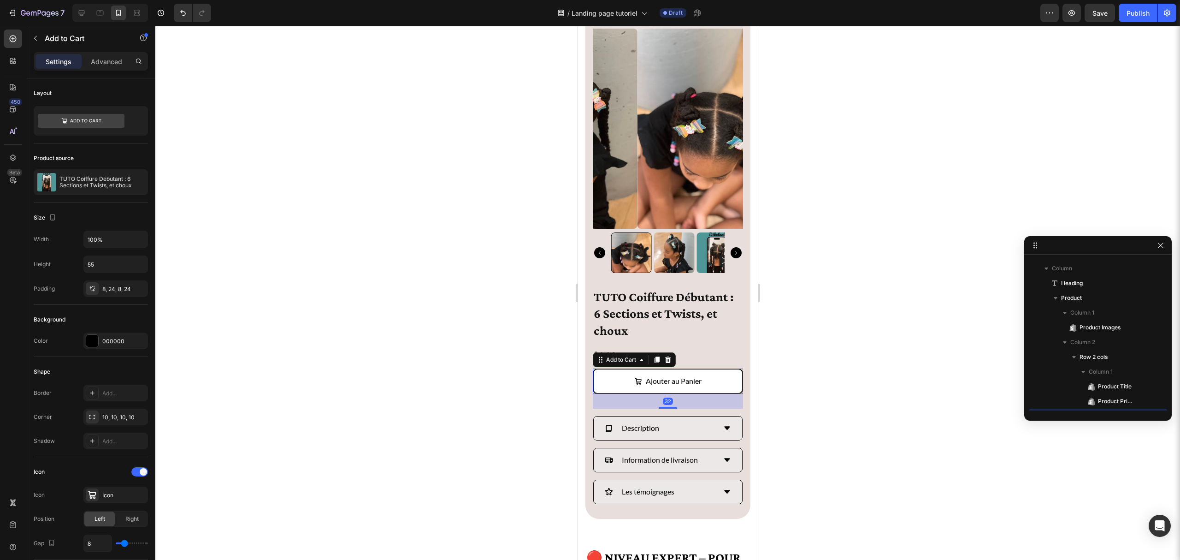
scroll to position [322, 0]
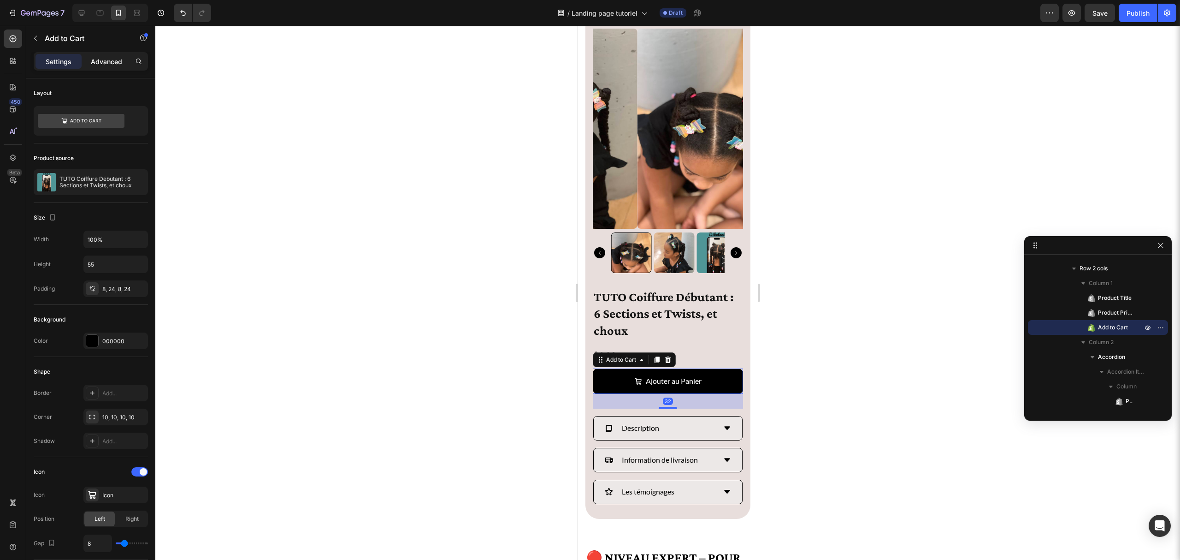
click at [98, 56] on div "Advanced" at bounding box center [106, 61] width 46 height 15
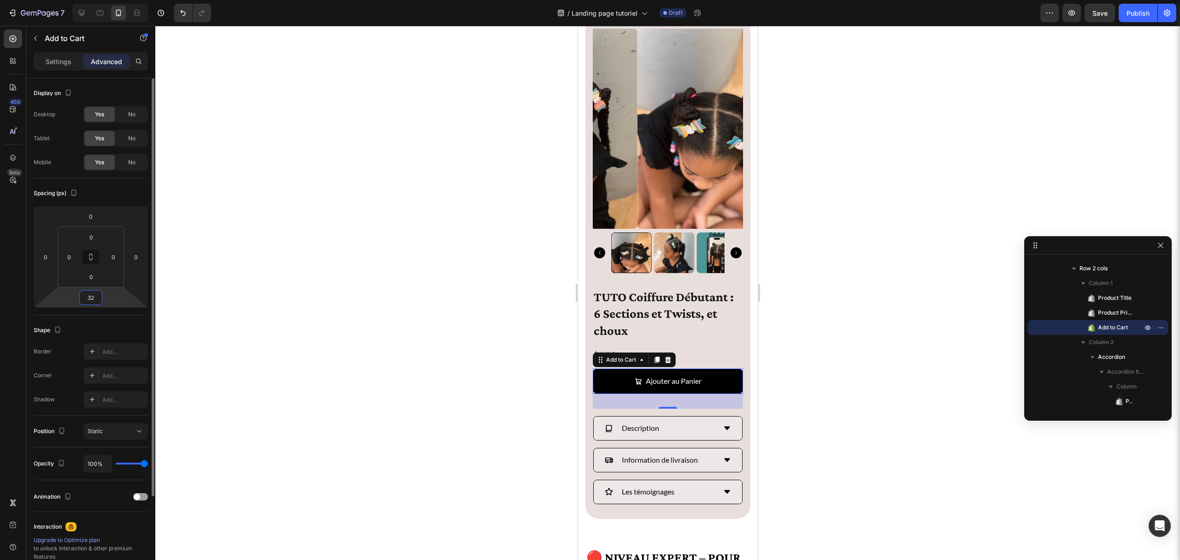
click at [96, 295] on input "32" at bounding box center [91, 297] width 18 height 14
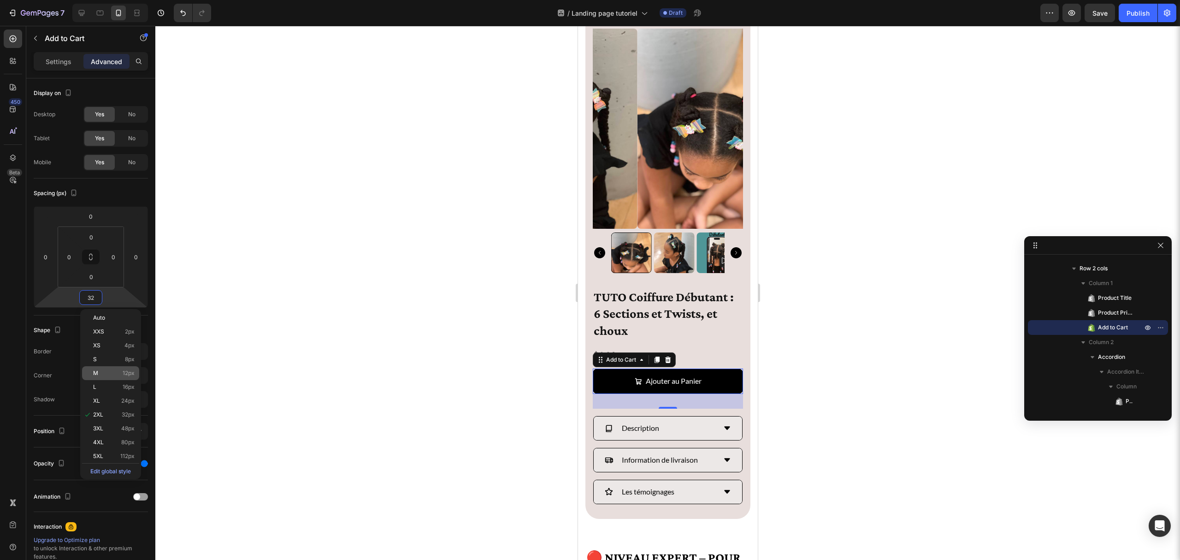
click at [112, 370] on p "M 12px" at bounding box center [113, 373] width 41 height 6
type input "12"
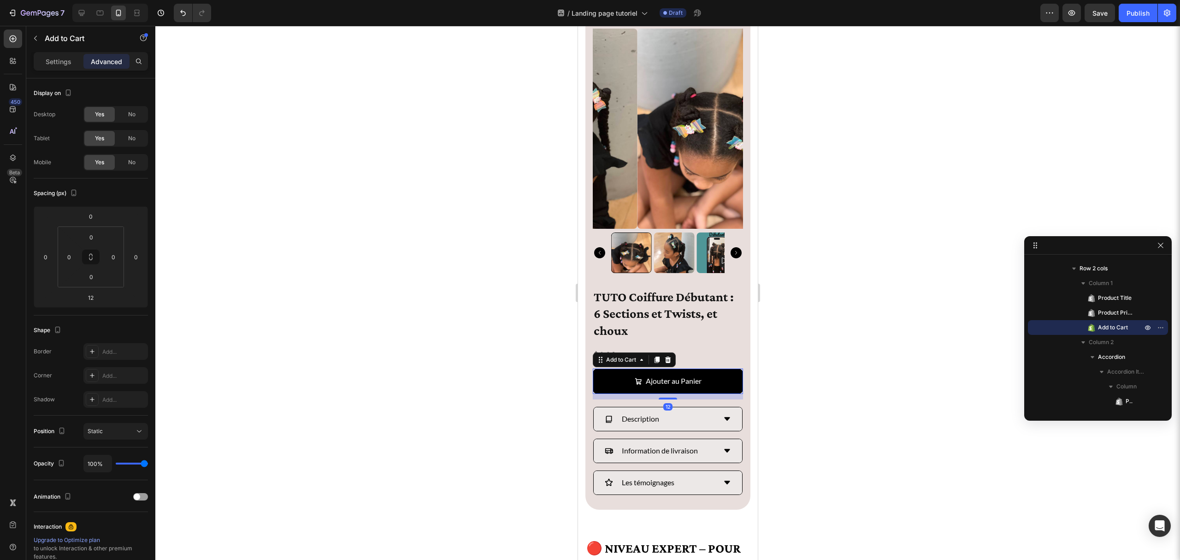
click at [364, 298] on div at bounding box center [667, 293] width 1025 height 534
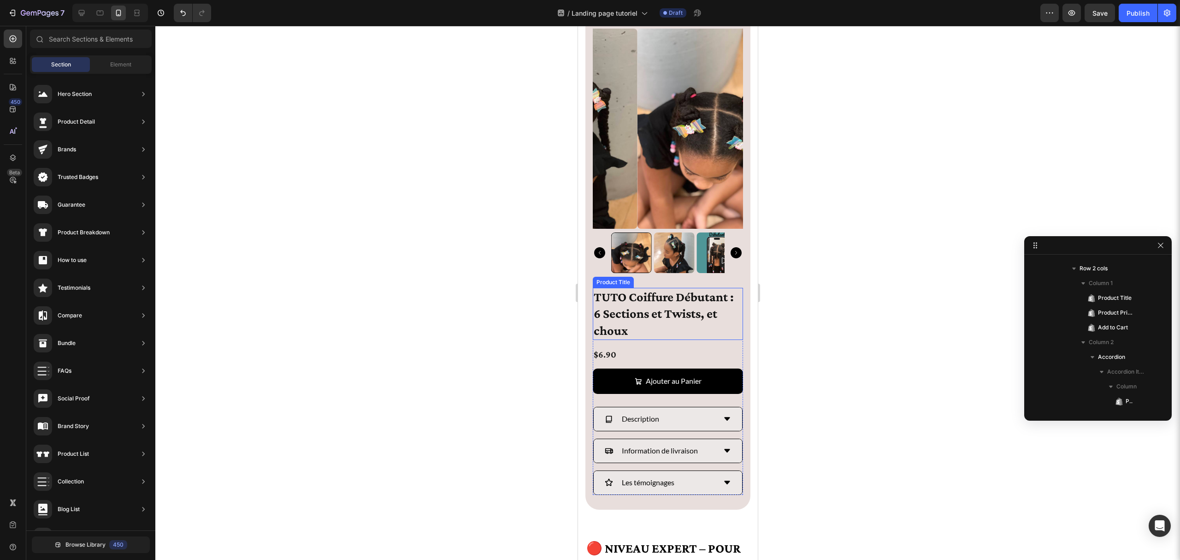
click at [645, 325] on h1 "TUTO Coiffure Débutant : 6 Sections et Twists, et choux" at bounding box center [668, 314] width 150 height 52
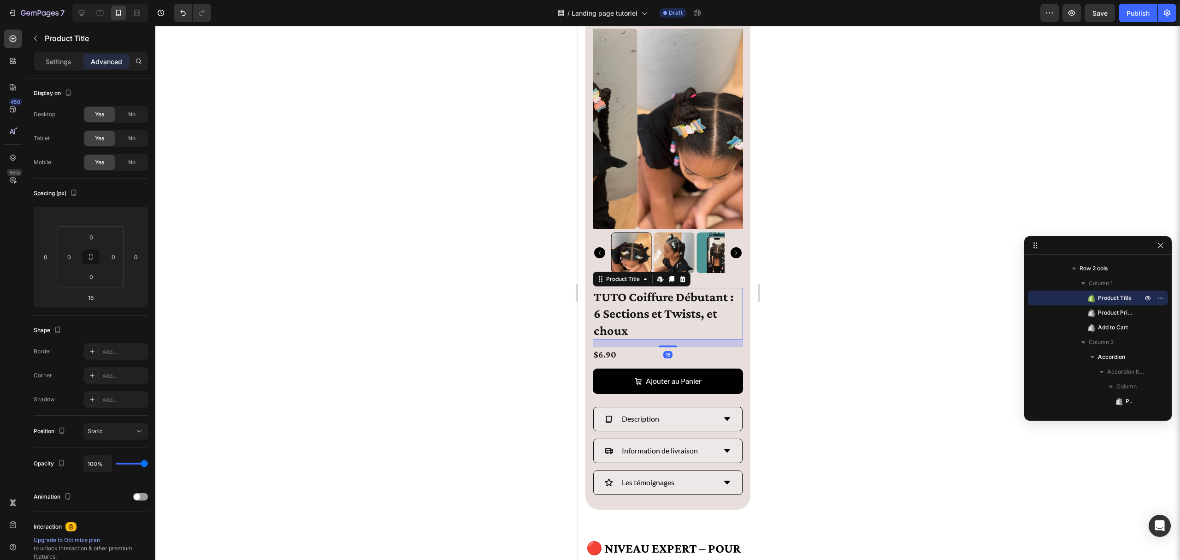
click at [509, 299] on div at bounding box center [667, 293] width 1025 height 534
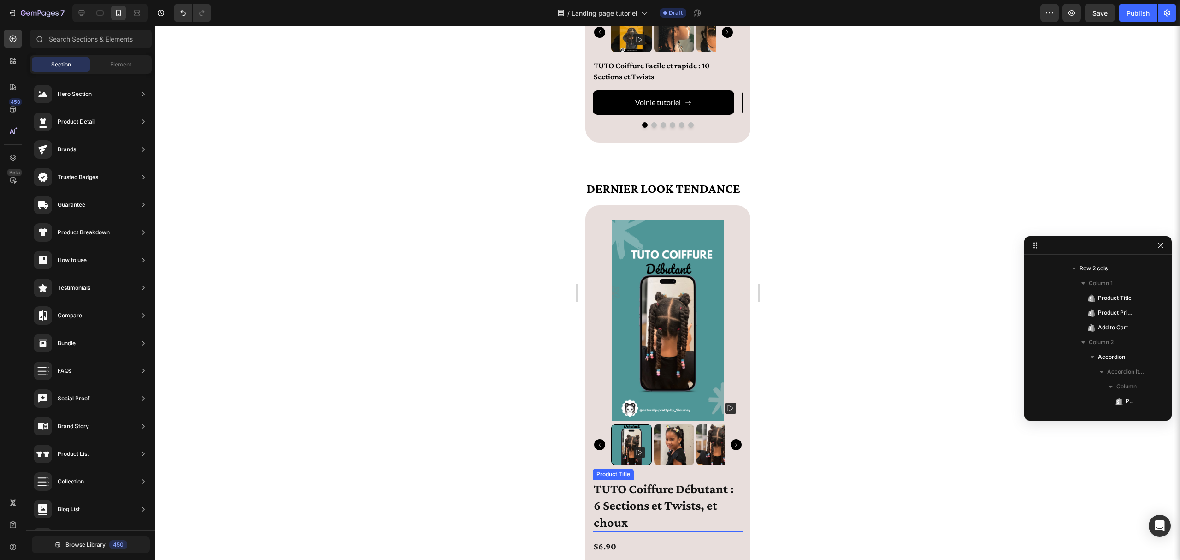
scroll to position [2533, 0]
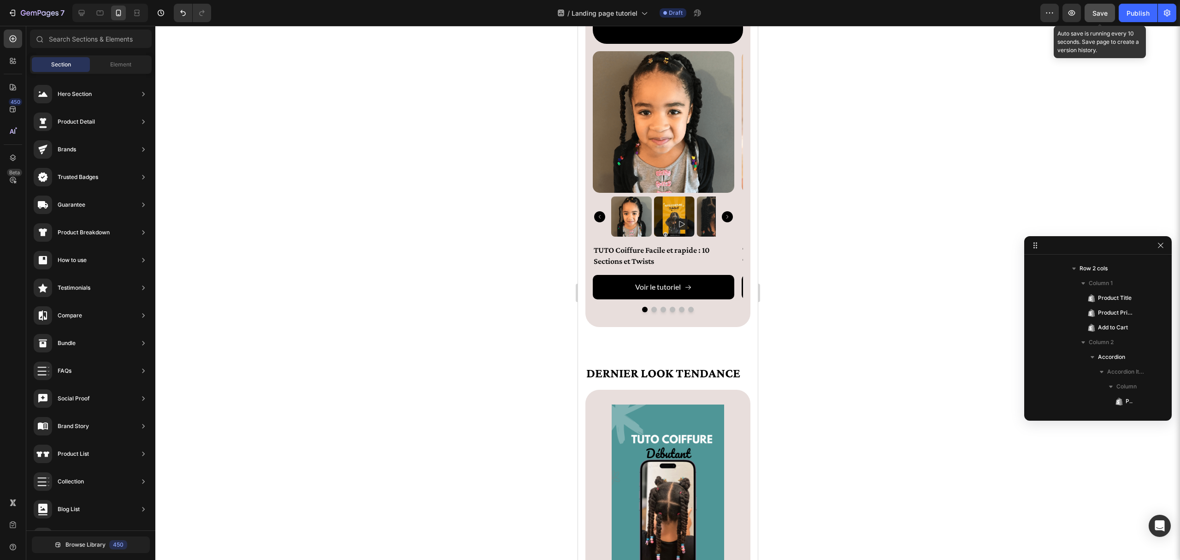
click at [1096, 12] on span "Save" at bounding box center [1100, 13] width 15 height 8
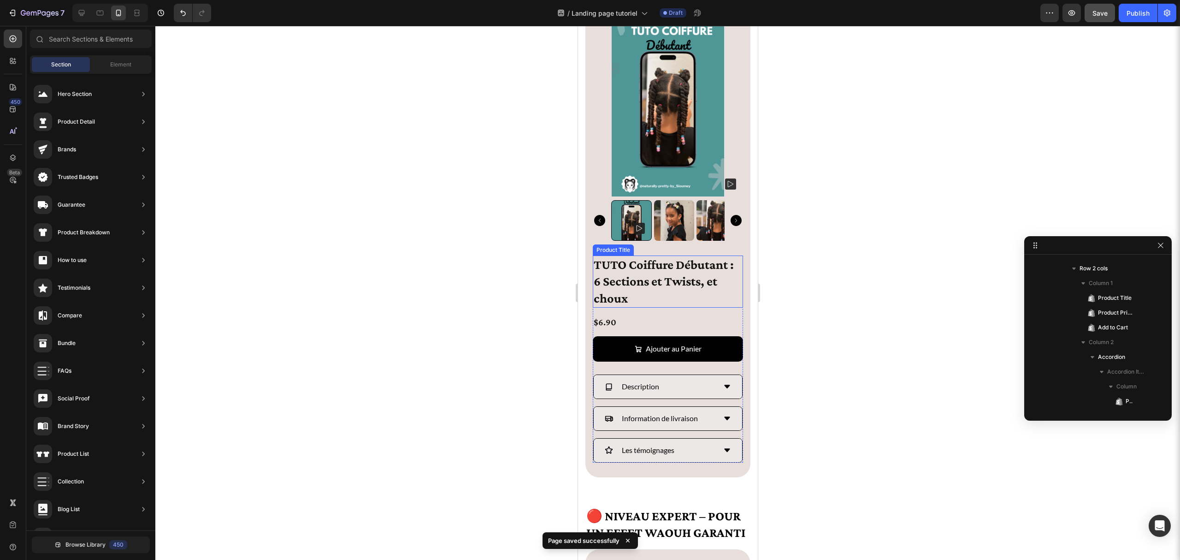
scroll to position [3394, 0]
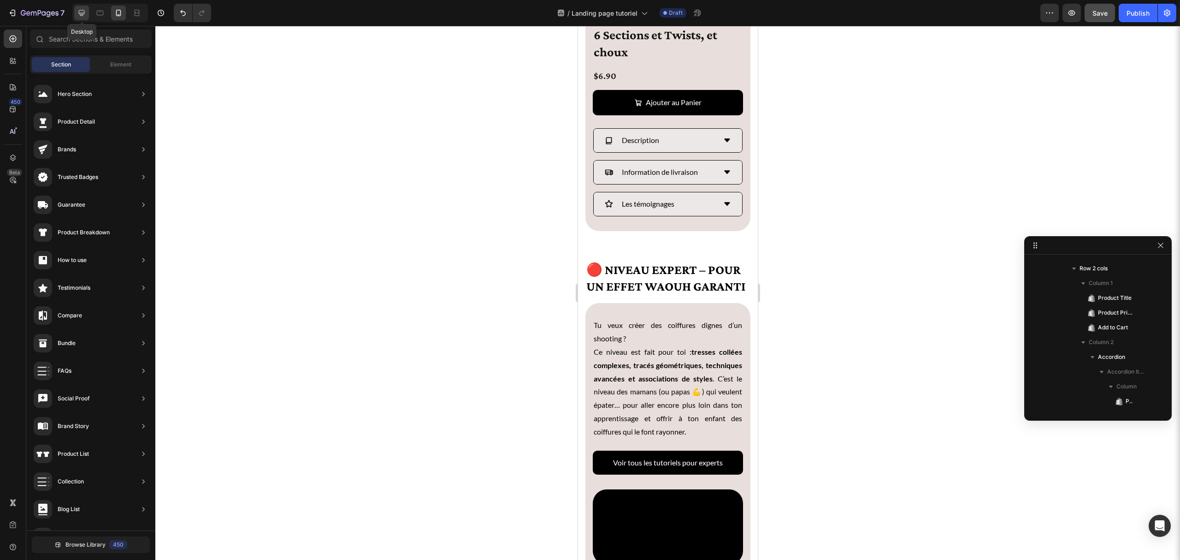
click at [78, 10] on icon at bounding box center [81, 12] width 9 height 9
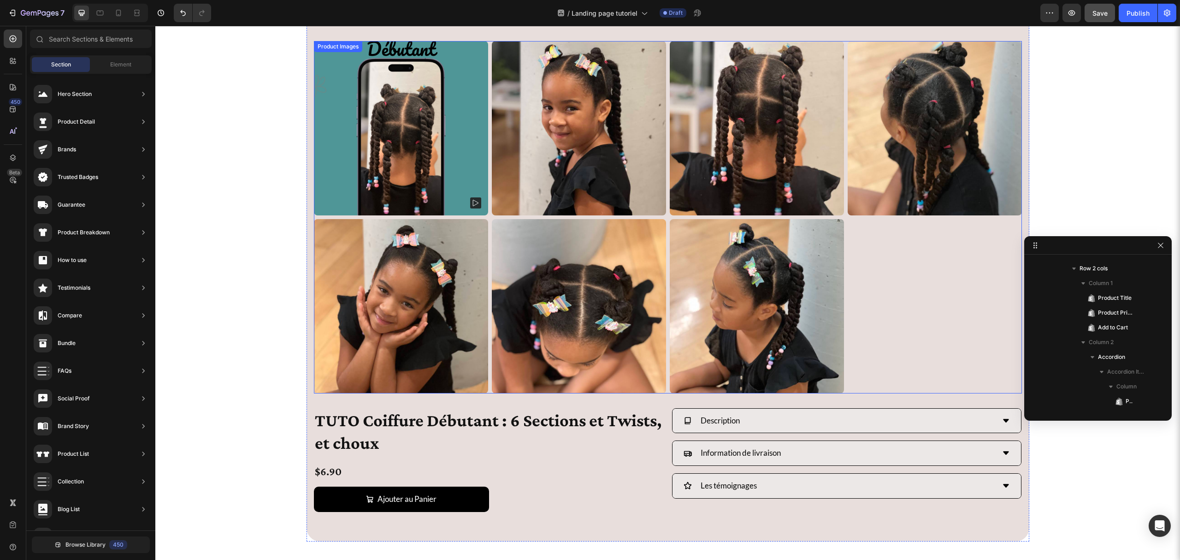
scroll to position [2546, 0]
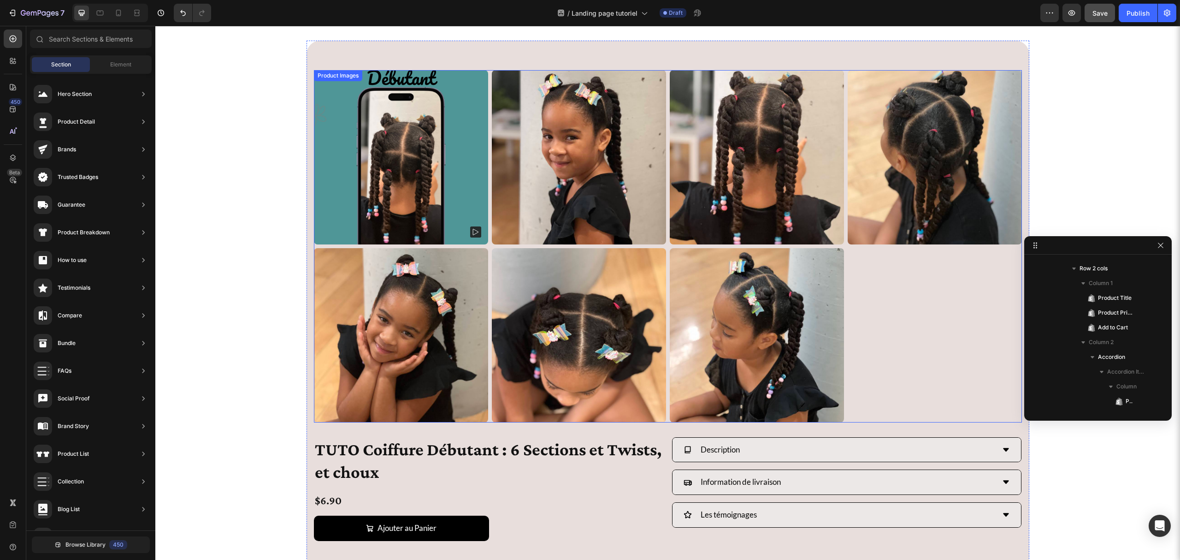
click at [930, 233] on img at bounding box center [935, 157] width 174 height 174
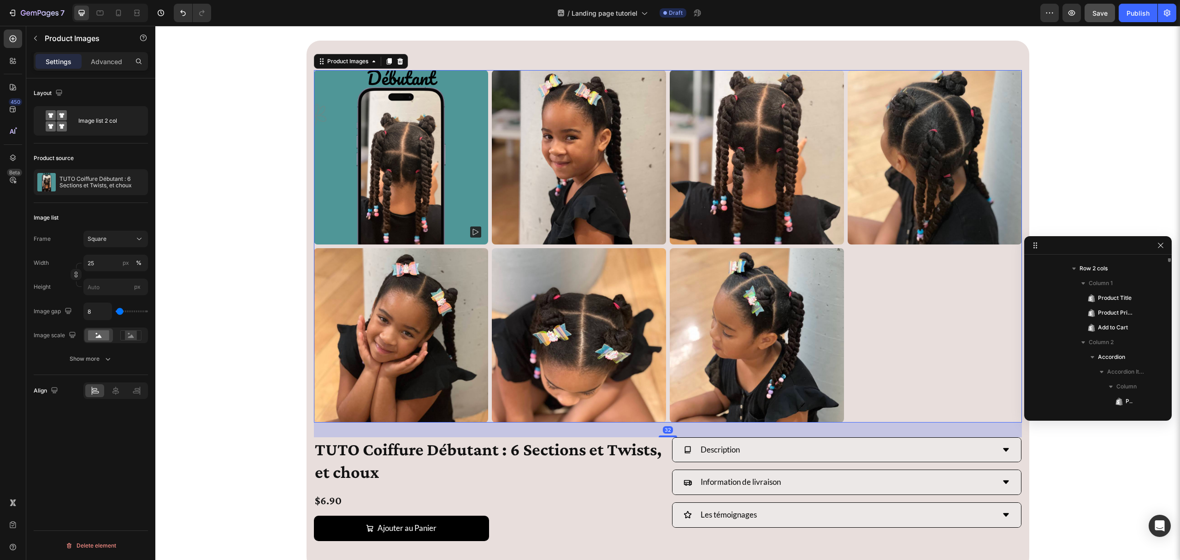
scroll to position [233, 0]
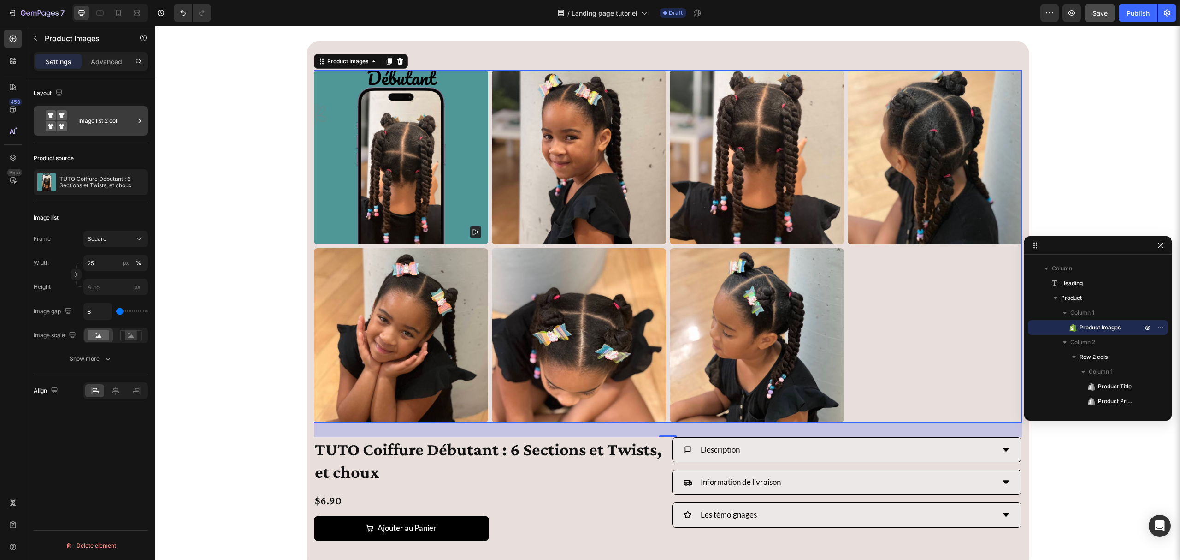
click at [103, 115] on div "Image list 2 col" at bounding box center [106, 120] width 56 height 21
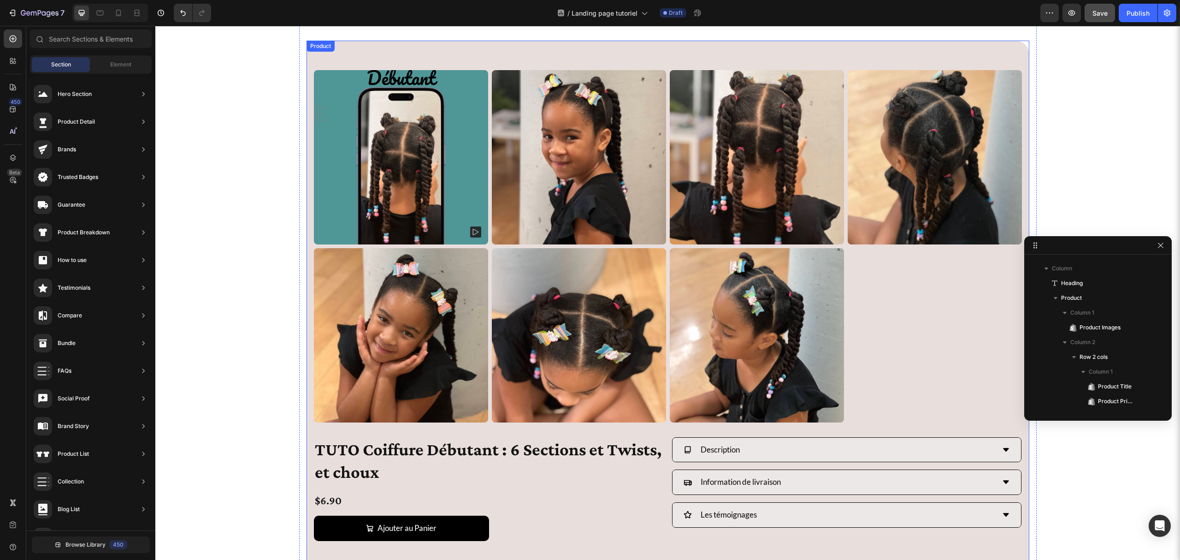
click at [316, 431] on div "Product Images" at bounding box center [668, 246] width 708 height 382
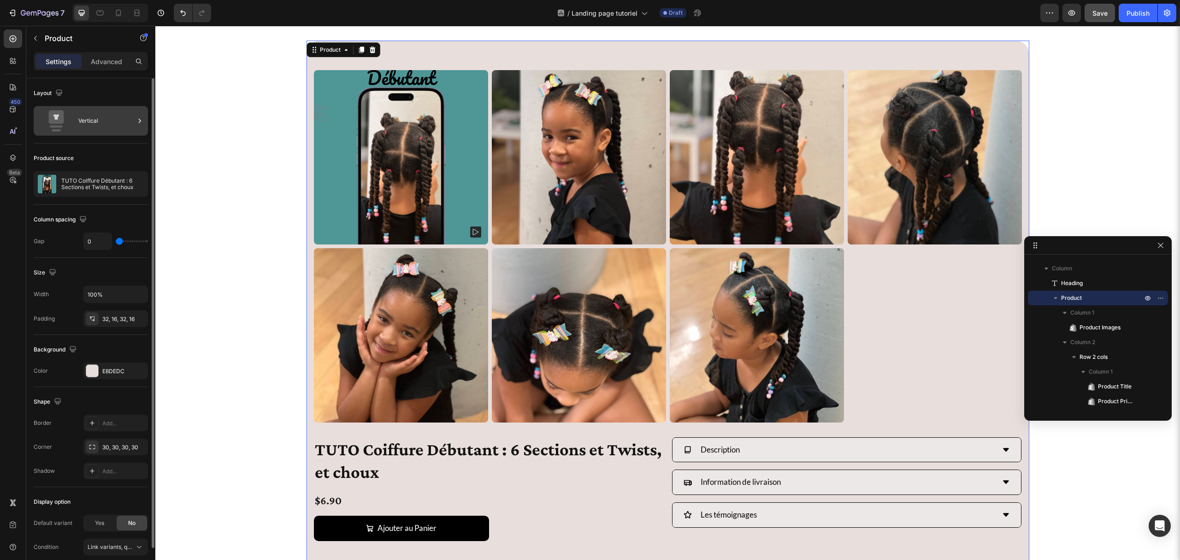
click at [63, 115] on icon at bounding box center [56, 117] width 15 height 14
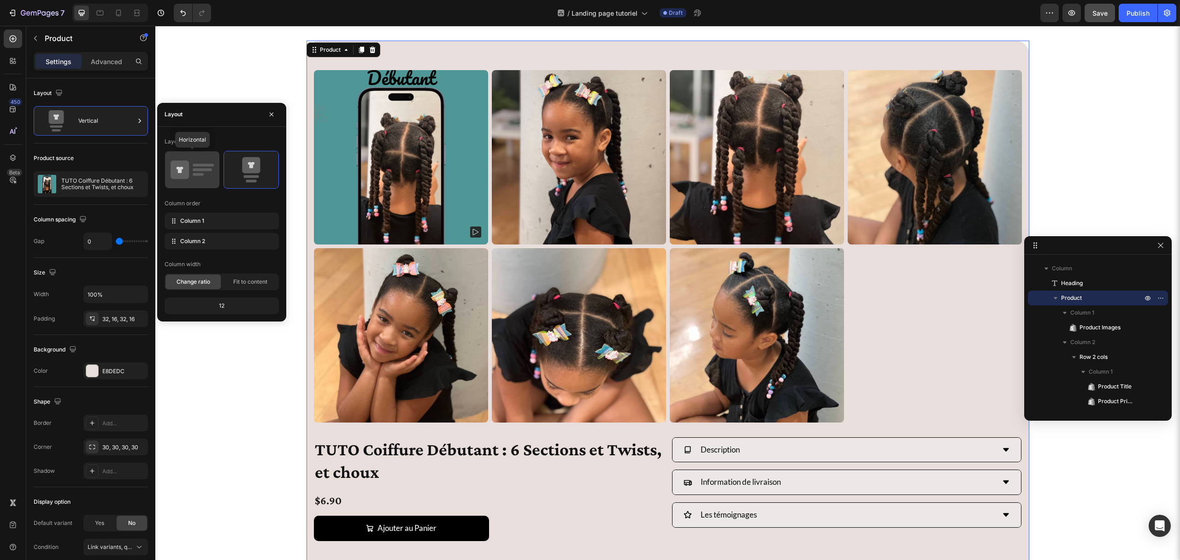
click at [203, 170] on rect at bounding box center [202, 169] width 19 height 3
type input "32"
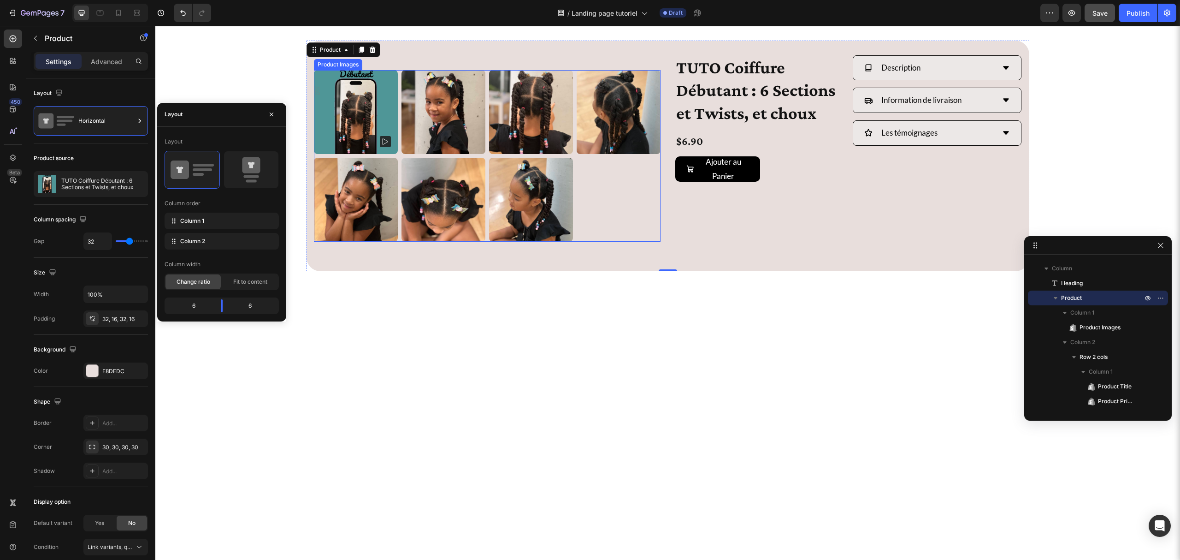
click at [598, 202] on div at bounding box center [487, 156] width 347 height 172
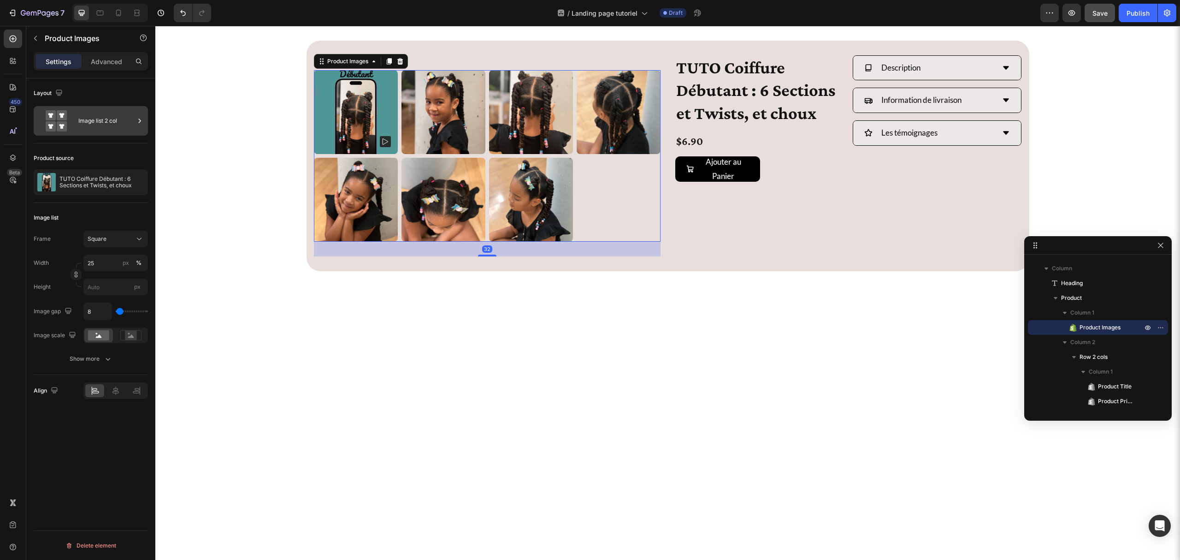
click at [98, 109] on div "Image list 2 col" at bounding box center [91, 121] width 114 height 30
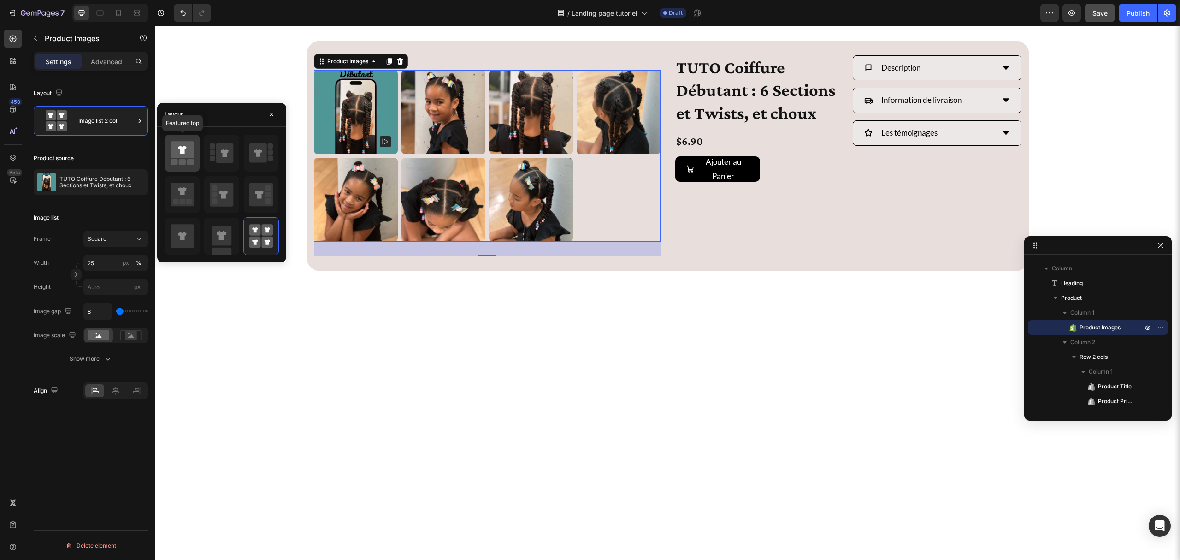
click at [179, 159] on icon at bounding box center [183, 153] width 24 height 26
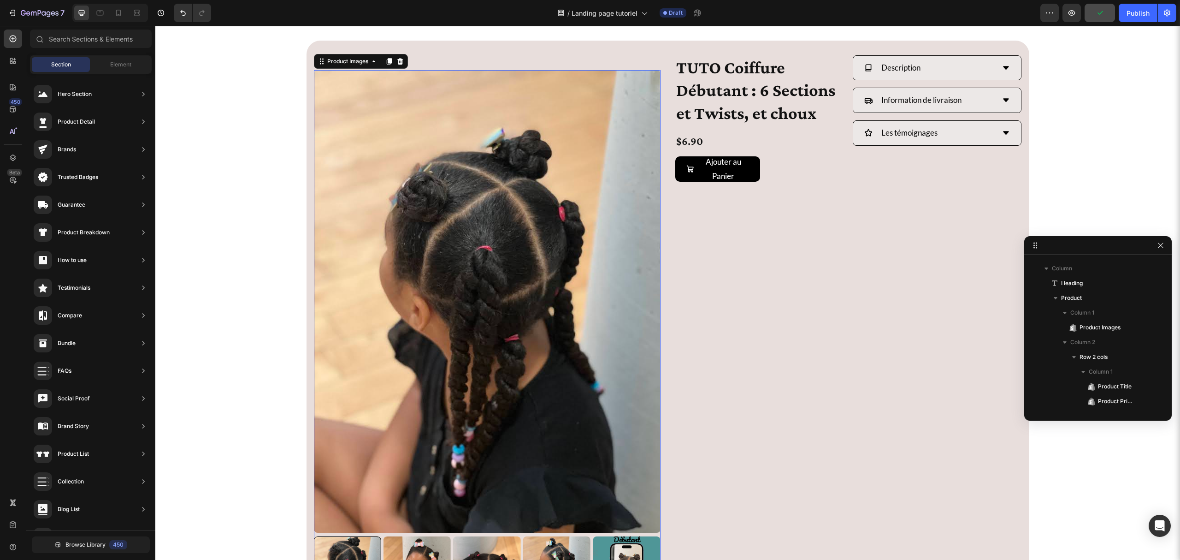
click at [373, 208] on img at bounding box center [487, 301] width 347 height 462
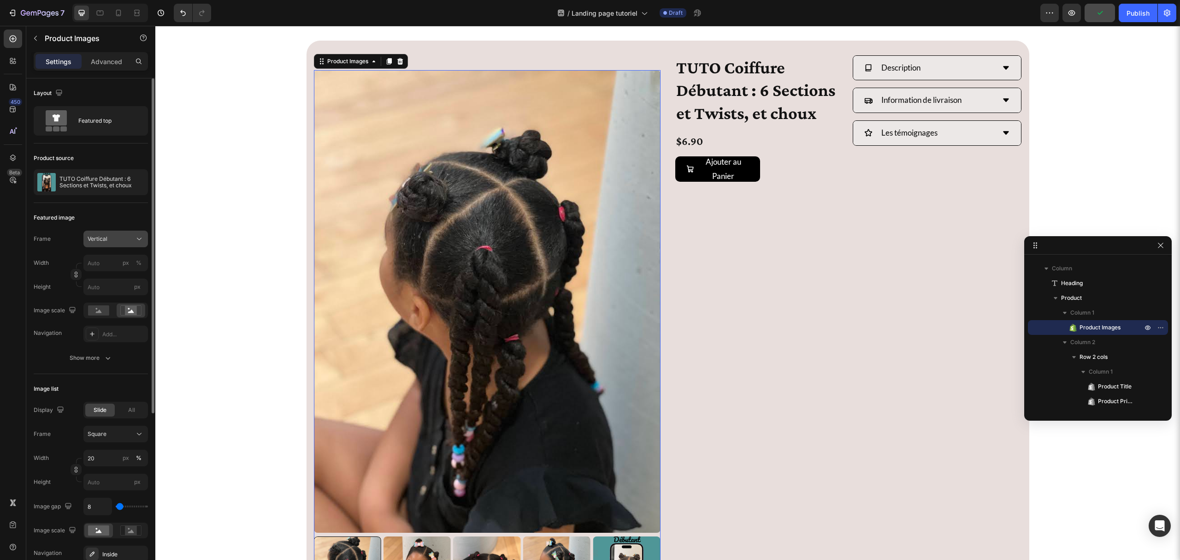
click at [129, 237] on div "Vertical" at bounding box center [110, 239] width 45 height 8
click at [120, 307] on div "Original" at bounding box center [108, 313] width 74 height 17
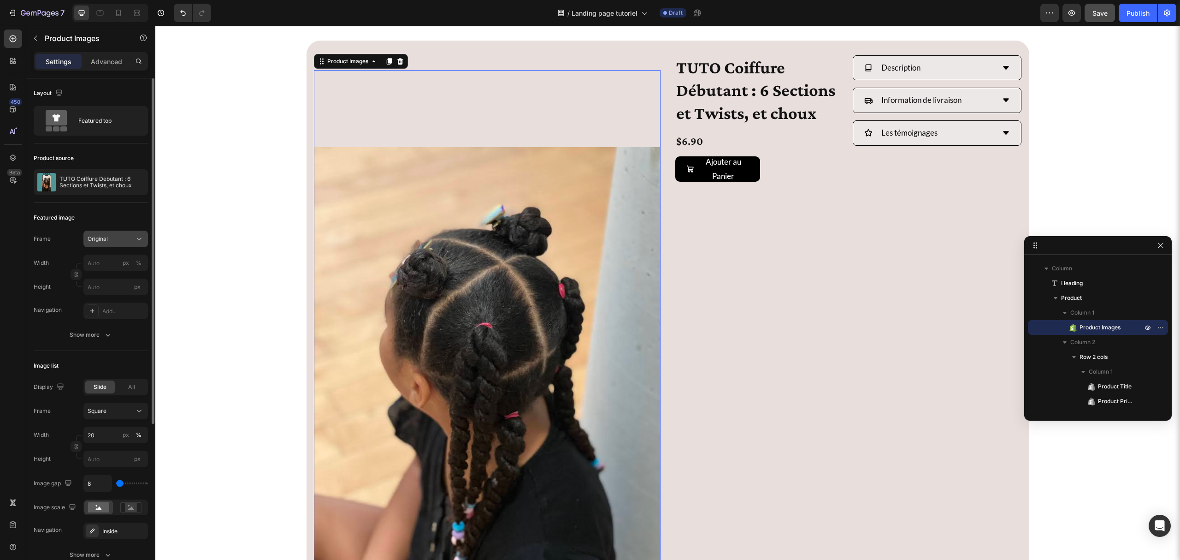
click at [115, 240] on div "Original" at bounding box center [110, 239] width 45 height 8
click at [119, 257] on div "Square" at bounding box center [113, 261] width 53 height 9
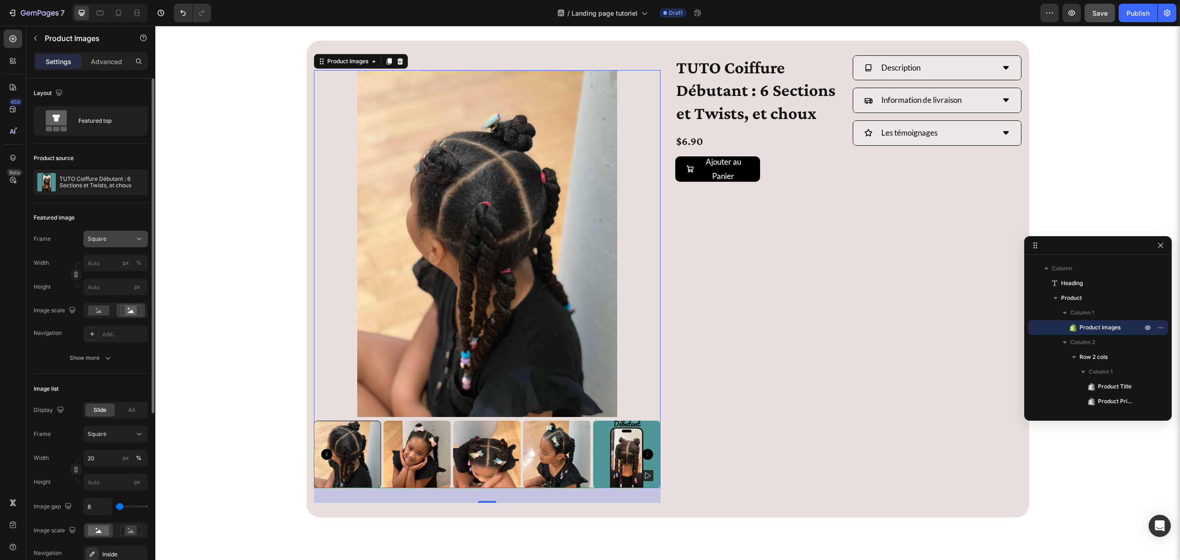
click at [129, 238] on div "Square" at bounding box center [110, 239] width 45 height 8
click at [112, 307] on div "Original" at bounding box center [108, 313] width 74 height 17
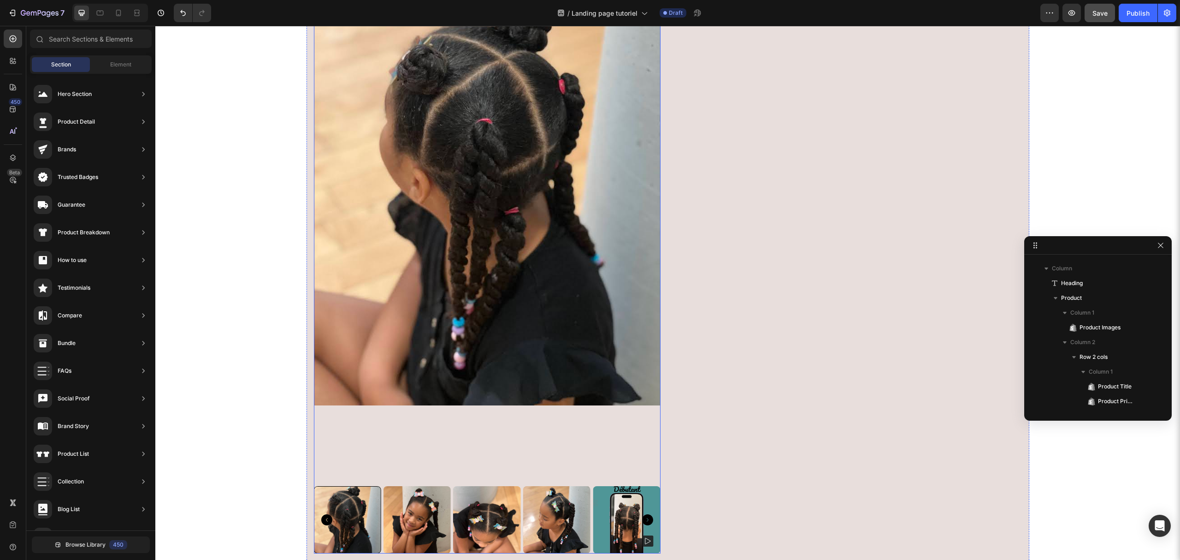
scroll to position [2792, 0]
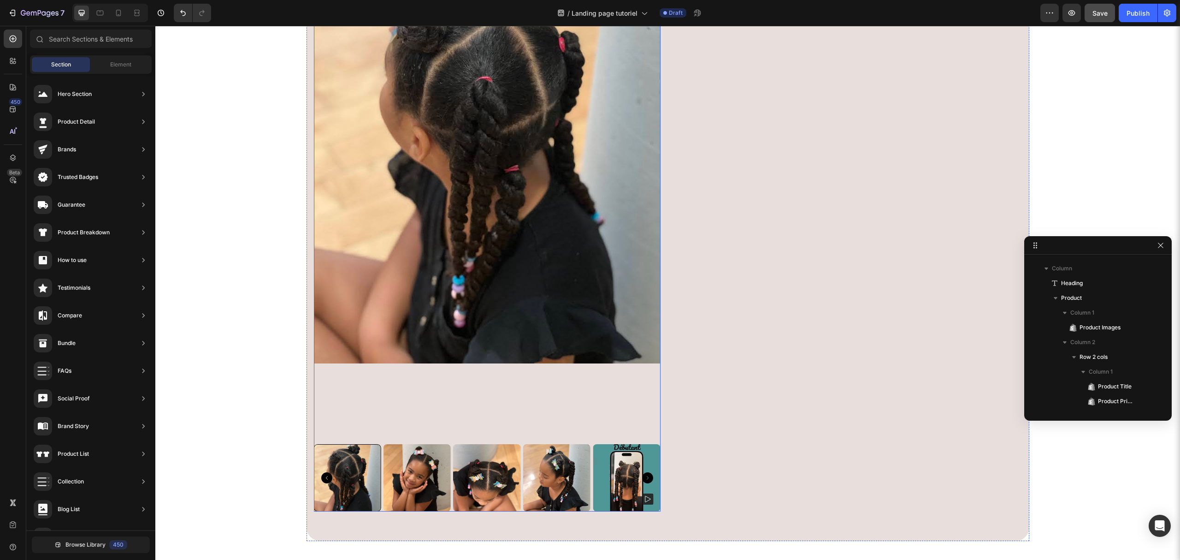
click at [556, 384] on img at bounding box center [487, 132] width 347 height 616
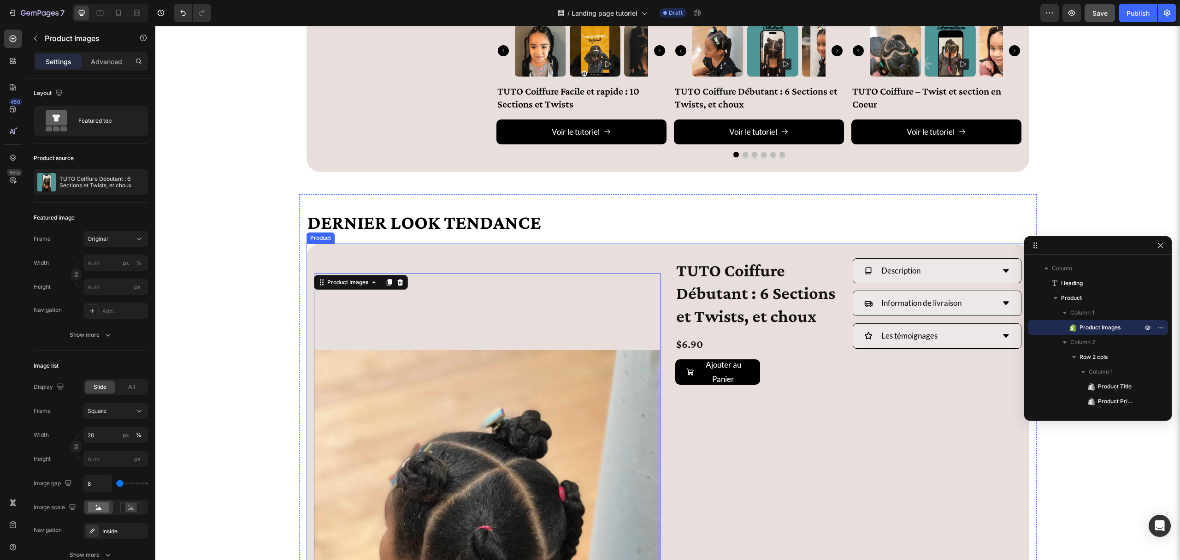
scroll to position [2608, 0]
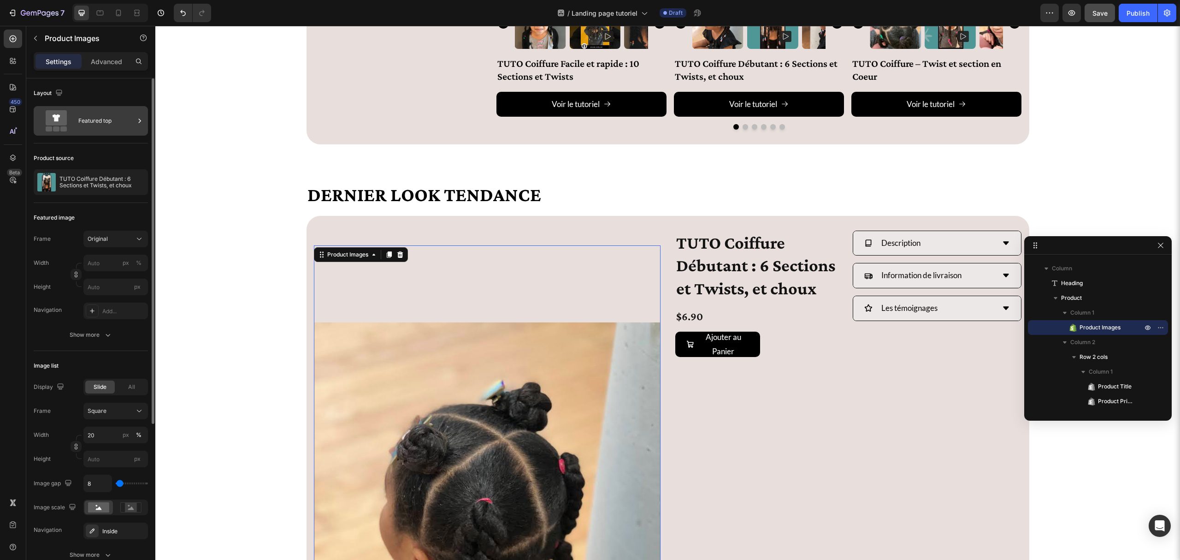
click at [63, 121] on icon at bounding box center [56, 117] width 21 height 15
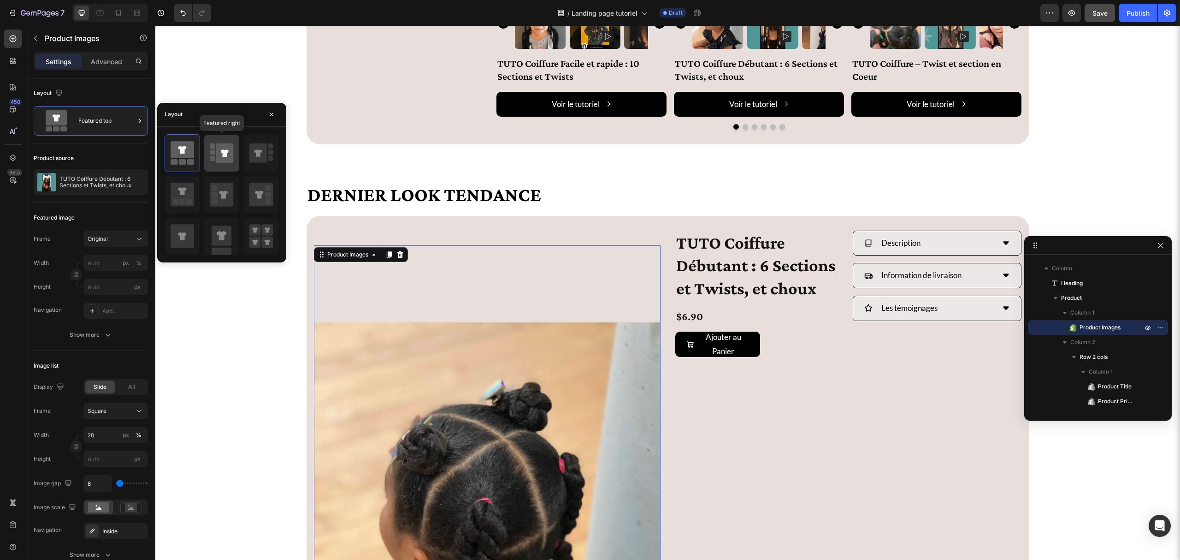
click at [217, 152] on icon at bounding box center [225, 152] width 18 height 19
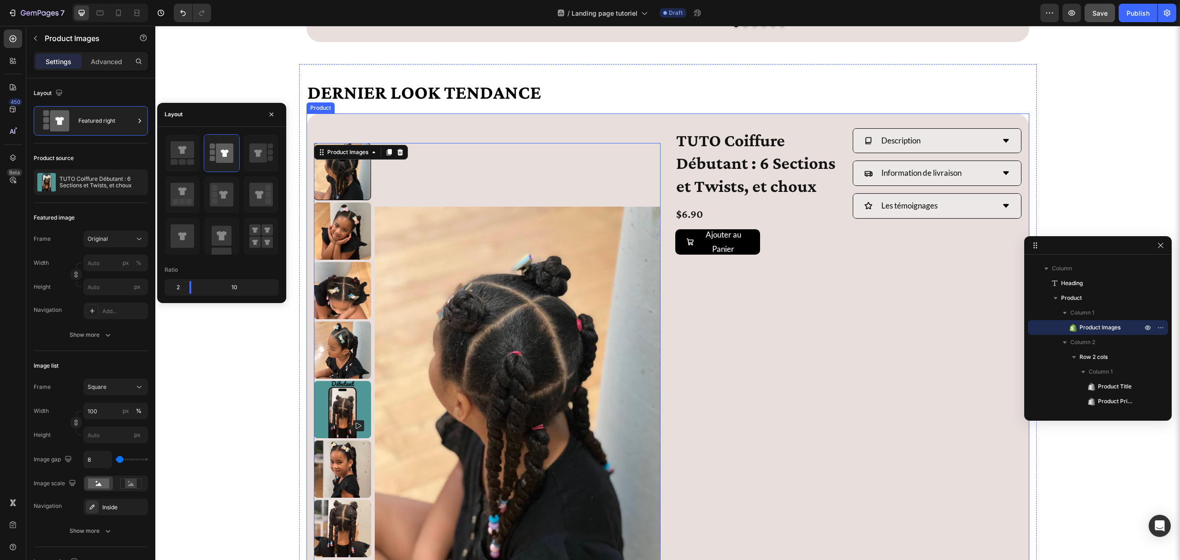
scroll to position [2792, 0]
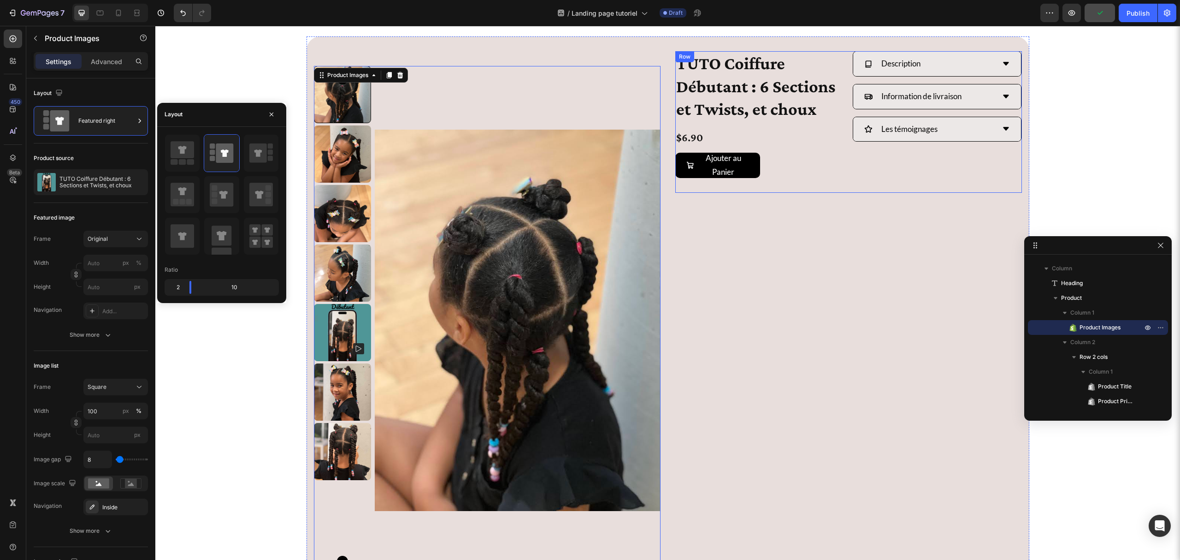
click at [844, 61] on div "TUTO Coiffure Débutant : 6 Sections et Twists, et choux Product Title $6.90 Pro…" at bounding box center [849, 121] width 347 height 141
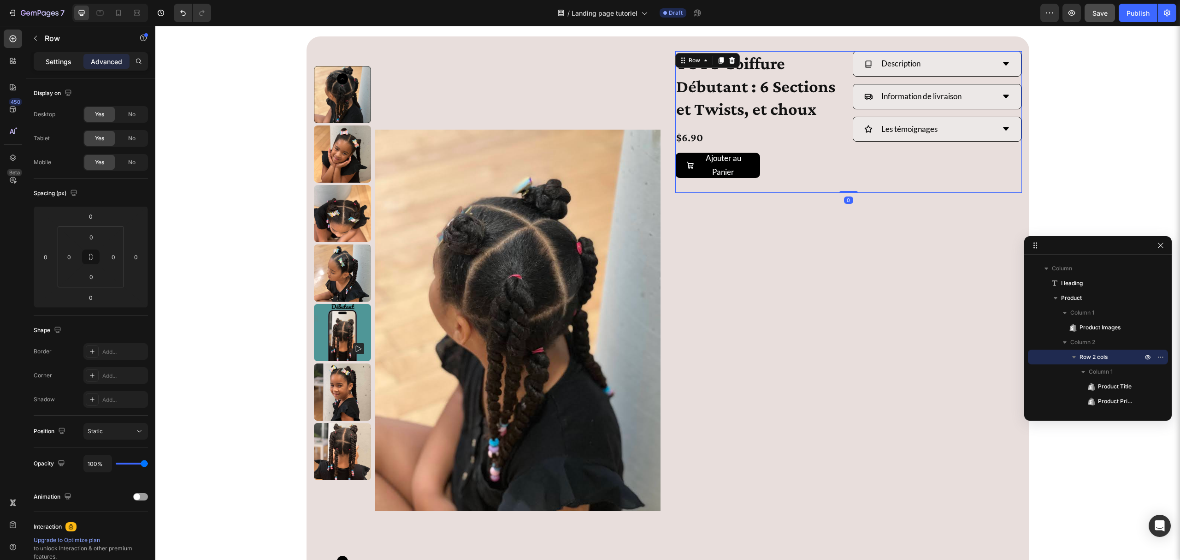
click at [60, 61] on p "Settings" at bounding box center [59, 62] width 26 height 10
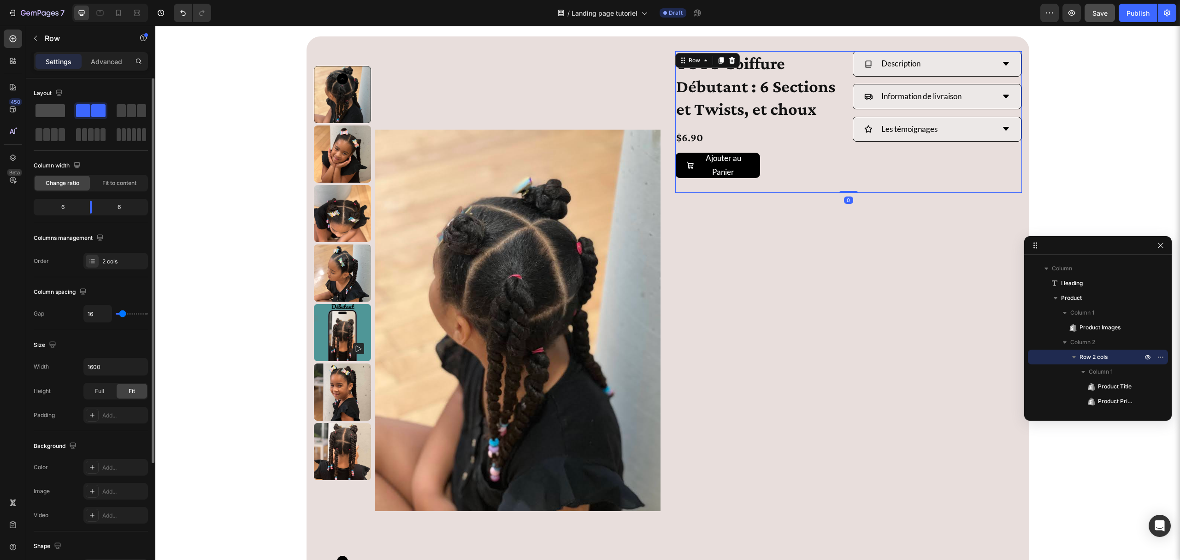
click at [48, 110] on span at bounding box center [51, 110] width 30 height 13
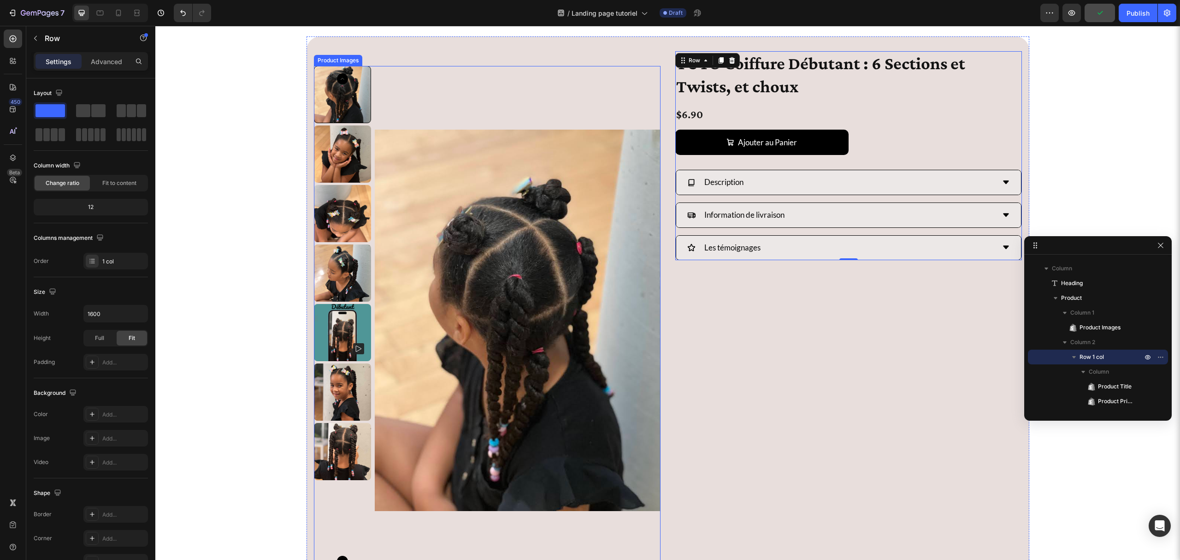
click at [631, 102] on img at bounding box center [518, 320] width 286 height 508
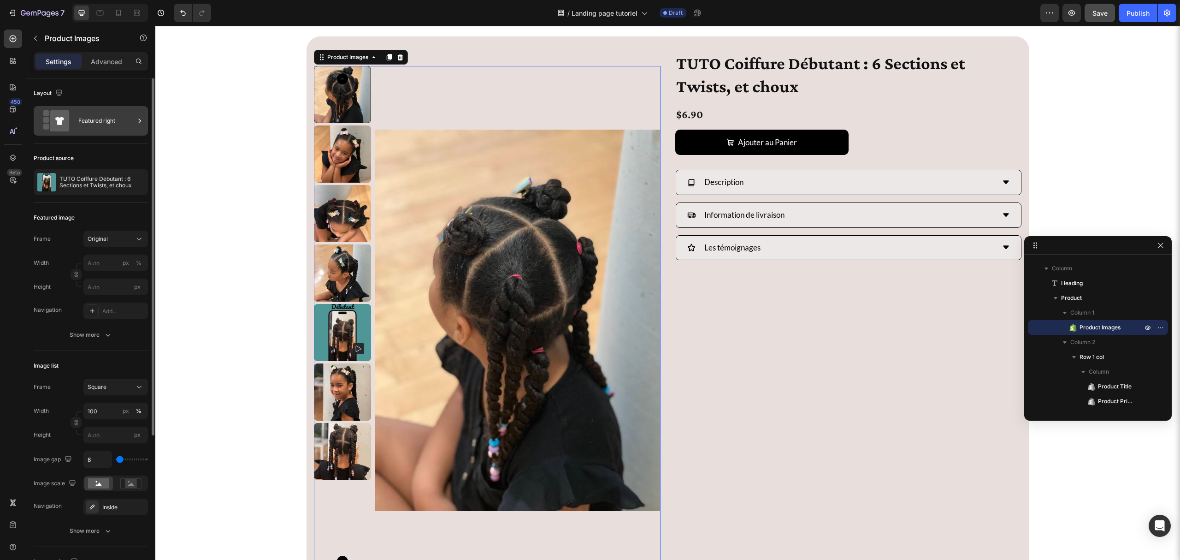
click at [120, 121] on div "Featured right" at bounding box center [106, 120] width 56 height 21
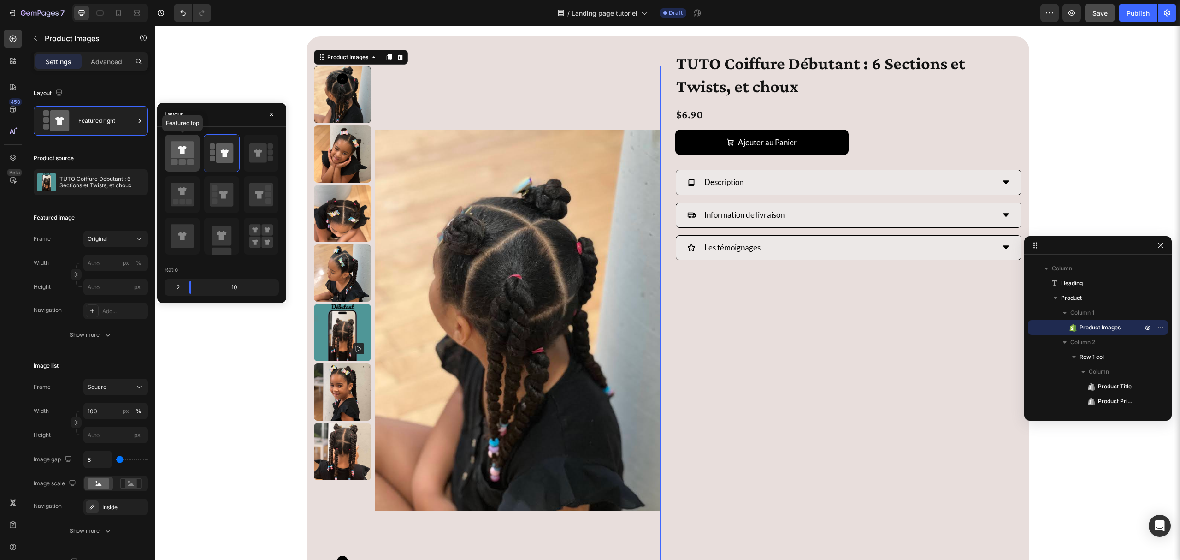
click at [188, 154] on icon at bounding box center [183, 149] width 24 height 17
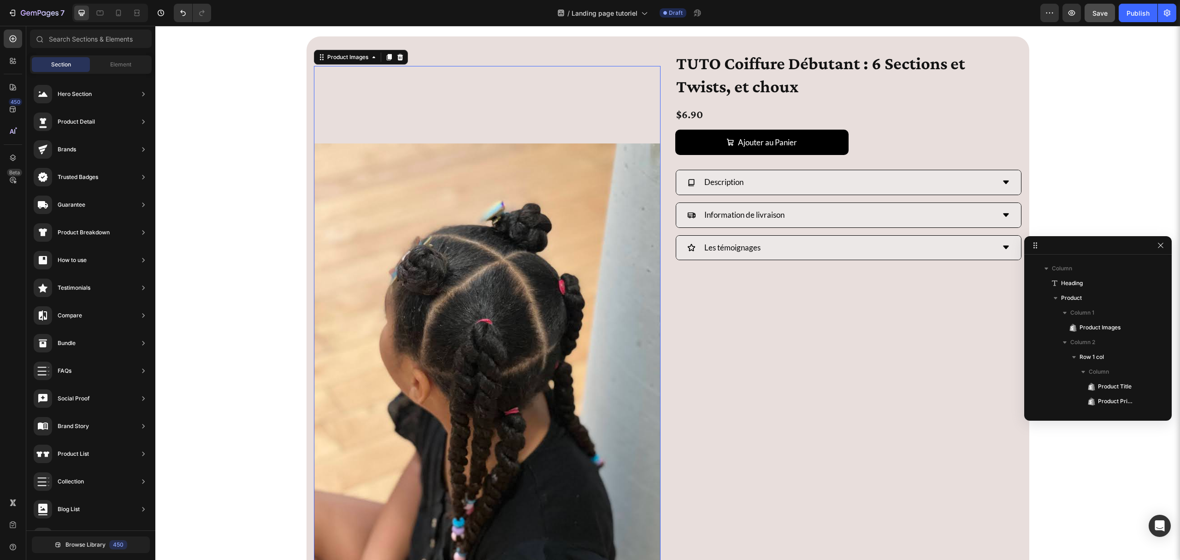
click at [339, 96] on img at bounding box center [487, 374] width 347 height 616
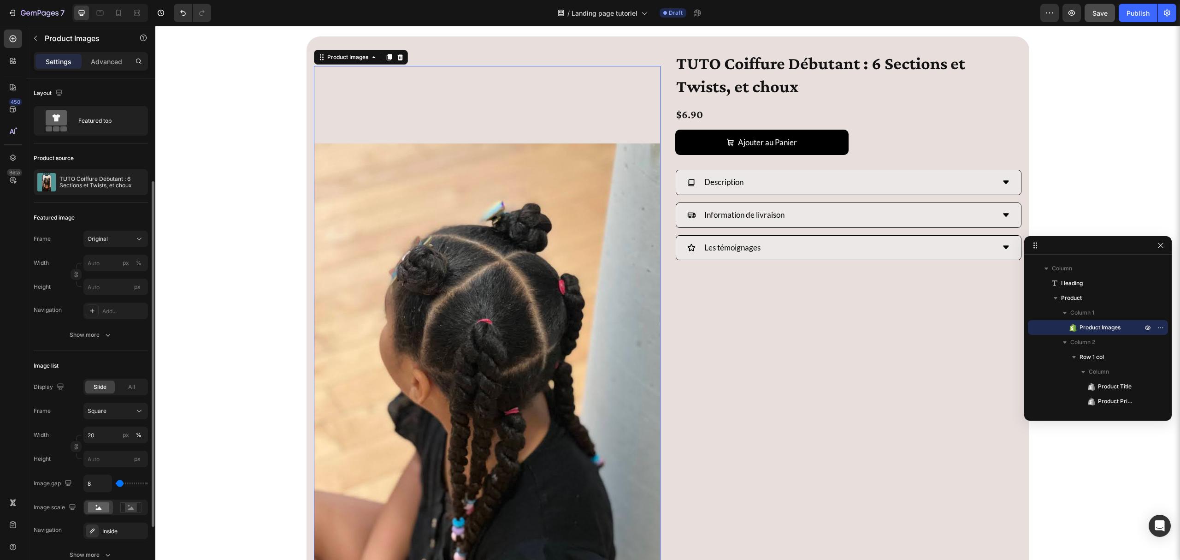
scroll to position [61, 0]
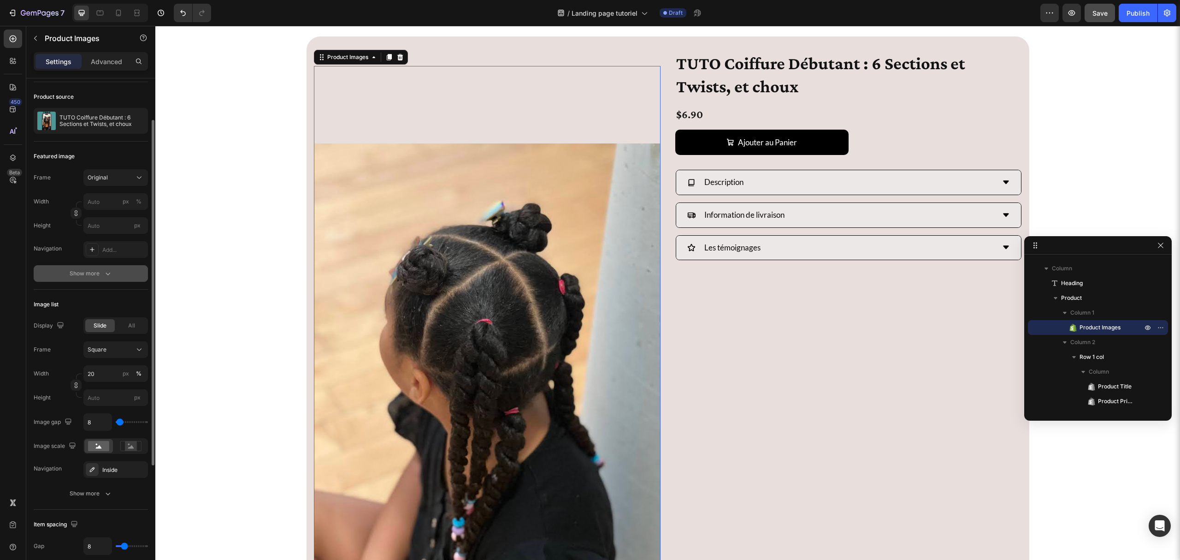
click at [62, 269] on button "Show more" at bounding box center [91, 273] width 114 height 17
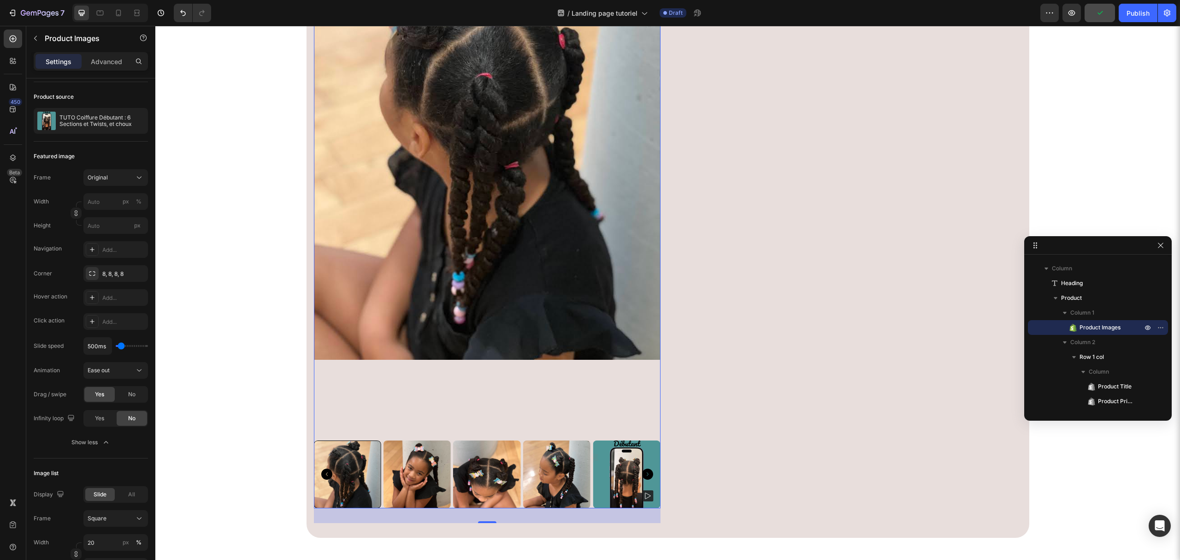
scroll to position [2915, 0]
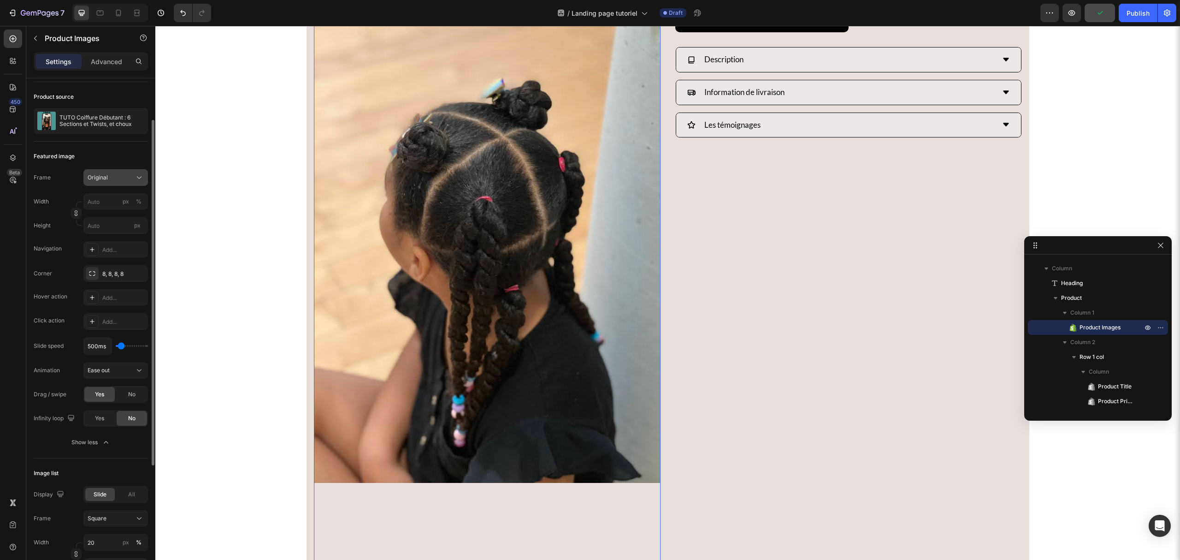
click at [108, 173] on div "Original" at bounding box center [110, 177] width 45 height 8
click at [115, 229] on input "px" at bounding box center [115, 225] width 65 height 17
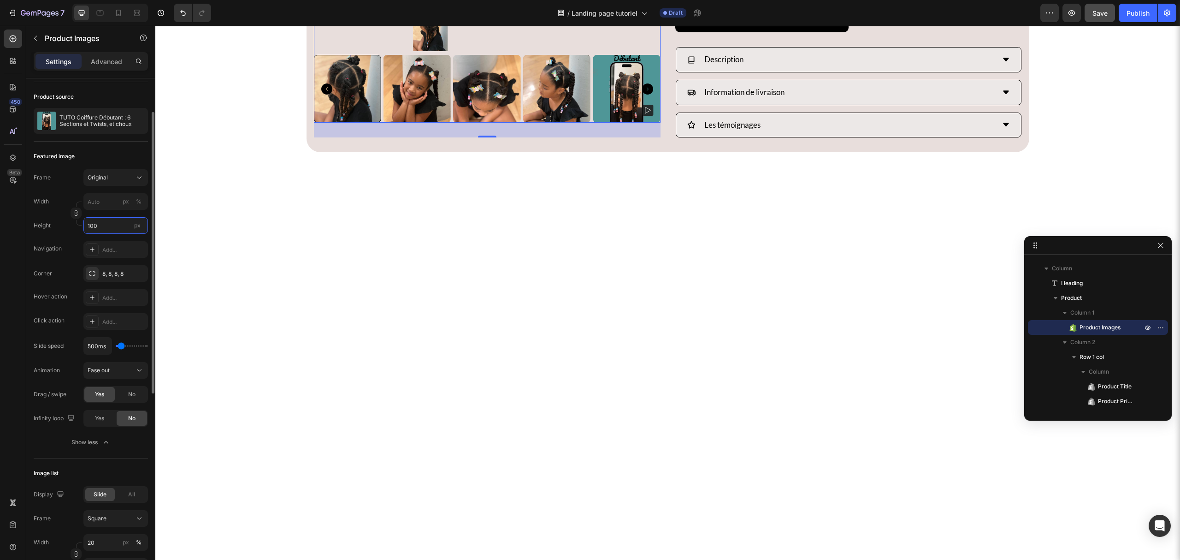
type input "100 %"
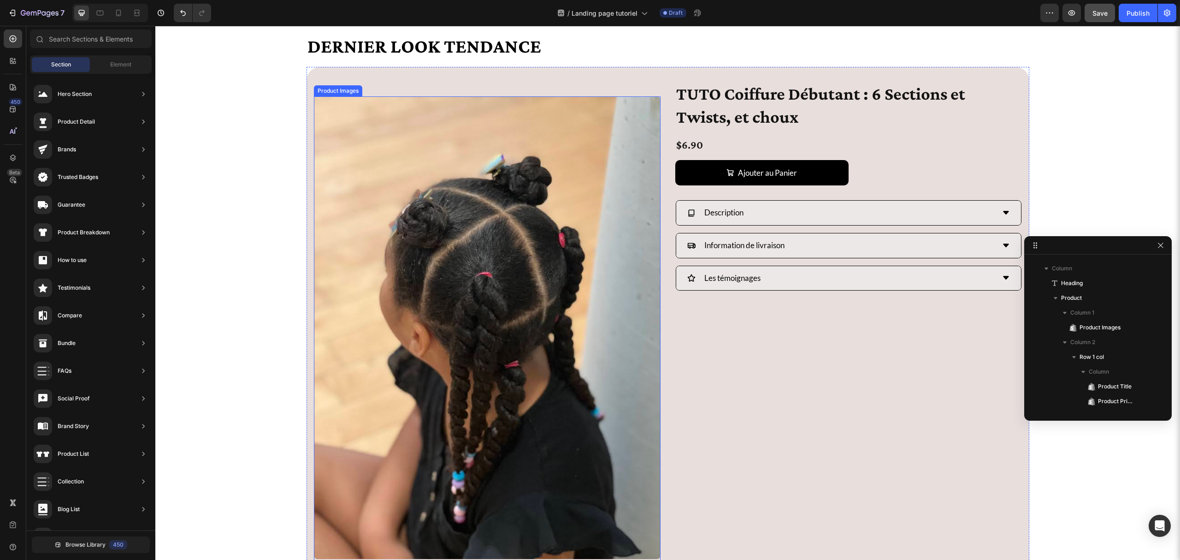
scroll to position [2792, 0]
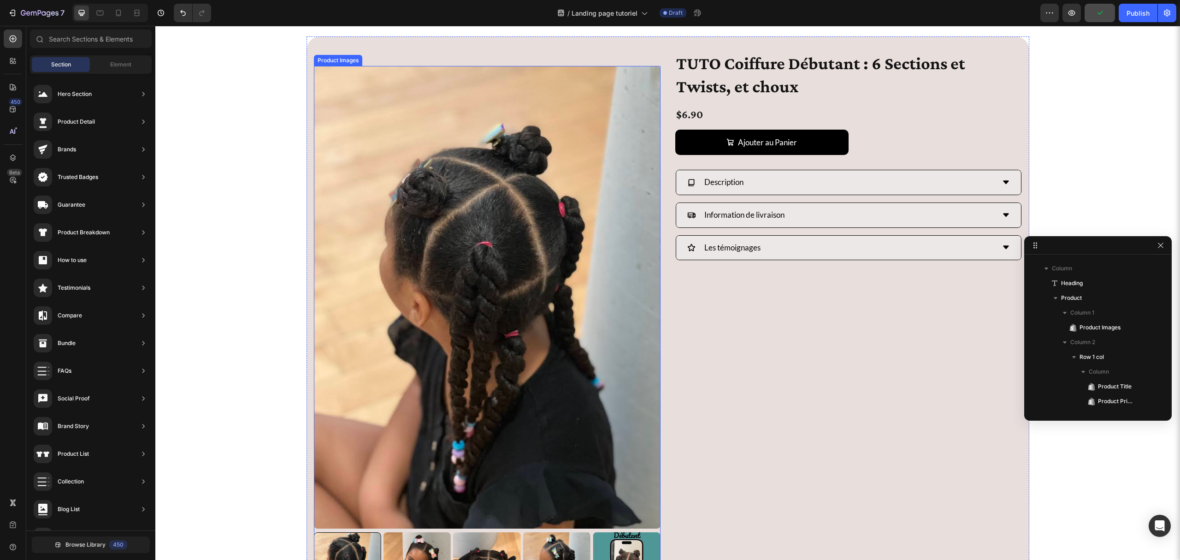
click at [636, 95] on img at bounding box center [487, 297] width 347 height 462
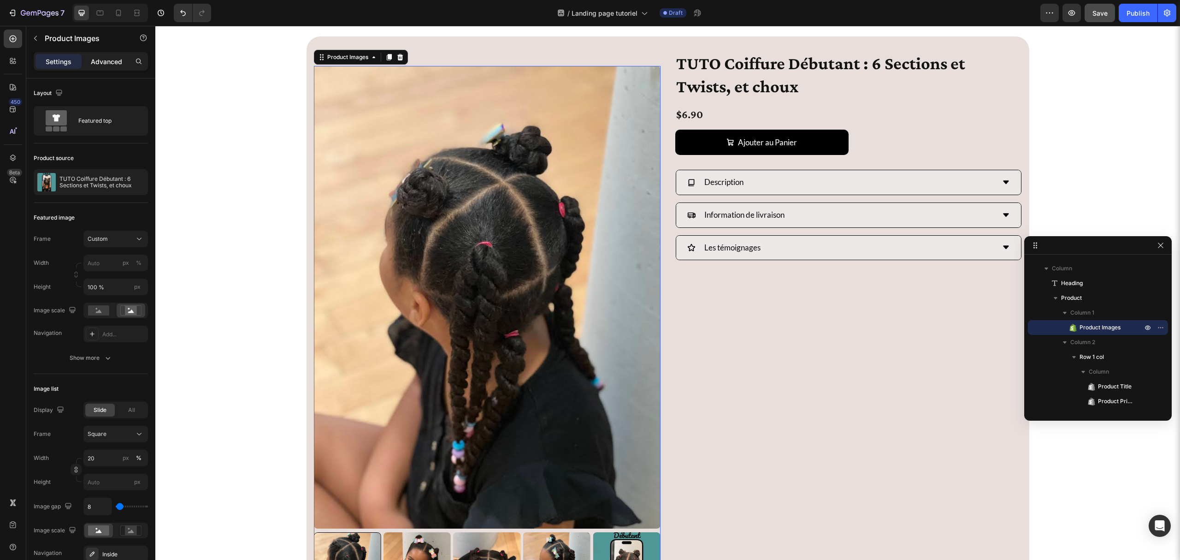
click at [105, 62] on p "Advanced" at bounding box center [106, 62] width 31 height 10
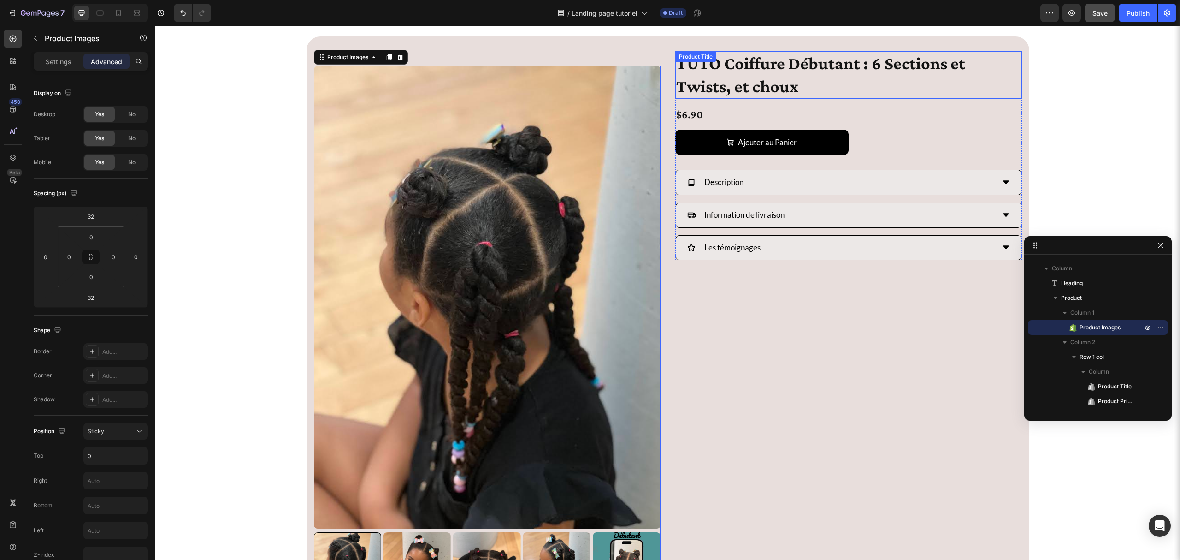
click at [745, 75] on h1 "TUTO Coiffure Débutant : 6 Sections et Twists, et choux" at bounding box center [849, 74] width 347 height 47
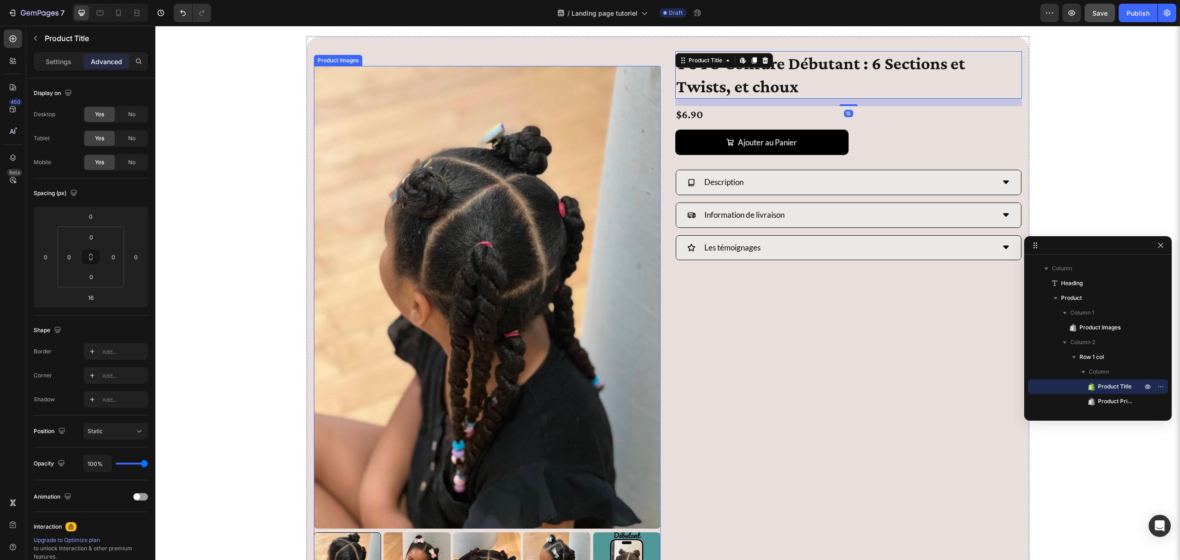
click at [516, 81] on img at bounding box center [487, 297] width 347 height 462
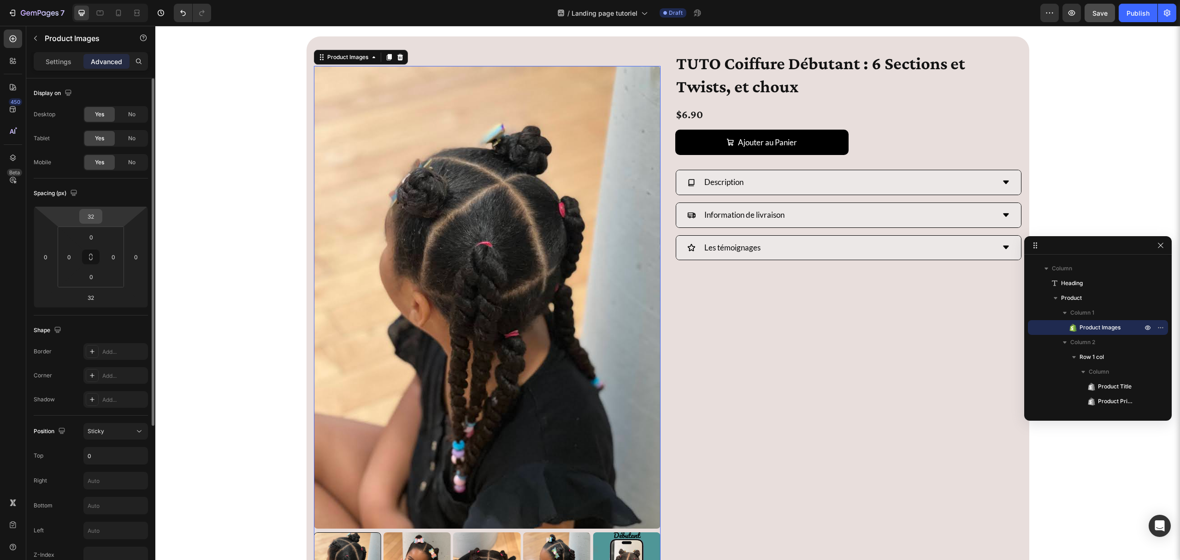
click at [89, 217] on input "32" at bounding box center [91, 216] width 18 height 14
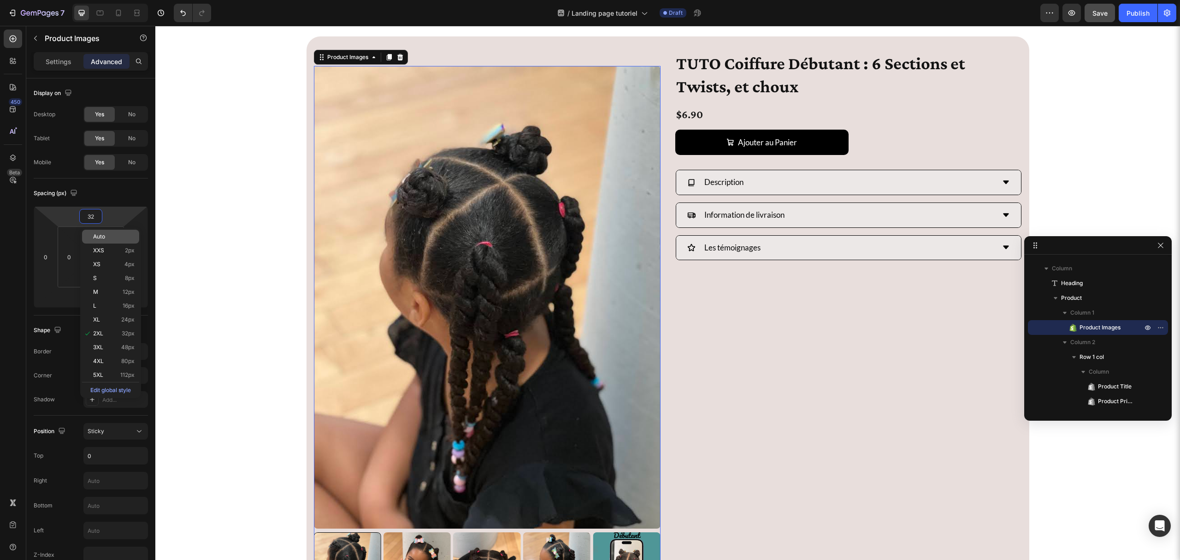
click at [111, 236] on p "Auto" at bounding box center [113, 236] width 41 height 6
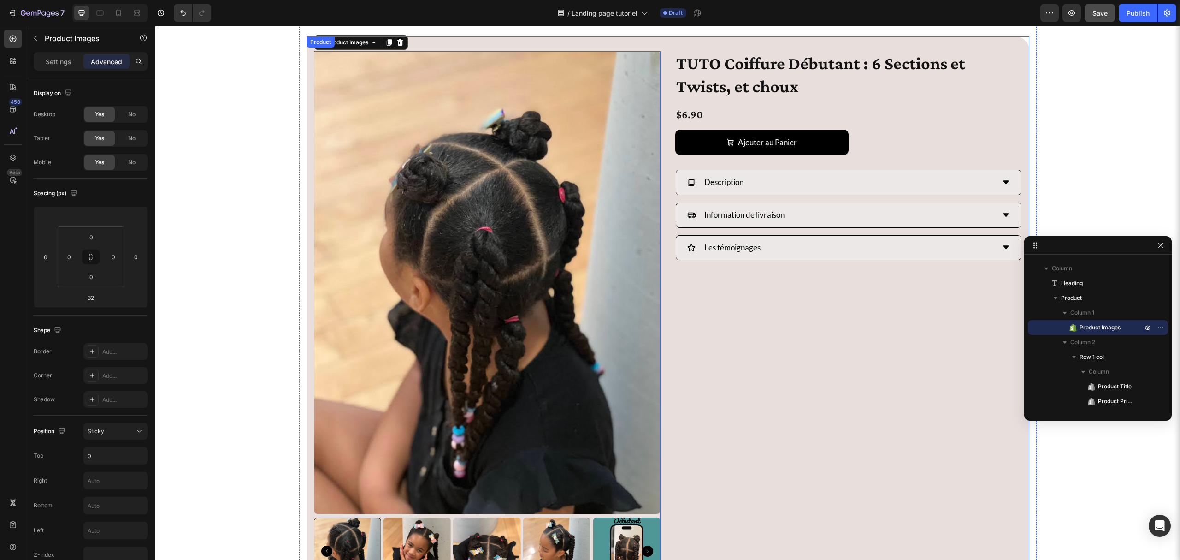
click at [307, 115] on div "Product Images 32 TUTO Coiffure Débutant : 6 Sections et Twists, et choux Produ…" at bounding box center [668, 325] width 723 height 578
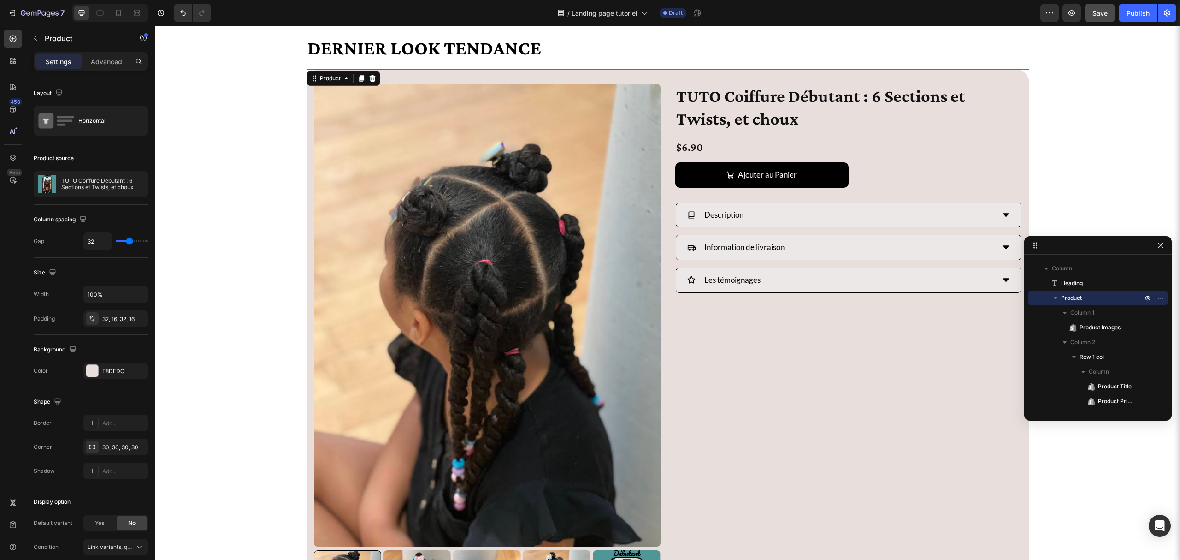
scroll to position [2669, 0]
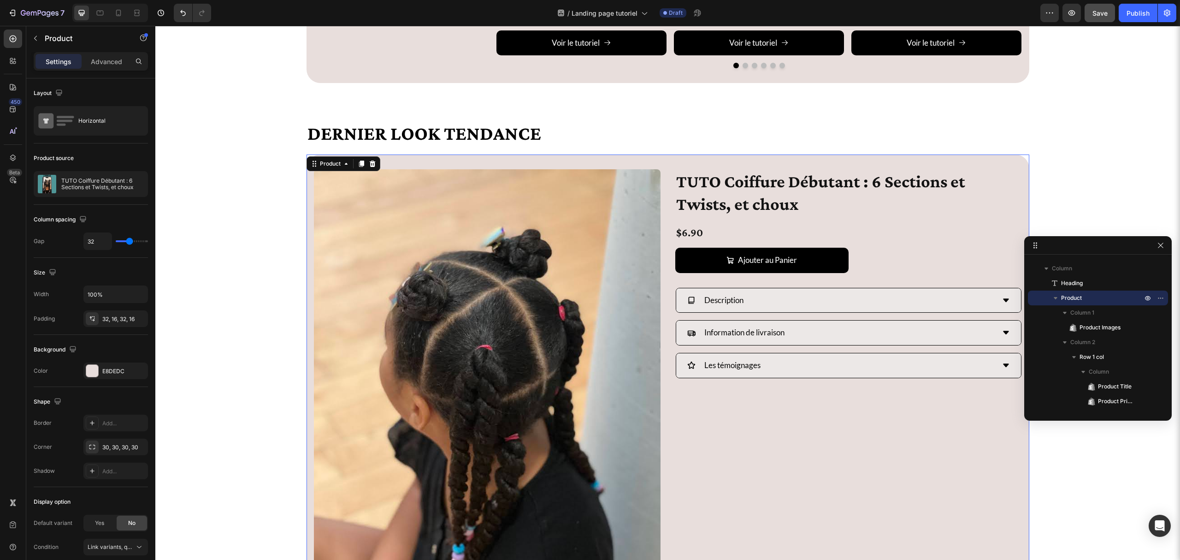
click at [715, 438] on div "TUTO Coiffure Débutant : 6 Sections et Twists, et choux Product Title $6.90 Pro…" at bounding box center [849, 443] width 347 height 548
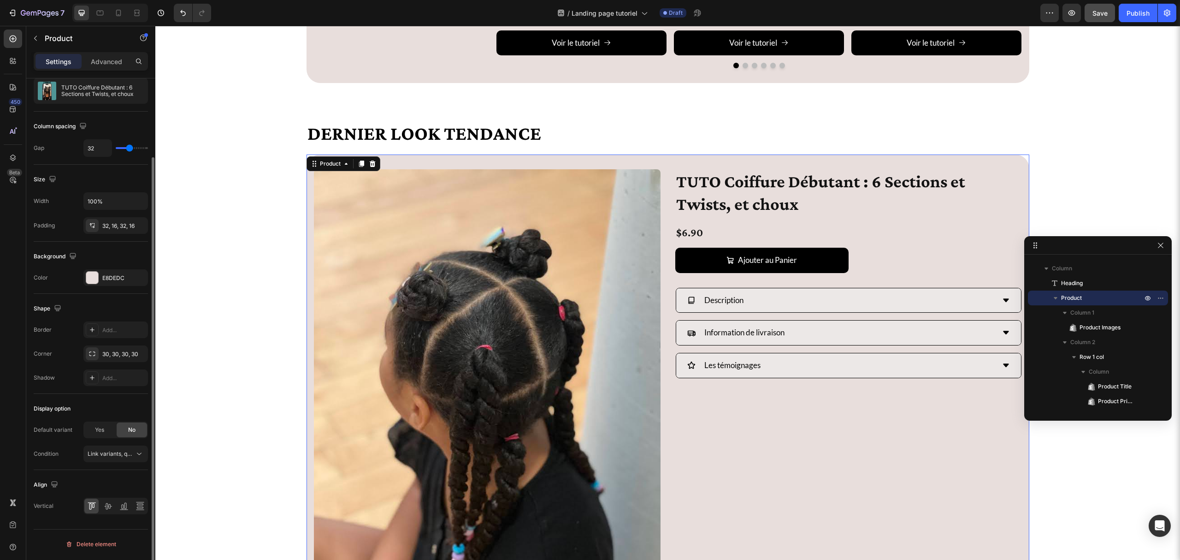
scroll to position [0, 0]
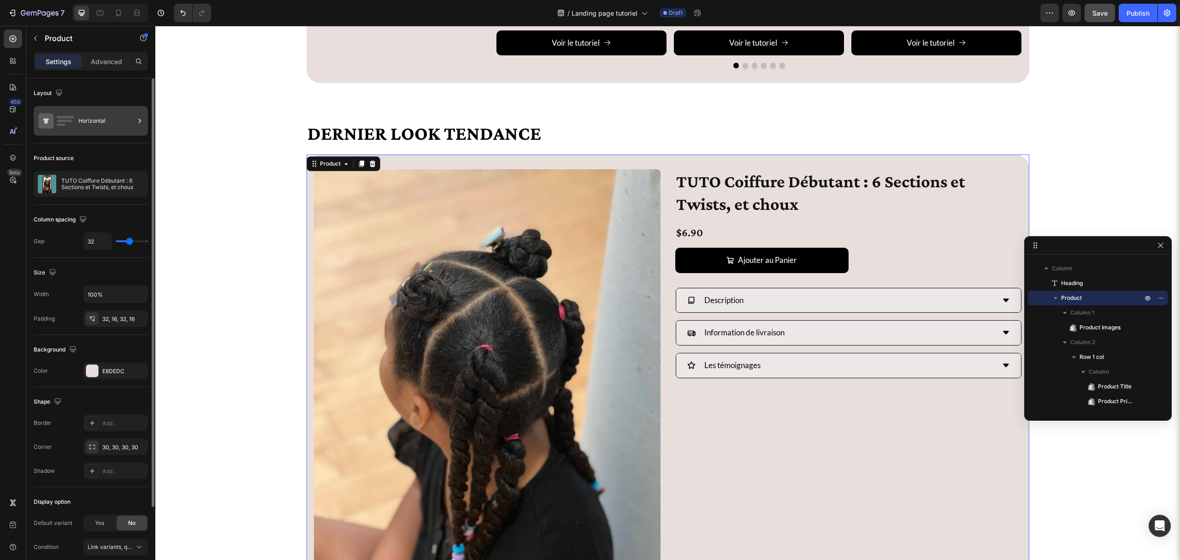
click at [85, 122] on div "Horizontal" at bounding box center [106, 120] width 56 height 21
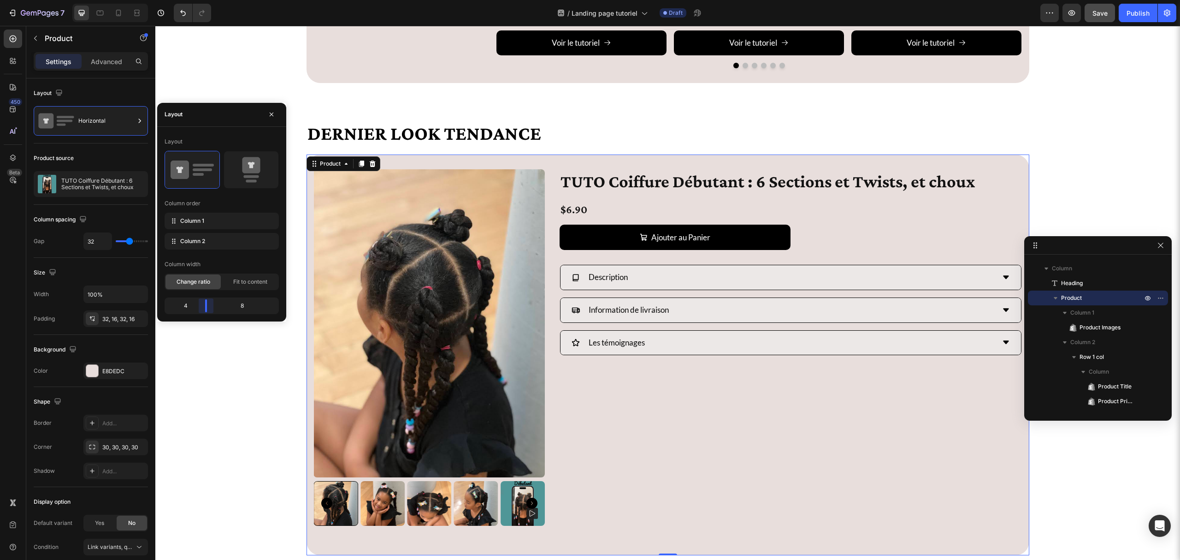
click at [205, 0] on body "7 Version history / Landing page tutoriel Draft Preview Save Publish 450 Beta S…" at bounding box center [590, 0] width 1180 height 0
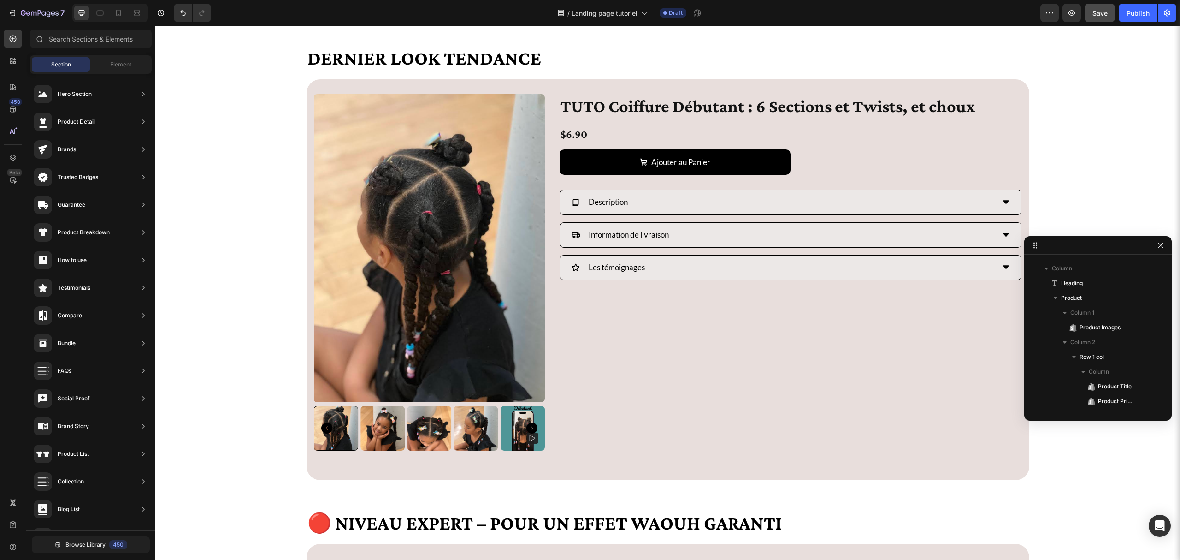
scroll to position [2731, 0]
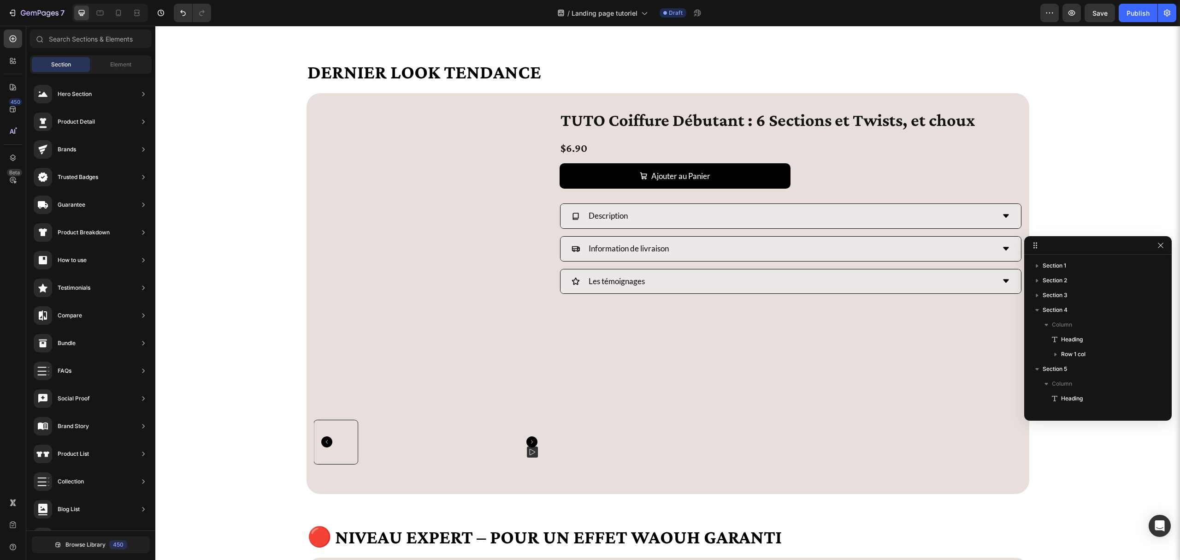
scroll to position [233, 0]
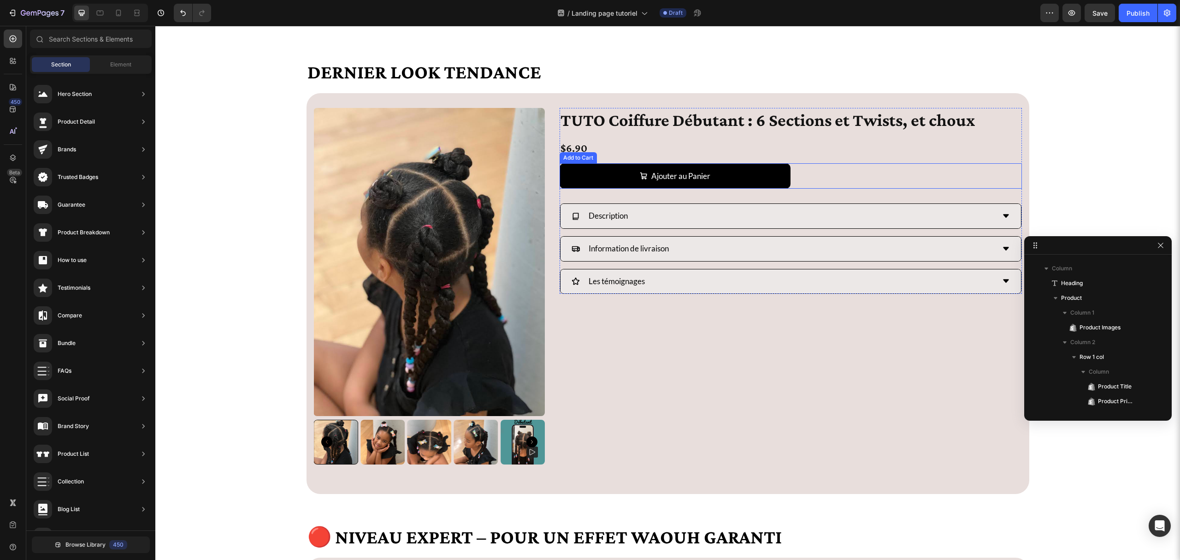
click at [817, 178] on div "Ajouter au Panier Add to Cart" at bounding box center [791, 175] width 462 height 25
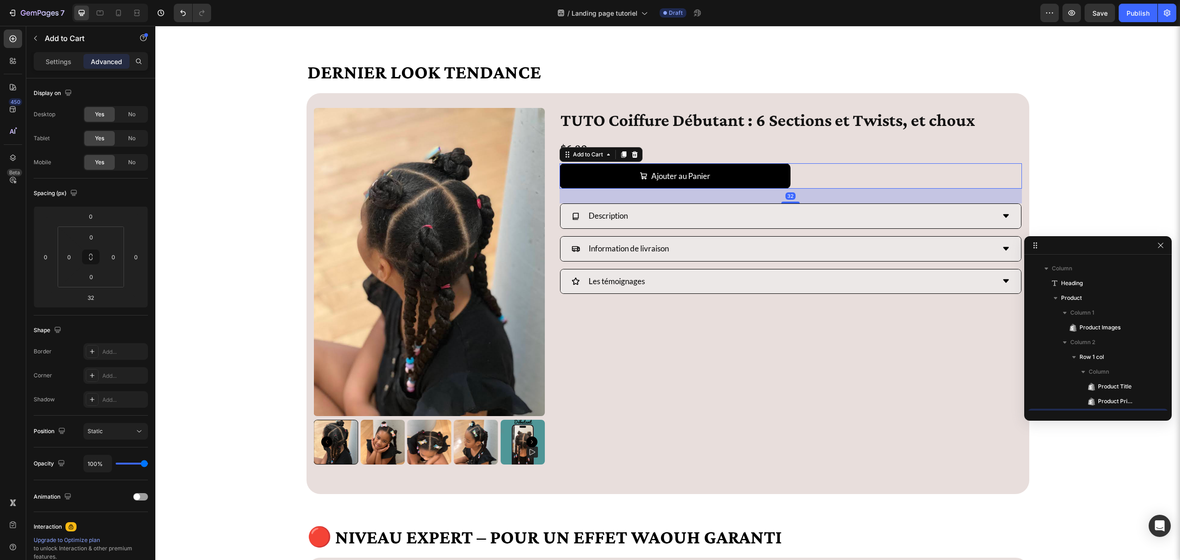
scroll to position [322, 0]
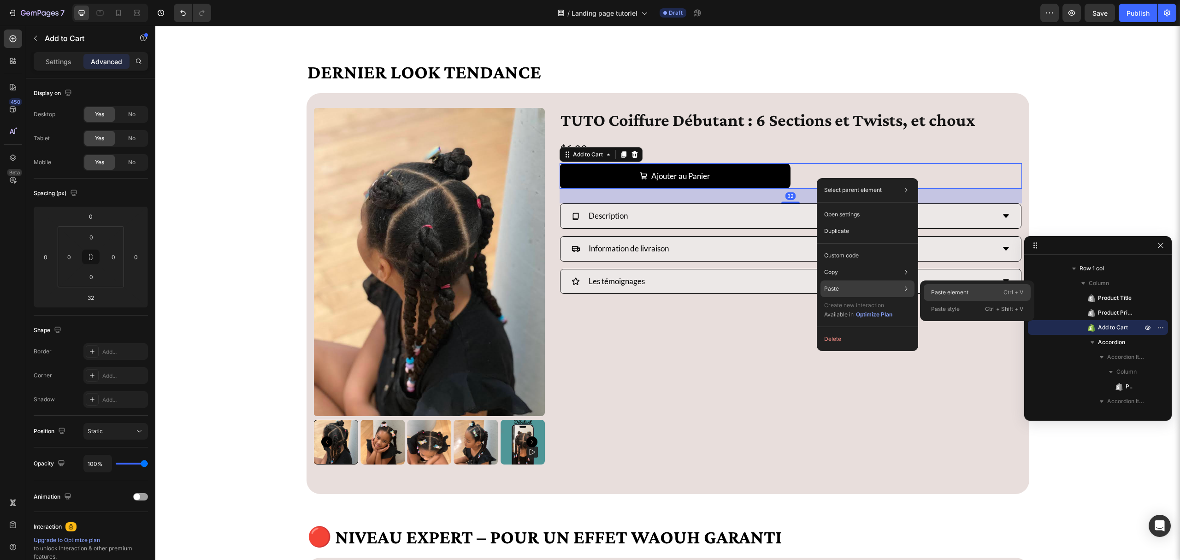
click at [960, 301] on div "Paste element Ctrl + V" at bounding box center [977, 309] width 107 height 17
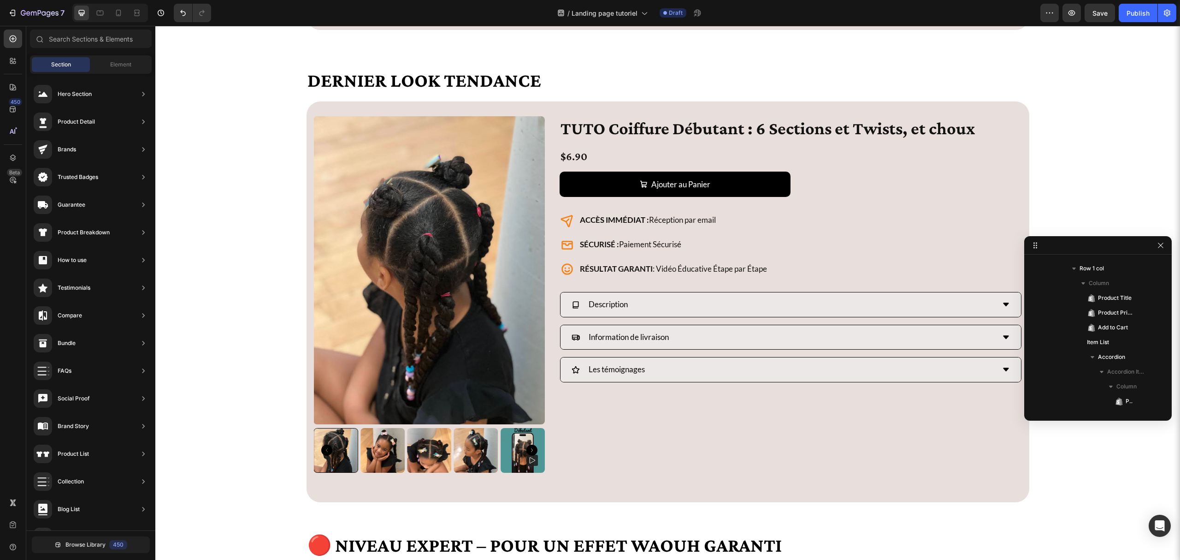
scroll to position [2731, 0]
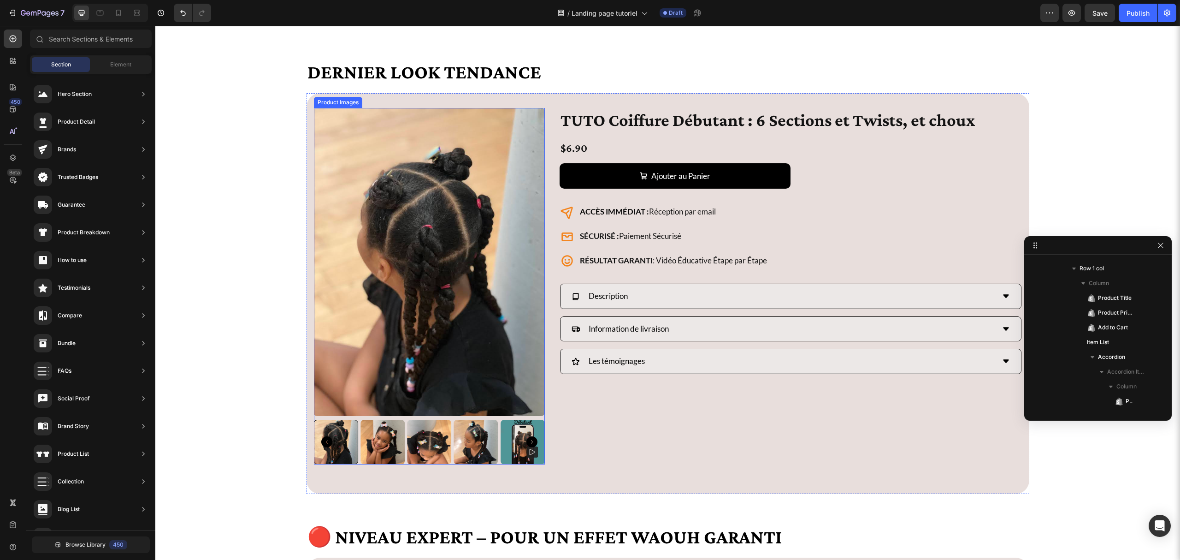
click at [533, 142] on img at bounding box center [429, 262] width 231 height 308
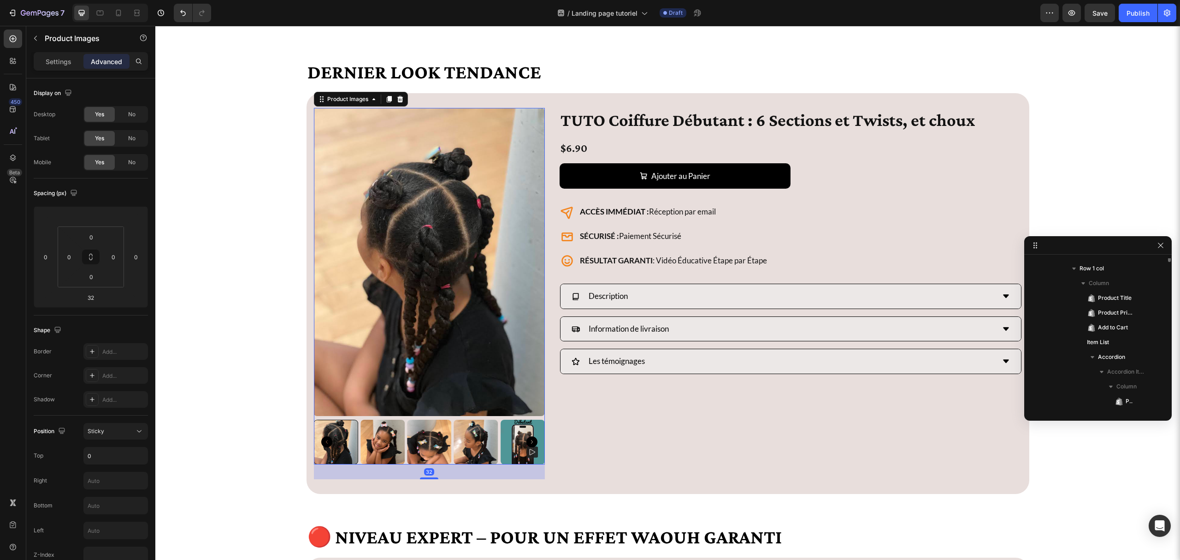
scroll to position [233, 0]
click at [53, 59] on p "Settings" at bounding box center [59, 62] width 26 height 10
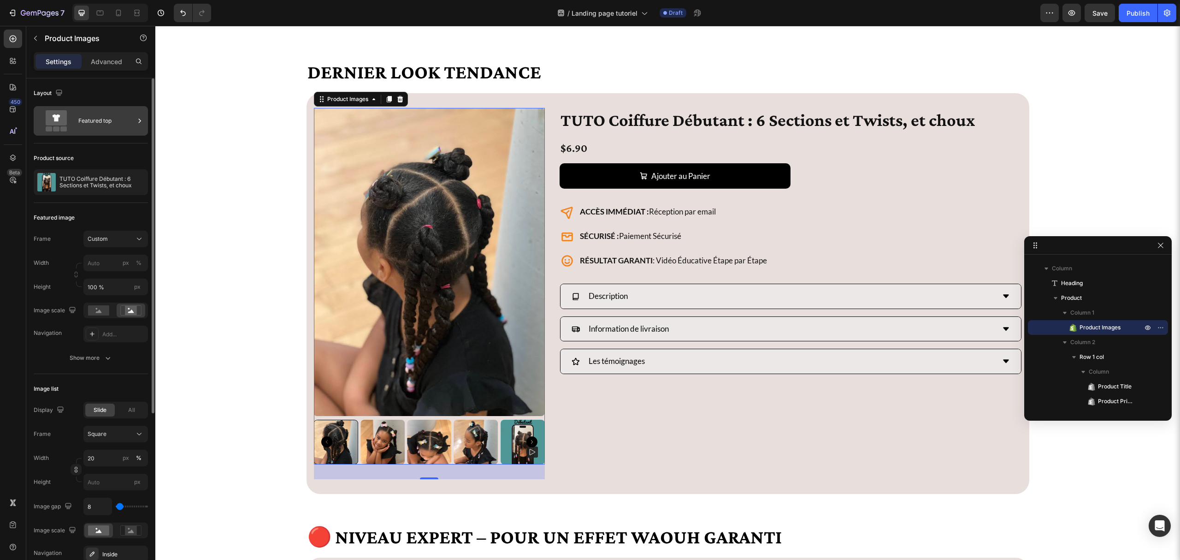
click at [80, 120] on div "Featured top" at bounding box center [106, 120] width 56 height 21
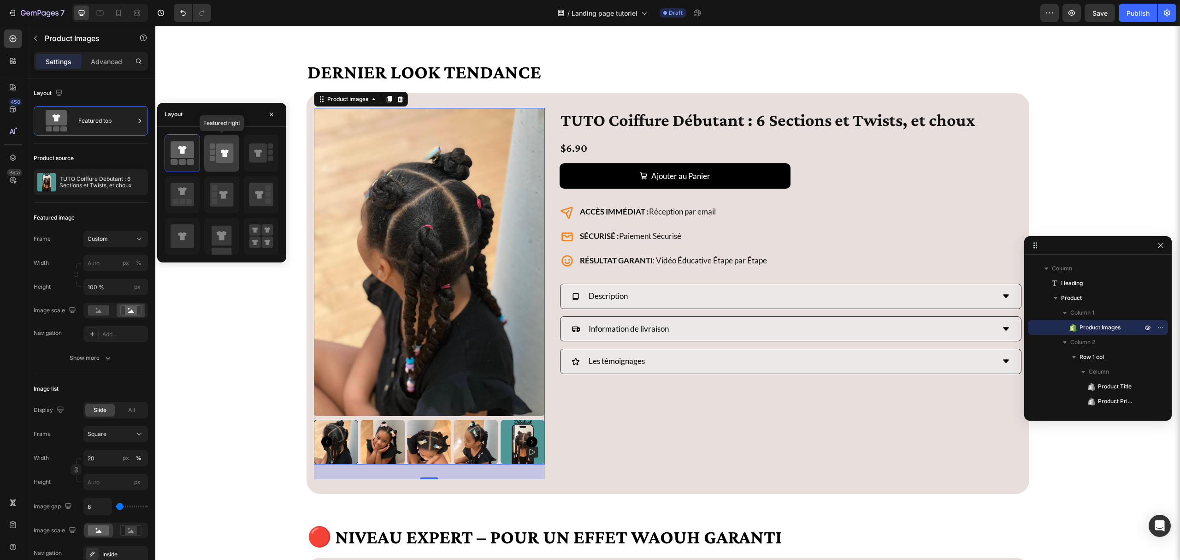
click at [211, 150] on rect at bounding box center [212, 151] width 5 height 5
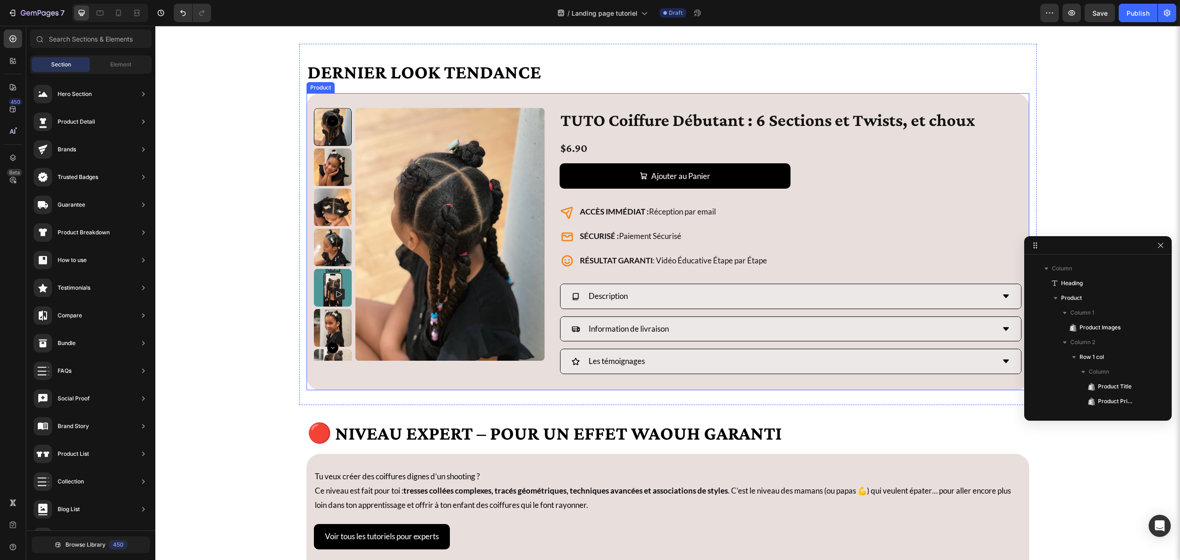
click at [550, 383] on div "Product Images TUTO Coiffure Débutant : 6 Sections et Twists, et choux Product …" at bounding box center [668, 241] width 723 height 297
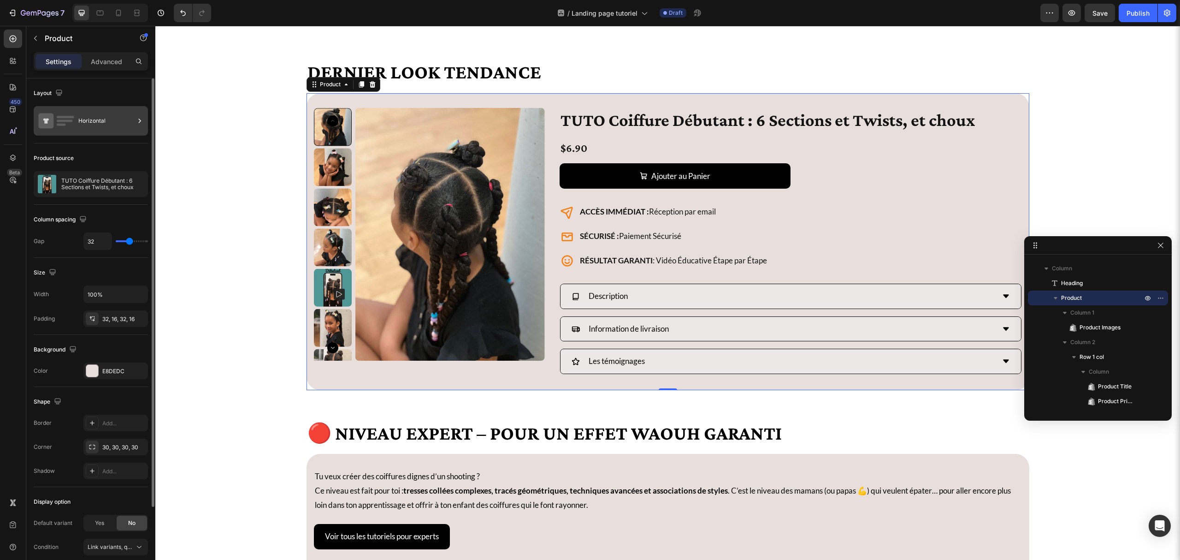
click at [88, 128] on div "Horizontal" at bounding box center [106, 120] width 56 height 21
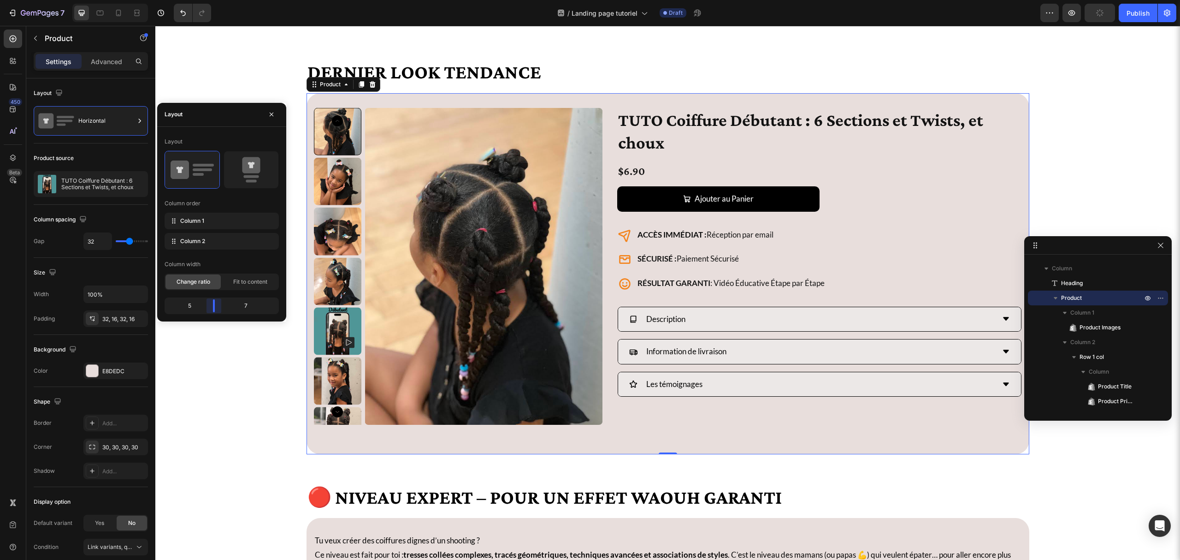
drag, startPoint x: 207, startPoint y: 308, endPoint x: 213, endPoint y: 308, distance: 6.0
click at [213, 0] on body "7 Version history / Landing page tutoriel Draft Preview Publish 450 Beta Sectio…" at bounding box center [590, 0] width 1180 height 0
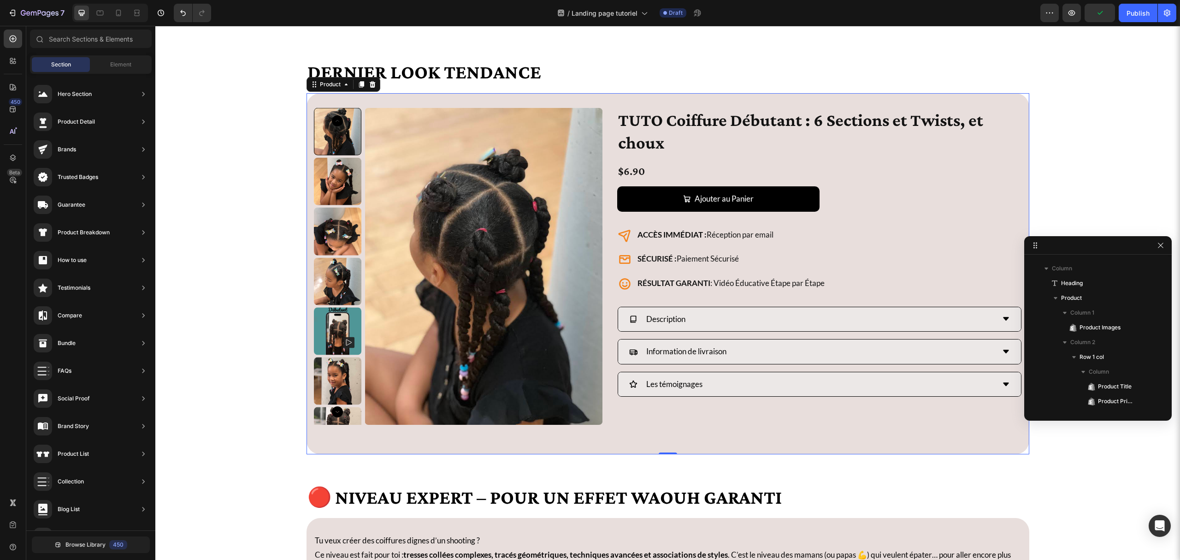
click at [371, 190] on img at bounding box center [484, 266] width 238 height 317
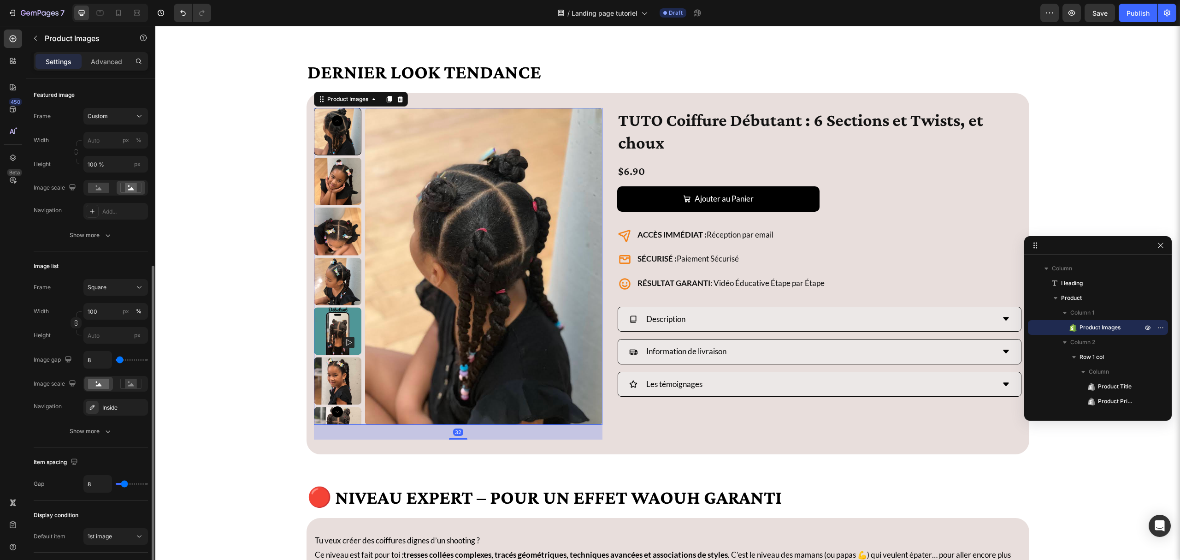
scroll to position [237, 0]
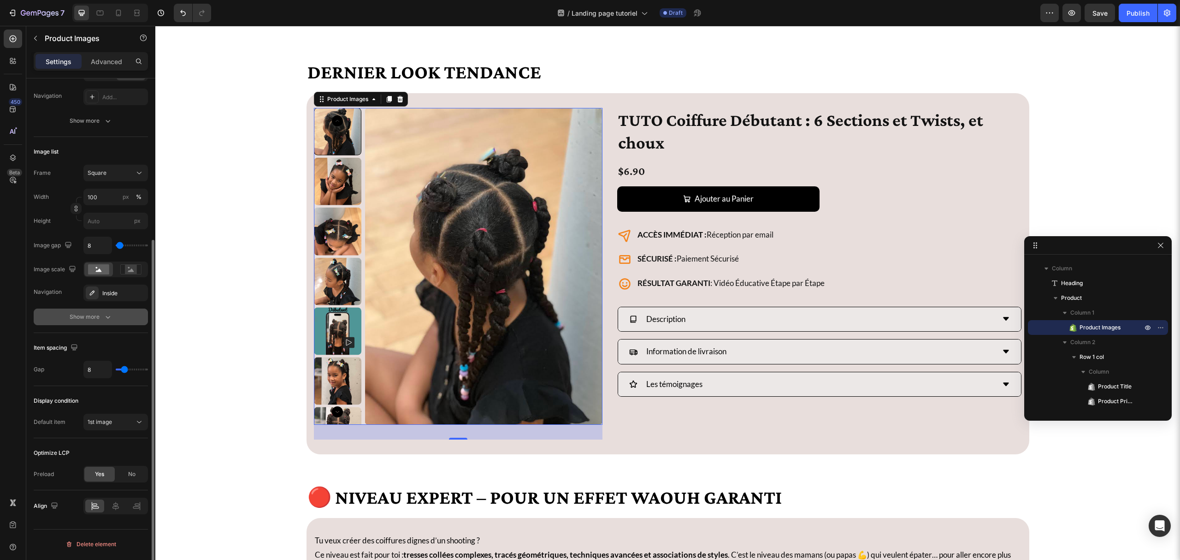
click at [69, 320] on button "Show more" at bounding box center [91, 316] width 114 height 17
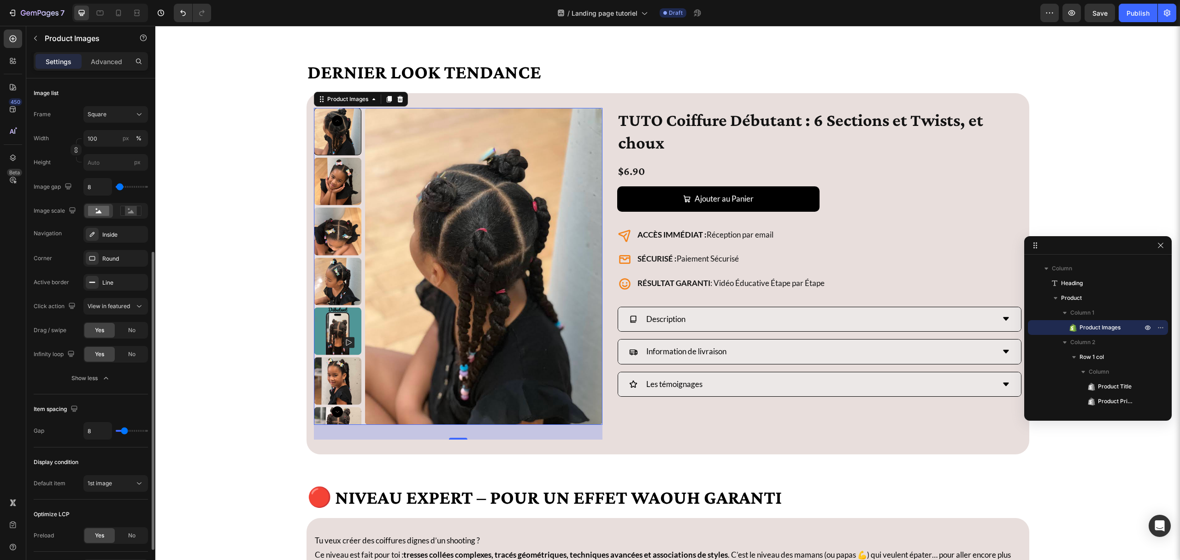
scroll to position [172, 0]
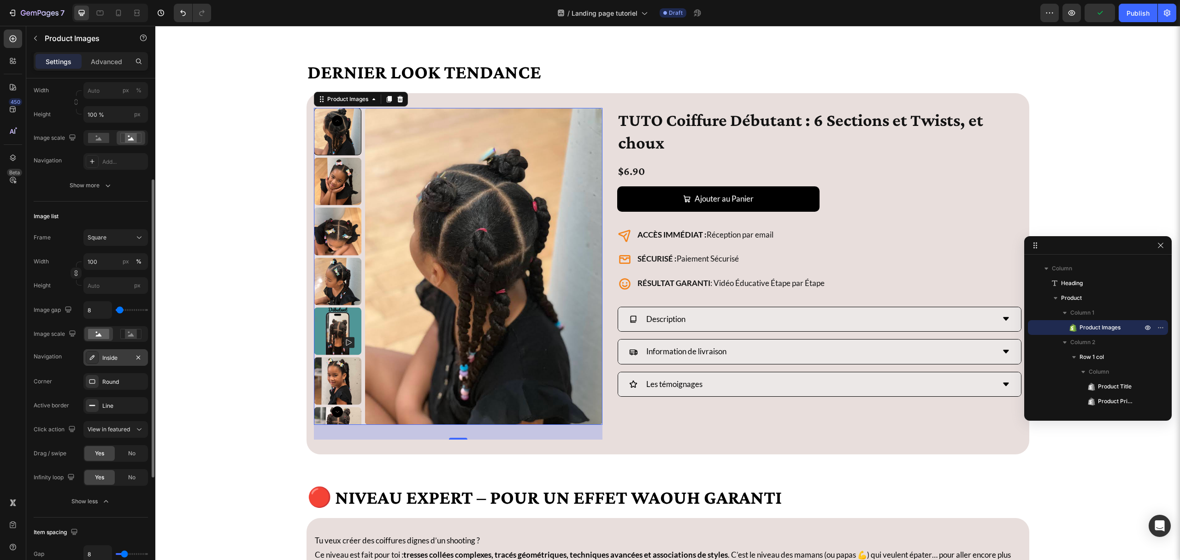
click at [104, 361] on div "Inside" at bounding box center [115, 358] width 27 height 8
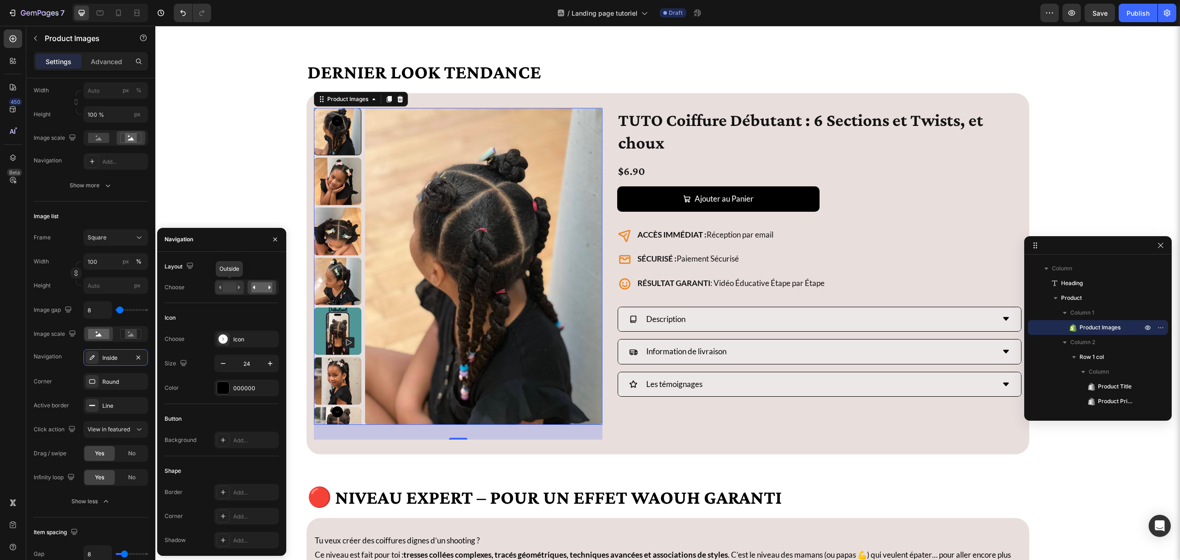
click at [225, 283] on rect at bounding box center [229, 287] width 13 height 10
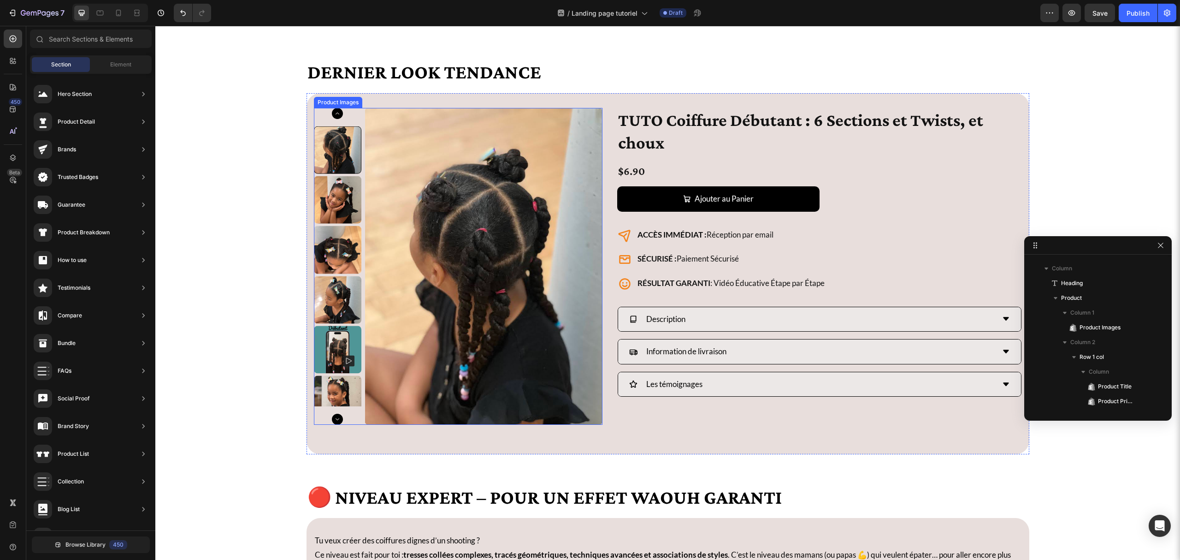
click at [479, 161] on img at bounding box center [484, 266] width 238 height 317
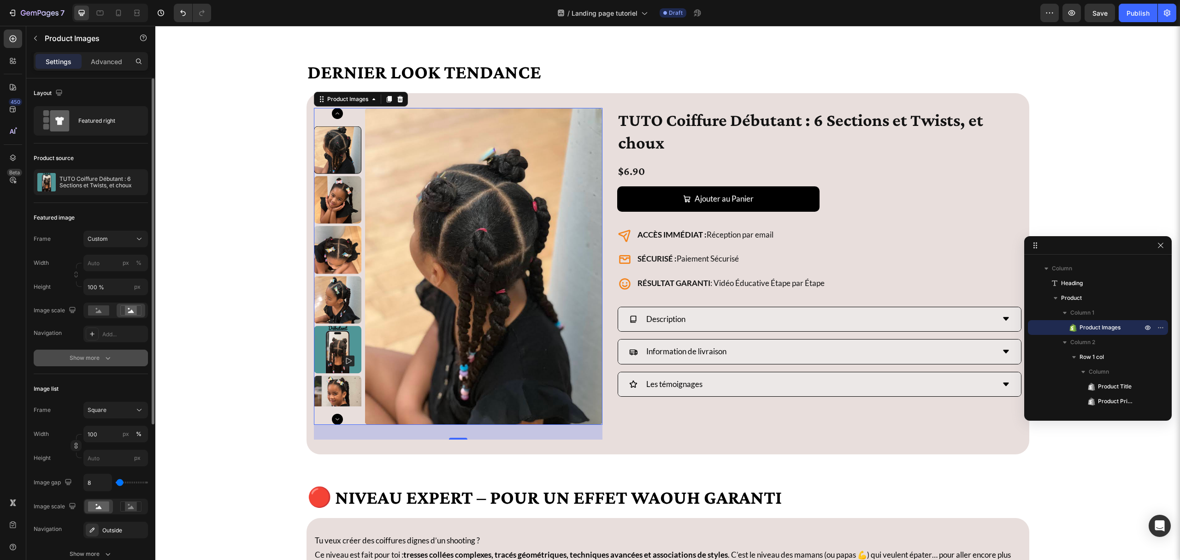
click at [75, 352] on button "Show more" at bounding box center [91, 358] width 114 height 17
click at [121, 357] on div "8, 8, 8, 8" at bounding box center [115, 358] width 27 height 8
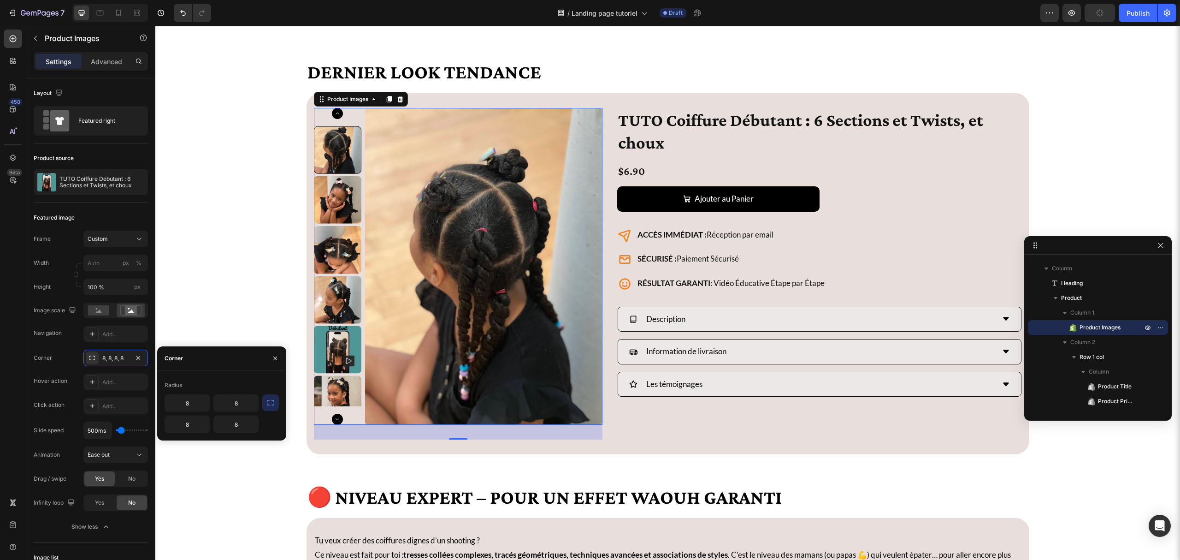
click at [273, 399] on icon "button" at bounding box center [270, 402] width 9 height 9
click at [211, 401] on input "8" at bounding box center [211, 403] width 93 height 17
type input "15"
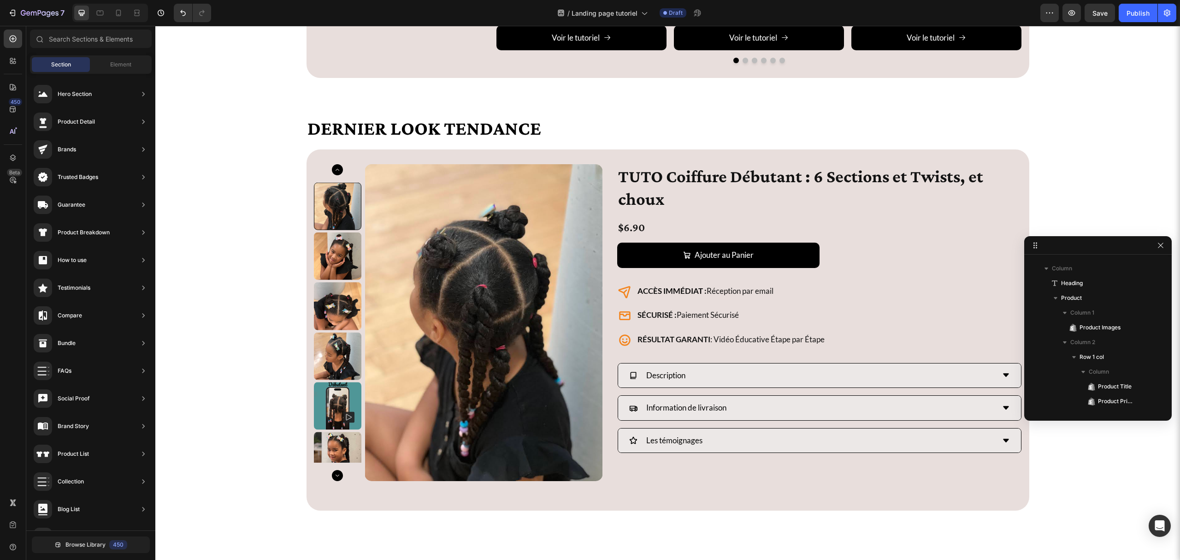
scroll to position [2608, 0]
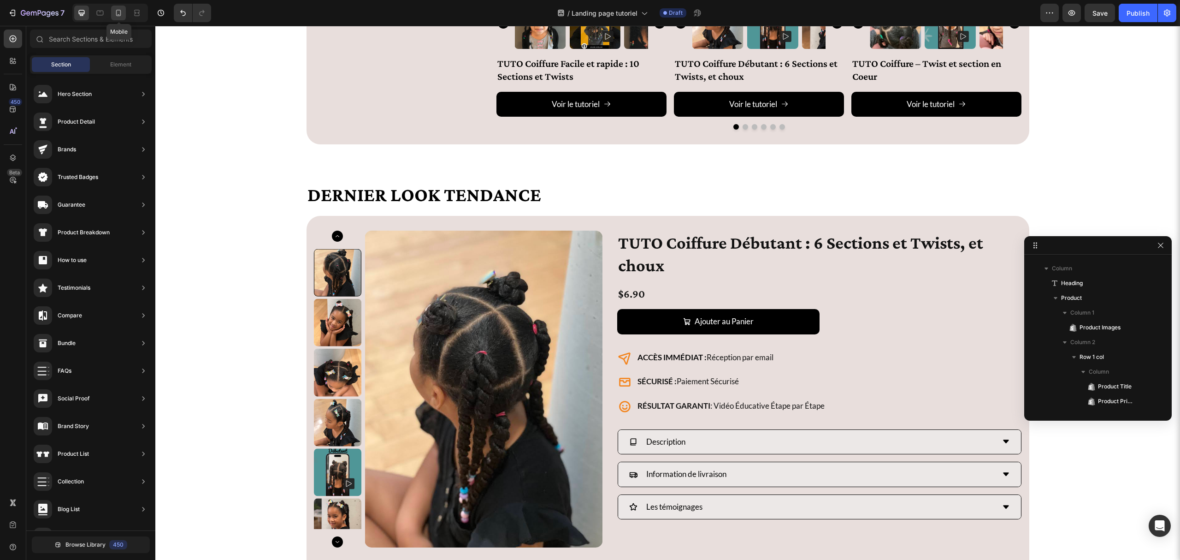
click at [115, 17] on icon at bounding box center [118, 12] width 9 height 9
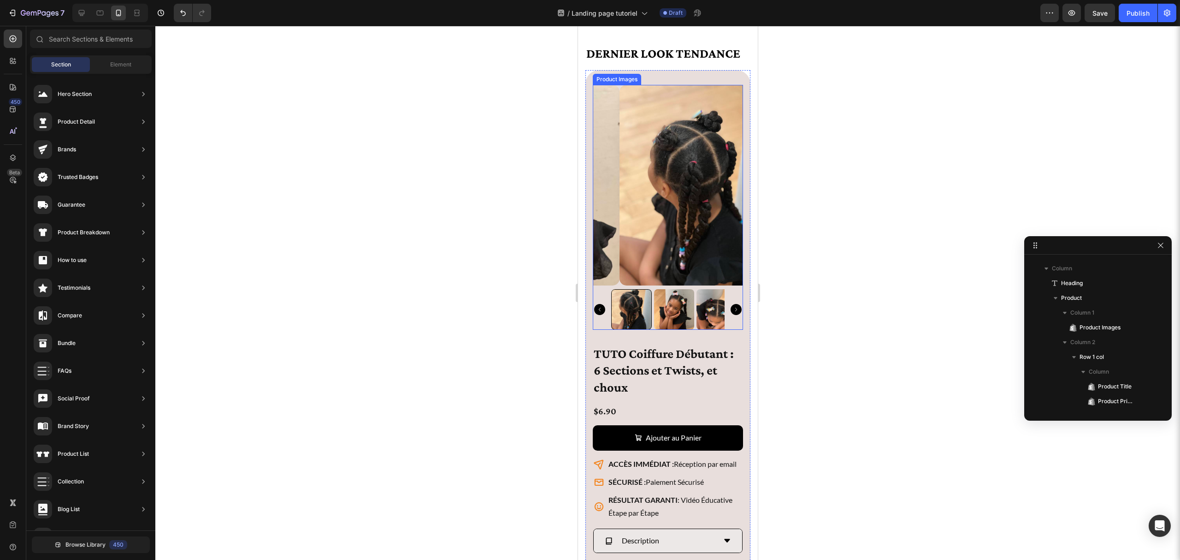
scroll to position [2961, 0]
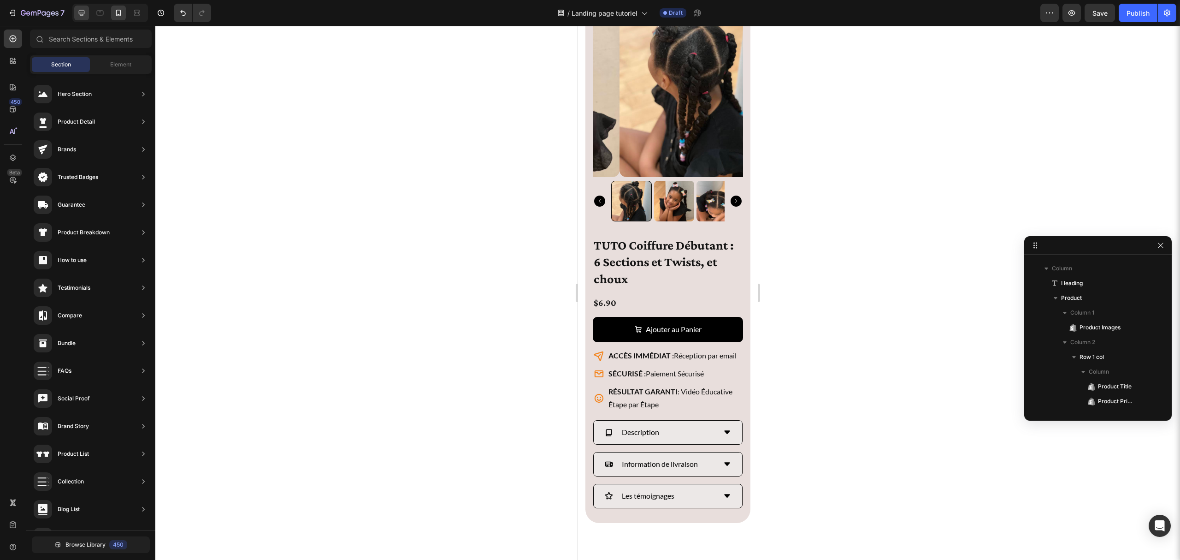
click at [82, 19] on div at bounding box center [81, 13] width 15 height 15
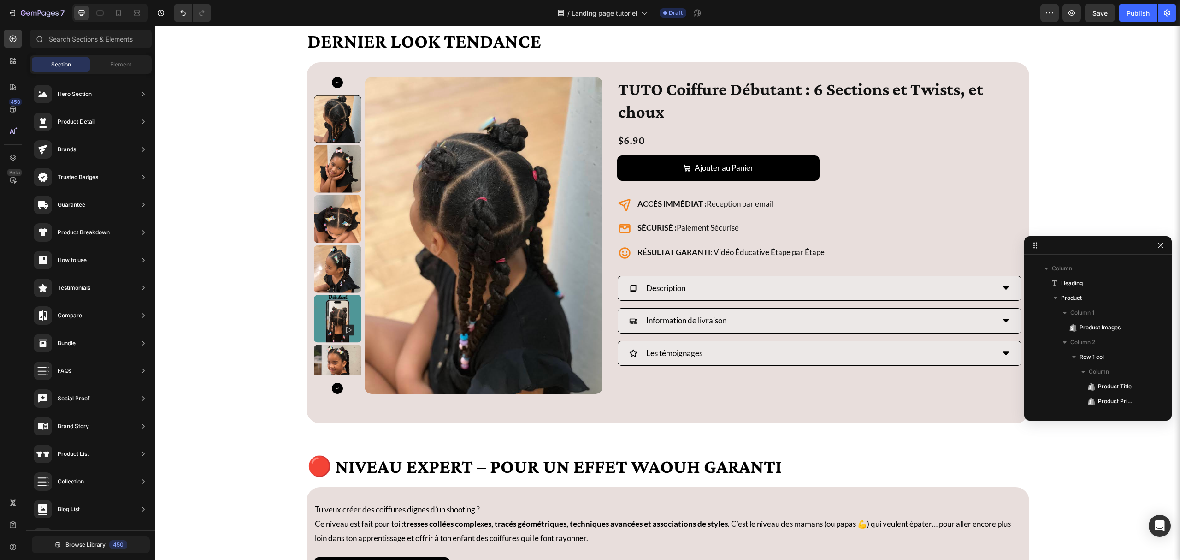
scroll to position [2653, 0]
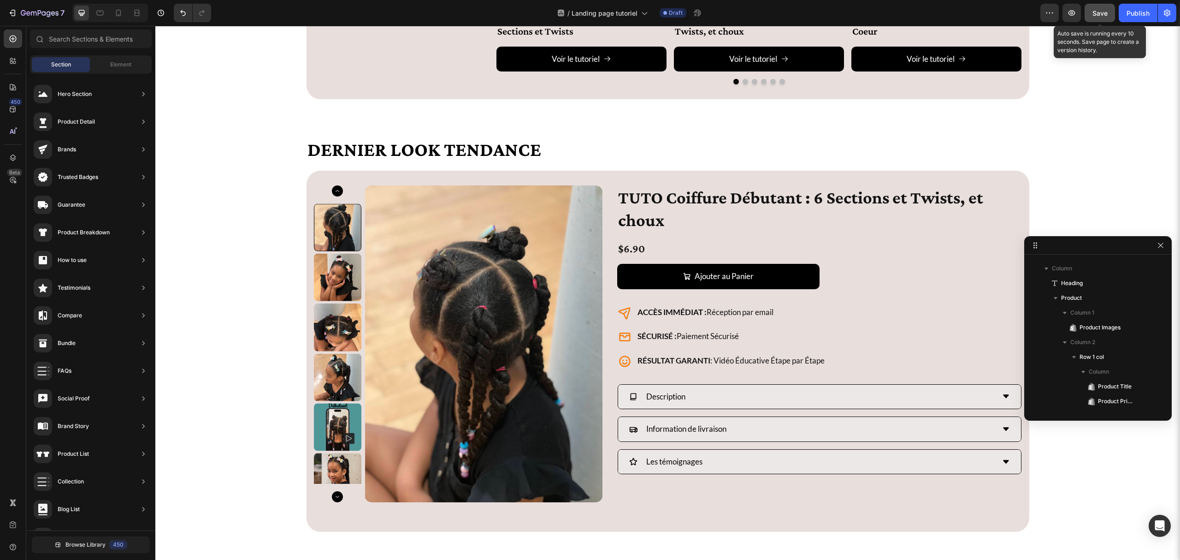
click at [1097, 16] on span "Save" at bounding box center [1100, 13] width 15 height 8
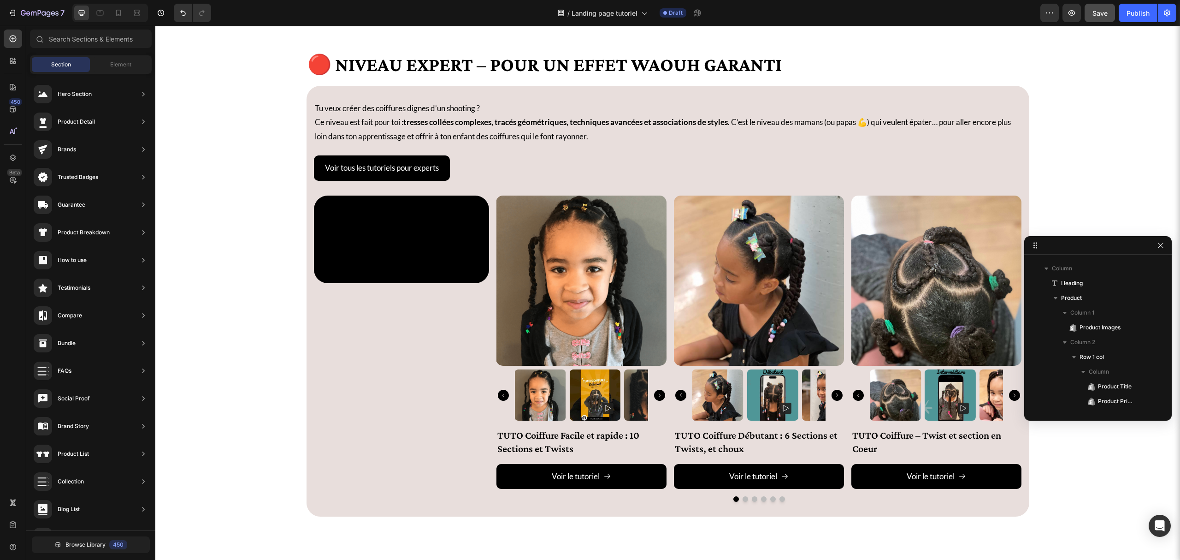
scroll to position [2776, 0]
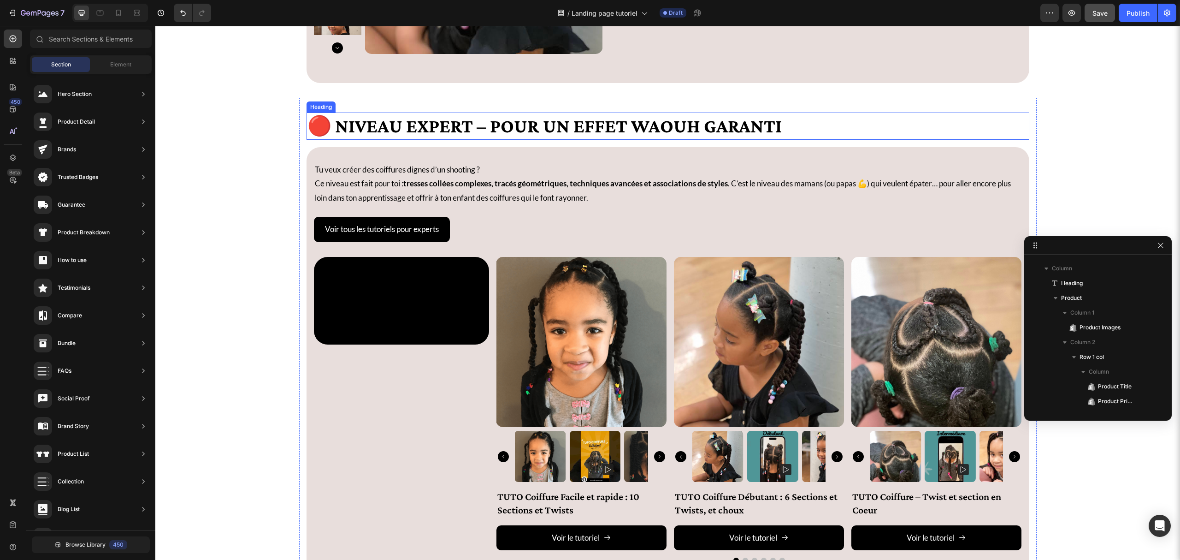
click at [419, 130] on h2 "🔴 Niveau Expert – Pour un effet WAOUH garanti" at bounding box center [668, 126] width 723 height 27
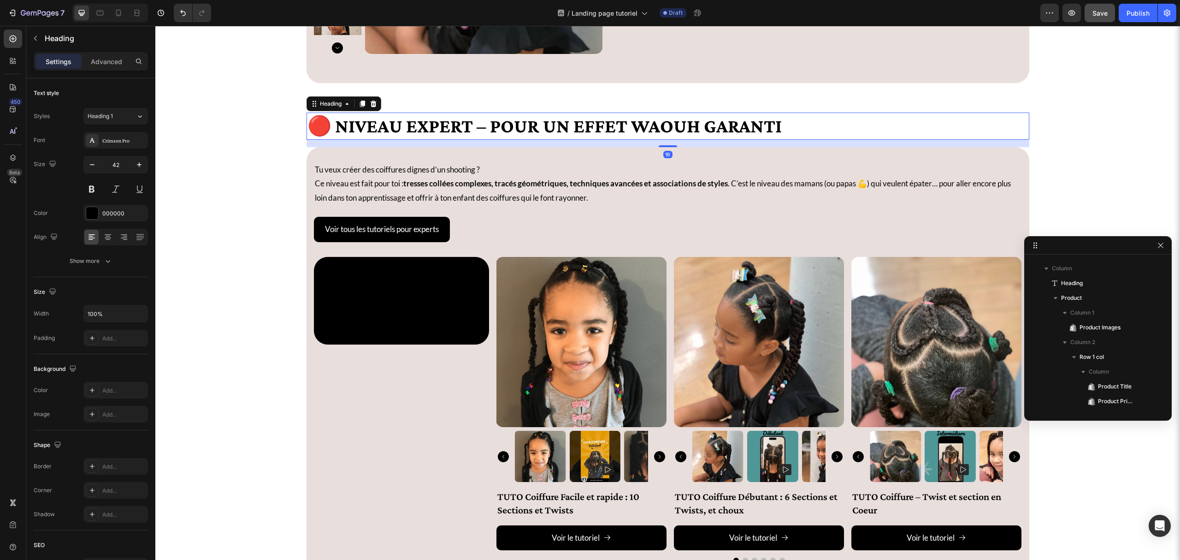
scroll to position [526, 0]
click at [419, 130] on h2 "🔴 Niveau Expert – Pour un effet WAOUH garanti" at bounding box center [668, 126] width 723 height 27
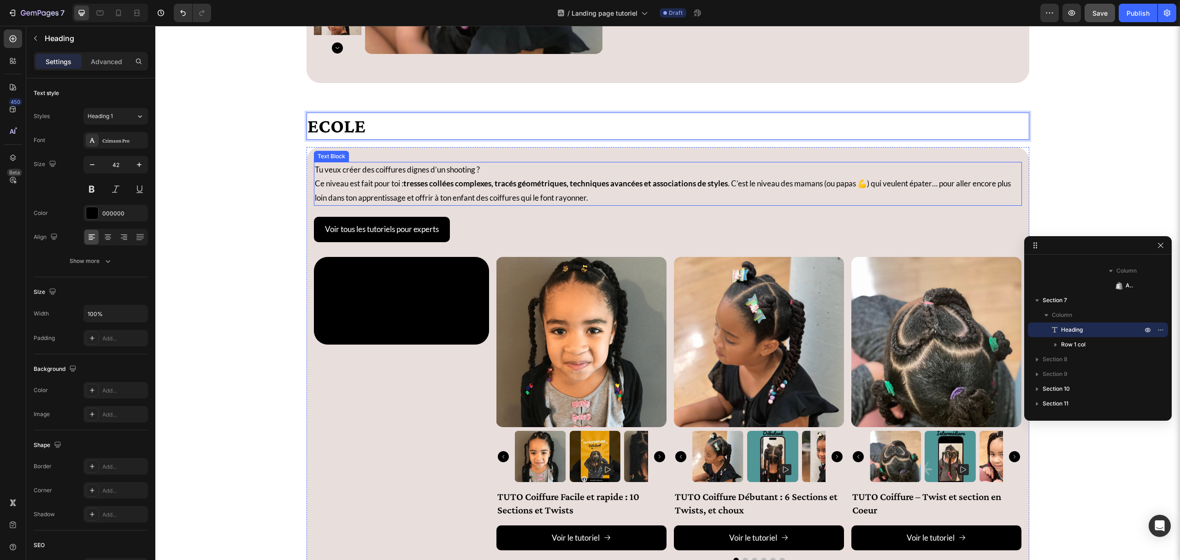
click at [366, 172] on p "Tu veux créer des coiffures dignes d’un shooting ? Ce niveau est fait pour toi …" at bounding box center [668, 184] width 706 height 42
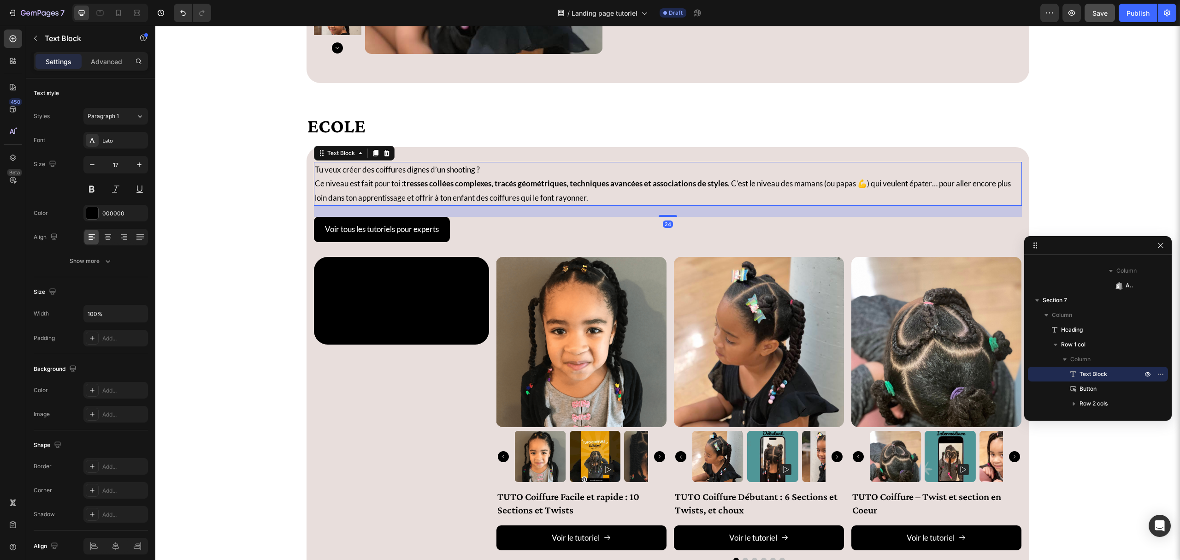
click at [357, 198] on p "Tu veux créer des coiffures dignes d’un shooting ? Ce niveau est fait pour toi …" at bounding box center [668, 184] width 706 height 42
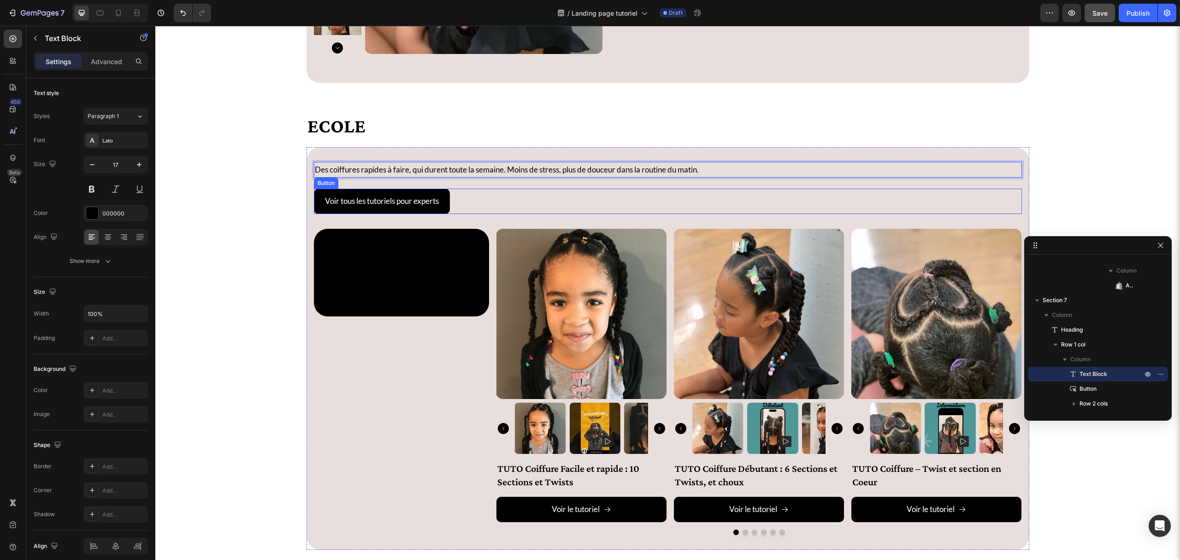
click at [460, 203] on div "Voir tous les tutoriels pour experts [PERSON_NAME]" at bounding box center [668, 201] width 708 height 25
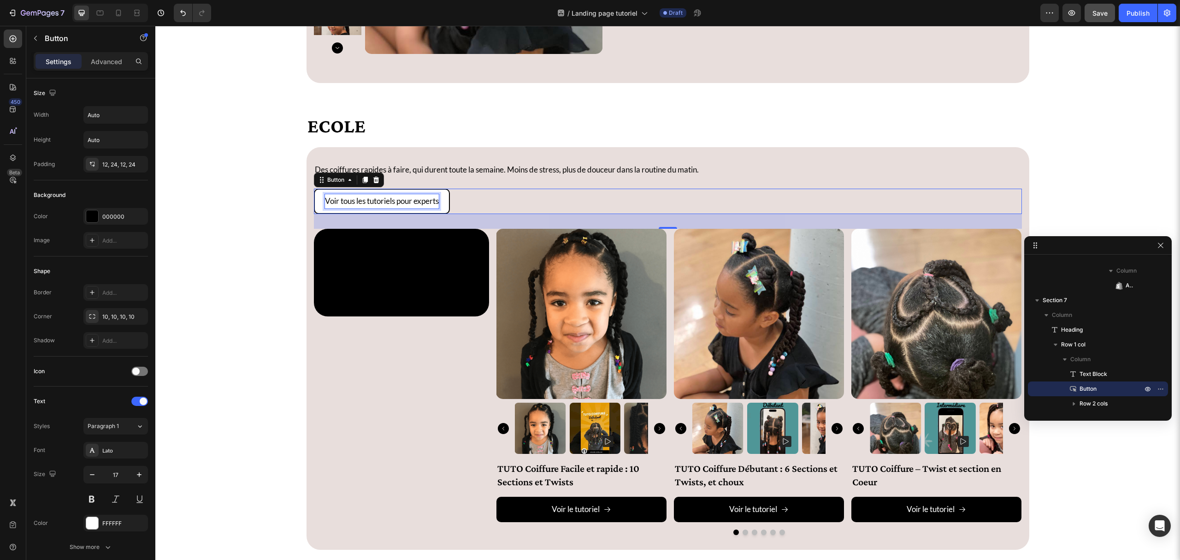
click at [417, 198] on p "Voir tous les tutoriels pour experts" at bounding box center [382, 201] width 114 height 14
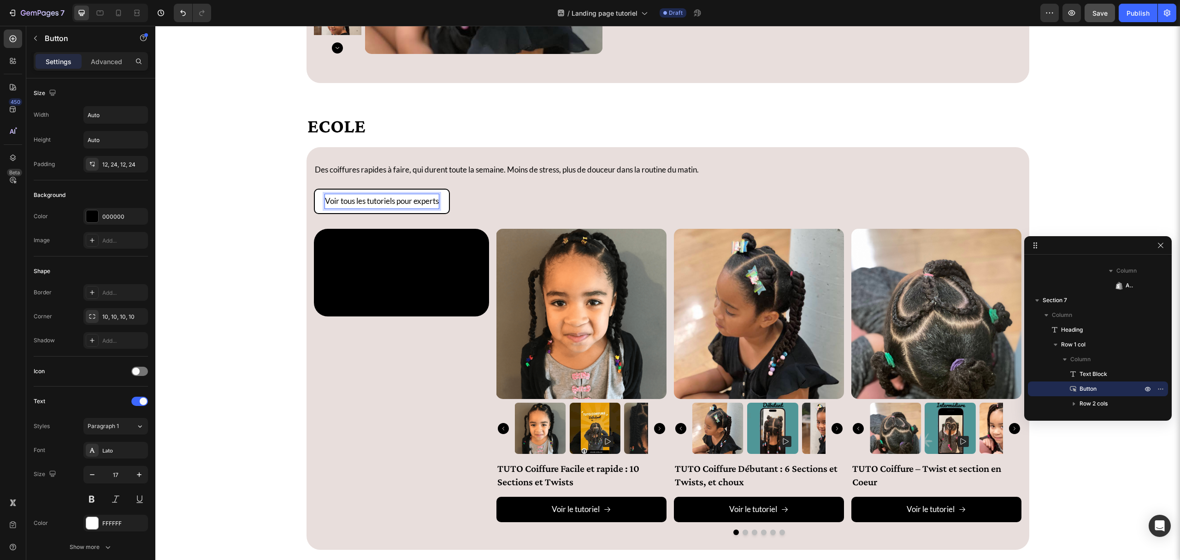
click at [421, 199] on p "Voir tous les tutoriels pour experts" at bounding box center [382, 201] width 114 height 14
click at [421, 200] on p "Voir tous les tutoriels pour experts" at bounding box center [382, 201] width 114 height 14
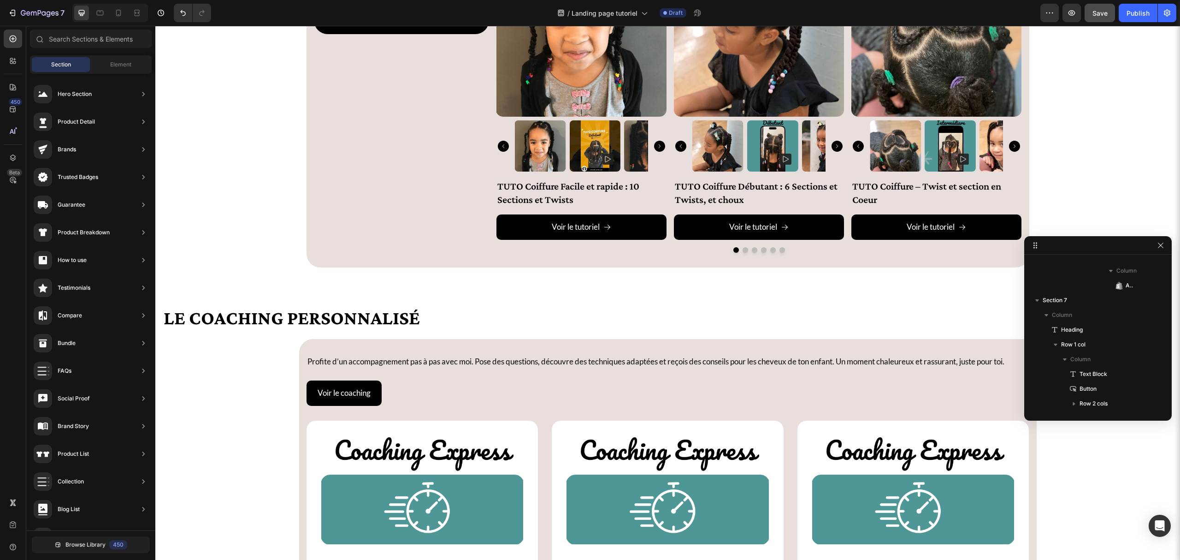
scroll to position [3084, 0]
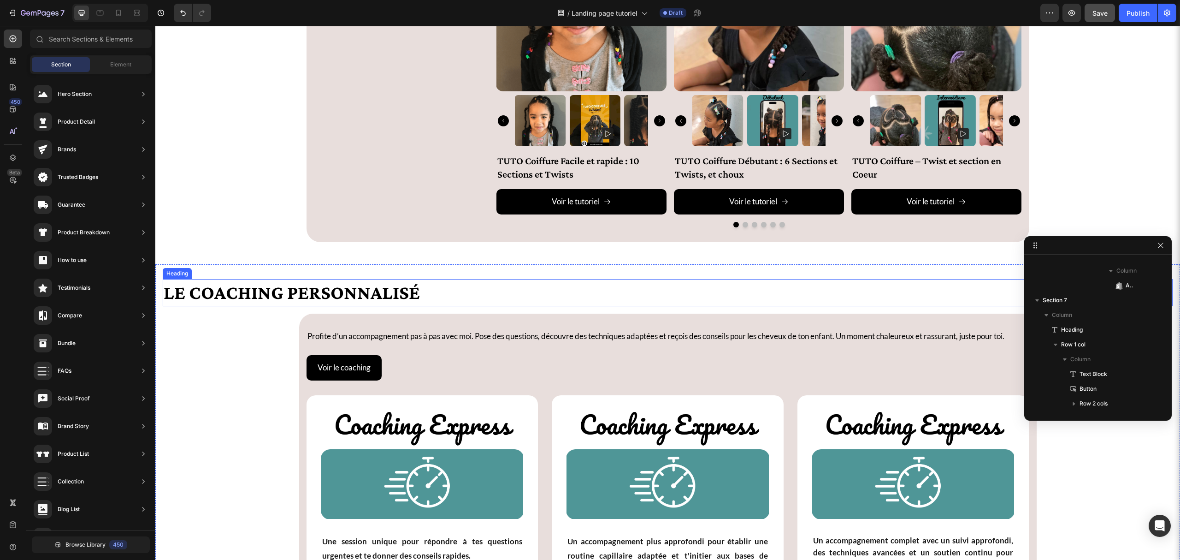
click at [443, 302] on h2 "LE coaching personnalisé" at bounding box center [668, 292] width 1010 height 27
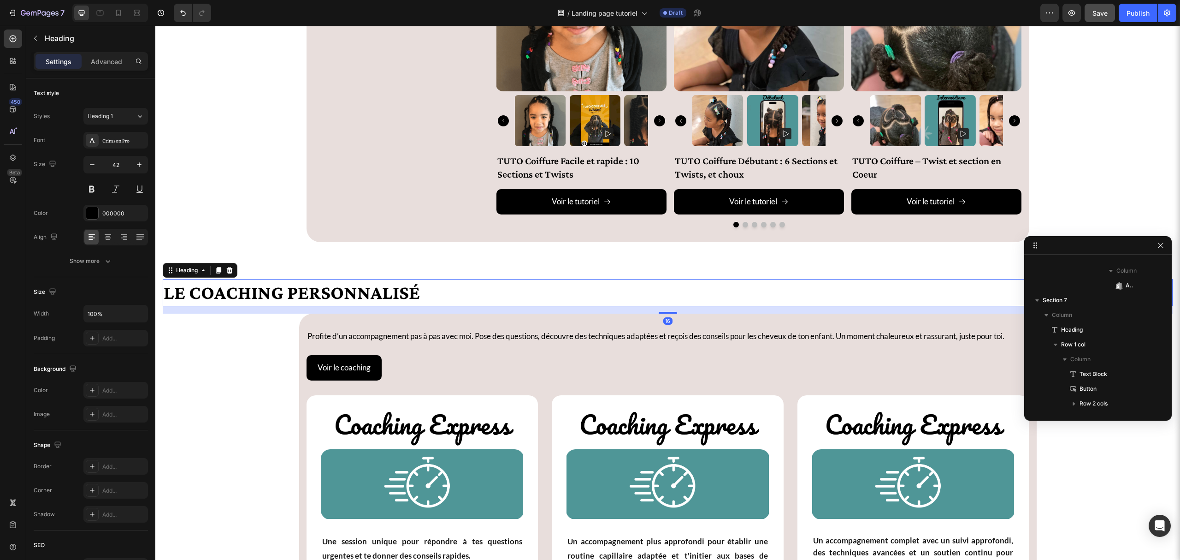
scroll to position [629, 0]
click at [307, 275] on div "LE coaching personnalisé Heading 16 Profite d’un accompagnement pas à pas avec …" at bounding box center [667, 497] width 1025 height 466
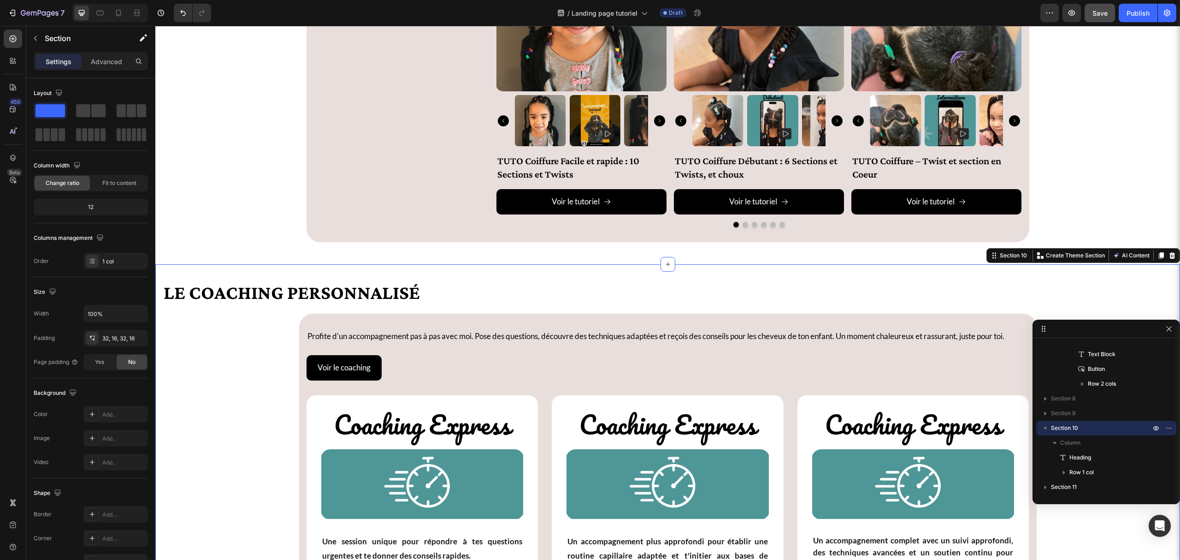
drag, startPoint x: 1088, startPoint y: 249, endPoint x: 1131, endPoint y: 331, distance: 91.8
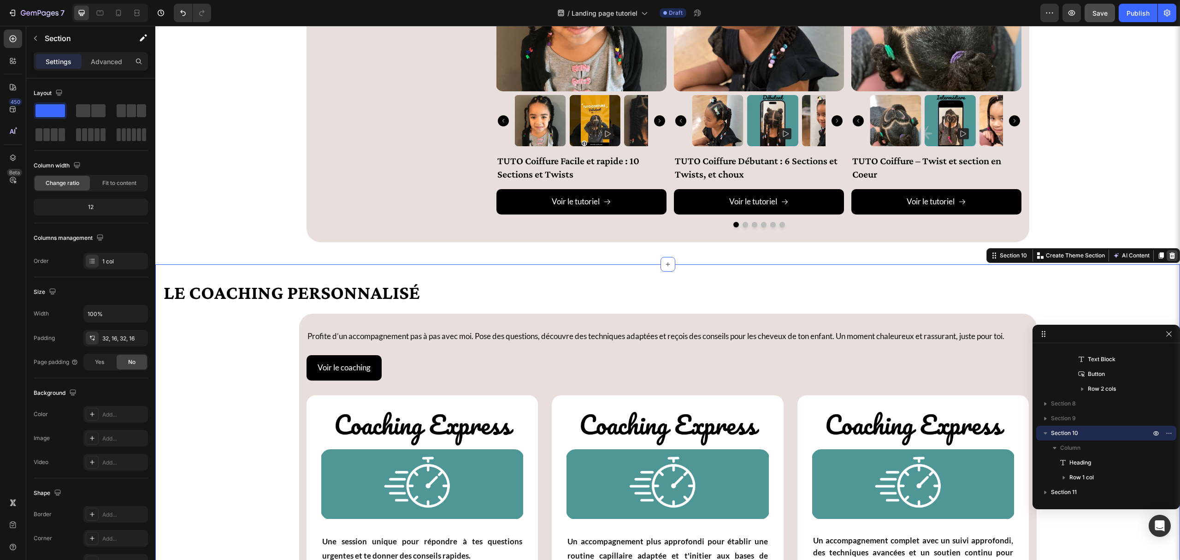
click at [1167, 261] on div at bounding box center [1172, 255] width 11 height 11
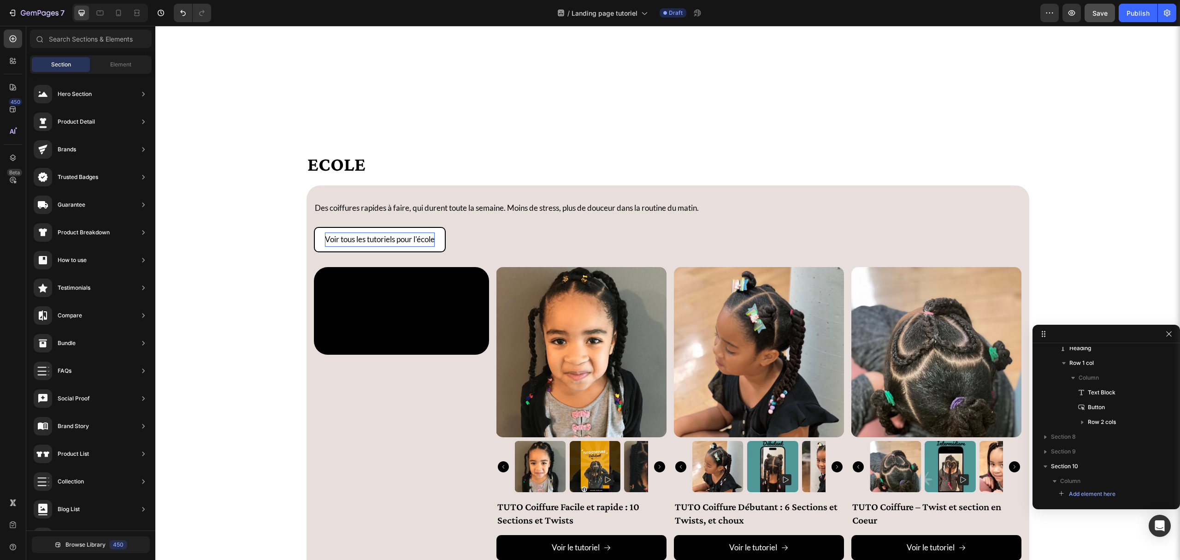
scroll to position [2984, 0]
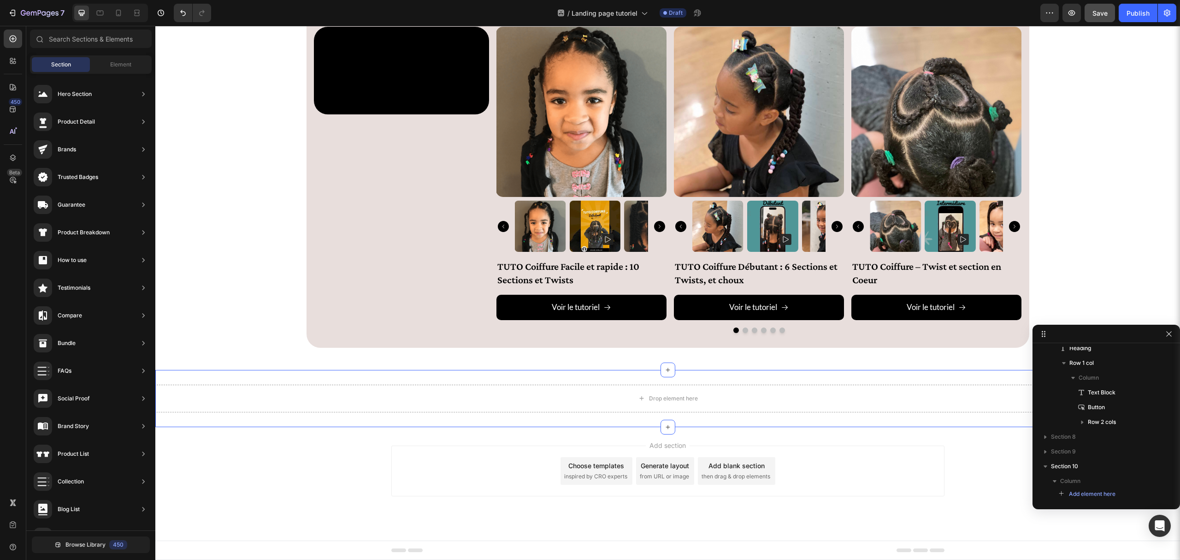
click at [537, 420] on div "Drop element here Section 10" at bounding box center [667, 398] width 1025 height 57
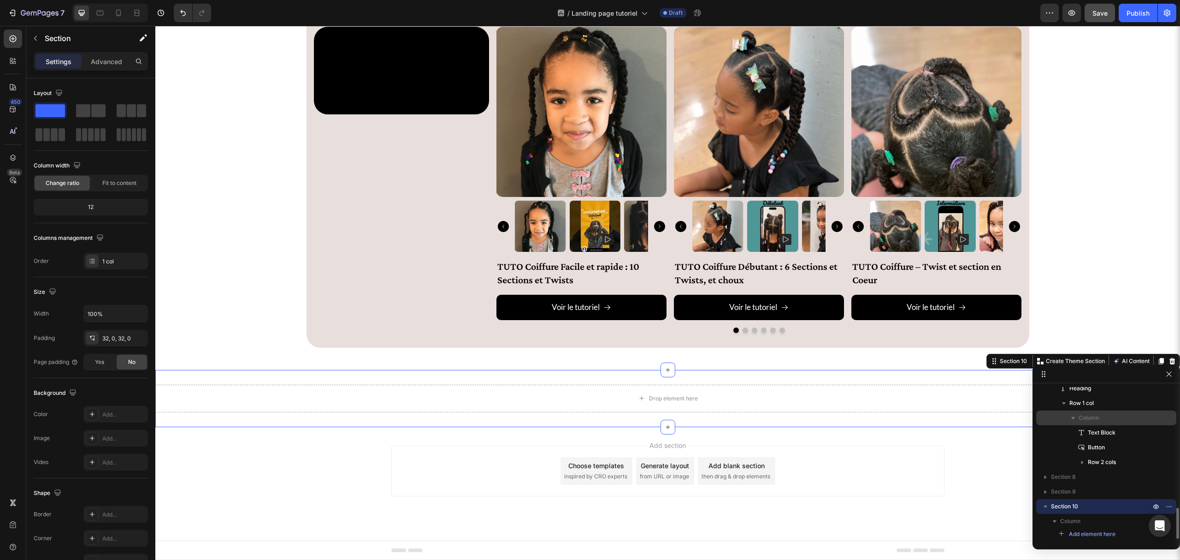
drag, startPoint x: 1056, startPoint y: 338, endPoint x: 1092, endPoint y: 417, distance: 86.7
click at [1167, 359] on div at bounding box center [1172, 361] width 11 height 11
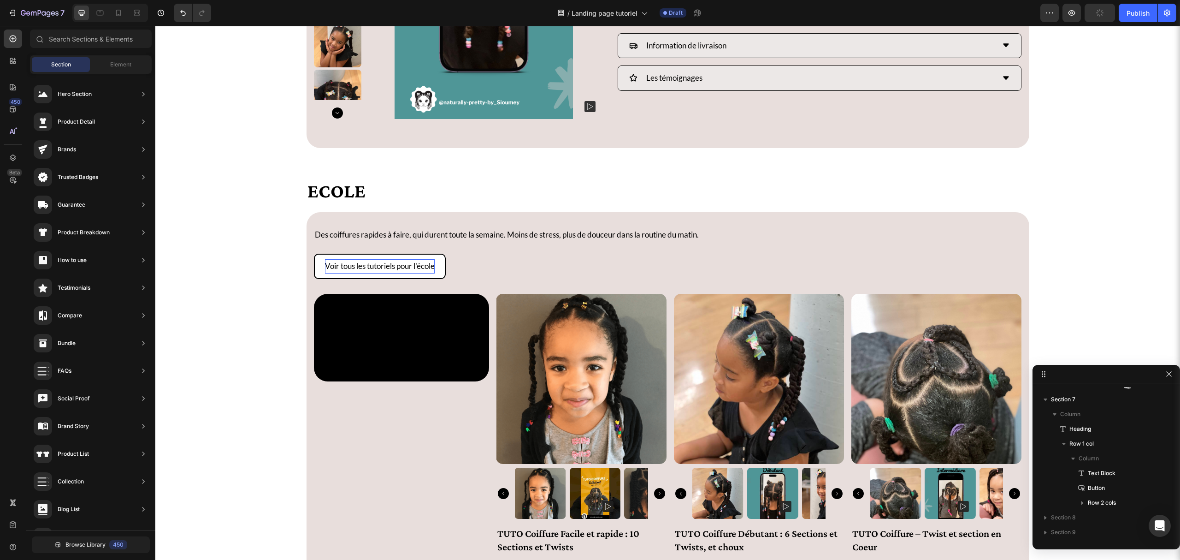
scroll to position [2620, 0]
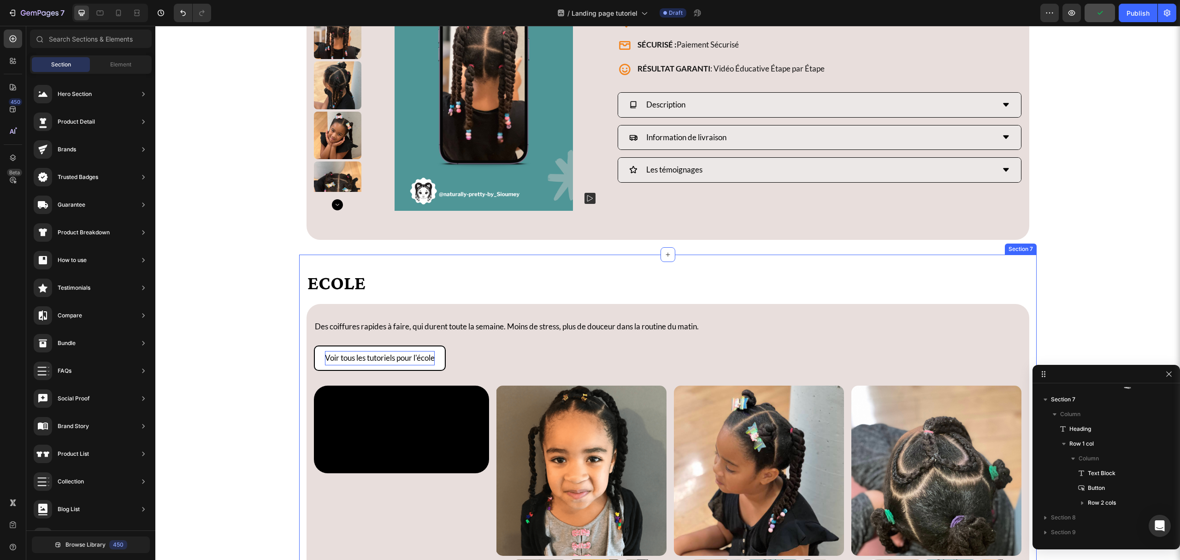
click at [459, 265] on div "Ecole Heading Des coiffures rapides à faire, qui durent toute la semaine. Moins…" at bounding box center [668, 492] width 738 height 474
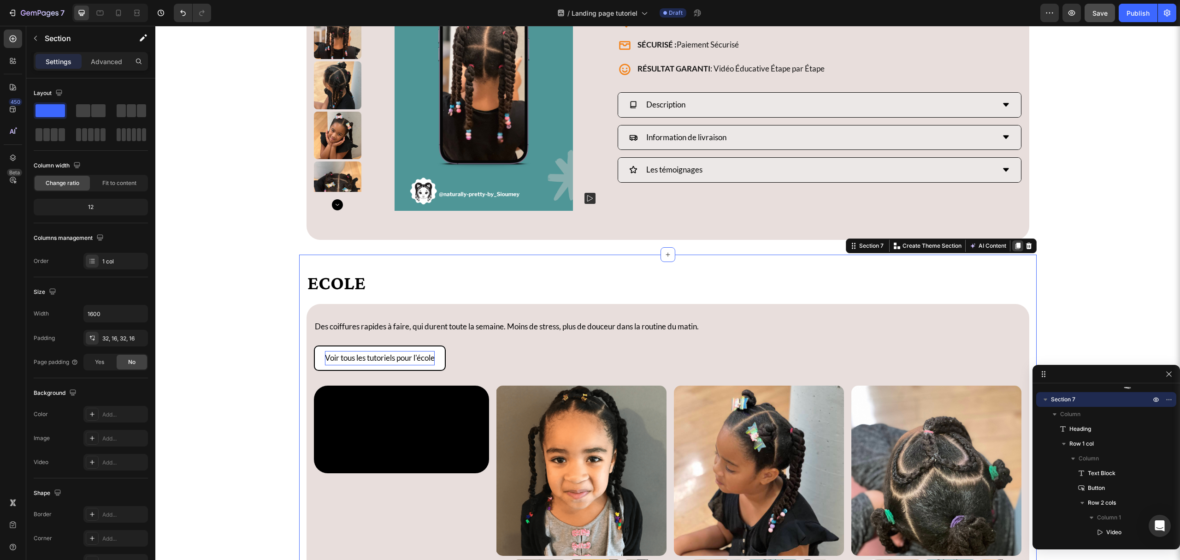
click at [1014, 248] on icon at bounding box center [1017, 245] width 7 height 7
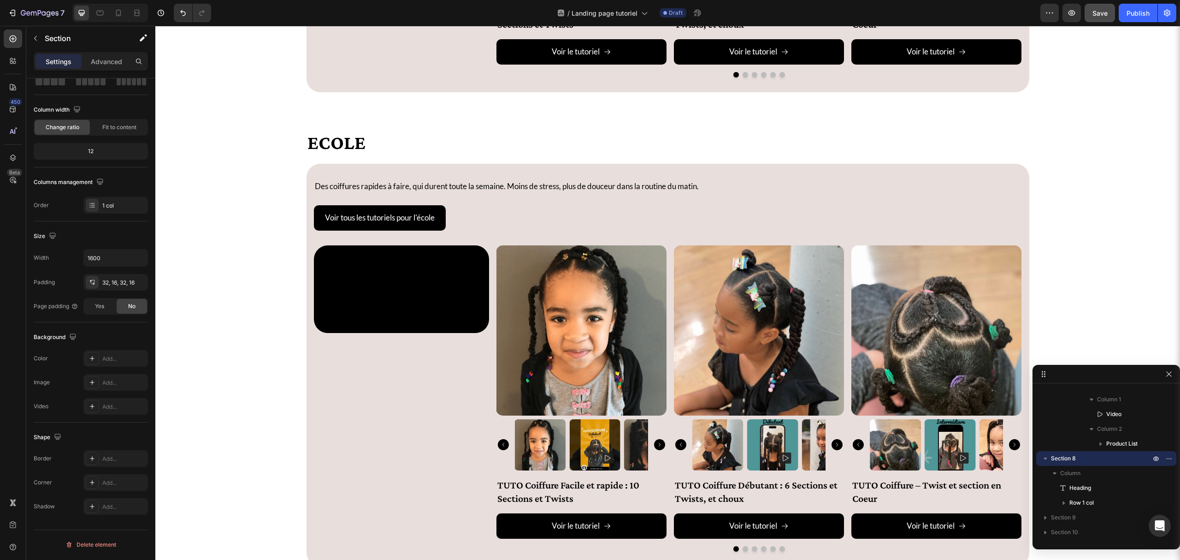
scroll to position [3049, 0]
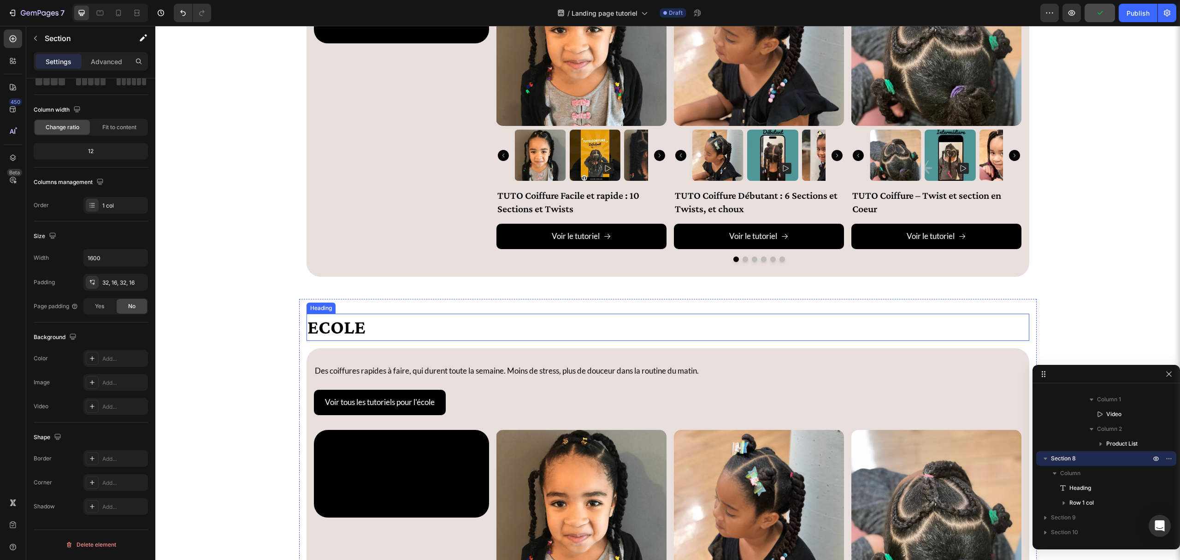
click at [349, 333] on h2 "Ecole" at bounding box center [668, 327] width 723 height 27
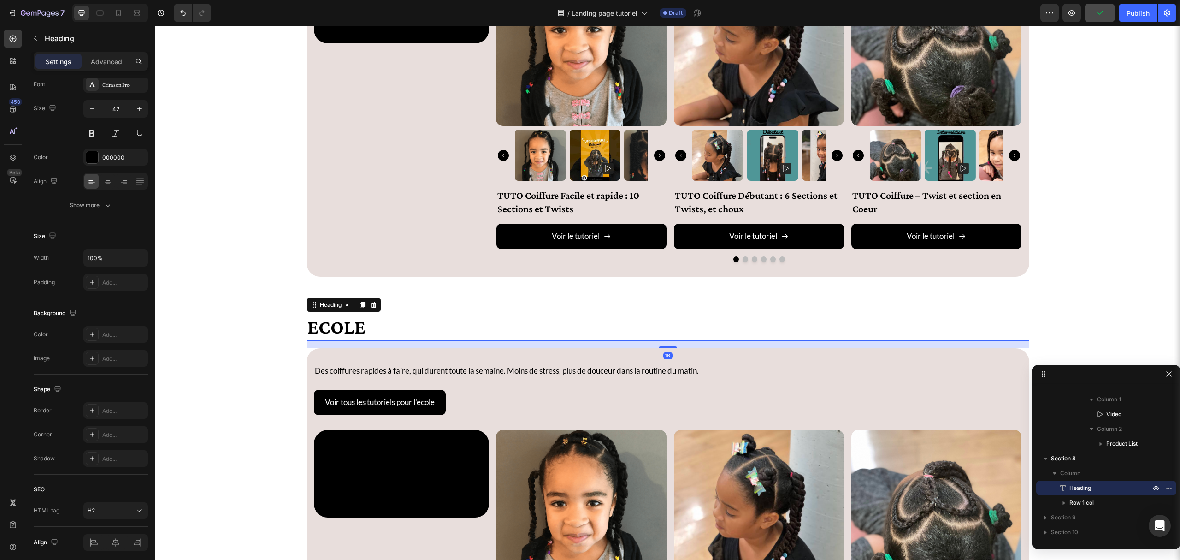
scroll to position [0, 0]
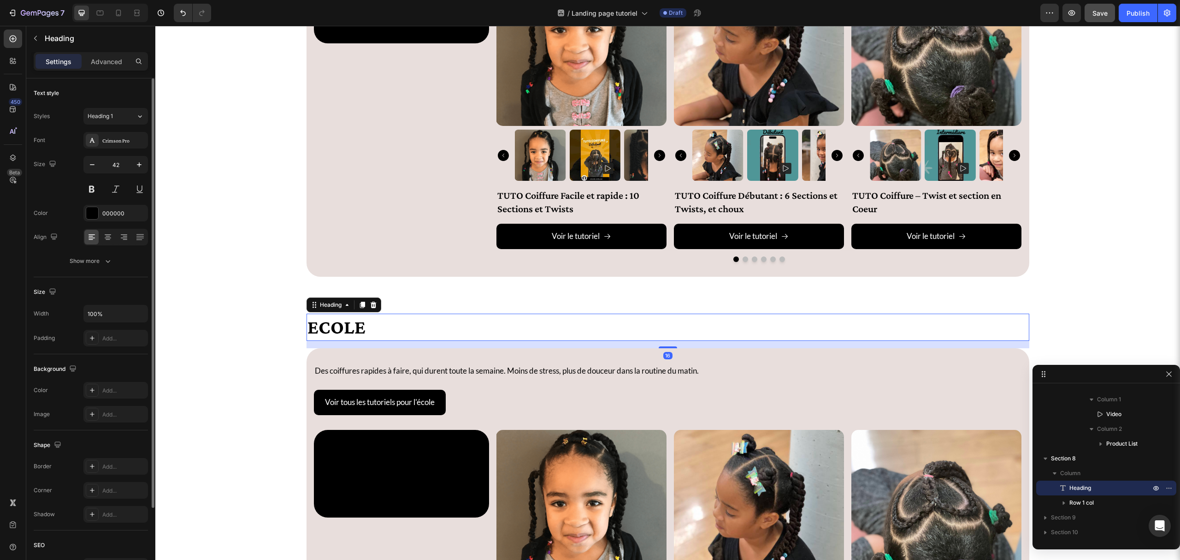
click at [349, 333] on h2 "Ecole" at bounding box center [668, 327] width 723 height 27
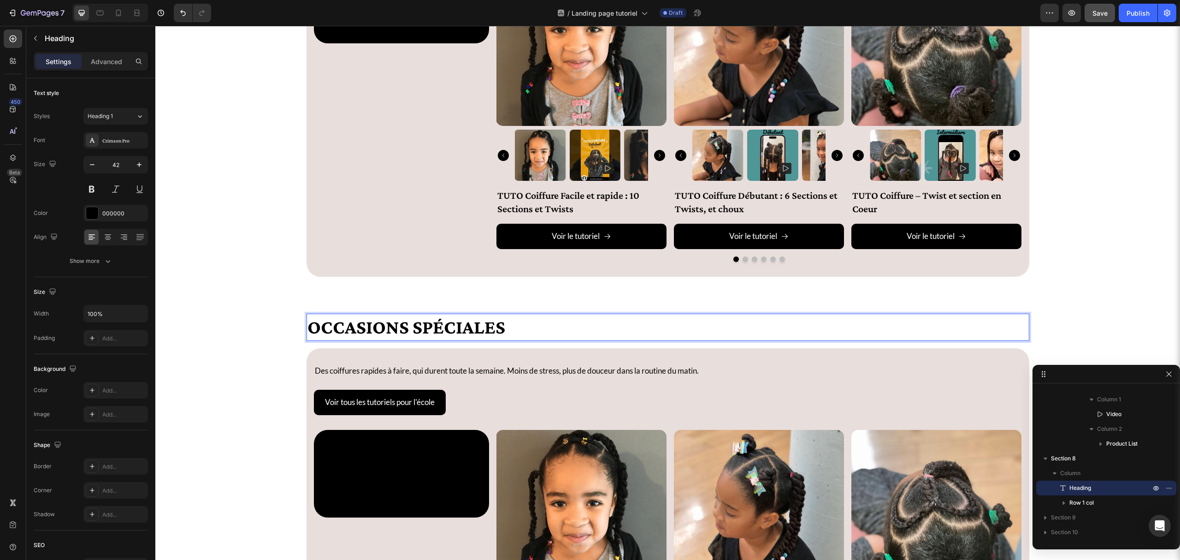
click at [292, 336] on section "Occasions Spéciales Heading 16 Des coiffures rapides à faire, qui durent toute …" at bounding box center [668, 536] width 753 height 474
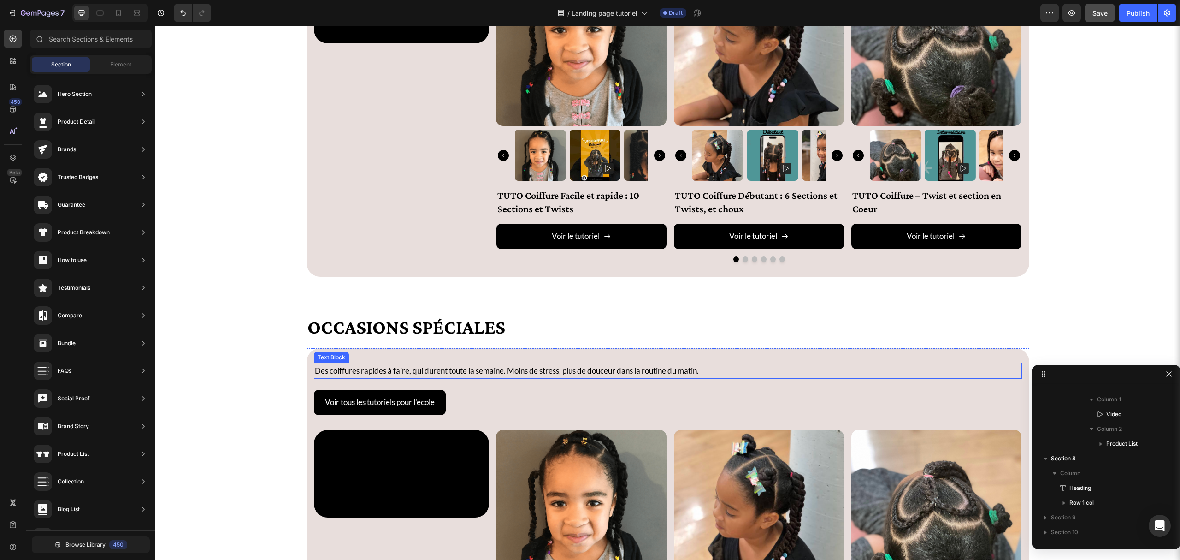
click at [471, 375] on p "Des coiffures rapides à faire, qui durent toute la semaine. Moins de stress, pl…" at bounding box center [668, 371] width 706 height 14
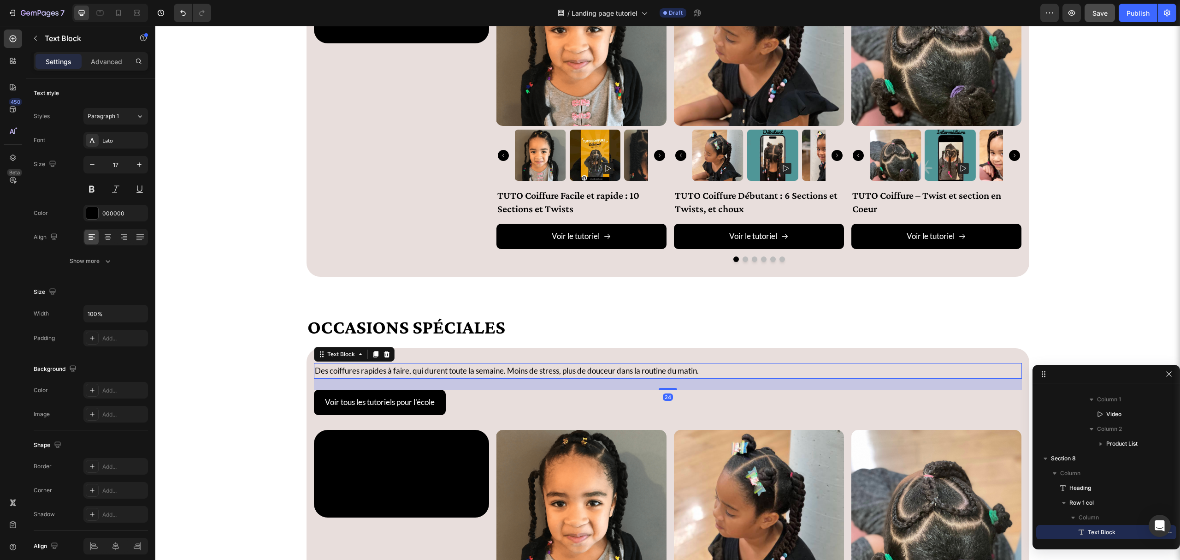
scroll to position [733, 0]
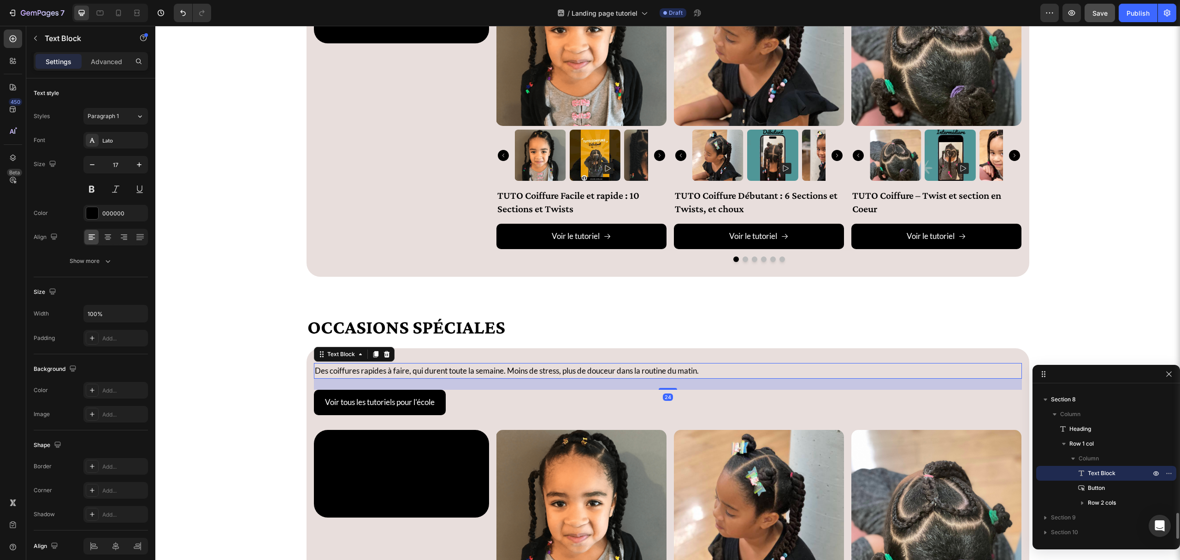
click at [471, 375] on p "Des coiffures rapides à faire, qui durent toute la semaine. Moins de stress, pl…" at bounding box center [668, 371] width 706 height 14
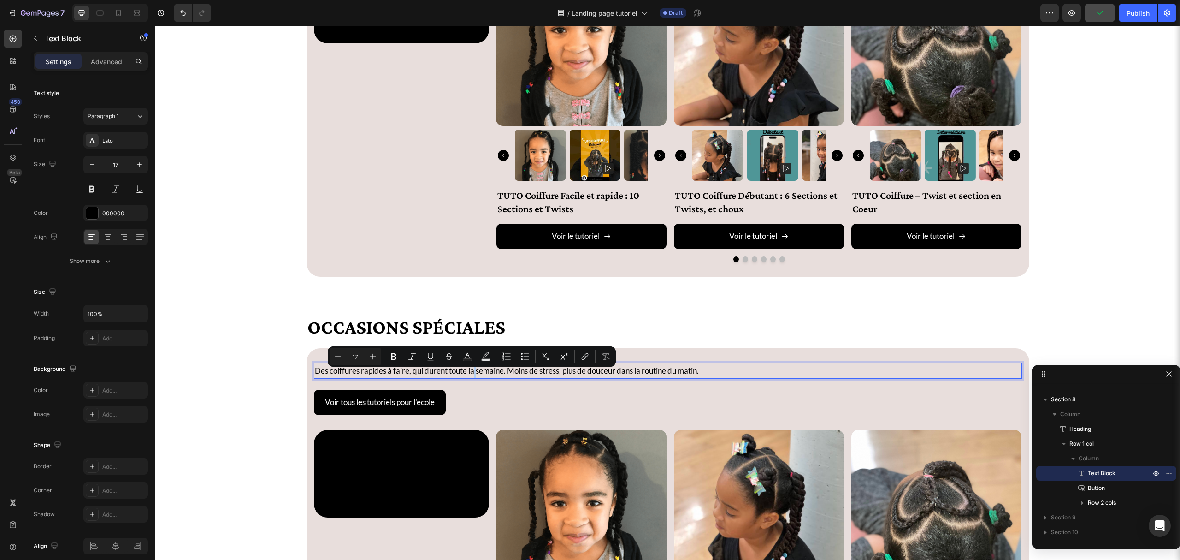
click at [471, 375] on p "Des coiffures rapides à faire, qui durent toute la semaine. Moins de stress, pl…" at bounding box center [668, 371] width 706 height 14
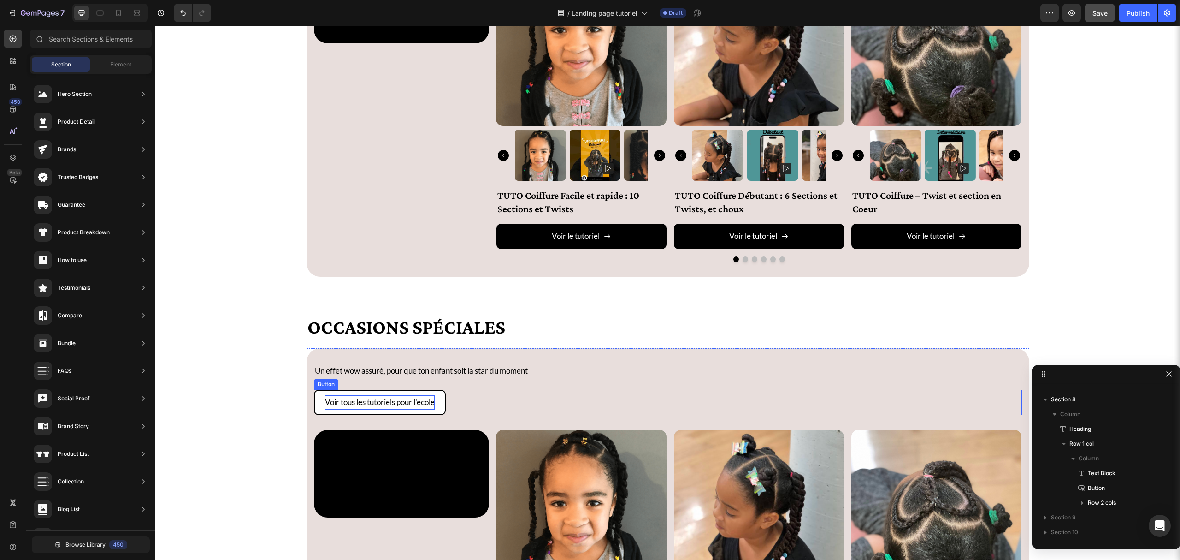
click at [420, 403] on p "Voir tous les tutoriels pour l'école" at bounding box center [380, 402] width 110 height 14
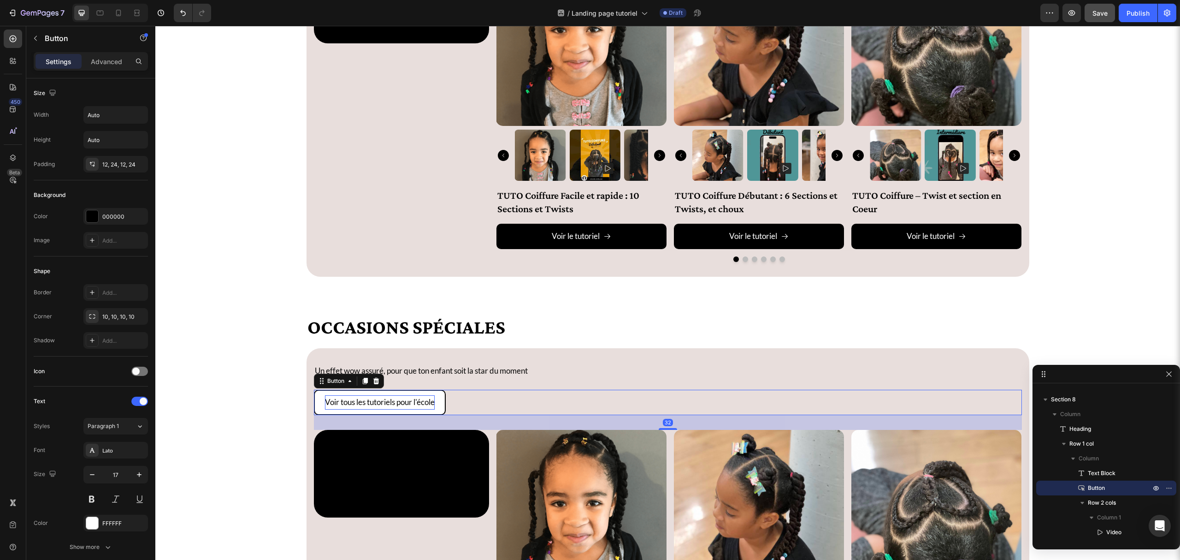
click at [421, 407] on p "Voir tous les tutoriels pour l'école" at bounding box center [380, 402] width 110 height 14
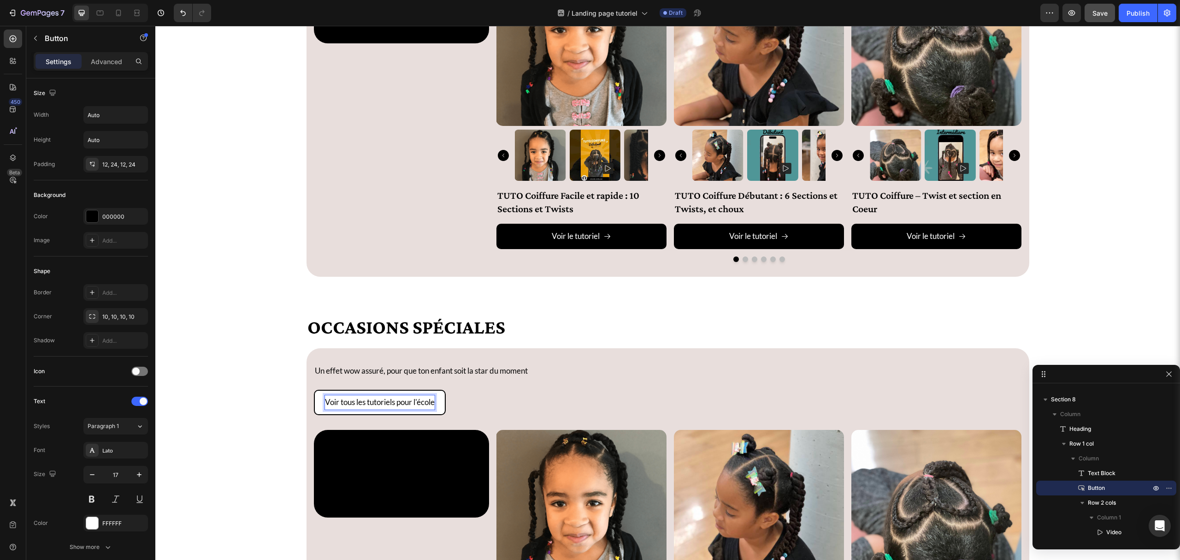
drag, startPoint x: 413, startPoint y: 406, endPoint x: 429, endPoint y: 407, distance: 15.7
click at [429, 407] on p "Voir tous les tutoriels pour l'école" at bounding box center [380, 402] width 110 height 14
click at [432, 409] on p "Voir tous les tutoriels pour l'école" at bounding box center [380, 402] width 110 height 14
click at [314, 390] on button "Voir tous les tutoriels pour les" at bounding box center [374, 402] width 120 height 25
click at [314, 390] on button "Voir tous les tutoriels pour les occasions" at bounding box center [391, 402] width 154 height 25
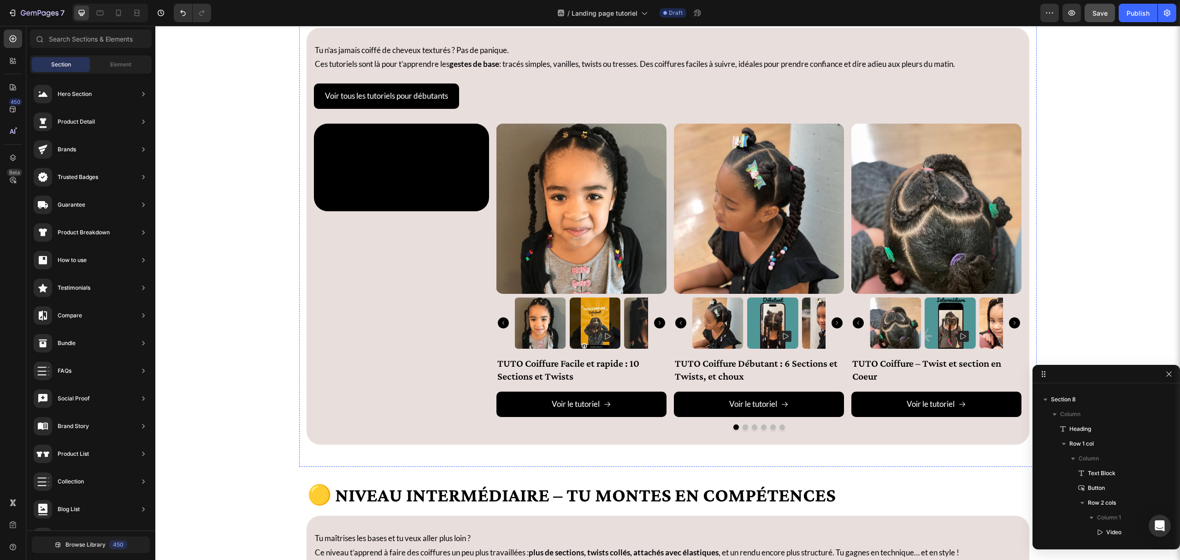
scroll to position [615, 0]
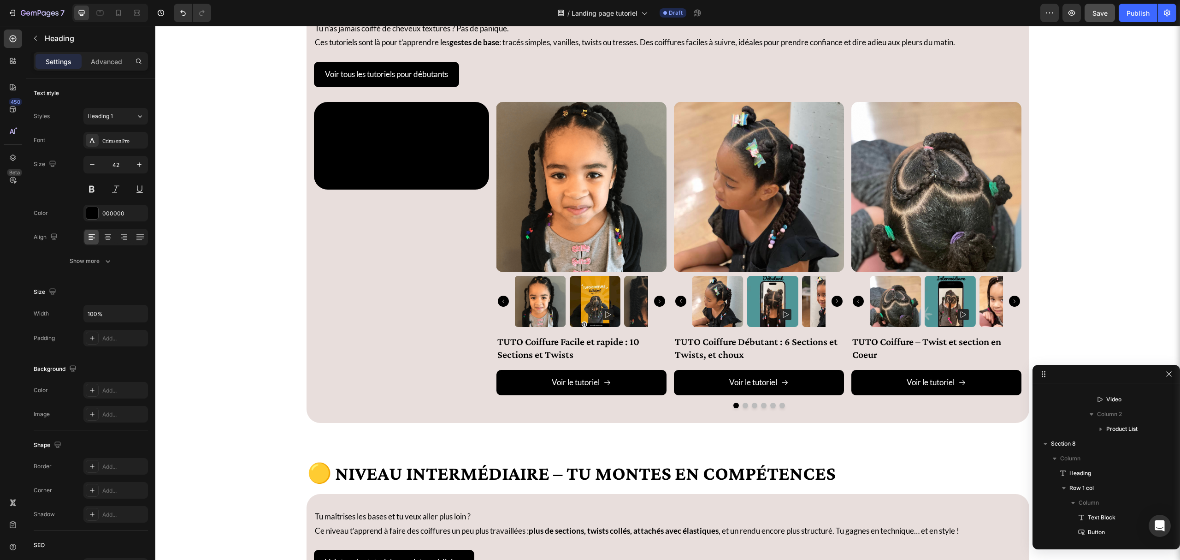
scroll to position [0, 0]
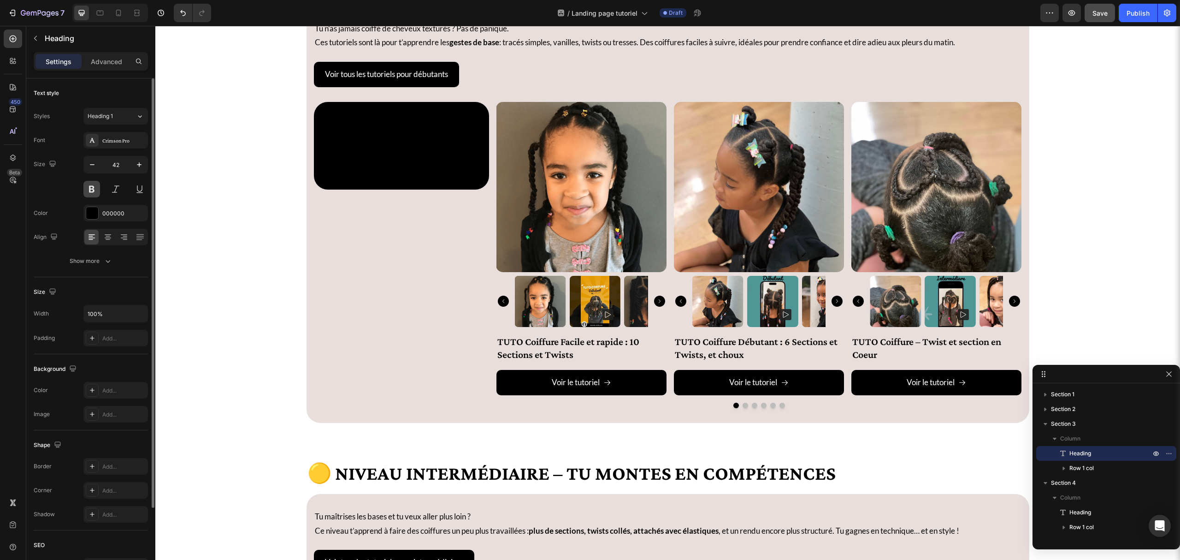
click at [85, 185] on button at bounding box center [91, 189] width 17 height 17
click at [84, 186] on button at bounding box center [91, 189] width 17 height 17
click at [130, 190] on div at bounding box center [115, 189] width 65 height 17
click at [135, 188] on button at bounding box center [139, 189] width 17 height 17
click at [292, 93] on section "Niveau Débutant – On commence en douceur Heading 16 Tu n’as jamais coiffé de ch…" at bounding box center [668, 201] width 753 height 488
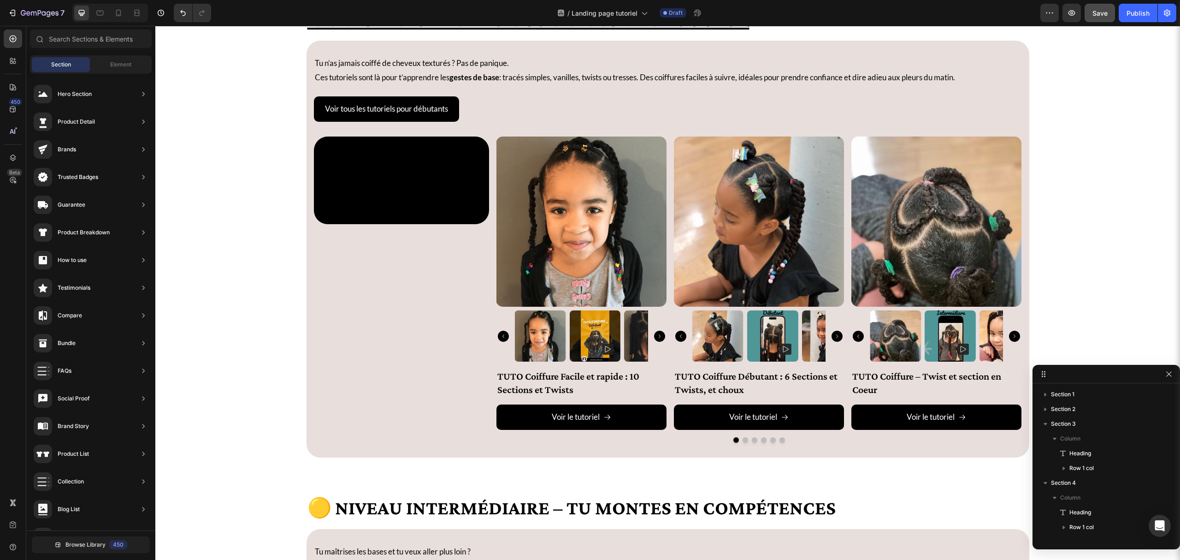
scroll to position [984, 0]
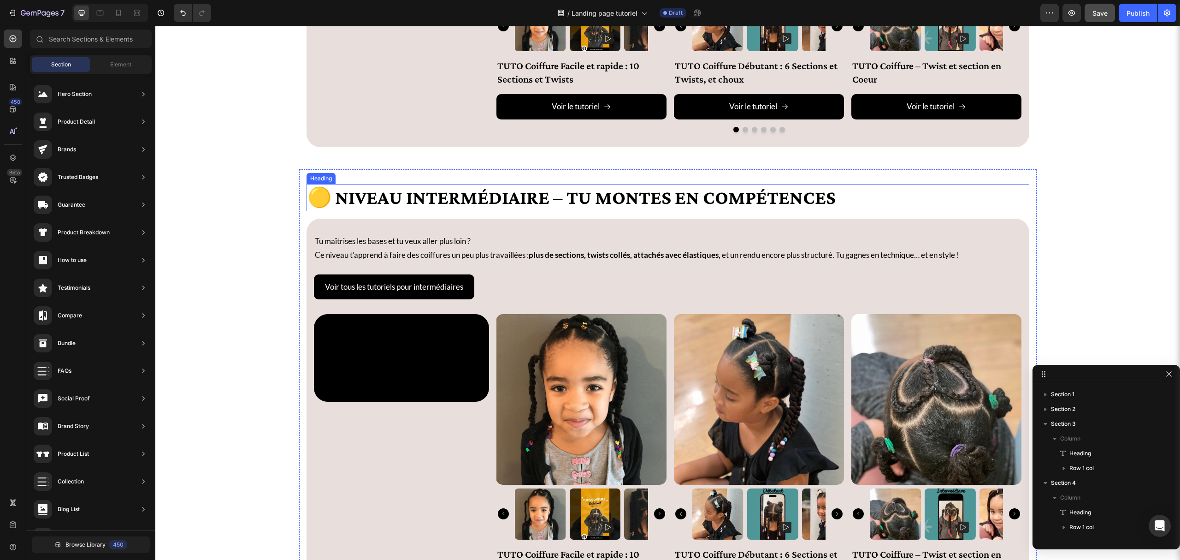
click at [380, 200] on h2 "🟡 Niveau Intermédiaire – Tu montes en compétences" at bounding box center [668, 197] width 723 height 27
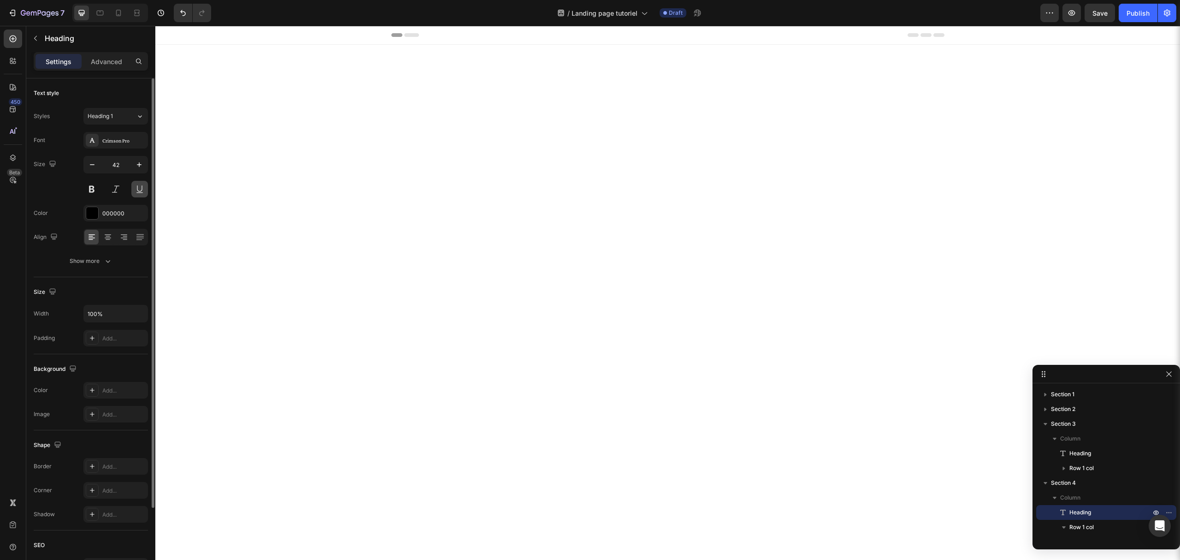
scroll to position [984, 0]
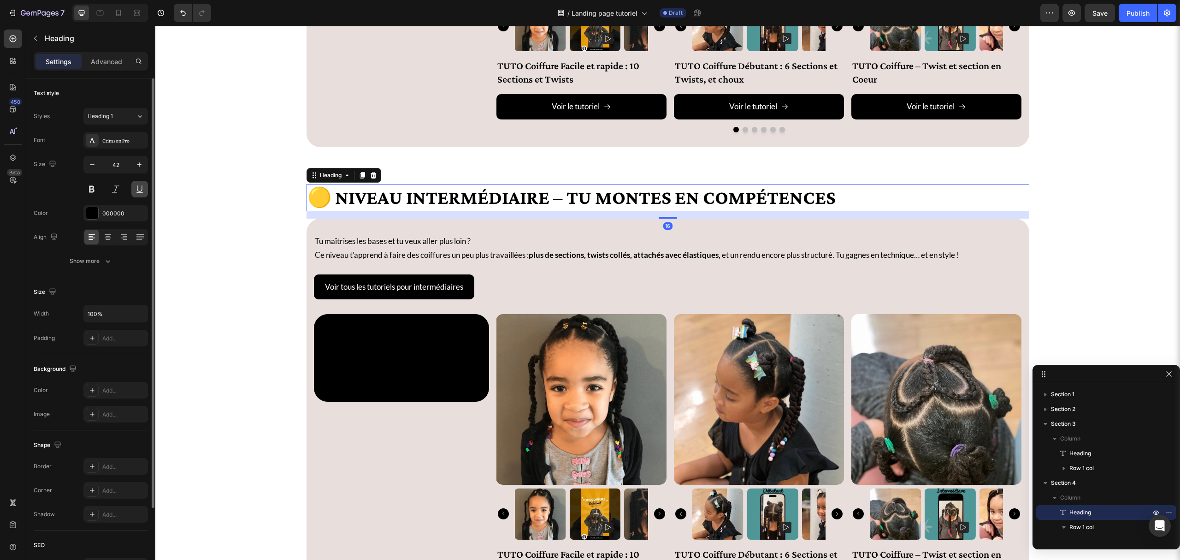
click at [139, 192] on button at bounding box center [139, 189] width 17 height 17
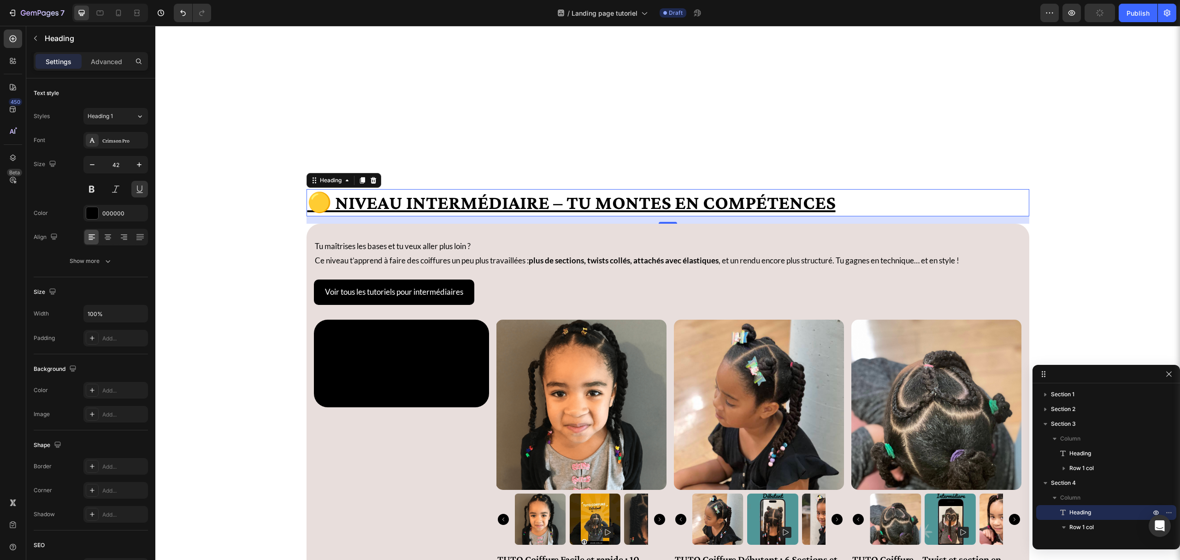
scroll to position [1476, 0]
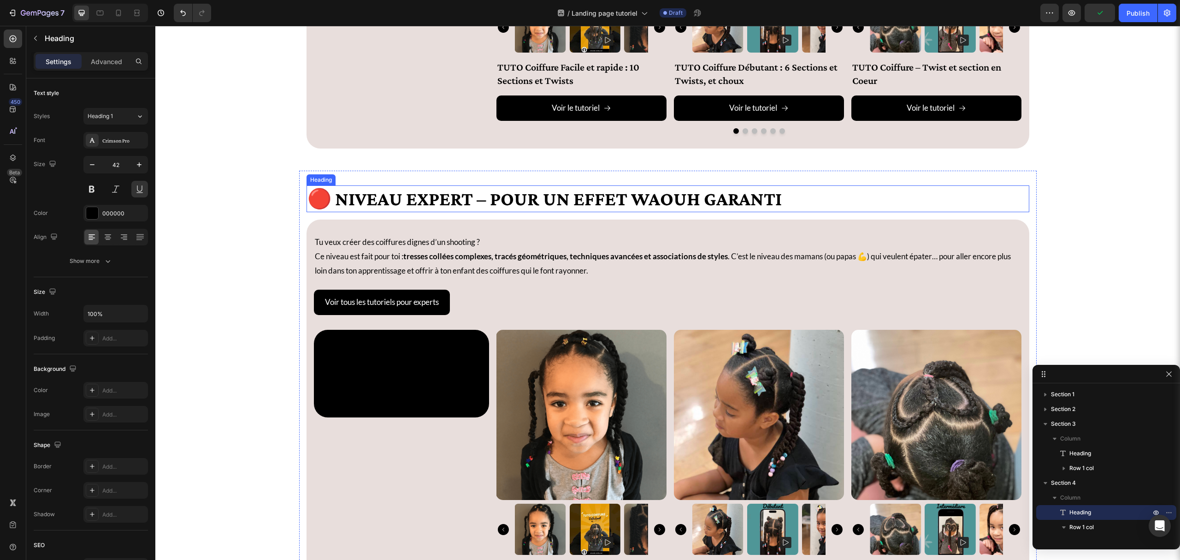
click at [358, 200] on h2 "🔴 Niveau Expert – Pour un effet WAOUH garanti" at bounding box center [668, 198] width 723 height 27
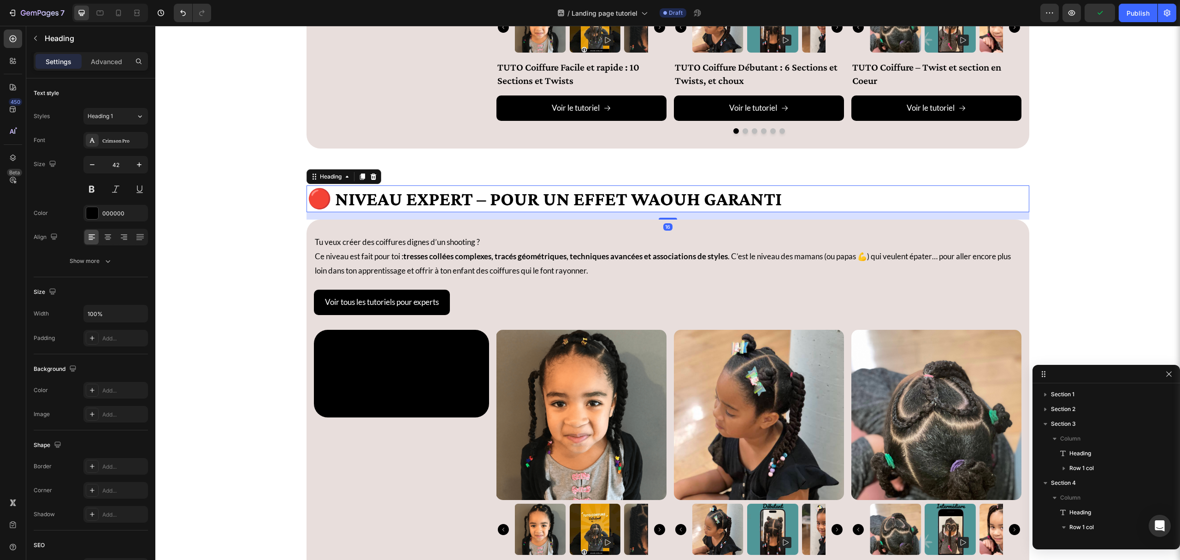
scroll to position [174, 0]
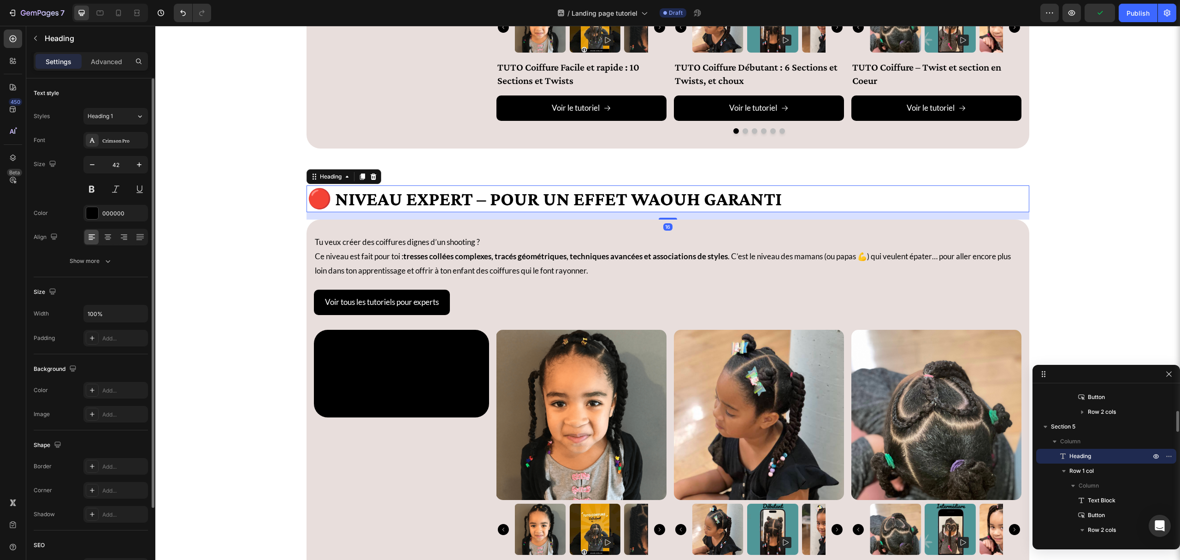
click at [130, 185] on div at bounding box center [115, 189] width 65 height 17
click at [137, 191] on button at bounding box center [139, 189] width 17 height 17
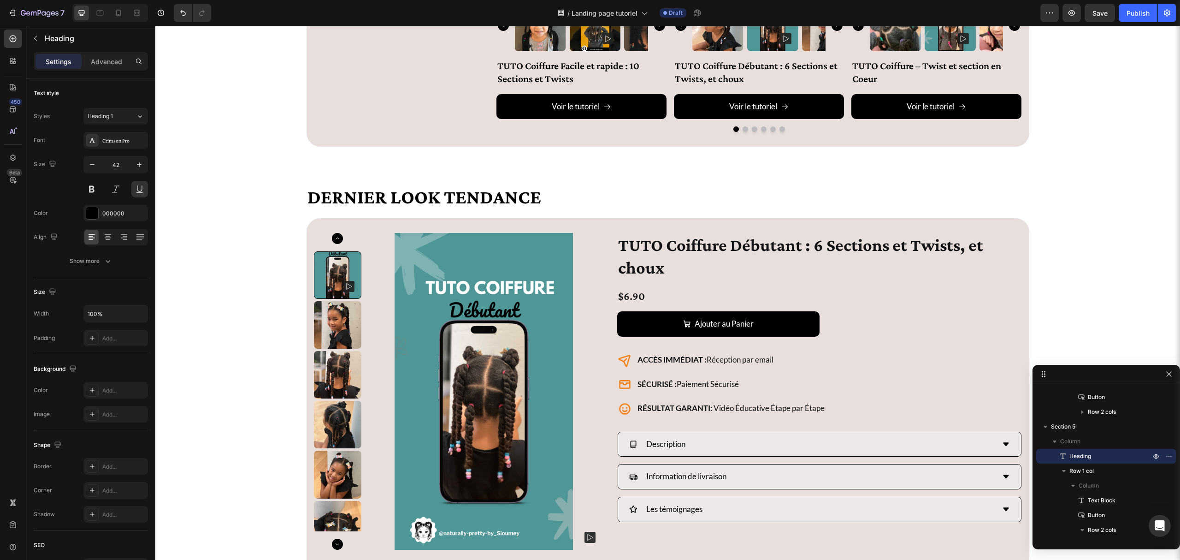
scroll to position [2029, 0]
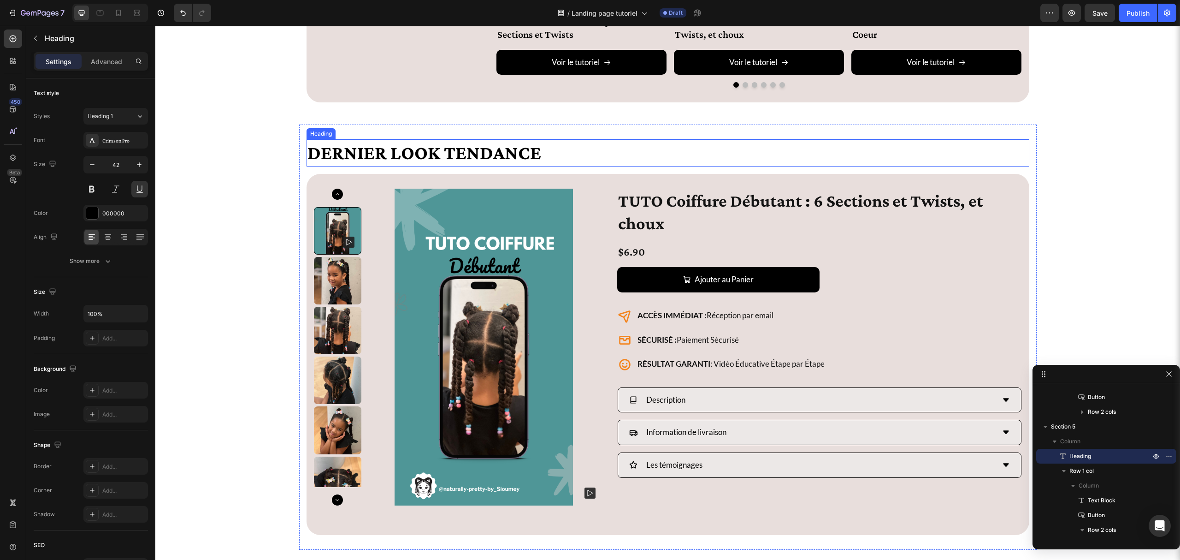
click at [342, 154] on h2 "Dernier look tendance" at bounding box center [668, 152] width 723 height 27
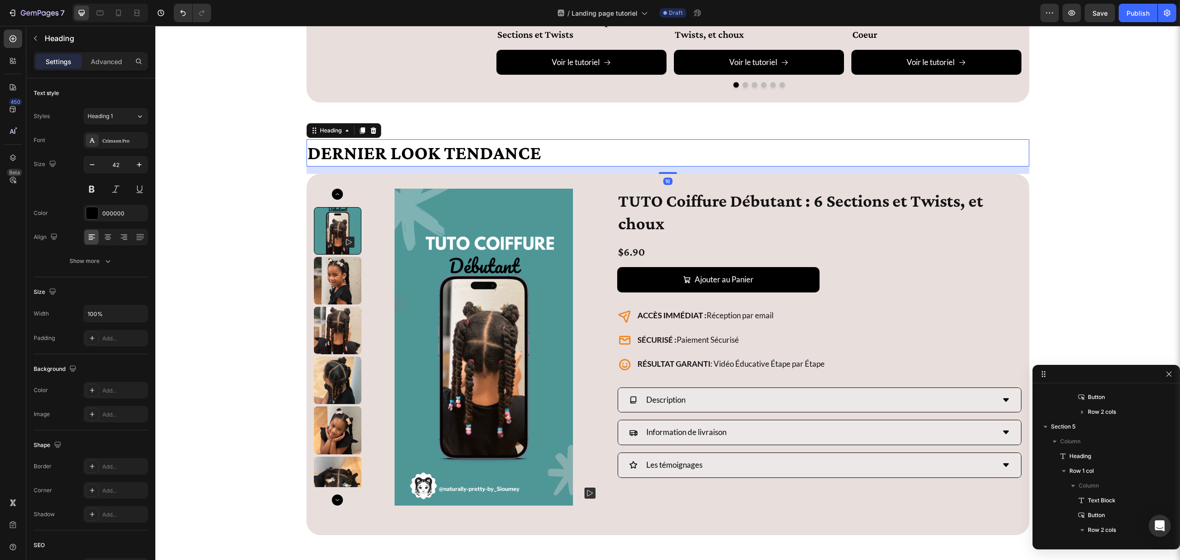
scroll to position [351, 0]
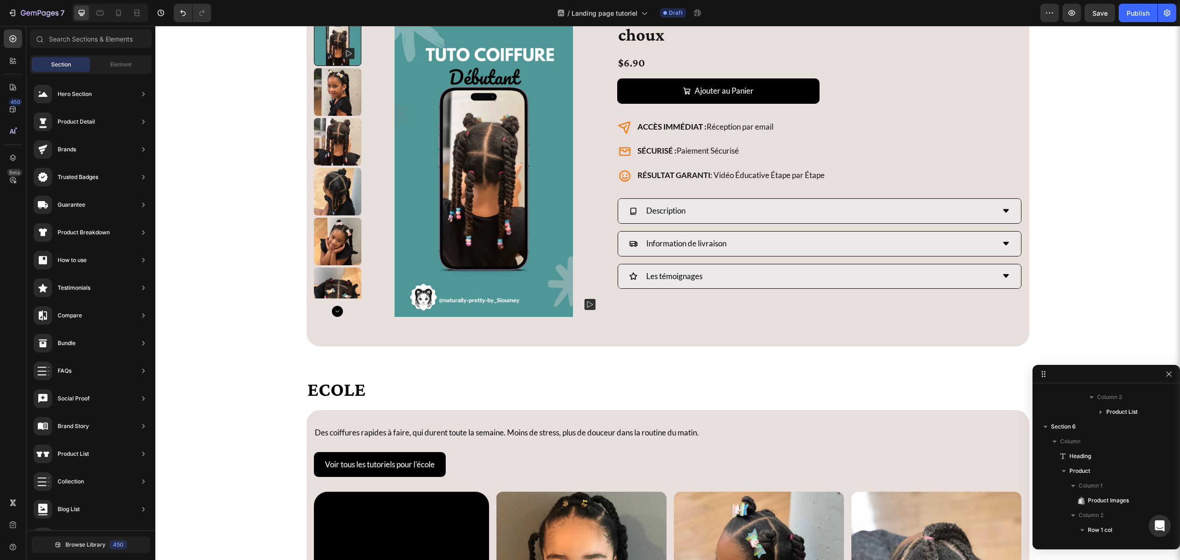
scroll to position [2459, 0]
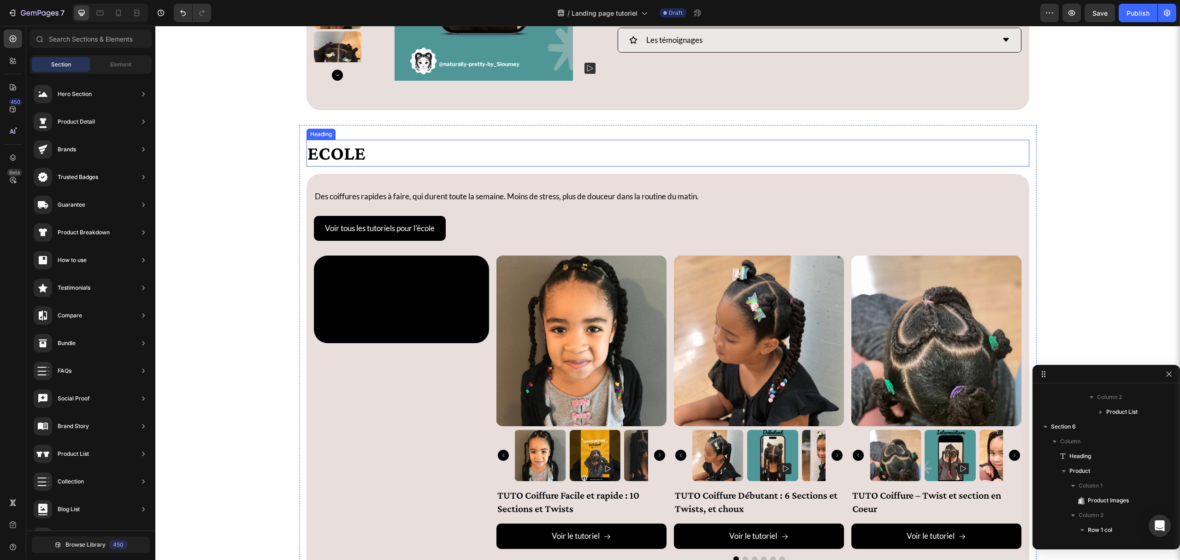
click at [337, 150] on h2 "Ecole" at bounding box center [668, 153] width 723 height 27
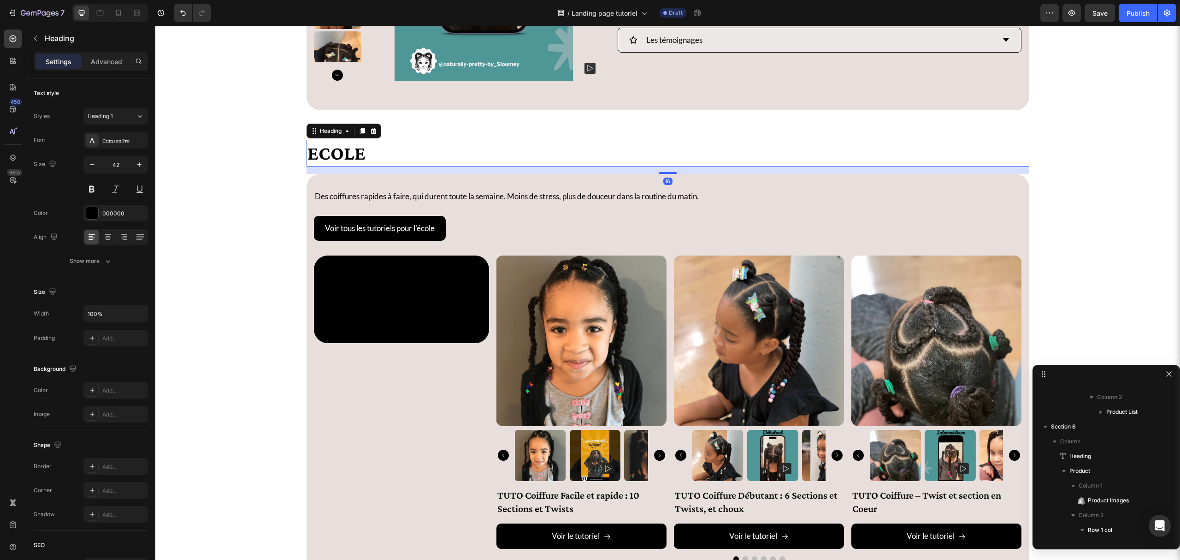
scroll to position [691, 0]
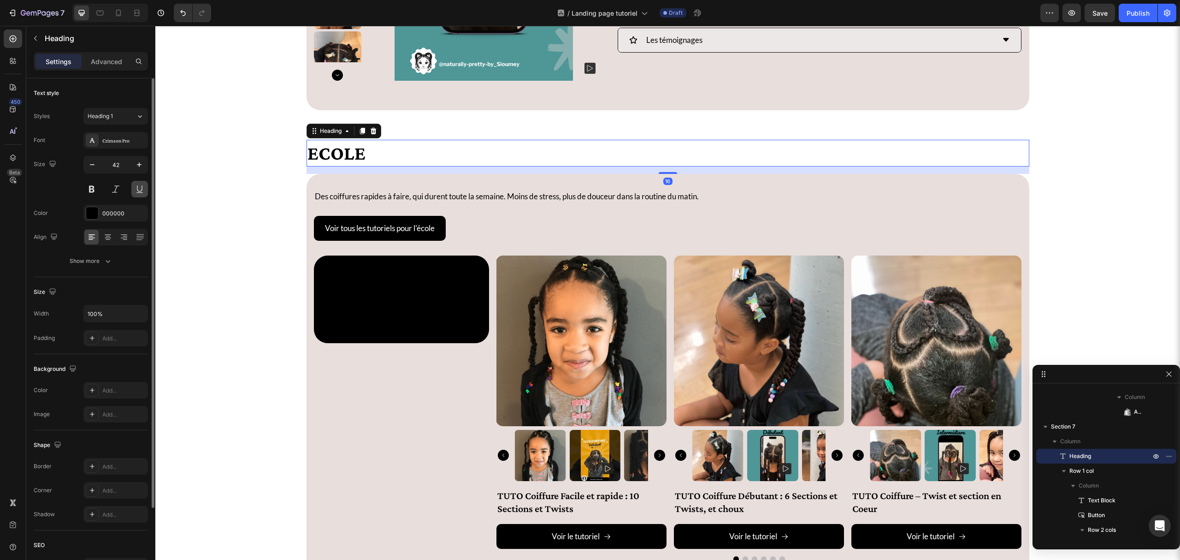
click at [141, 189] on button at bounding box center [139, 189] width 17 height 17
click at [115, 189] on button at bounding box center [115, 189] width 17 height 17
click at [112, 187] on button at bounding box center [115, 189] width 17 height 17
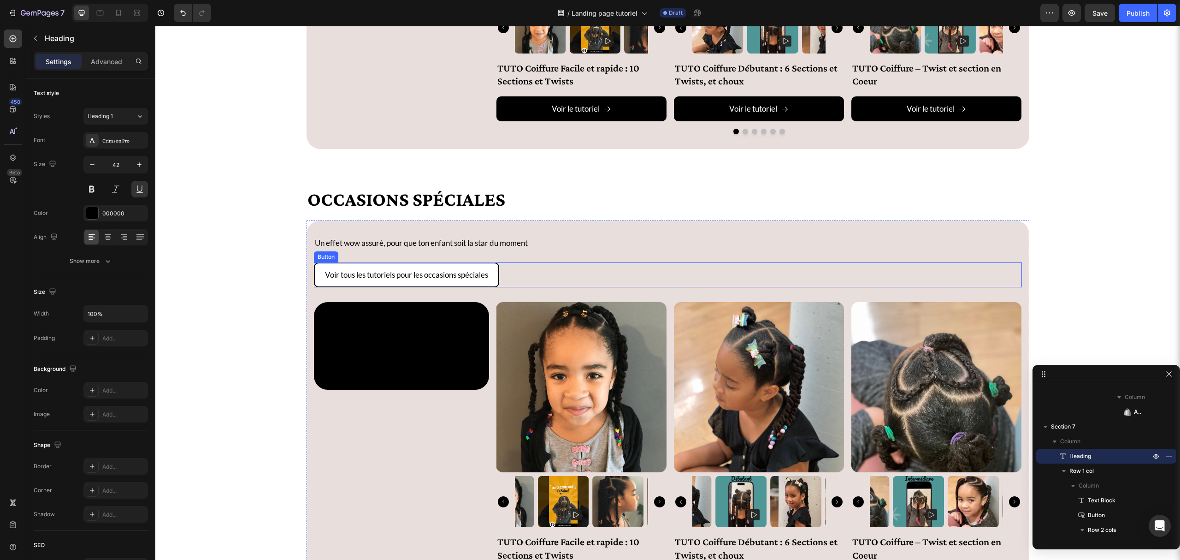
scroll to position [2951, 0]
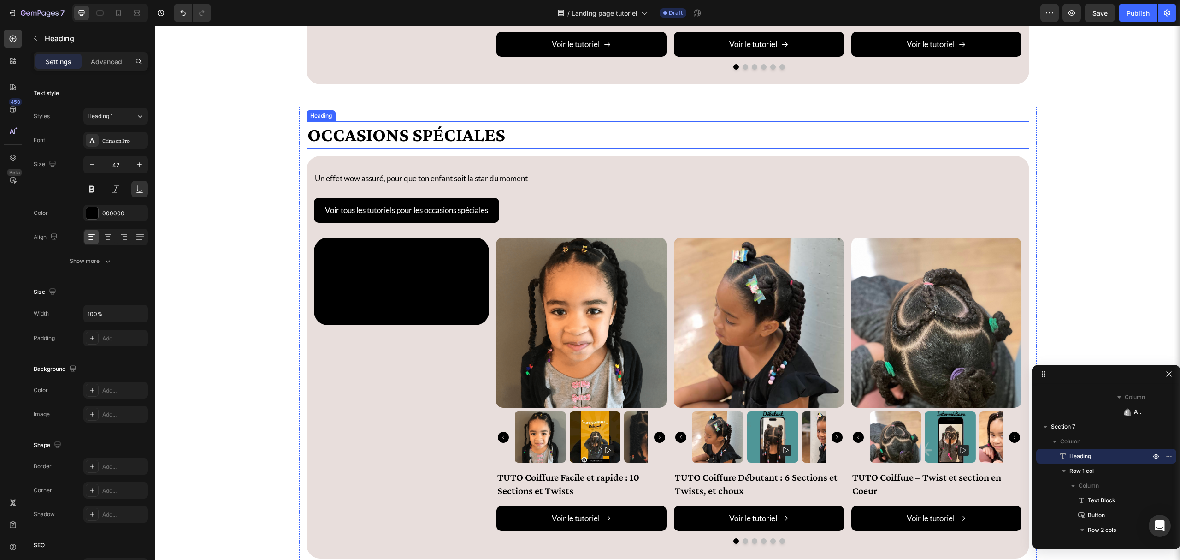
click at [352, 130] on h2 "Occasions Spéciales" at bounding box center [668, 134] width 723 height 27
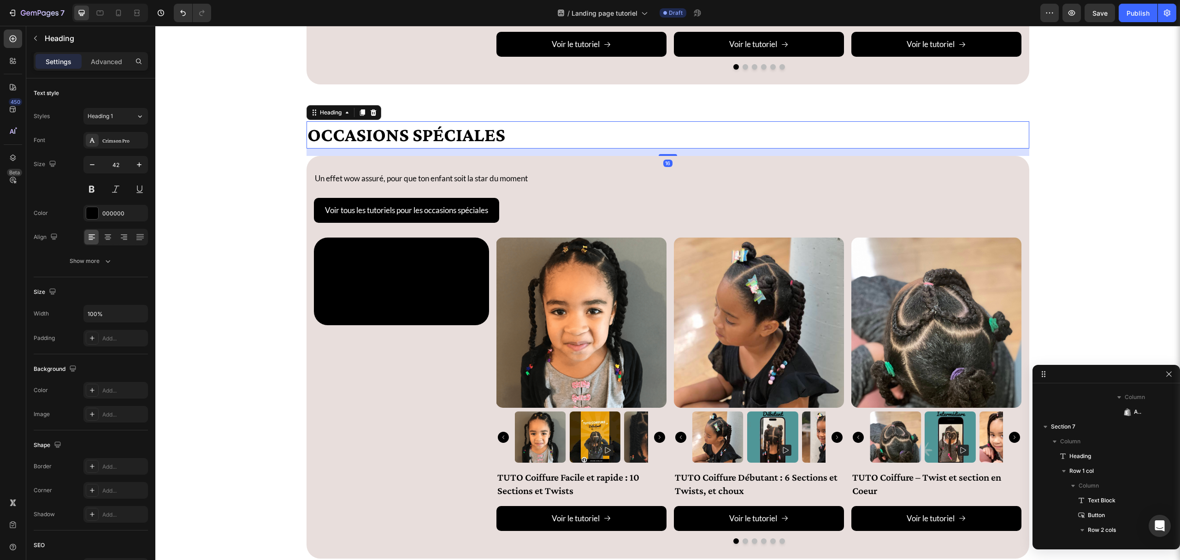
scroll to position [883, 0]
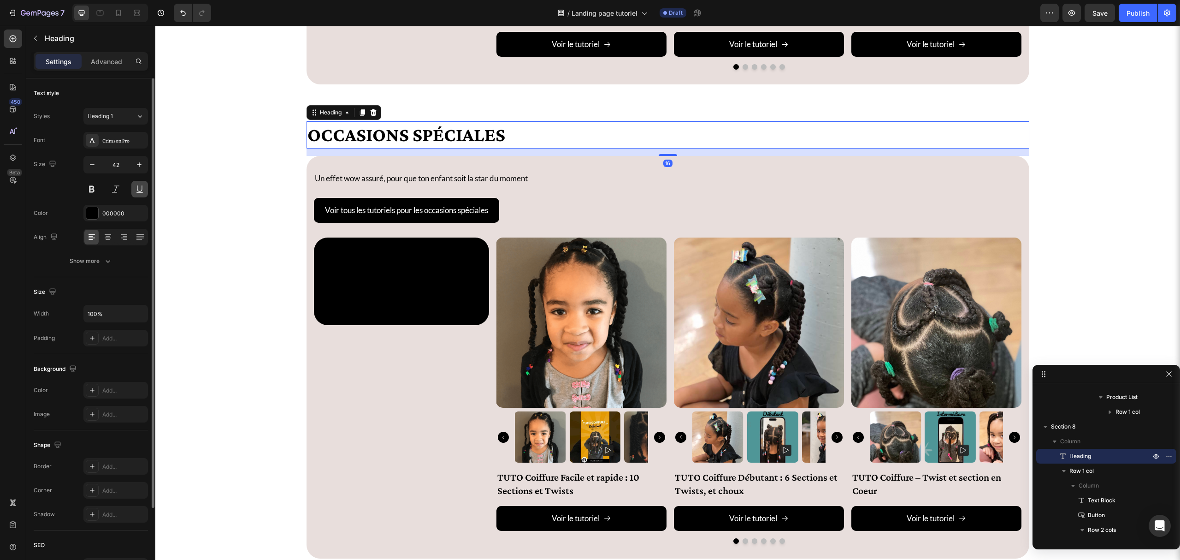
click at [136, 187] on button at bounding box center [139, 189] width 17 height 17
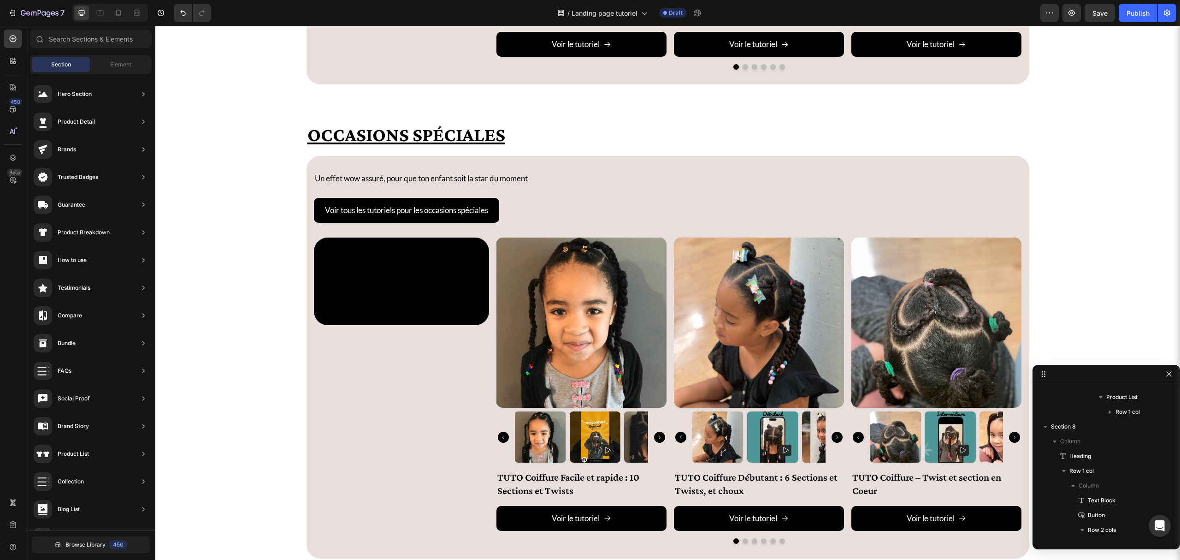
scroll to position [3116, 0]
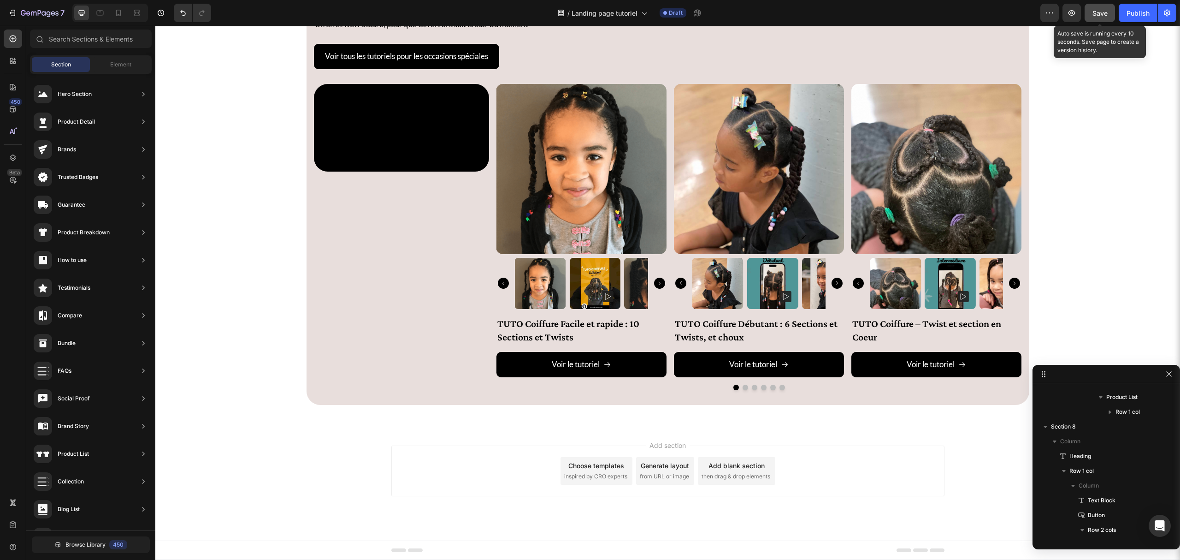
click at [1108, 19] on button "Save" at bounding box center [1100, 13] width 30 height 18
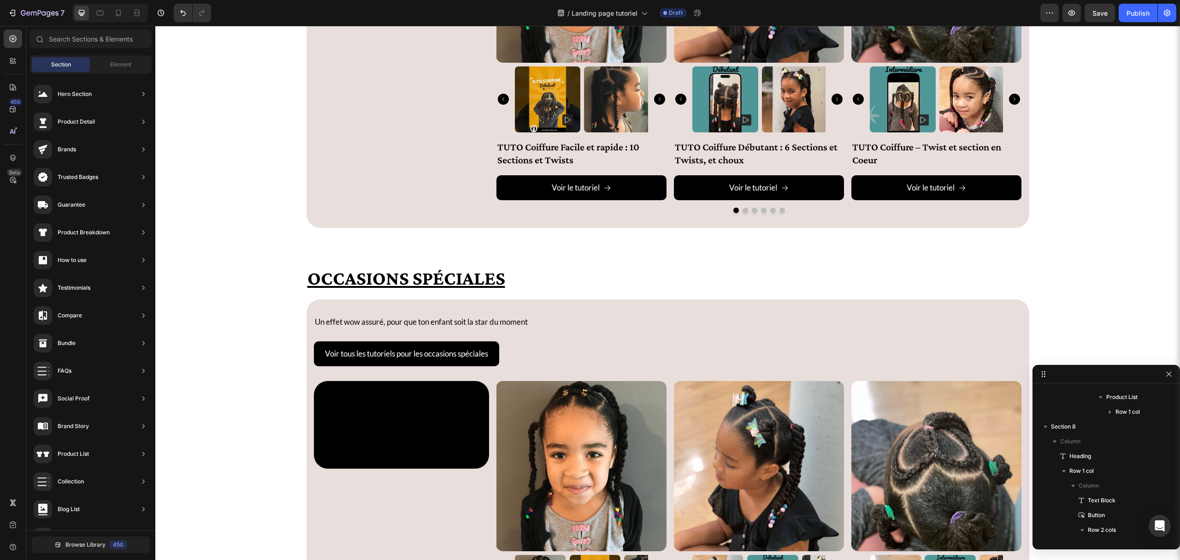
scroll to position [2699, 0]
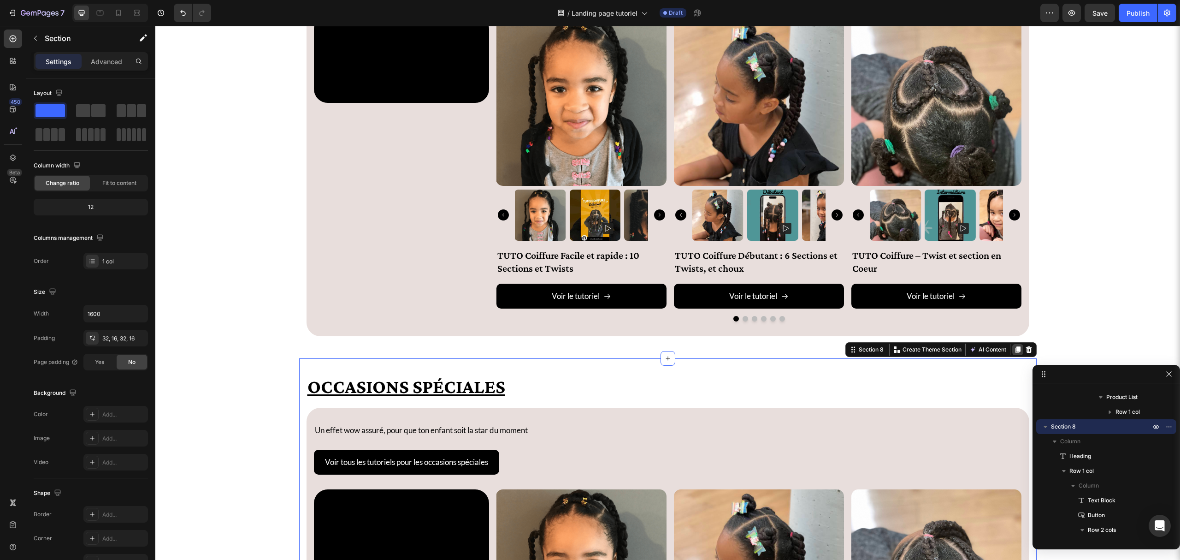
click at [1013, 355] on div at bounding box center [1018, 349] width 11 height 11
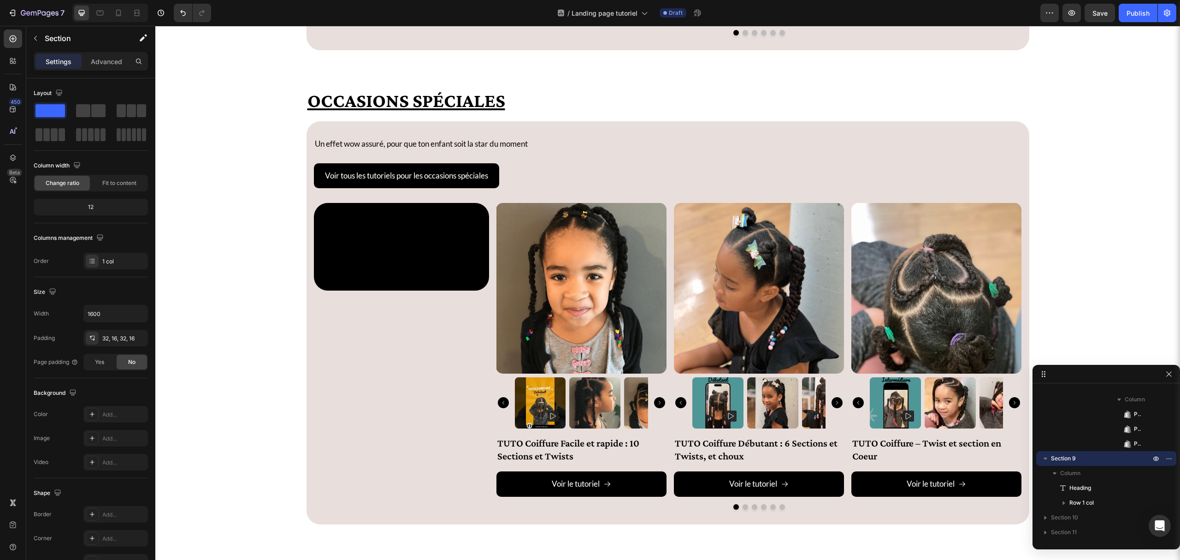
scroll to position [3484, 0]
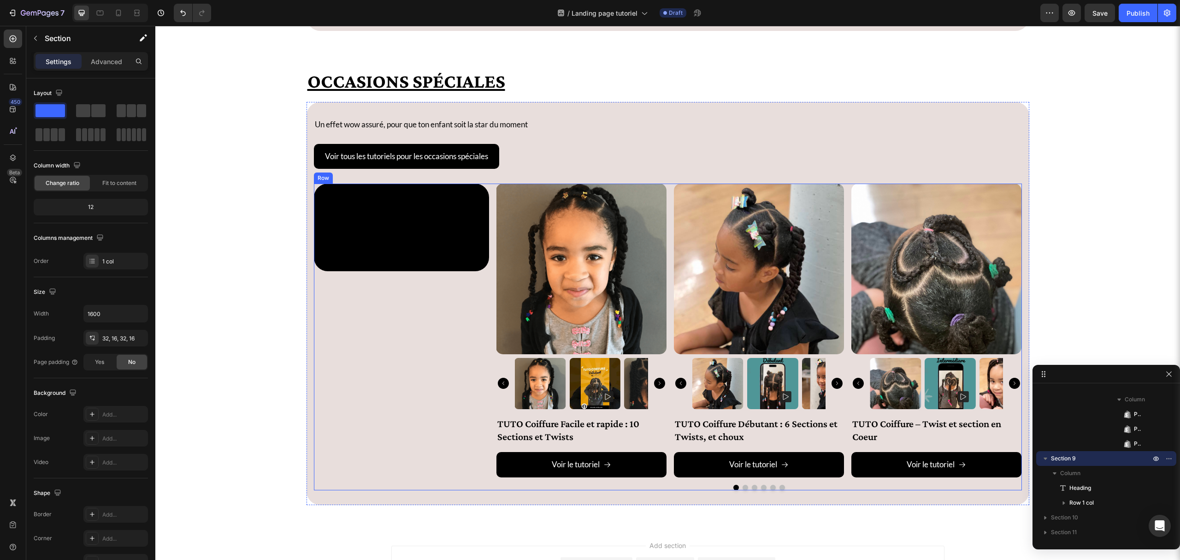
click at [489, 196] on div "Video Product Images TUTO Coiffure Facile et rapide : 10 Sections et Twists Pro…" at bounding box center [668, 337] width 708 height 306
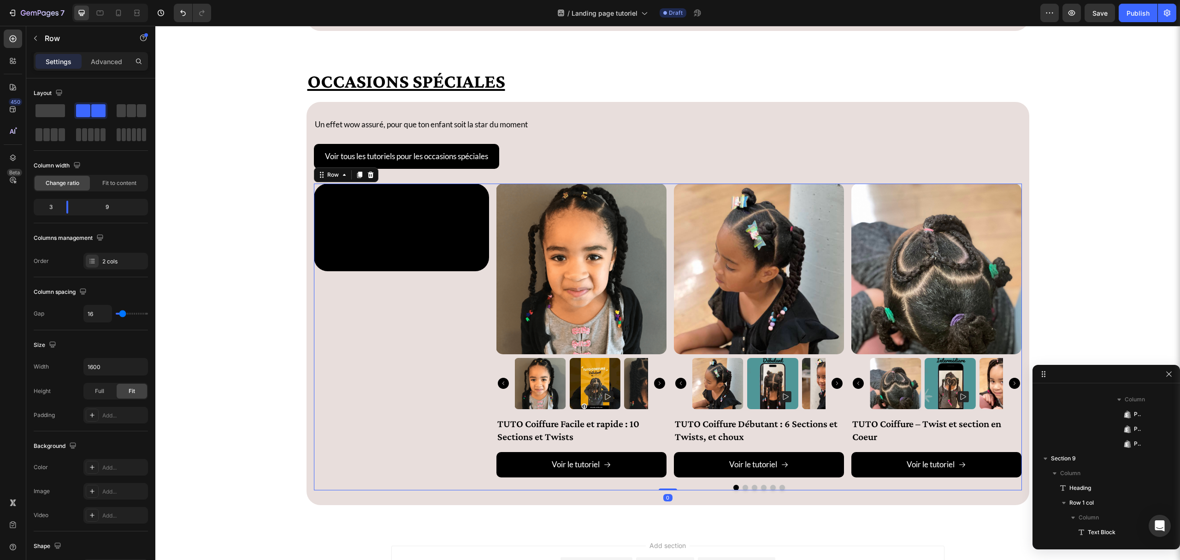
scroll to position [1161, 0]
click at [368, 178] on icon at bounding box center [371, 175] width 6 height 6
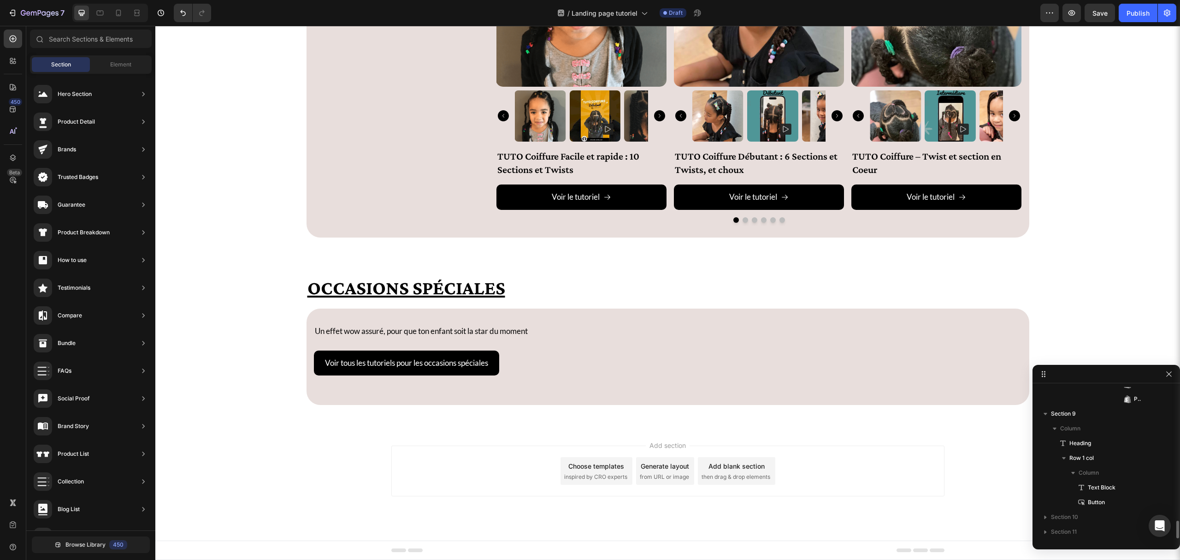
scroll to position [1146, 0]
click at [518, 366] on div "Voir tous les tutoriels pour les occasions spéciales Button" at bounding box center [668, 362] width 708 height 25
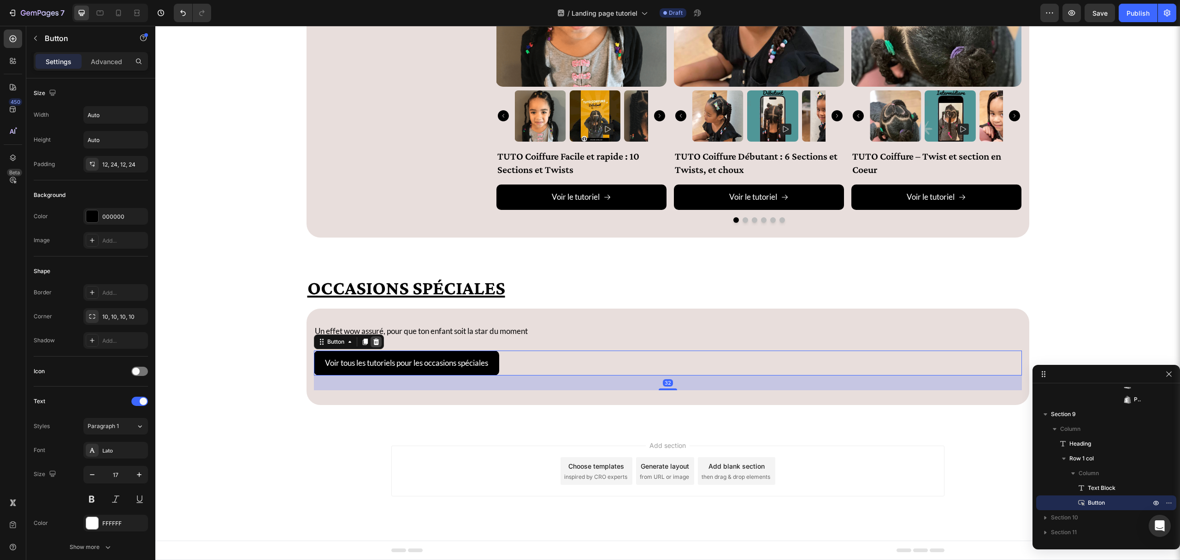
click at [371, 336] on div at bounding box center [376, 341] width 11 height 11
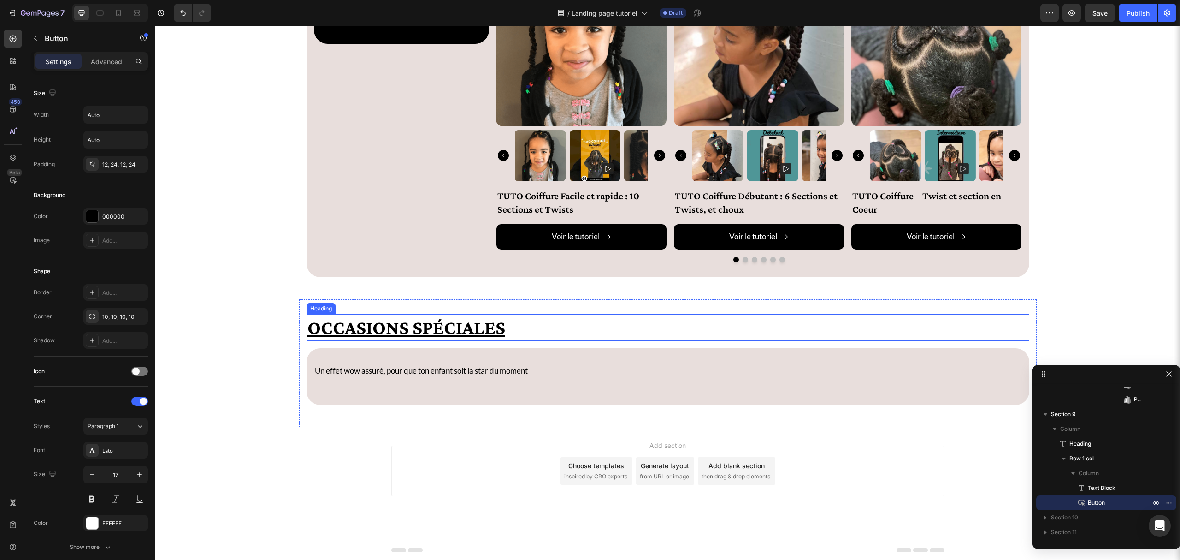
scroll to position [1131, 0]
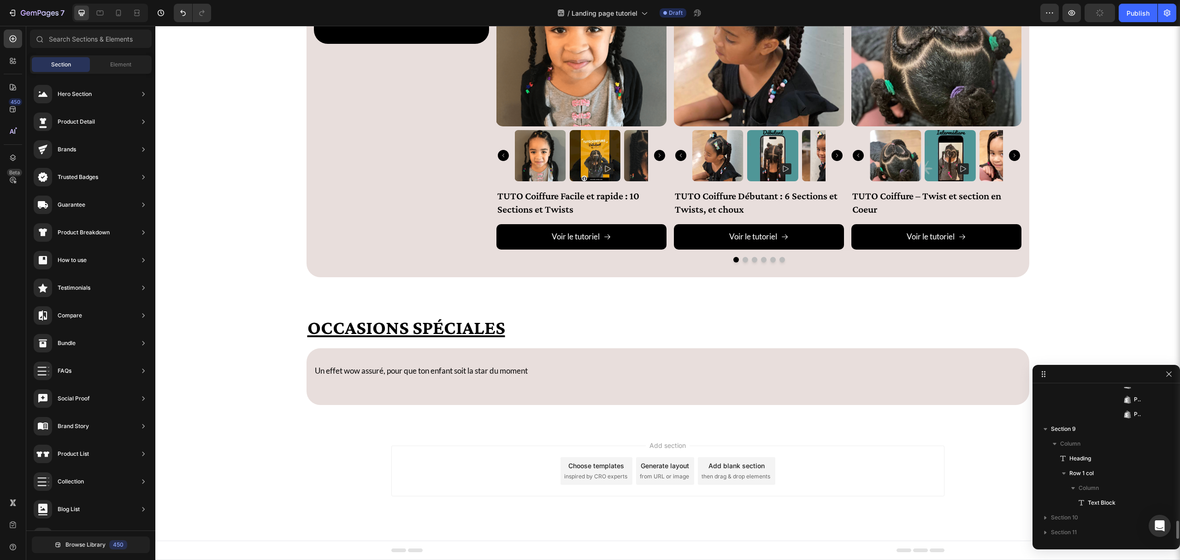
click at [385, 327] on h2 "Occasions Spéciales" at bounding box center [668, 327] width 723 height 27
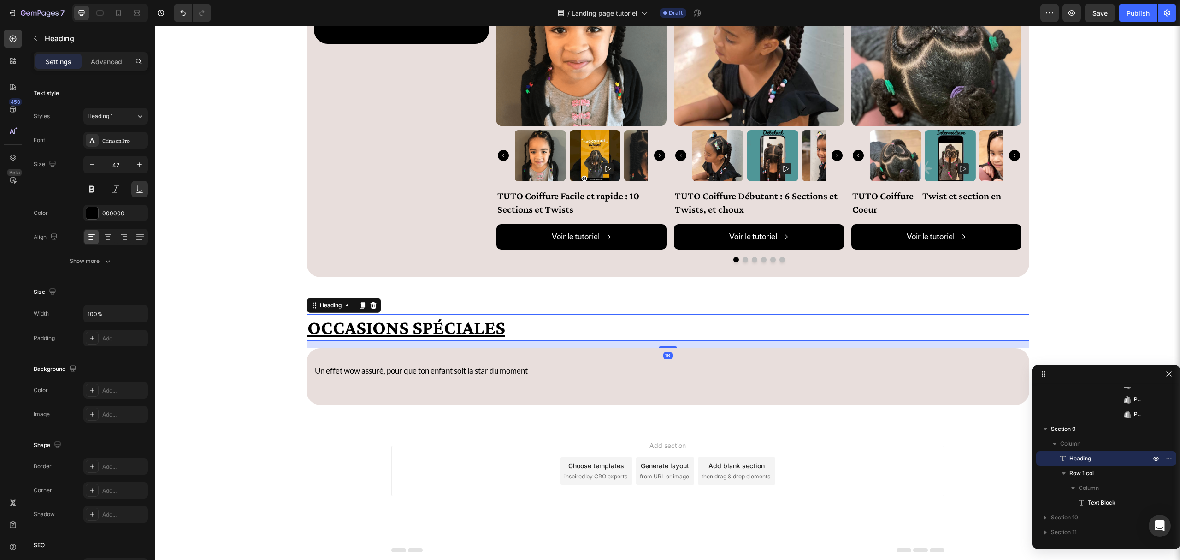
click at [385, 327] on h2 "Occasions Spéciales" at bounding box center [668, 327] width 723 height 27
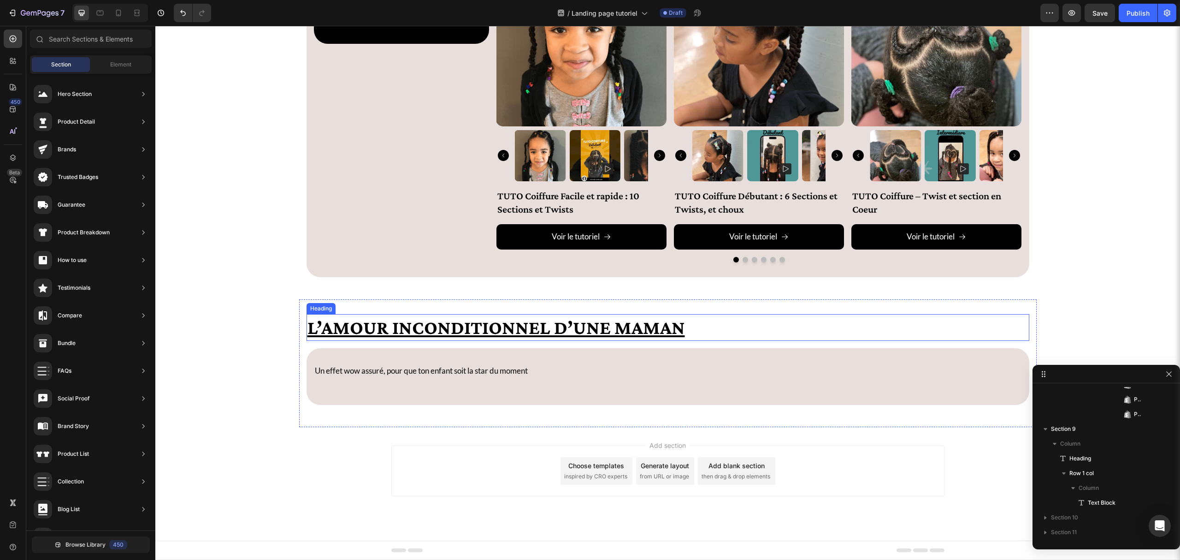
click at [329, 323] on p "L’amour inconditionnel d’une maman" at bounding box center [668, 327] width 721 height 25
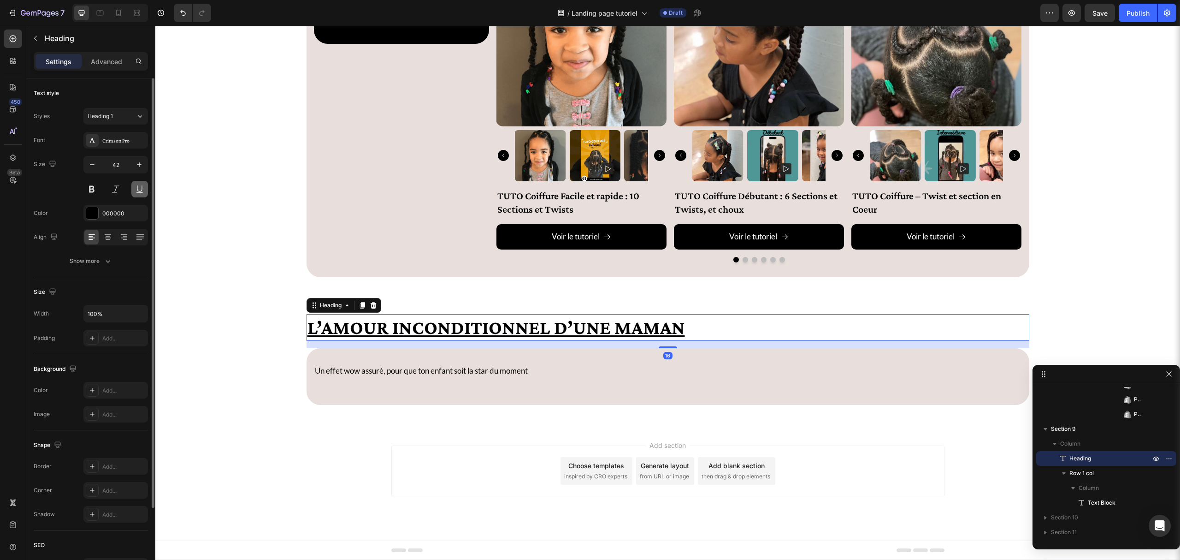
click at [134, 189] on button at bounding box center [139, 189] width 17 height 17
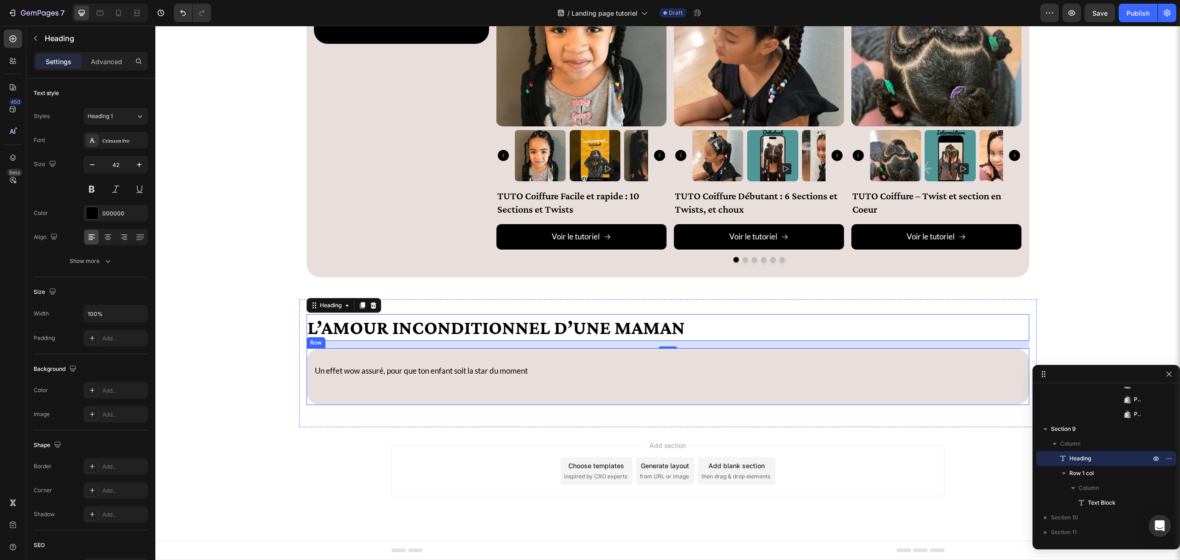
click at [380, 379] on div "Un effet wow assuré, pour que ton enfant soit la star du moment Text Block" at bounding box center [668, 376] width 708 height 27
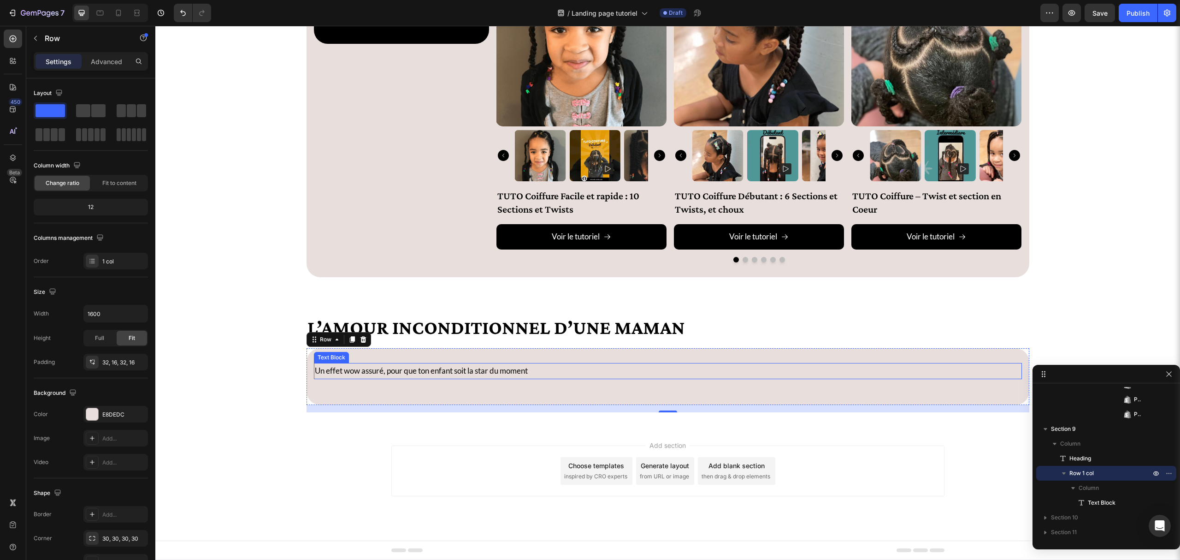
click at [387, 369] on p "Un effet wow assuré, pour que ton enfant soit la star du moment" at bounding box center [668, 371] width 706 height 14
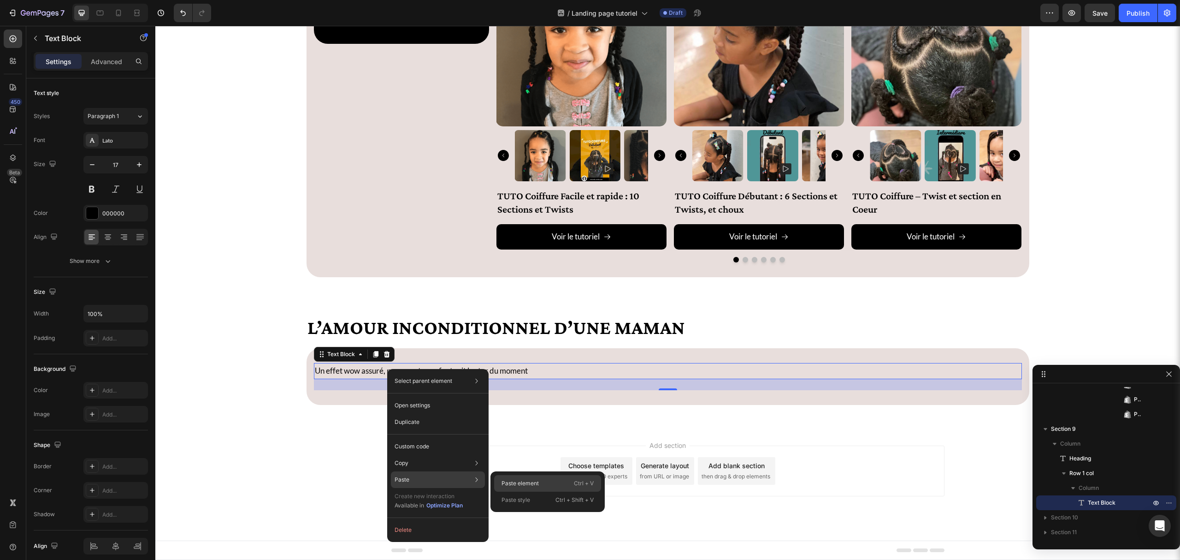
click at [528, 479] on p "Paste element" at bounding box center [520, 483] width 37 height 8
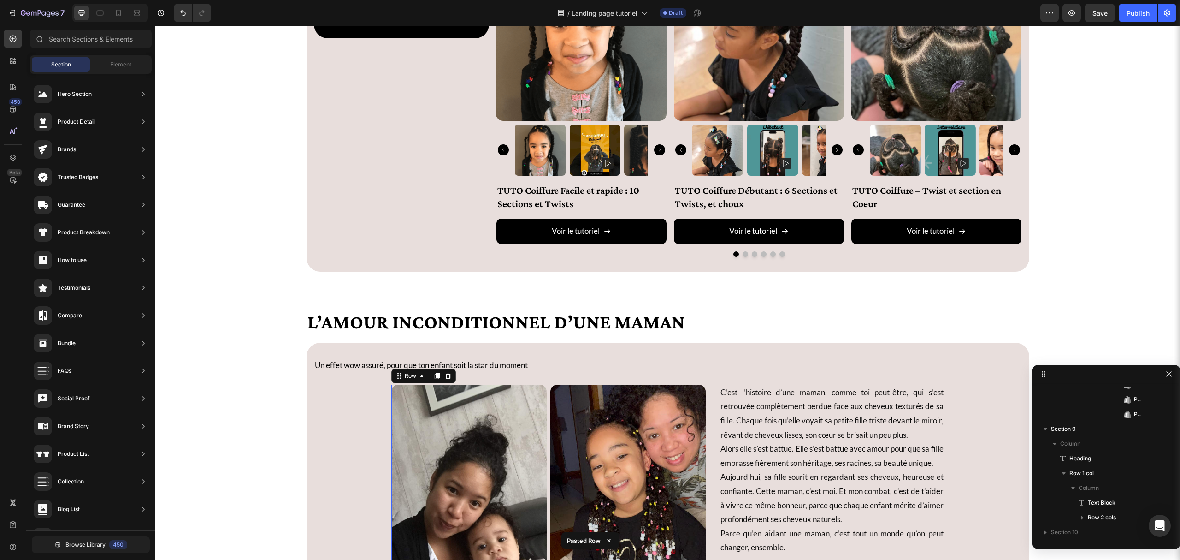
click at [708, 402] on div "Image Image Row C’est l’histoire d’une maman, comme toi peut-être, qui s’est re…" at bounding box center [667, 488] width 553 height 207
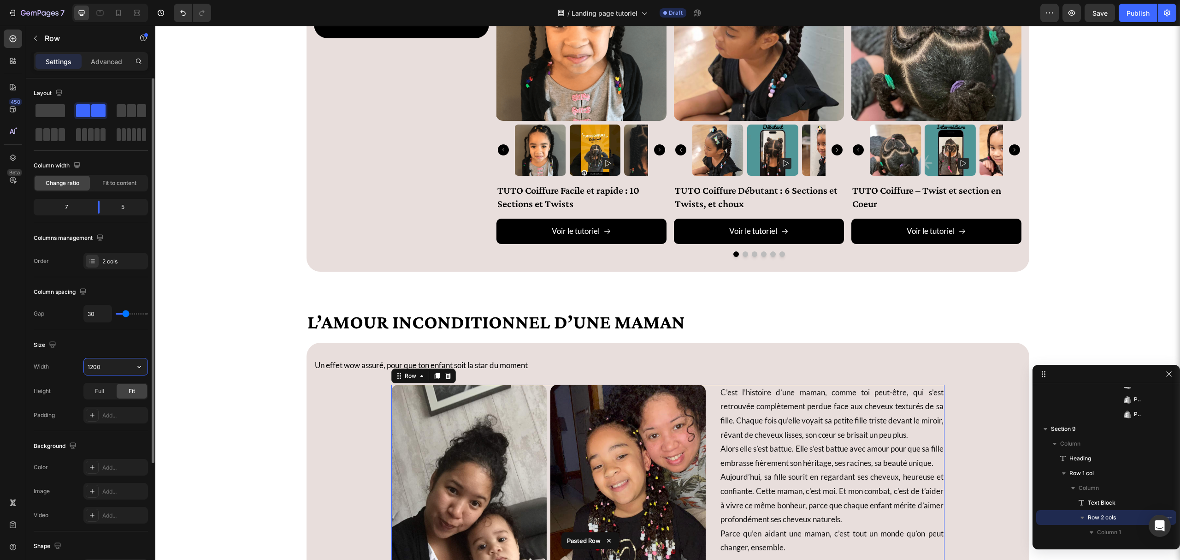
click at [107, 367] on input "1200" at bounding box center [116, 366] width 64 height 17
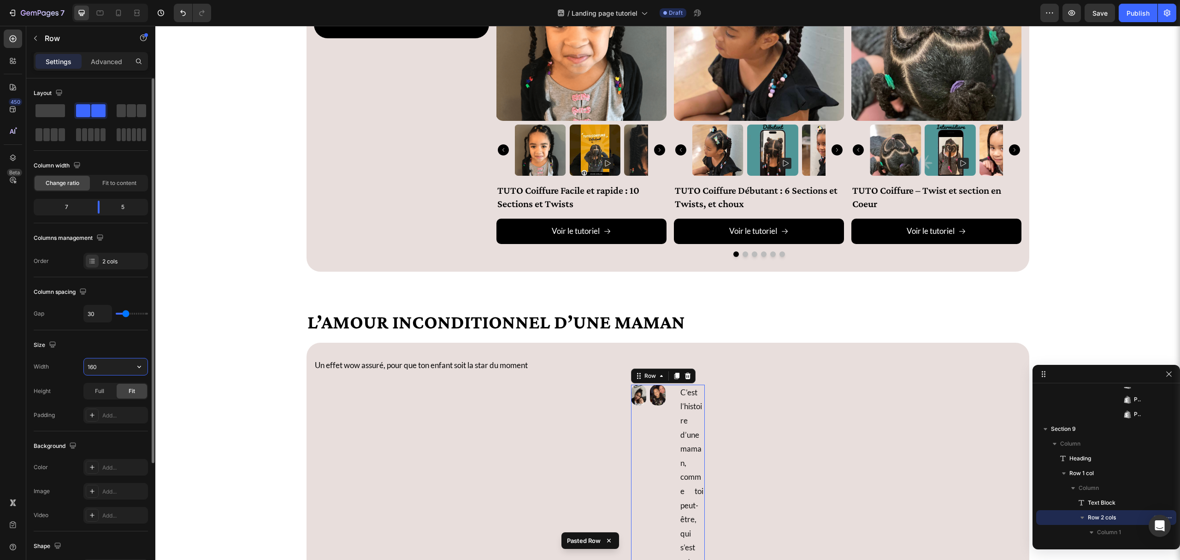
type input "1600"
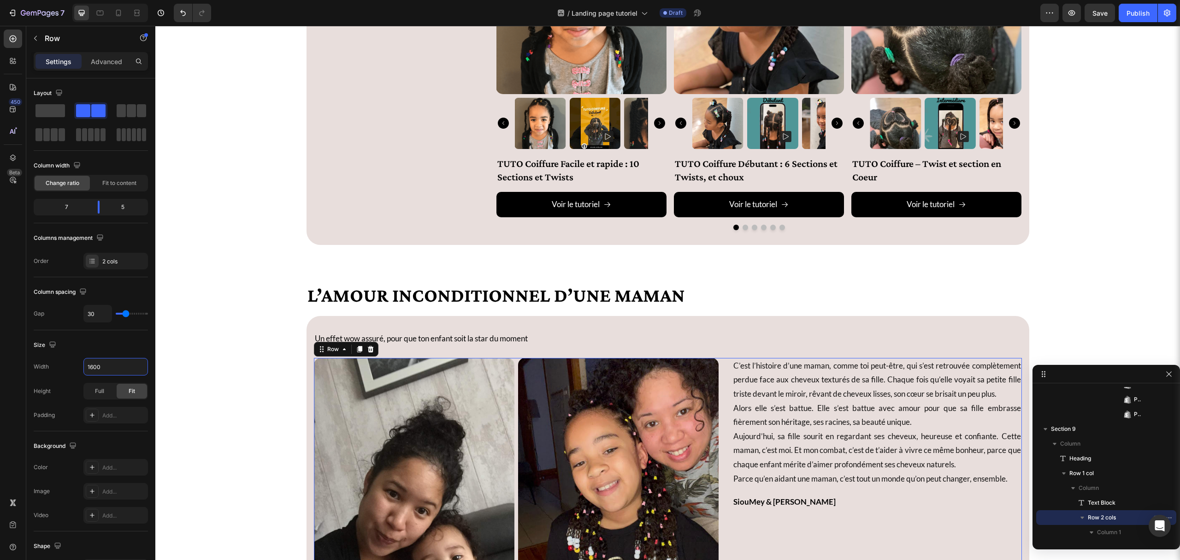
scroll to position [3490, 0]
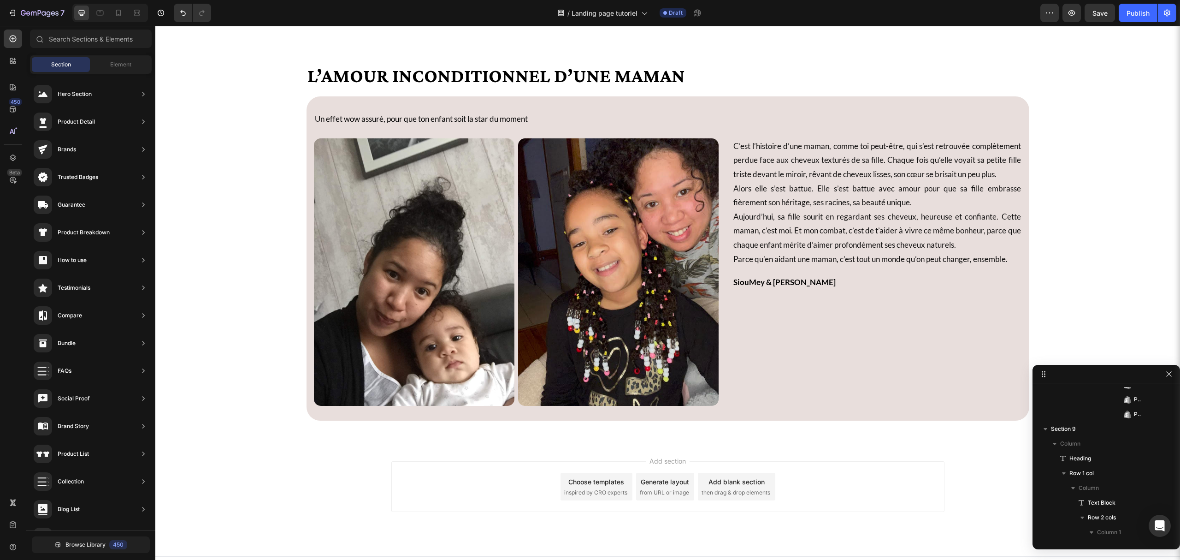
scroll to position [3367, 0]
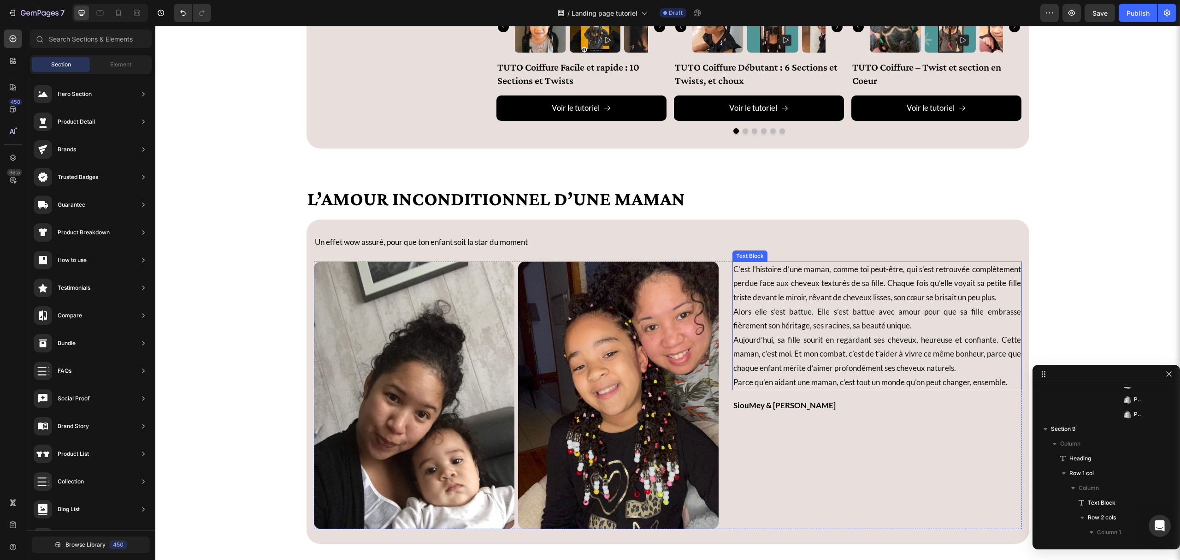
click at [846, 358] on span "Aujourd’hui, sa fille sourit en regardant ses cheveux, heureuse et confiante. C…" at bounding box center [878, 354] width 288 height 38
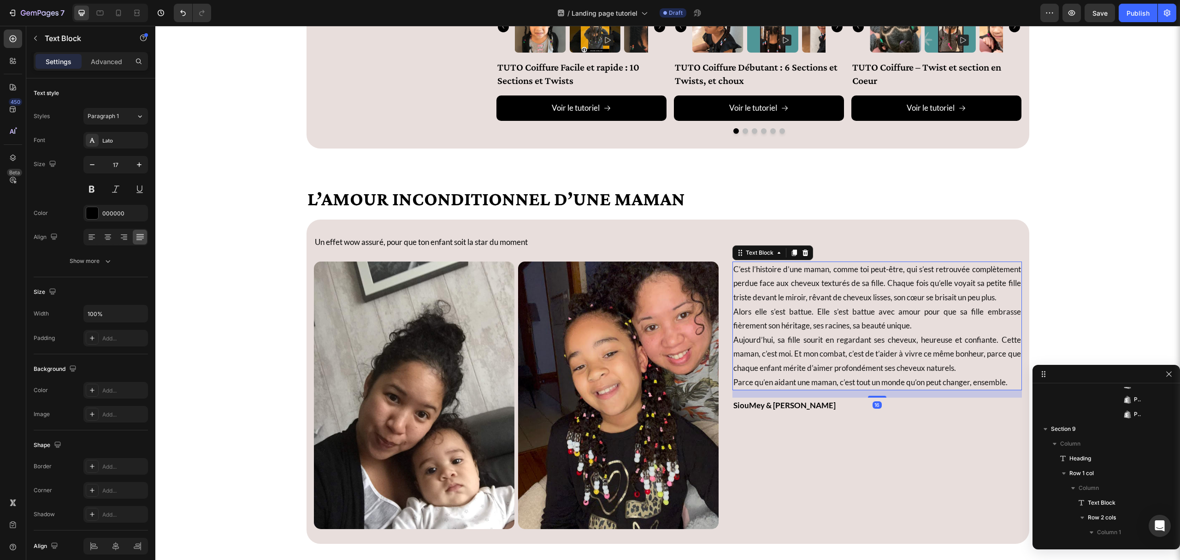
scroll to position [1279, 0]
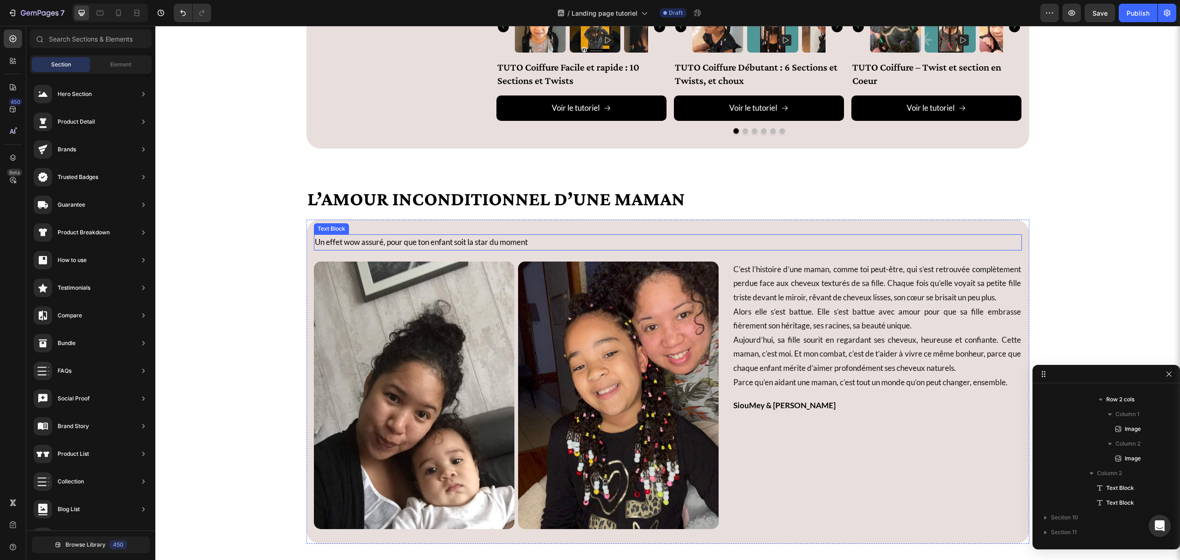
click at [509, 249] on p "Un effet wow assuré, pour que ton enfant soit la star du moment" at bounding box center [668, 242] width 706 height 14
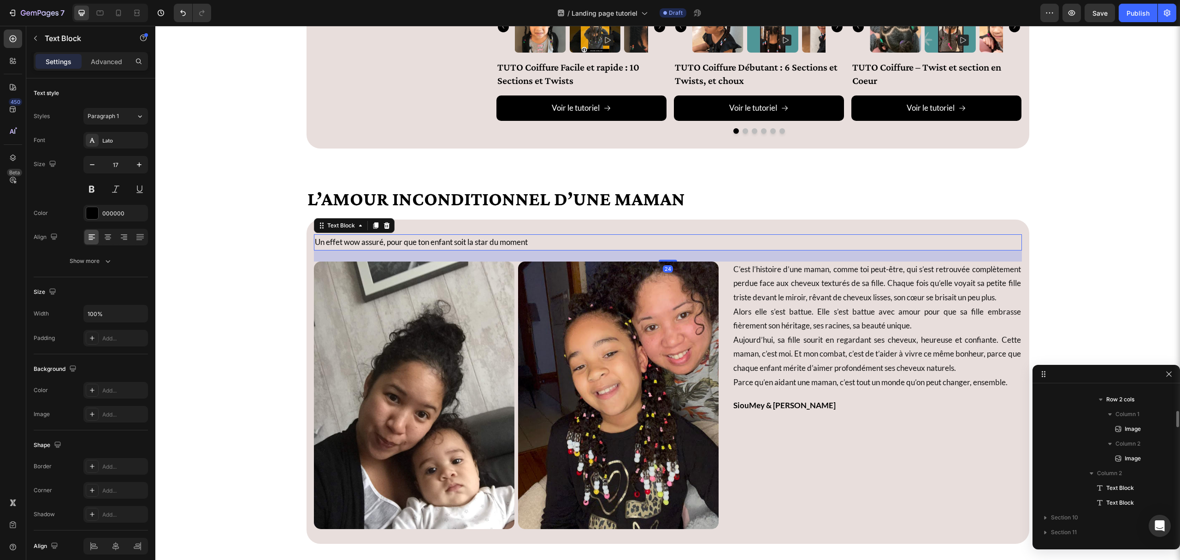
scroll to position [1178, 0]
click at [384, 228] on icon at bounding box center [387, 225] width 6 height 6
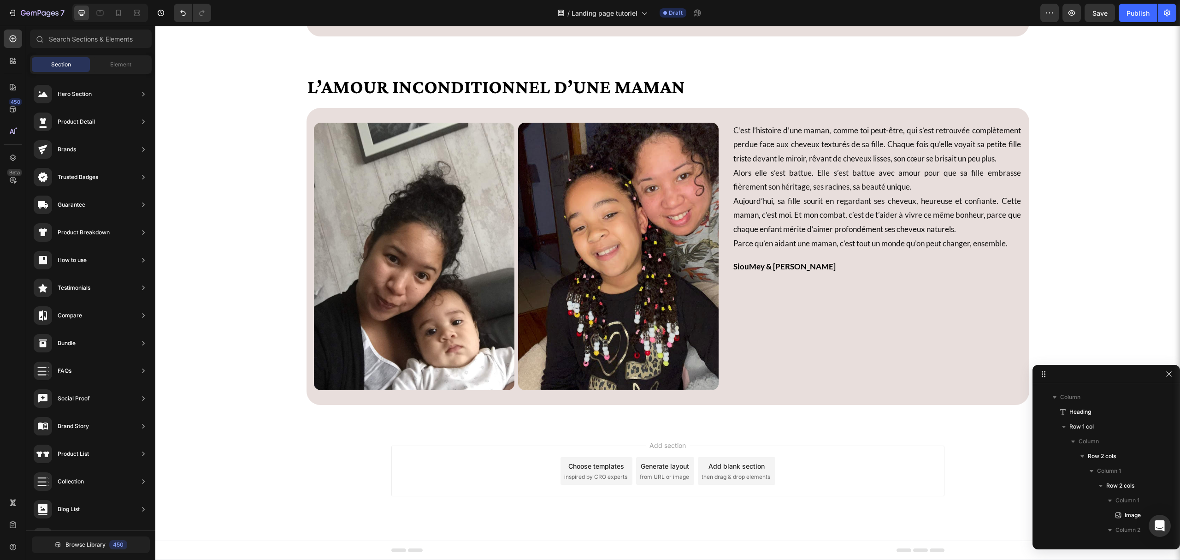
scroll to position [3242, 0]
click at [552, 421] on div "L’amour inconditionnel d’une maman Heading Image Image Row C’est l’histoire d’u…" at bounding box center [668, 243] width 738 height 368
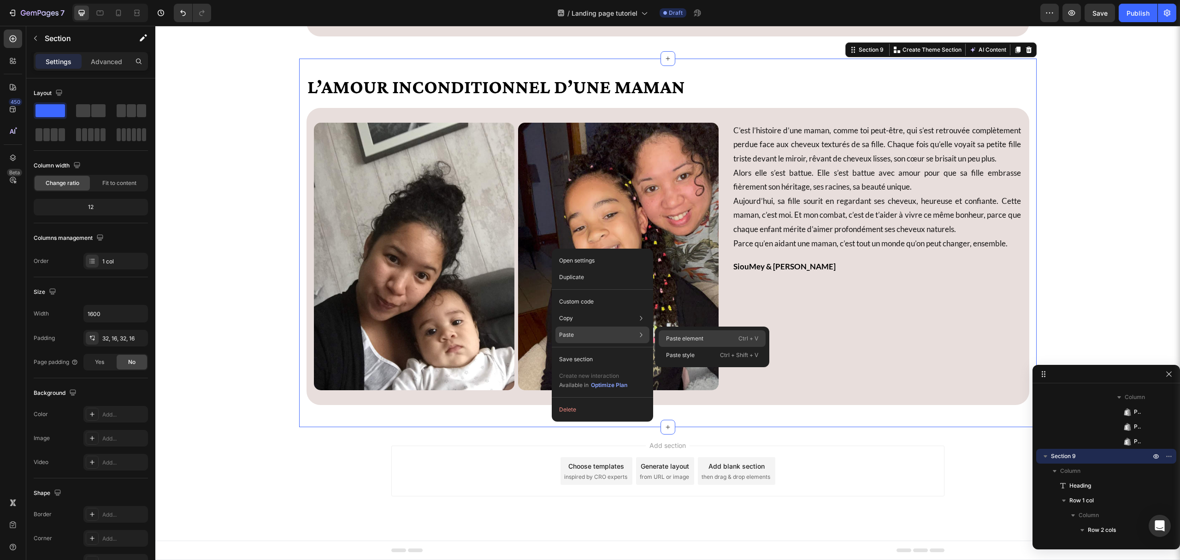
click at [681, 347] on div "Paste element Ctrl + V" at bounding box center [712, 355] width 107 height 17
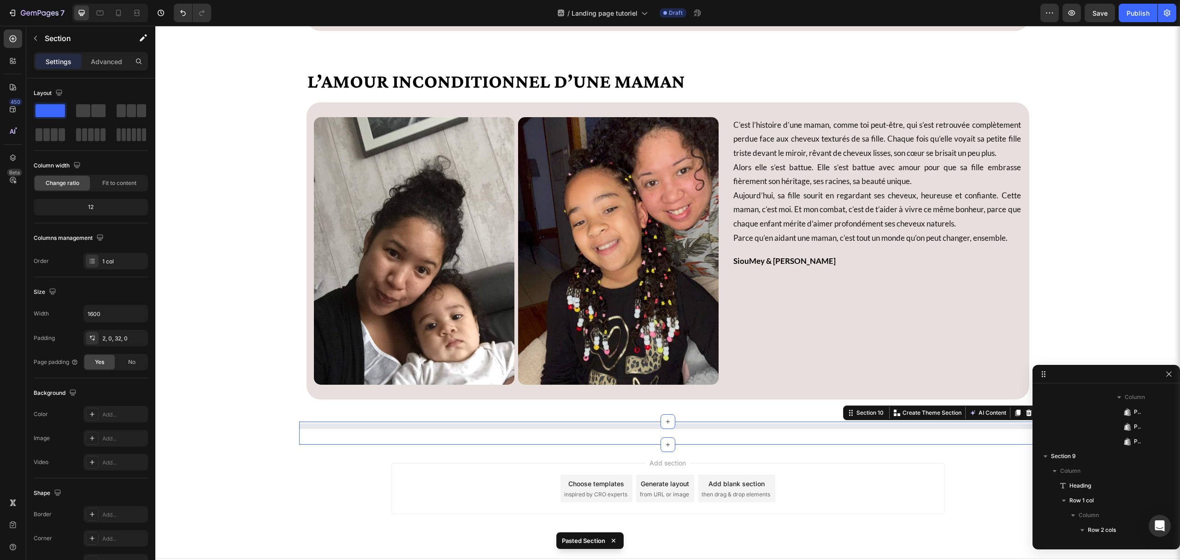
scroll to position [1308, 0]
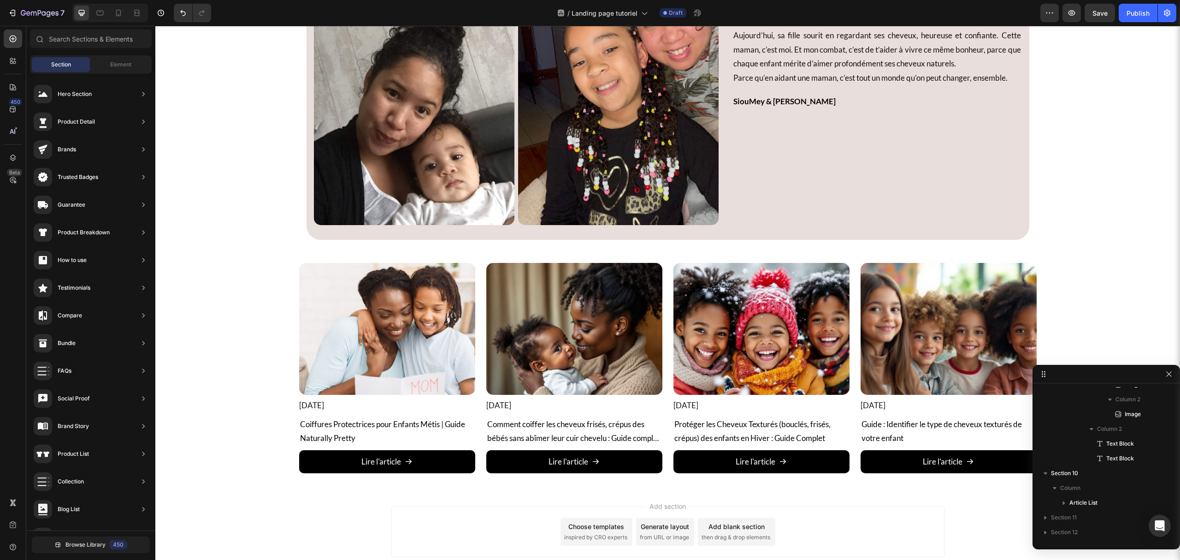
scroll to position [3468, 0]
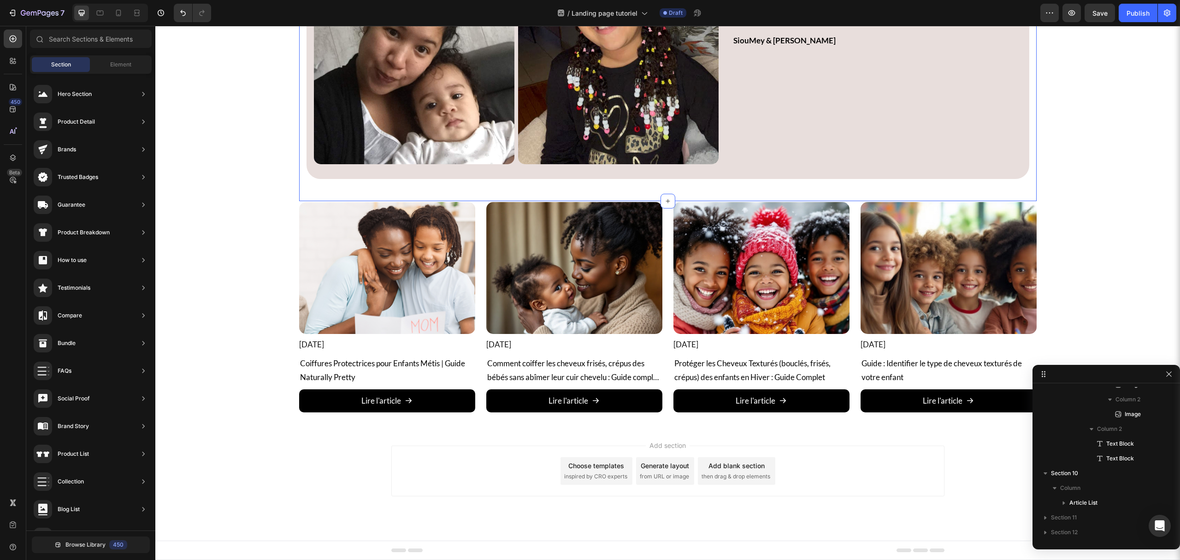
click at [309, 194] on div "L’amour inconditionnel d’une maman Heading Image Image Row C’est l’histoire d’u…" at bounding box center [668, 17] width 738 height 368
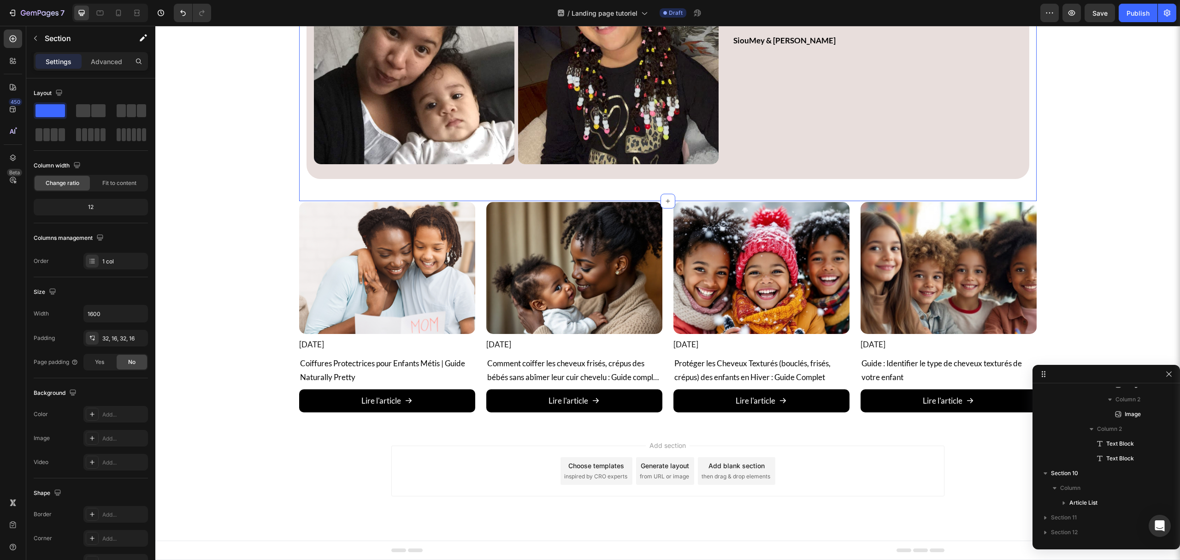
scroll to position [1104, 0]
click at [89, 62] on div "Advanced" at bounding box center [106, 61] width 46 height 15
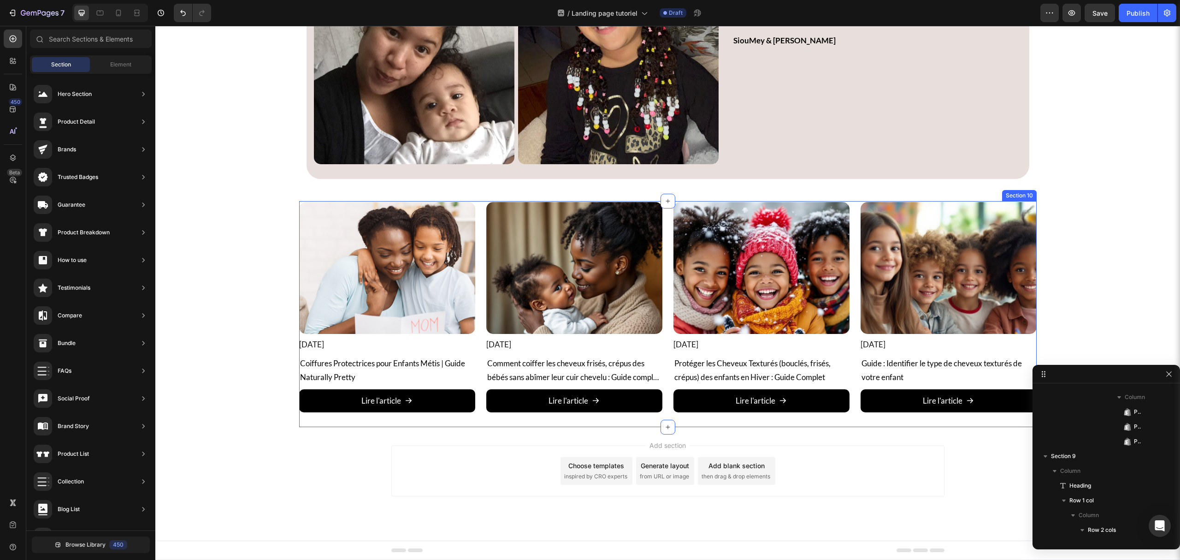
click at [485, 421] on div "Article Image 31 December 2024 Article Date Row Coiffures Protectrices pour Enf…" at bounding box center [668, 314] width 738 height 226
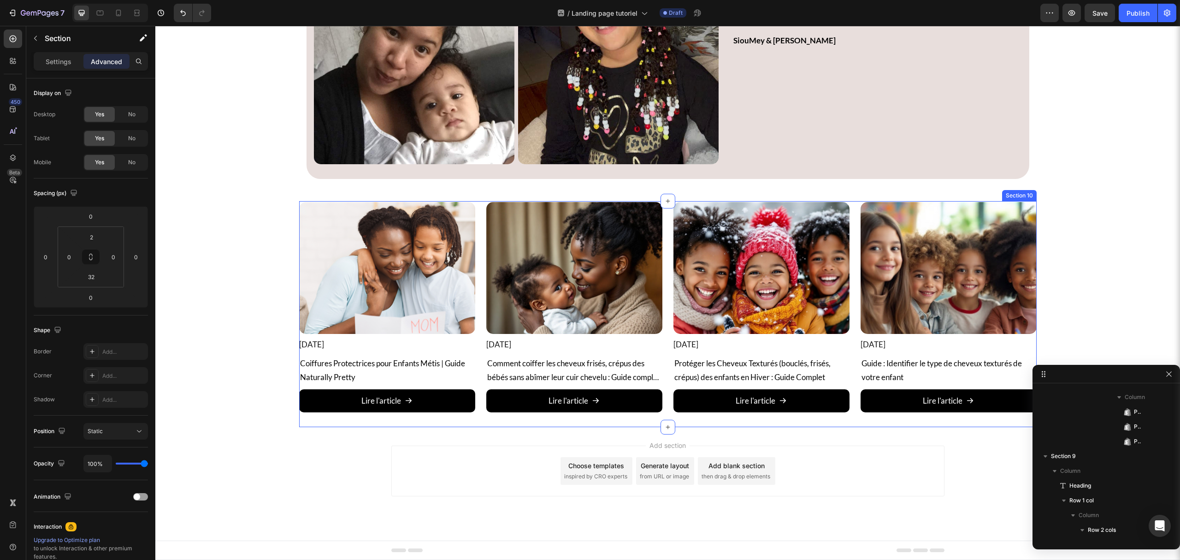
scroll to position [1325, 0]
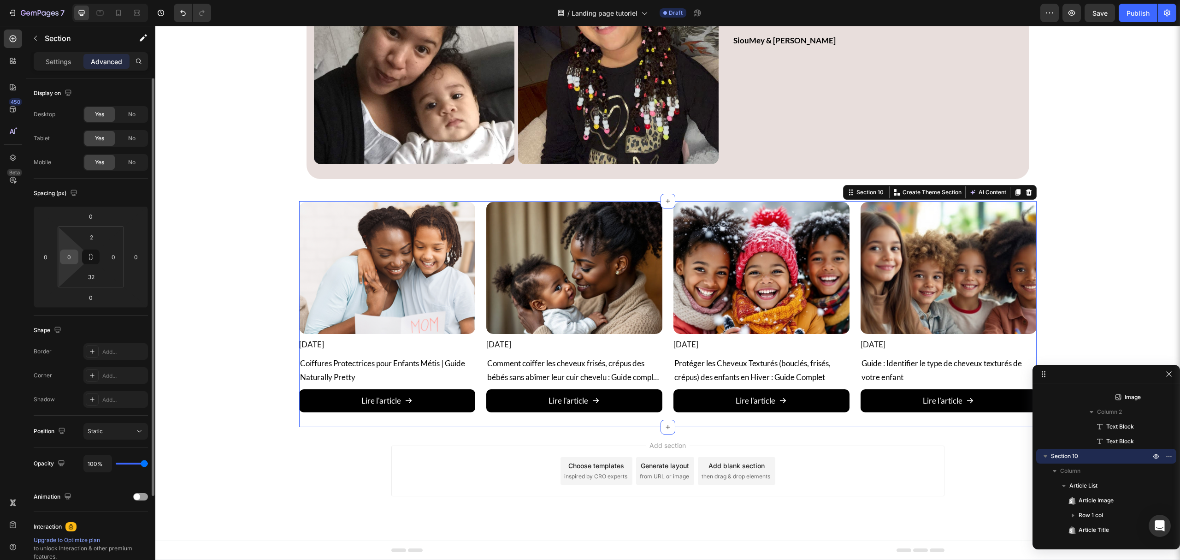
click at [73, 255] on input "0" at bounding box center [69, 257] width 14 height 14
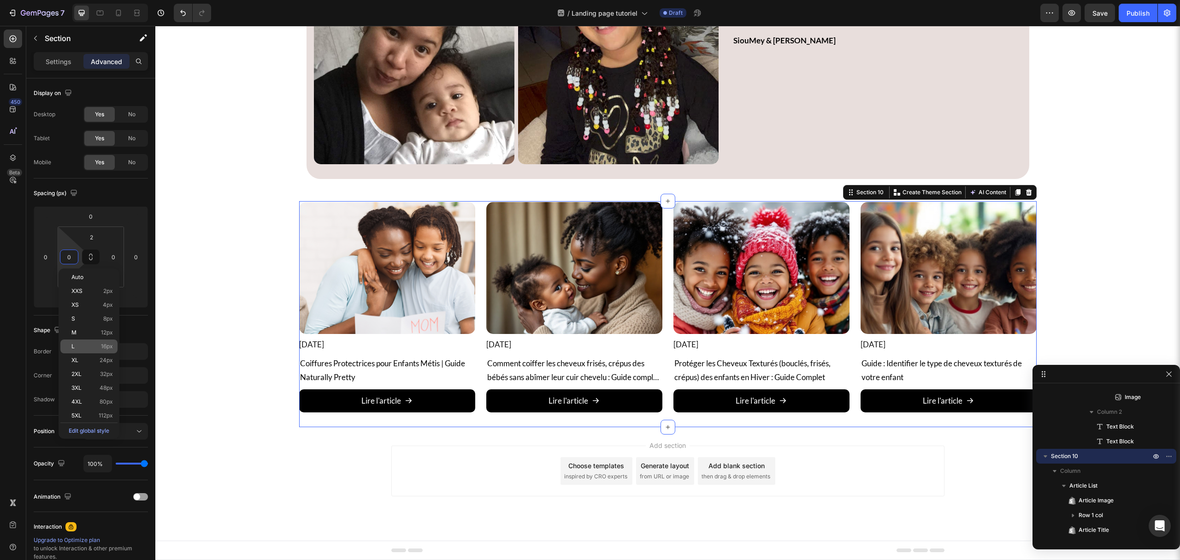
click at [91, 350] on div "L 16px" at bounding box center [88, 346] width 57 height 14
type input "16"
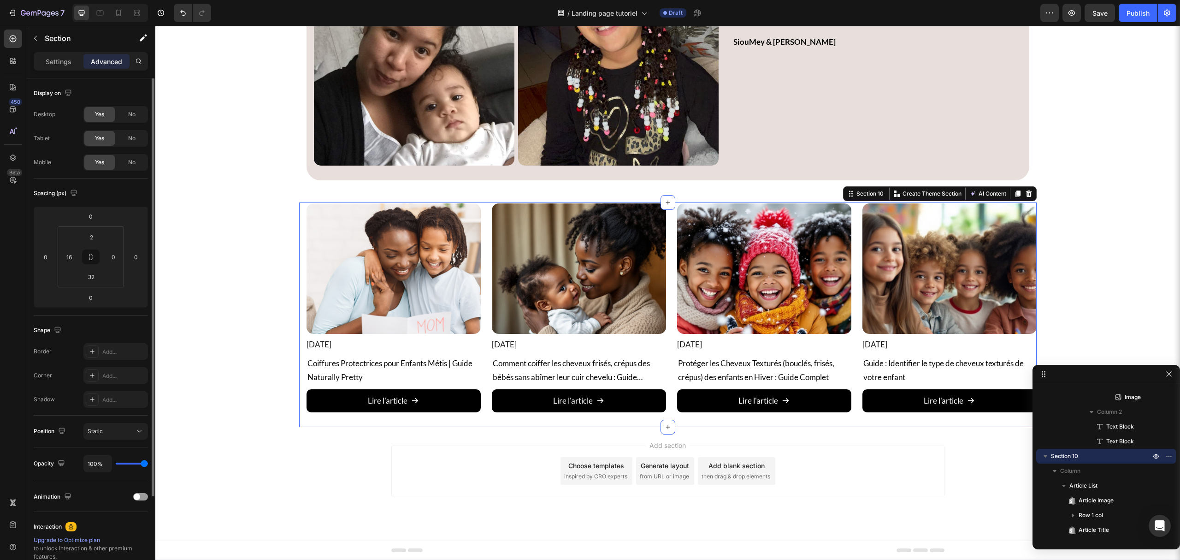
scroll to position [3467, 0]
click at [120, 262] on input "0" at bounding box center [114, 257] width 14 height 14
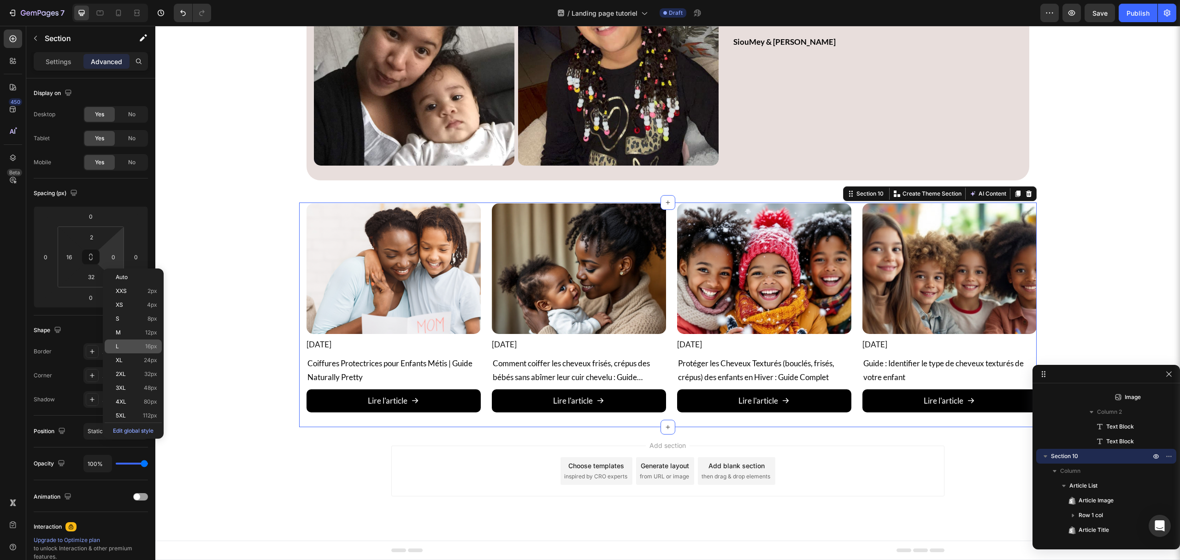
click at [131, 342] on div "L 16px" at bounding box center [133, 346] width 57 height 14
type input "16"
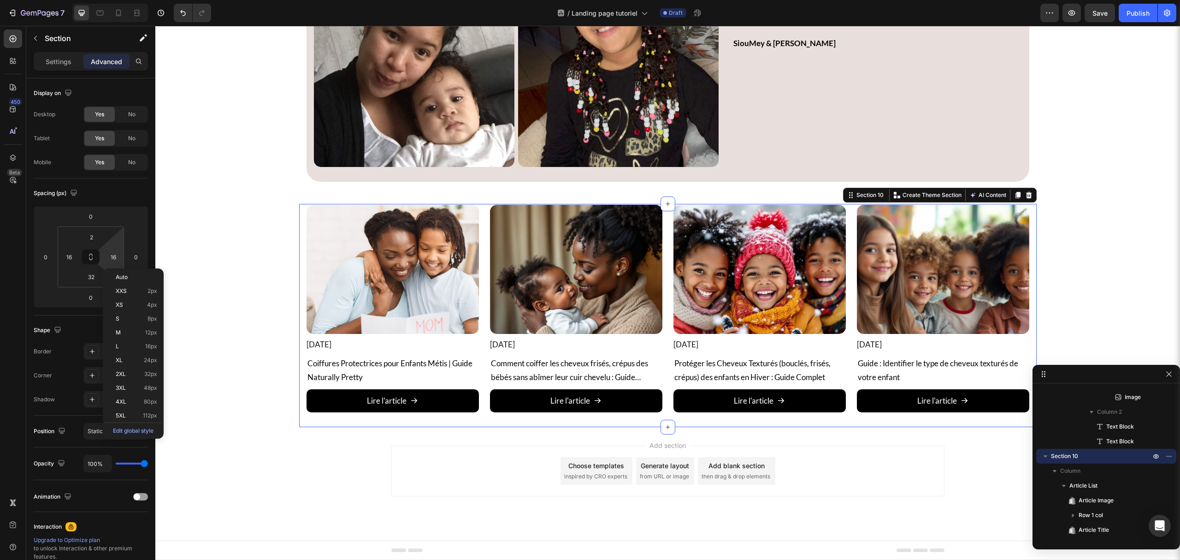
scroll to position [3465, 0]
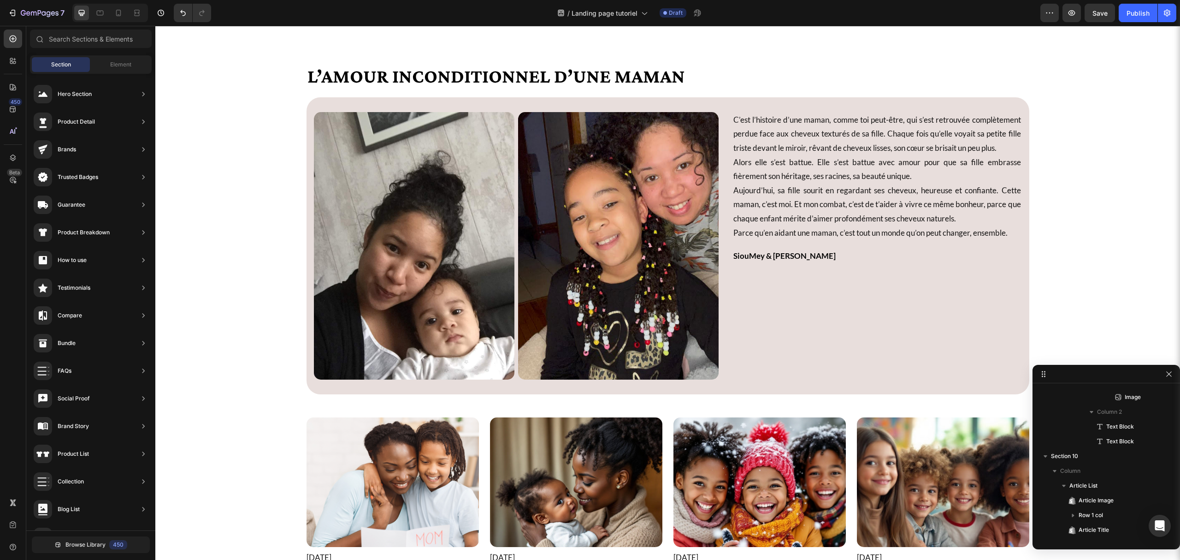
scroll to position [3158, 0]
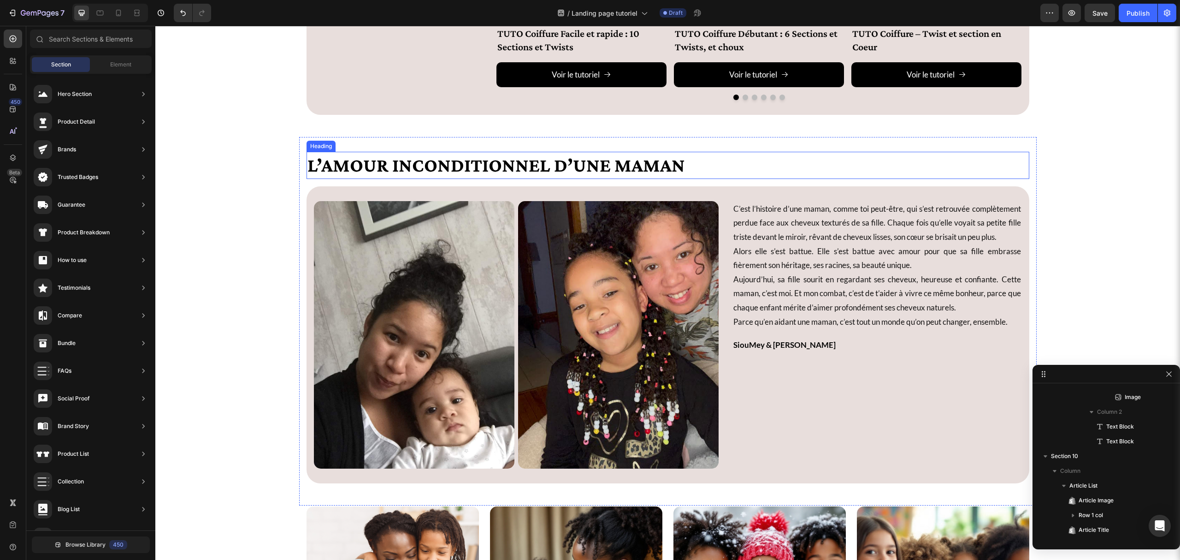
click at [349, 172] on p "L’amour inconditionnel d’une maman" at bounding box center [668, 165] width 721 height 25
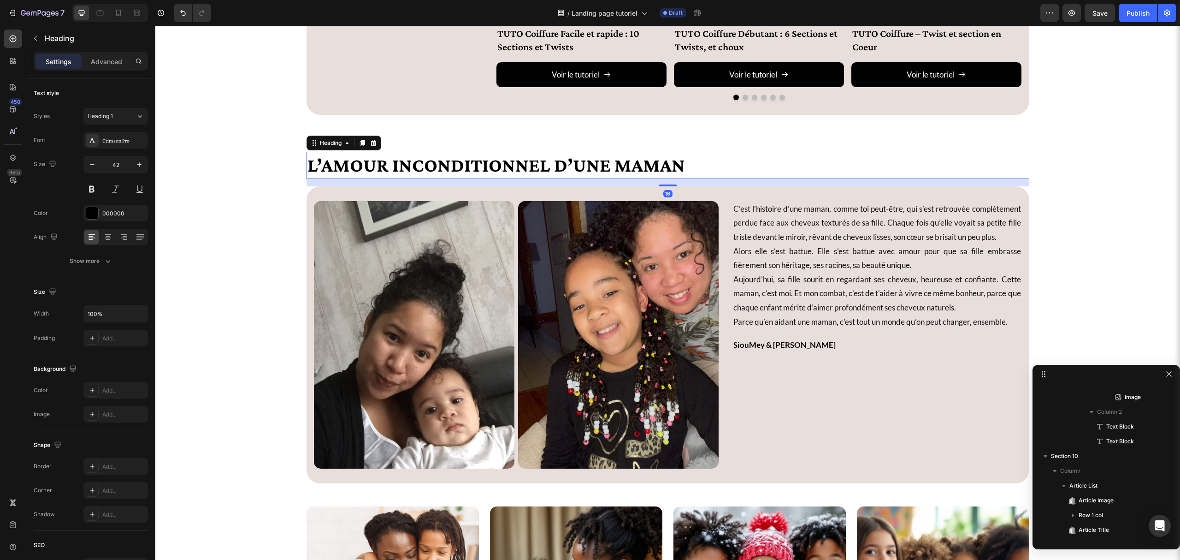
scroll to position [1133, 0]
click at [359, 147] on icon at bounding box center [362, 142] width 7 height 7
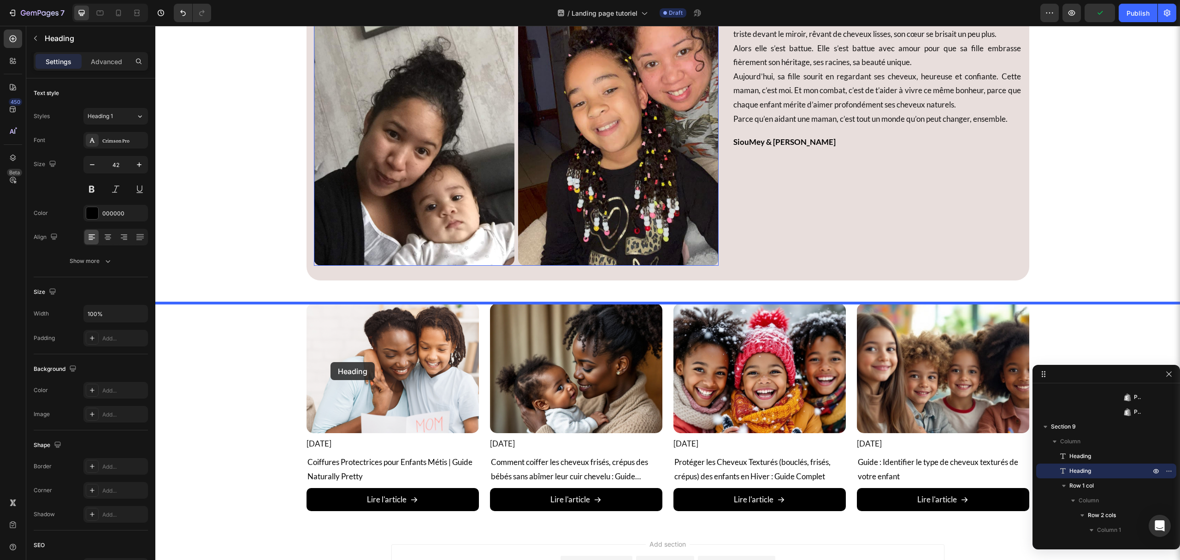
scroll to position [3403, 0]
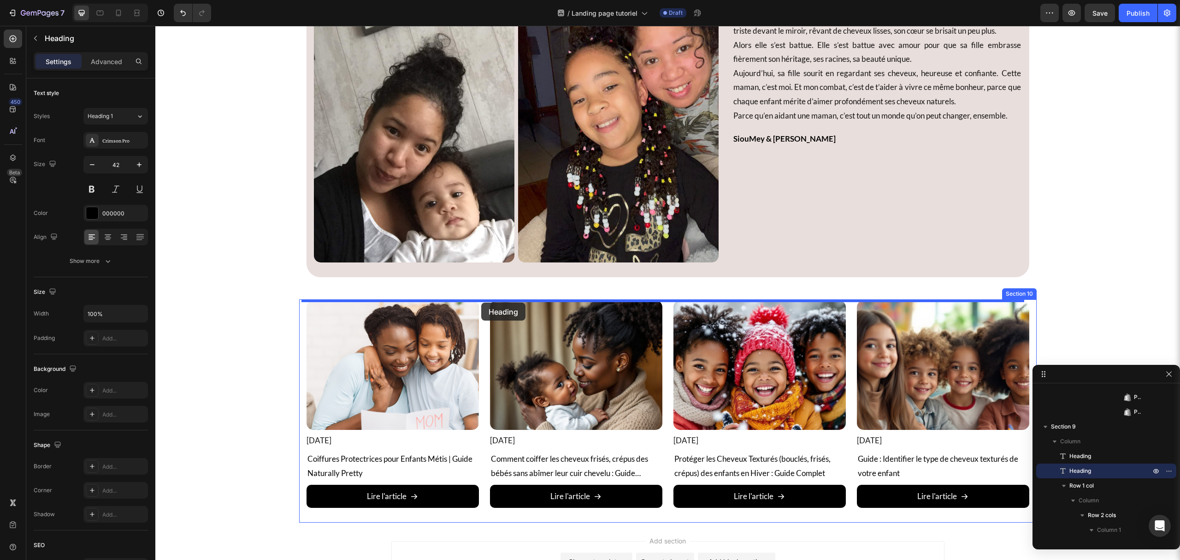
drag, startPoint x: 326, startPoint y: 185, endPoint x: 481, endPoint y: 302, distance: 195.0
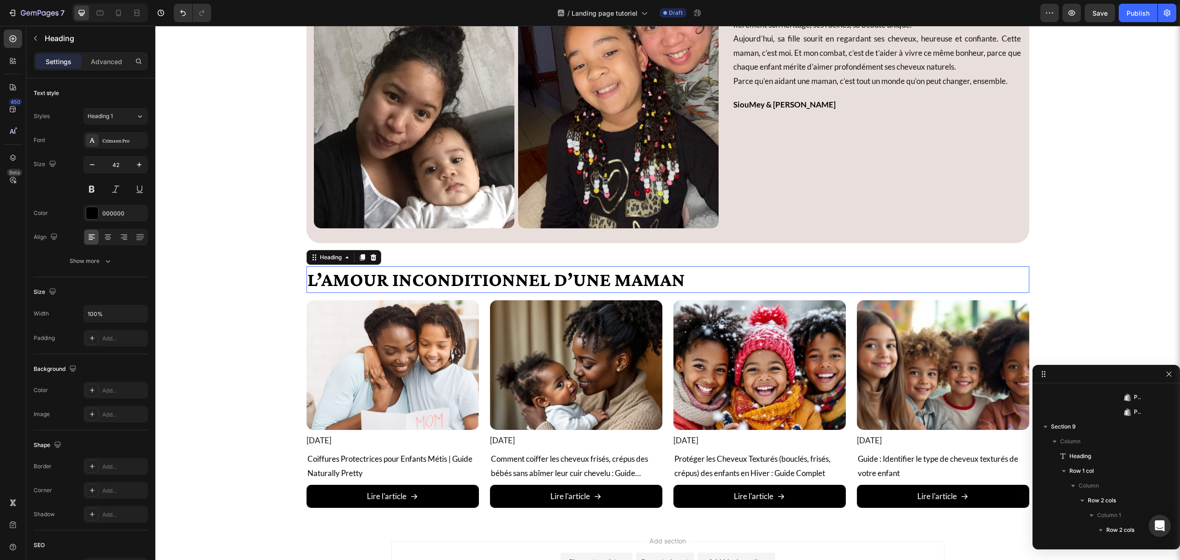
scroll to position [3369, 0]
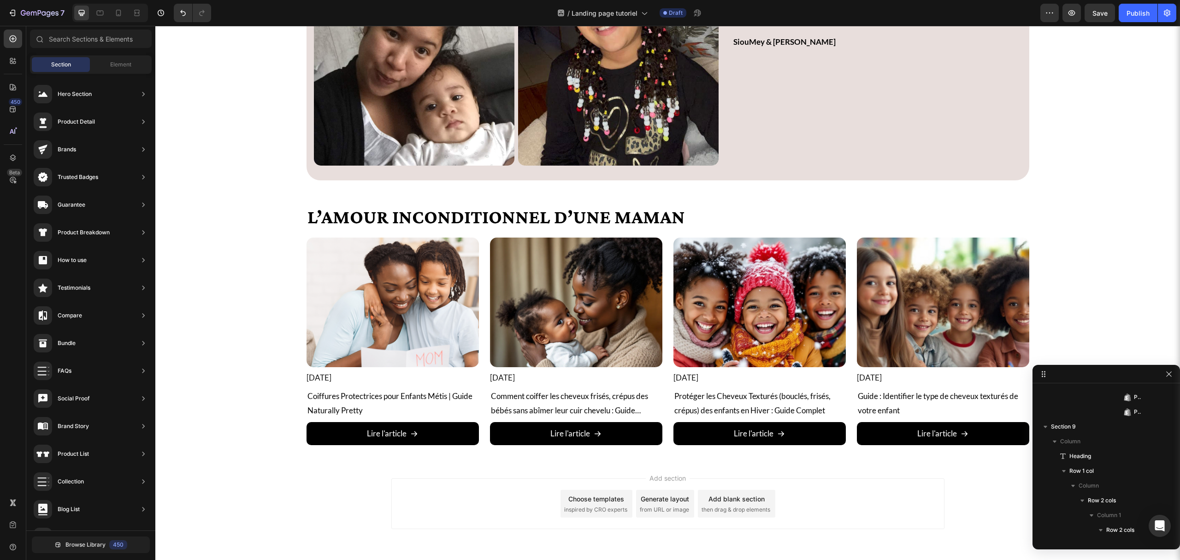
scroll to position [3492, 0]
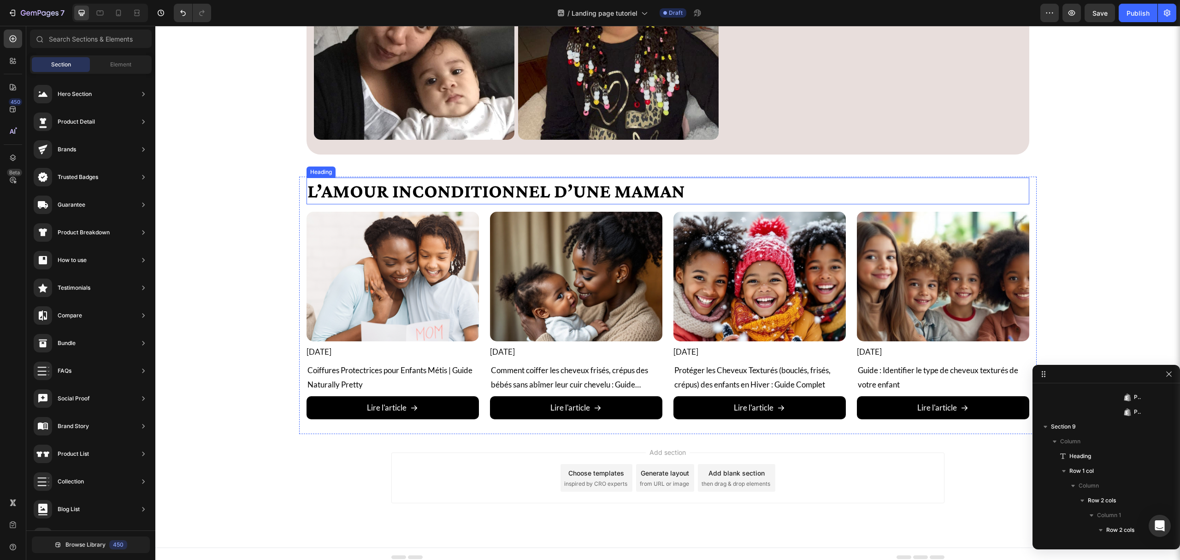
click at [392, 194] on h2 "L’amour inconditionnel d’une maman" at bounding box center [668, 191] width 723 height 27
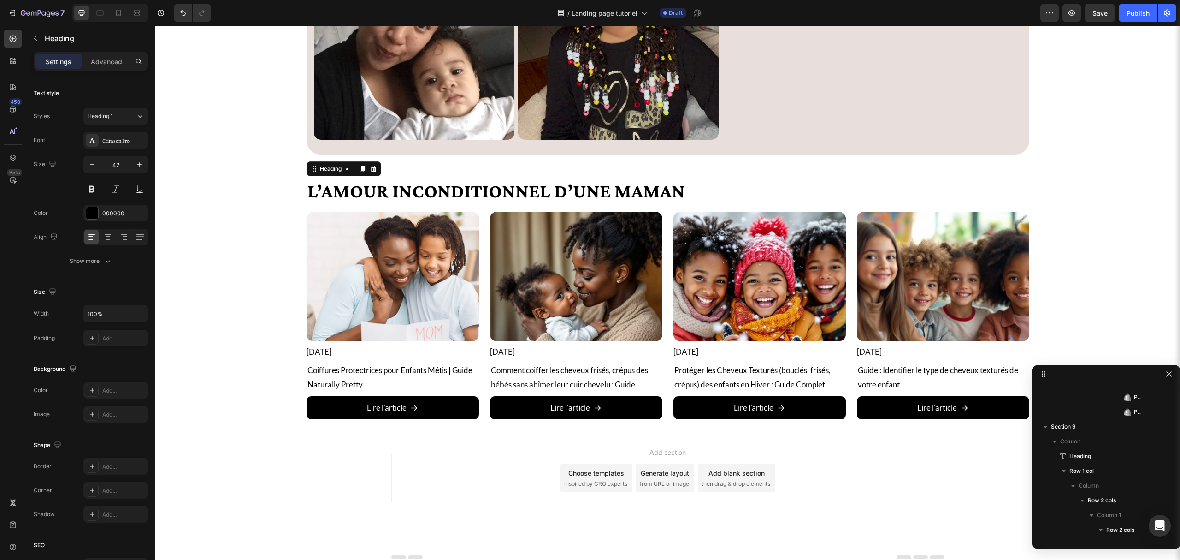
scroll to position [1355, 0]
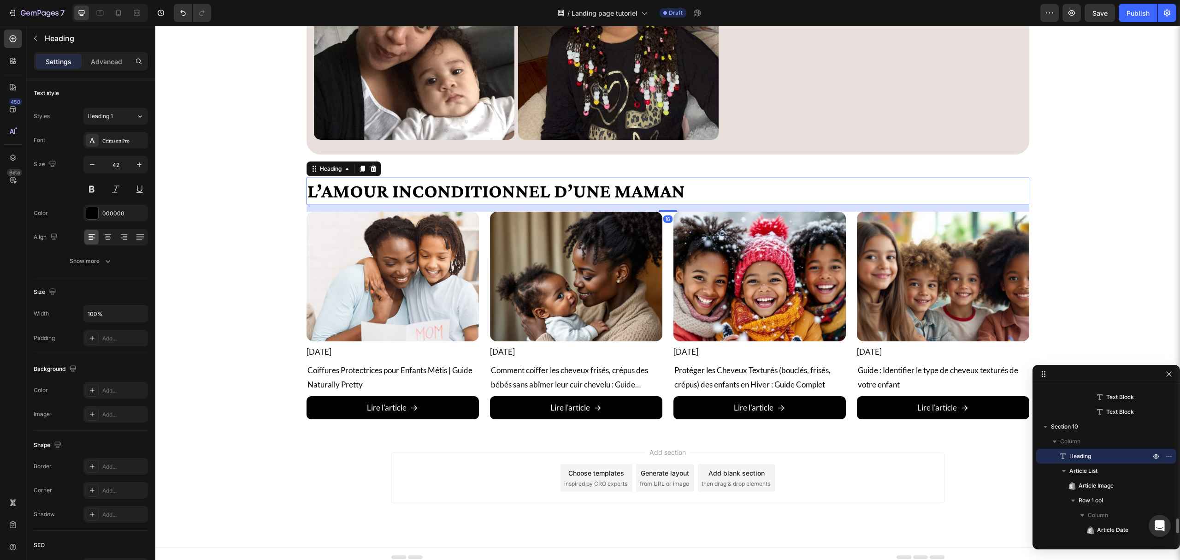
click at [385, 190] on h2 "L’amour inconditionnel d’une maman" at bounding box center [668, 191] width 723 height 27
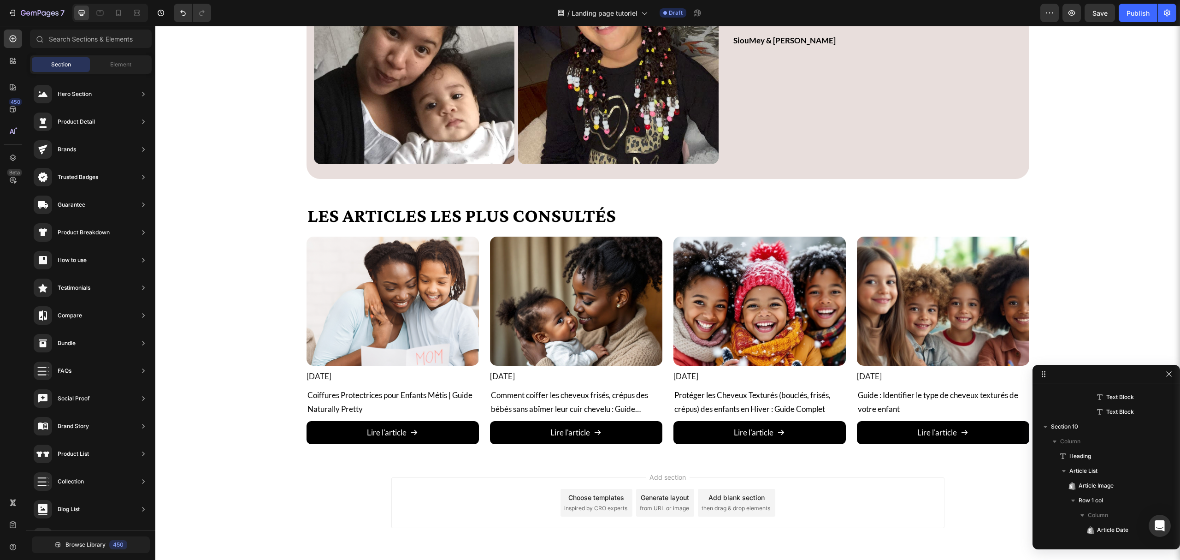
scroll to position [3123, 0]
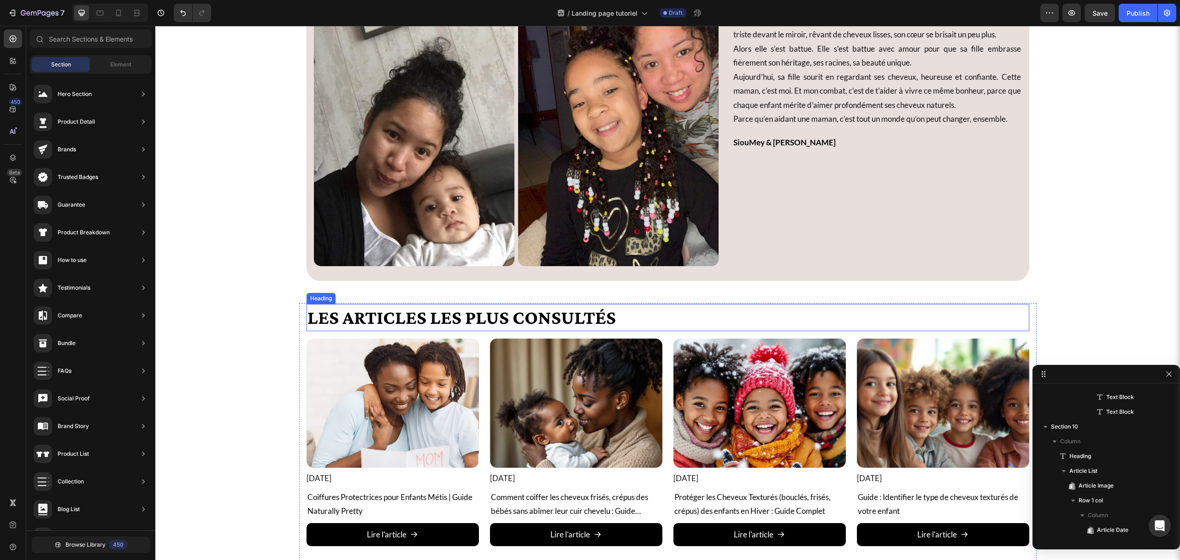
click at [320, 320] on p "Les articles les plus consultés" at bounding box center [668, 317] width 721 height 25
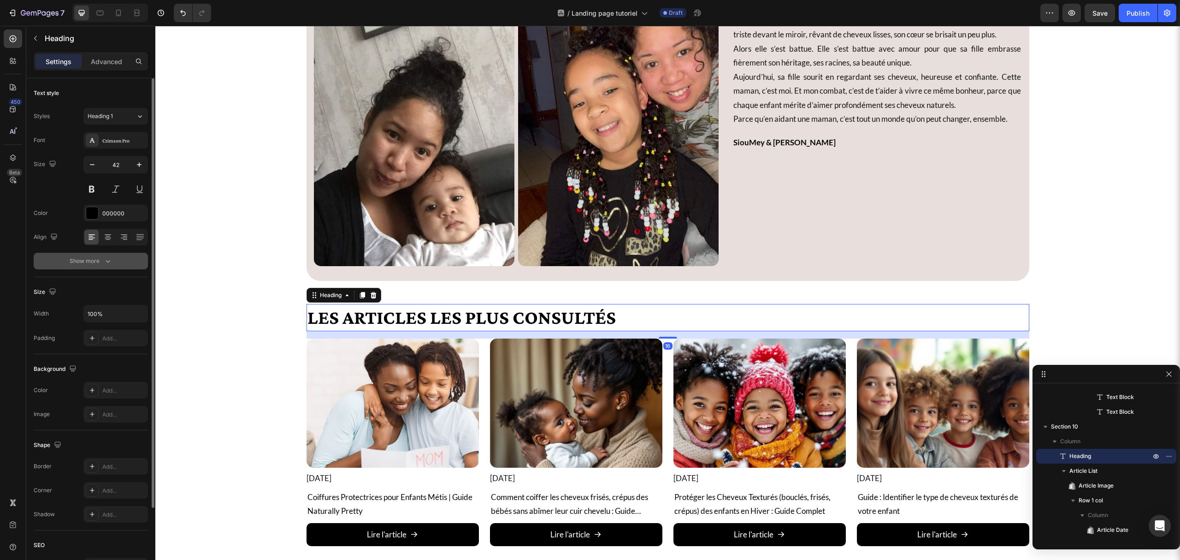
click at [53, 257] on button "Show more" at bounding box center [91, 261] width 114 height 17
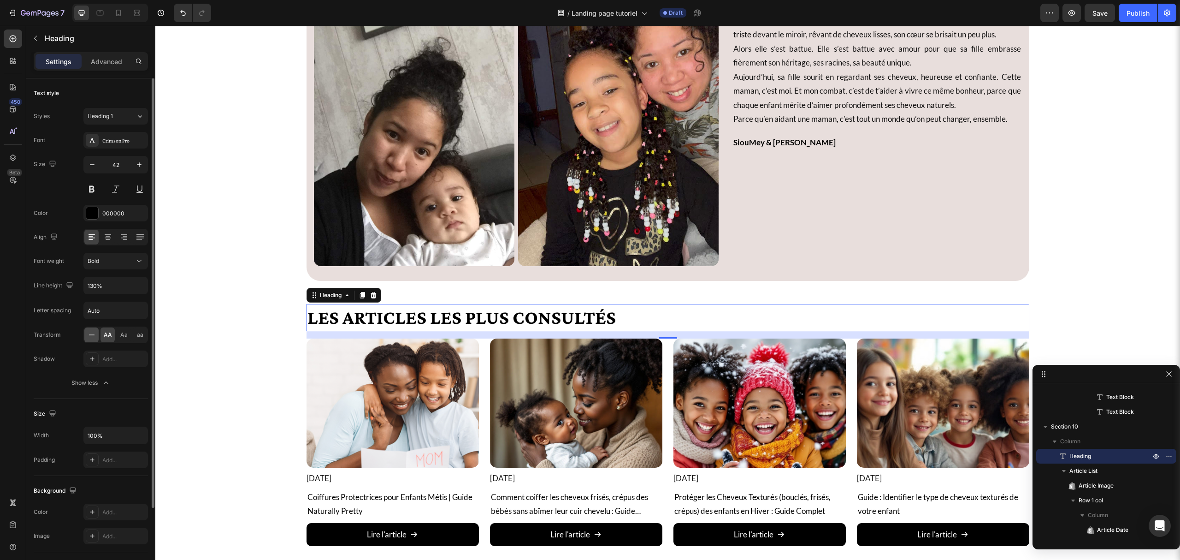
click at [93, 337] on icon at bounding box center [91, 334] width 9 height 9
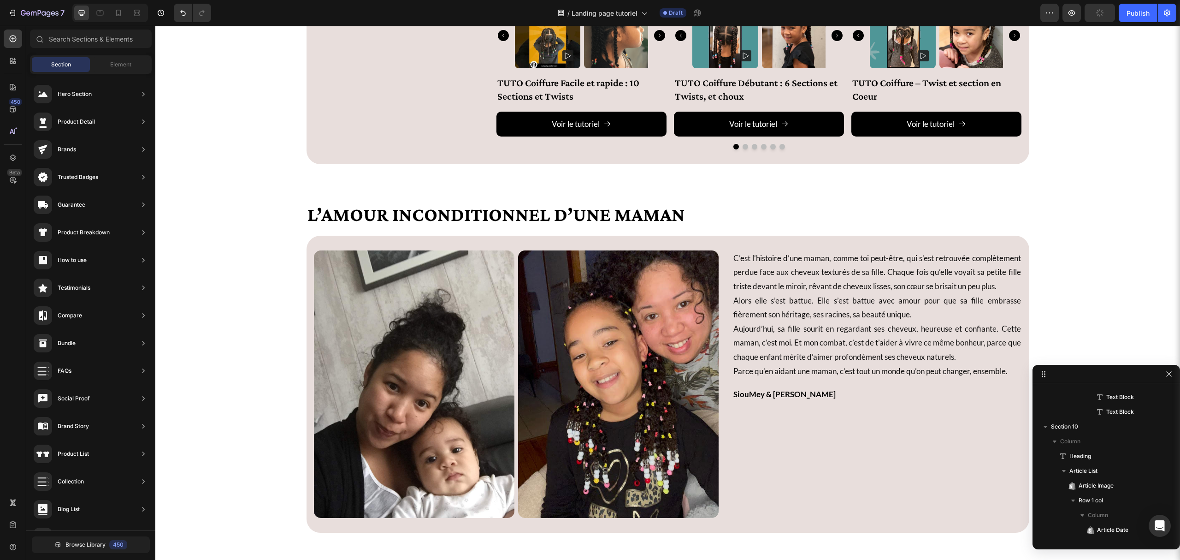
scroll to position [2877, 0]
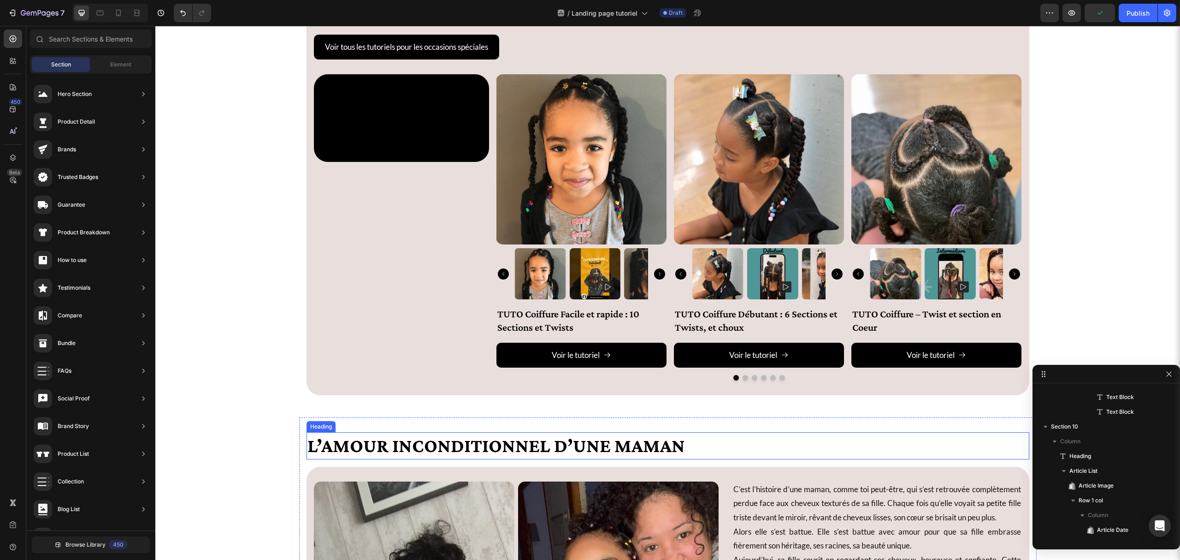
click at [361, 458] on p "L’amour inconditionnel d’une maman" at bounding box center [668, 445] width 721 height 25
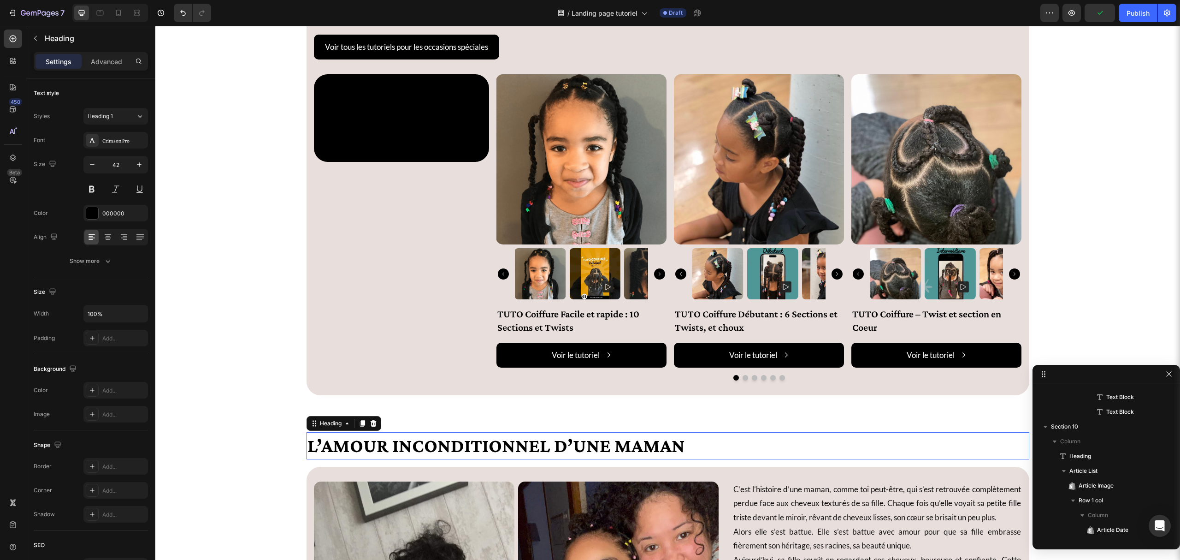
scroll to position [1133, 0]
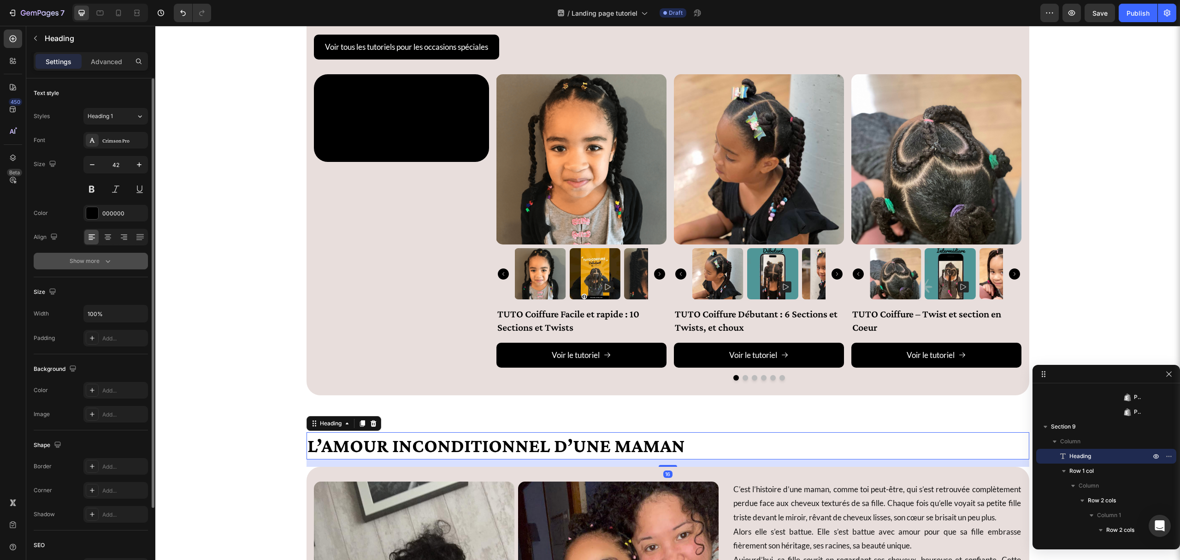
click at [89, 257] on div "Show more" at bounding box center [91, 260] width 43 height 9
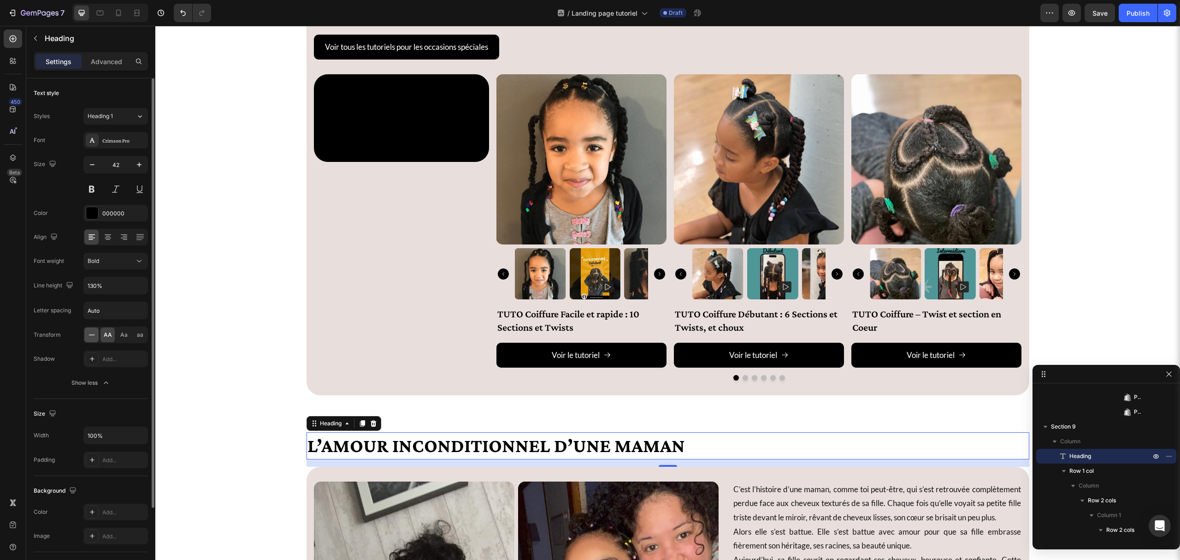
click at [91, 339] on icon at bounding box center [91, 334] width 9 height 9
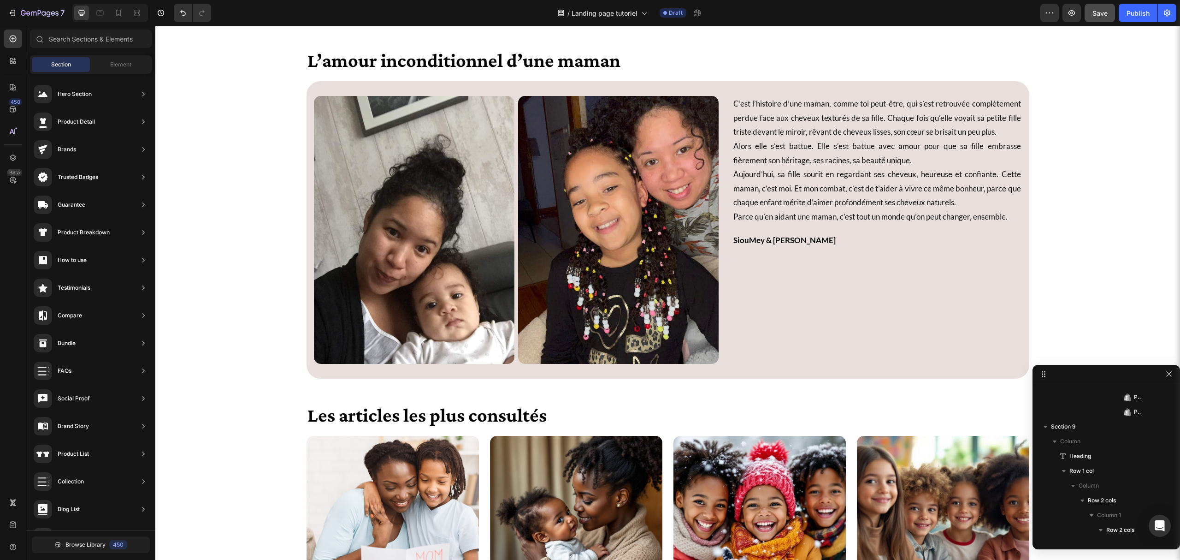
scroll to position [3373, 0]
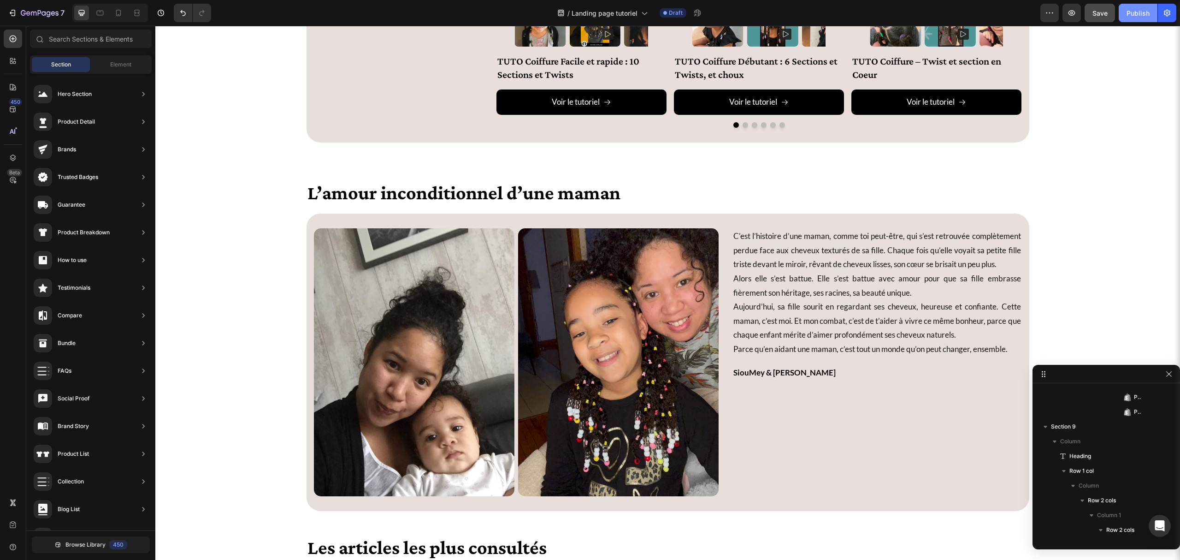
click at [1131, 10] on div "Publish" at bounding box center [1138, 13] width 23 height 10
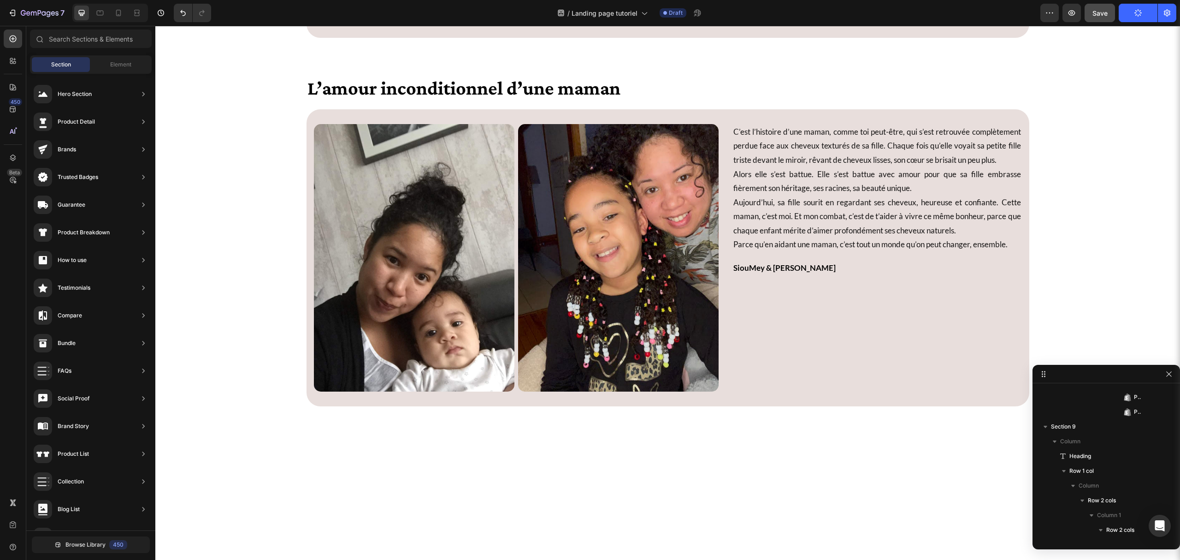
scroll to position [2819, 0]
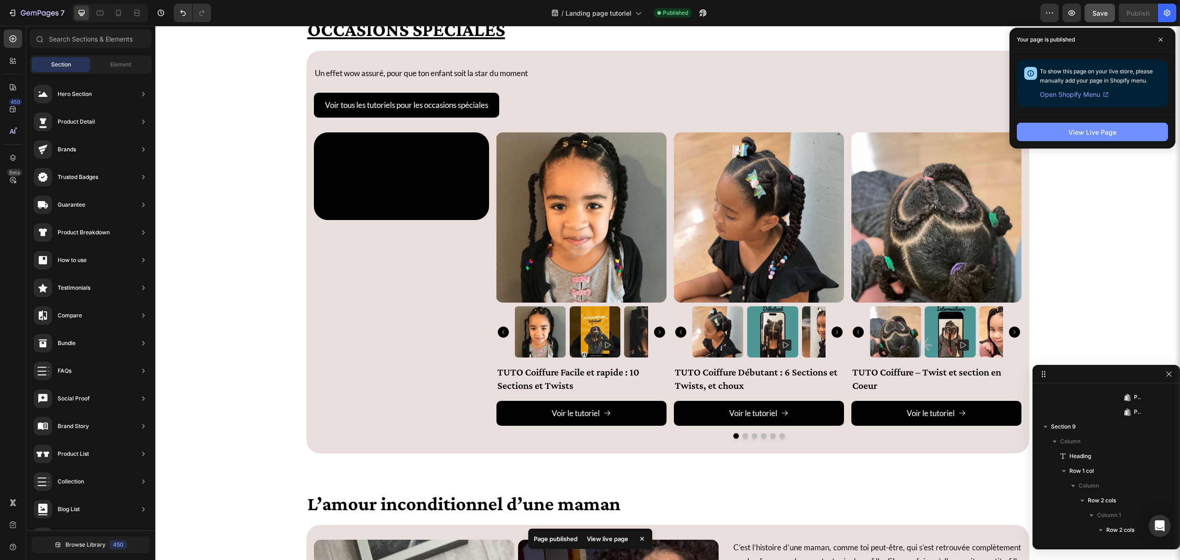
click at [1078, 132] on div "View Live Page" at bounding box center [1093, 132] width 48 height 10
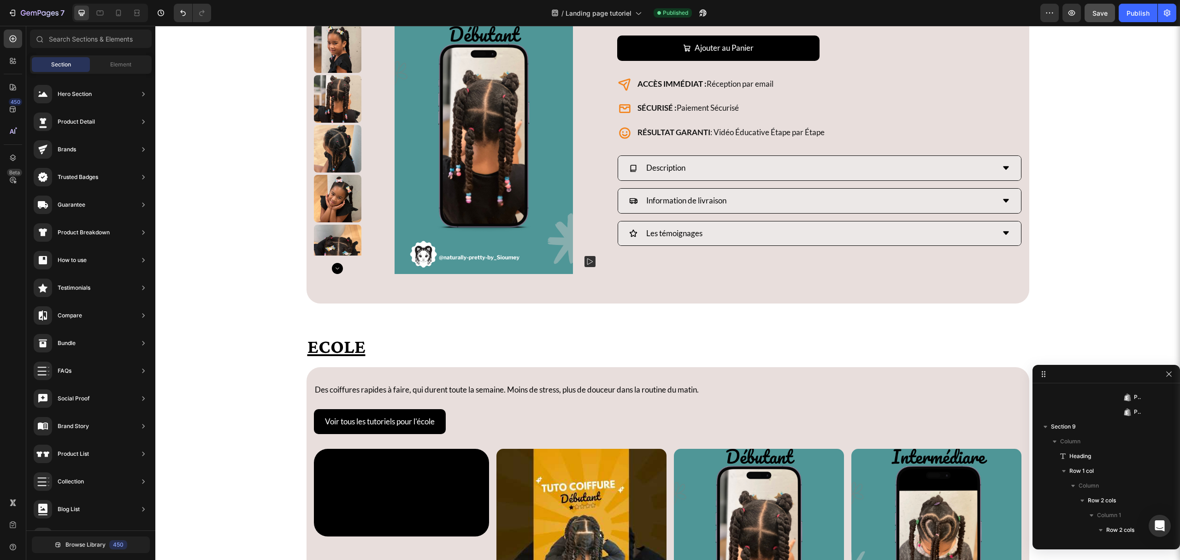
scroll to position [2143, 0]
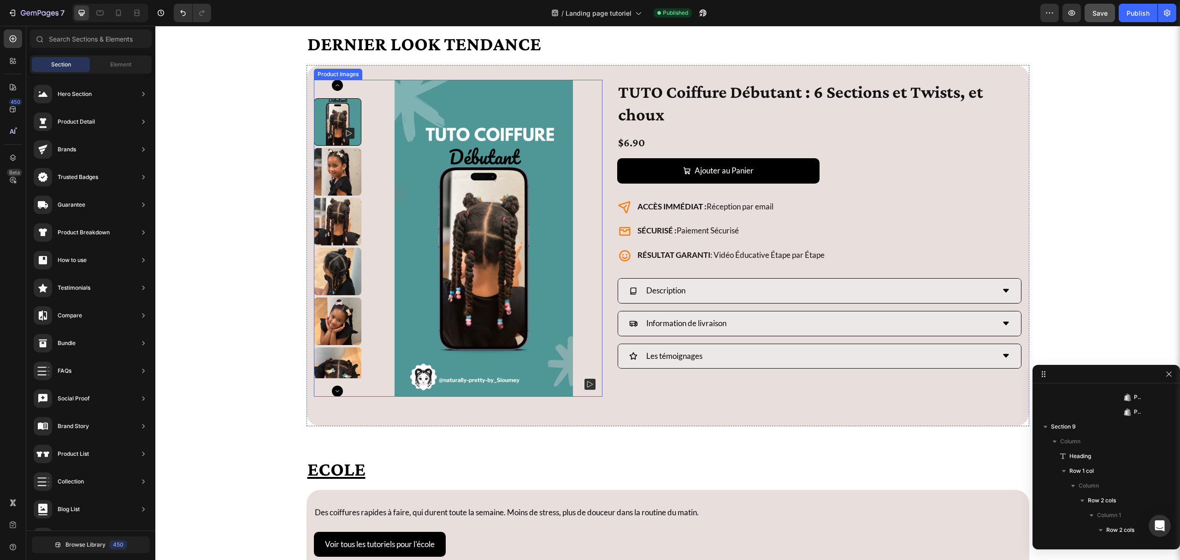
click at [587, 111] on img at bounding box center [484, 238] width 238 height 317
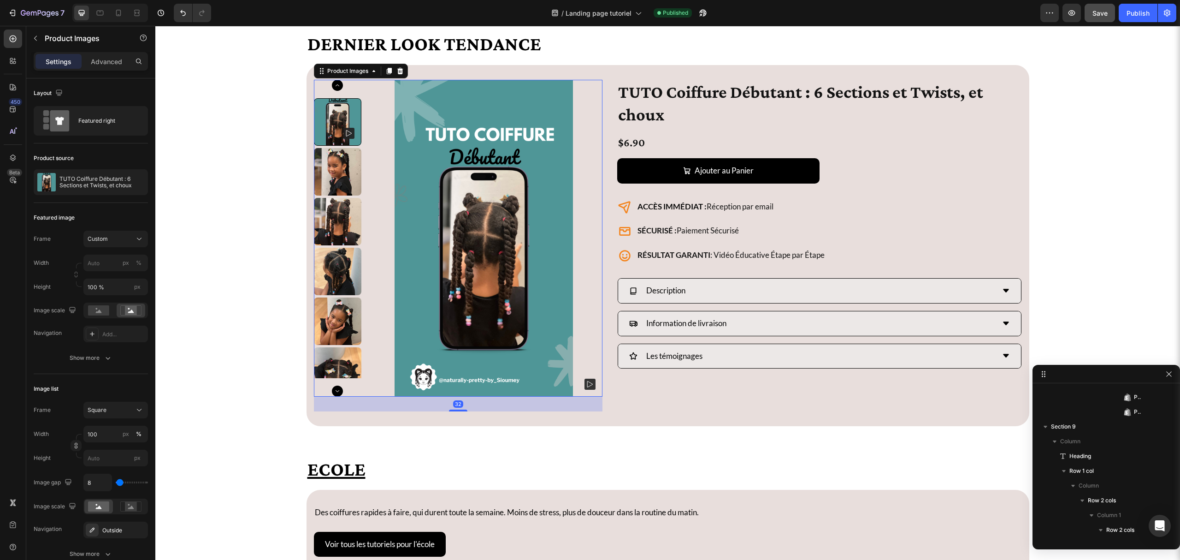
scroll to position [396, 0]
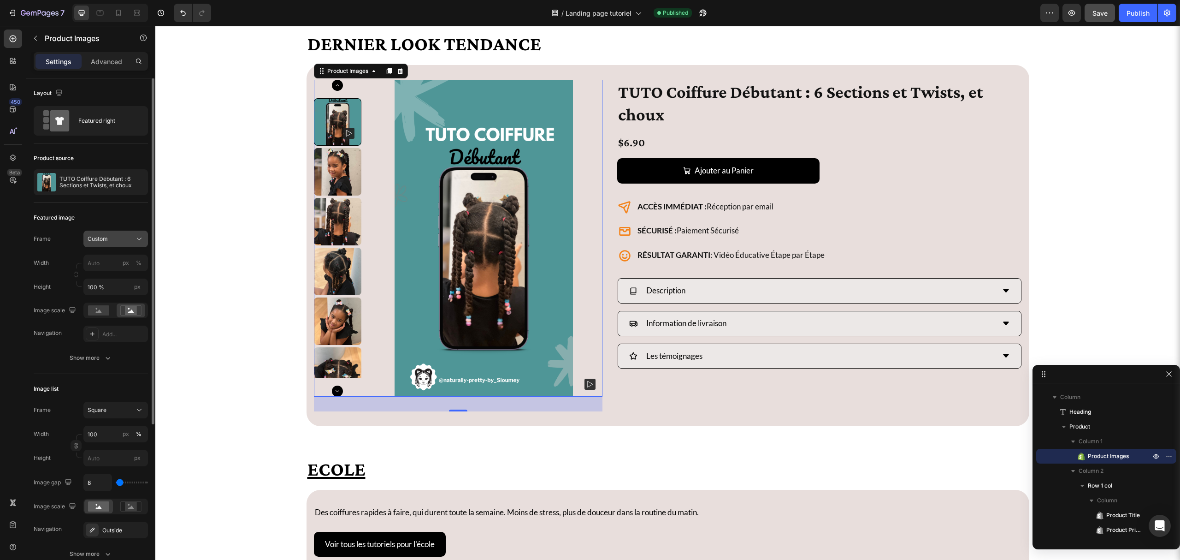
click at [97, 234] on button "Custom" at bounding box center [115, 239] width 65 height 17
click at [101, 313] on span "Original" at bounding box center [97, 313] width 20 height 8
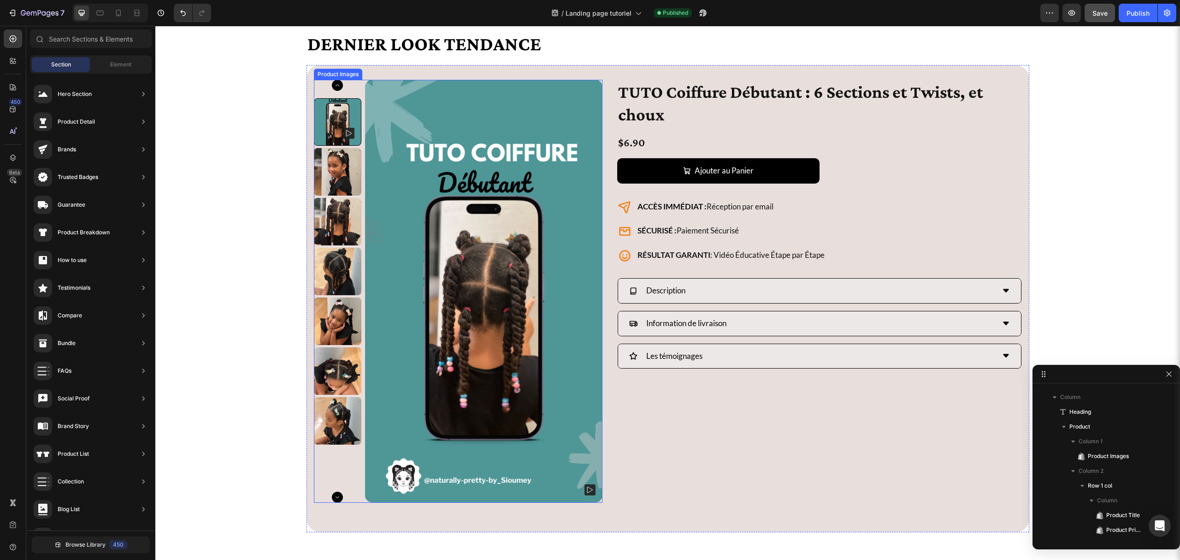
click at [581, 218] on img at bounding box center [484, 291] width 238 height 423
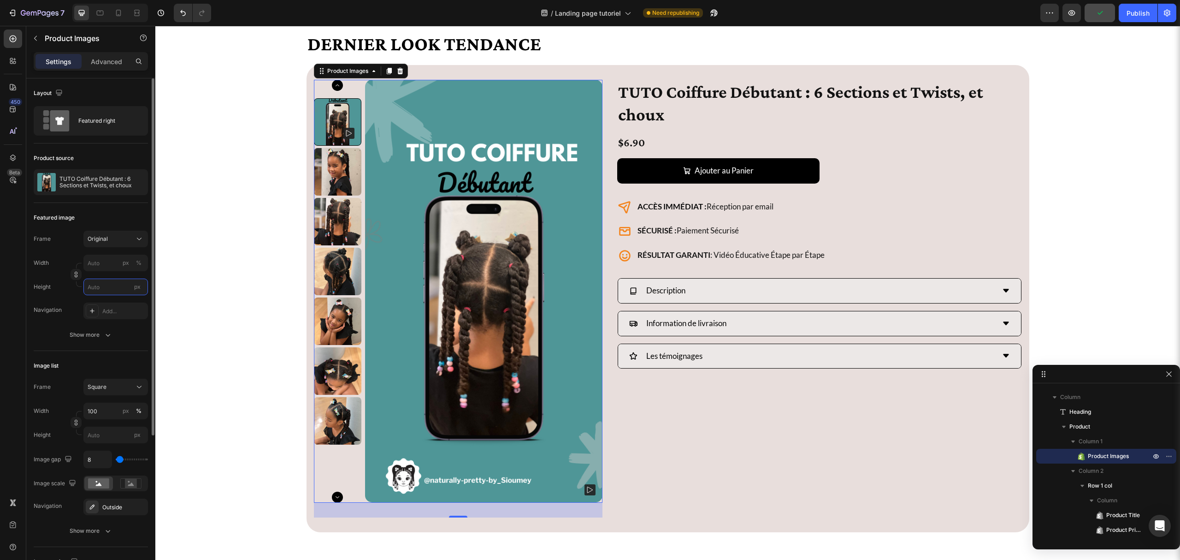
click at [113, 288] on input "px" at bounding box center [115, 287] width 65 height 17
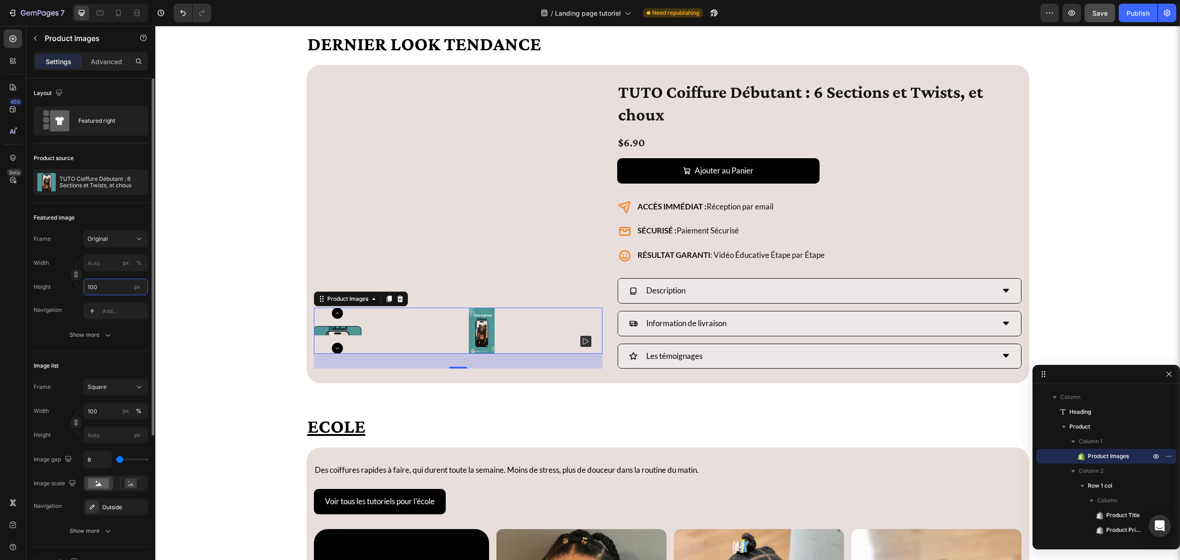
type input "100 %"
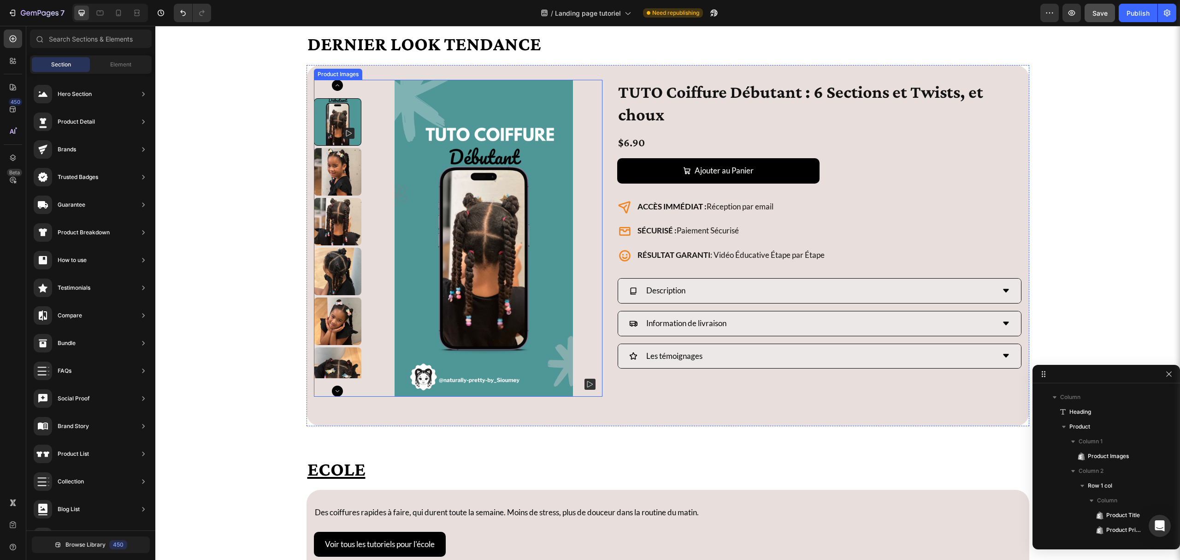
click at [590, 220] on img at bounding box center [484, 238] width 238 height 317
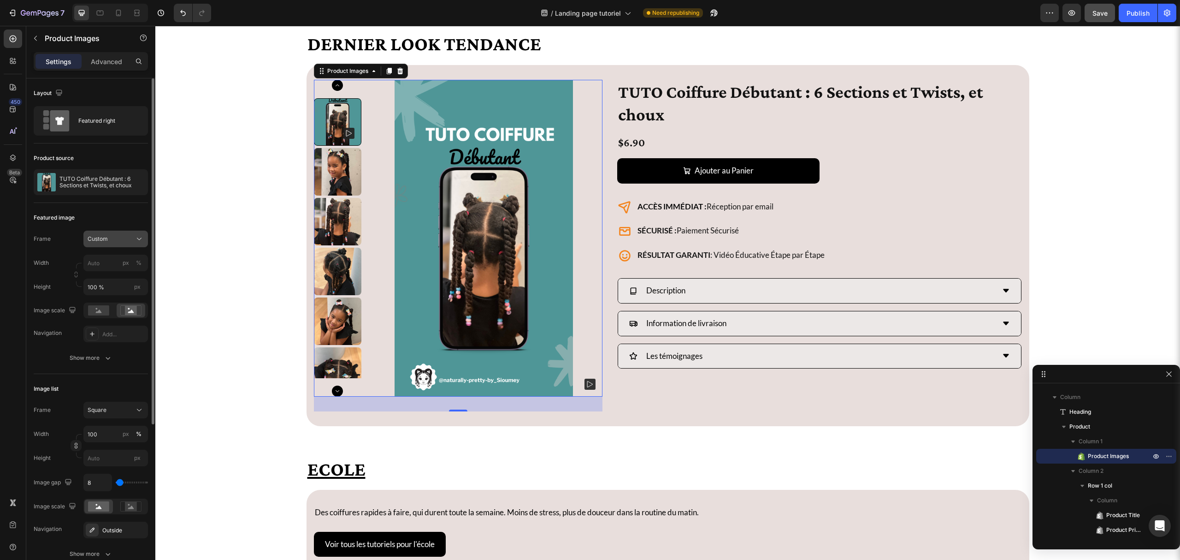
click at [138, 240] on icon at bounding box center [139, 239] width 5 height 2
click at [113, 312] on div "Original" at bounding box center [113, 313] width 53 height 8
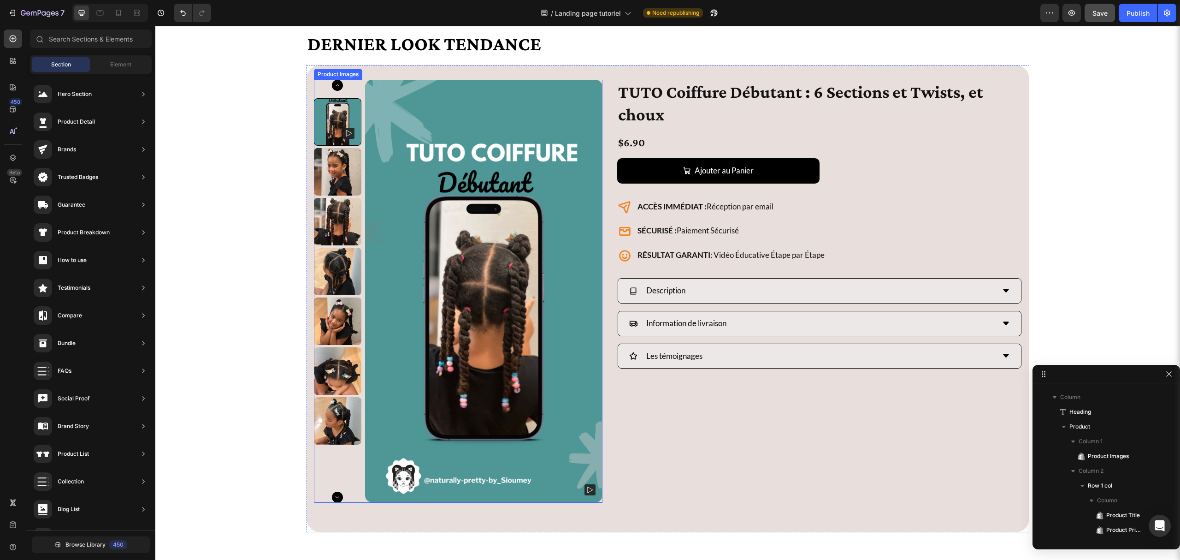
click at [350, 160] on img at bounding box center [337, 171] width 47 height 47
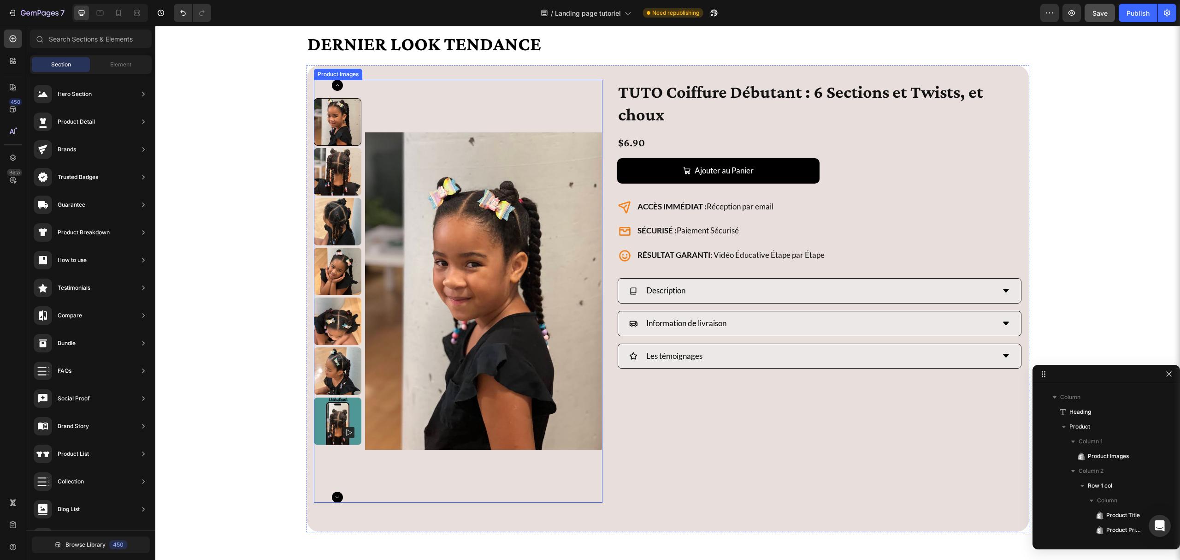
click at [341, 183] on img at bounding box center [337, 171] width 47 height 47
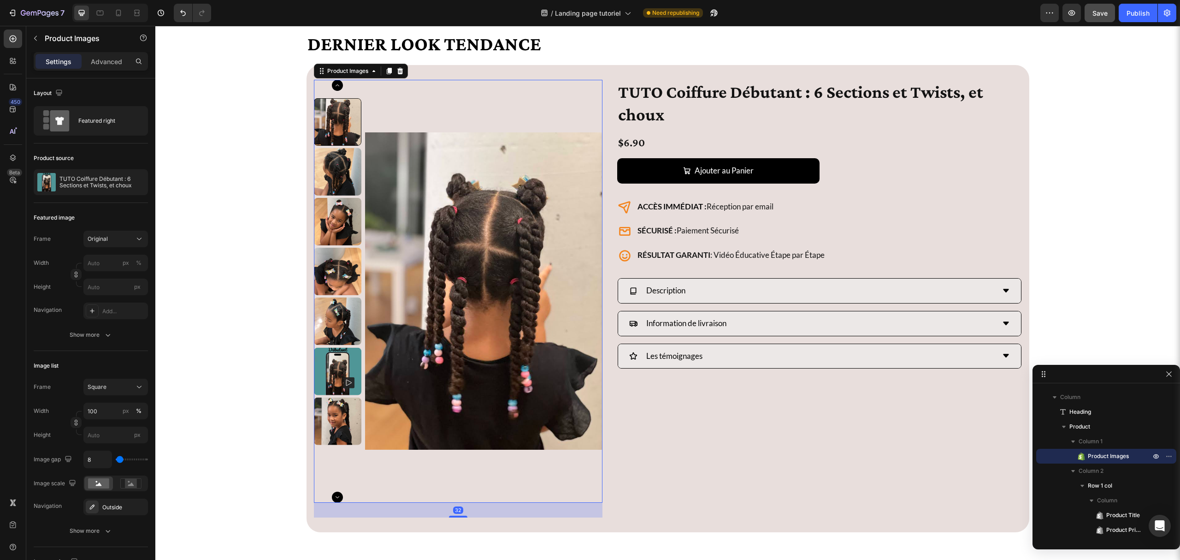
click at [468, 225] on img at bounding box center [484, 291] width 238 height 423
click at [120, 246] on button "Original" at bounding box center [115, 239] width 65 height 17
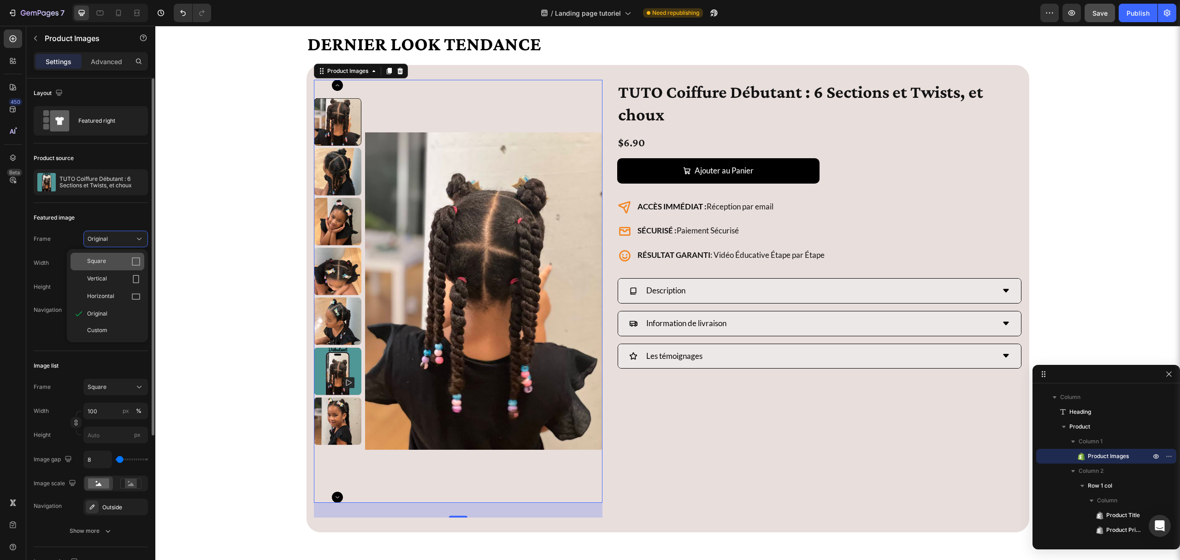
click at [117, 259] on div "Square" at bounding box center [113, 261] width 53 height 9
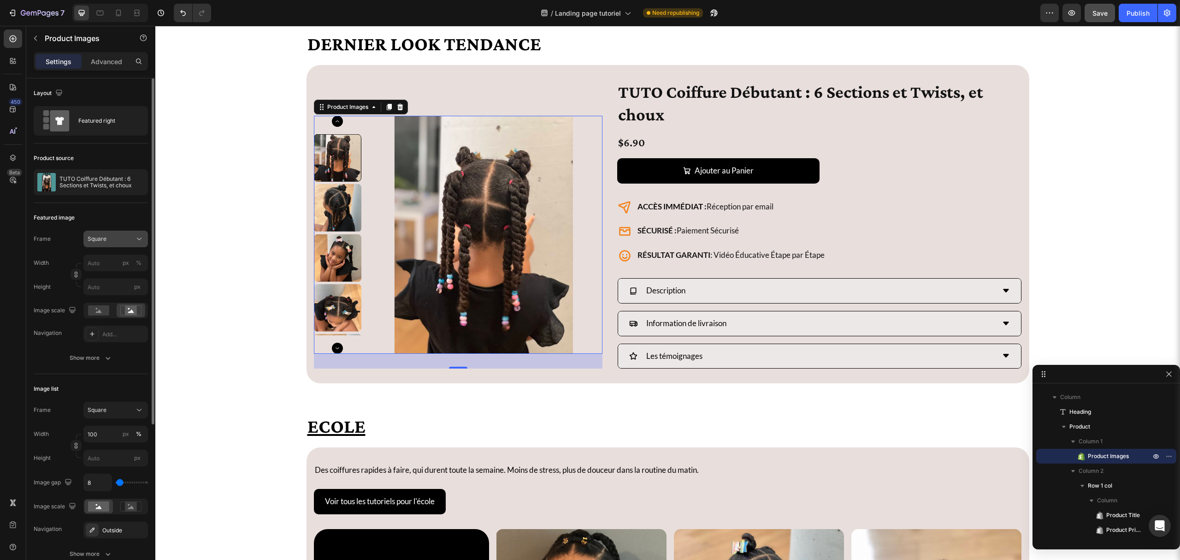
click at [124, 231] on button "Square" at bounding box center [115, 239] width 65 height 17
click at [117, 311] on div "Original" at bounding box center [113, 313] width 53 height 8
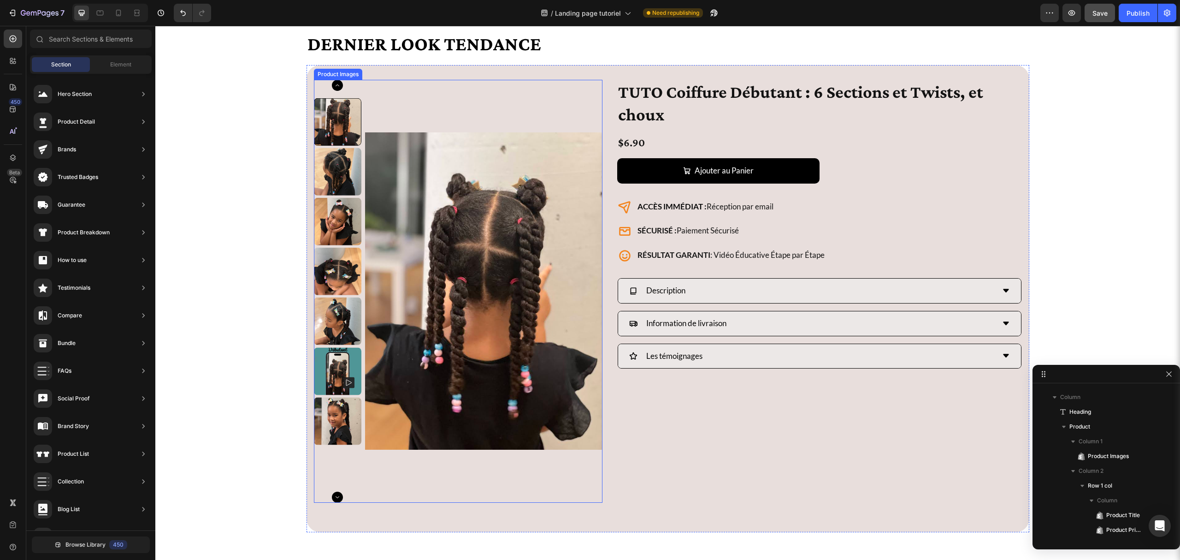
click at [443, 458] on img at bounding box center [484, 291] width 238 height 423
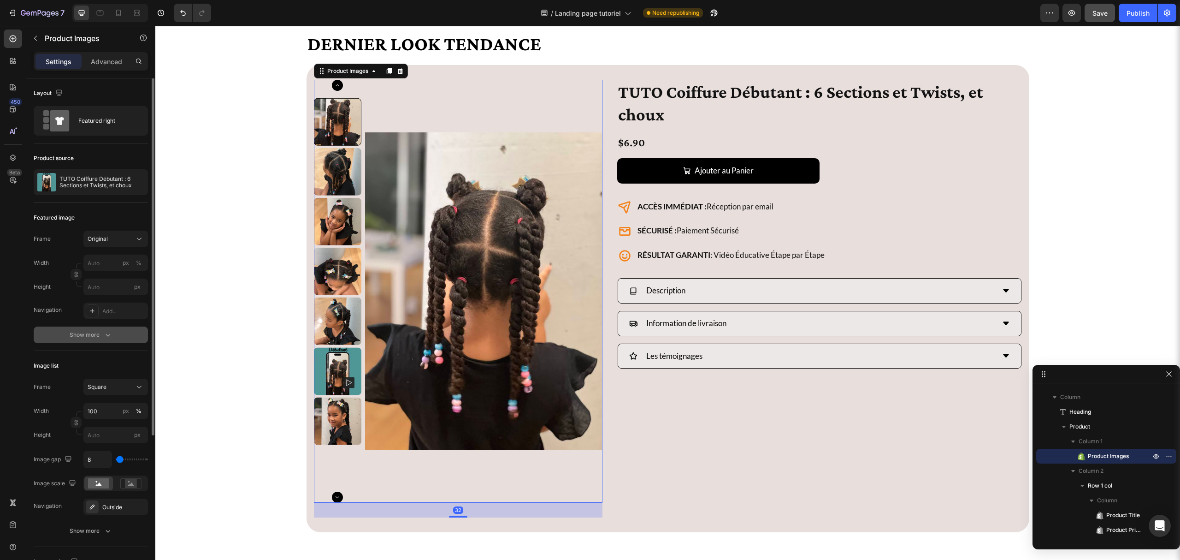
click at [103, 338] on icon "button" at bounding box center [107, 334] width 9 height 9
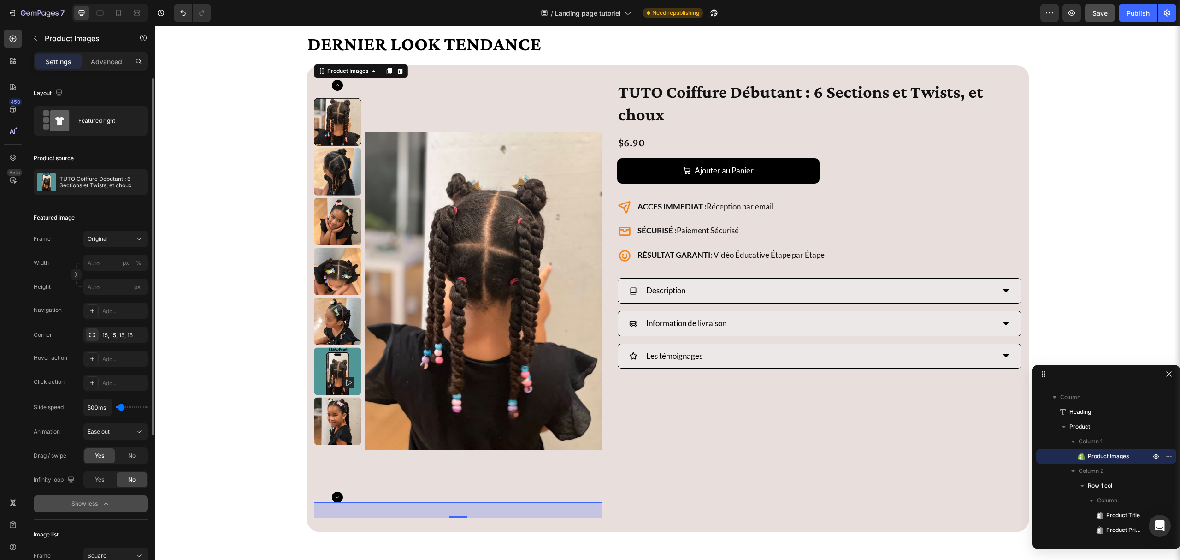
click at [336, 323] on img at bounding box center [337, 320] width 47 height 47
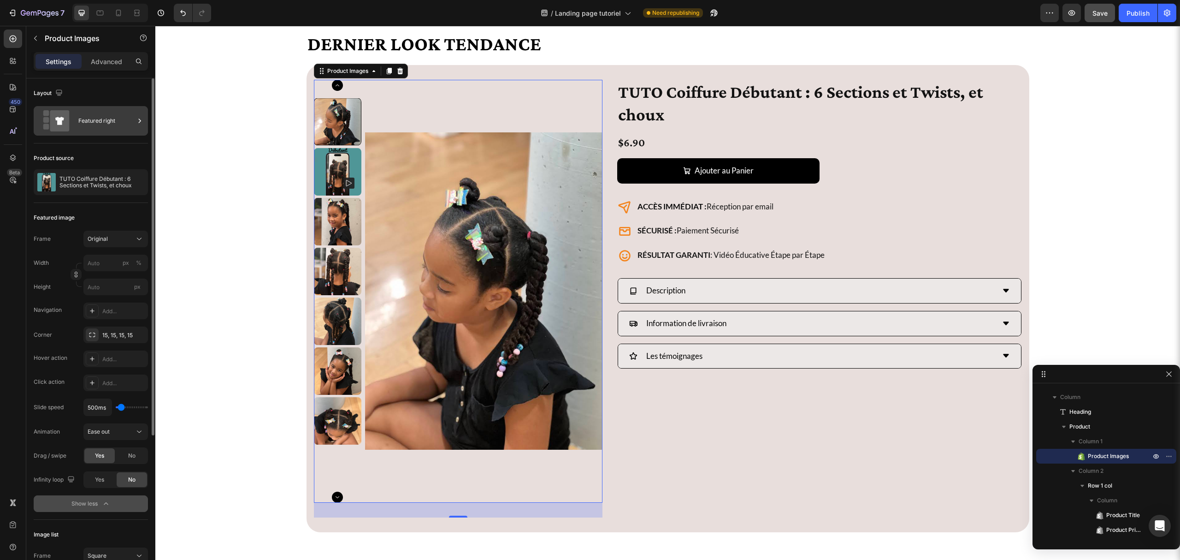
click at [95, 126] on div "Featured right" at bounding box center [106, 120] width 56 height 21
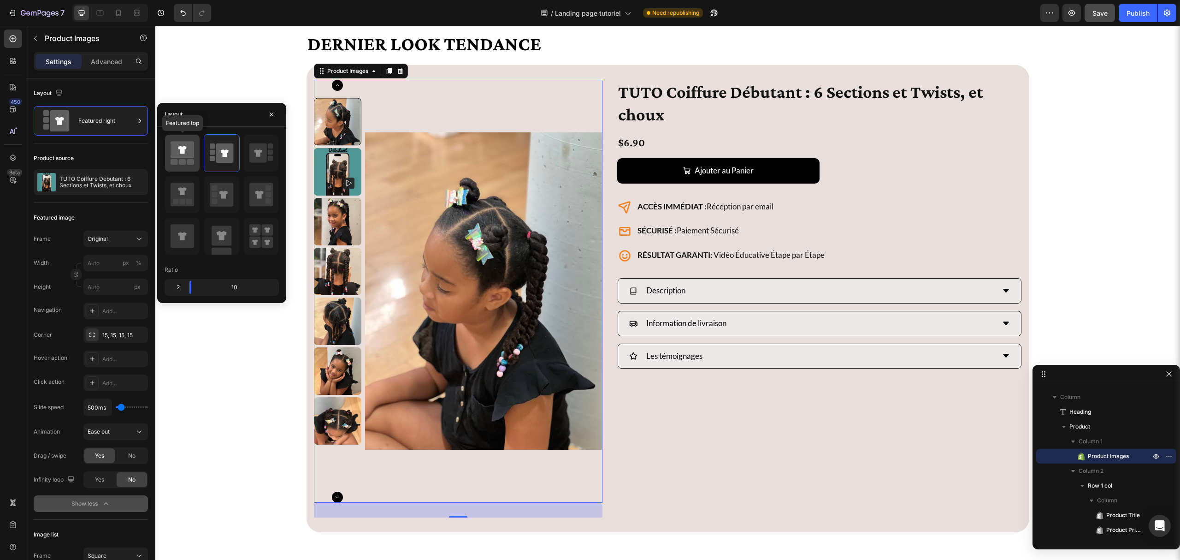
click at [176, 148] on icon at bounding box center [183, 149] width 24 height 17
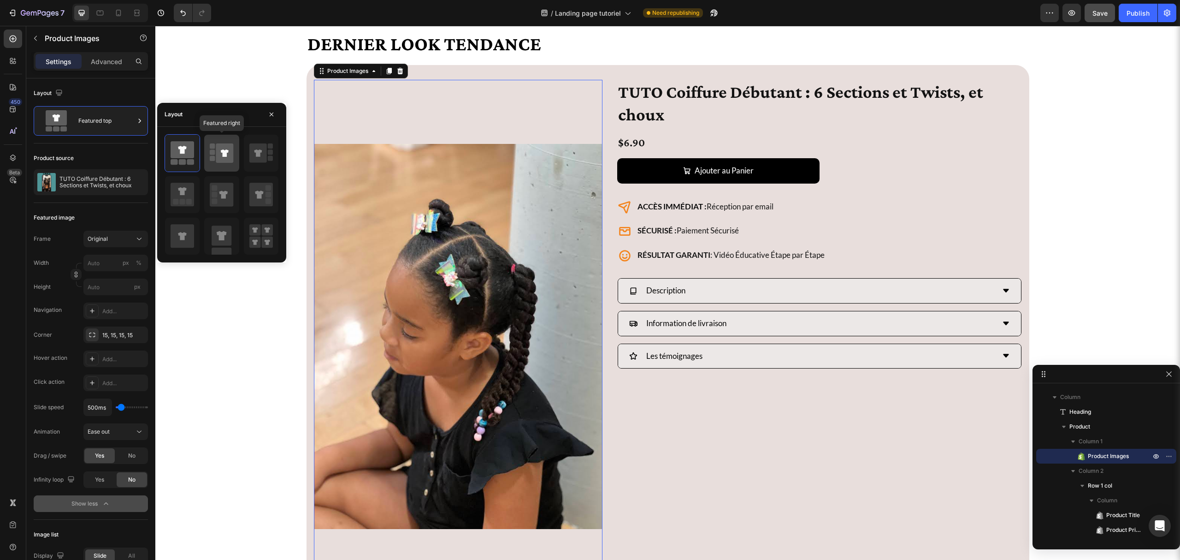
click at [225, 148] on icon at bounding box center [225, 152] width 18 height 19
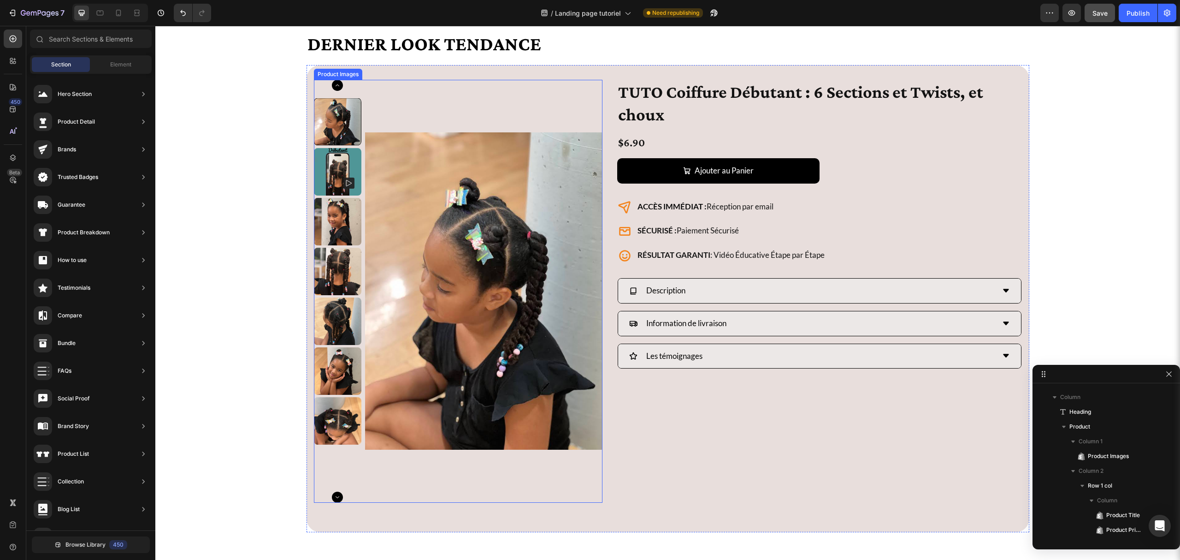
click at [501, 472] on img at bounding box center [484, 291] width 238 height 423
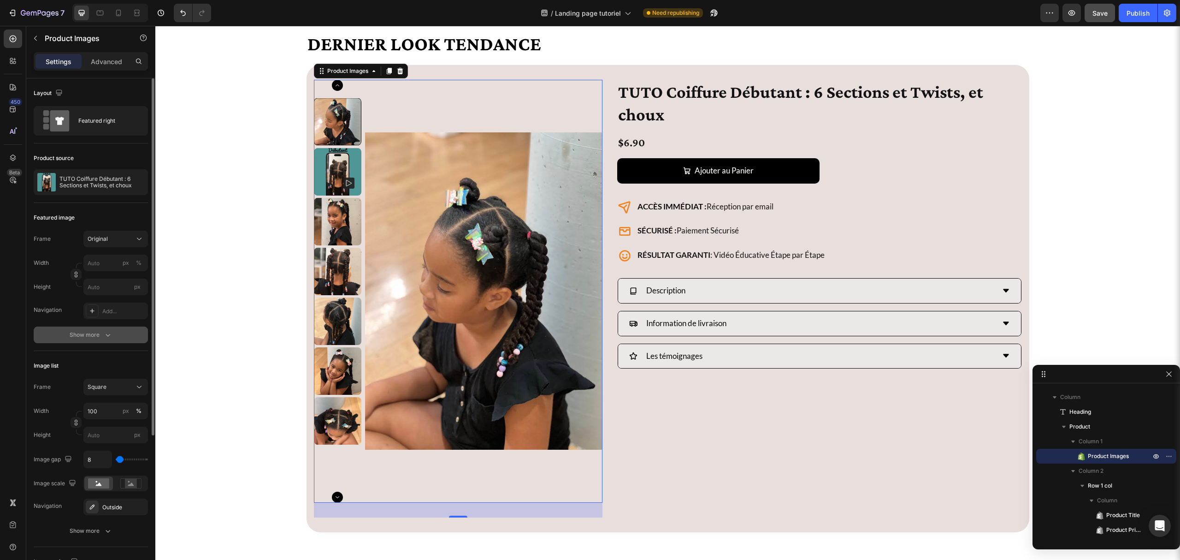
click at [91, 329] on button "Show more" at bounding box center [91, 334] width 114 height 17
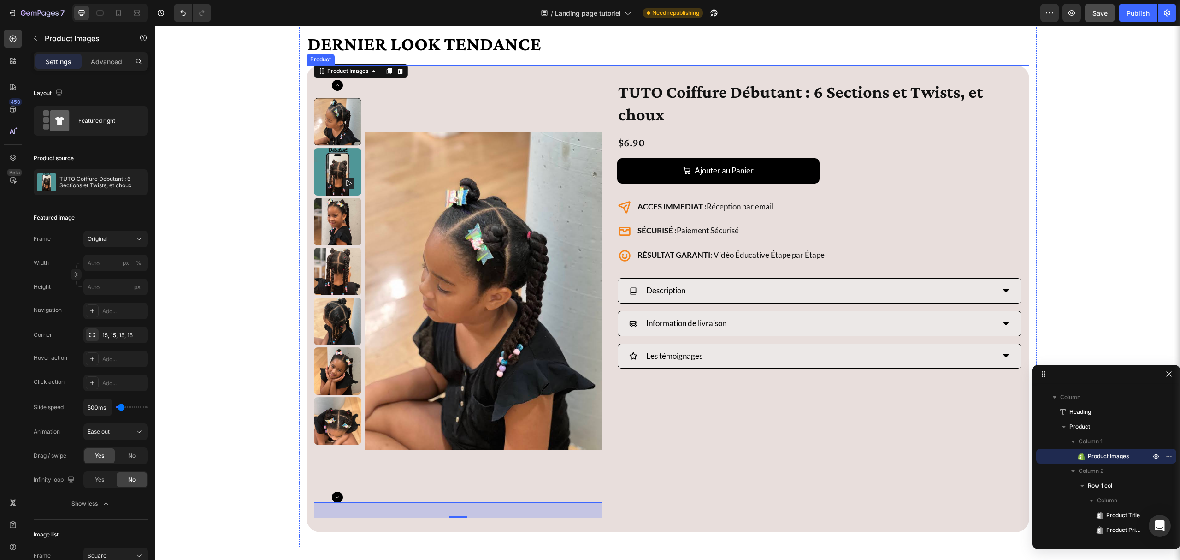
click at [655, 406] on div "TUTO Coiffure Débutant : 6 Sections et Twists, et choux Product Title $6.90 Pro…" at bounding box center [819, 299] width 404 height 438
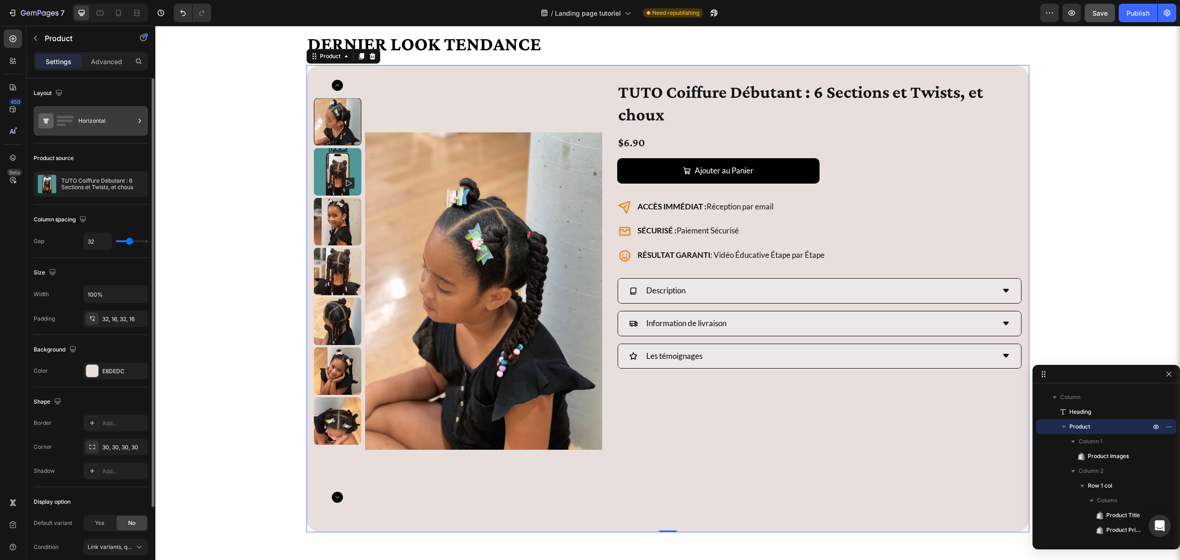
click at [119, 116] on div "Horizontal" at bounding box center [106, 120] width 56 height 21
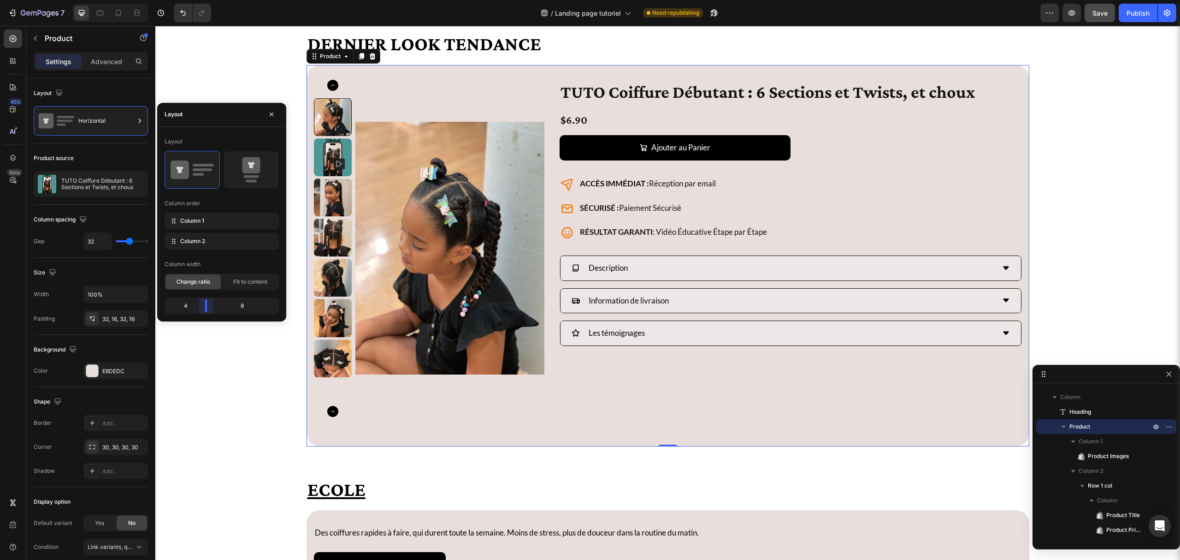
drag, startPoint x: 214, startPoint y: 304, endPoint x: 65, endPoint y: 315, distance: 149.8
click at [206, 0] on body "7 Version history / Landing page tutoriel Need republishing Preview Save Publis…" at bounding box center [590, 0] width 1180 height 0
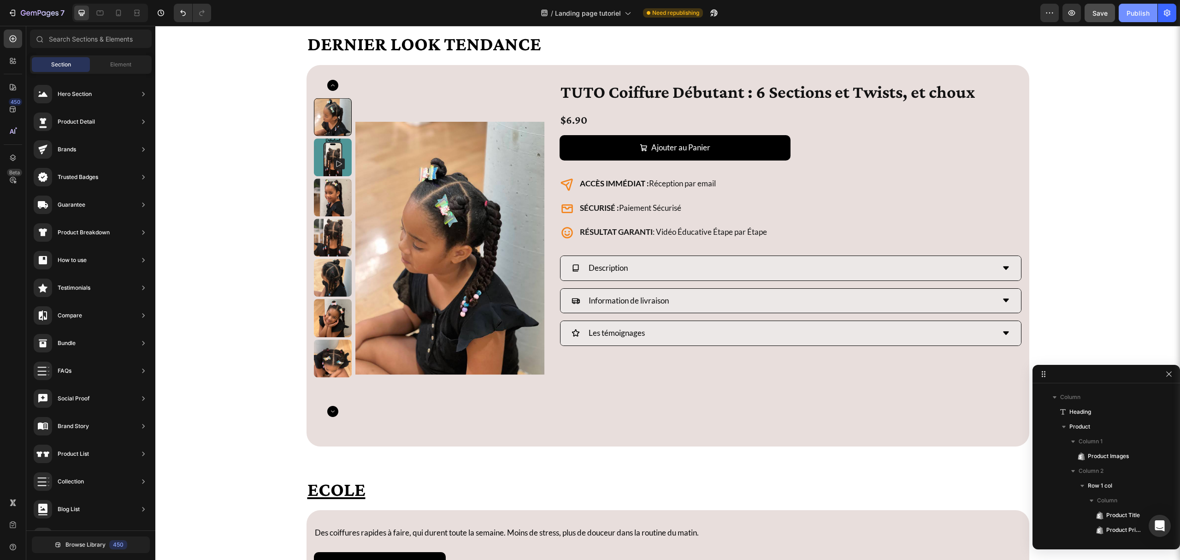
click at [1136, 12] on div "Publish" at bounding box center [1138, 13] width 23 height 10
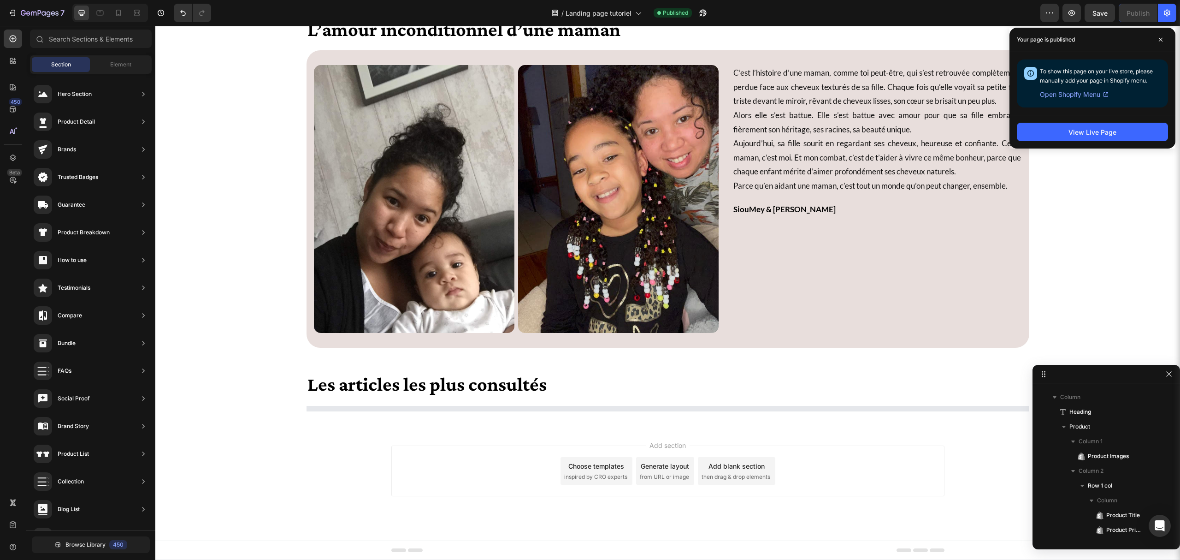
scroll to position [3562, 0]
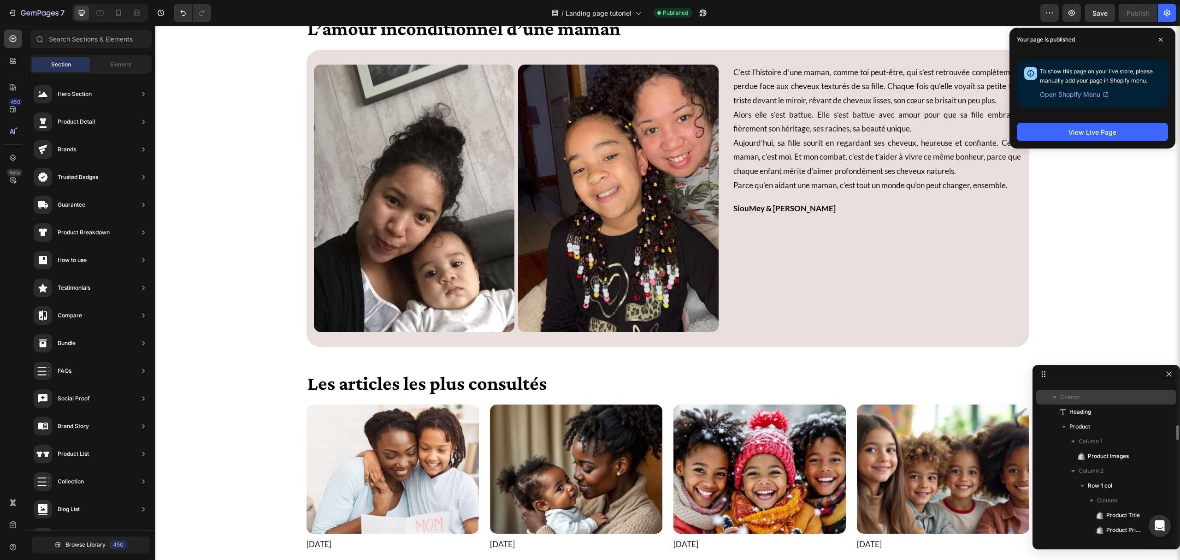
click at [1054, 393] on icon "button" at bounding box center [1054, 396] width 9 height 9
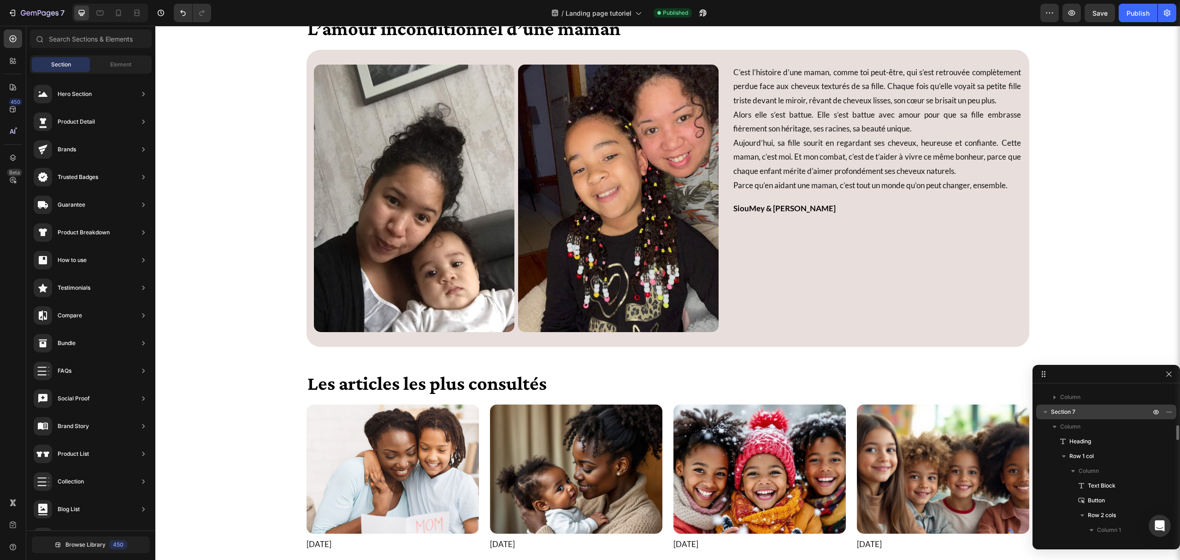
scroll to position [334, 0]
click at [1047, 471] on icon "button" at bounding box center [1045, 472] width 9 height 9
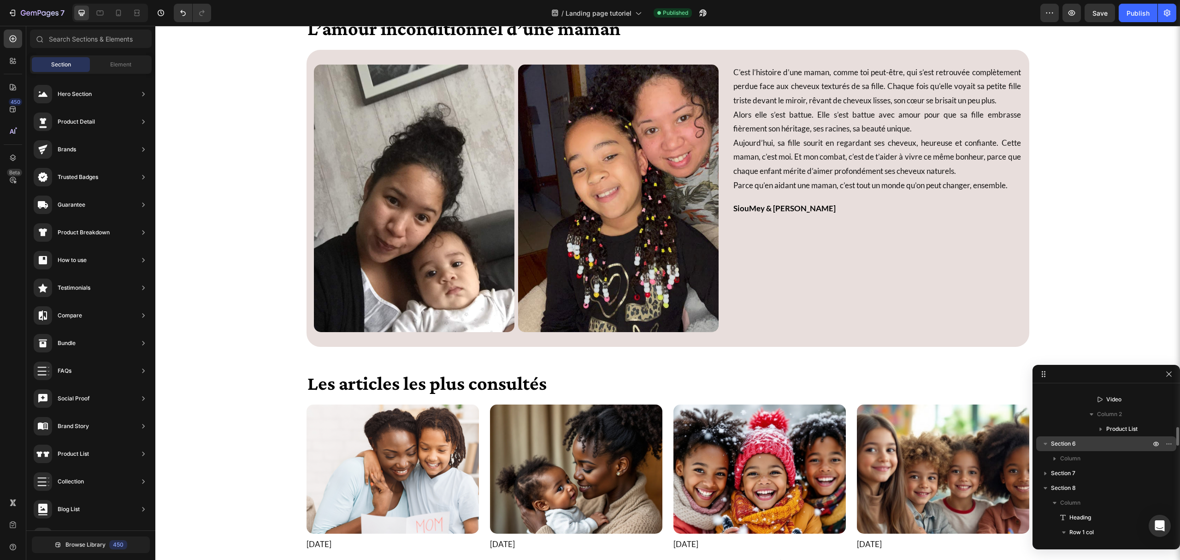
click at [1044, 442] on icon "button" at bounding box center [1045, 443] width 9 height 9
click at [1045, 452] on icon "button" at bounding box center [1045, 450] width 9 height 9
click at [1046, 428] on icon "button" at bounding box center [1045, 423] width 9 height 9
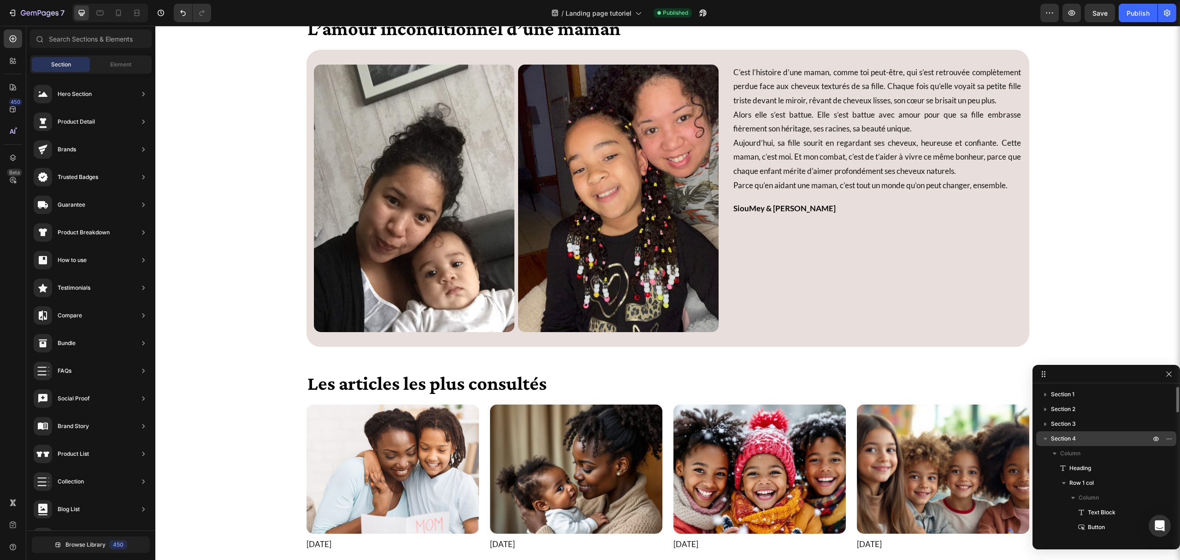
click at [1047, 439] on icon "button" at bounding box center [1045, 438] width 9 height 9
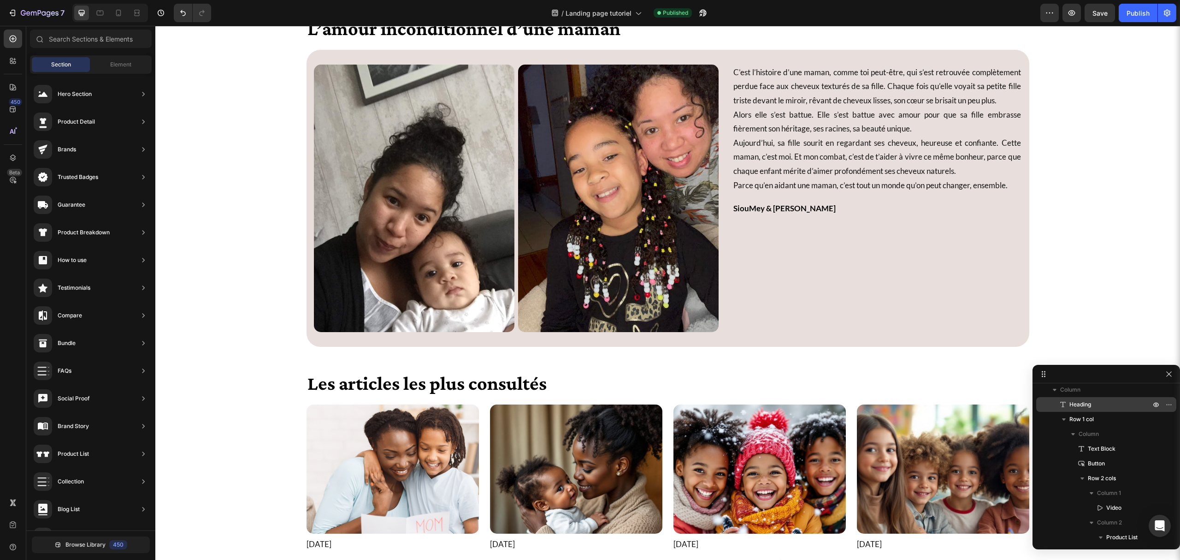
scroll to position [61, 0]
click at [1047, 434] on icon "button" at bounding box center [1045, 436] width 9 height 9
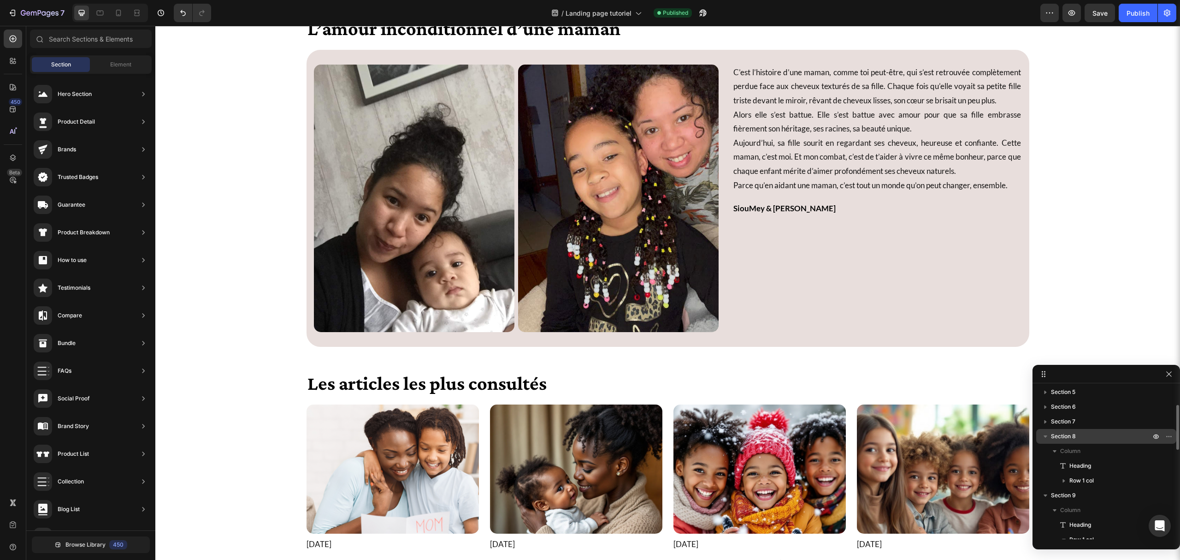
click at [1047, 435] on icon "button" at bounding box center [1046, 436] width 4 height 2
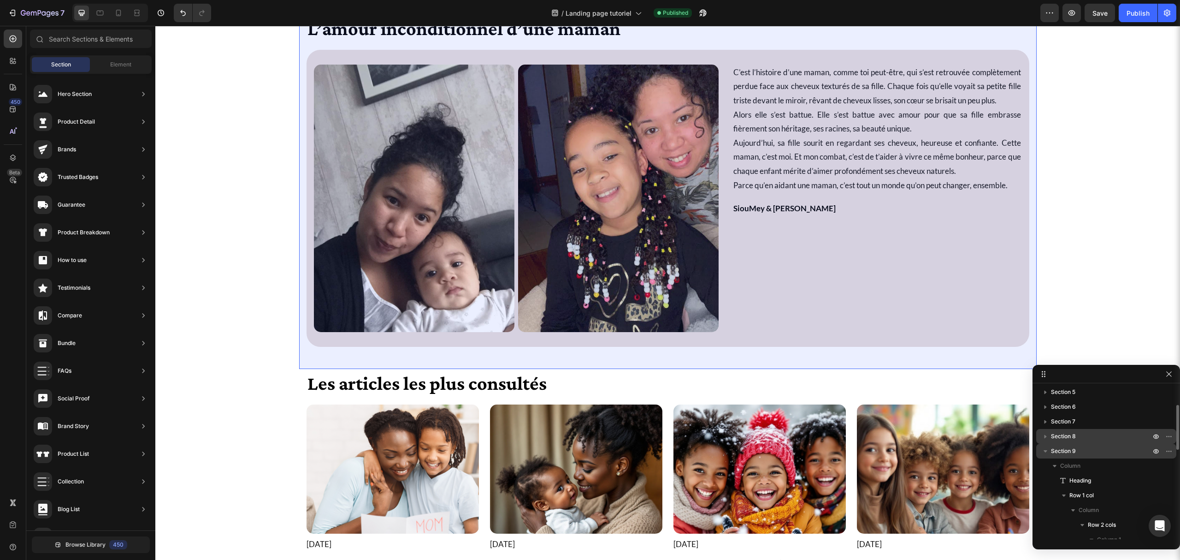
click at [1047, 446] on icon "button" at bounding box center [1045, 450] width 9 height 9
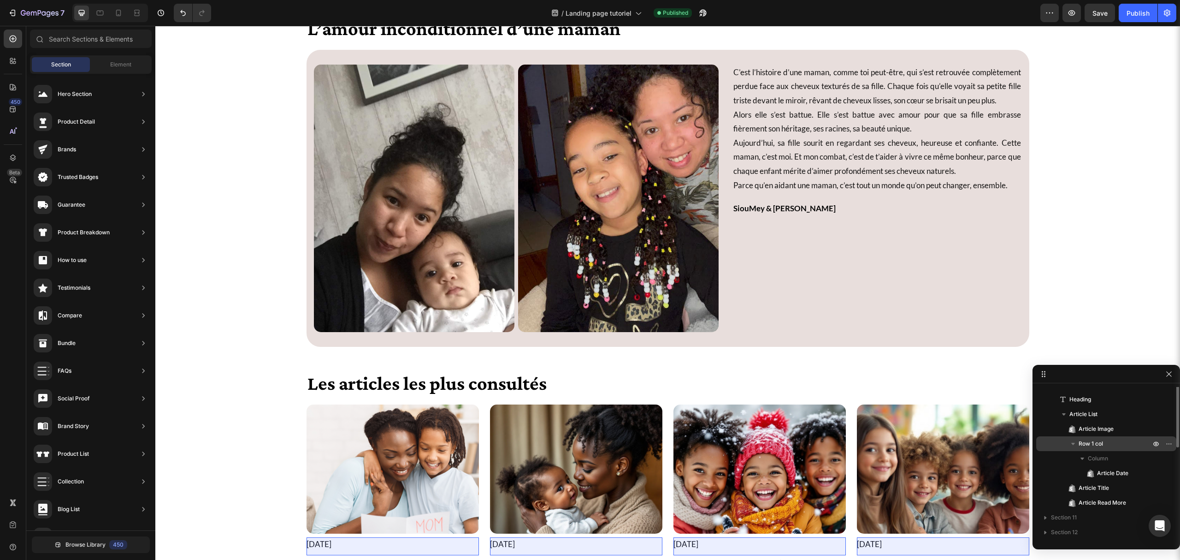
scroll to position [96, 0]
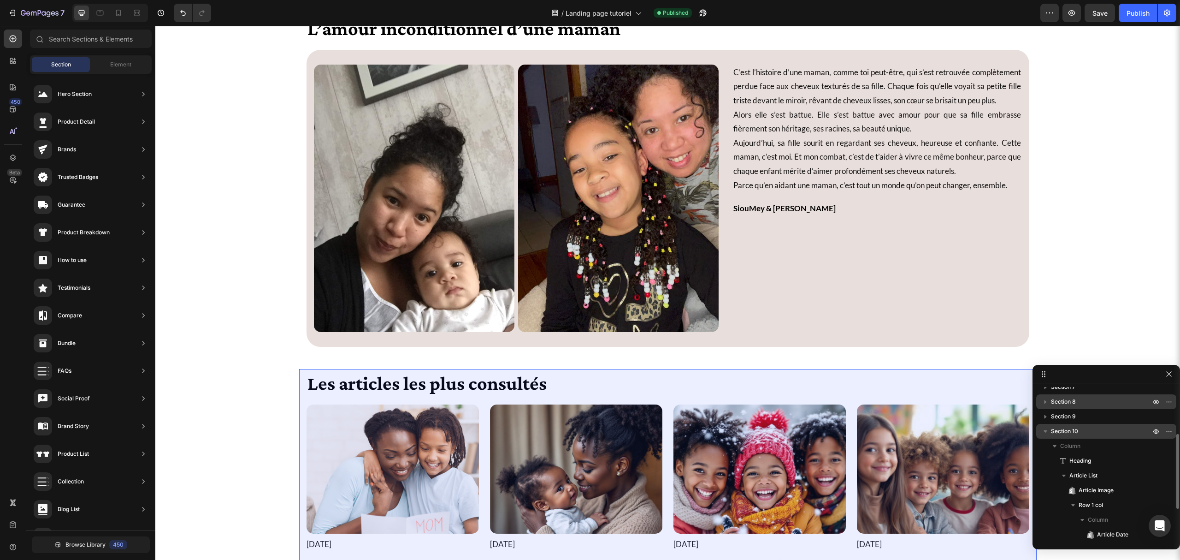
click at [1045, 433] on icon "button" at bounding box center [1045, 431] width 9 height 9
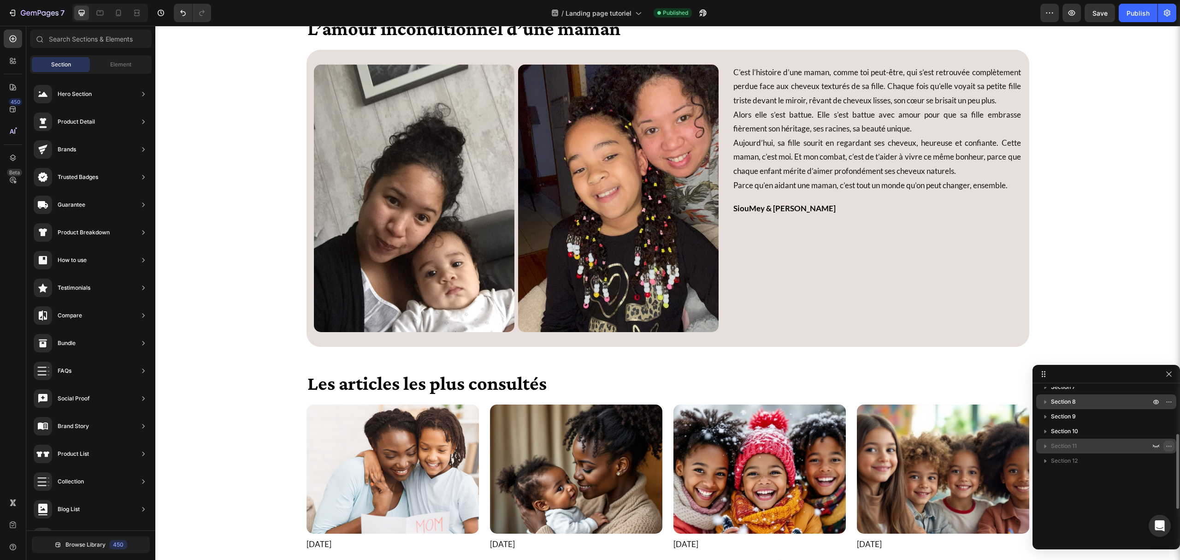
click at [1173, 445] on button "button" at bounding box center [1169, 445] width 11 height 11
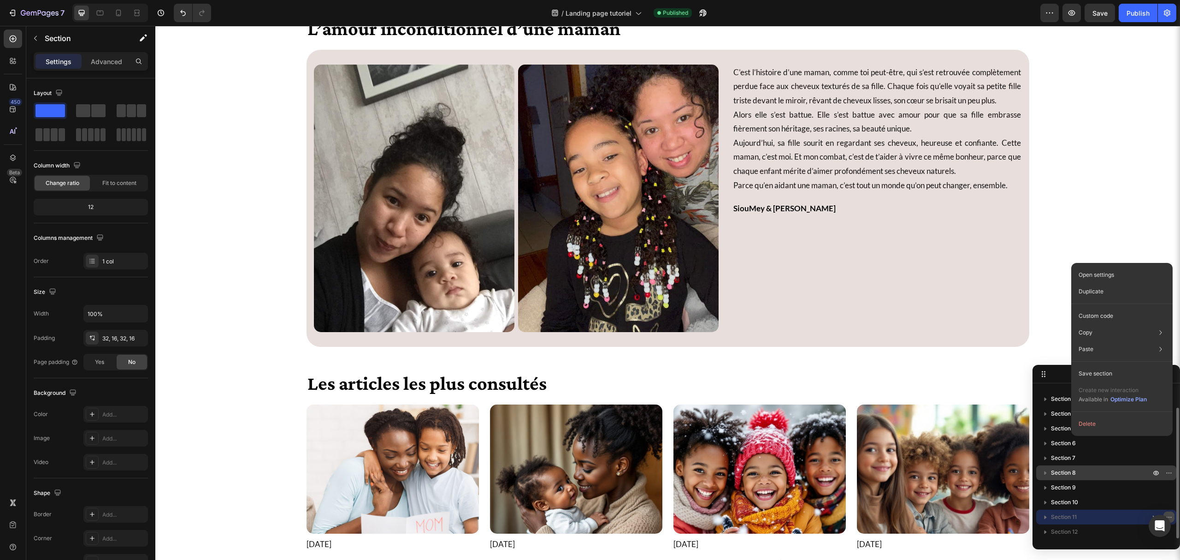
scroll to position [24, 0]
click at [1128, 421] on button "Delete" at bounding box center [1122, 423] width 94 height 17
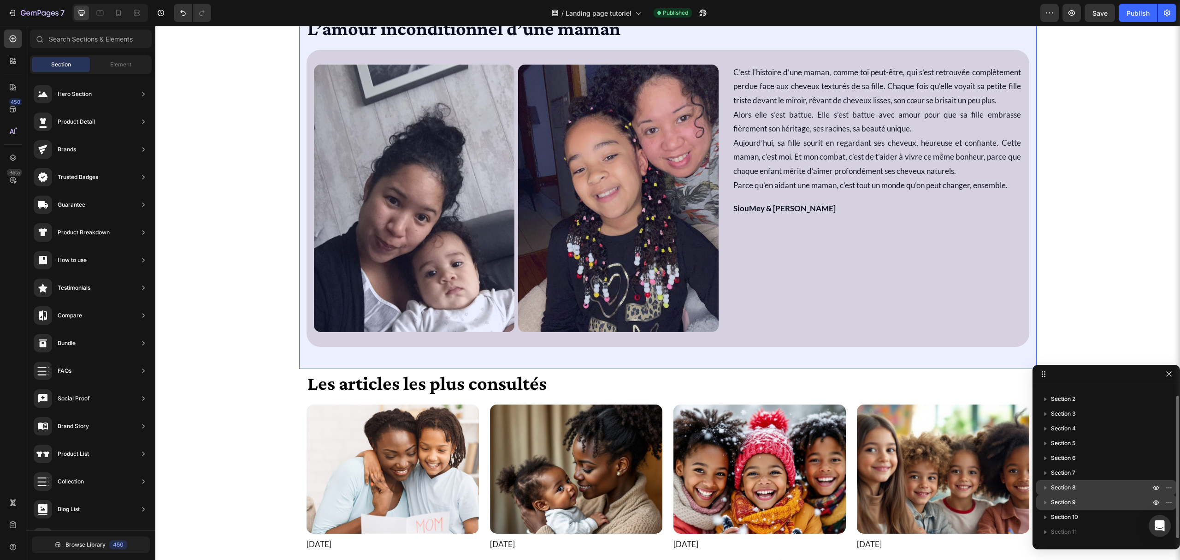
scroll to position [10, 0]
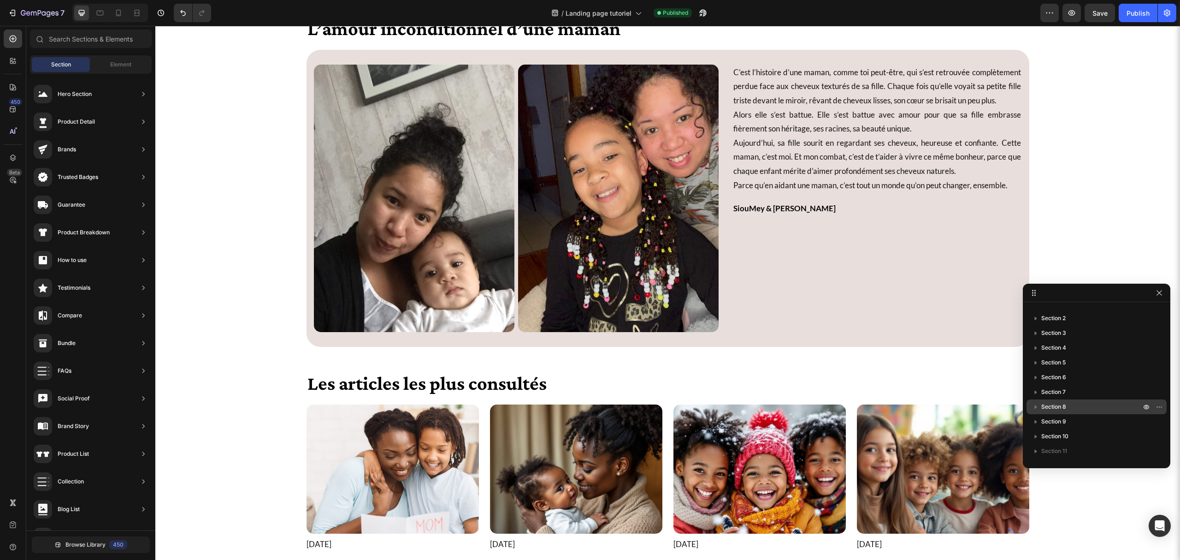
drag, startPoint x: 1098, startPoint y: 373, endPoint x: 1087, endPoint y: 294, distance: 79.6
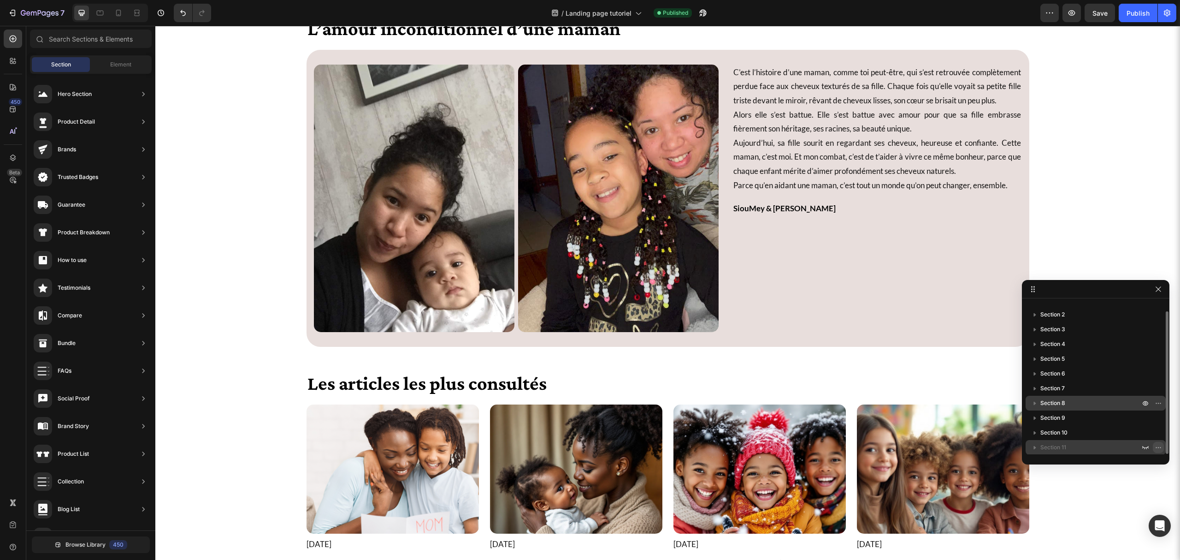
click at [1161, 445] on icon "button" at bounding box center [1158, 447] width 7 height 7
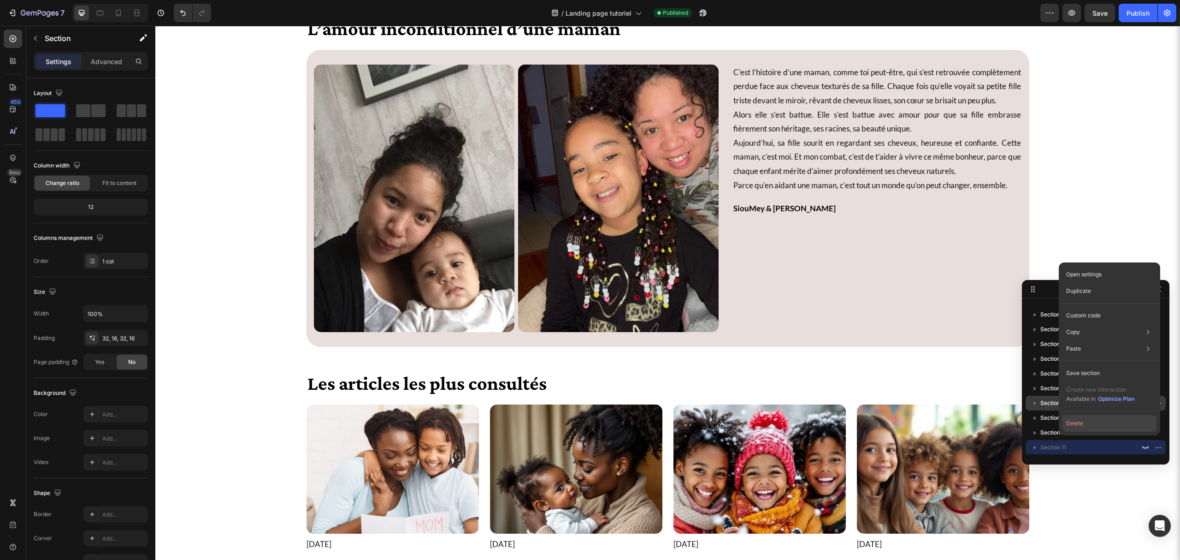
click at [1087, 421] on button "Delete" at bounding box center [1110, 423] width 94 height 17
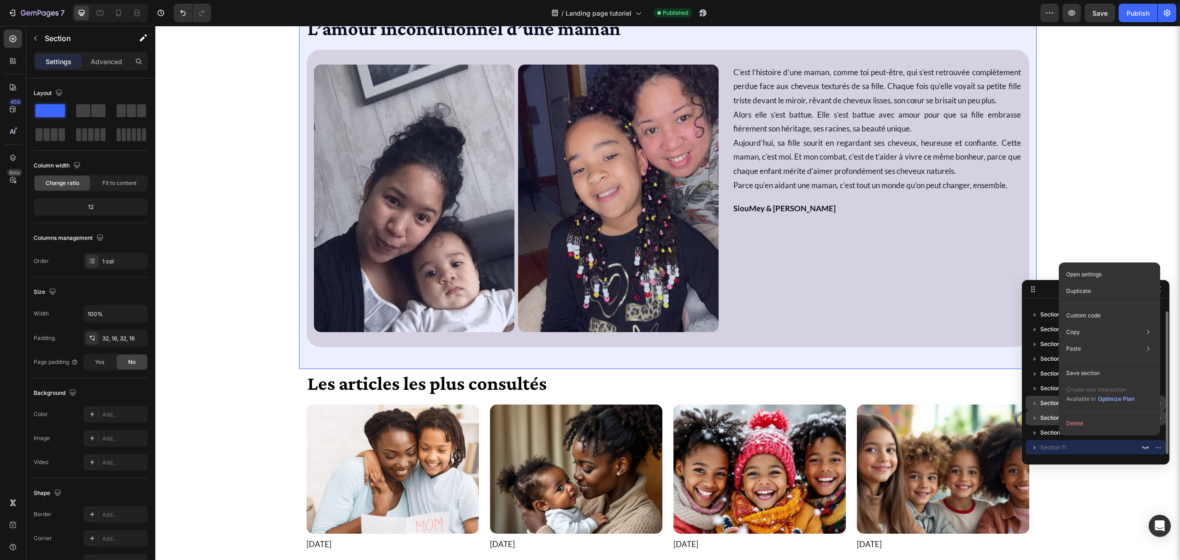
scroll to position [0, 0]
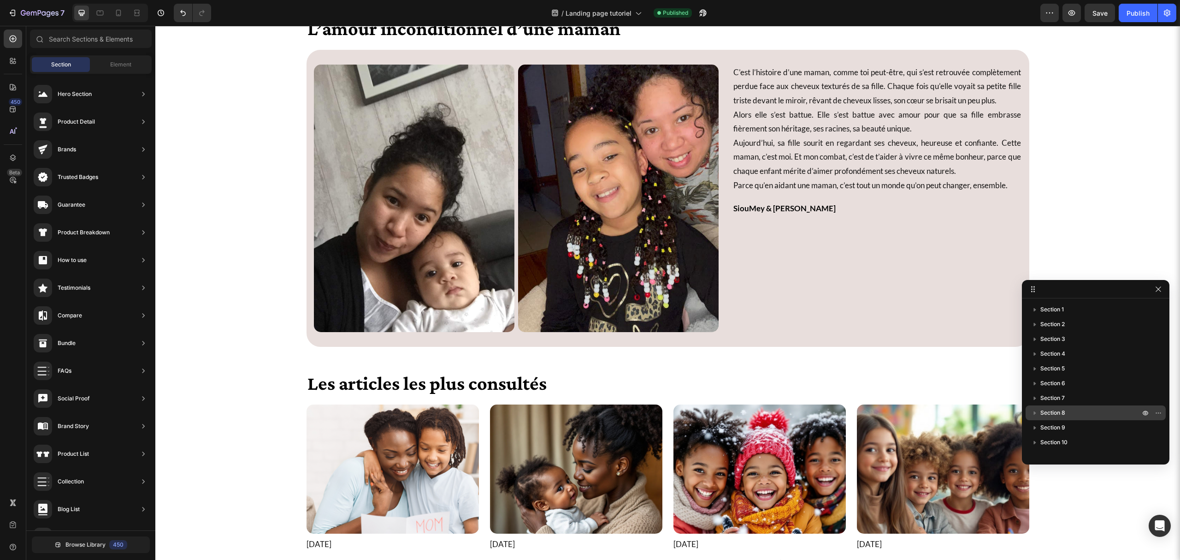
click at [1130, 15] on div "Publish" at bounding box center [1138, 13] width 23 height 10
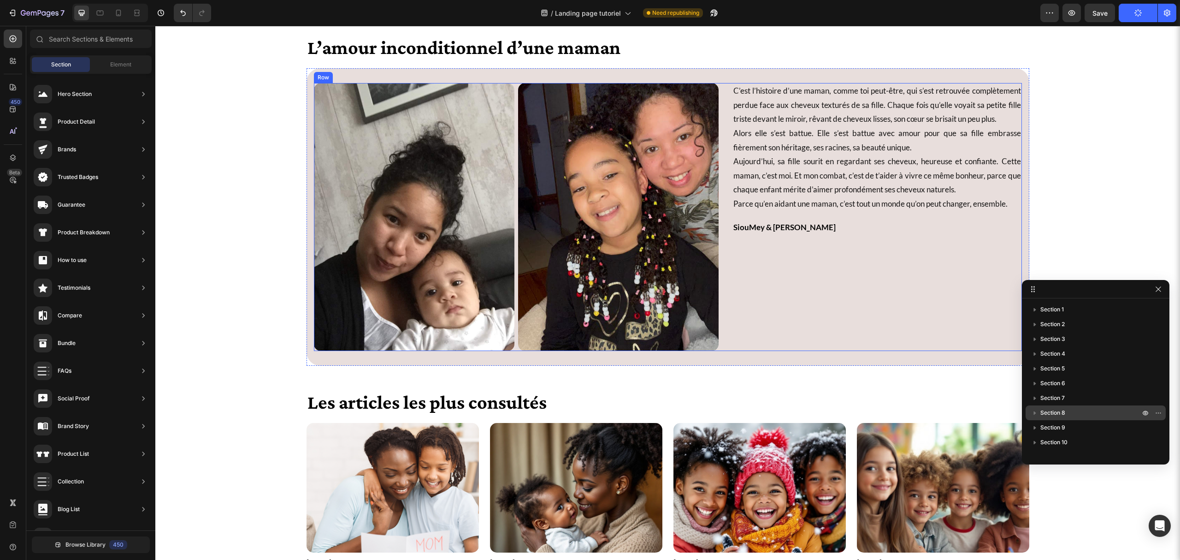
scroll to position [3378, 0]
